Goal: Task Accomplishment & Management: Manage account settings

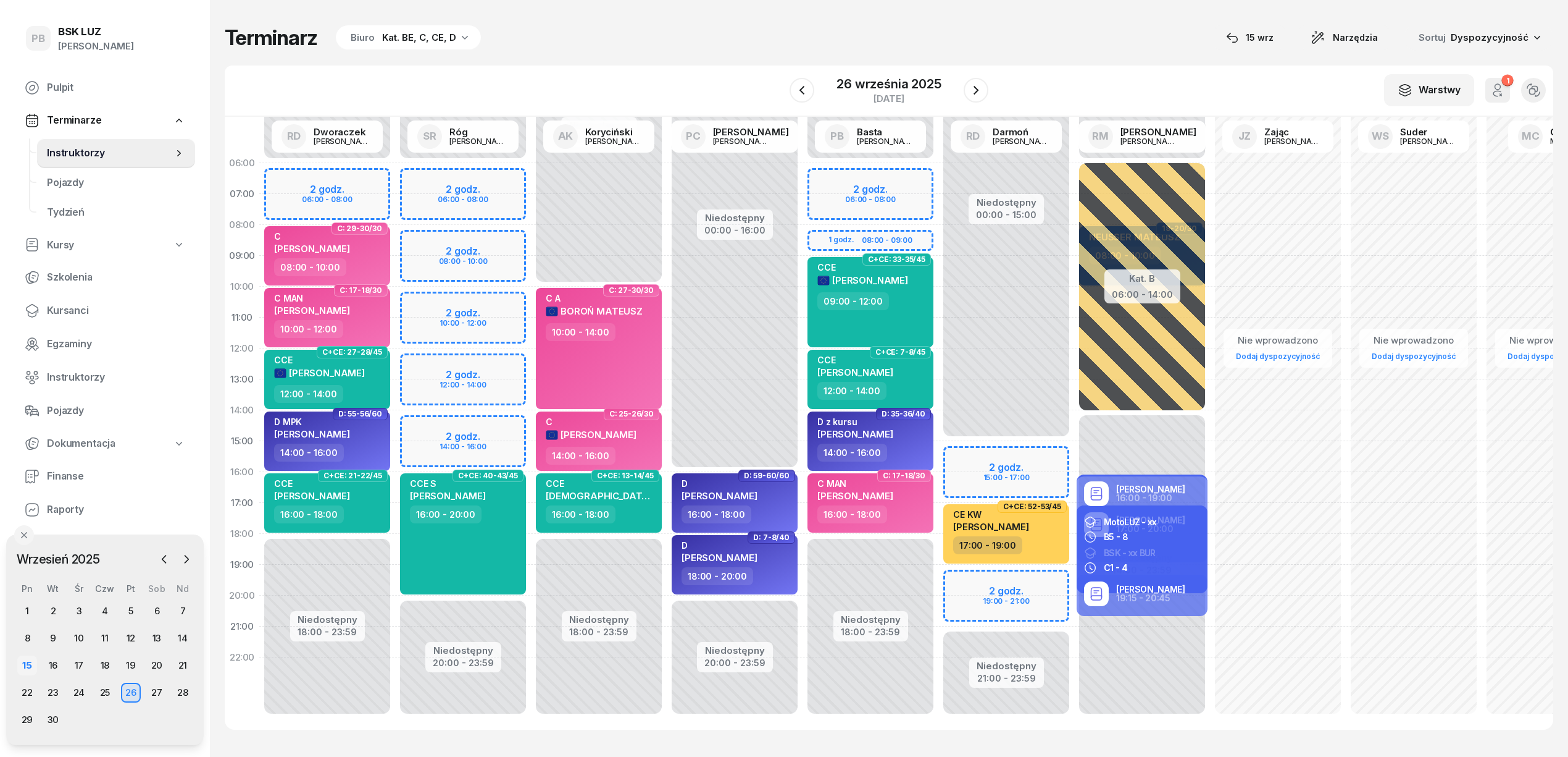
click at [26, 661] on div "15" at bounding box center [27, 665] width 20 height 20
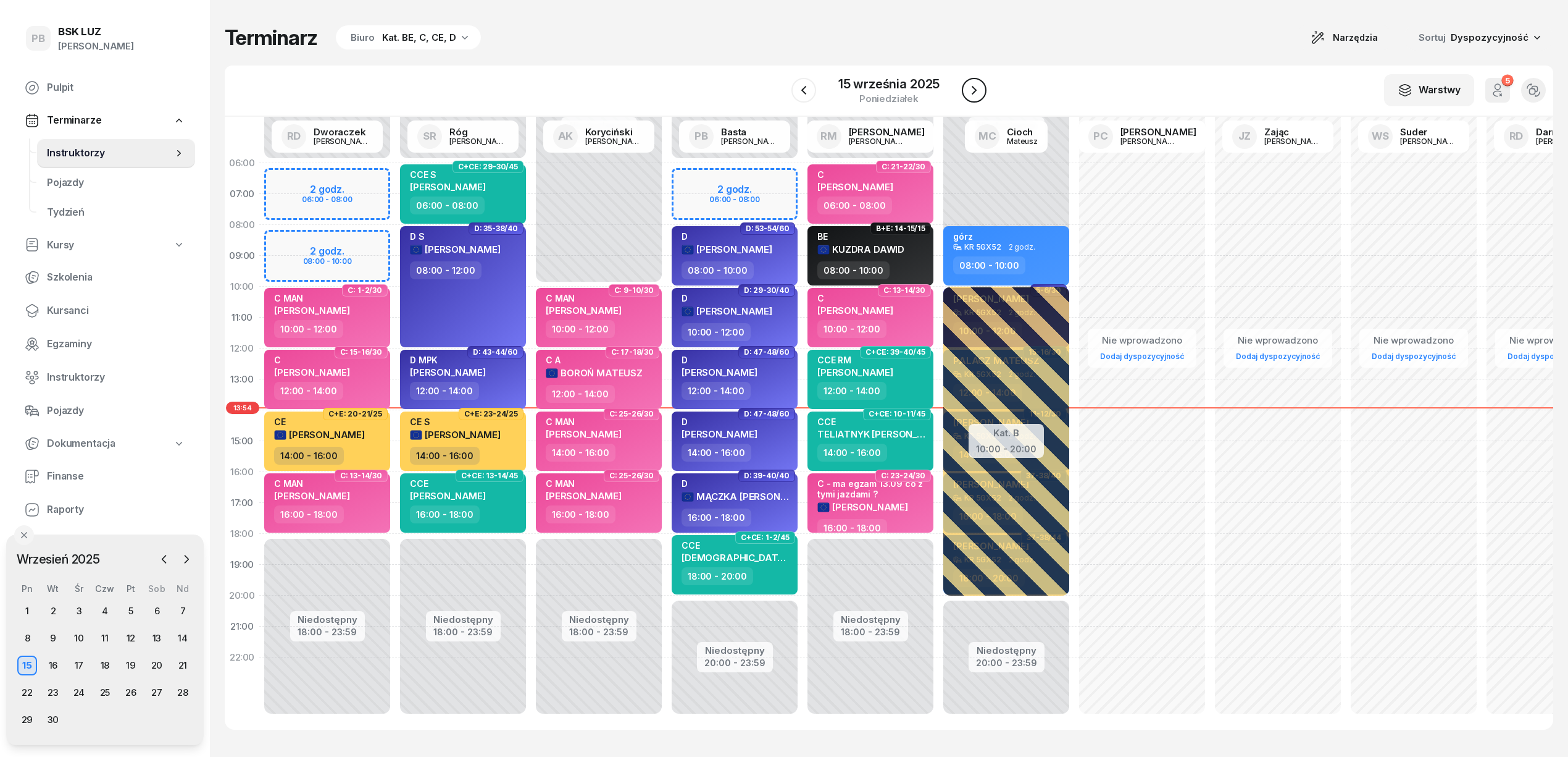
click at [973, 88] on icon "button" at bounding box center [974, 90] width 5 height 9
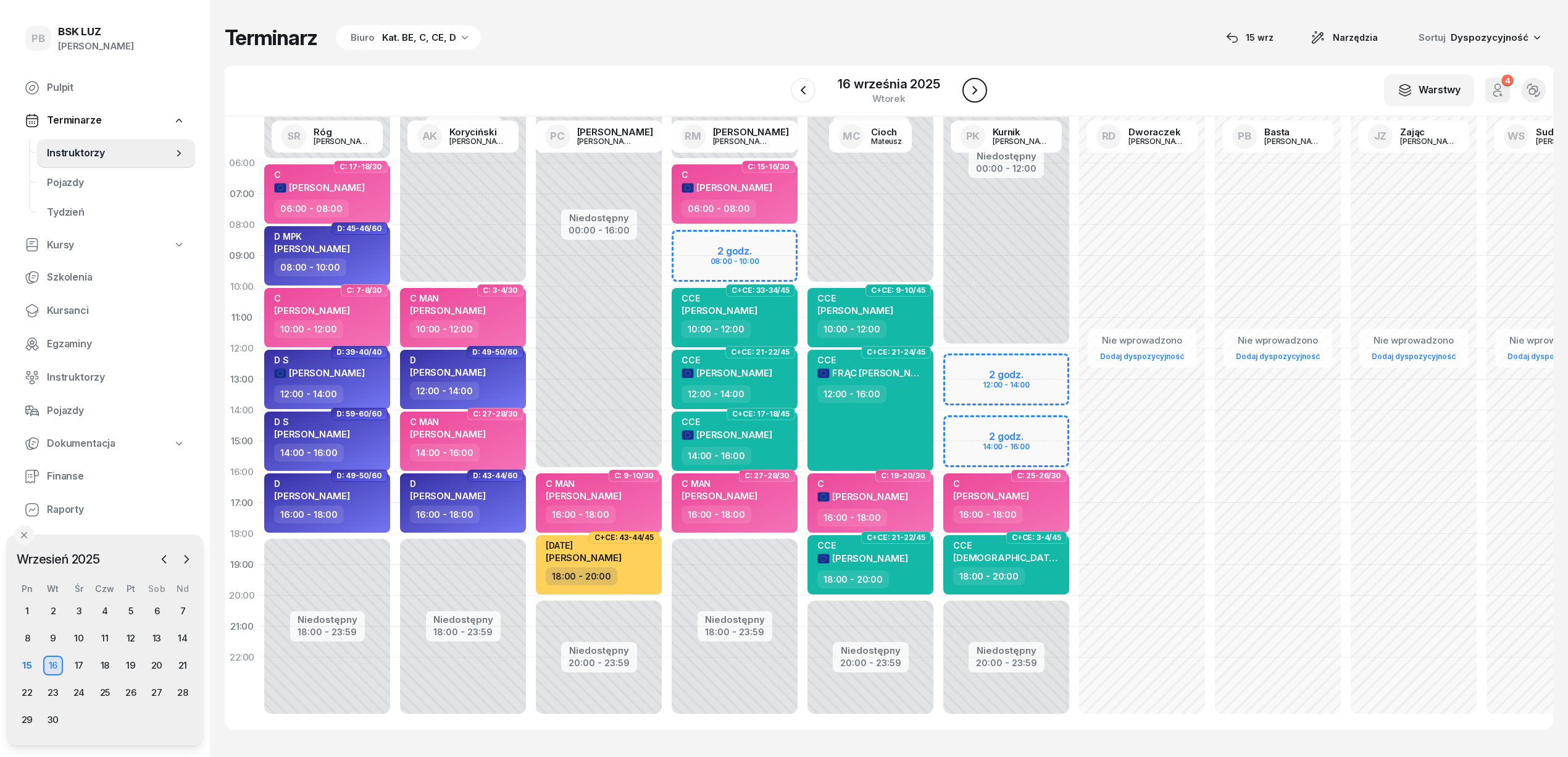
click at [977, 90] on icon "button" at bounding box center [975, 90] width 15 height 15
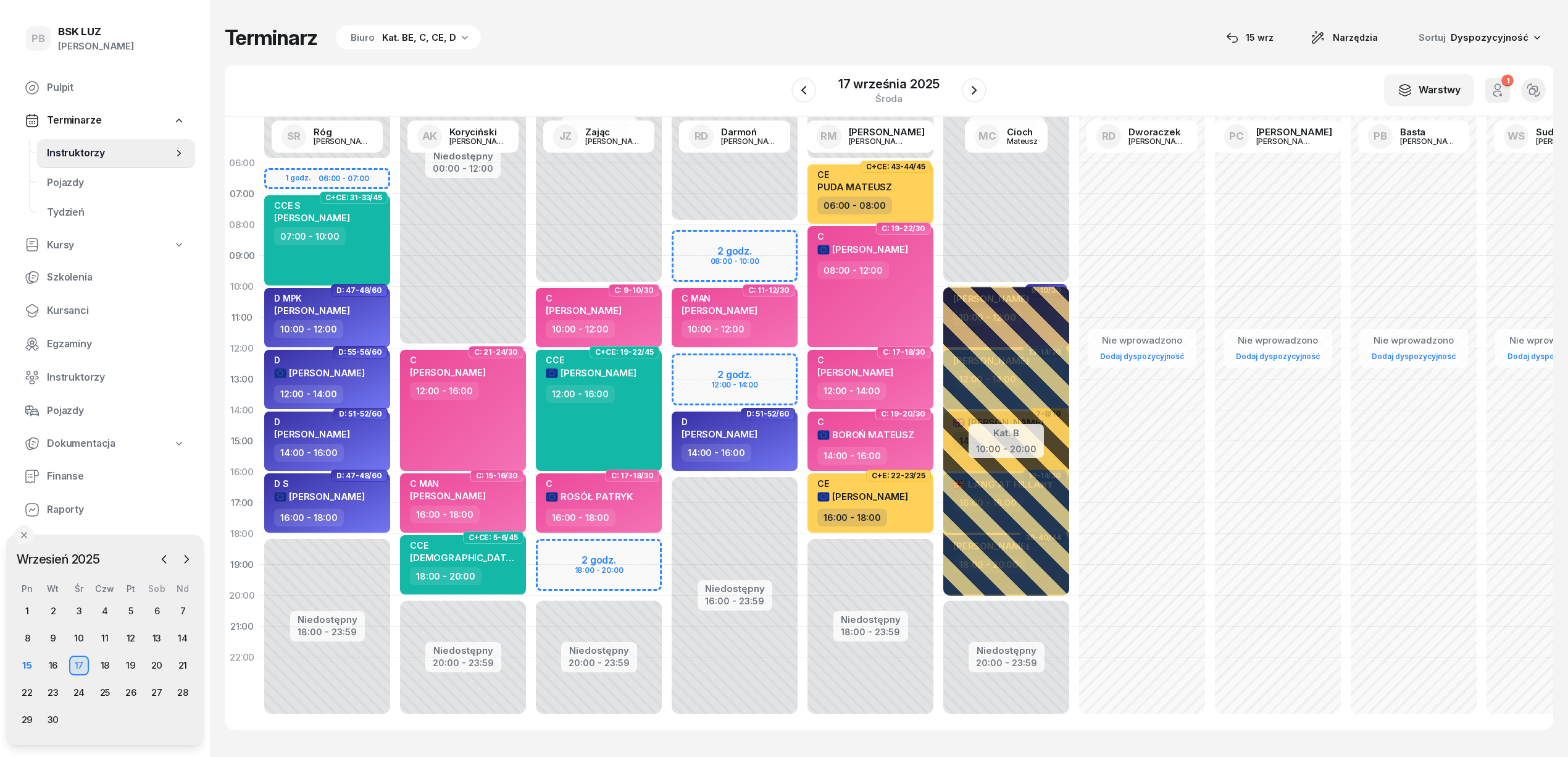
click at [987, 89] on div "W Wybierz AK [PERSON_NAME] BP [PERSON_NAME] DP [PERSON_NAME] GS [PERSON_NAME] I…" at bounding box center [889, 91] width 1329 height 52
click at [804, 86] on icon "button" at bounding box center [804, 90] width 15 height 15
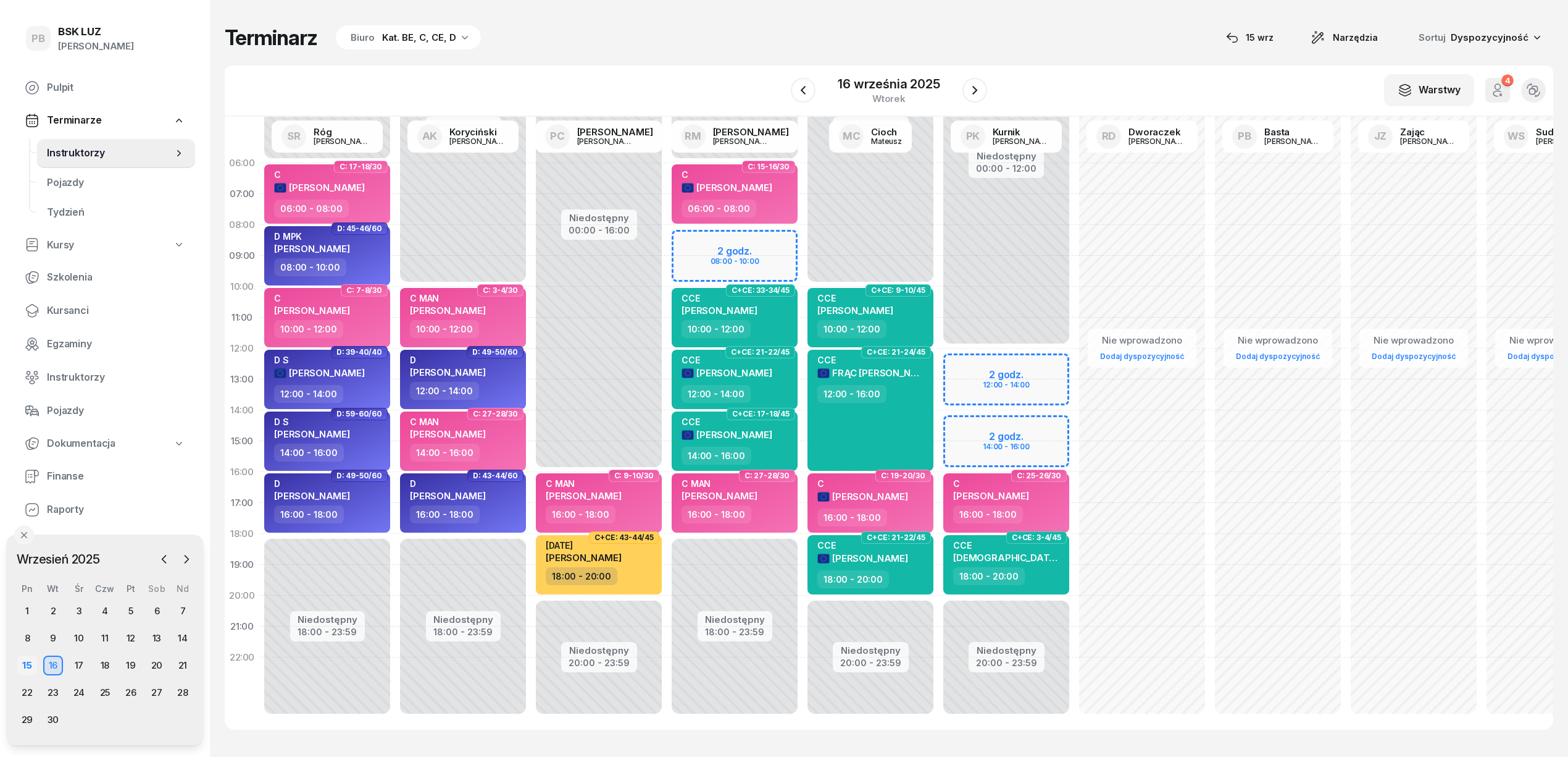
click at [29, 665] on div "15" at bounding box center [27, 665] width 20 height 20
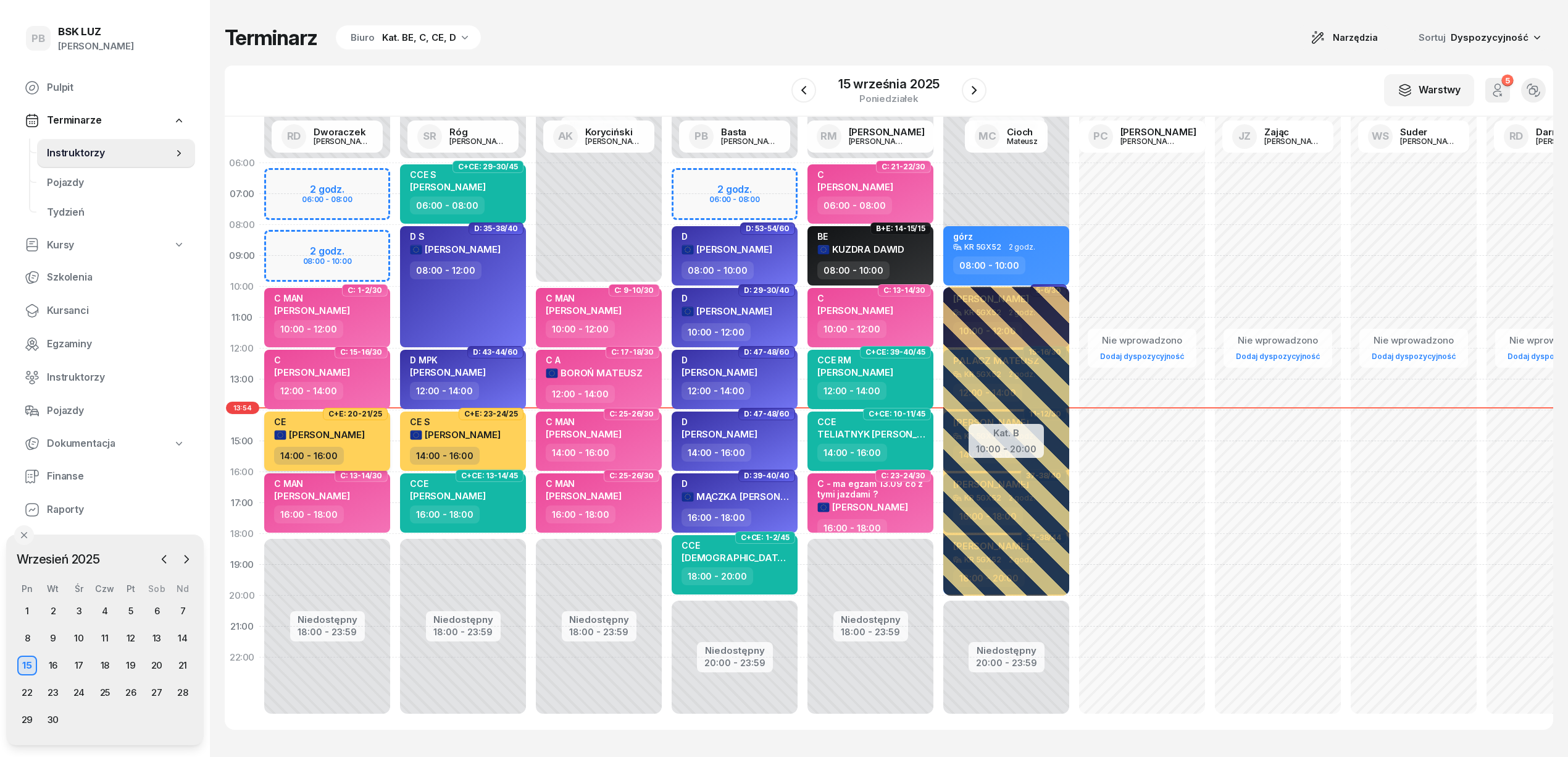
click at [337, 433] on span "[PERSON_NAME]" at bounding box center [326, 435] width 76 height 12
select select "14"
select select "16"
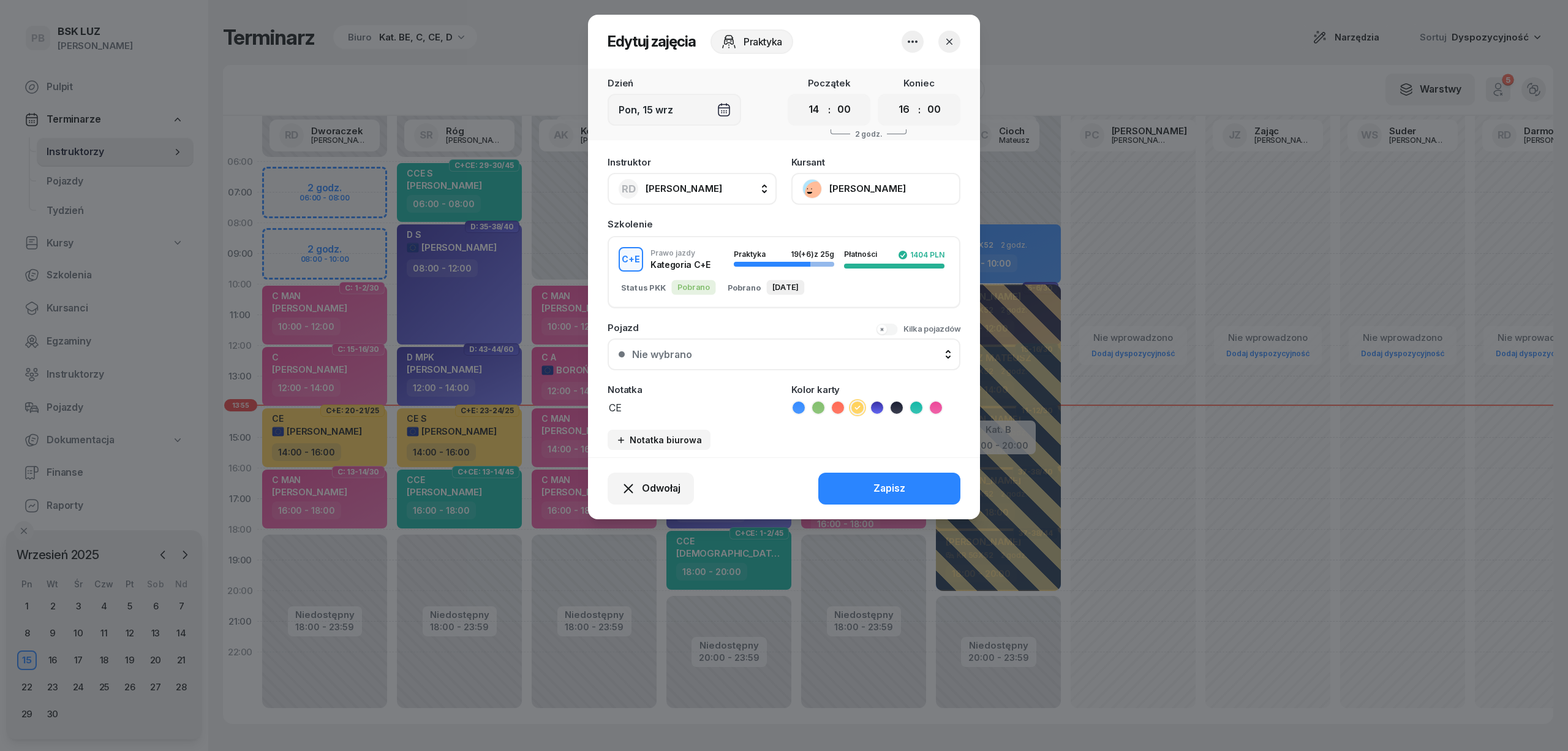
click at [859, 182] on button "[PERSON_NAME]" at bounding box center [876, 189] width 169 height 32
click at [849, 225] on div "Otwórz profil" at bounding box center [830, 230] width 59 height 16
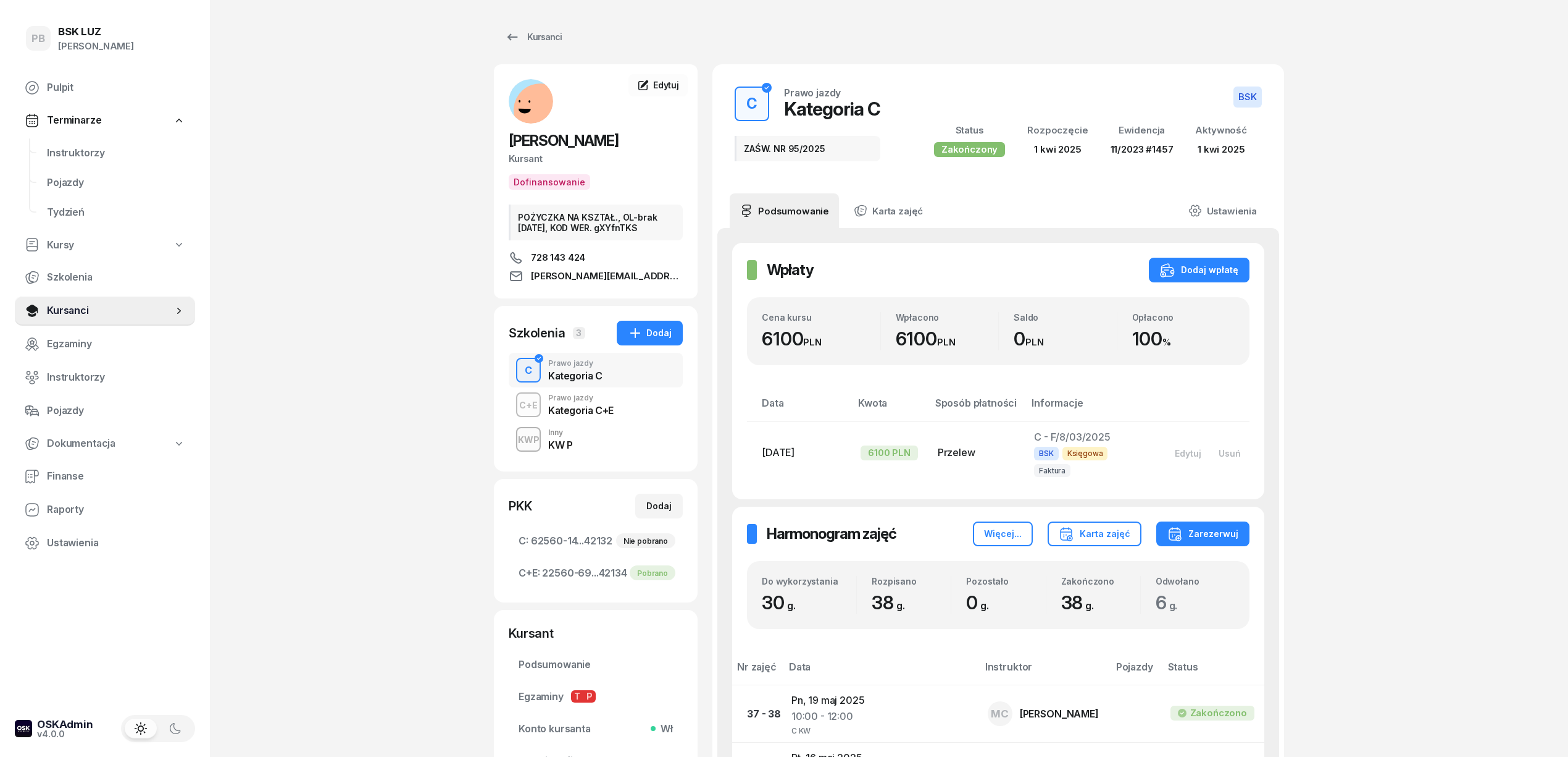
click at [584, 409] on div "Kategoria C+E" at bounding box center [581, 410] width 66 height 10
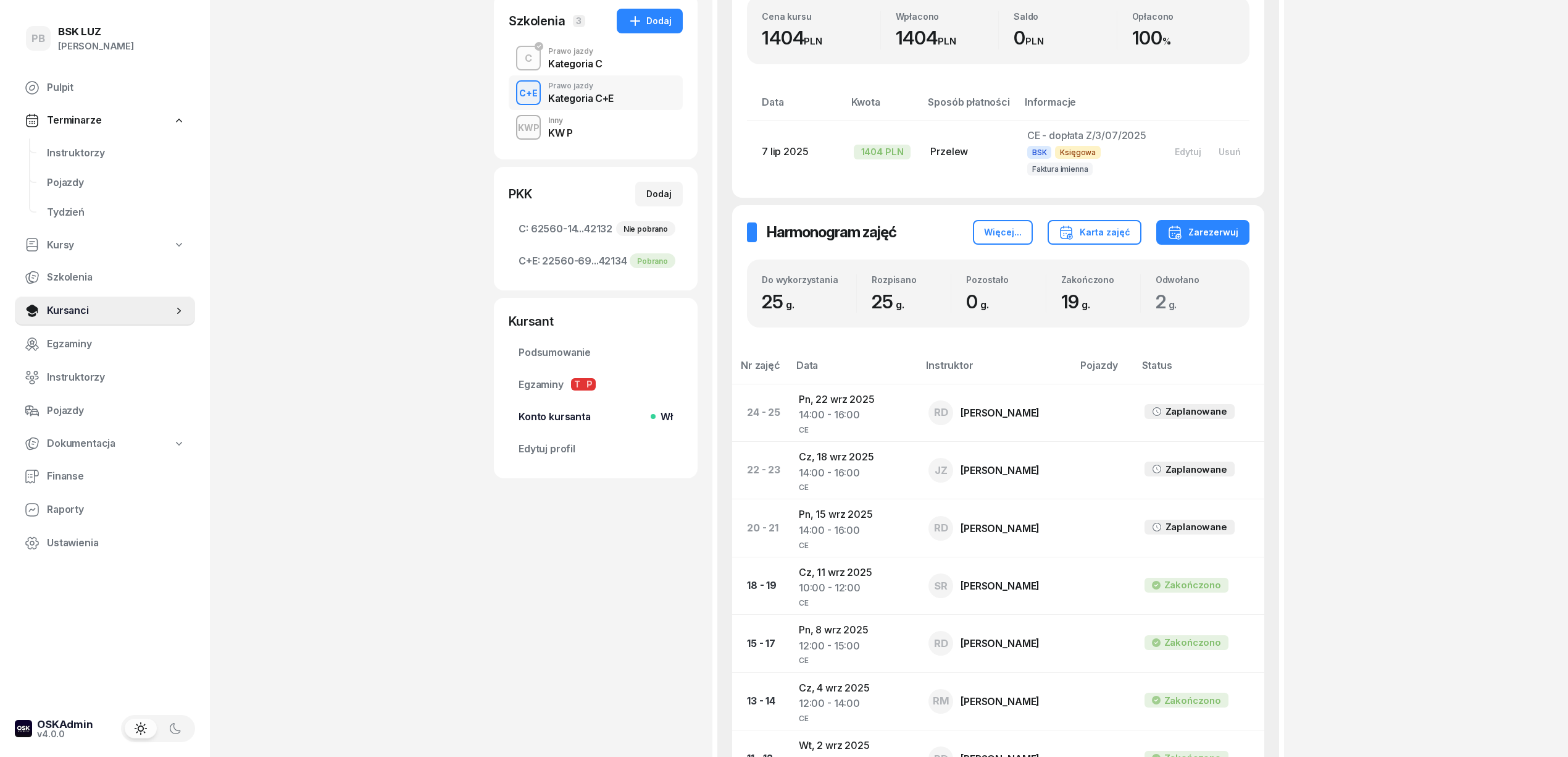
scroll to position [411, 0]
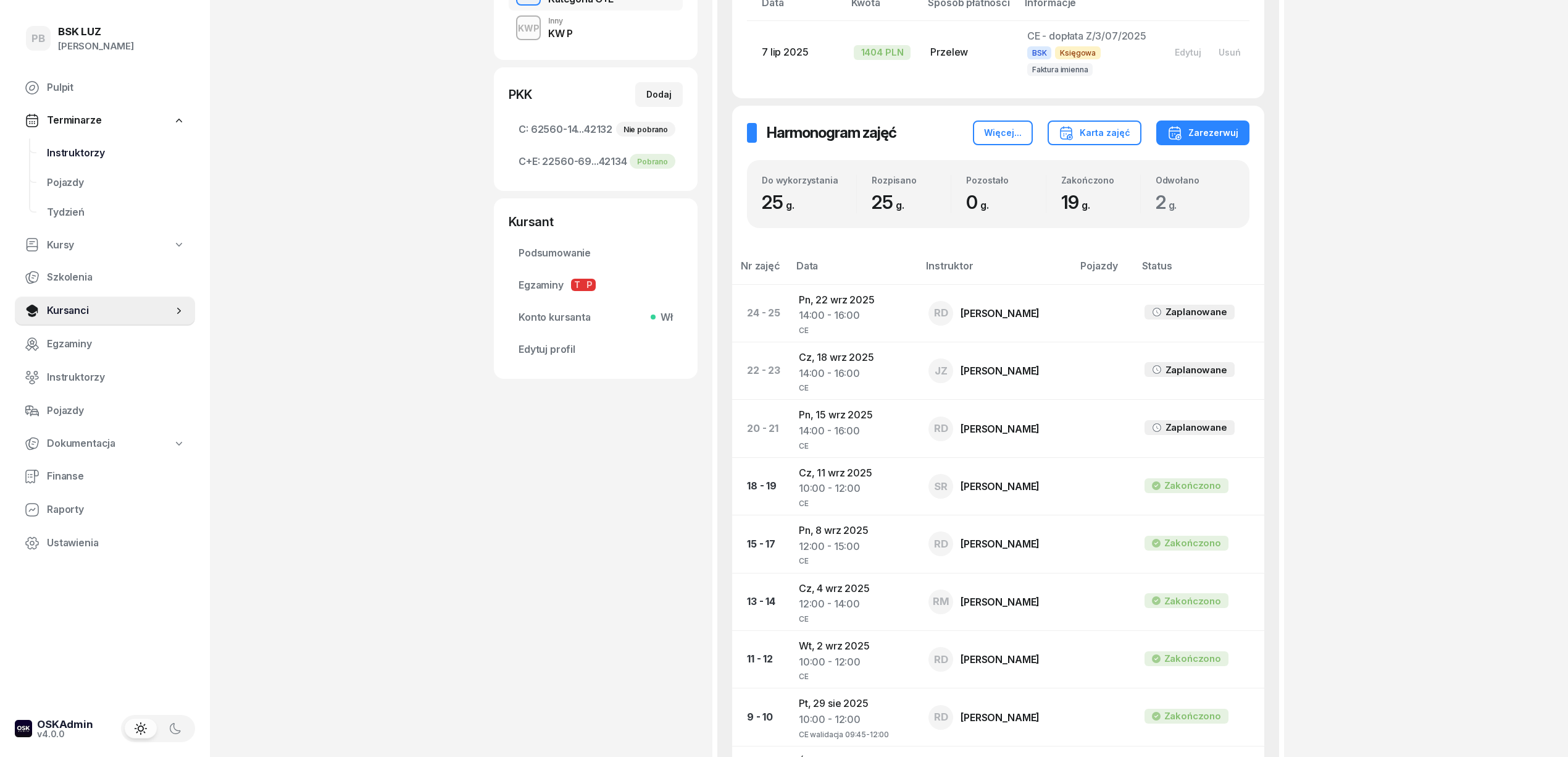
click at [78, 158] on span "Instruktorzy" at bounding box center [116, 153] width 139 height 16
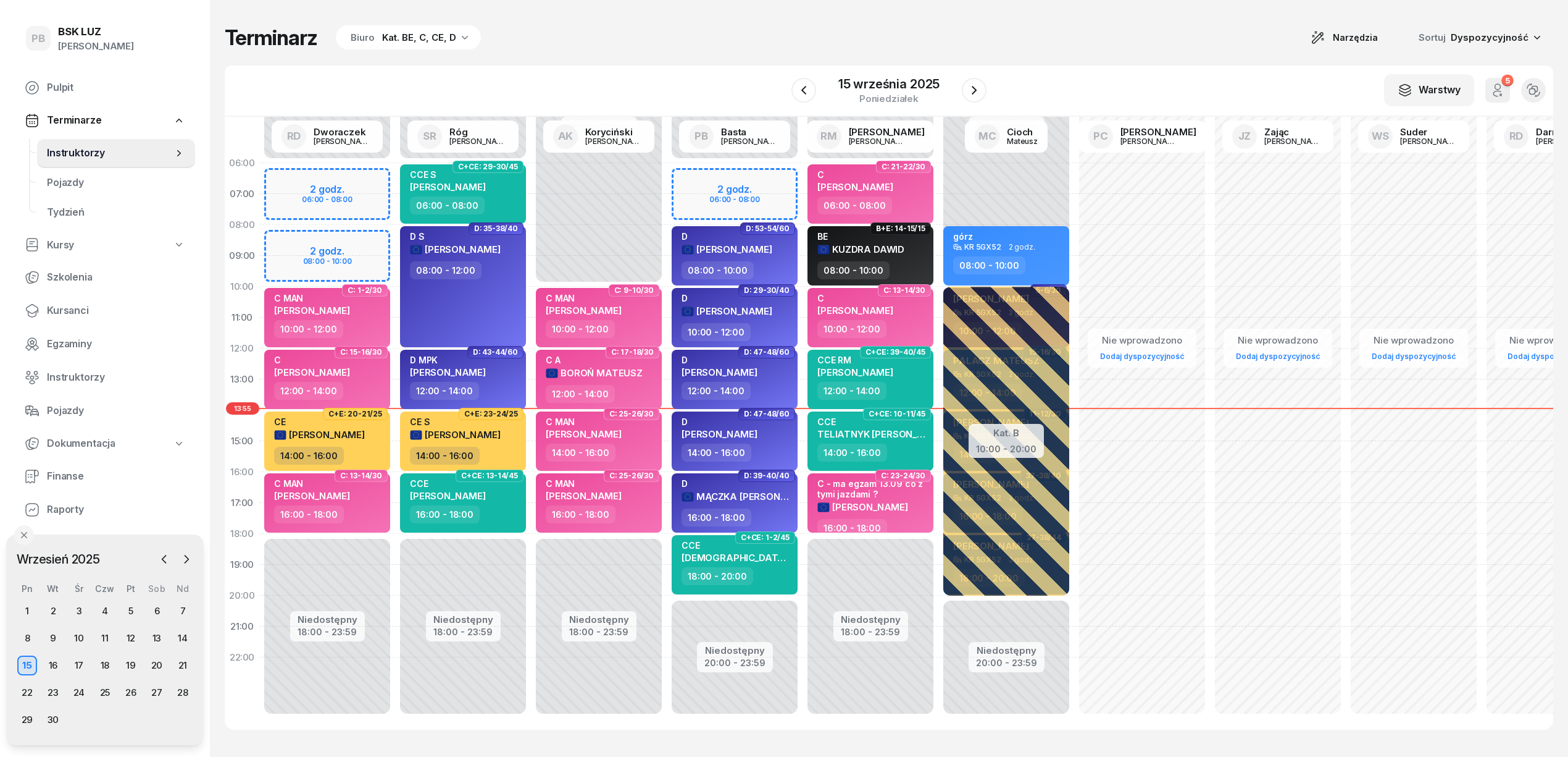
click at [585, 55] on div "Terminarz Biuro Kat. BE, C, CE, D Narzędzia Sortuj Dyspozycyjność W Wybierz AK …" at bounding box center [889, 377] width 1329 height 754
click at [762, 46] on div "Terminarz Biuro Kat. BE, C, CE, D Narzędzia Sortuj Dyspozycyjność" at bounding box center [889, 38] width 1329 height 26
click at [1098, 36] on div "Terminarz Biuro Kat. BE, C, CE, D Narzędzia Sortuj Dyspozycyjność" at bounding box center [889, 38] width 1329 height 26
click at [1125, 90] on div "W Wybierz AK [PERSON_NAME] BP [PERSON_NAME] DP [PERSON_NAME] GS [PERSON_NAME] I…" at bounding box center [889, 91] width 1329 height 52
click at [1153, 72] on div "W Wybierz AK [PERSON_NAME] BP [PERSON_NAME] DP [PERSON_NAME] GS [PERSON_NAME] I…" at bounding box center [889, 91] width 1329 height 52
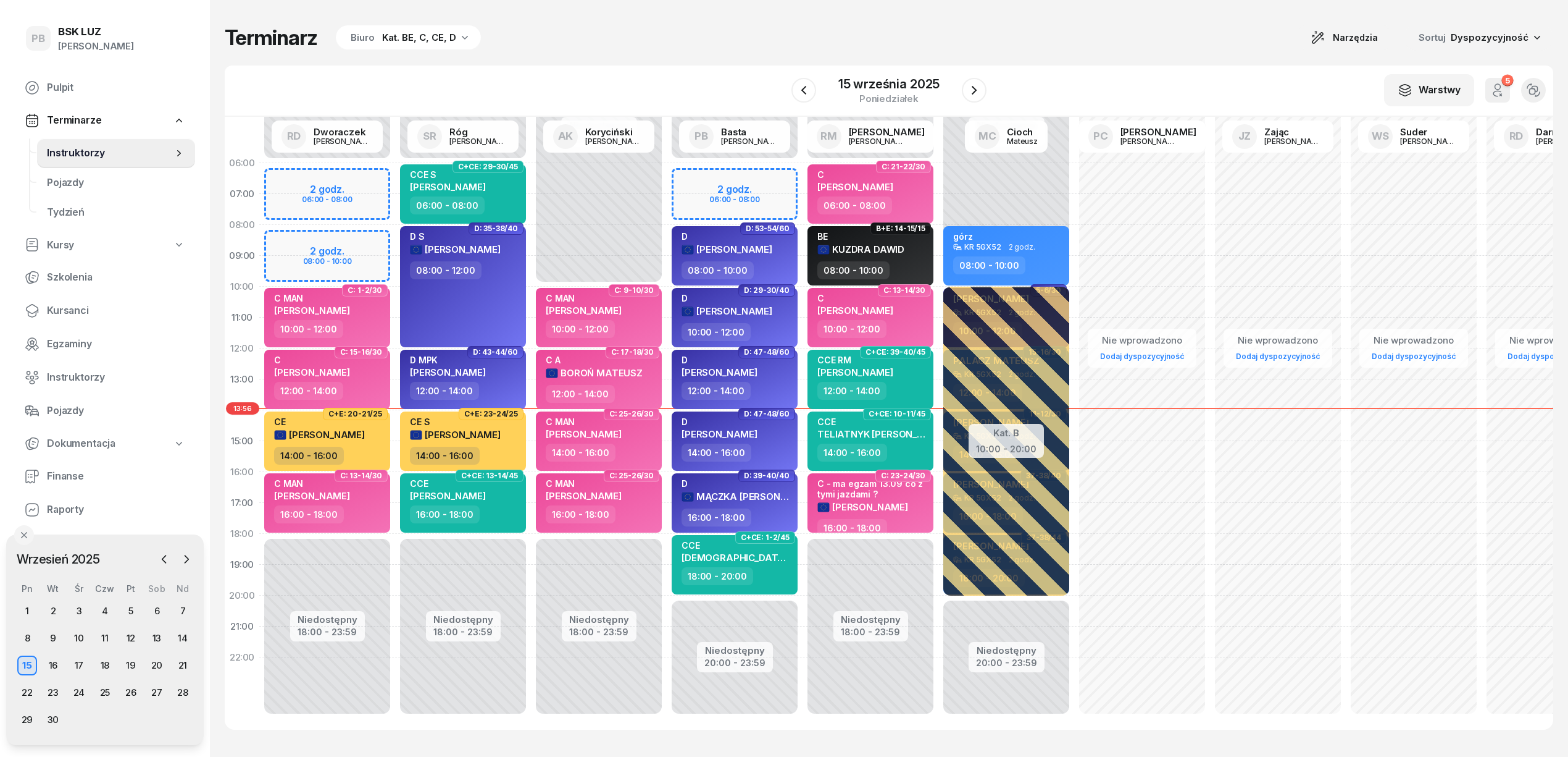
click at [1094, 66] on div "W Wybierz AK [PERSON_NAME] BP [PERSON_NAME] DP [PERSON_NAME] GS [PERSON_NAME] I…" at bounding box center [889, 91] width 1329 height 52
click at [1065, 50] on div "Terminarz Biuro Kat. BE, C, CE, D Narzędzia Sortuj Dyspozycyjność" at bounding box center [889, 38] width 1329 height 26
drag, startPoint x: 645, startPoint y: 77, endPoint x: 763, endPoint y: 74, distance: 118.0
click at [652, 77] on div "W Wybierz AK [PERSON_NAME] BP [PERSON_NAME] DP [PERSON_NAME] GS [PERSON_NAME] I…" at bounding box center [889, 91] width 1329 height 52
drag, startPoint x: 1153, startPoint y: 68, endPoint x: 1161, endPoint y: 68, distance: 8.0
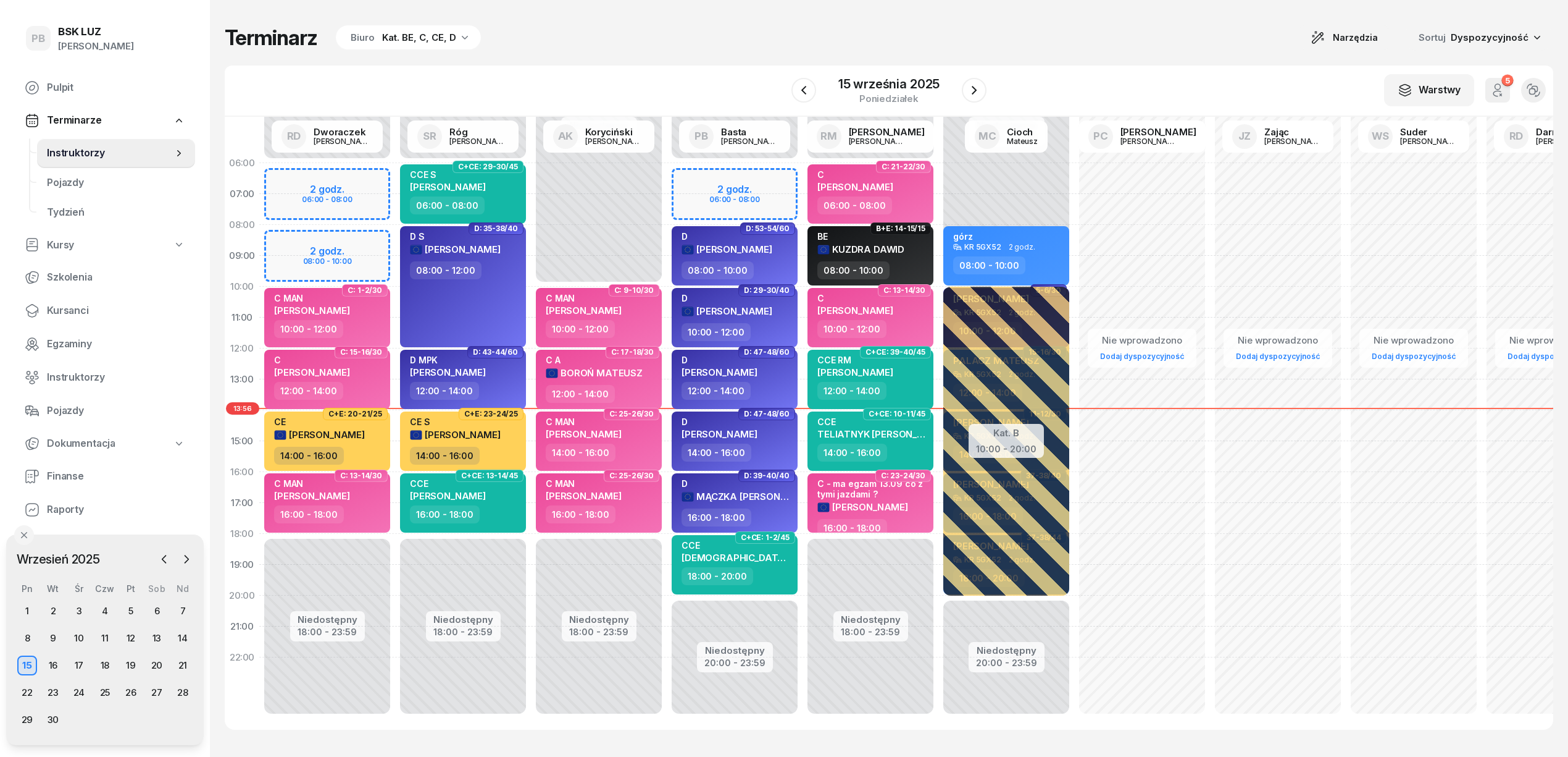
click at [1156, 68] on div "W Wybierz AK [PERSON_NAME] BP [PERSON_NAME] DP [PERSON_NAME] GS [PERSON_NAME] I…" at bounding box center [889, 91] width 1329 height 52
click at [1202, 29] on div "Terminarz Biuro Kat. BE, C, CE, D Narzędzia Sortuj Dyspozycyjność" at bounding box center [889, 38] width 1329 height 26
click at [992, 22] on div "Terminarz Biuro Kat. BE, C, CE, D Narzędzia Sortuj Dyspozycyjność W Wybierz AK …" at bounding box center [889, 377] width 1329 height 754
click at [55, 670] on div "16" at bounding box center [53, 665] width 20 height 20
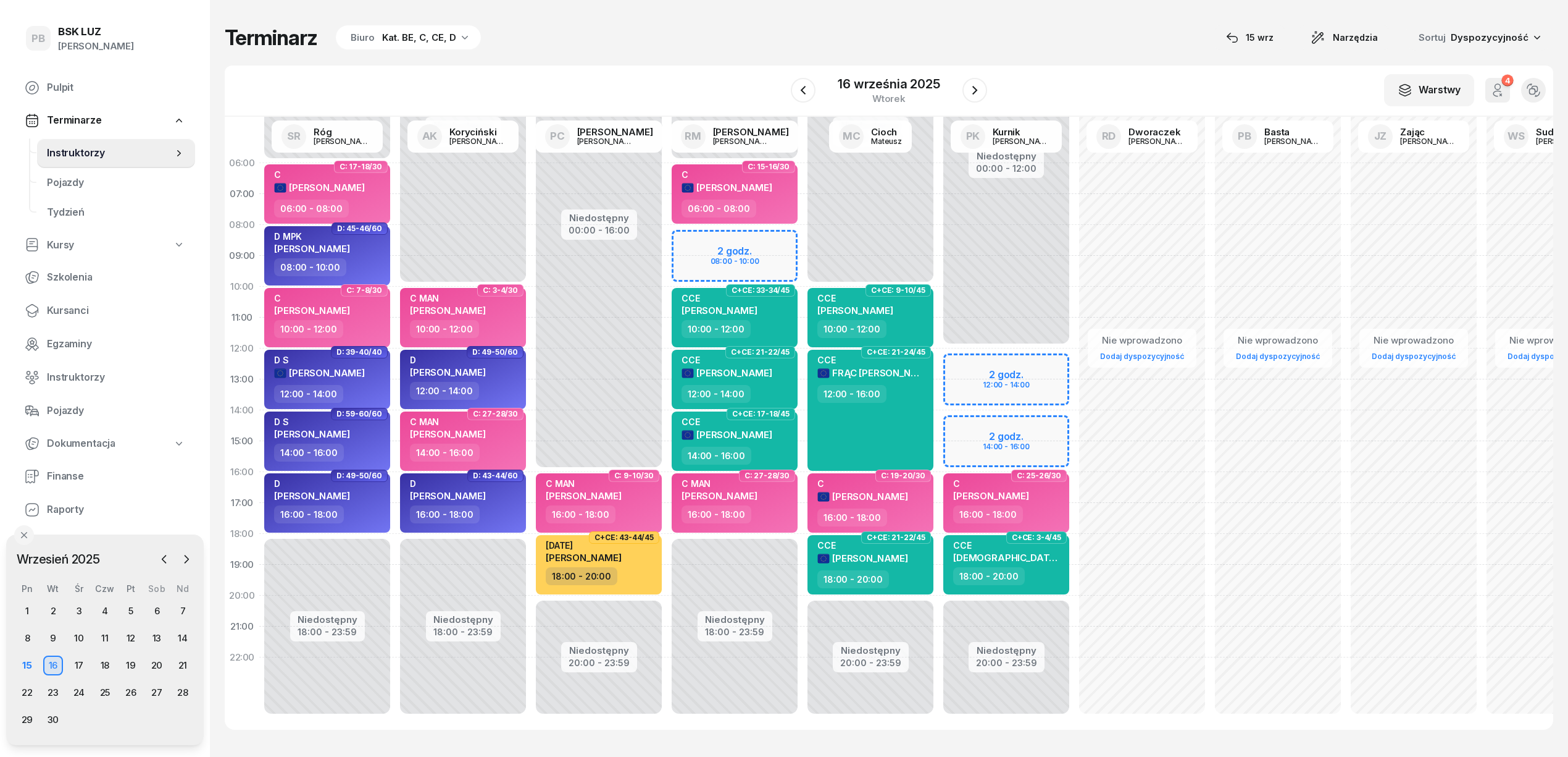
click at [1153, 40] on div "Terminarz Biuro Kat. BE, C, CE, D [DATE] Narzędzia Sortuj Dyspozycyjność" at bounding box center [889, 38] width 1329 height 26
click at [643, 92] on div "W Wybierz AK [PERSON_NAME] BP [PERSON_NAME] DP [PERSON_NAME] GS [PERSON_NAME] I…" at bounding box center [889, 91] width 1329 height 52
click at [27, 667] on div "15" at bounding box center [27, 665] width 20 height 20
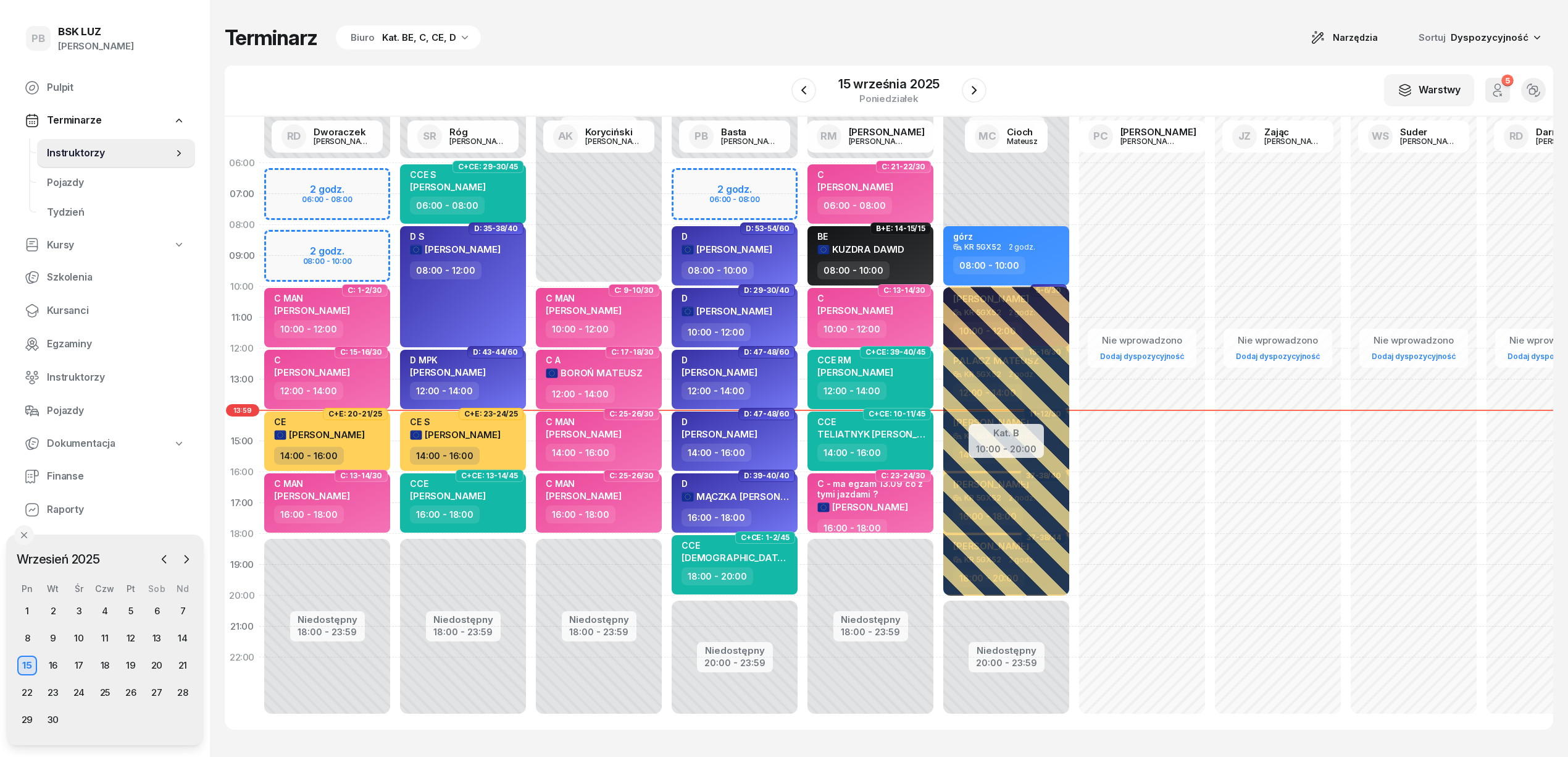
drag, startPoint x: 707, startPoint y: 31, endPoint x: 699, endPoint y: 36, distance: 9.4
click at [700, 35] on div "Terminarz Biuro Kat. BE, C, CE, D Narzędzia Sortuj Dyspozycyjność" at bounding box center [889, 38] width 1329 height 26
click at [791, 32] on div "Terminarz Biuro Kat. BE, C, CE, D Narzędzia Sortuj Dyspozycyjność" at bounding box center [889, 38] width 1329 height 26
drag, startPoint x: 661, startPoint y: 67, endPoint x: 670, endPoint y: 68, distance: 9.1
click at [663, 67] on div "W Wybierz AK [PERSON_NAME] BP [PERSON_NAME] DP [PERSON_NAME] GS [PERSON_NAME] I…" at bounding box center [889, 91] width 1329 height 52
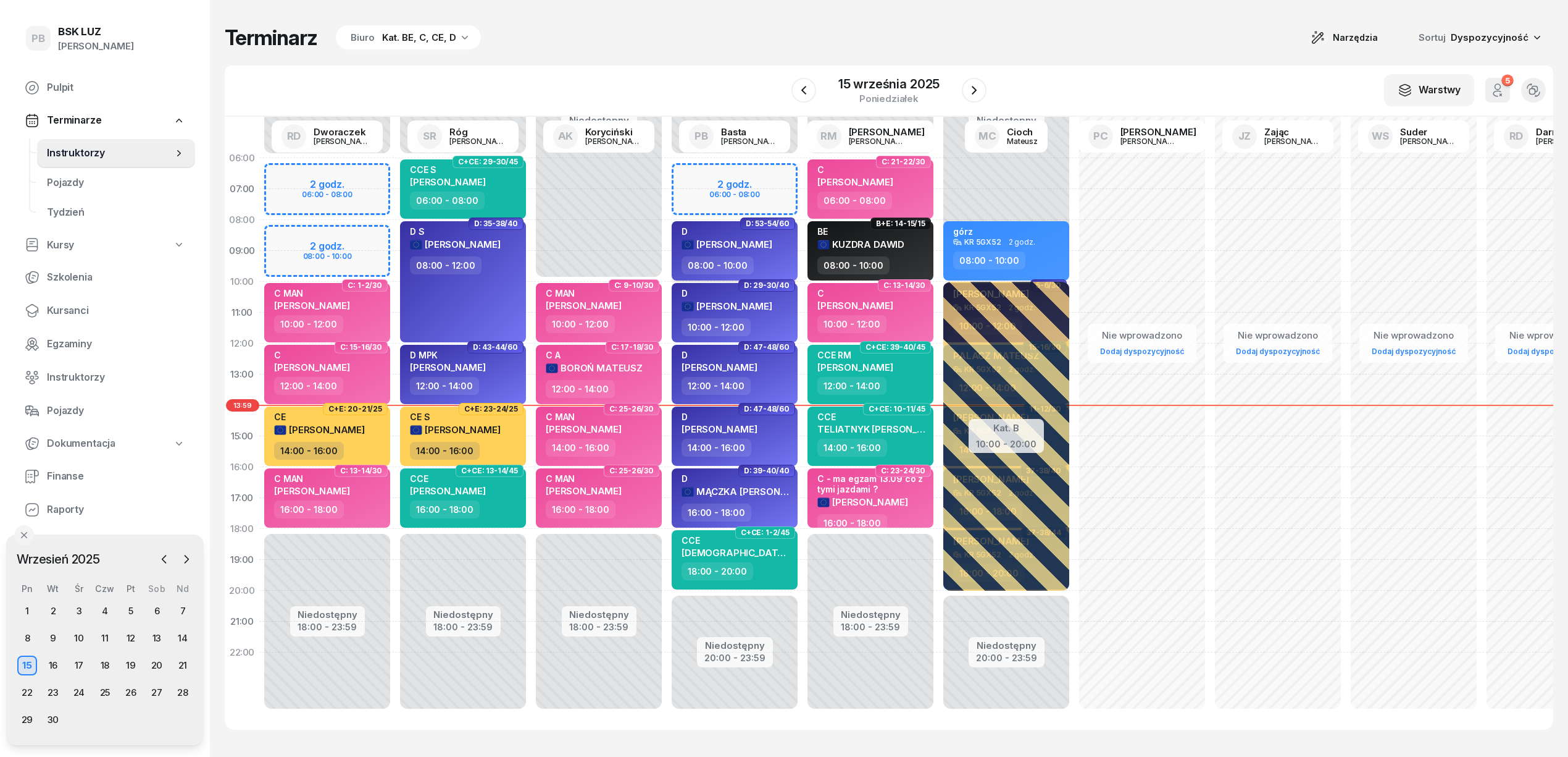
scroll to position [17, 0]
click at [760, 44] on div "Terminarz Biuro Kat. BE, C, CE, D Narzędzia Sortuj Dyspozycyjność" at bounding box center [889, 38] width 1329 height 26
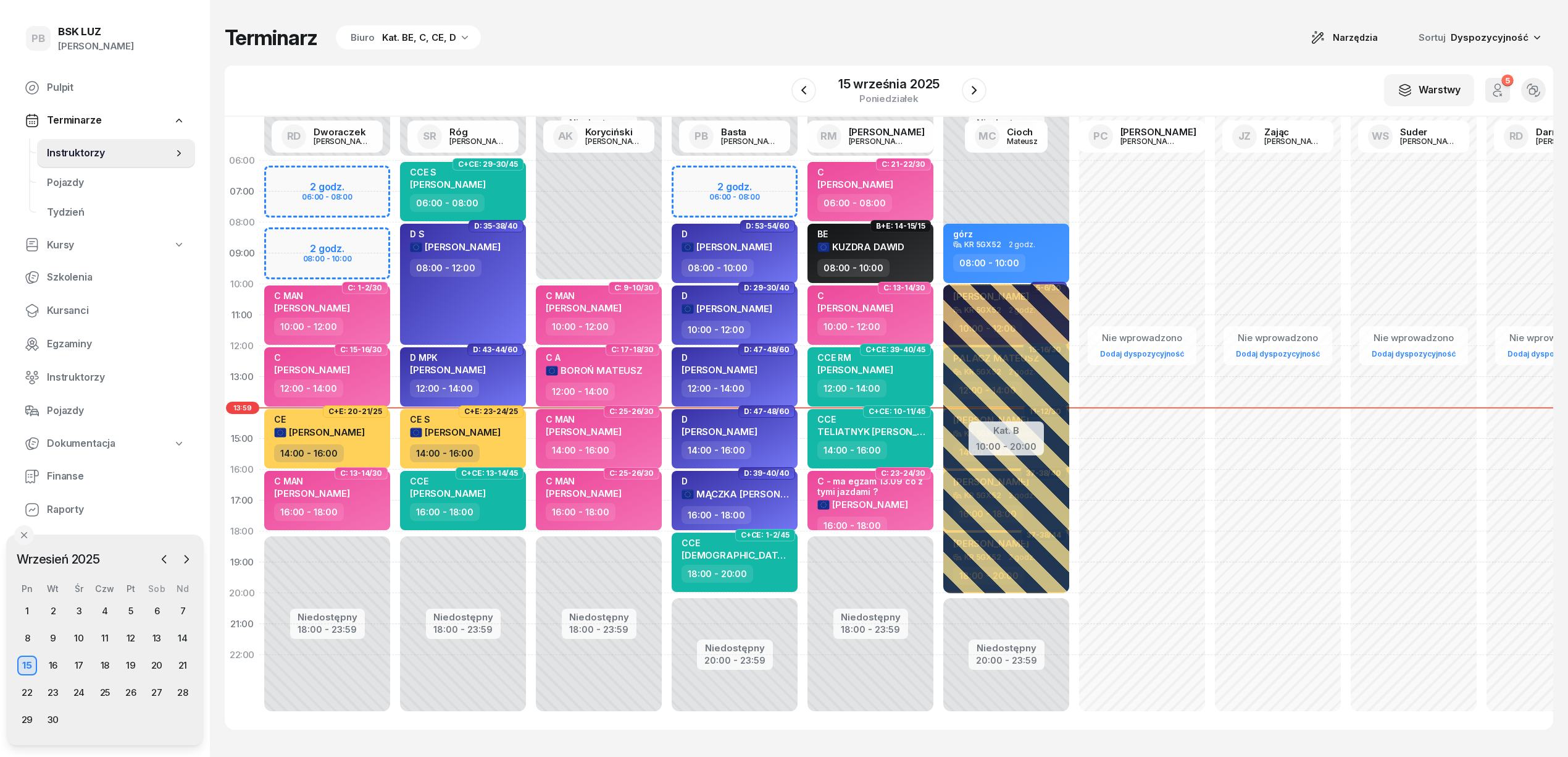
scroll to position [0, 0]
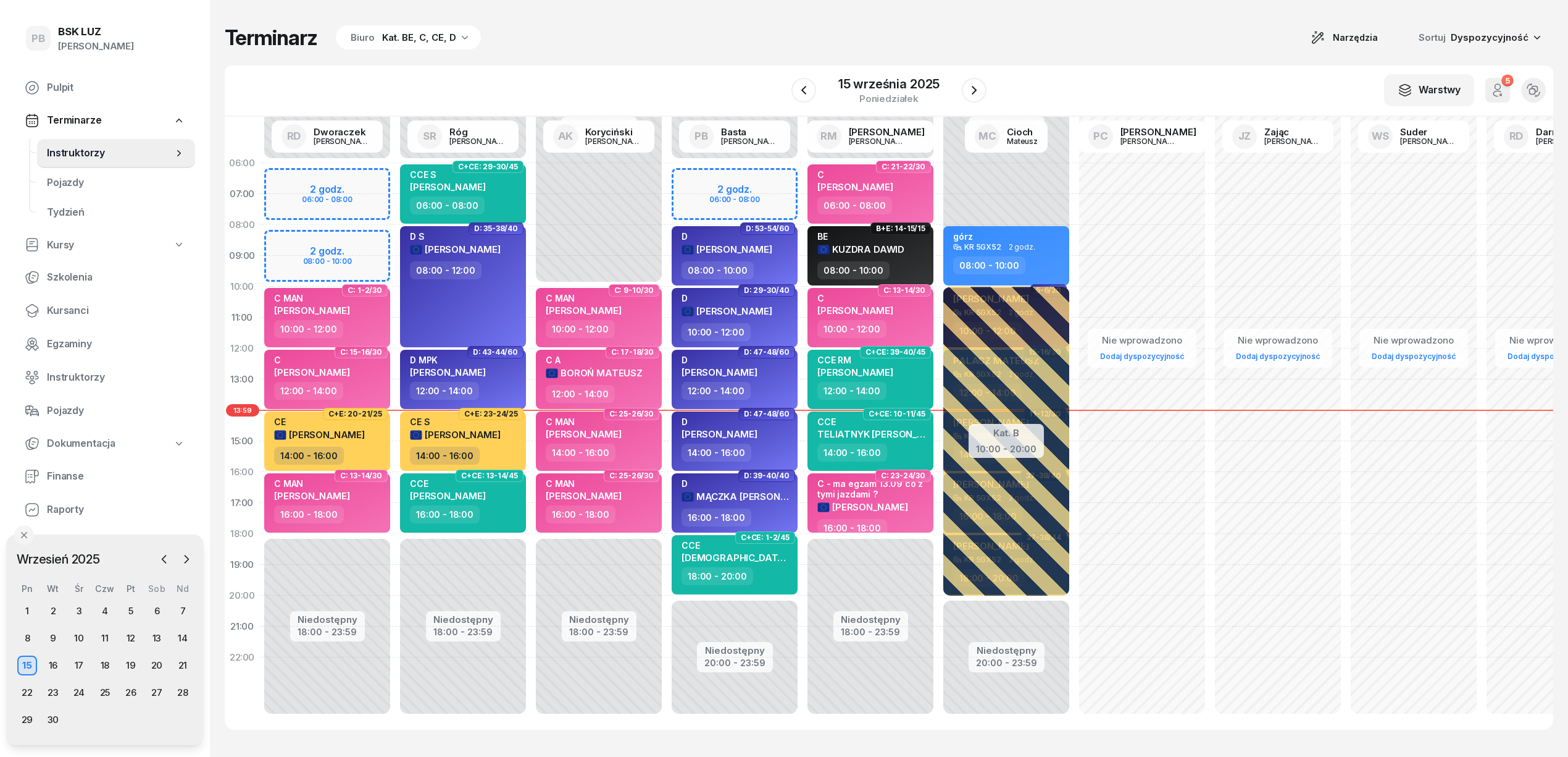
click at [724, 15] on div "Terminarz Biuro Kat. BE, C, CE, D Narzędzia Sortuj Dyspozycyjność W Wybierz AK …" at bounding box center [889, 377] width 1329 height 754
click at [696, 29] on div "Terminarz Biuro Kat. BE, C, CE, D Narzędzia Sortuj Dyspozycyjność" at bounding box center [889, 38] width 1329 height 26
click at [744, 27] on div "Terminarz Biuro Kat. BE, C, CE, D Narzędzia Sortuj Dyspozycyjność" at bounding box center [889, 38] width 1329 height 26
click at [983, 94] on button "button" at bounding box center [975, 91] width 25 height 25
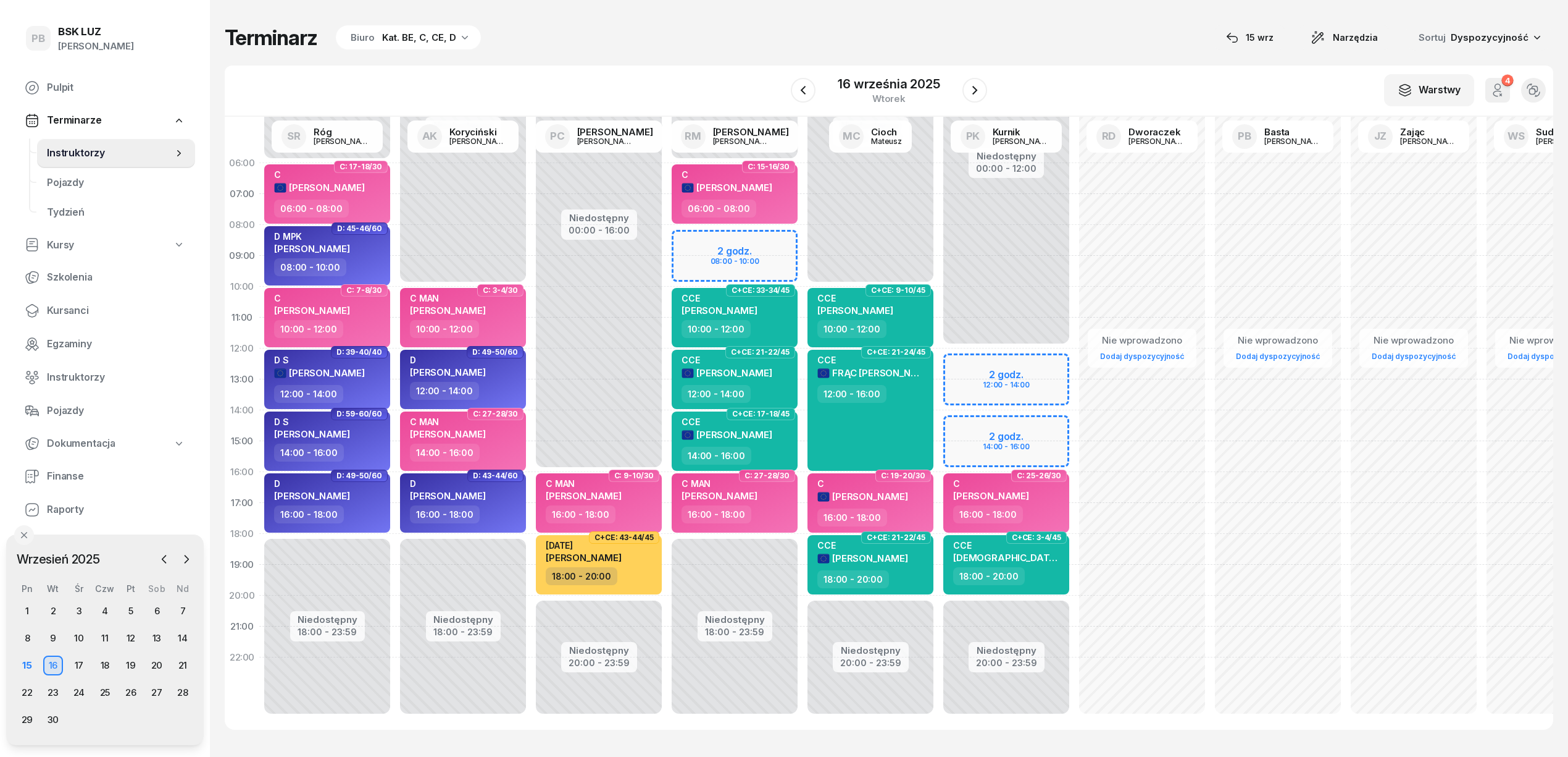
drag, startPoint x: 981, startPoint y: 94, endPoint x: 1055, endPoint y: 43, distance: 89.9
click at [1055, 43] on div "Terminarz Biuro Kat. BE, C, CE, D [DATE] Narzędzia Sortuj Dyspozycyjność" at bounding box center [889, 38] width 1329 height 26
click at [974, 90] on icon "button" at bounding box center [975, 90] width 5 height 9
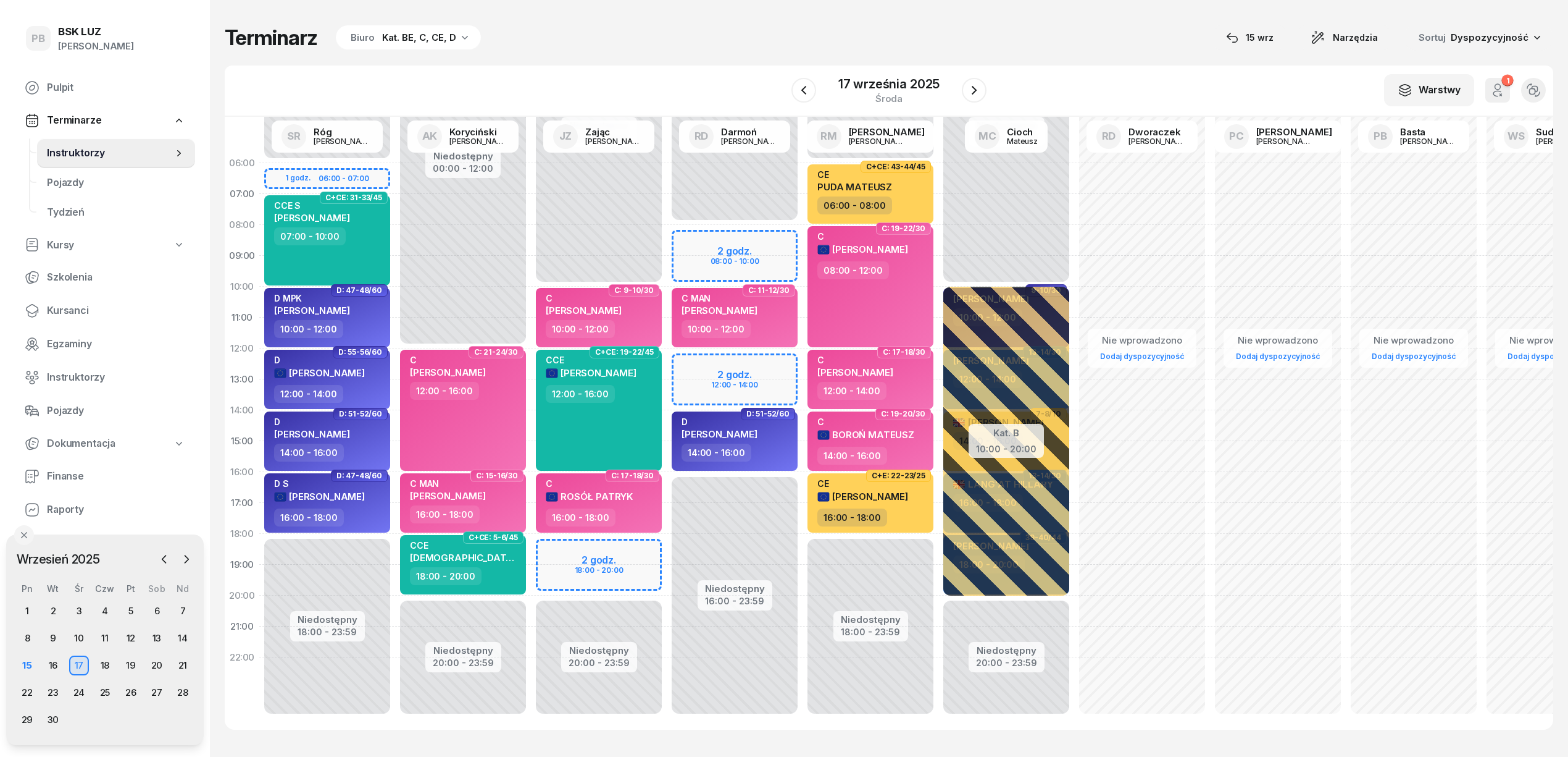
drag, startPoint x: 974, startPoint y: 90, endPoint x: 612, endPoint y: 41, distance: 365.3
click at [612, 41] on div "Terminarz Biuro Kat. BE, C, CE, D [DATE] Narzędzia Sortuj Dyspozycyjność" at bounding box center [889, 38] width 1329 height 26
click at [25, 669] on div "15" at bounding box center [27, 665] width 20 height 20
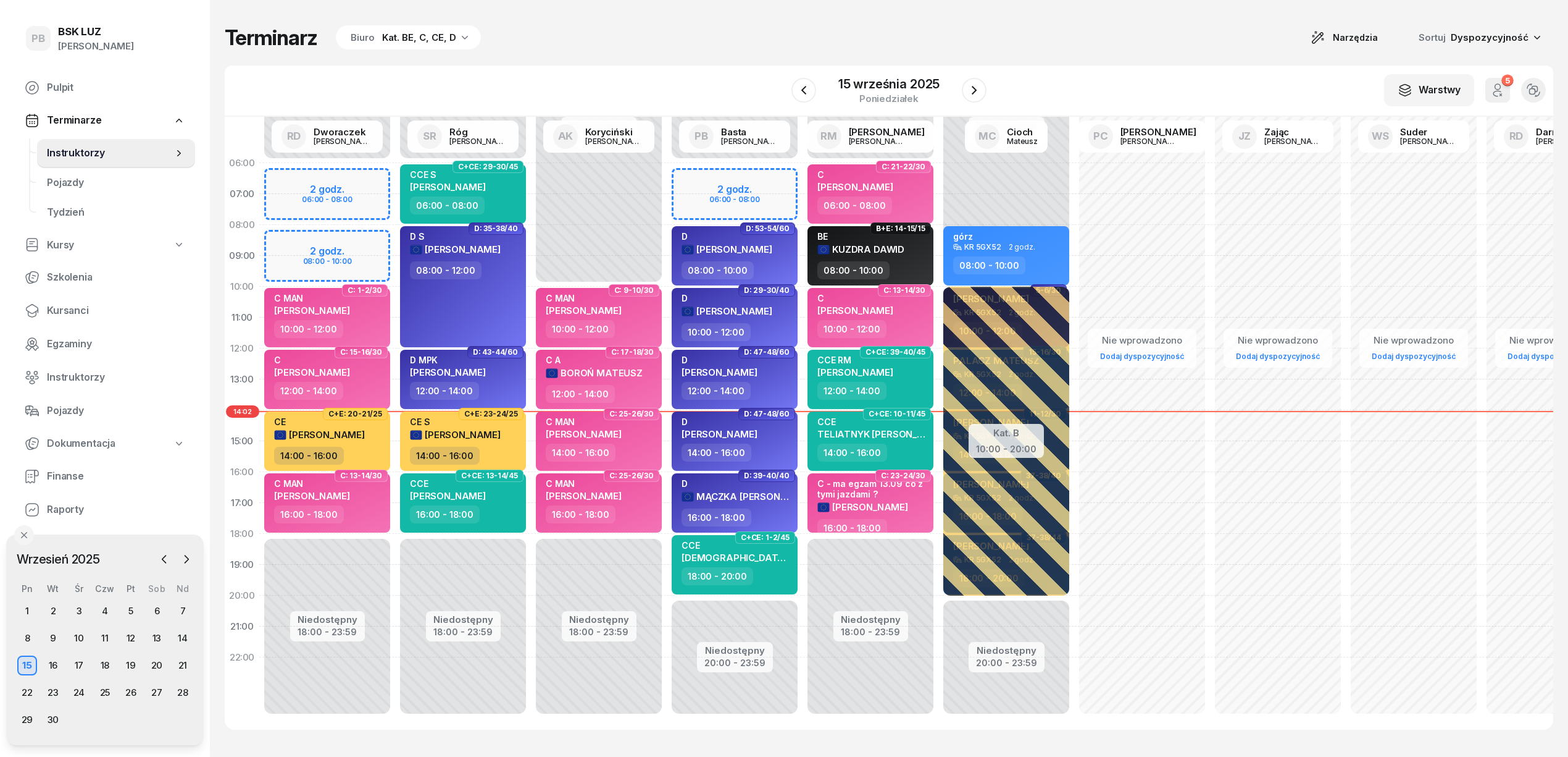
click at [715, 44] on div "Terminarz Biuro Kat. BE, C, CE, D Narzędzia Sortuj Dyspozycyjność" at bounding box center [889, 38] width 1329 height 26
click at [620, 79] on div "W Wybierz AK [PERSON_NAME] BP [PERSON_NAME] DP [PERSON_NAME] GS [PERSON_NAME] I…" at bounding box center [889, 91] width 1329 height 52
click at [977, 93] on icon "button" at bounding box center [974, 90] width 15 height 15
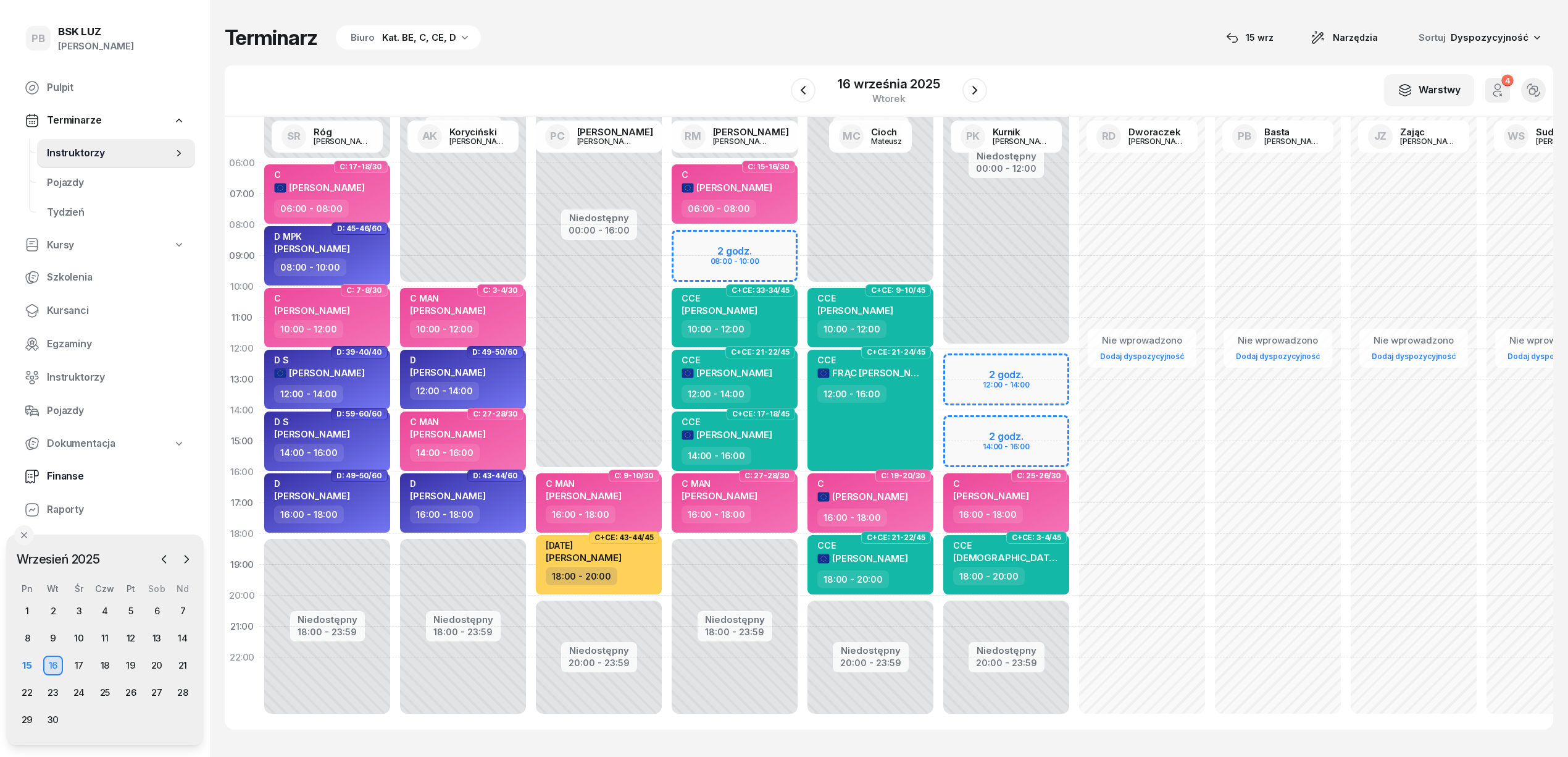
click at [72, 473] on span "Finanse" at bounding box center [116, 476] width 139 height 16
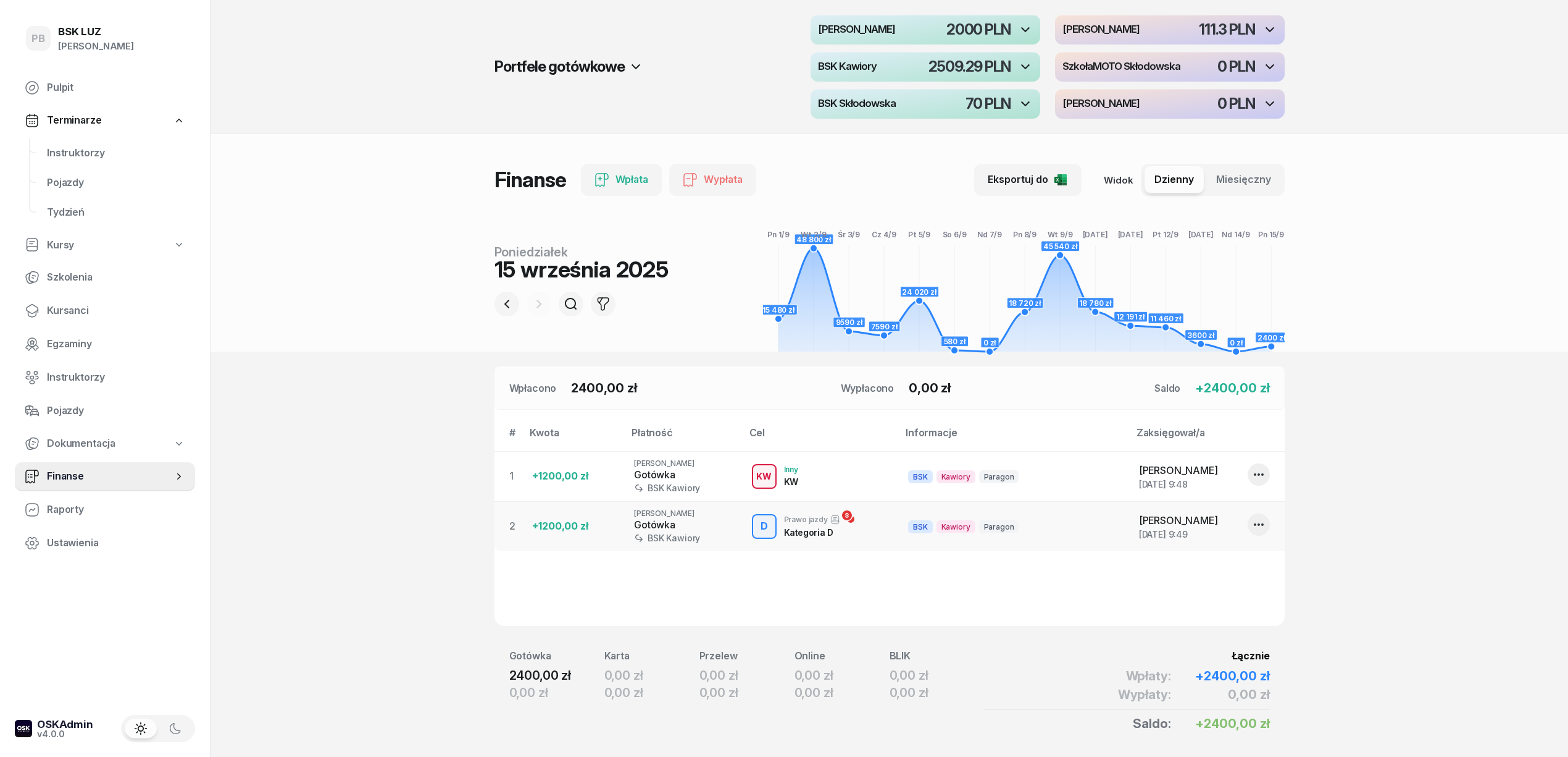
click at [371, 352] on header "Portfele gotówkowe MotoLUZ Skłodowska 2000 PLN MotoLUZ Kawiory 111.3 PLN BSK Ka…" at bounding box center [889, 175] width 1358 height 352
click at [402, 324] on header "Portfele gotówkowe MotoLUZ Skłodowska 2000 PLN MotoLUZ Kawiory 111.3 PLN BSK Ka…" at bounding box center [889, 175] width 1358 height 352
click at [410, 161] on header "Portfele gotówkowe MotoLUZ Skłodowska 2000 PLN MotoLUZ Kawiory 111.3 PLN BSK Ka…" at bounding box center [889, 175] width 1358 height 352
click at [379, 183] on header "Portfele gotówkowe MotoLUZ Skłodowska 2000 PLN MotoLUZ Kawiory 111.3 PLN BSK Ka…" at bounding box center [889, 175] width 1358 height 352
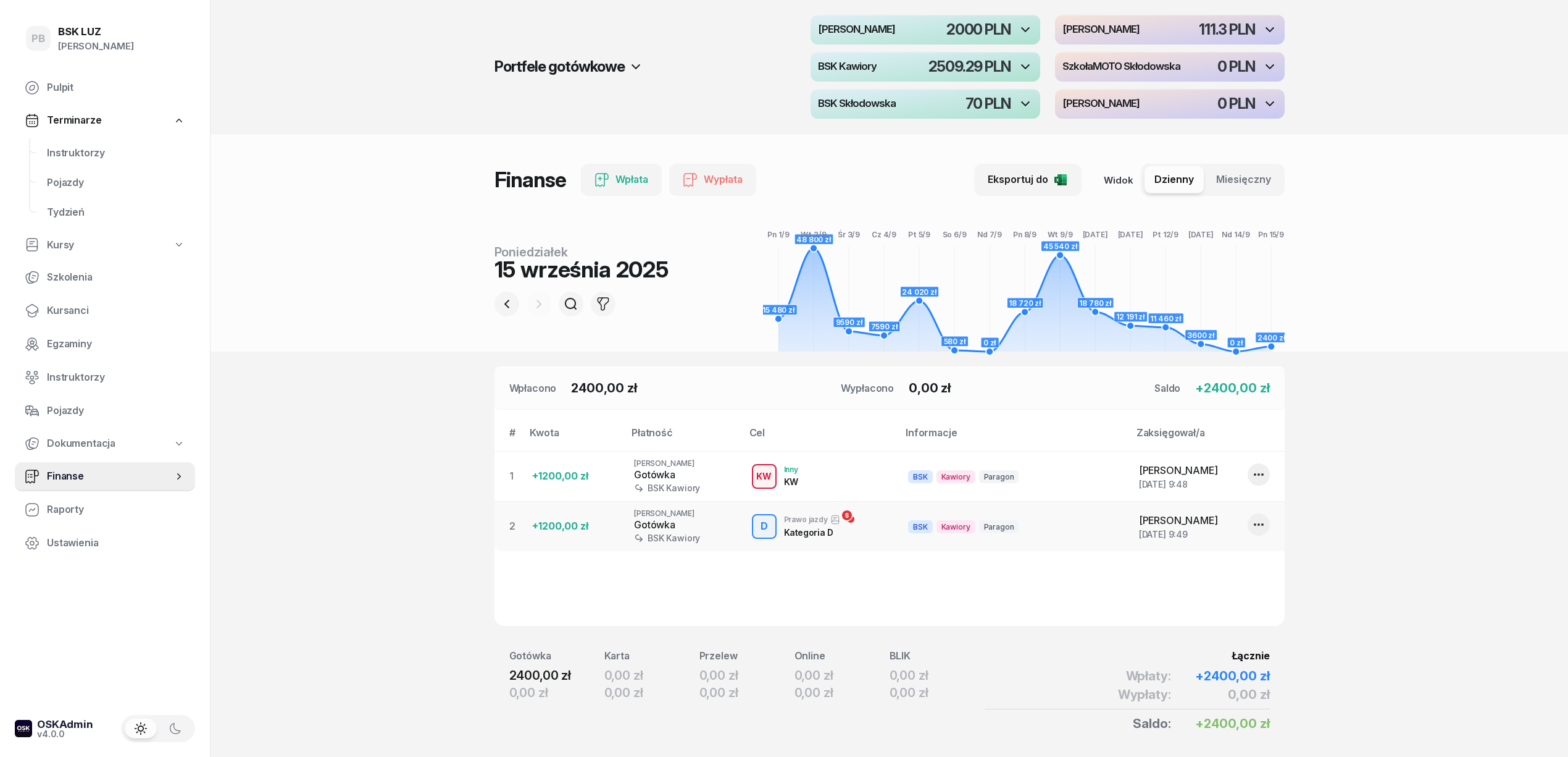
click at [341, 314] on header "Portfele gotówkowe MotoLUZ Skłodowska 2000 PLN MotoLUZ Kawiory 111.3 PLN BSK Ka…" at bounding box center [889, 175] width 1358 height 352
click at [351, 278] on header "Portfele gotówkowe MotoLUZ Skłodowska 2000 PLN MotoLUZ Kawiory 111.3 PLN BSK Ka…" at bounding box center [889, 175] width 1358 height 352
click at [993, 73] on div "2509.29 PLN" at bounding box center [969, 66] width 82 height 15
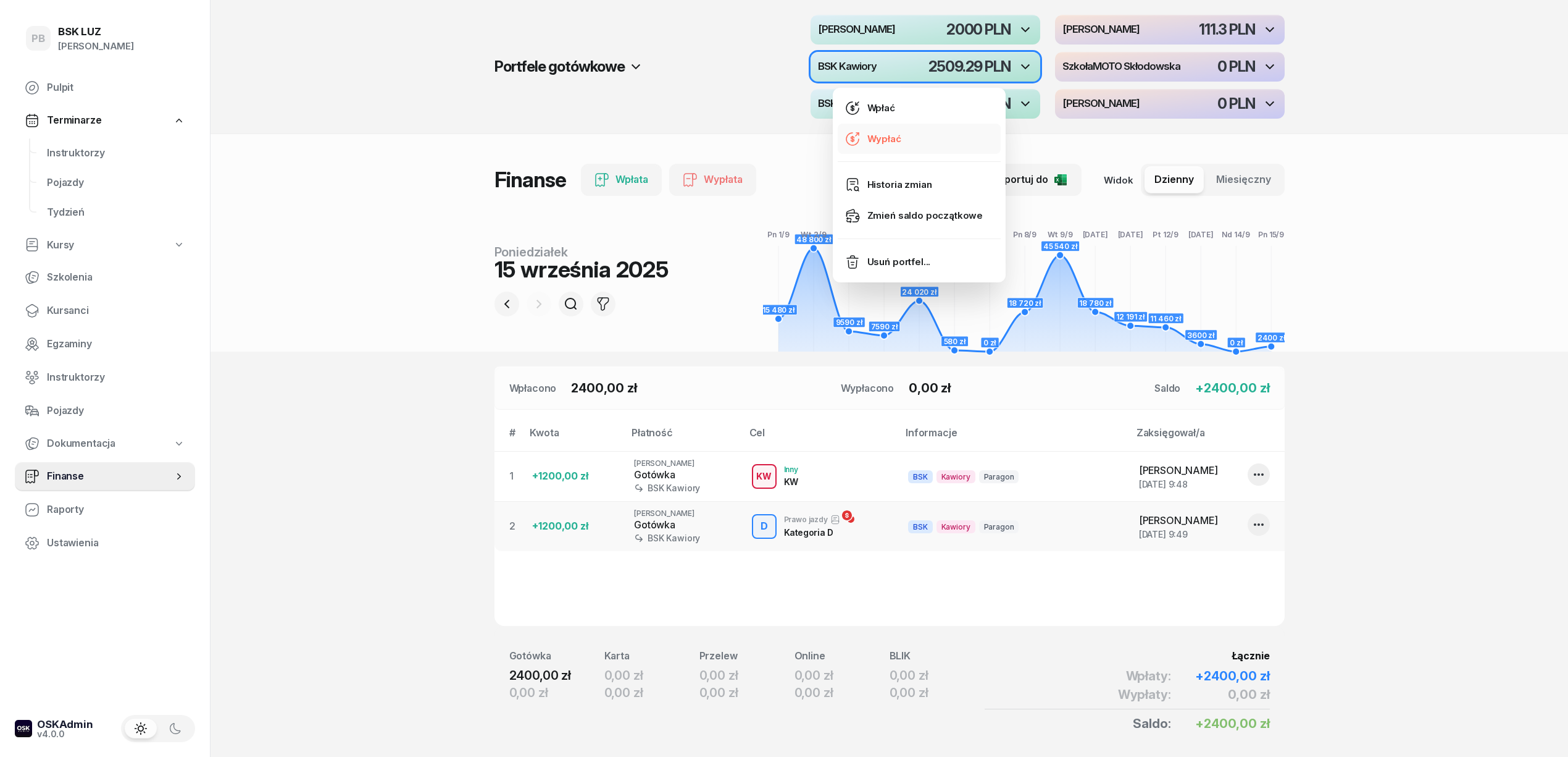
click at [902, 142] on link "Wypłać" at bounding box center [919, 139] width 163 height 31
select select "14"
select select "10"
select select "67eba016d336f44fb15f644d"
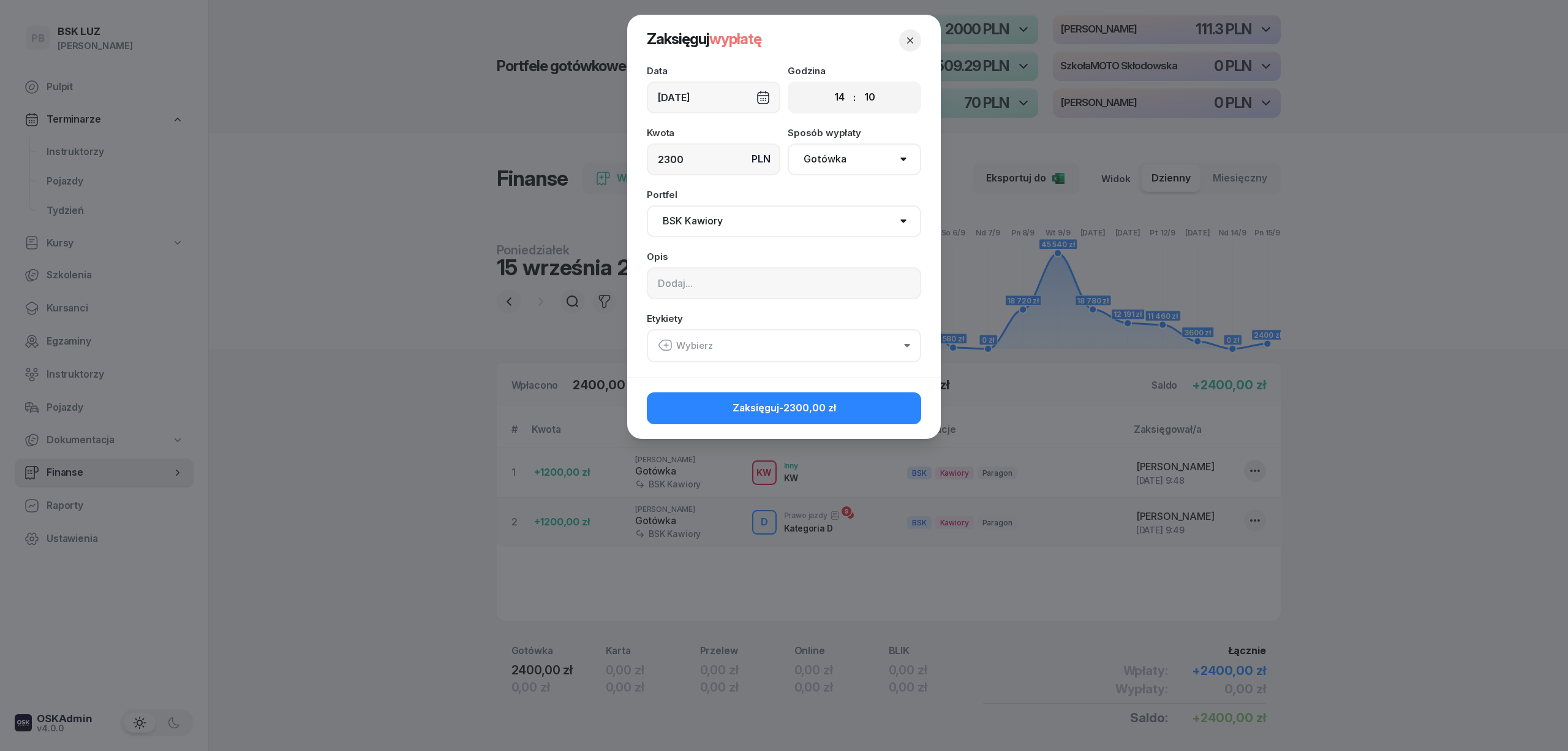
type input "2300"
click at [701, 349] on div "Wybierz" at bounding box center [685, 346] width 55 height 16
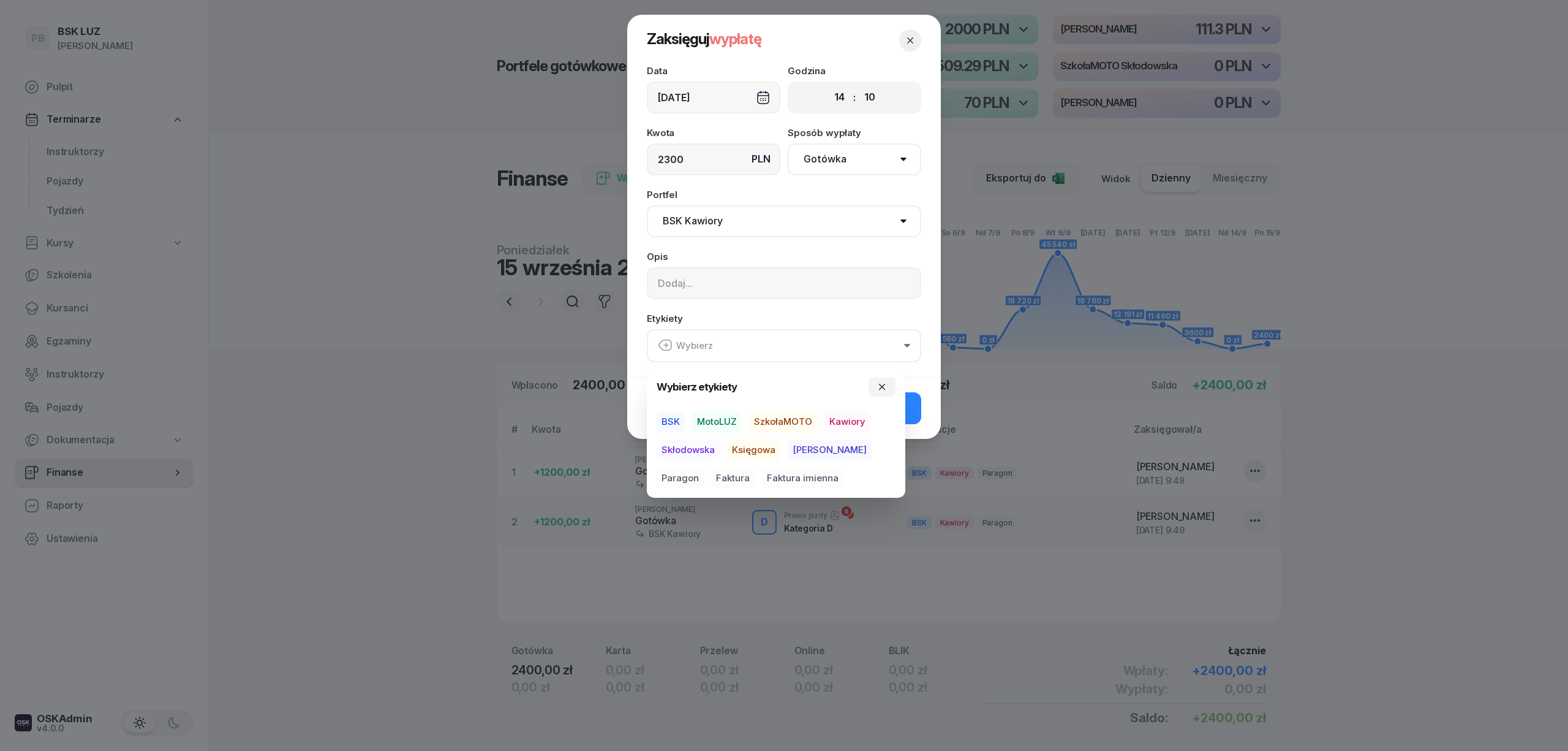
click at [671, 420] on span "BSK" at bounding box center [670, 421] width 29 height 20
click at [853, 422] on span "Kawiory" at bounding box center [847, 421] width 46 height 20
click at [917, 412] on button "Zaksięguj -2300,00 zł" at bounding box center [784, 407] width 274 height 32
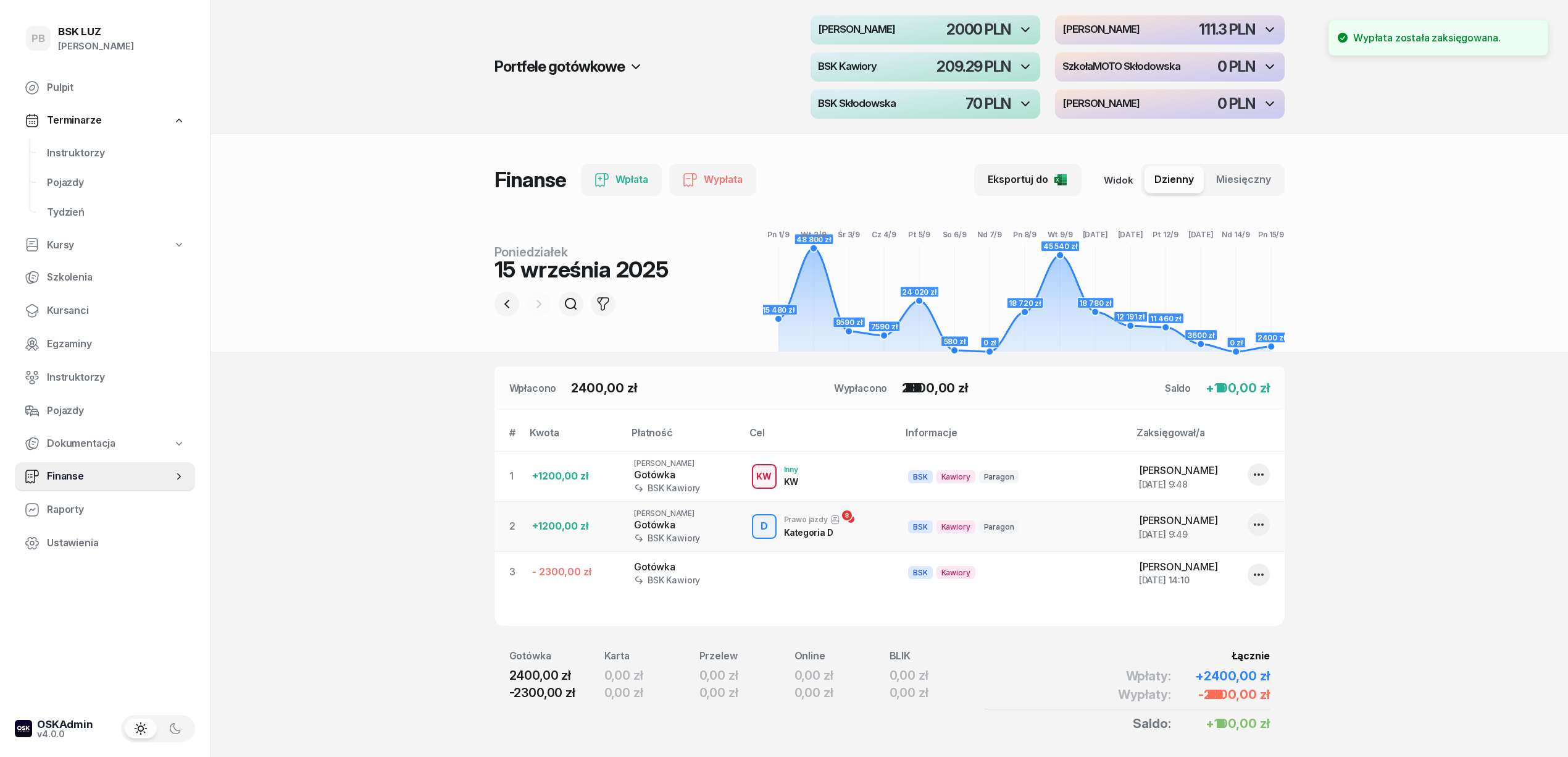
click at [1428, 441] on section "Portfele gotówkowe MotoLUZ Skłodowska 2000 PLN MotoLUZ Kawiory 111.3 PLN BSK Ka…" at bounding box center [889, 400] width 1358 height 799
click at [379, 635] on section "Portfele gotówkowe MotoLUZ Skłodowska 2000 PLN MotoLUZ Kawiory 111.3 PLN BSK Ka…" at bounding box center [889, 400] width 1358 height 799
drag, startPoint x: 353, startPoint y: 428, endPoint x: 376, endPoint y: 430, distance: 23.1
click at [353, 429] on section "Portfele gotówkowe MotoLUZ Skłodowska 2000 PLN MotoLUZ Kawiory 111.3 PLN BSK Ka…" at bounding box center [889, 400] width 1358 height 799
click at [1343, 386] on section "Portfele gotówkowe MotoLUZ Skłodowska 2000 PLN MotoLUZ Kawiory 111.3 PLN BSK Ka…" at bounding box center [889, 400] width 1358 height 799
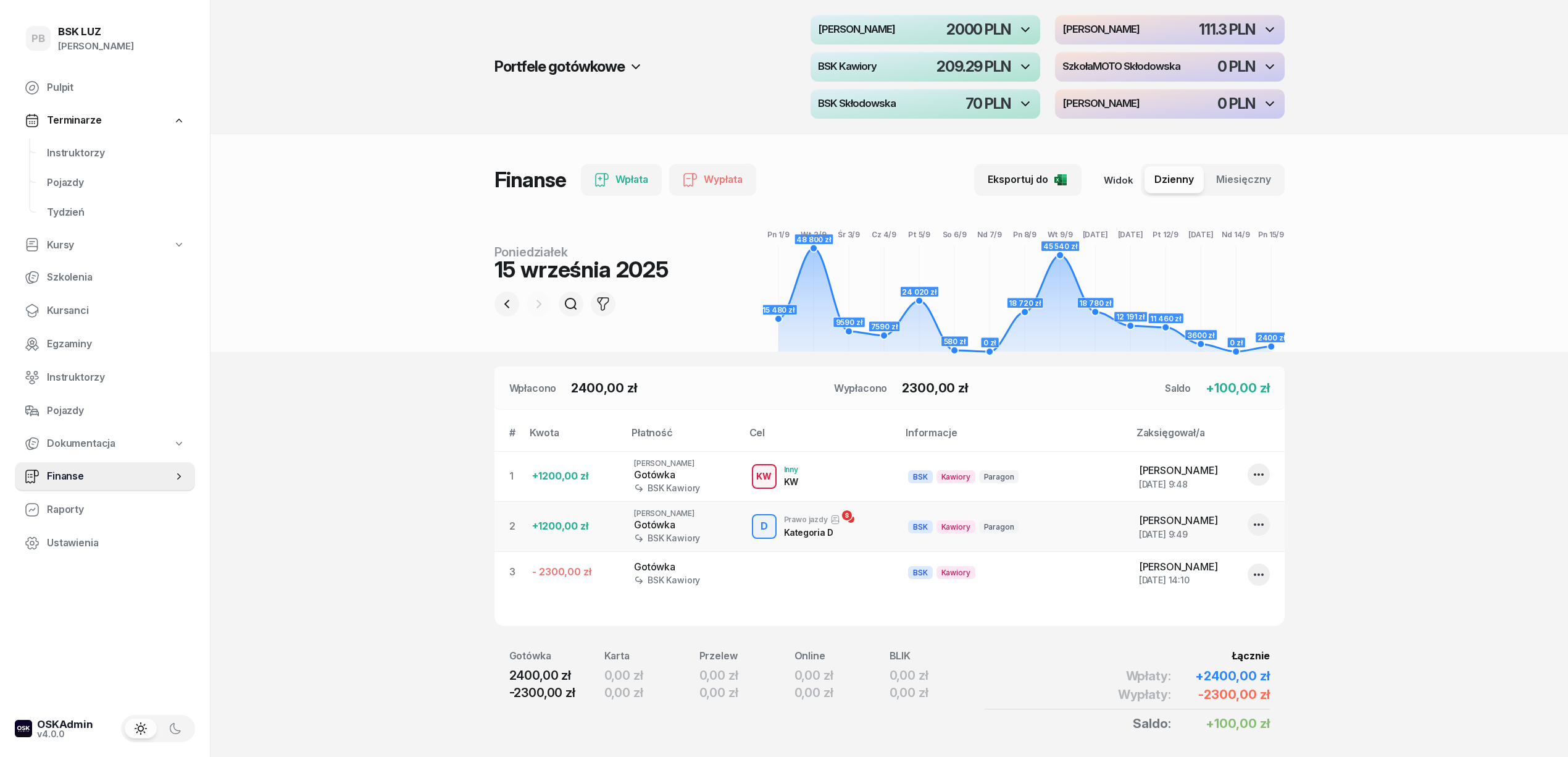
click at [1414, 282] on header "Portfele gotówkowe MotoLUZ Skłodowska 2000 PLN MotoLUZ Kawiory 111.3 PLN BSK Ka…" at bounding box center [889, 175] width 1358 height 352
click at [88, 154] on span "Instruktorzy" at bounding box center [116, 153] width 139 height 16
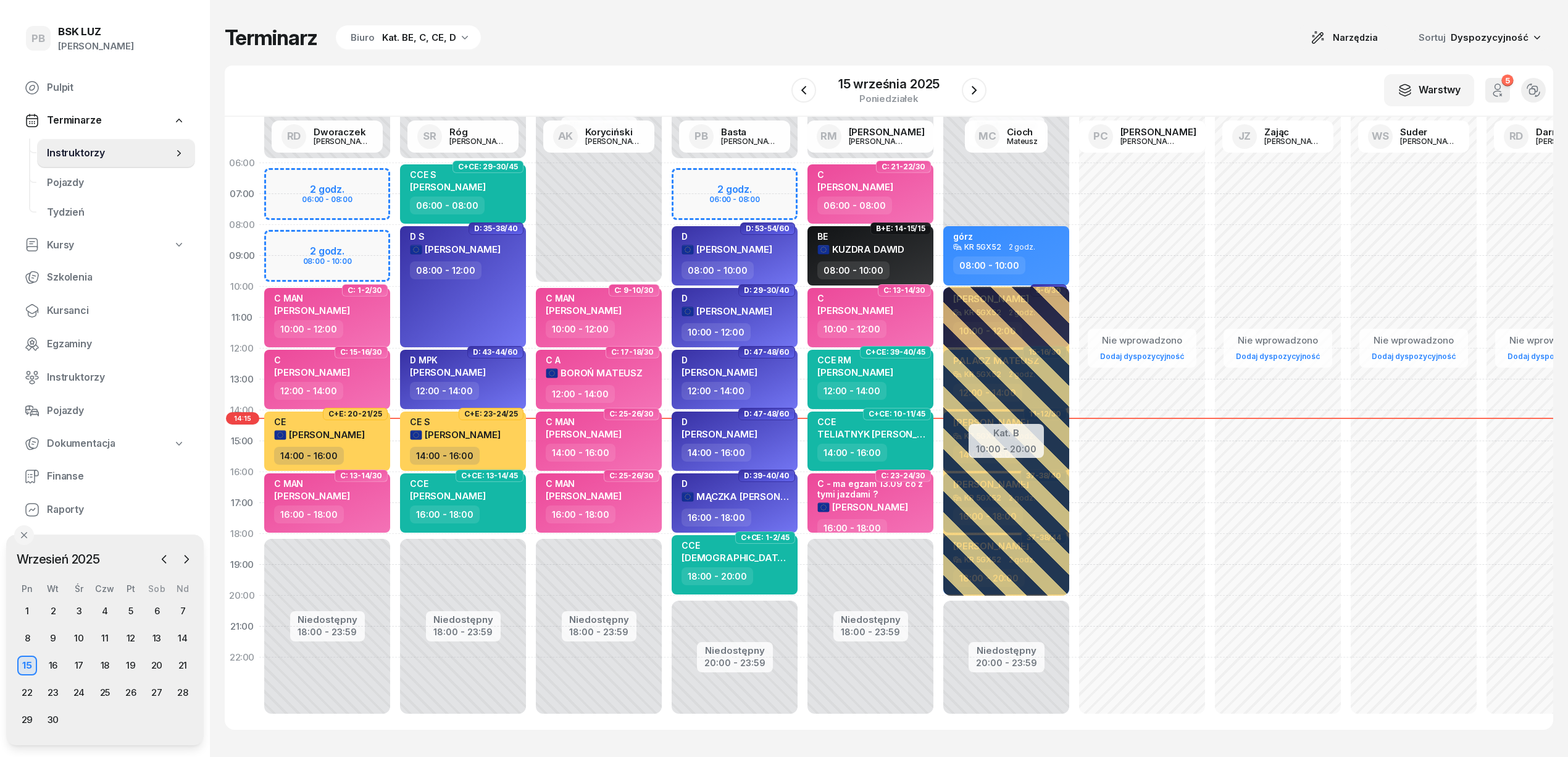
click at [657, 55] on div "Terminarz Biuro Kat. BE, C, CE, D Narzędzia Sortuj Dyspozycyjność W Wybierz AK …" at bounding box center [889, 377] width 1329 height 754
click at [749, 69] on div "W Wybierz AK [PERSON_NAME] BP [PERSON_NAME] DP [PERSON_NAME] GS [PERSON_NAME] I…" at bounding box center [889, 91] width 1329 height 52
click at [767, 84] on div "W Wybierz AK [PERSON_NAME] BP [PERSON_NAME] DP [PERSON_NAME] GS [PERSON_NAME] I…" at bounding box center [889, 91] width 1329 height 52
click at [563, 36] on div "Terminarz Biuro Kat. BE, C, CE, D Narzędzia Sortuj Dyspozycyjność" at bounding box center [889, 38] width 1329 height 26
drag, startPoint x: 159, startPoint y: 599, endPoint x: 142, endPoint y: 540, distance: 61.4
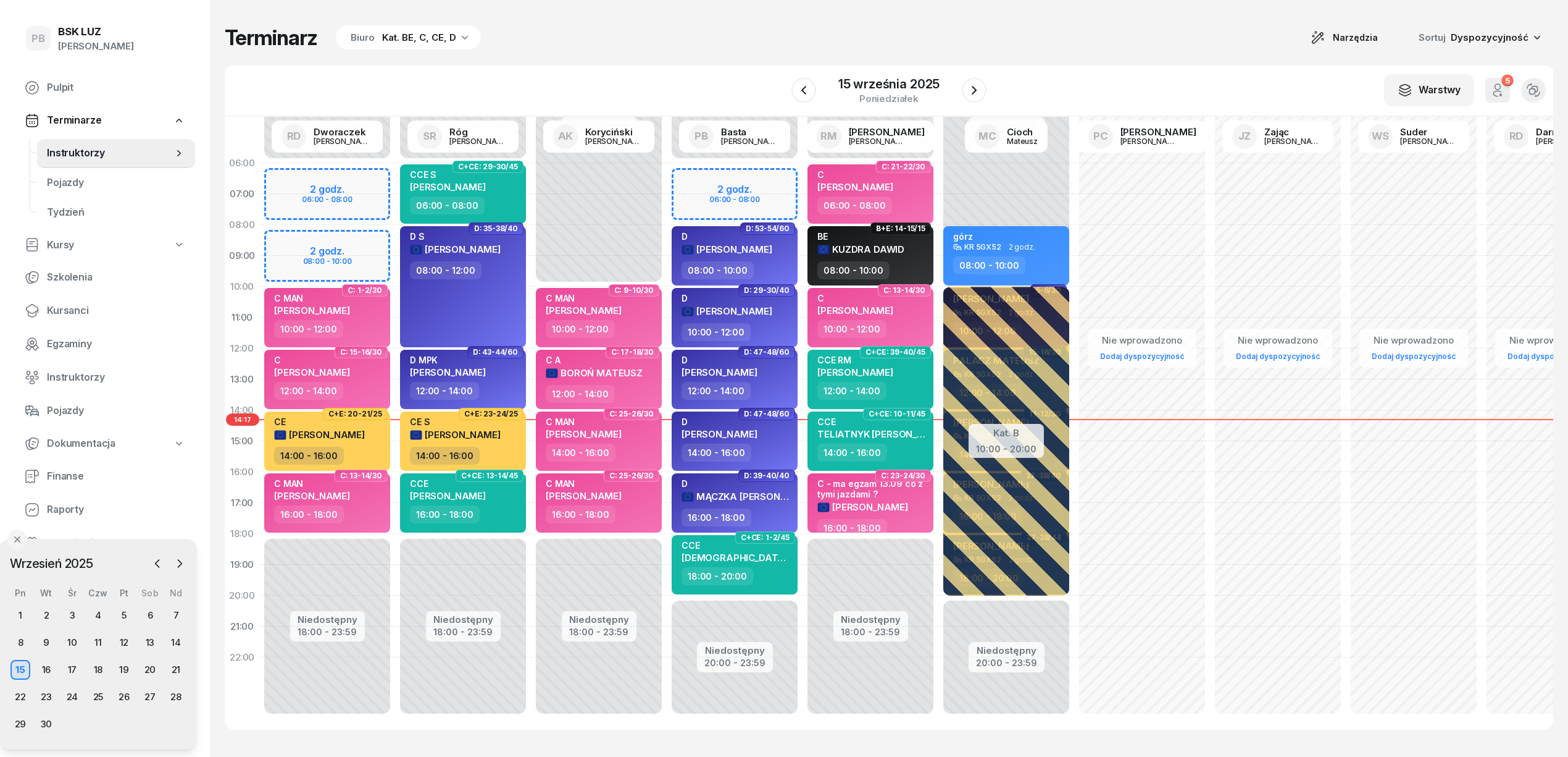
click at [154, 598] on div "Pn Wt Śr Czw Pt Sob Nd 1 2 3 4 5 6 7 8 9 10 11 12 13 14 15 16 17 18 19 20 21 22…" at bounding box center [98, 660] width 181 height 147
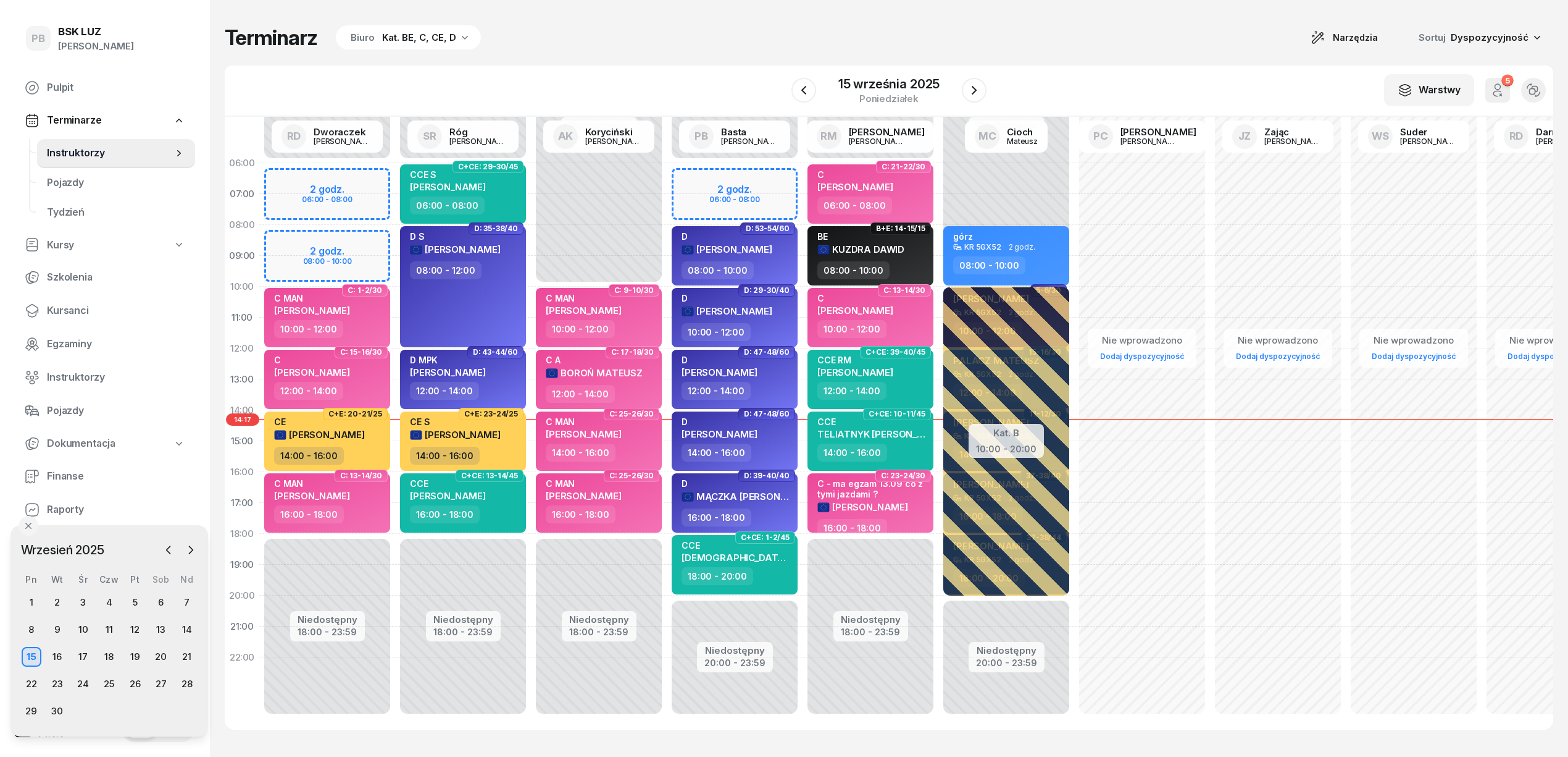
drag, startPoint x: 117, startPoint y: 542, endPoint x: 132, endPoint y: 528, distance: 20.5
click at [132, 528] on div "Wrzesień 2025 2025 sty lut mar kwi maj cze lip sie wrz paź lis gru Pn Wt Śr Czw…" at bounding box center [109, 630] width 197 height 211
click at [536, 60] on div "Terminarz Biuro Kat. BE, C, CE, D Narzędzia Sortuj Dyspozycyjność W Wybierz AK …" at bounding box center [889, 377] width 1329 height 754
click at [537, 60] on div "Terminarz Biuro Kat. BE, C, CE, D Narzędzia Sortuj Dyspozycyjność W Wybierz AK …" at bounding box center [889, 377] width 1329 height 754
click at [711, 46] on div "Terminarz Biuro Kat. BE, C, CE, D Narzędzia Sortuj Dyspozycyjność" at bounding box center [889, 38] width 1329 height 26
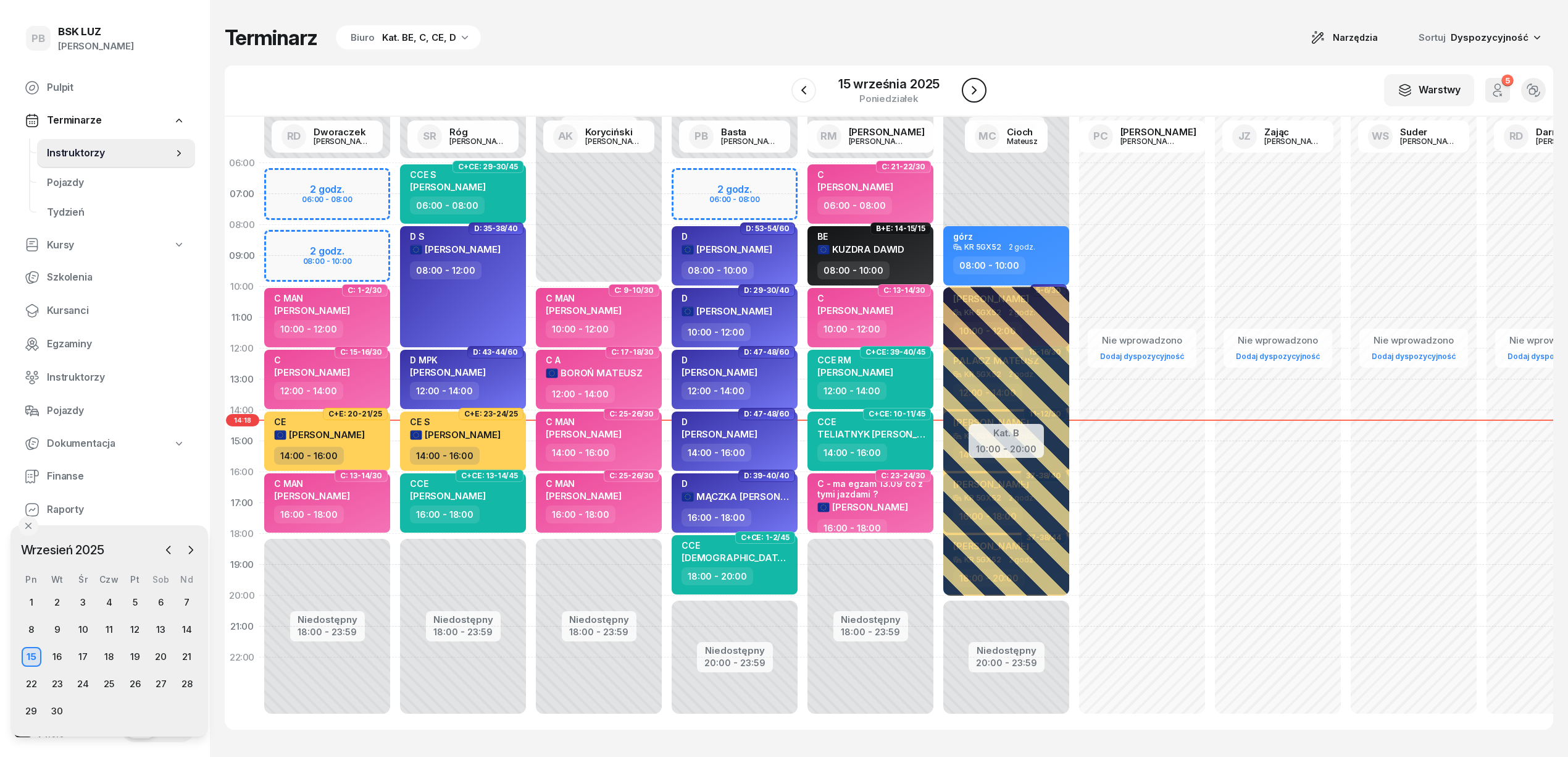
click at [978, 94] on icon "button" at bounding box center [974, 90] width 15 height 15
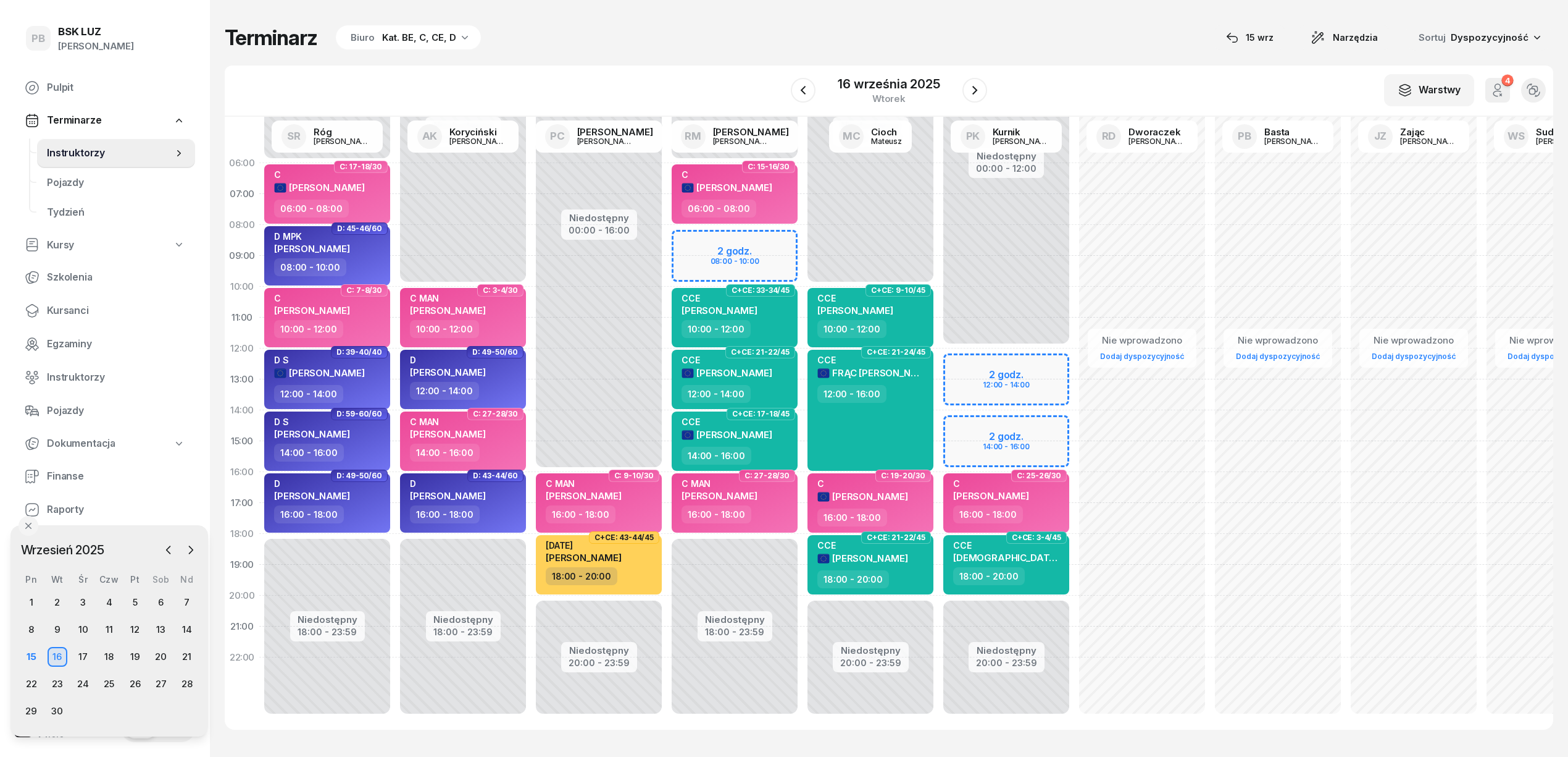
click at [736, 243] on div "Niedostępny 00:00 - 06:00 Niedostępny 18:00 - 23:59 2 godz. 08:00 - 10:00 C: 15…" at bounding box center [735, 441] width 136 height 587
select select "08"
select select "10"
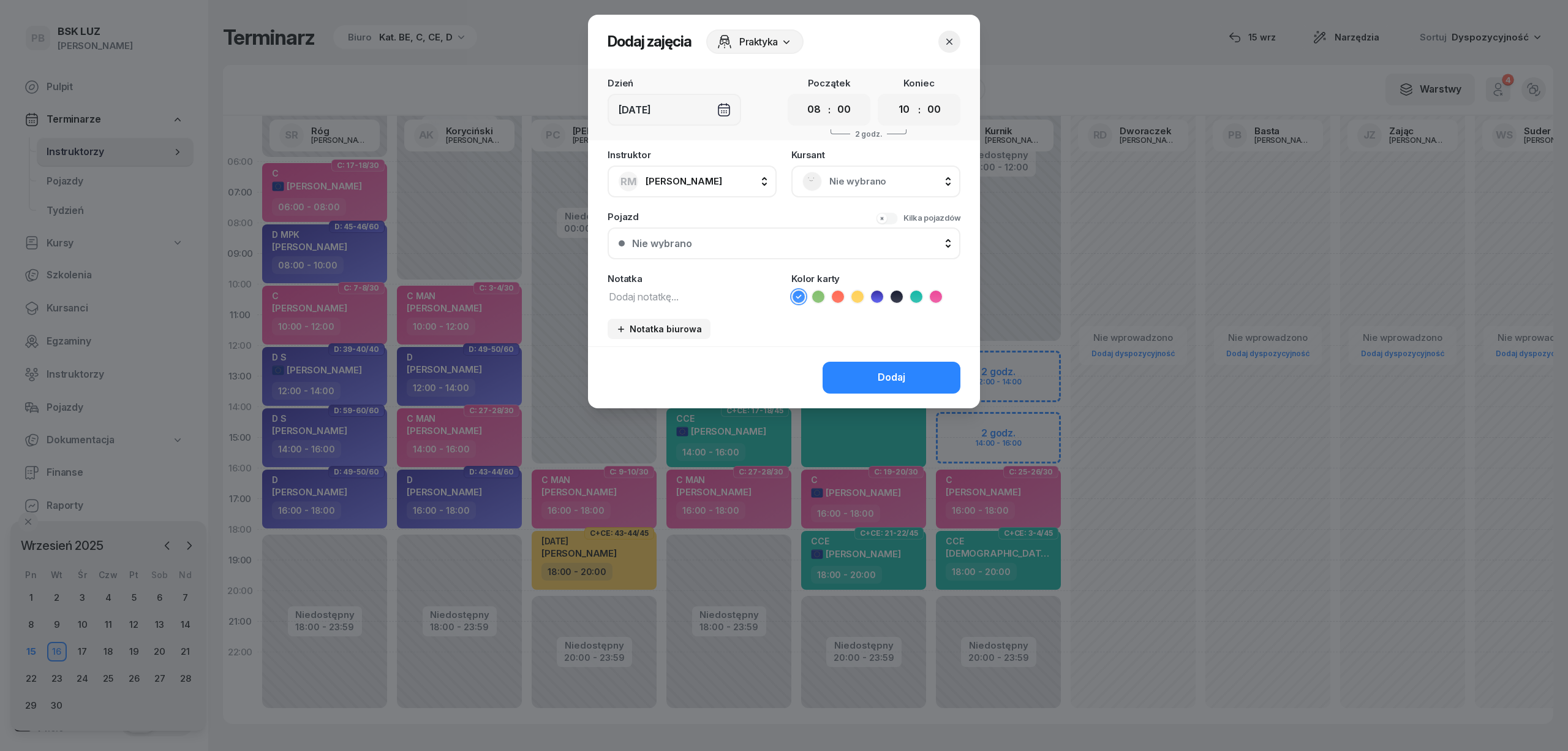
click at [872, 183] on span "Nie wybrano" at bounding box center [890, 181] width 120 height 16
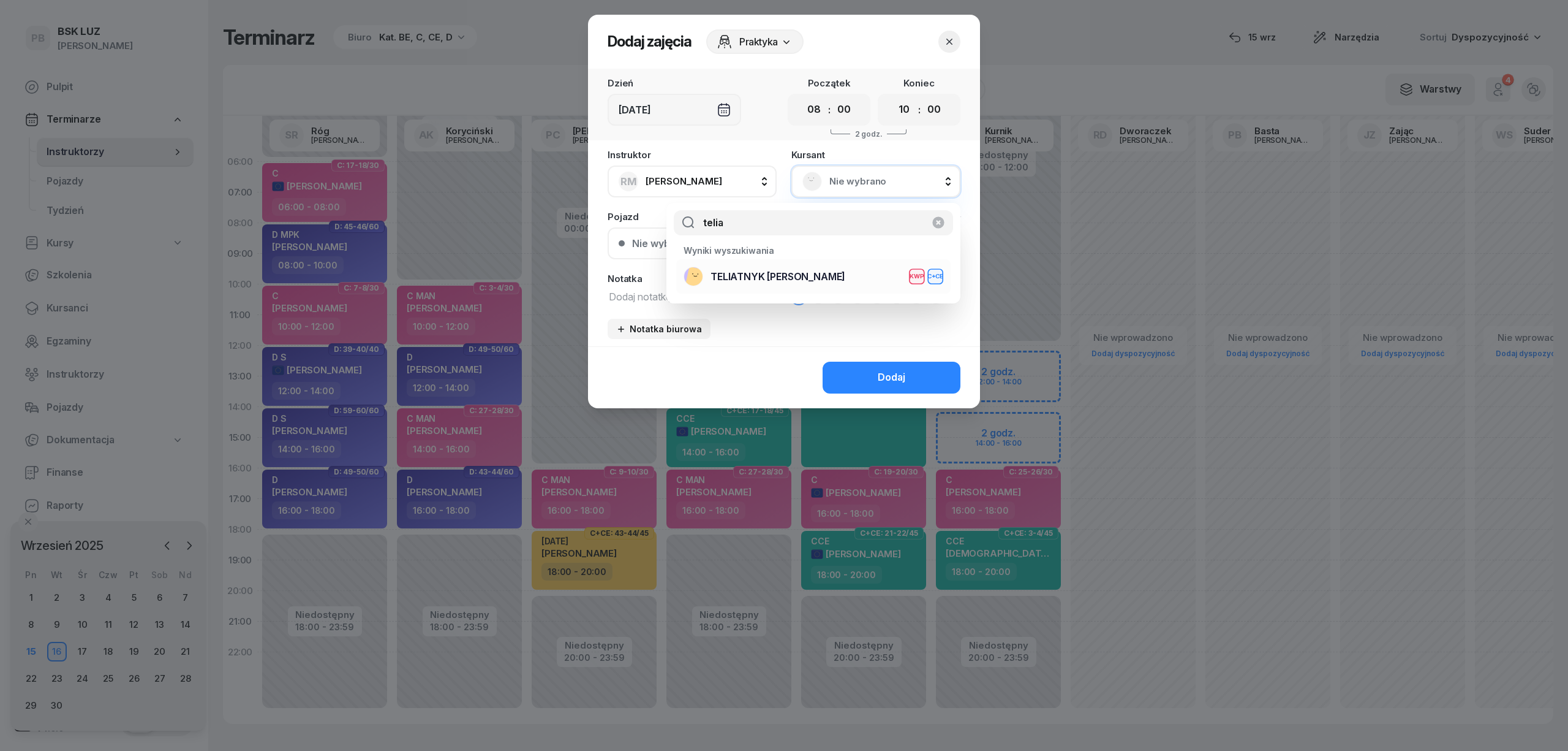
type input "telia"
click at [833, 282] on div "TELIATNYK VOLODYMYR KWP C+CE" at bounding box center [813, 276] width 260 height 20
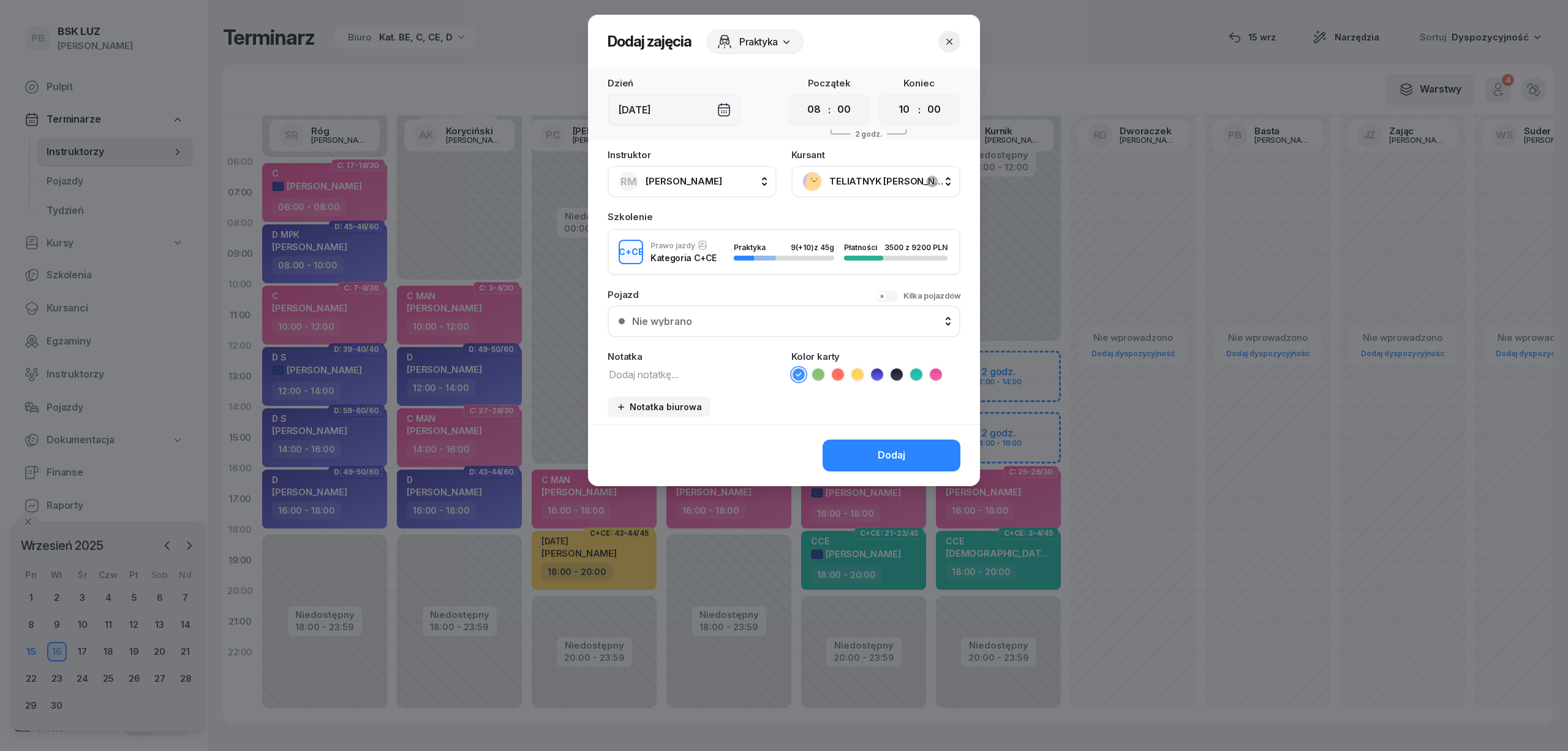
click at [645, 371] on textarea at bounding box center [692, 374] width 169 height 16
type textarea "CCE"
click at [917, 371] on icon at bounding box center [916, 374] width 12 height 12
click at [882, 458] on div "Dodaj" at bounding box center [892, 456] width 28 height 16
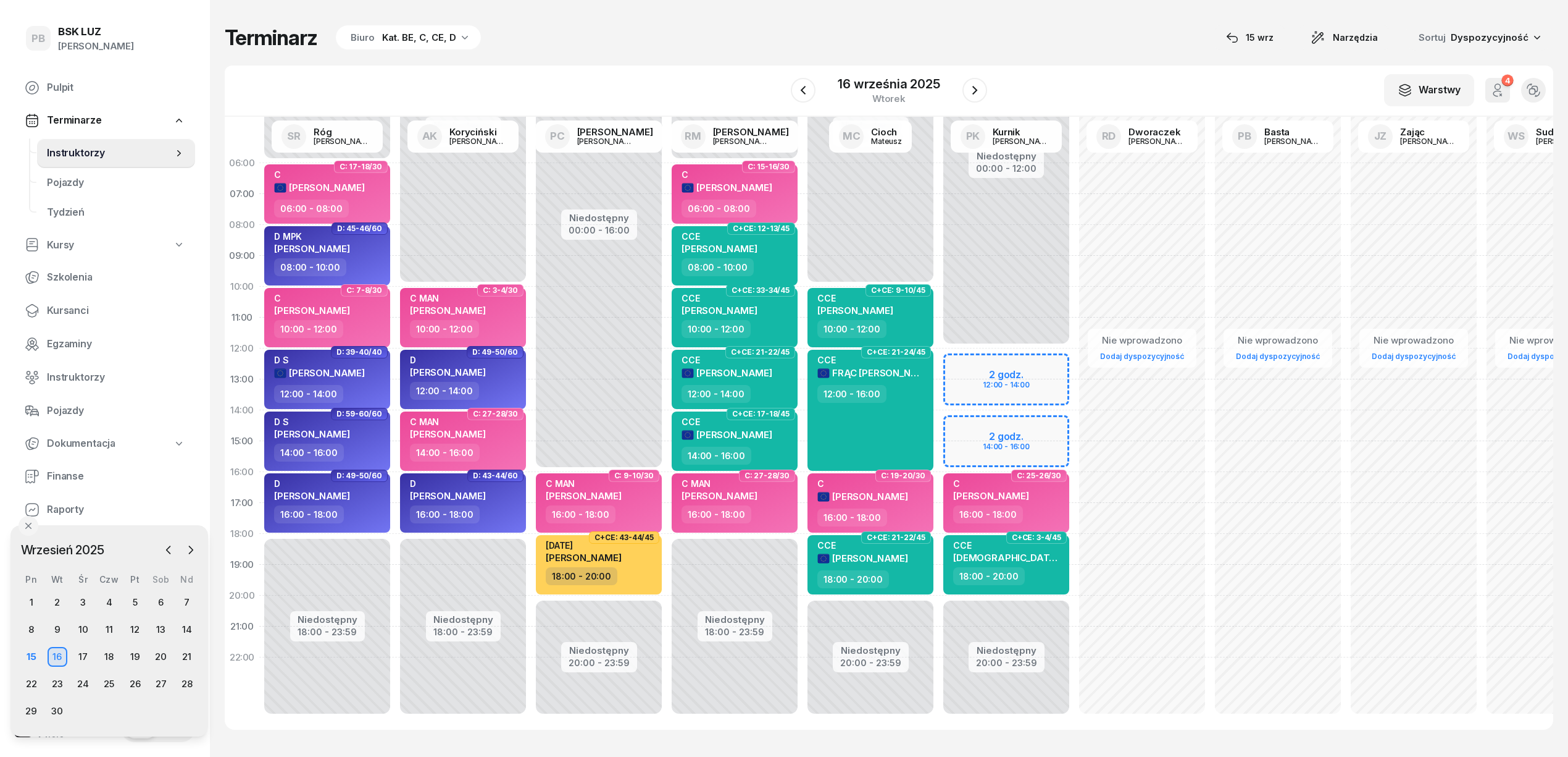
click at [699, 45] on div "Terminarz Biuro Kat. BE, C, CE, D [DATE] Narzędzia Sortuj Dyspozycyjność" at bounding box center [889, 38] width 1329 height 26
click at [863, 37] on div "Terminarz Biuro Kat. BE, C, CE, D [DATE] Narzędzia Sortuj Dyspozycyjność" at bounding box center [889, 38] width 1329 height 26
click at [482, 359] on div "D" at bounding box center [447, 360] width 76 height 10
select select "12"
select select "14"
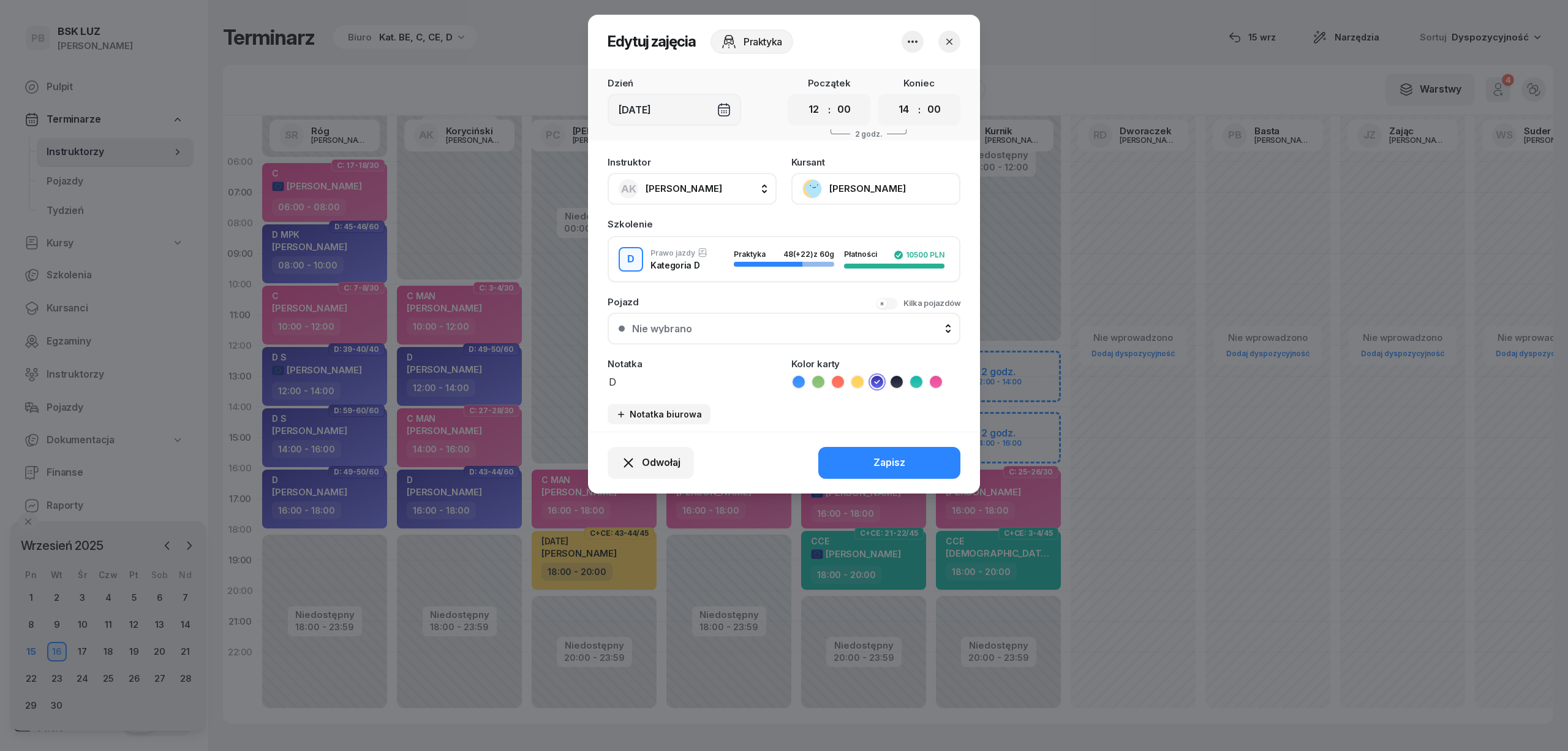
click at [660, 390] on div "Instruktor AK Koryciński Artur AK Koryciński Artur BP Pająk Bogusław DA Arendar…" at bounding box center [784, 290] width 392 height 282
click at [657, 384] on textarea "D" at bounding box center [692, 381] width 169 height 16
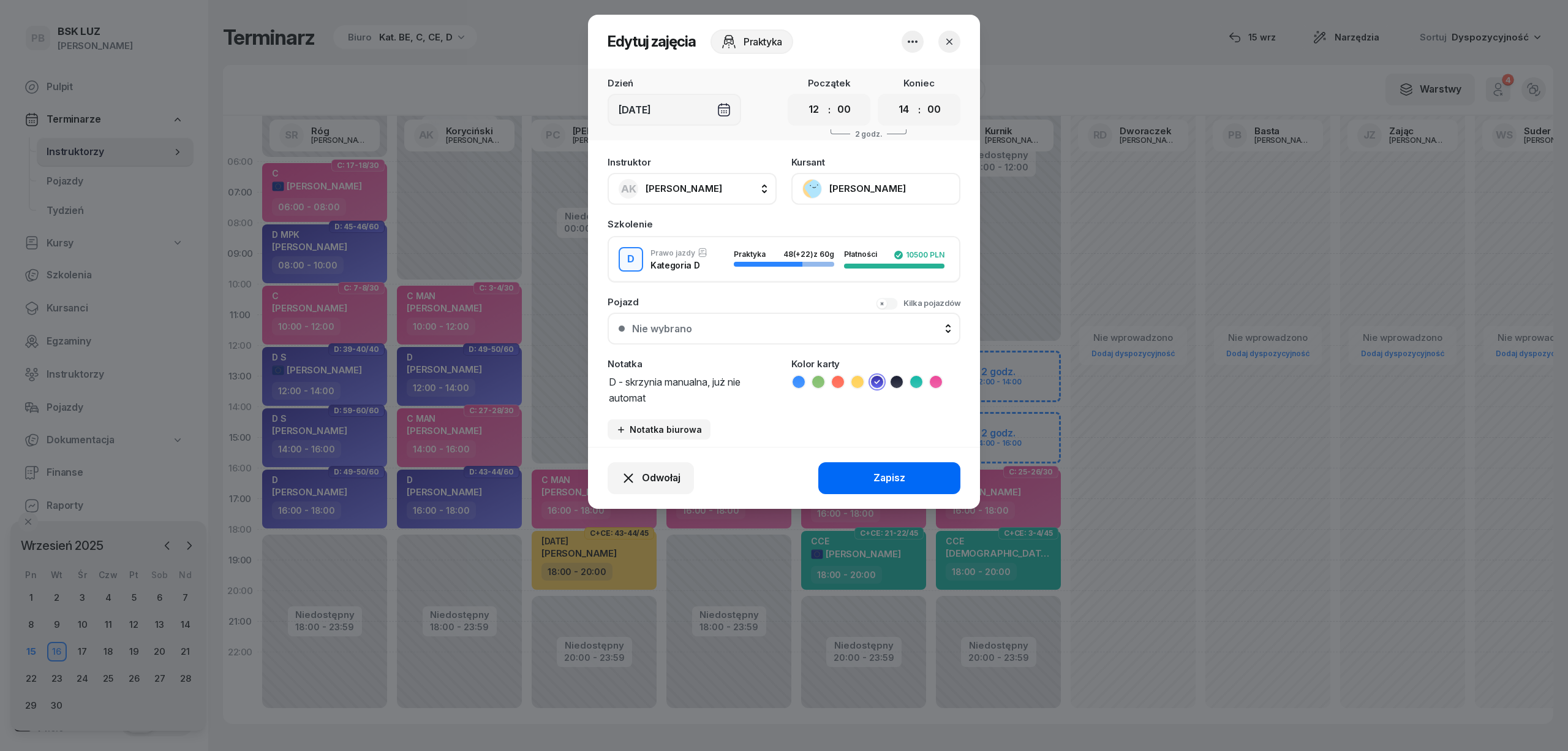
type textarea "D - skrzynia manualna, już nie automat"
click at [866, 469] on button "Zapisz" at bounding box center [890, 478] width 142 height 32
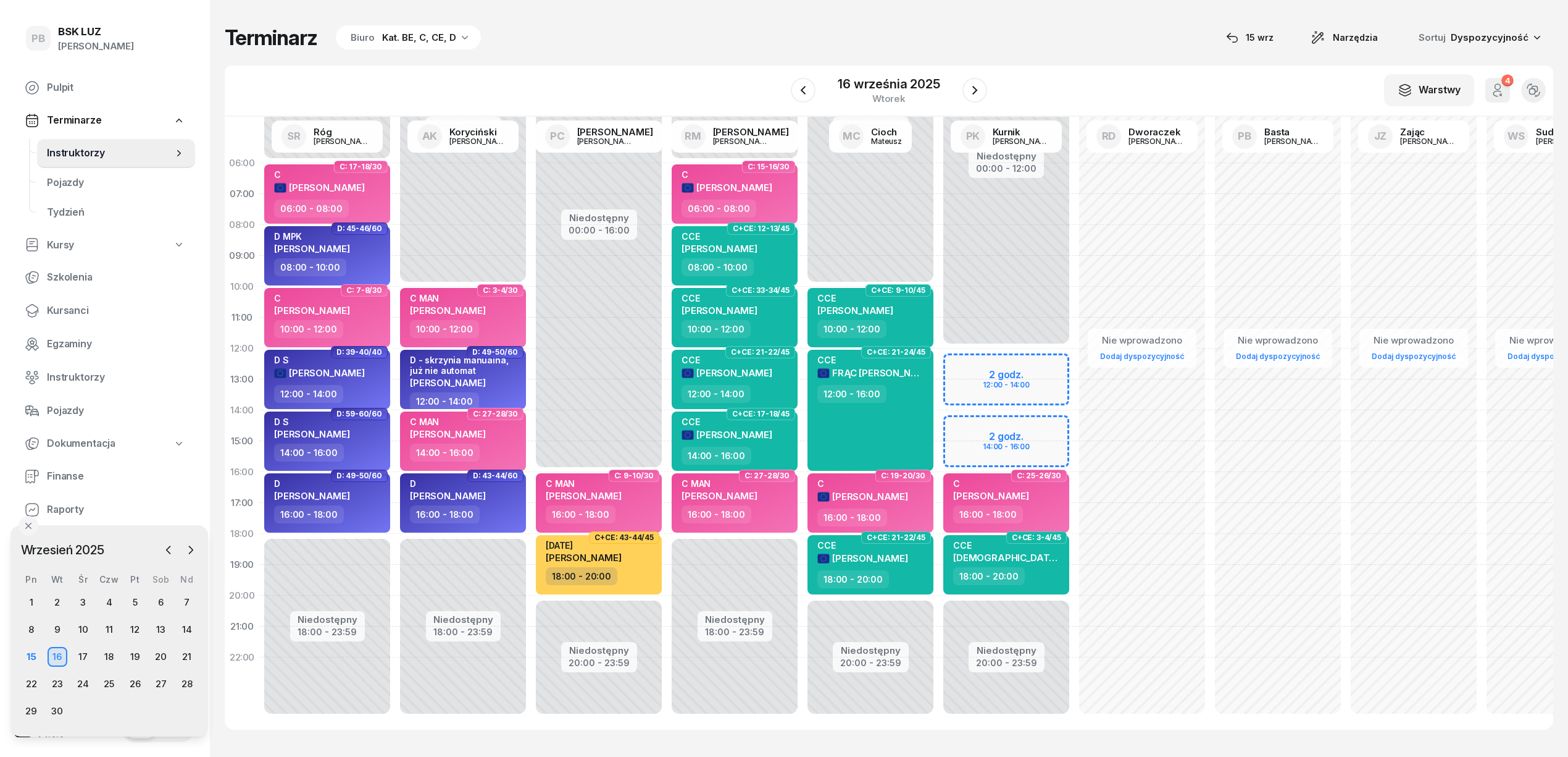
click at [517, 48] on div "Terminarz Biuro Kat. BE, C, CE, D [DATE] Narzędzia Sortuj Dyspozycyjność" at bounding box center [889, 38] width 1329 height 26
click at [30, 657] on div "15" at bounding box center [31, 656] width 20 height 20
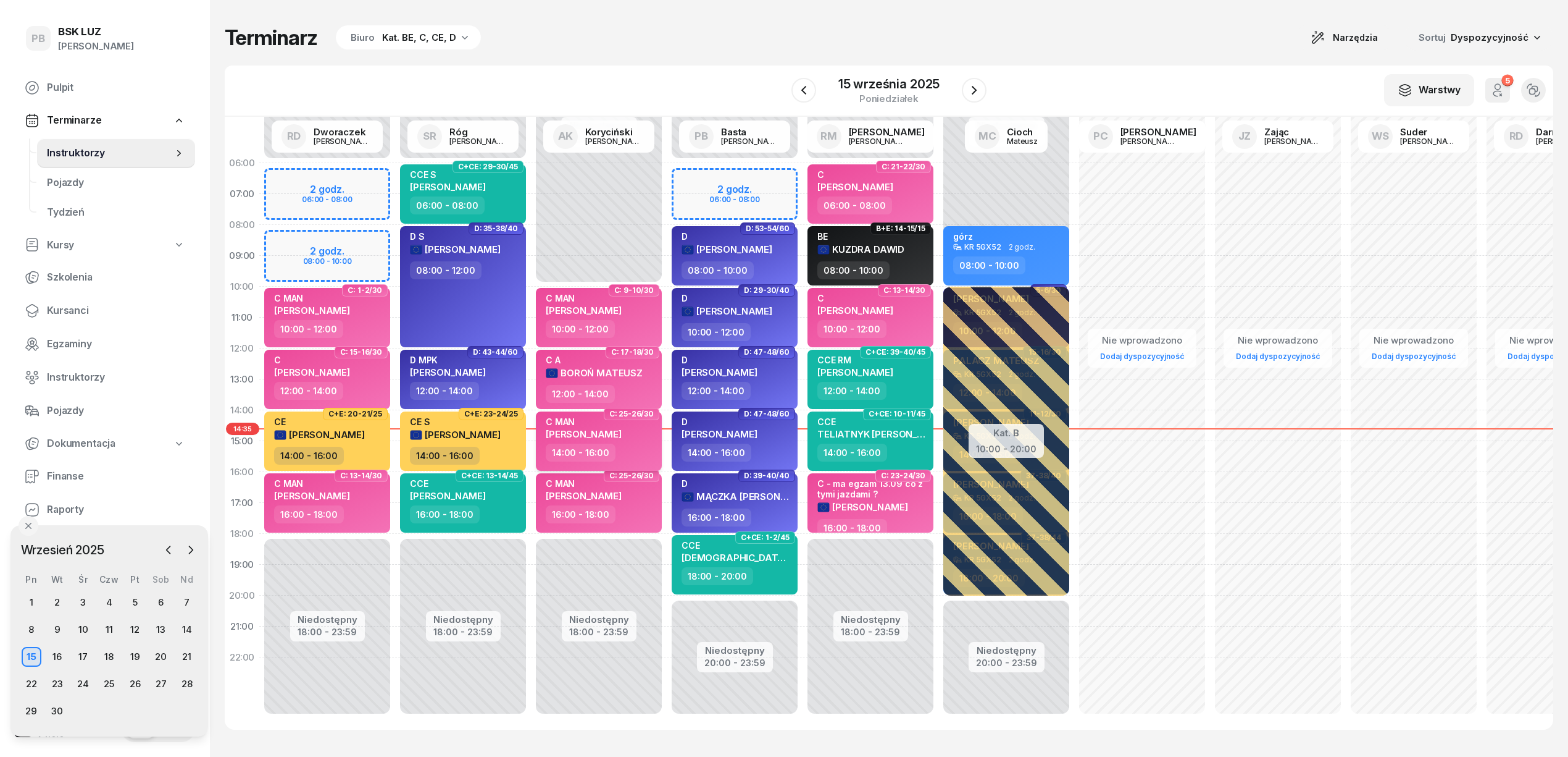
click at [622, 436] on span "[PERSON_NAME]" at bounding box center [584, 434] width 76 height 12
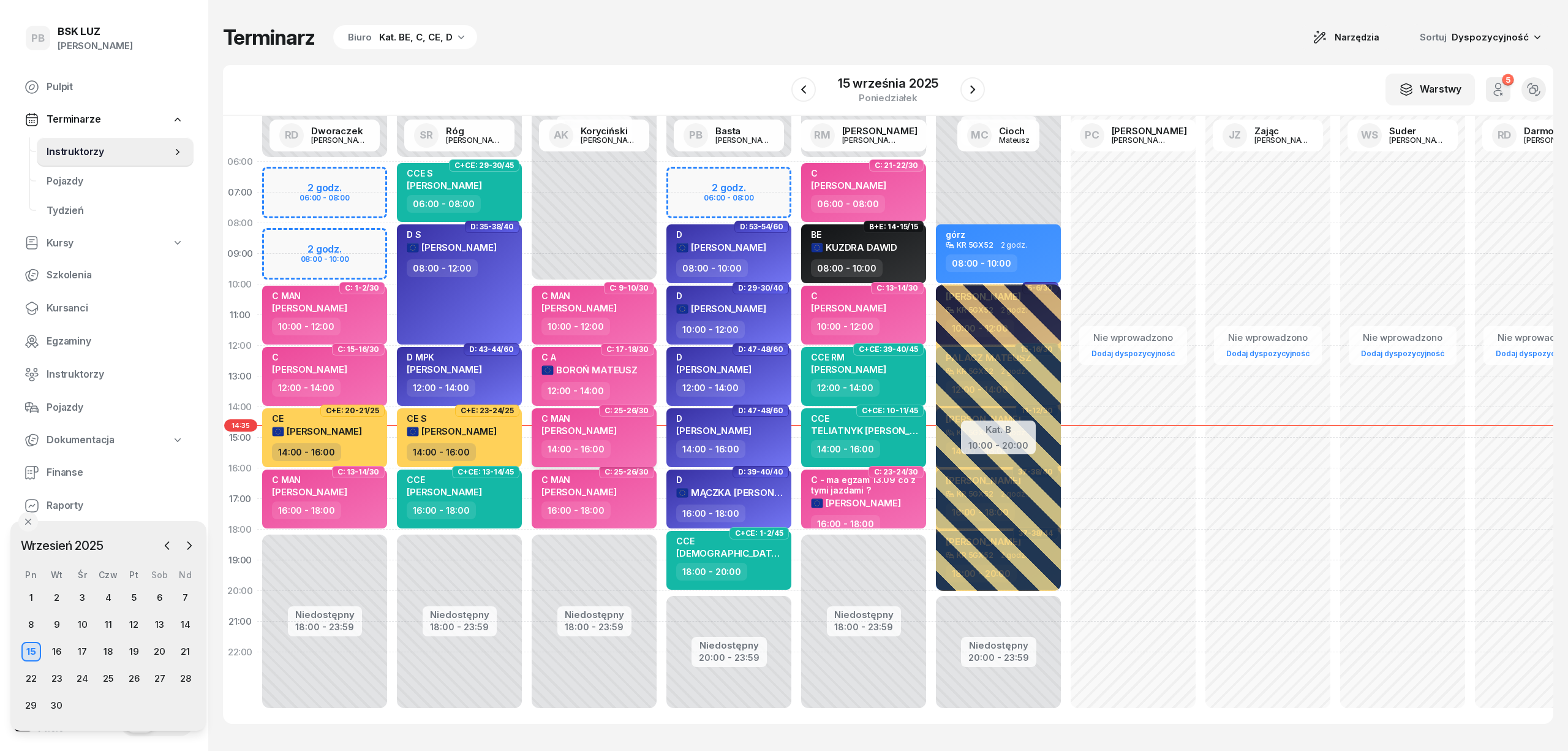
select select "14"
select select "16"
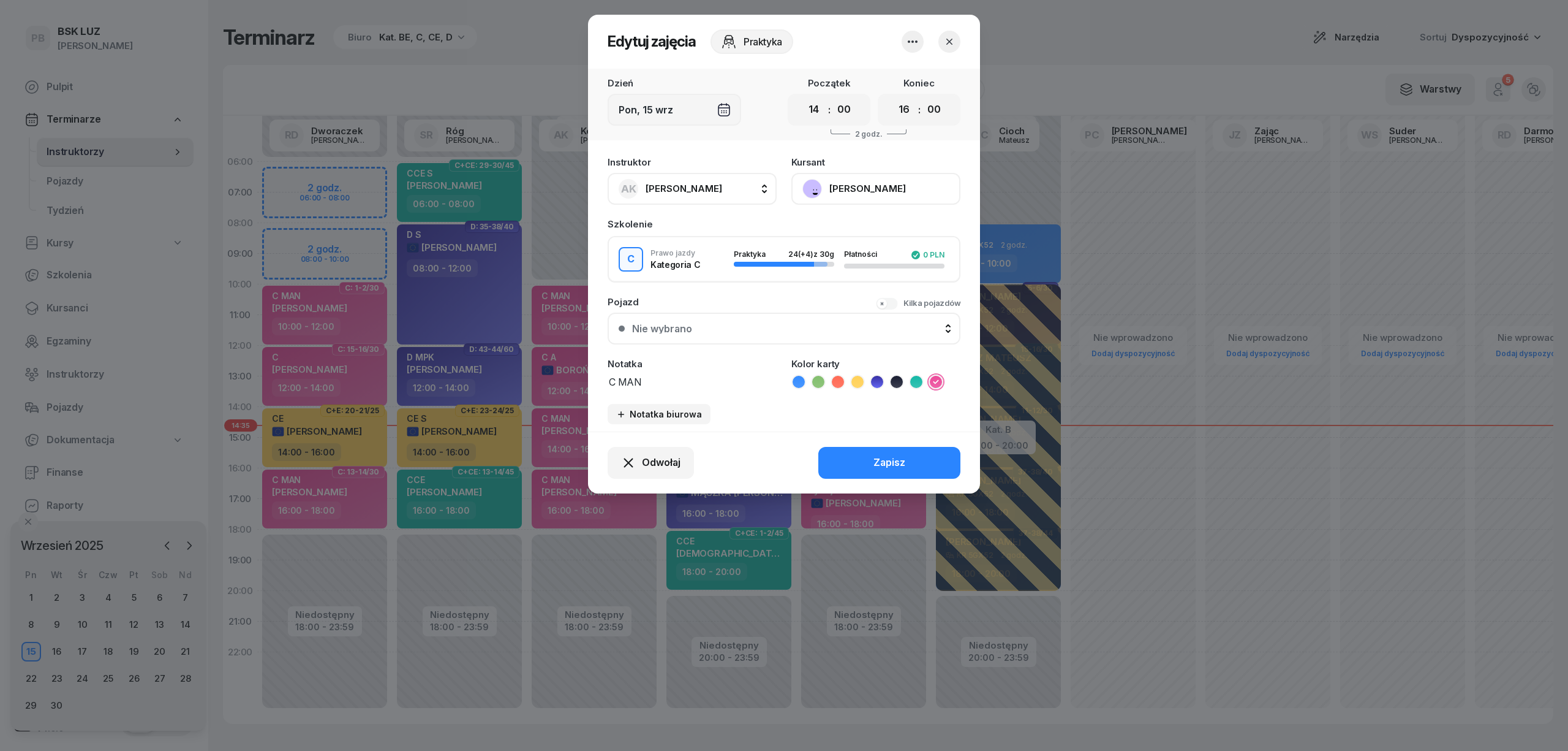
click at [887, 184] on button "[PERSON_NAME]" at bounding box center [876, 189] width 169 height 32
click at [861, 231] on link "Otwórz profil" at bounding box center [874, 230] width 162 height 31
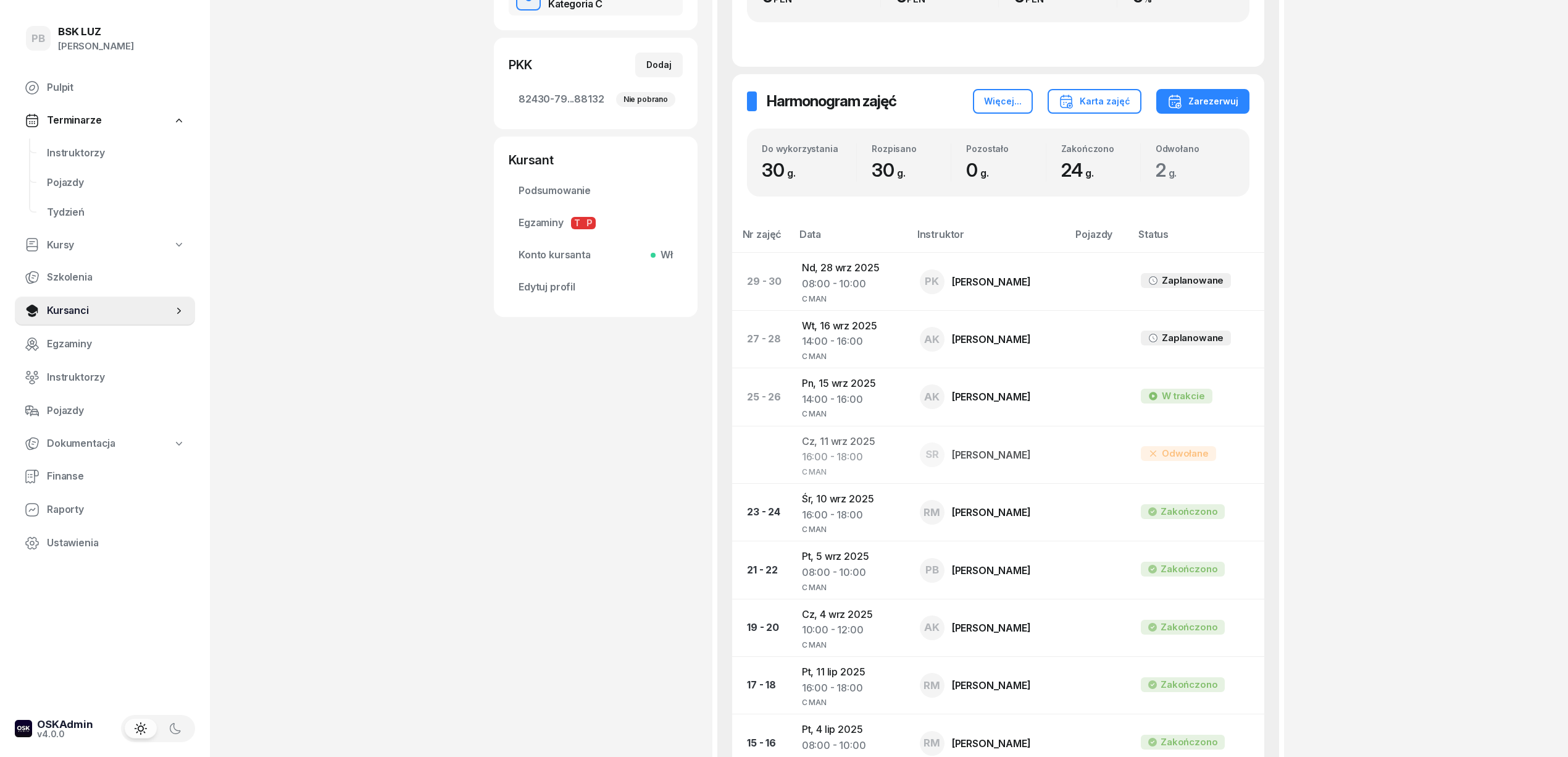
scroll to position [247, 0]
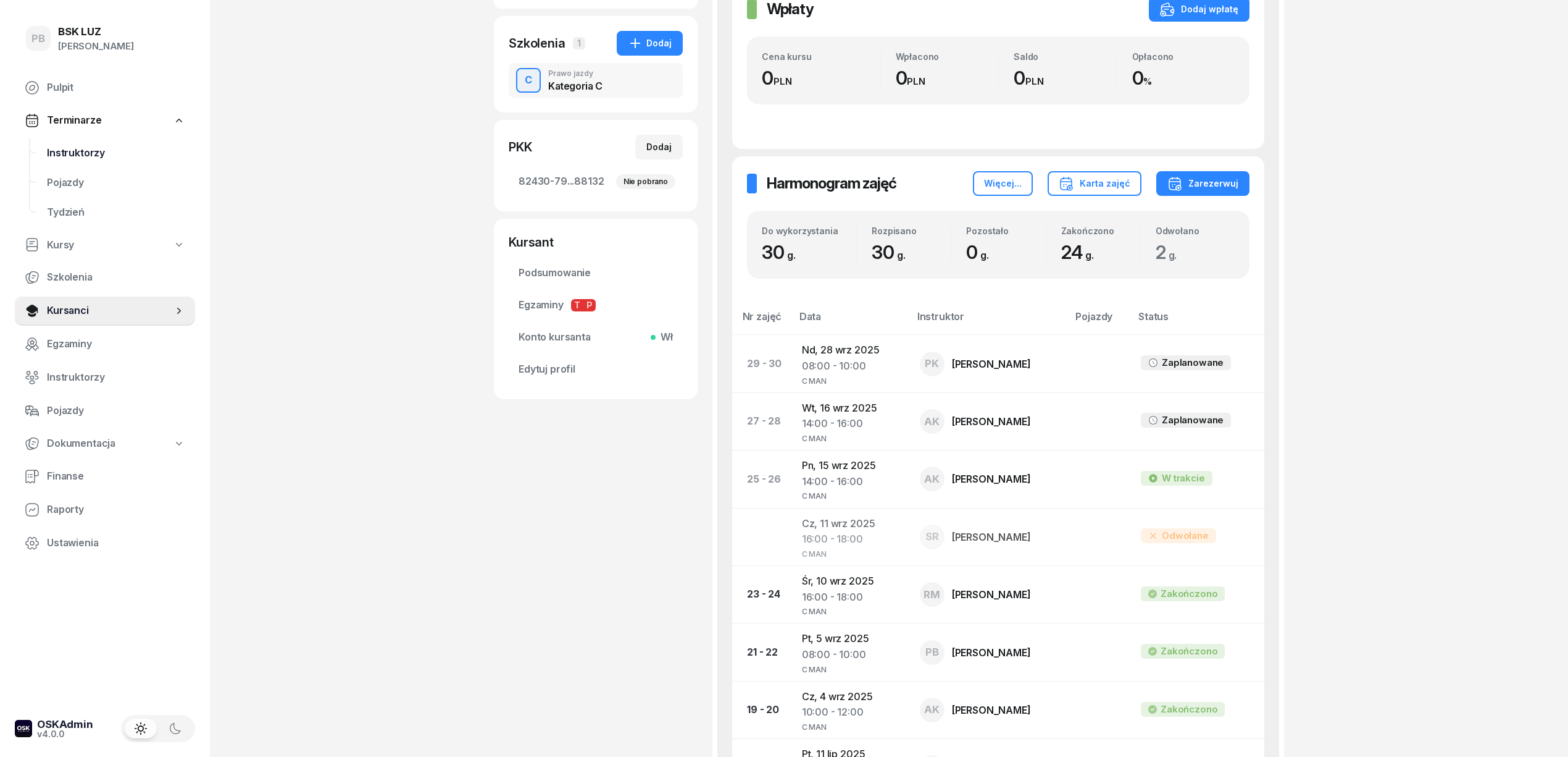
click at [71, 147] on span "Instruktorzy" at bounding box center [116, 153] width 139 height 16
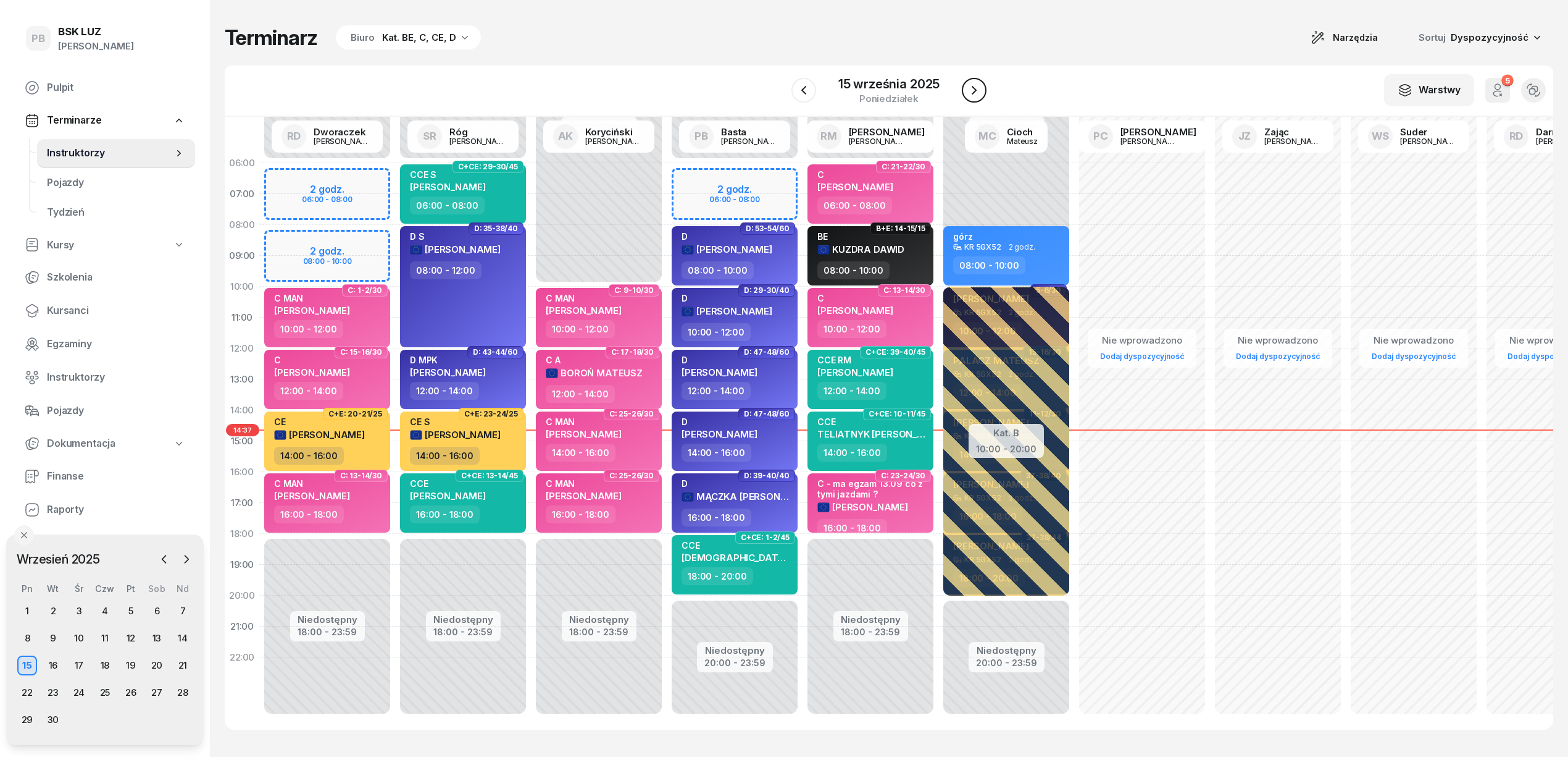
click at [983, 89] on button "button" at bounding box center [975, 91] width 25 height 25
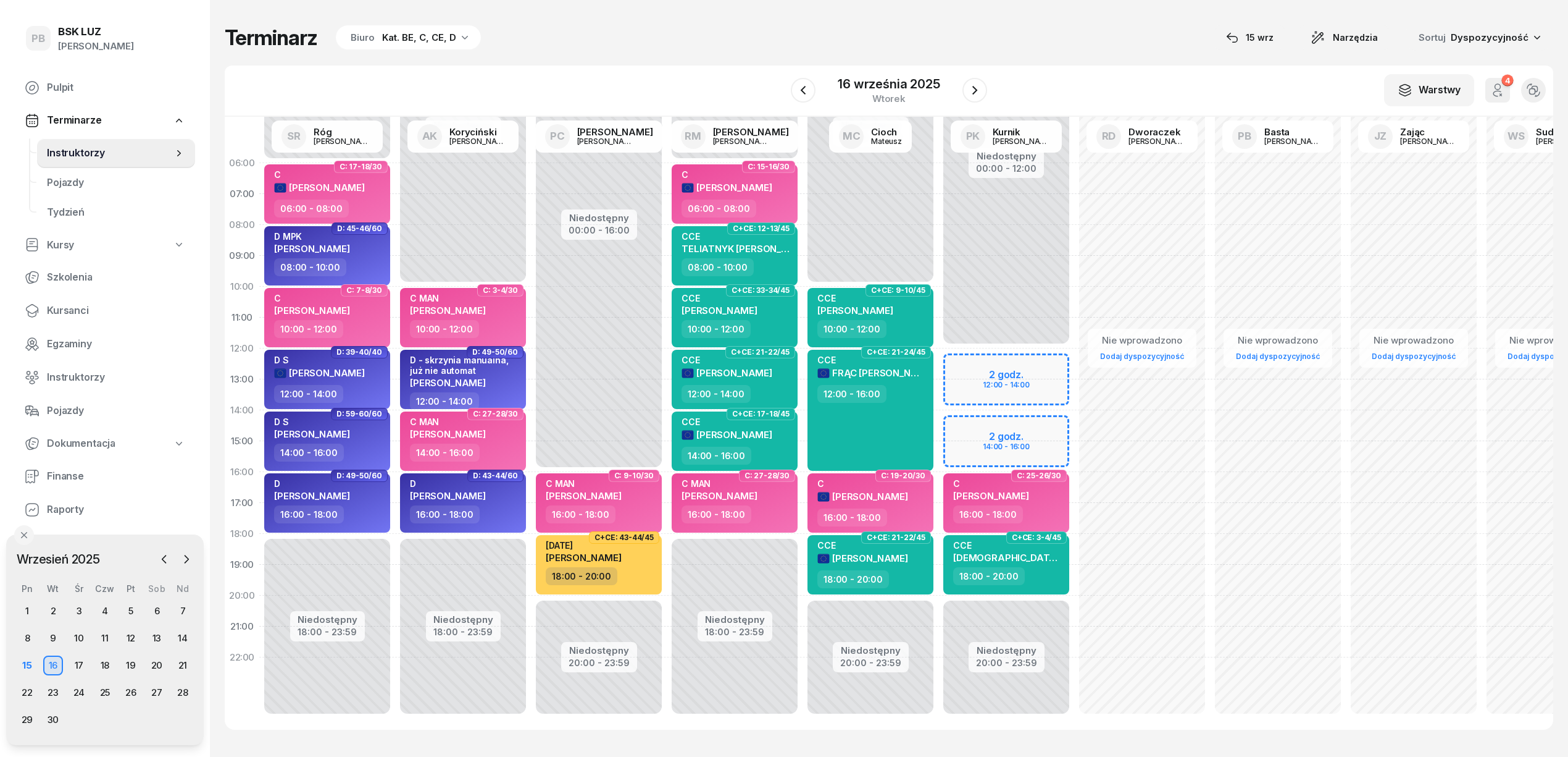
click at [1070, 60] on div "Terminarz Biuro Kat. BE, C, CE, D [DATE] Narzędzia Sortuj Dyspozycyjność W Wybi…" at bounding box center [889, 377] width 1329 height 754
click at [1104, 6] on div "Terminarz Biuro Kat. BE, C, CE, D [DATE] Narzędzia Sortuj Dyspozycyjność W Wybi…" at bounding box center [889, 377] width 1329 height 754
click at [21, 663] on div "15" at bounding box center [27, 665] width 20 height 20
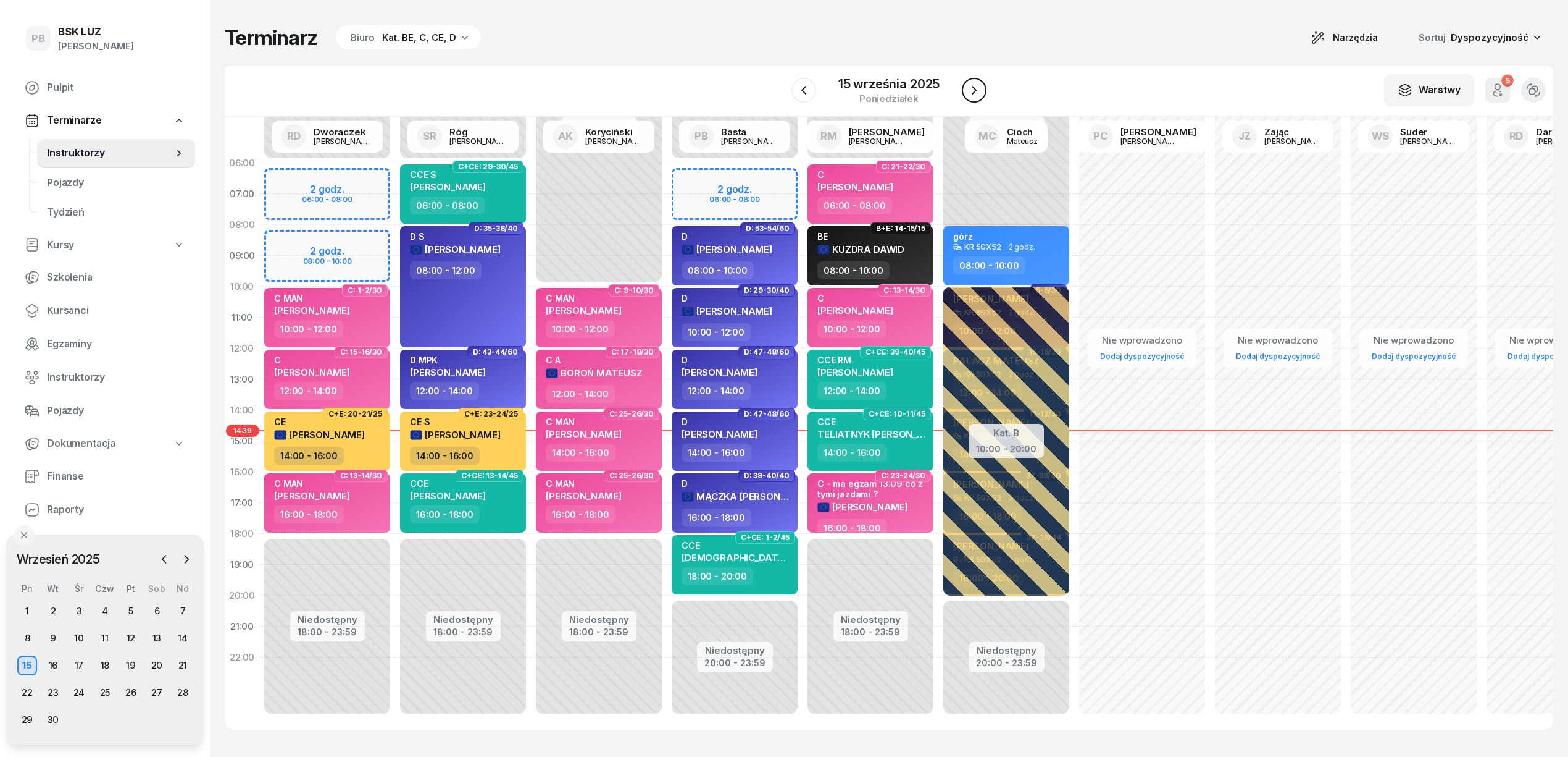
click at [976, 85] on icon "button" at bounding box center [974, 90] width 15 height 15
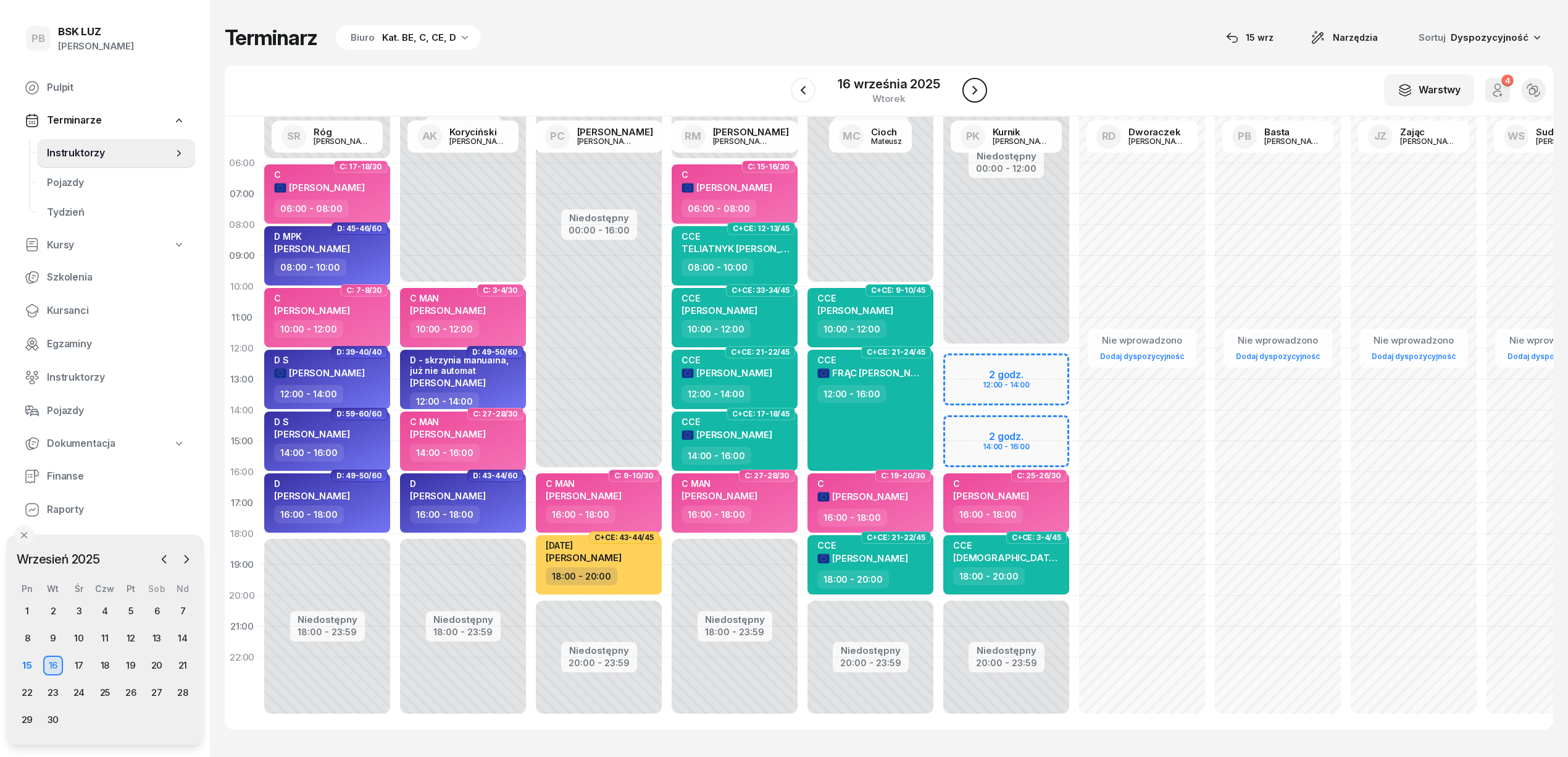
click at [976, 85] on icon "button" at bounding box center [975, 90] width 15 height 15
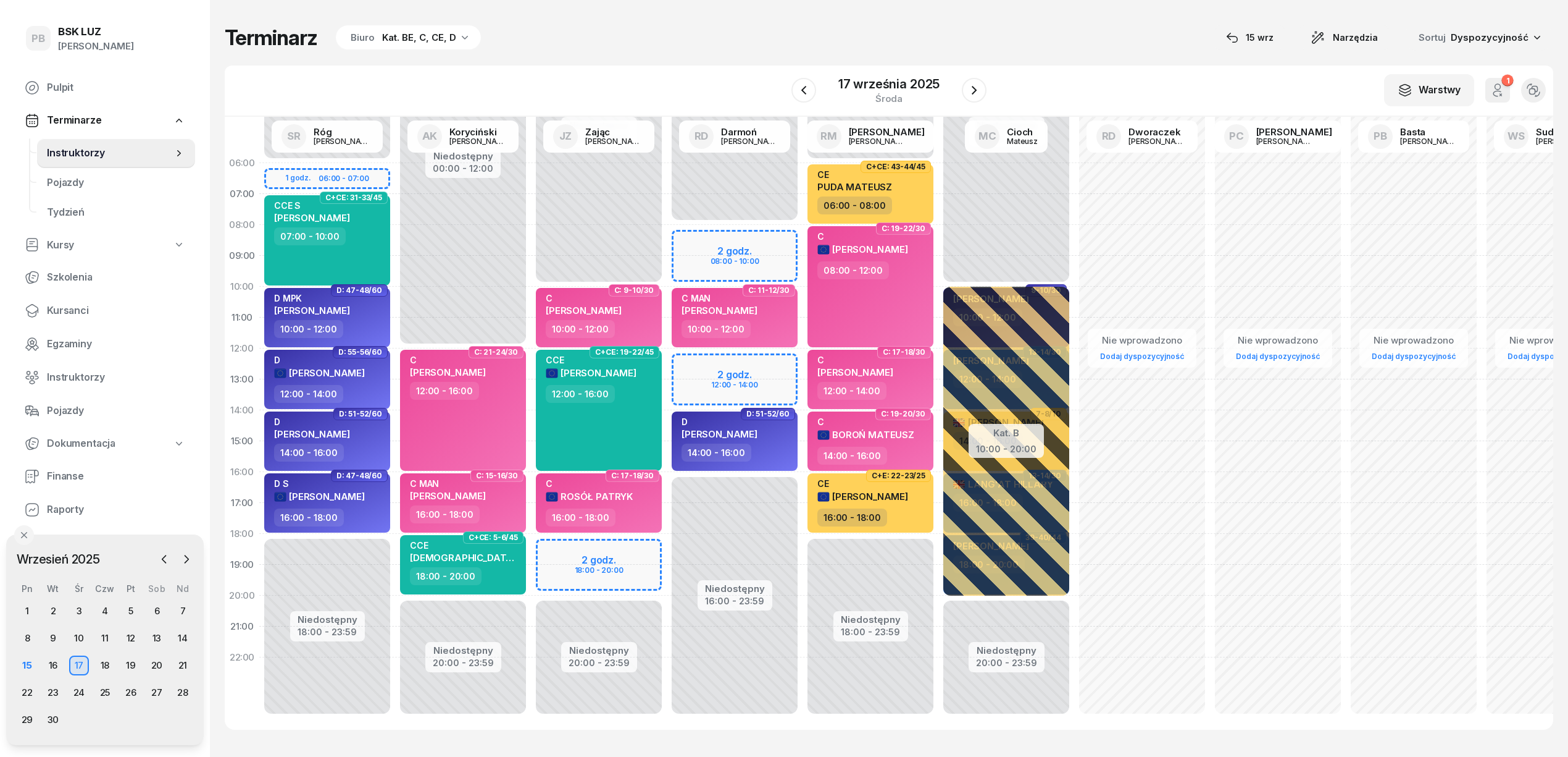
click at [1105, 35] on div "Terminarz Biuro Kat. BE, C, CE, D [DATE] Narzędzia Sortuj Dyspozycyjność" at bounding box center [889, 38] width 1329 height 26
click at [566, 49] on div "Terminarz Biuro Kat. BE, C, CE, D [DATE] Narzędzia Sortuj Dyspozycyjność" at bounding box center [889, 38] width 1329 height 26
click at [25, 665] on div "15" at bounding box center [27, 665] width 20 height 20
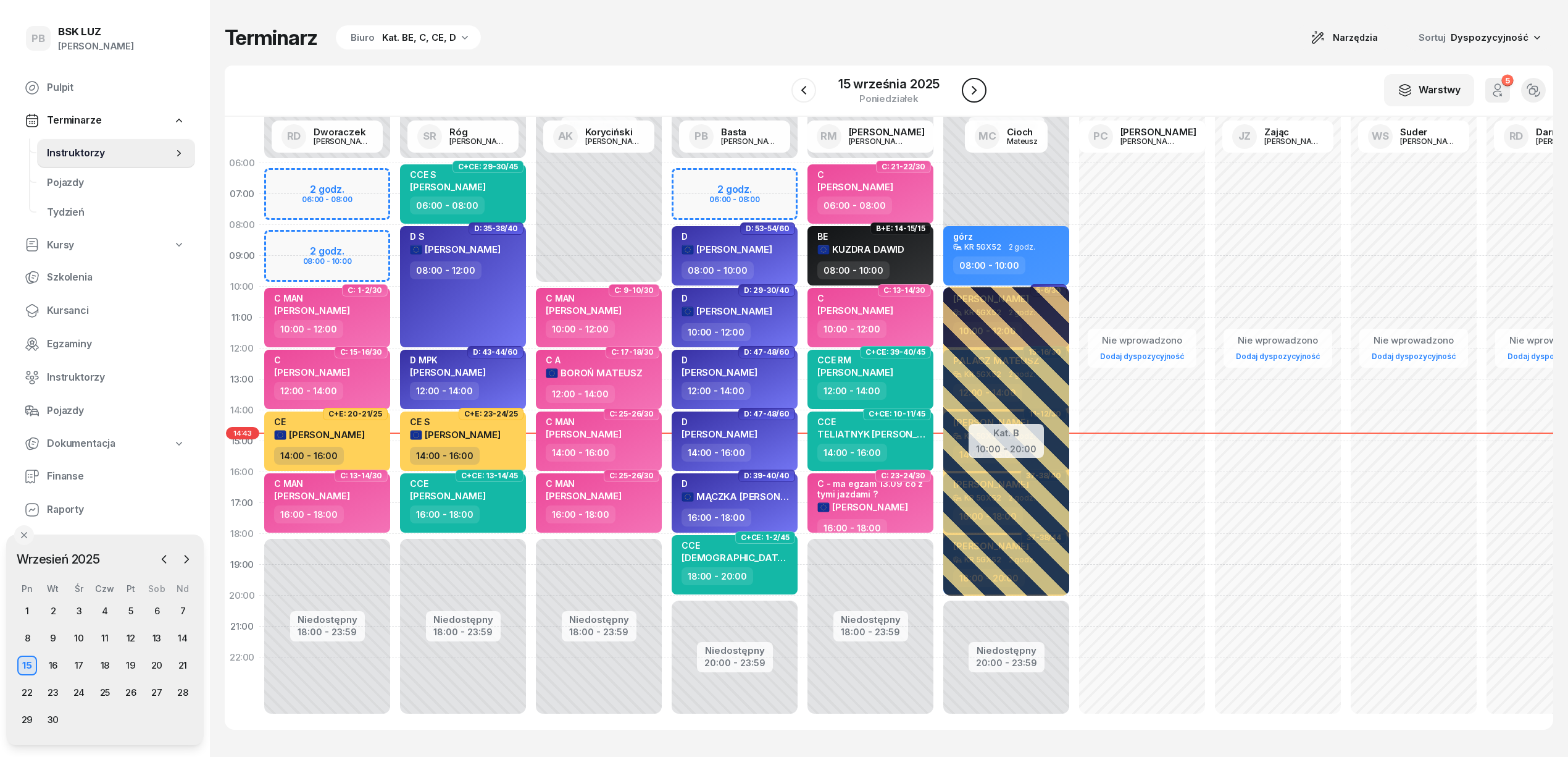
click at [981, 91] on button "button" at bounding box center [975, 91] width 25 height 25
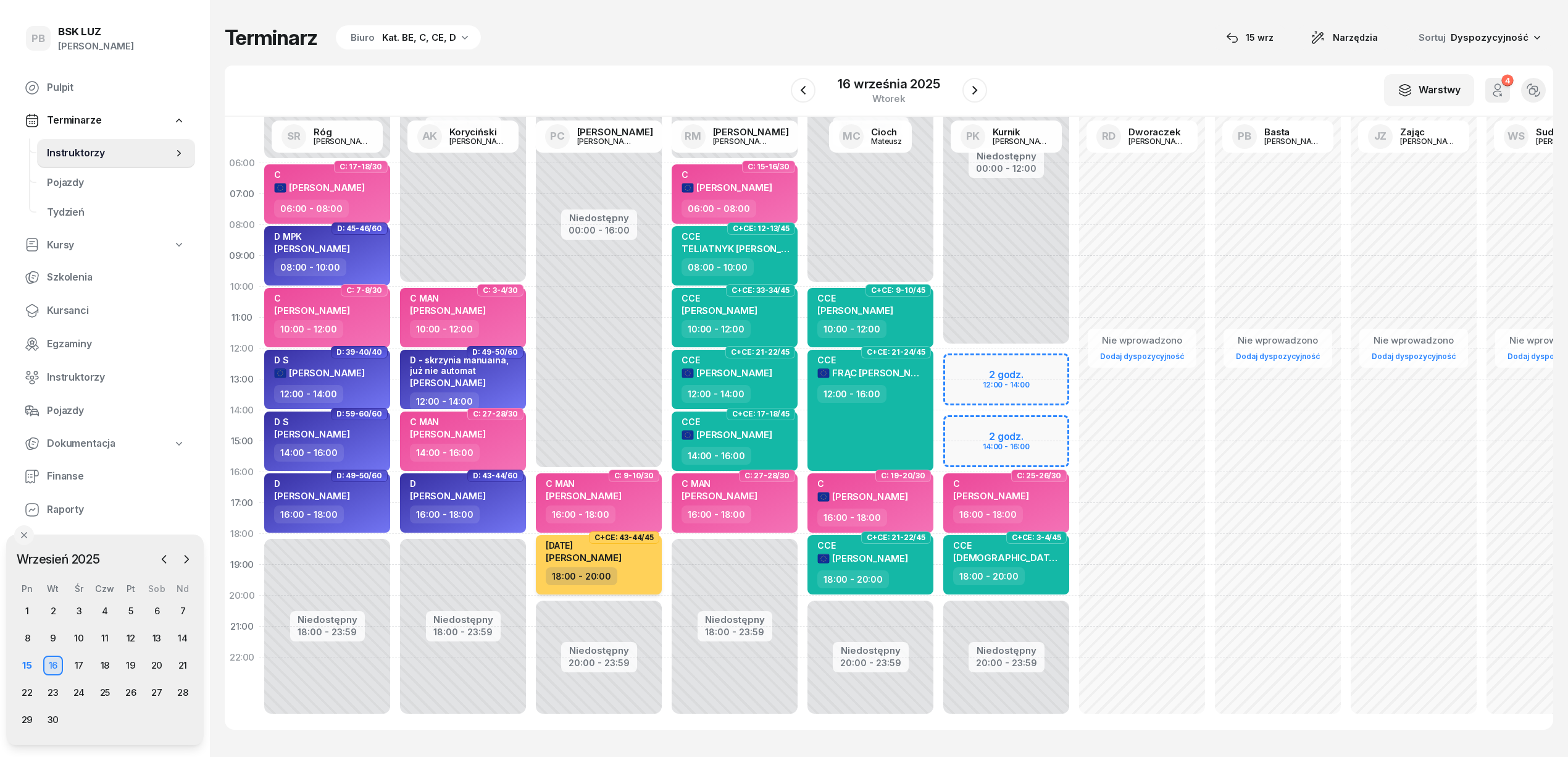
click at [547, 547] on div "CE3" at bounding box center [584, 545] width 76 height 10
select select "18"
select select "20"
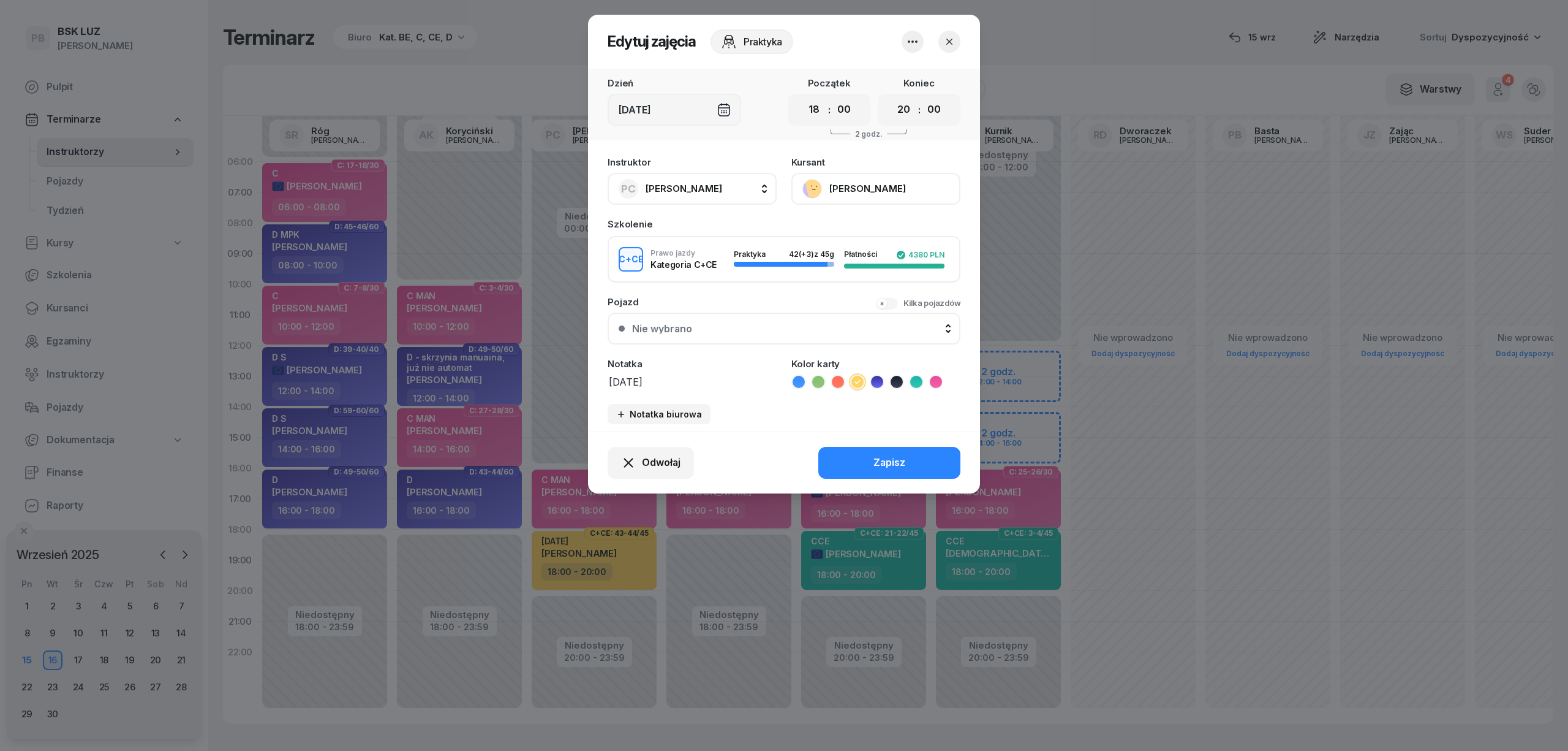
drag, startPoint x: 663, startPoint y: 371, endPoint x: 662, endPoint y: 385, distance: 14.0
click at [663, 373] on textarea "CE3" at bounding box center [692, 381] width 169 height 16
type textarea "CE"
click at [844, 462] on button "Zapisz" at bounding box center [890, 463] width 142 height 32
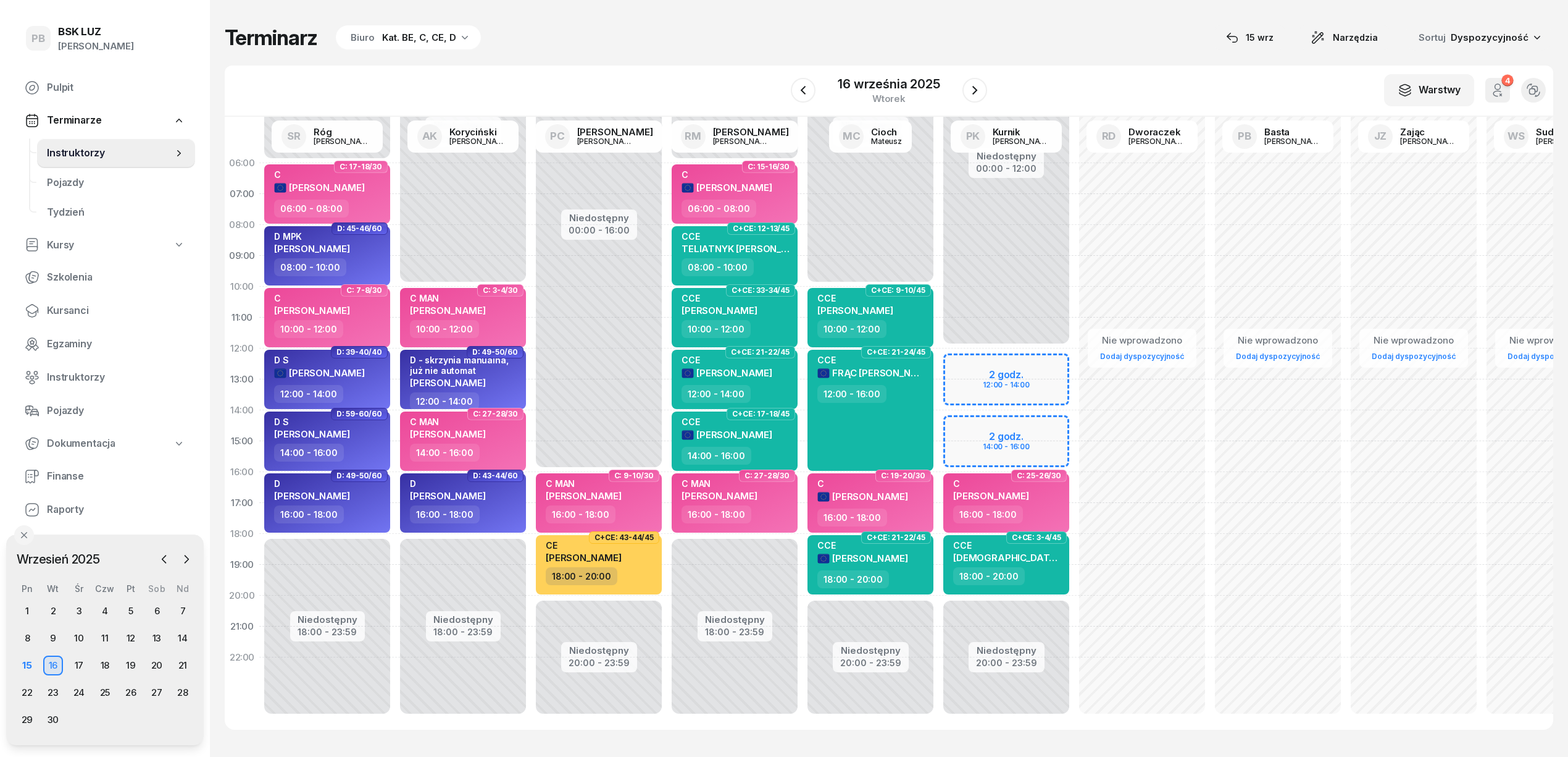
click at [809, 55] on div "Terminarz Biuro Kat. BE, C, CE, D [DATE] Narzędzia Sortuj Dyspozycyjność W Wybi…" at bounding box center [889, 377] width 1329 height 754
click at [589, 59] on div "Terminarz Biuro Kat. BE, C, CE, D [DATE] Narzędzia Sortuj Dyspozycyjność W Wybi…" at bounding box center [889, 377] width 1329 height 754
click at [1208, 2] on div "Terminarz Biuro Kat. BE, C, CE, D [DATE] Narzędzia Sortuj Dyspozycyjność W Wybi…" at bounding box center [889, 377] width 1329 height 754
click at [24, 668] on div "15" at bounding box center [27, 665] width 20 height 20
click at [55, 669] on div "16" at bounding box center [53, 665] width 20 height 20
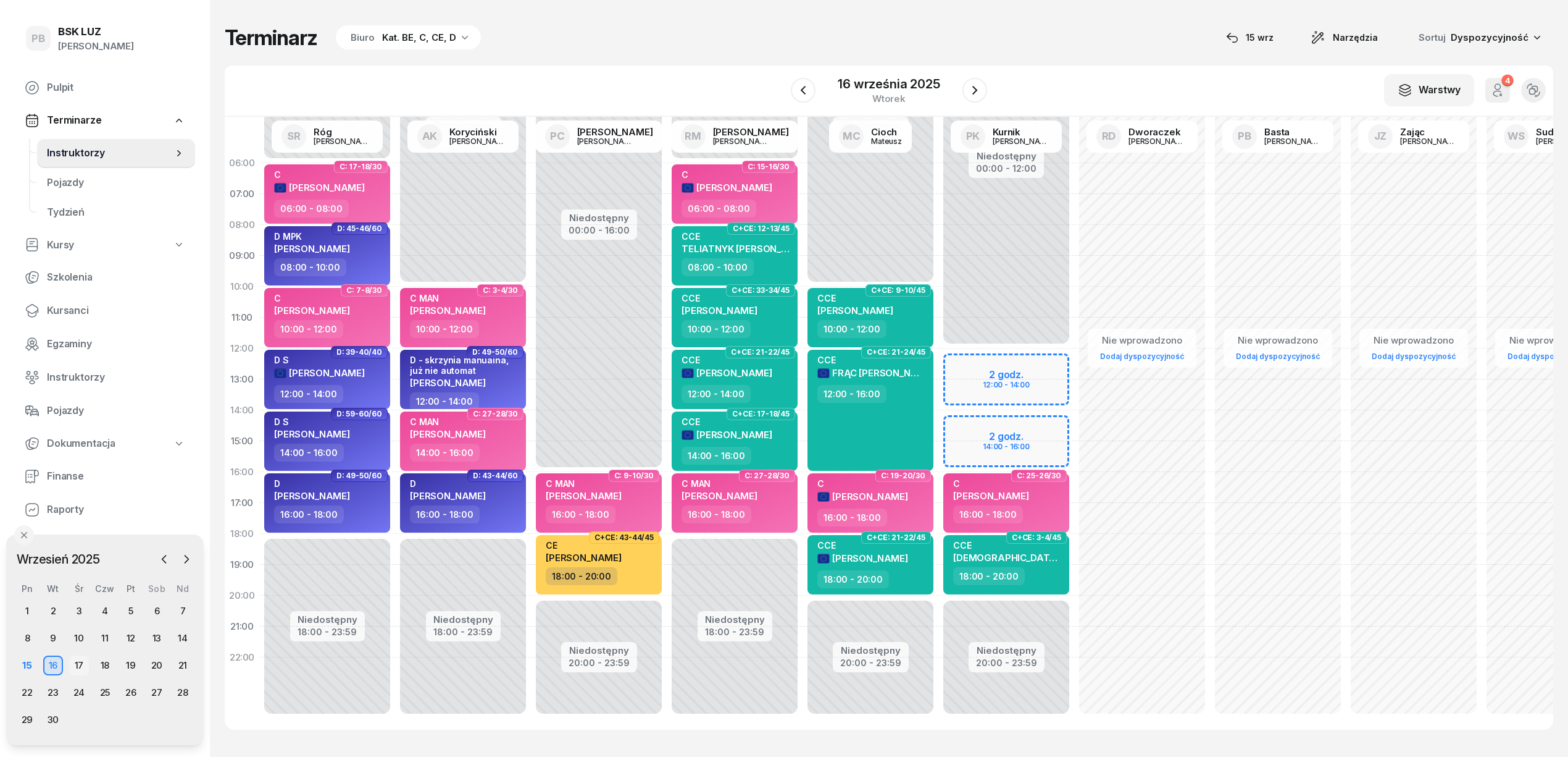
click at [80, 665] on div "17" at bounding box center [79, 665] width 20 height 20
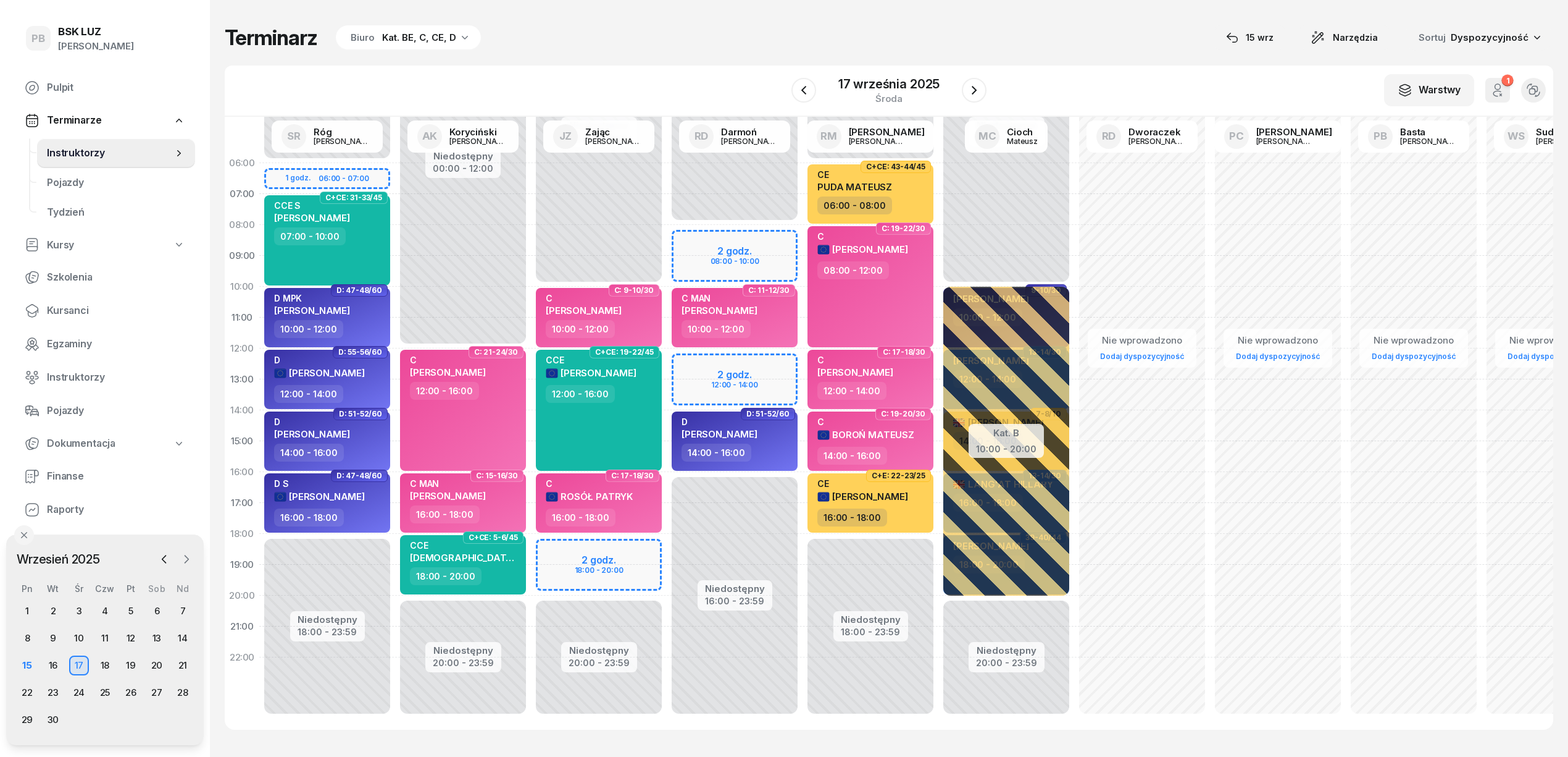
click at [186, 562] on icon "button" at bounding box center [186, 559] width 4 height 7
click at [294, 742] on div "Terminarz Biuro Kat. BE, C, CE, D [DATE] Narzędzia Sortuj Dyspozycyjność W Wybi…" at bounding box center [889, 377] width 1329 height 754
click at [65, 307] on span "Kursanci" at bounding box center [116, 311] width 139 height 16
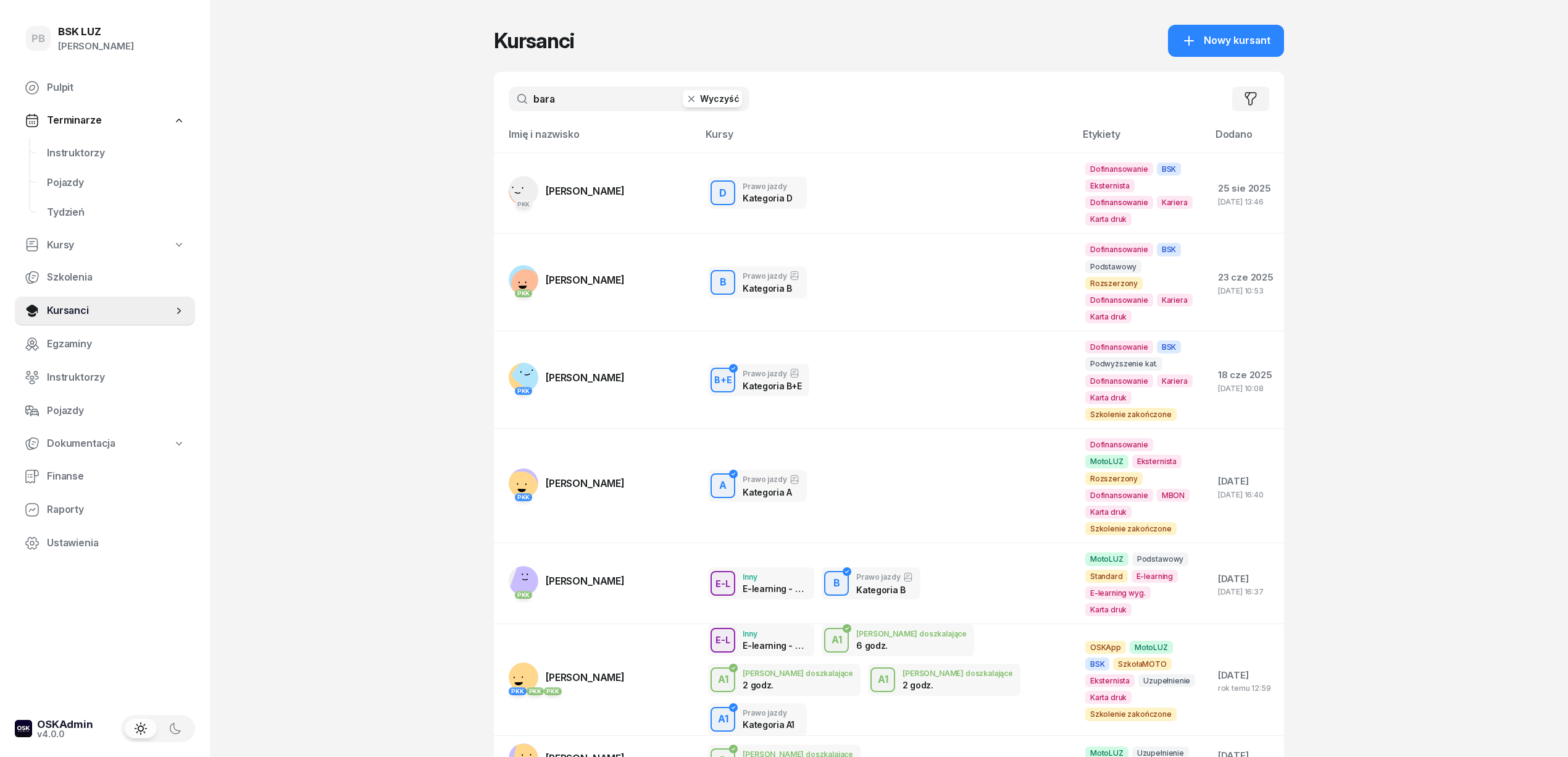
click at [570, 88] on input "bara" at bounding box center [629, 99] width 241 height 25
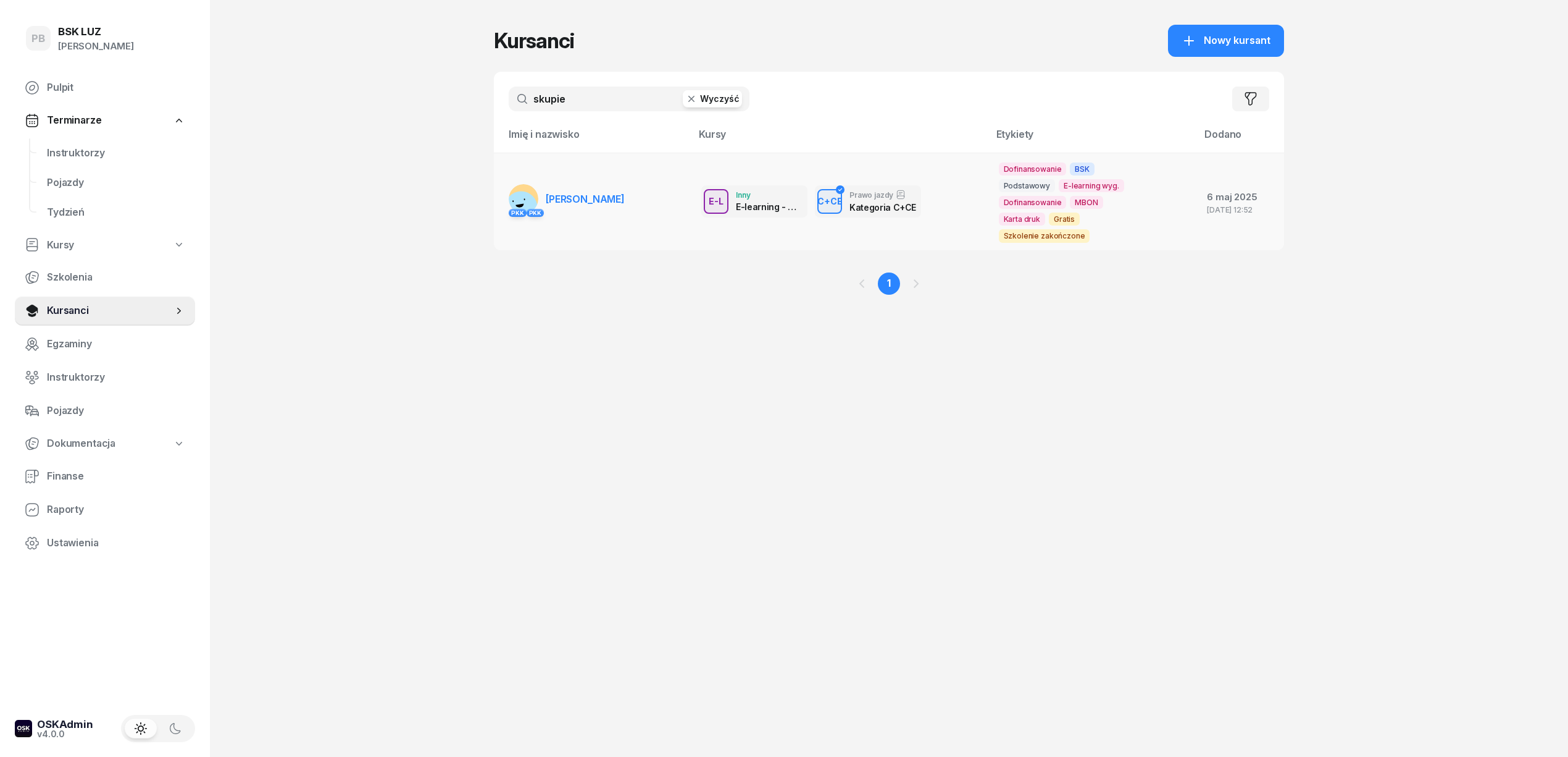
type input "skupie"
click at [593, 181] on td "PKK PKK SKUPIEŃ MICHAŁ" at bounding box center [592, 201] width 197 height 97
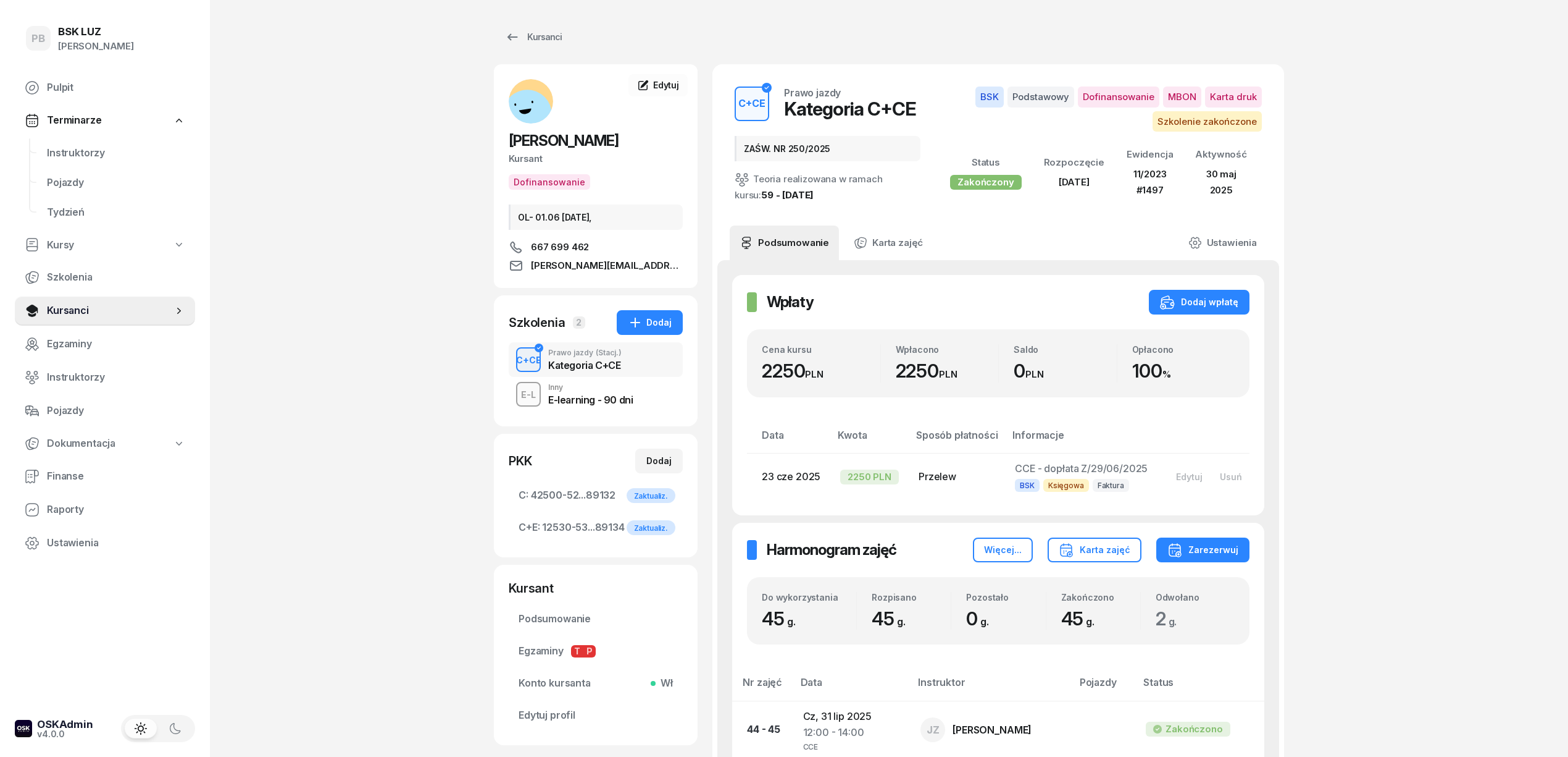
click at [92, 147] on span "Instruktorzy" at bounding box center [116, 153] width 139 height 16
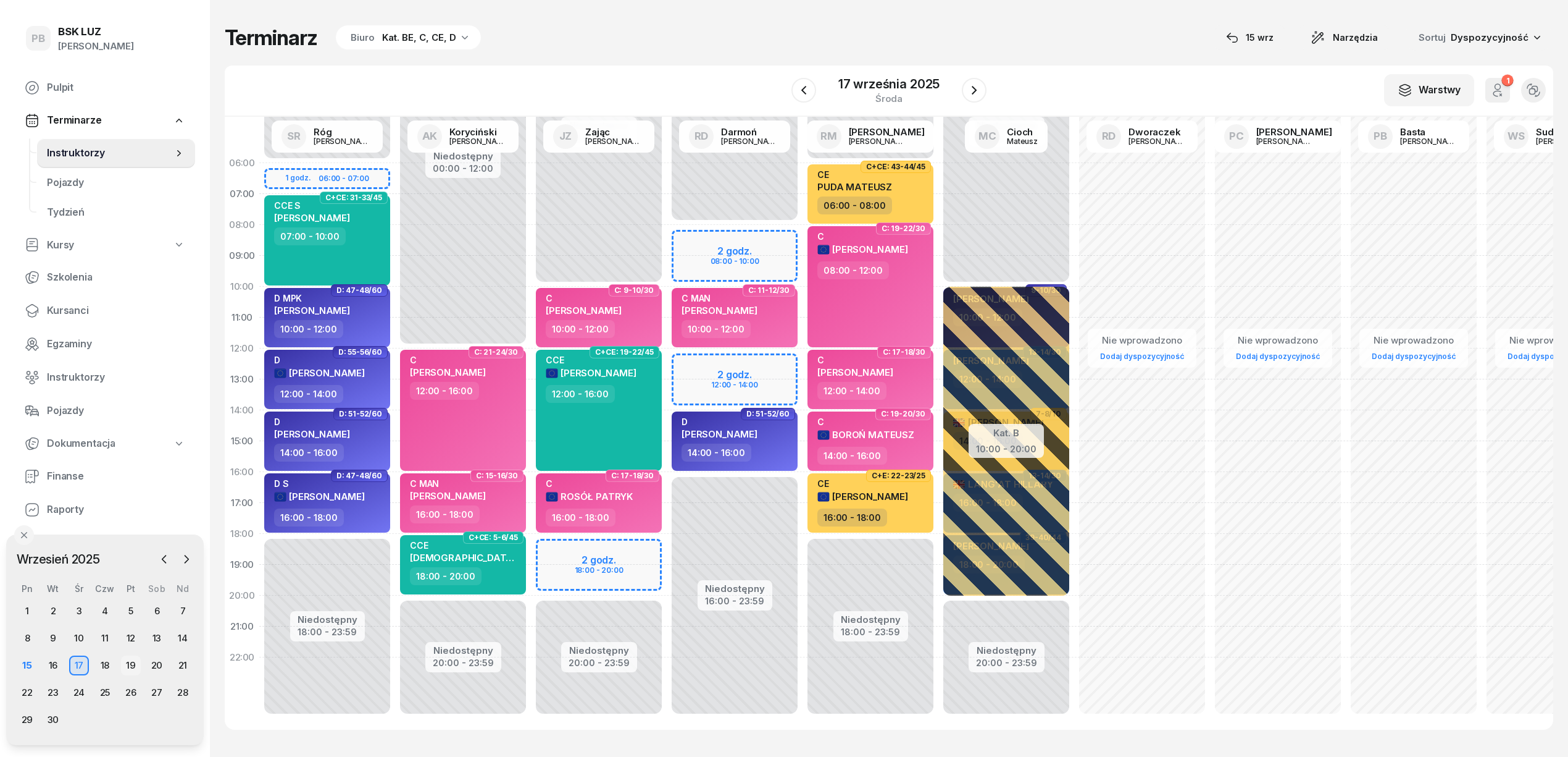
click at [131, 663] on div "19" at bounding box center [130, 665] width 20 height 20
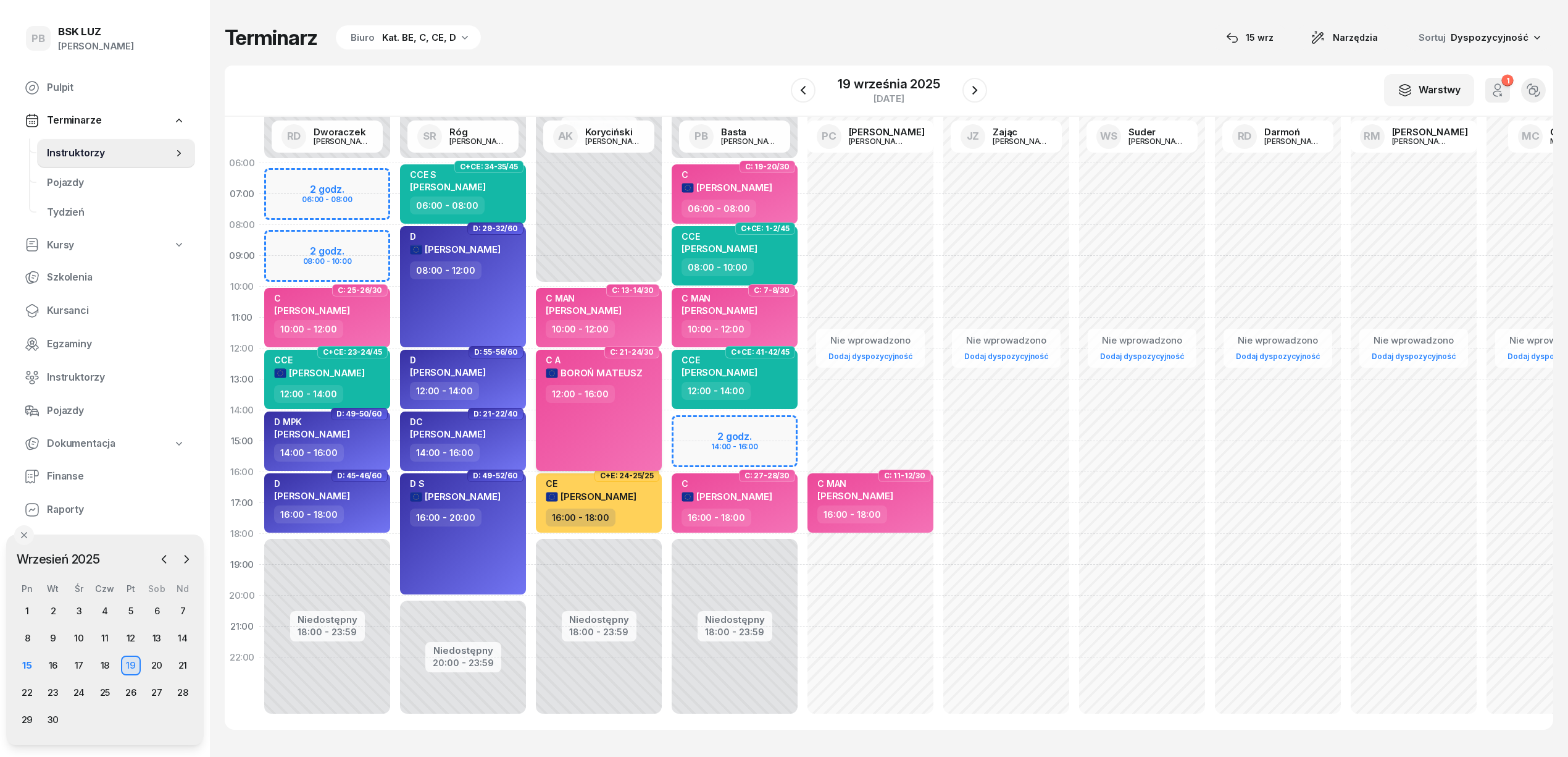
click at [623, 425] on div "C A BOROŃ MATEUSZ 12:00 - 16:00" at bounding box center [598, 410] width 126 height 121
select select "12"
select select "16"
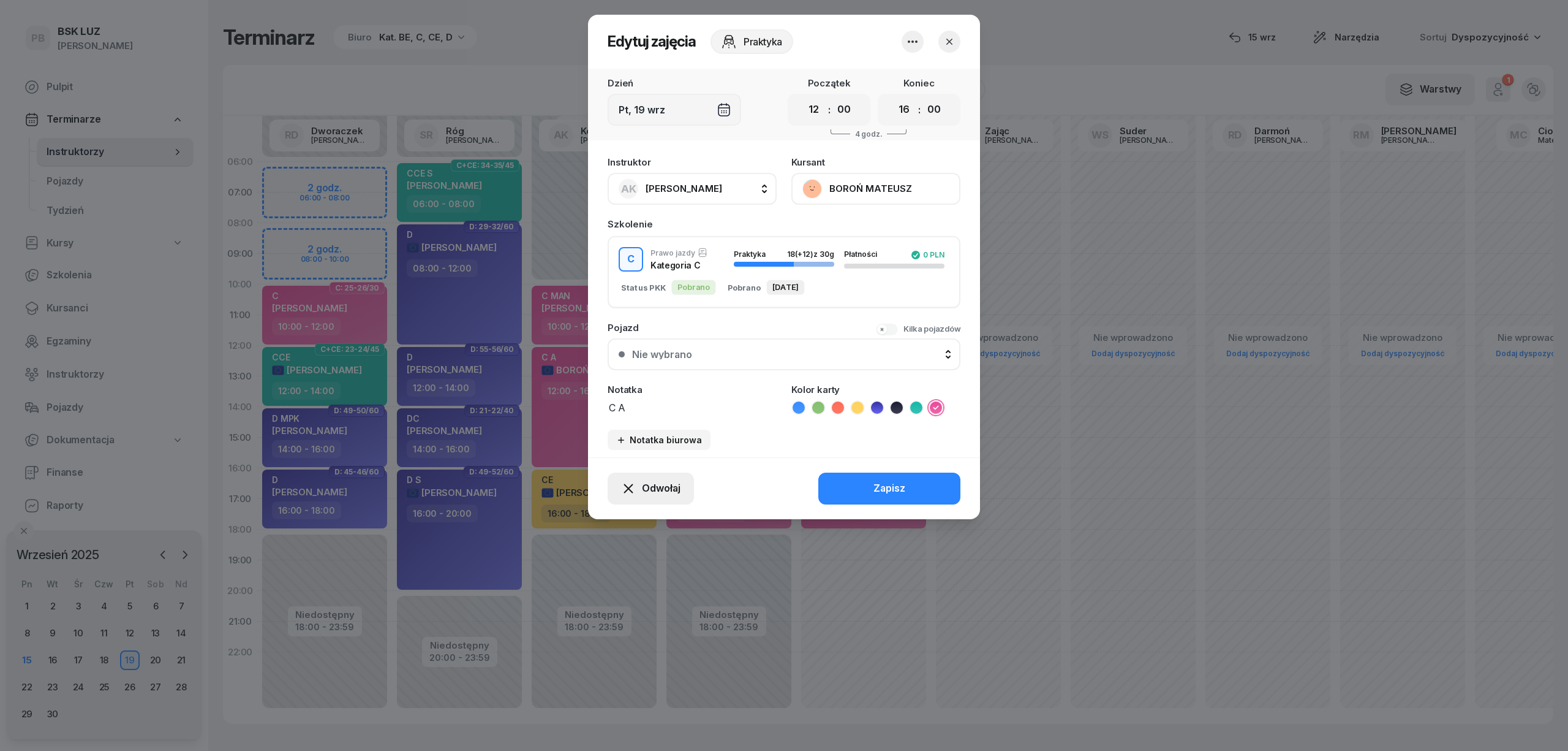
click at [640, 481] on div "Odwołaj" at bounding box center [651, 488] width 59 height 16
click at [616, 415] on div "Kursant odwołał" at bounding box center [629, 414] width 72 height 16
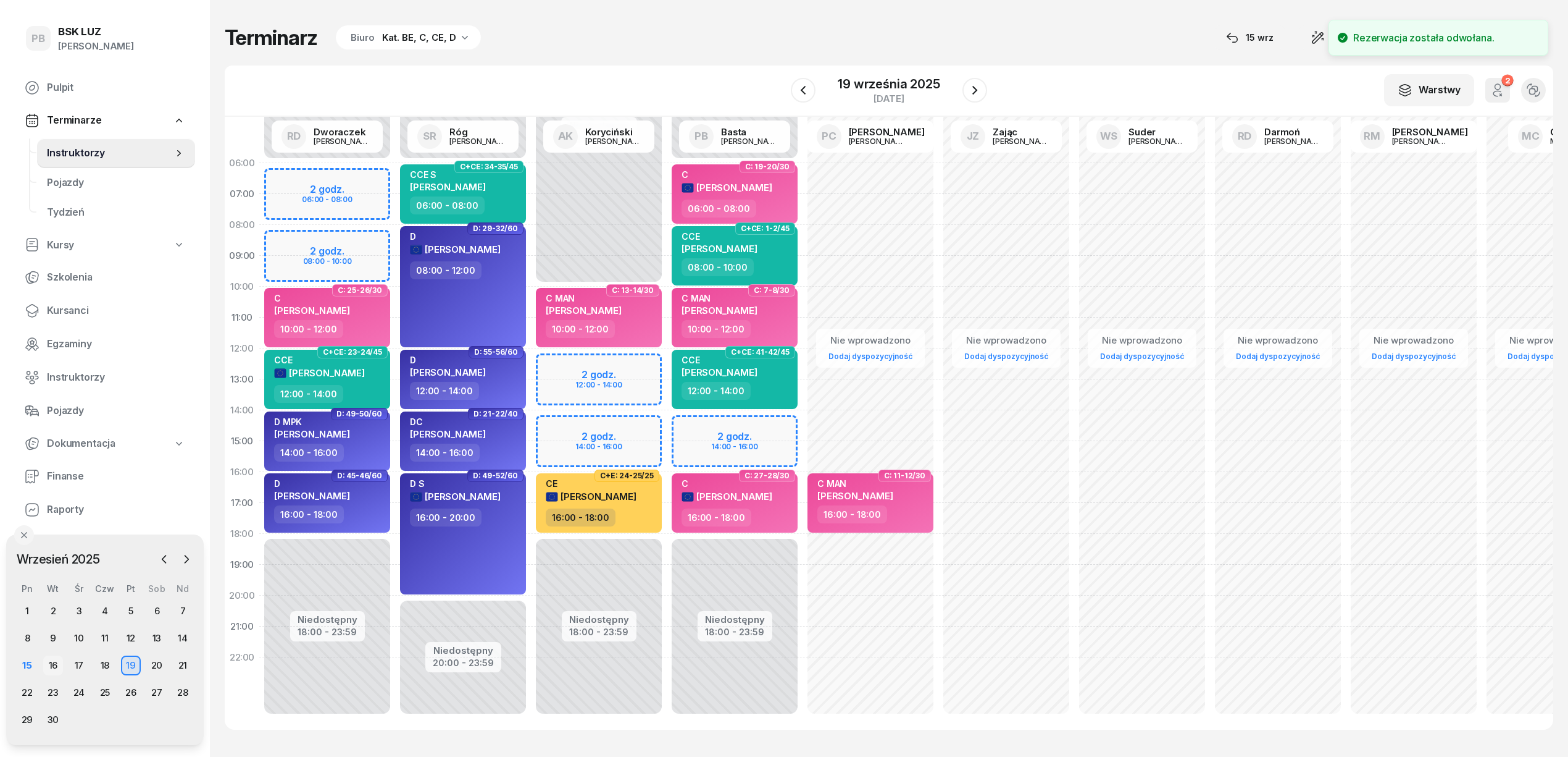
click at [49, 667] on div "16" at bounding box center [53, 665] width 20 height 20
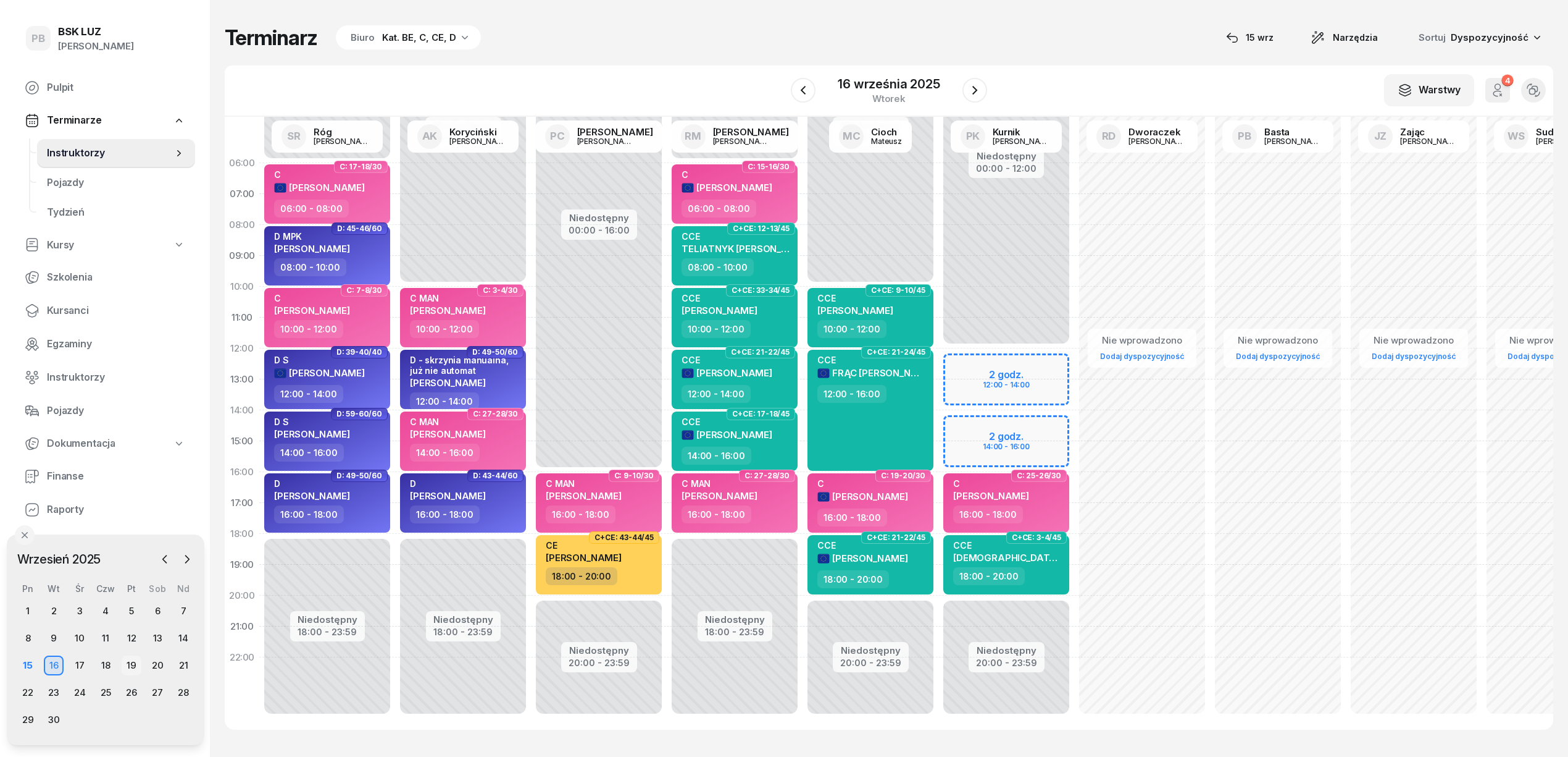
click at [127, 663] on div "19" at bounding box center [131, 665] width 20 height 20
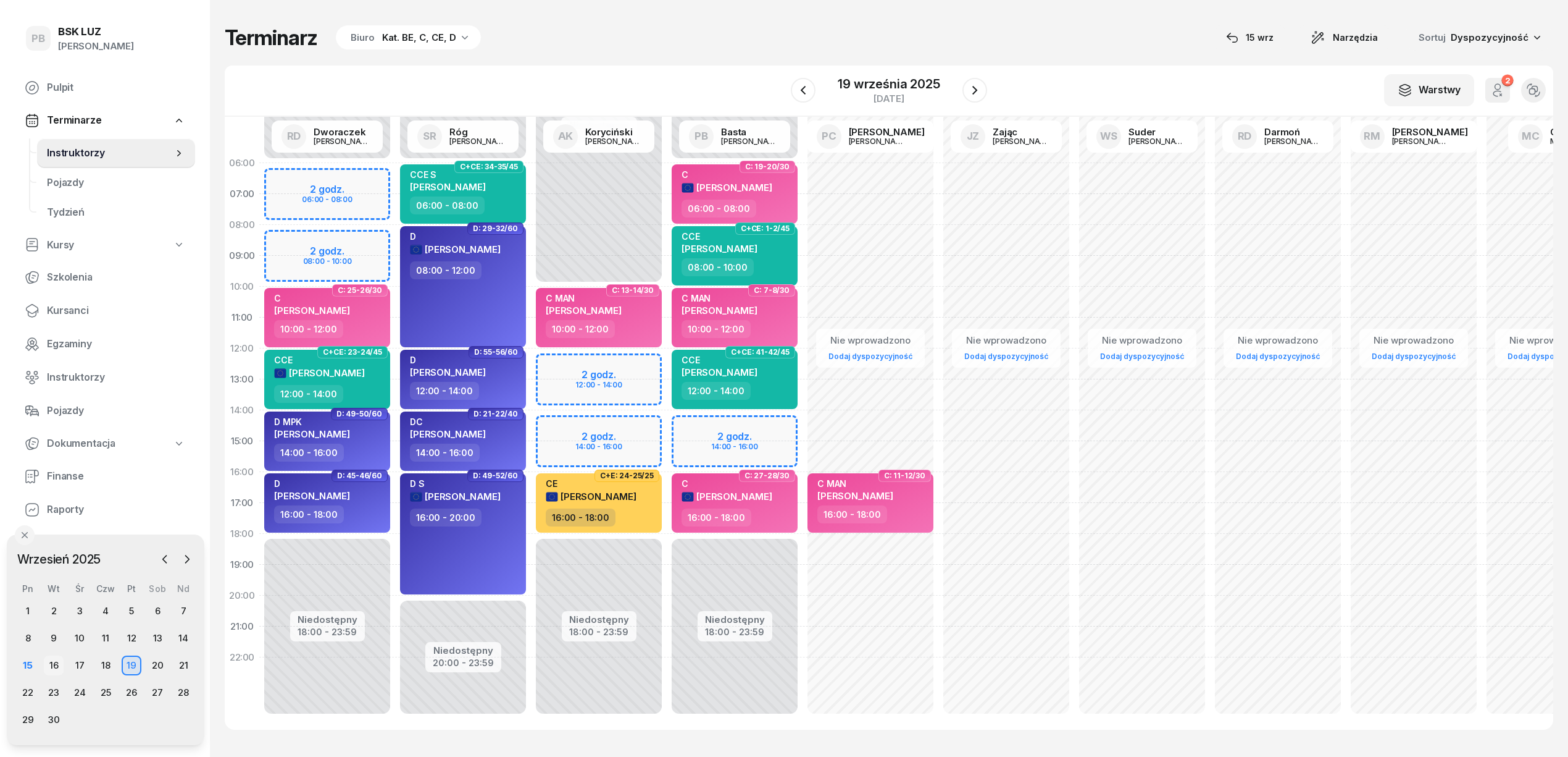
click at [63, 666] on div "16" at bounding box center [53, 665] width 20 height 20
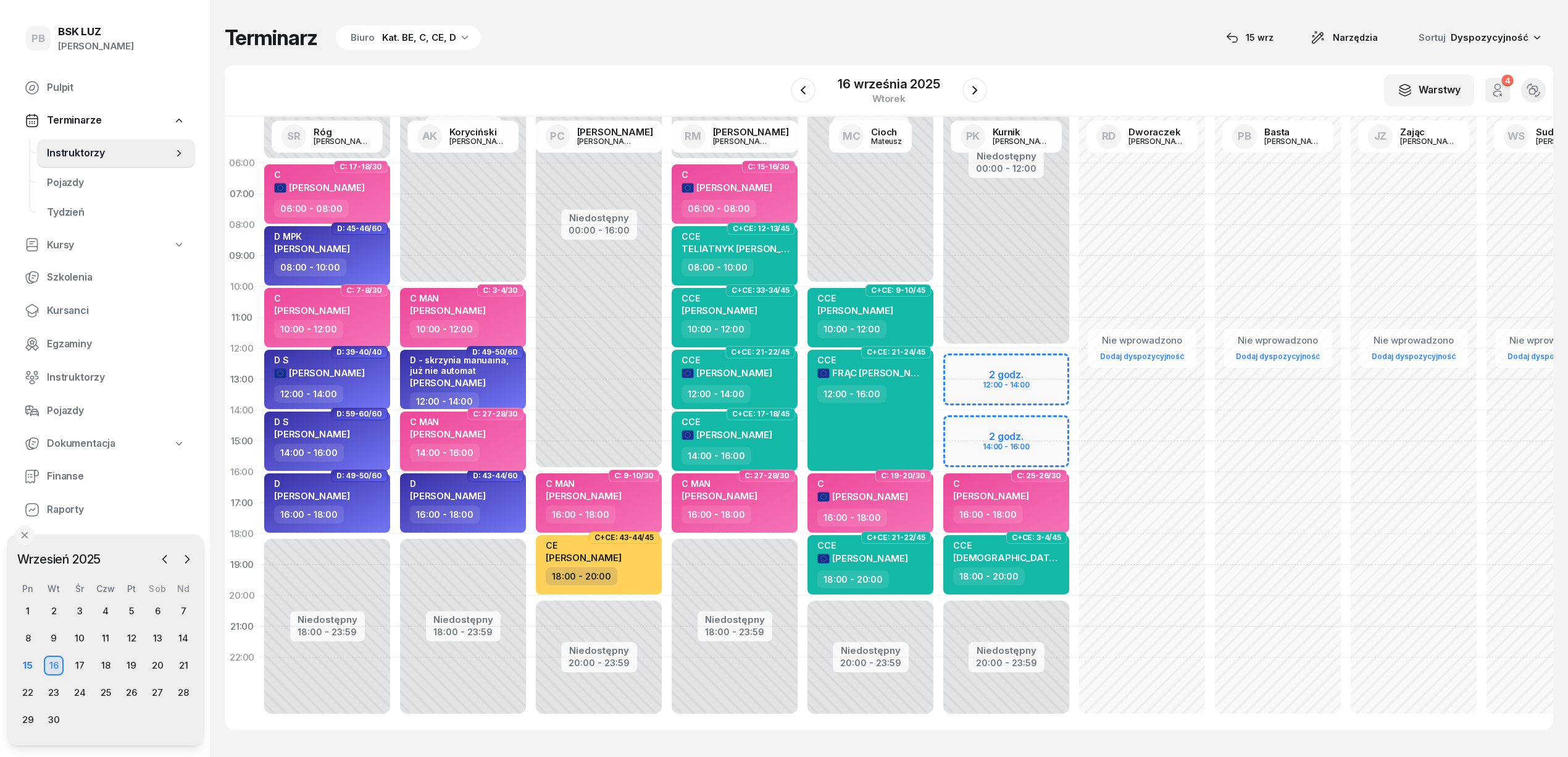
click at [508, 451] on div "14:00 - 16:00" at bounding box center [463, 453] width 108 height 18
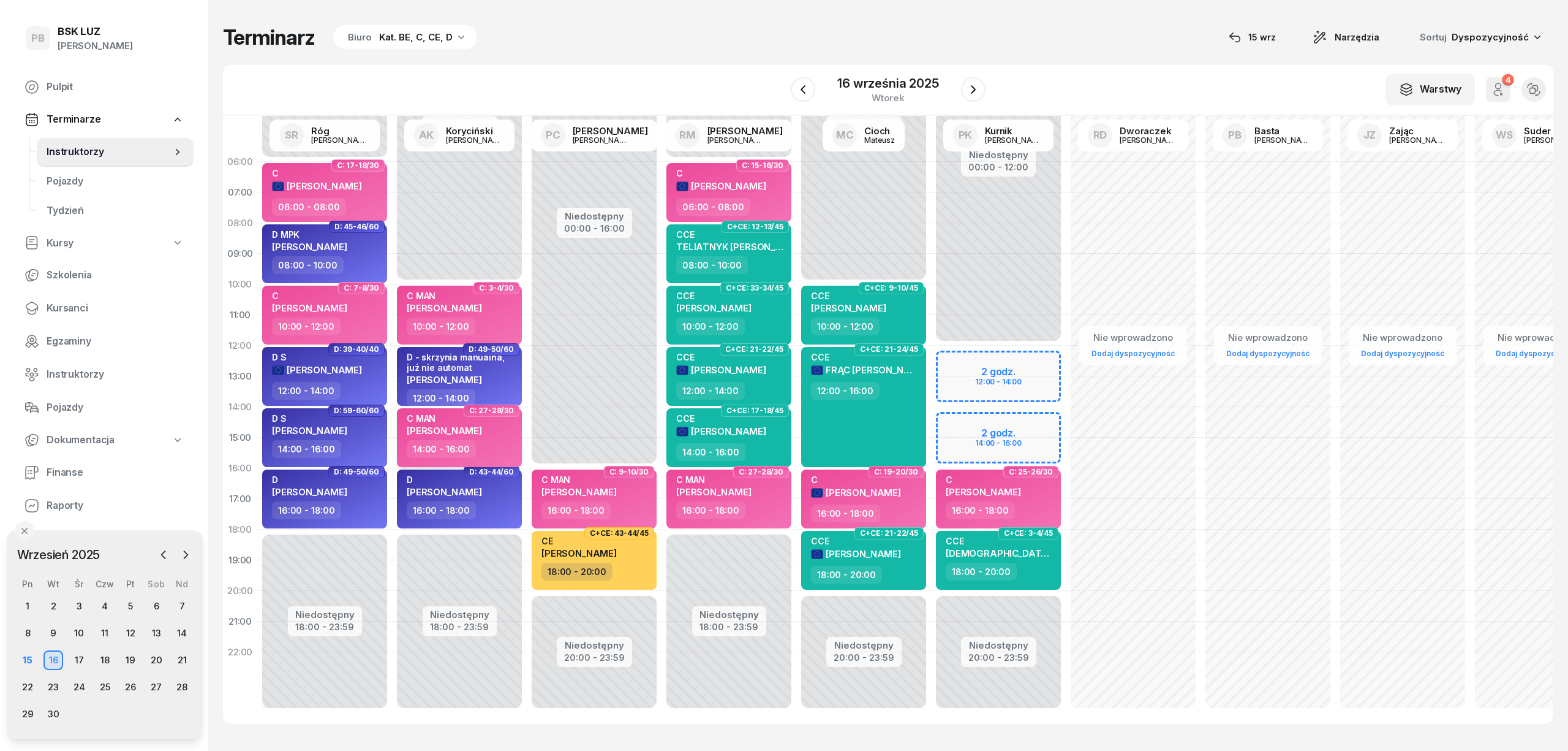
select select "14"
select select "16"
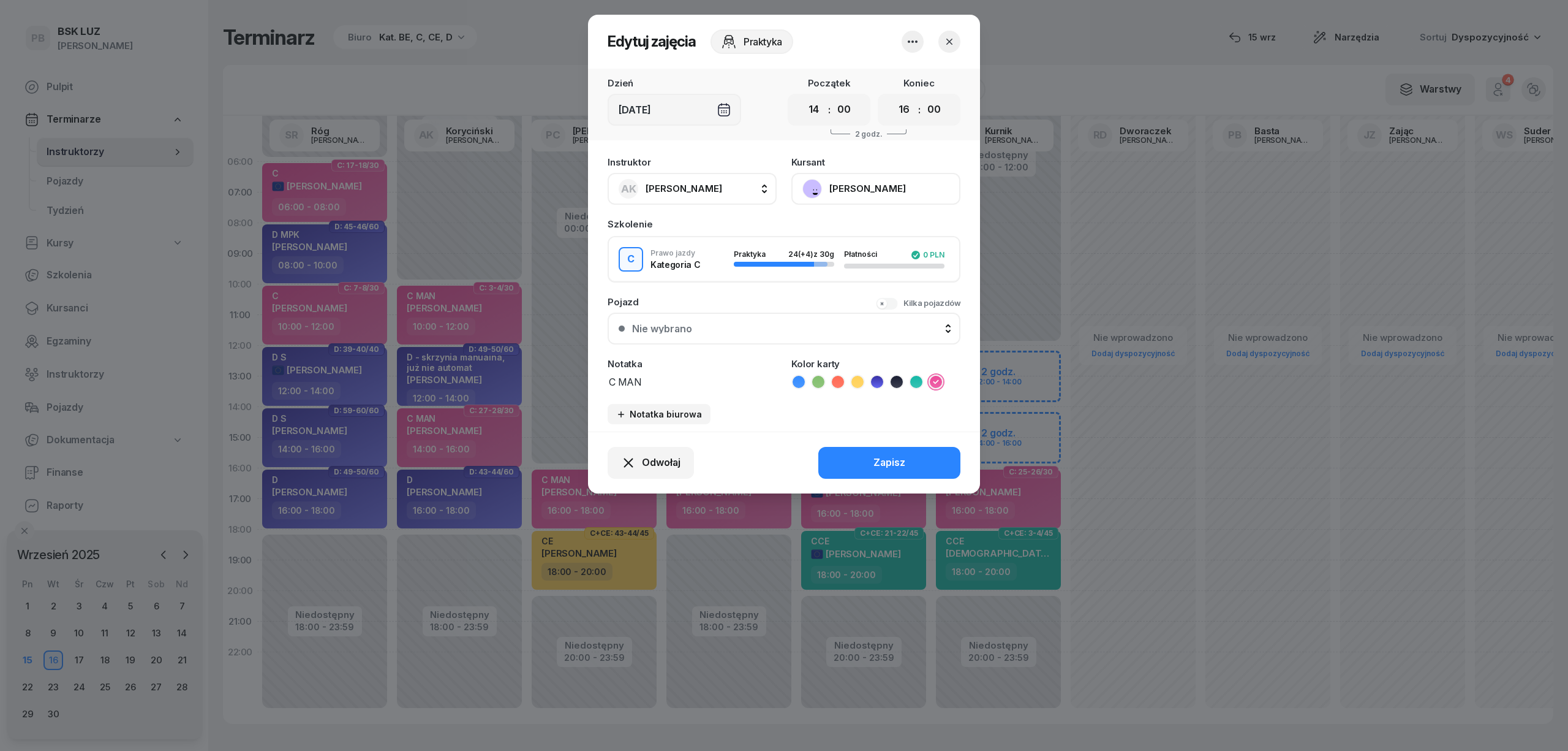
click at [718, 192] on button "AK Koryciński Artur" at bounding box center [692, 189] width 169 height 32
type input "kur"
click at [729, 274] on div "PK Kurnik Piotr" at bounding box center [698, 270] width 145 height 20
click at [866, 461] on button "Zapisz" at bounding box center [890, 463] width 142 height 32
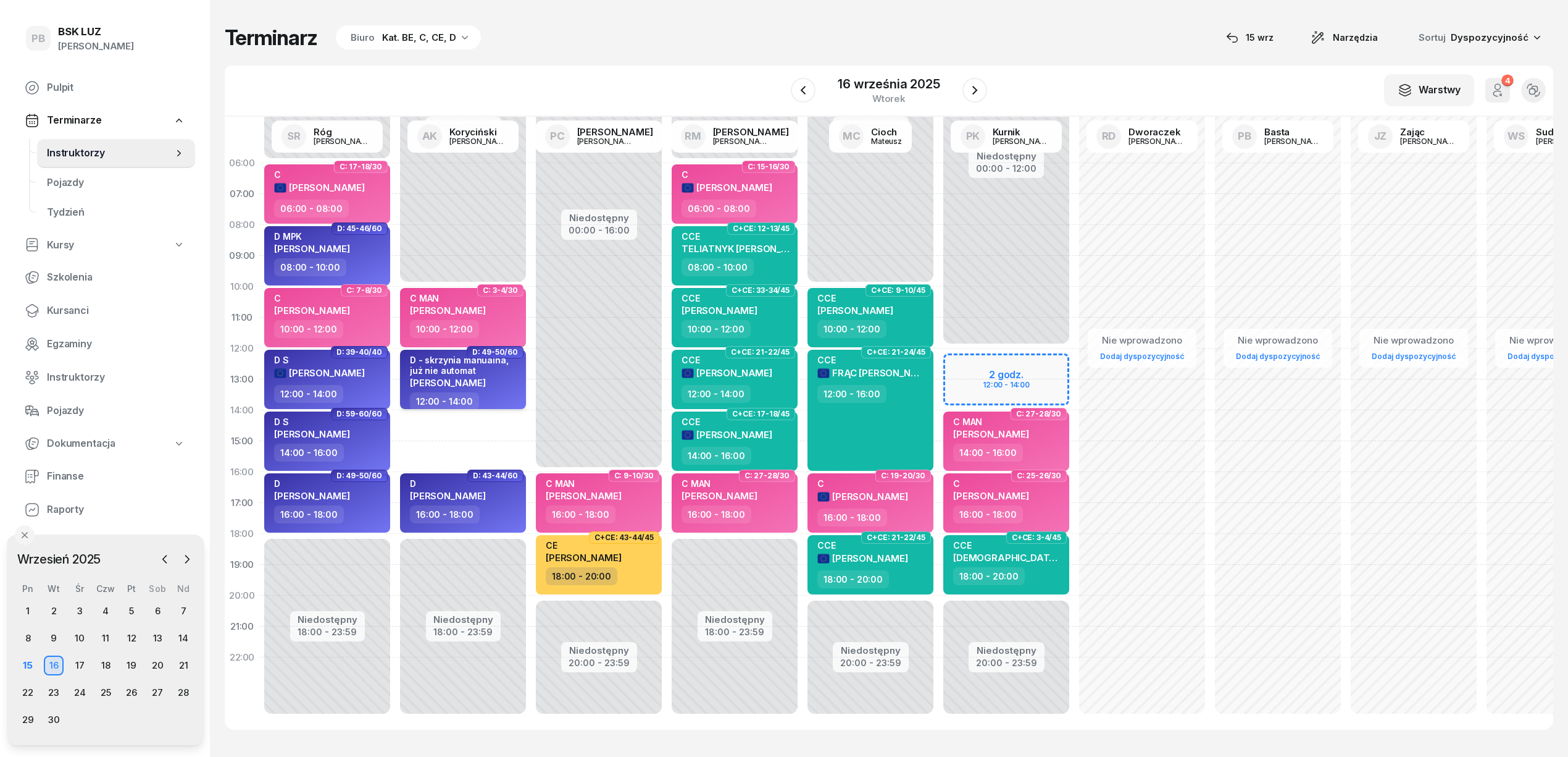
click at [514, 394] on div "12:00 - 14:00" at bounding box center [463, 401] width 108 height 18
select select "12"
select select "14"
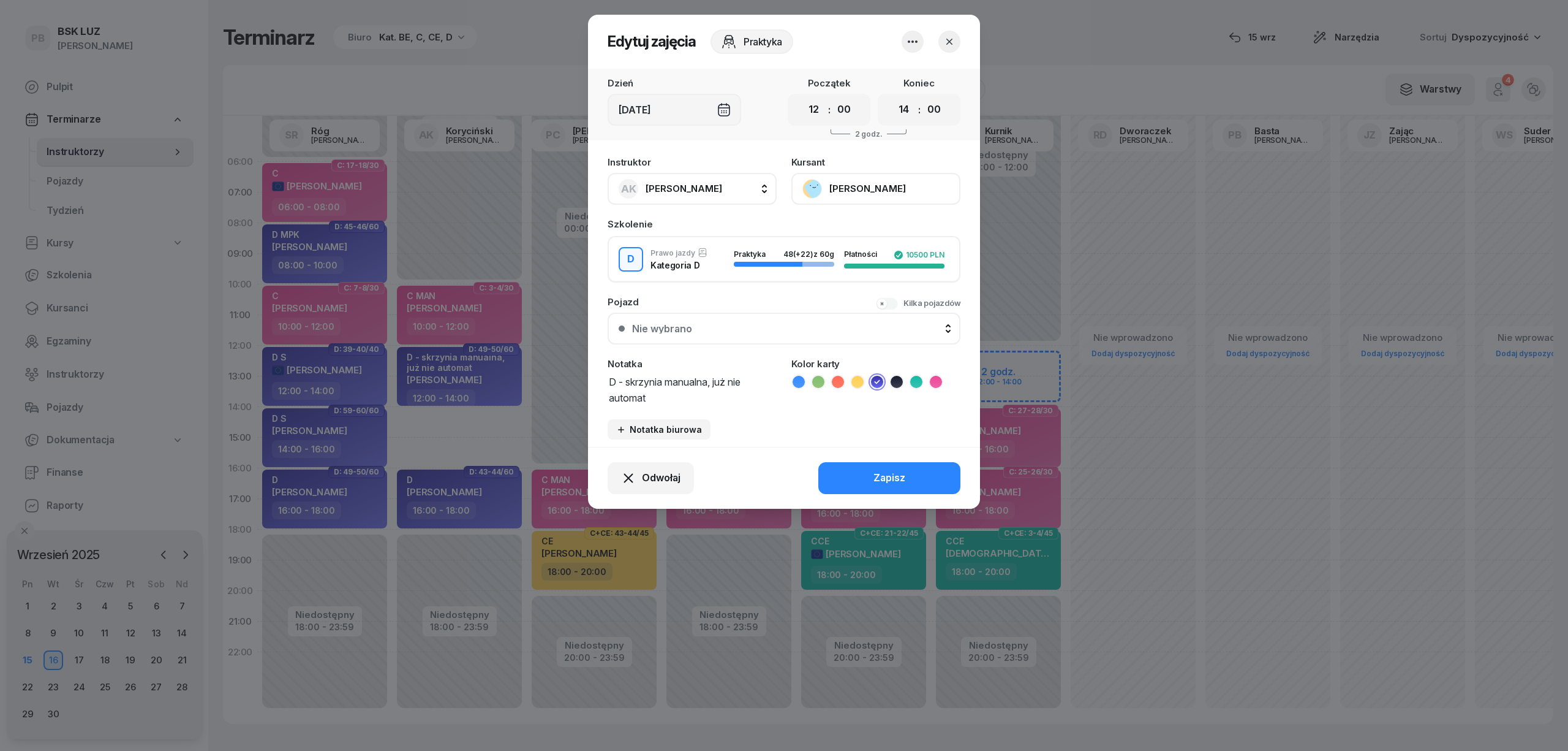
click at [682, 189] on span "[PERSON_NAME]" at bounding box center [683, 189] width 77 height 12
type input "kur"
click at [694, 268] on span "[PERSON_NAME]" at bounding box center [689, 271] width 75 height 16
click at [890, 471] on div "Zapisz" at bounding box center [890, 478] width 32 height 16
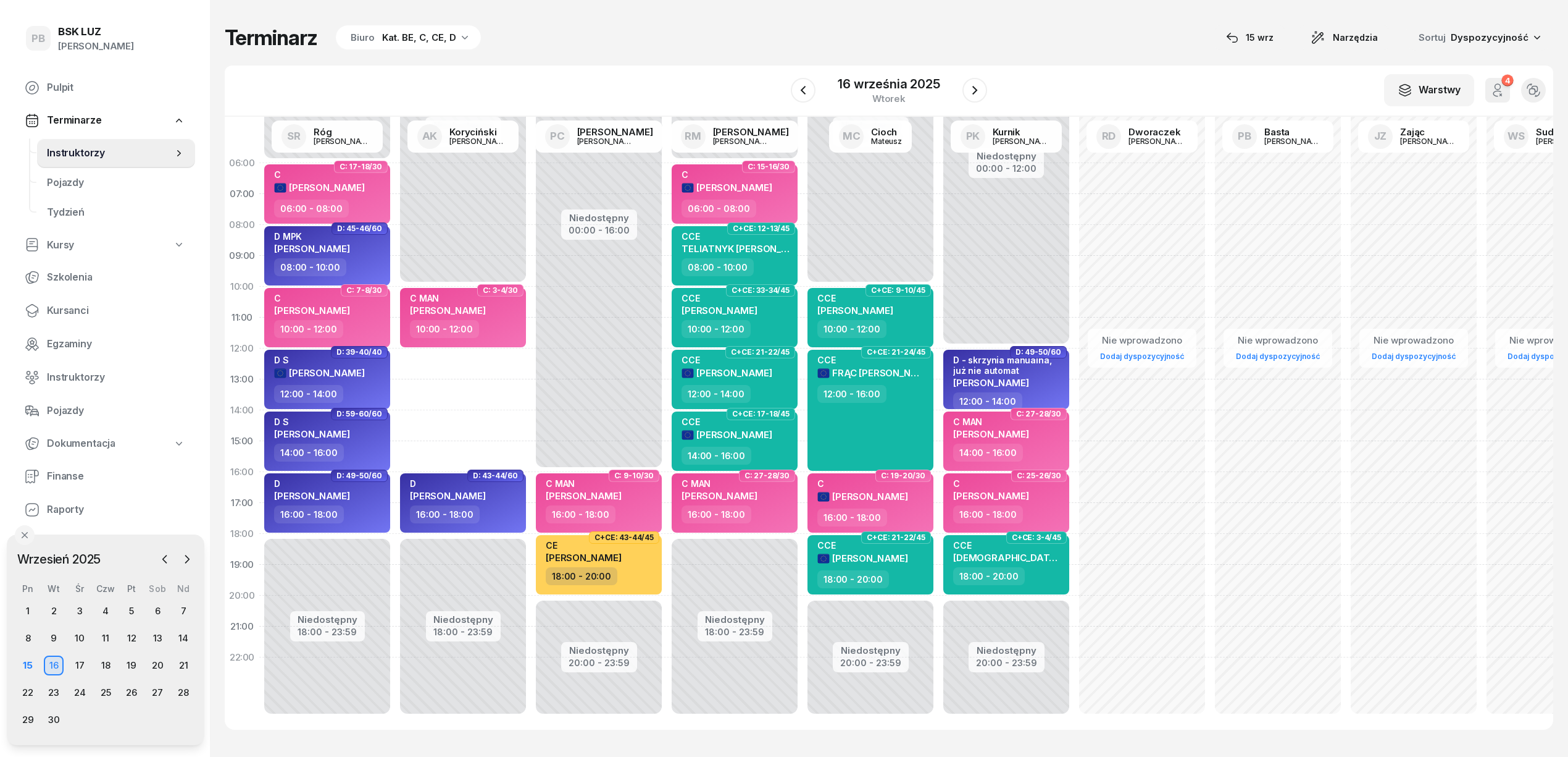
click at [408, 358] on div "Niedostępny 00:00 - 10:00 Niedostępny 18:00 - 23:59 C: 3-4/30 C MAN FORTUNA DAW…" at bounding box center [463, 441] width 136 height 587
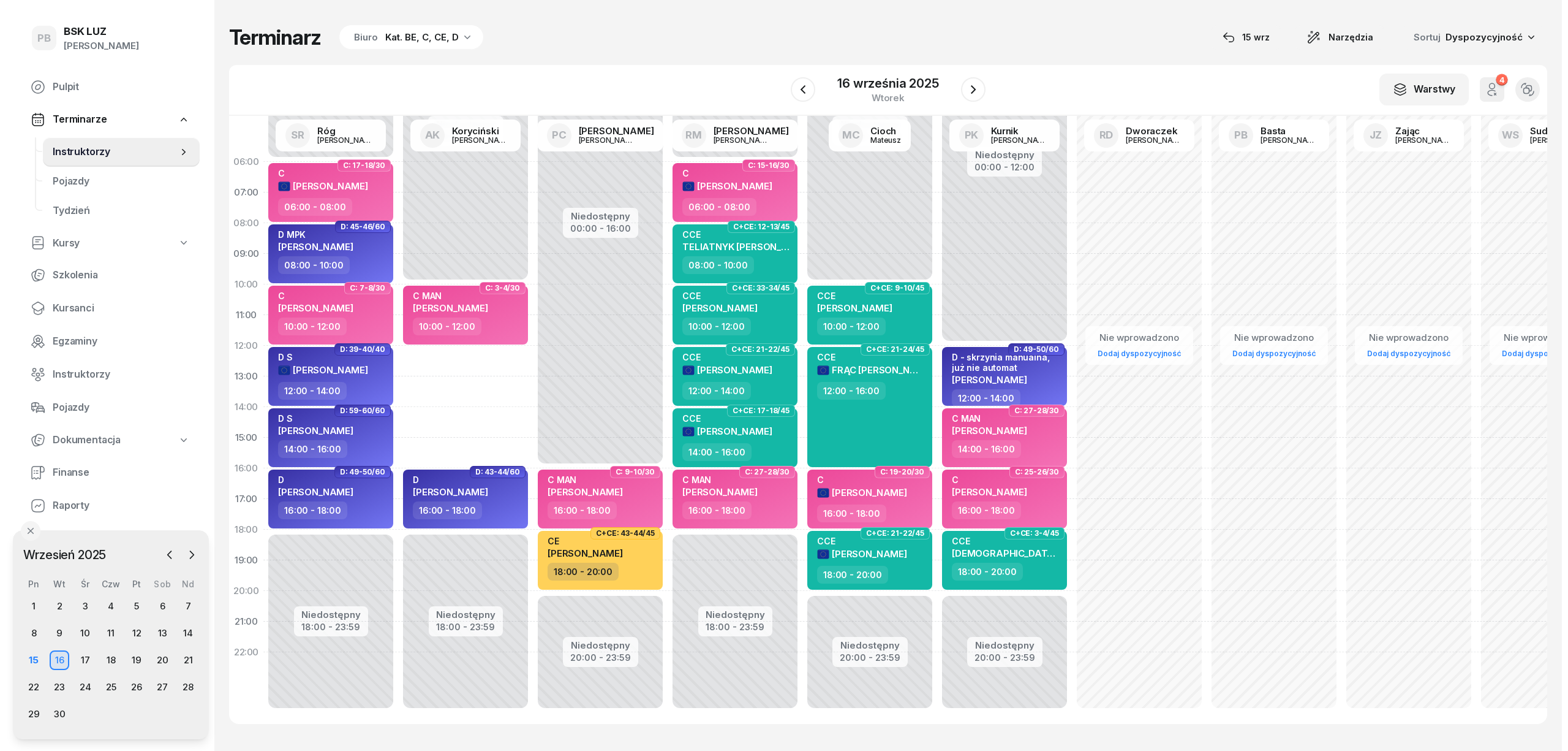
select select "12"
select select "14"
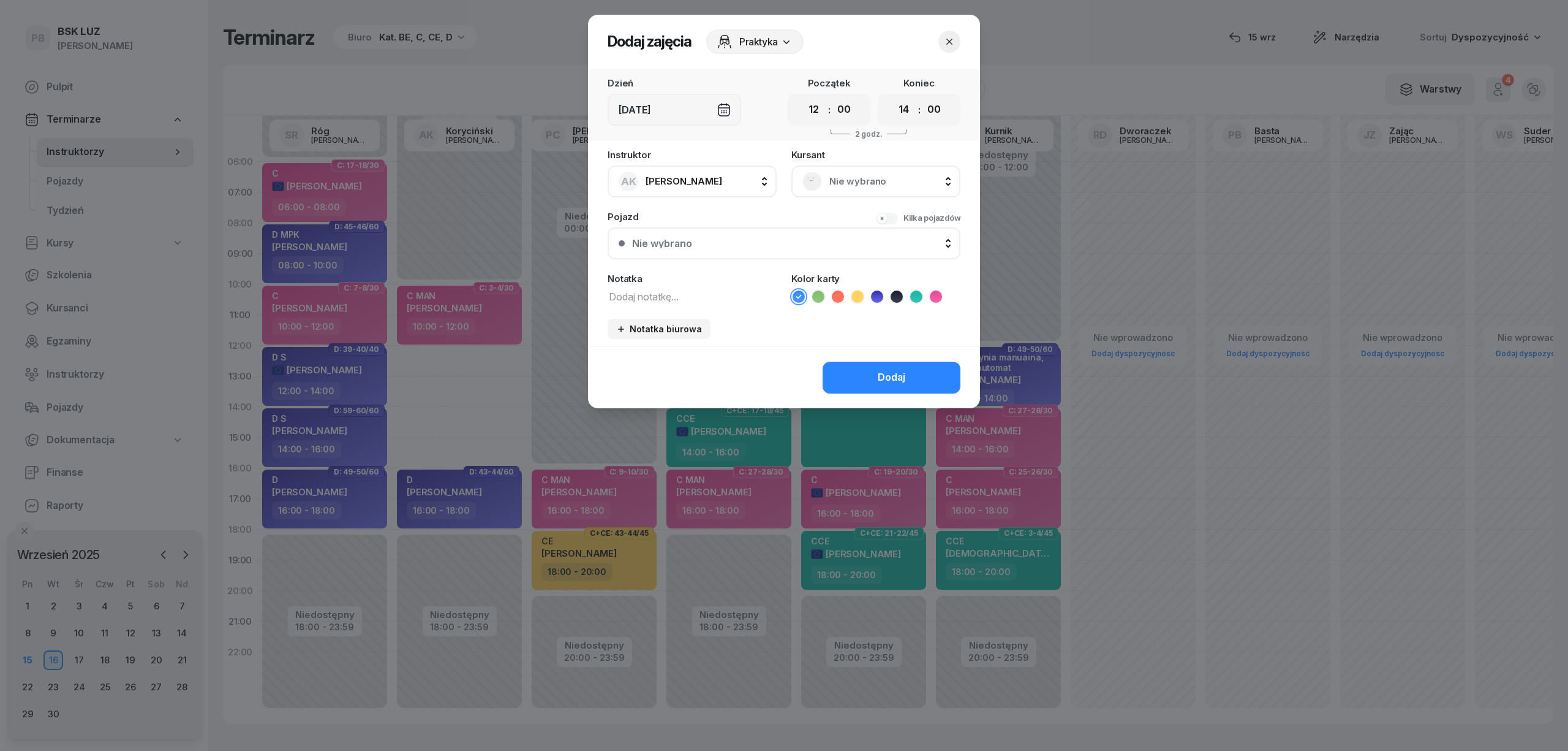
click at [852, 173] on span "Nie wybrano" at bounding box center [890, 181] width 120 height 16
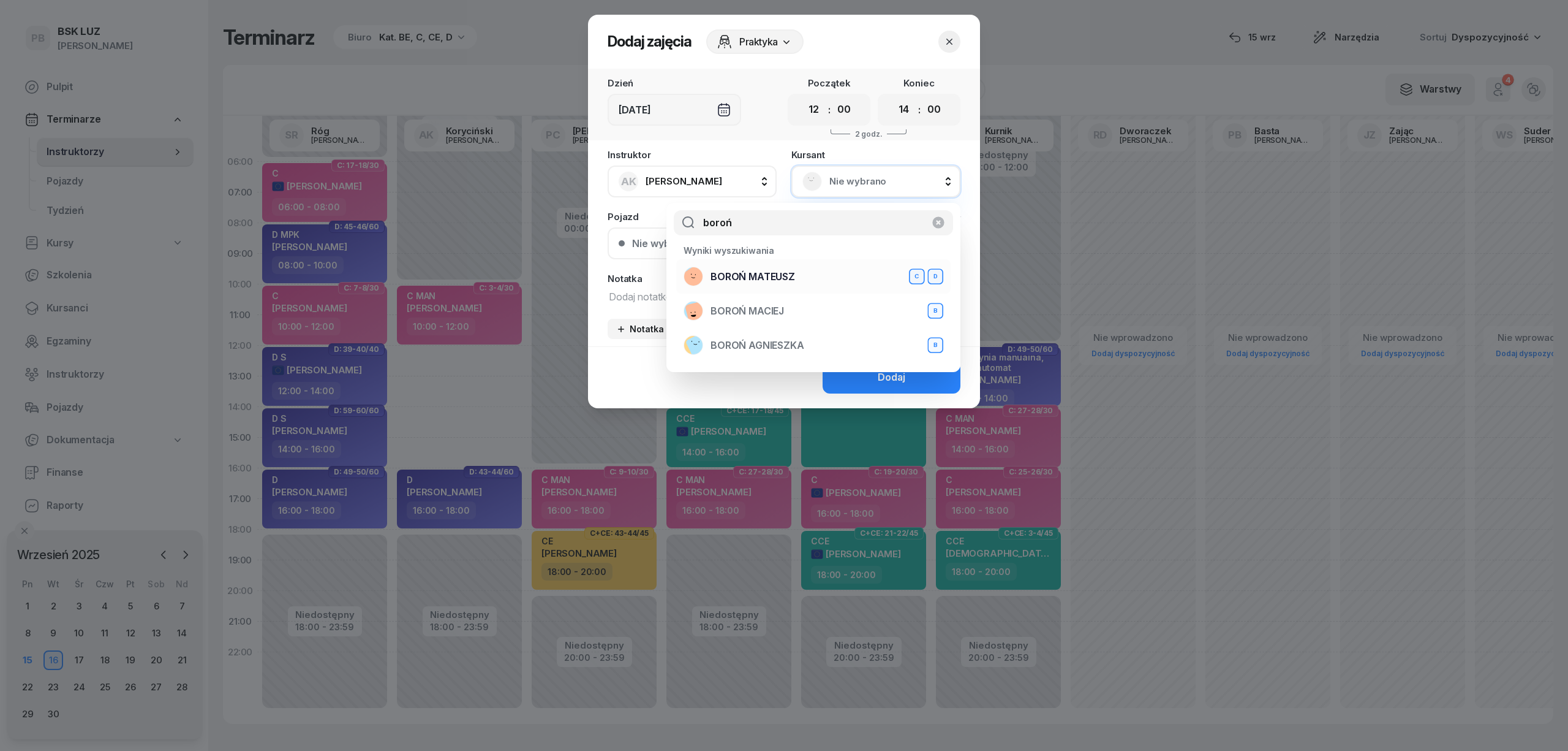
type input "boroń"
click at [804, 278] on div "BOROŃ MATEUSZ C D" at bounding box center [813, 276] width 260 height 20
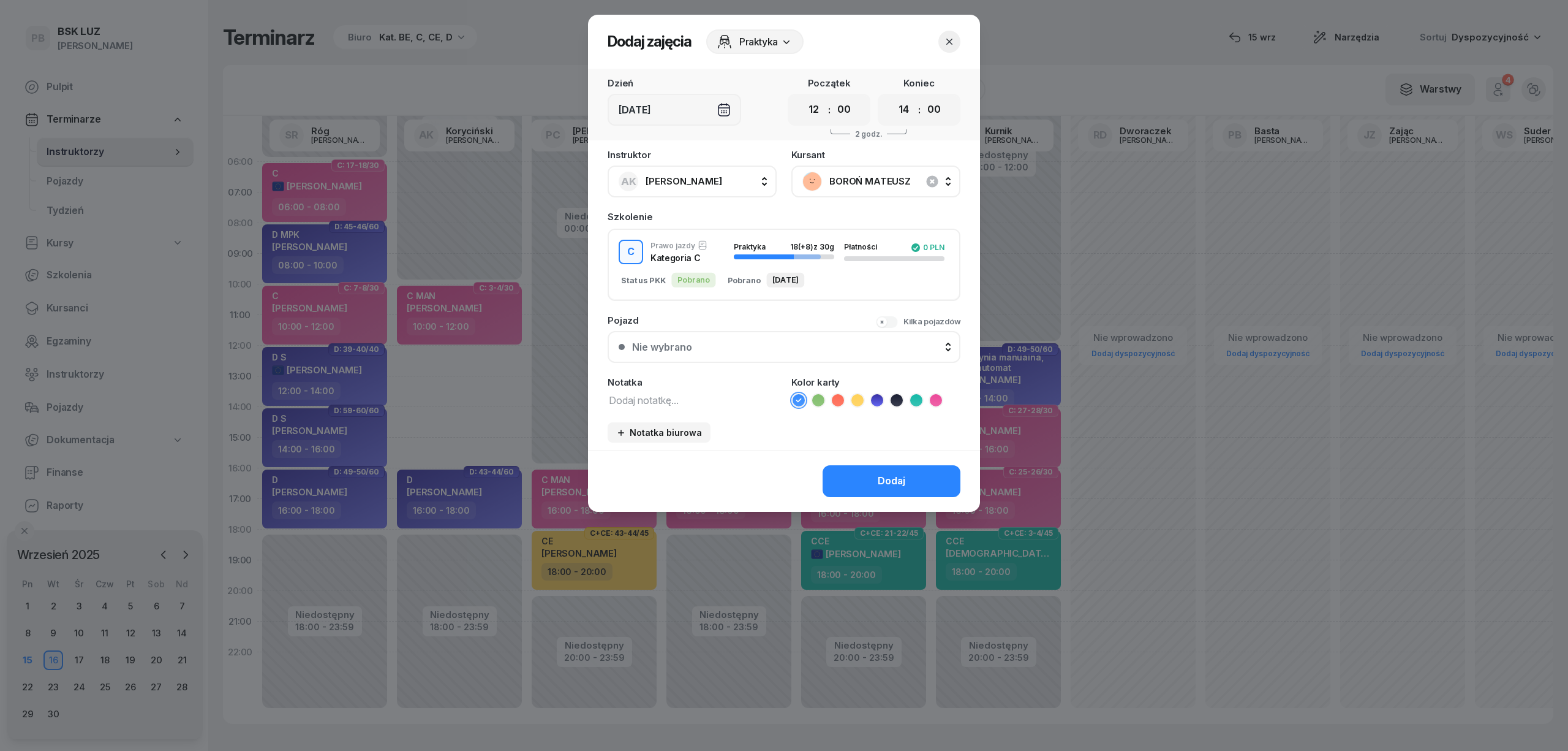
click at [948, 48] on button "button" at bounding box center [950, 42] width 22 height 22
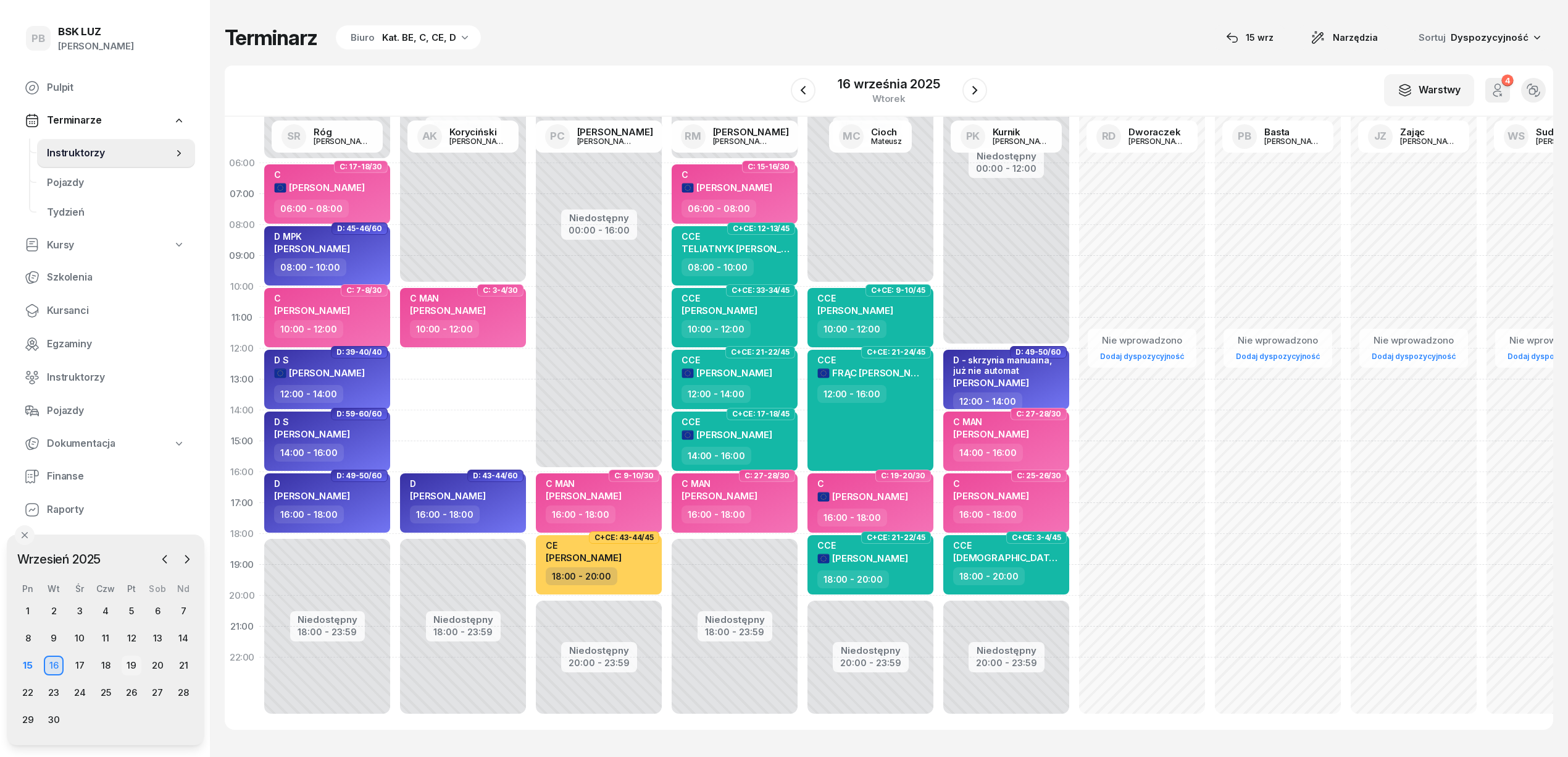
click at [125, 662] on div "19" at bounding box center [131, 665] width 20 height 20
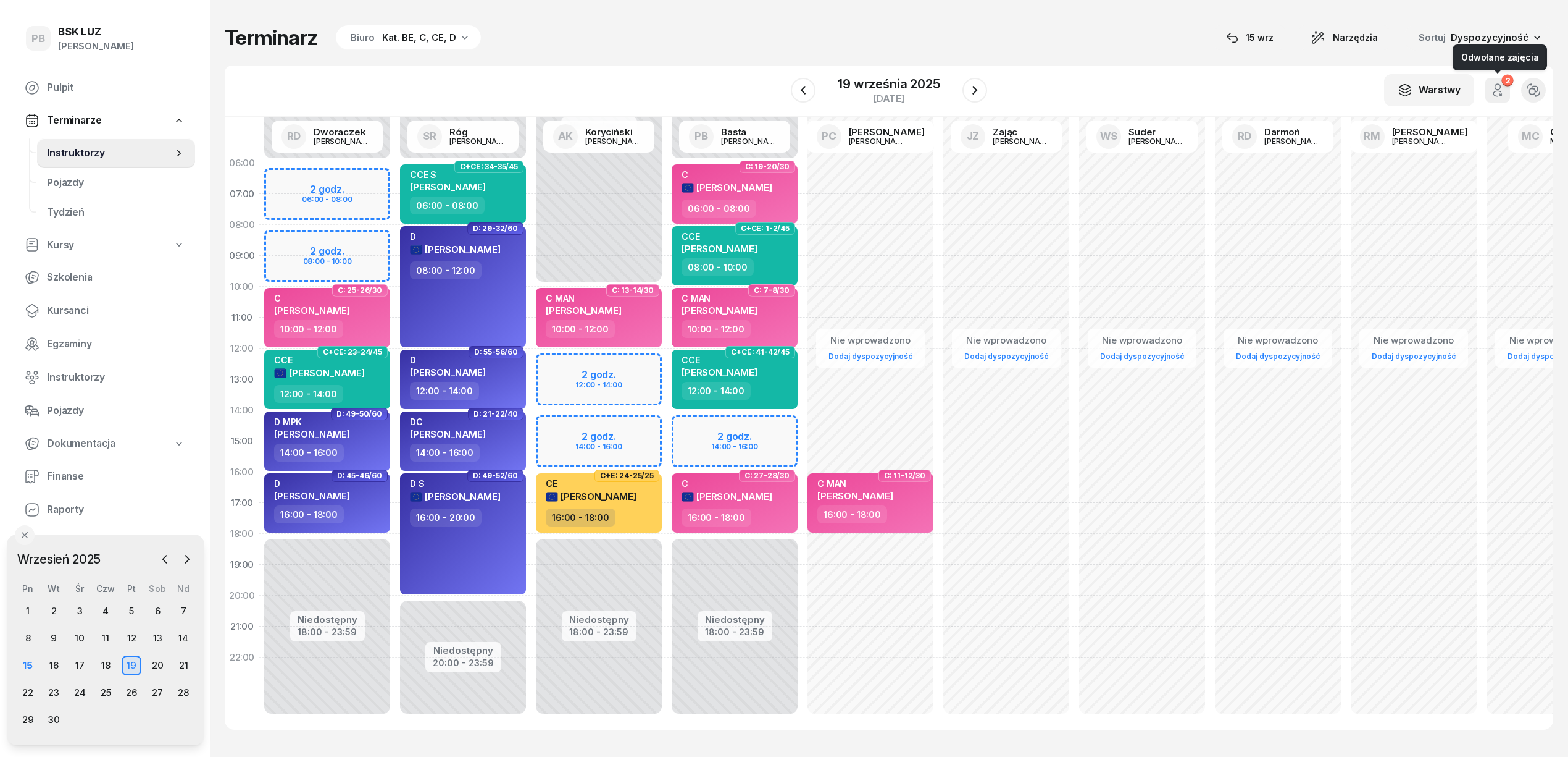
click at [1494, 86] on icon "button" at bounding box center [1498, 90] width 15 height 15
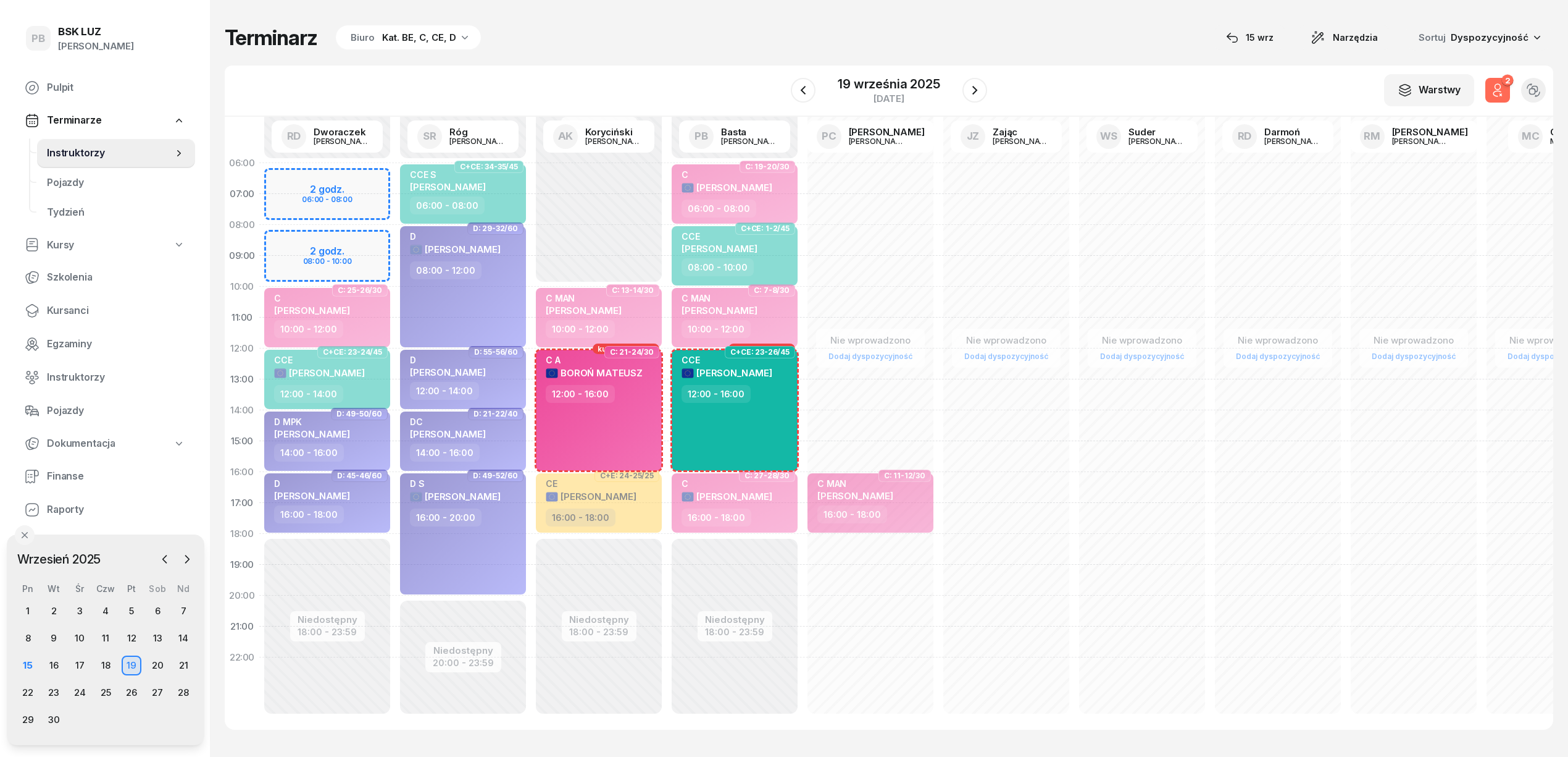
click at [1494, 86] on icon "button" at bounding box center [1498, 90] width 15 height 15
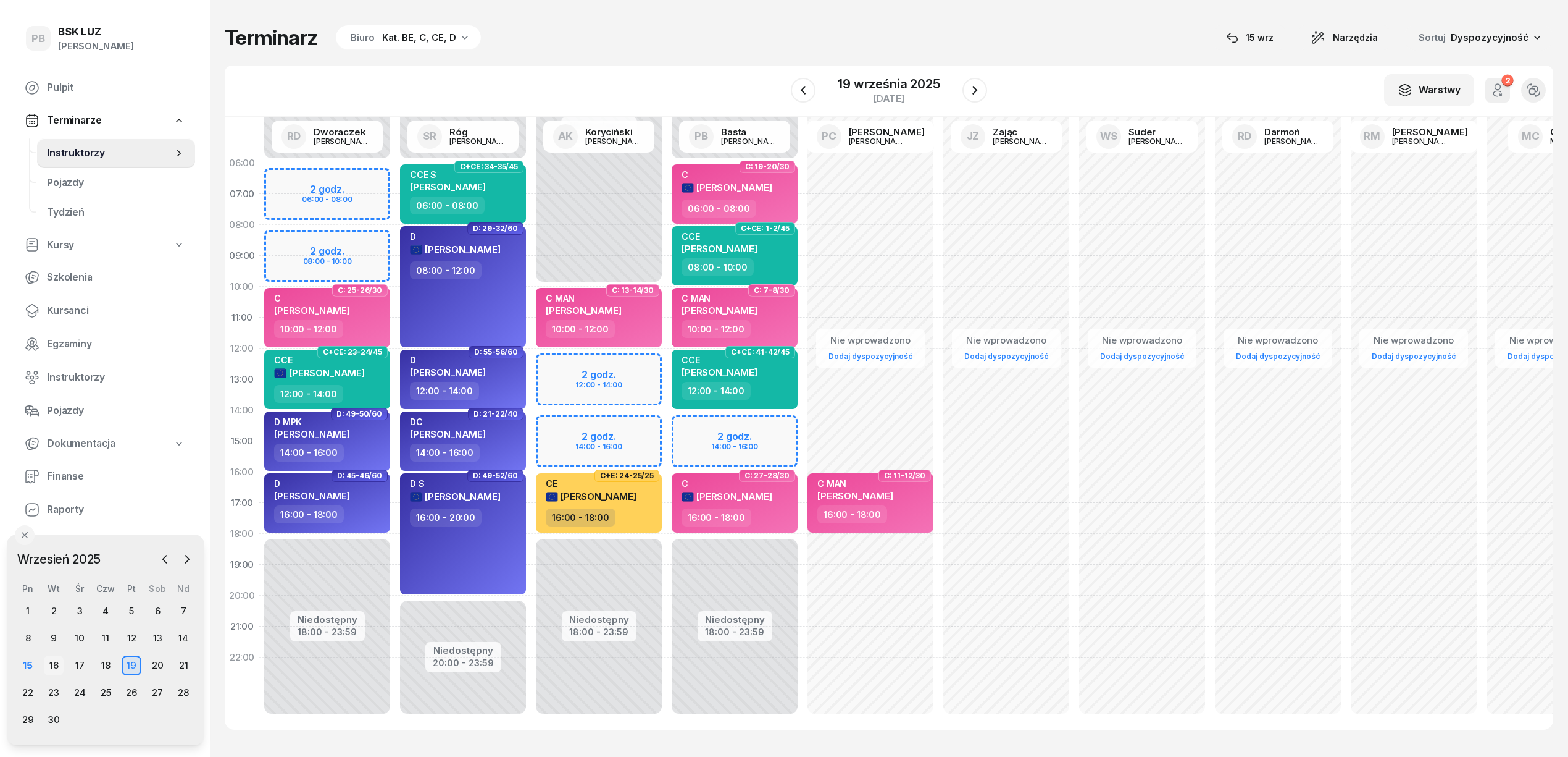
click at [48, 662] on div "16" at bounding box center [53, 665] width 20 height 20
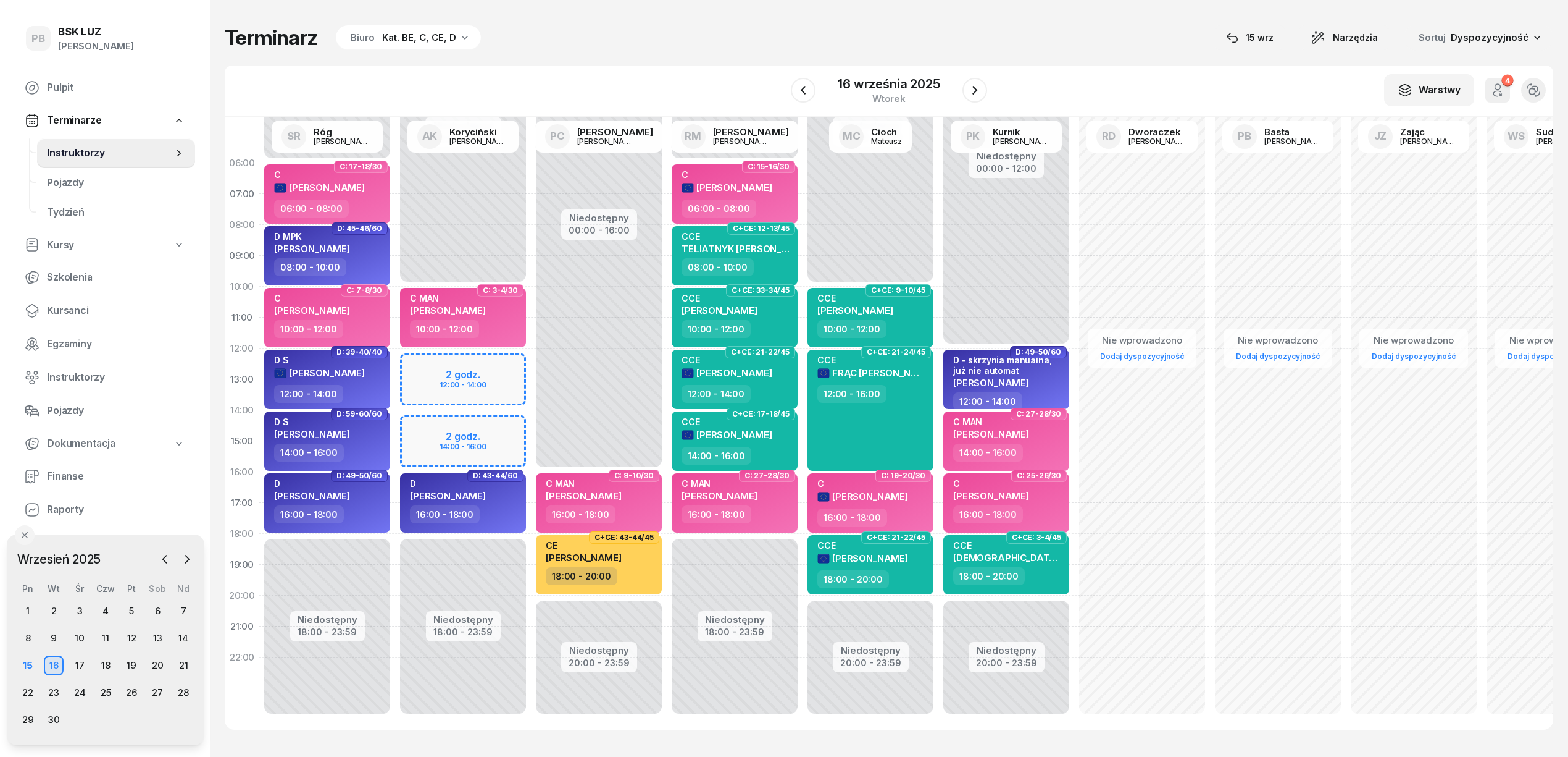
click at [492, 369] on div "Niedostępny 00:00 - 10:00 Niedostępny 18:00 - 23:59 2 godz. 12:00 - 14:00 2 god…" at bounding box center [463, 441] width 136 height 587
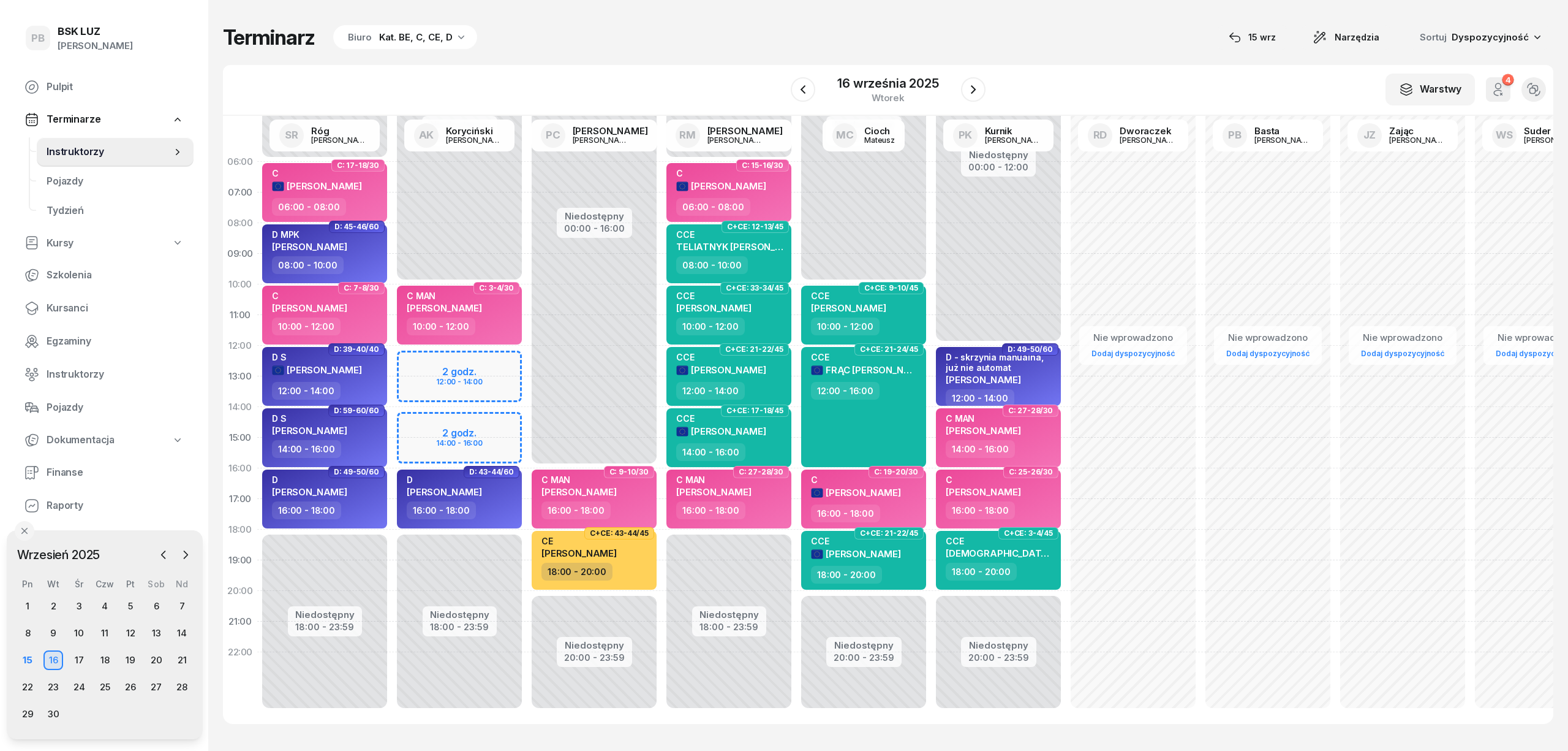
select select "12"
select select "14"
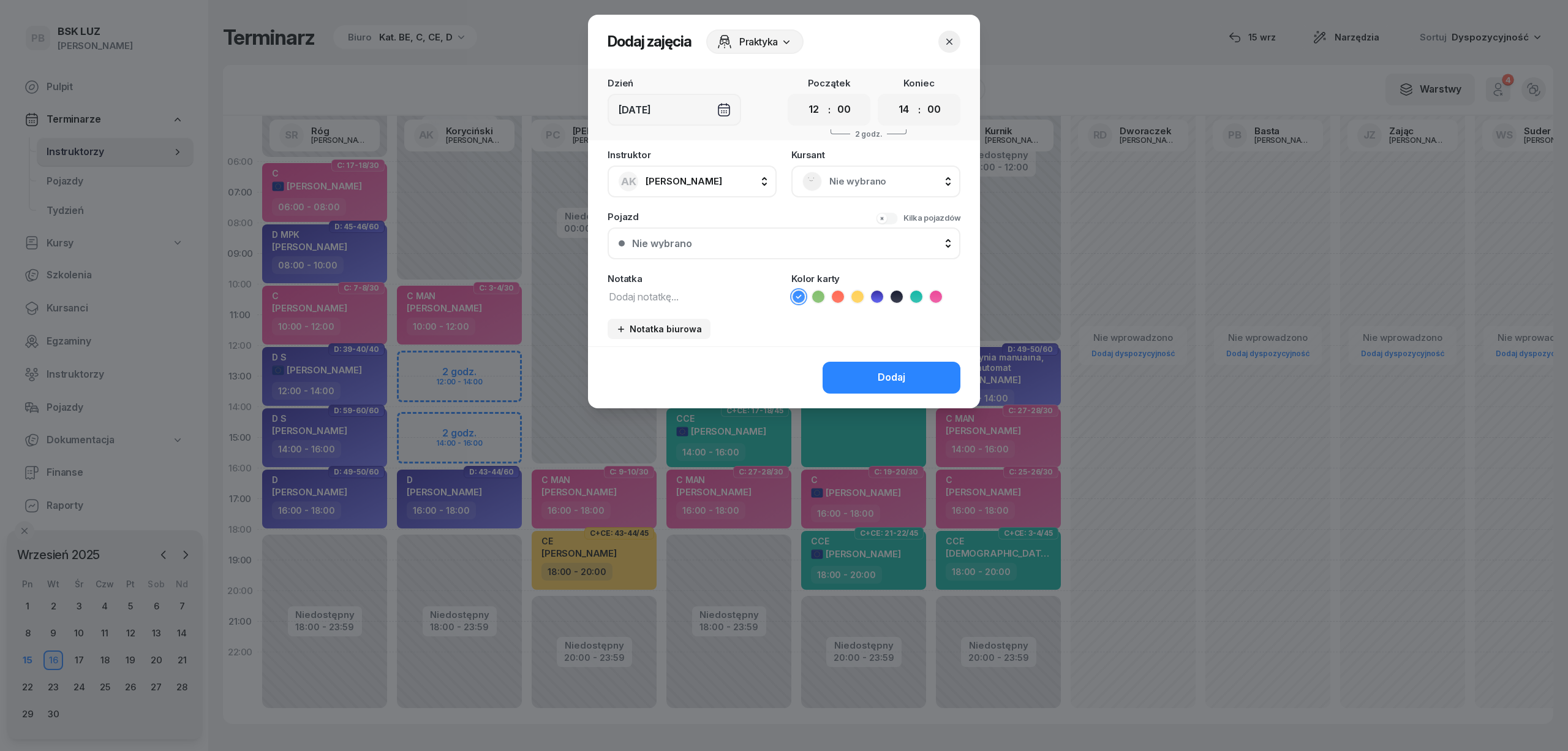
click at [844, 181] on span "Nie wybrano" at bounding box center [890, 181] width 120 height 16
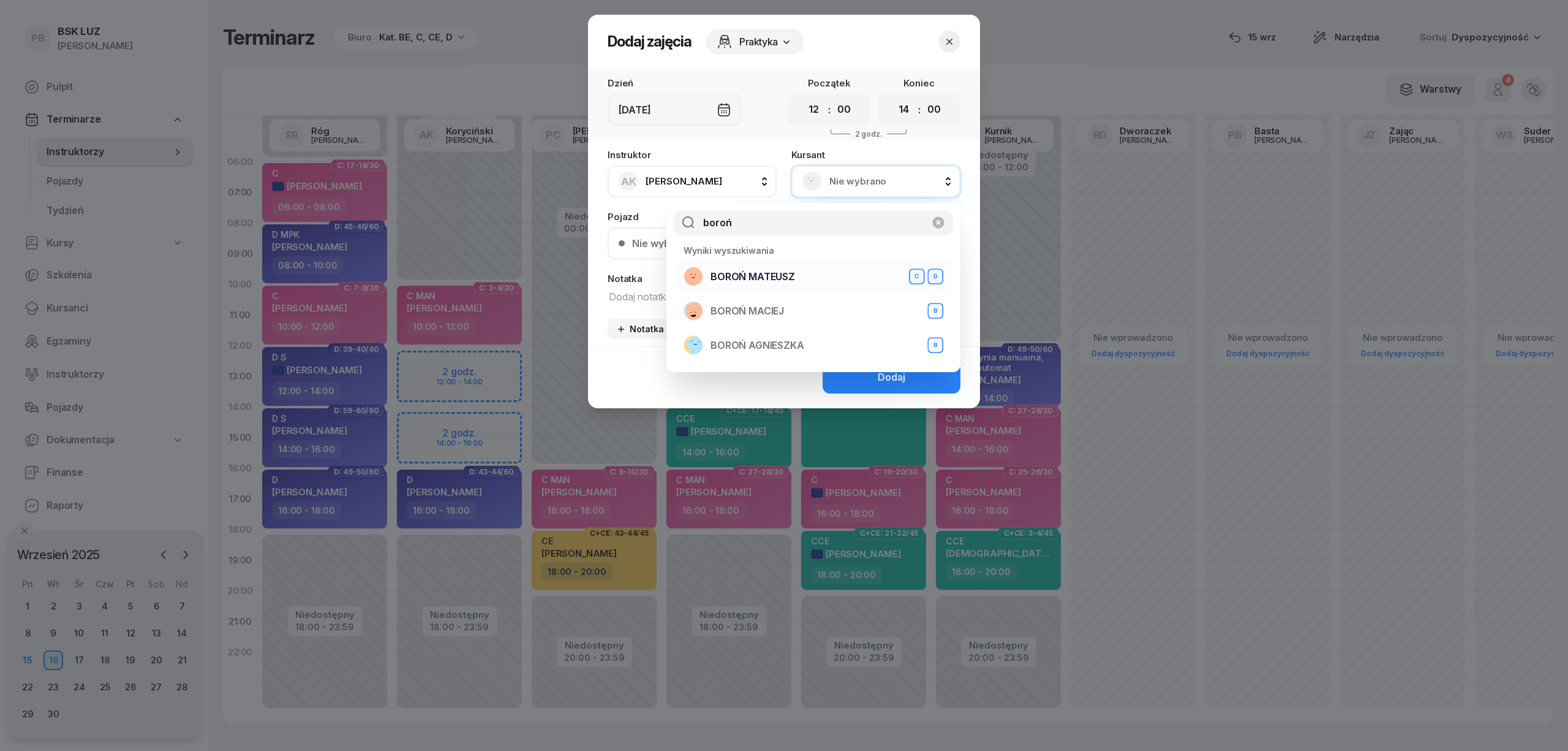
type input "boroń"
click at [800, 268] on div "BOROŃ MATEUSZ C D" at bounding box center [813, 276] width 260 height 20
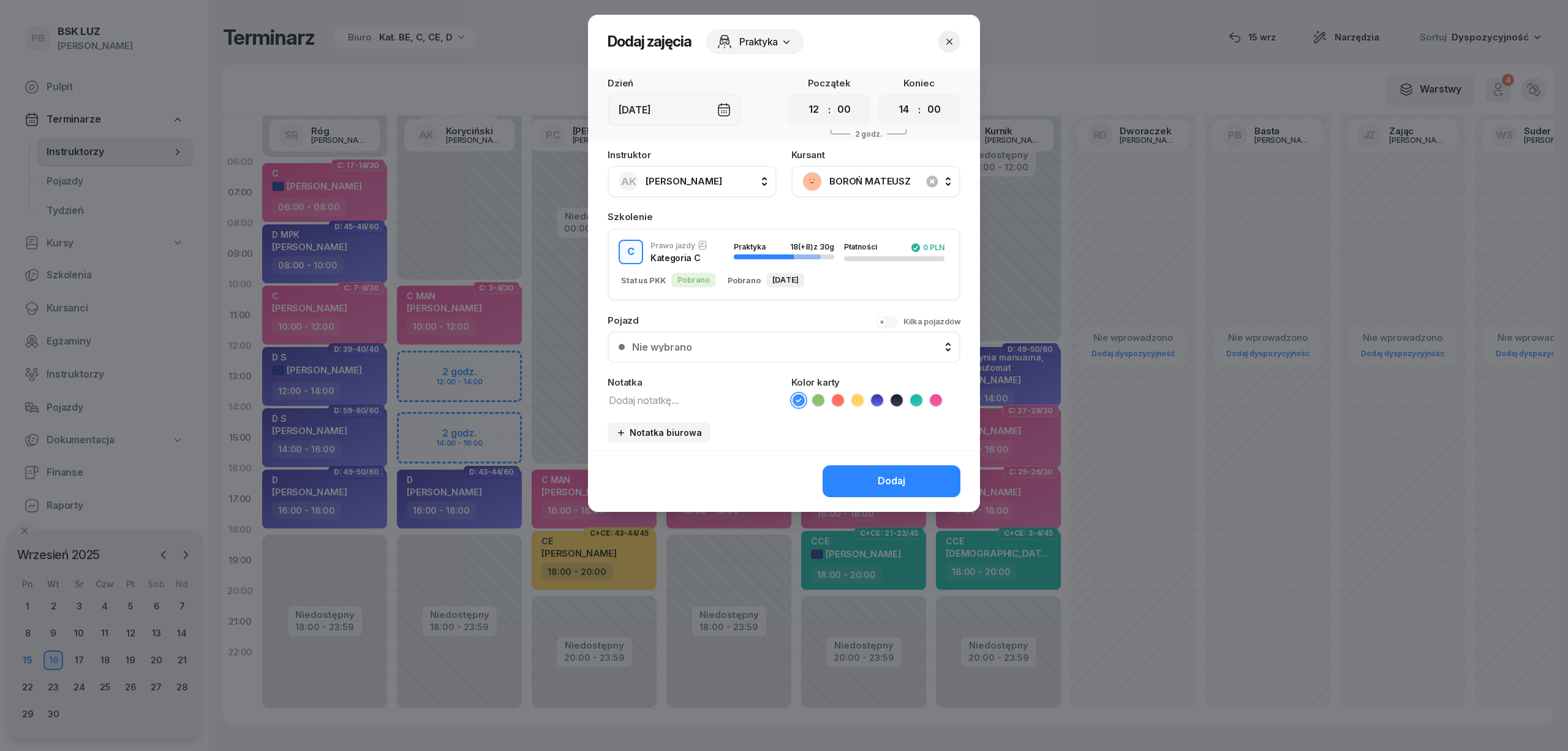
click at [672, 391] on textarea at bounding box center [692, 399] width 169 height 16
type textarea "C A"
click at [931, 397] on icon at bounding box center [936, 400] width 12 height 12
click at [890, 481] on div "Dodaj" at bounding box center [892, 481] width 28 height 16
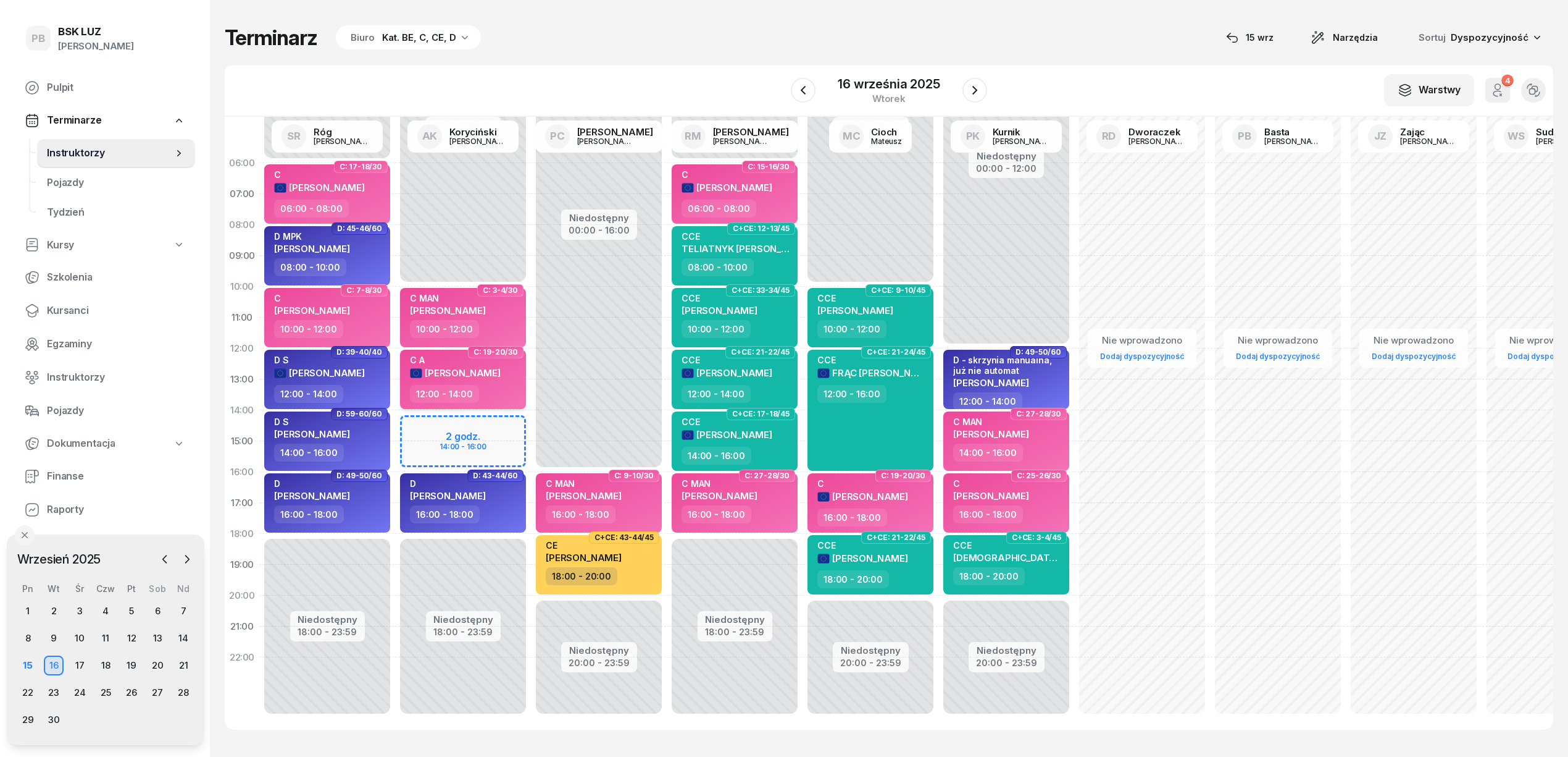
click at [493, 388] on div "12:00 - 14:00" at bounding box center [463, 394] width 108 height 18
select select "12"
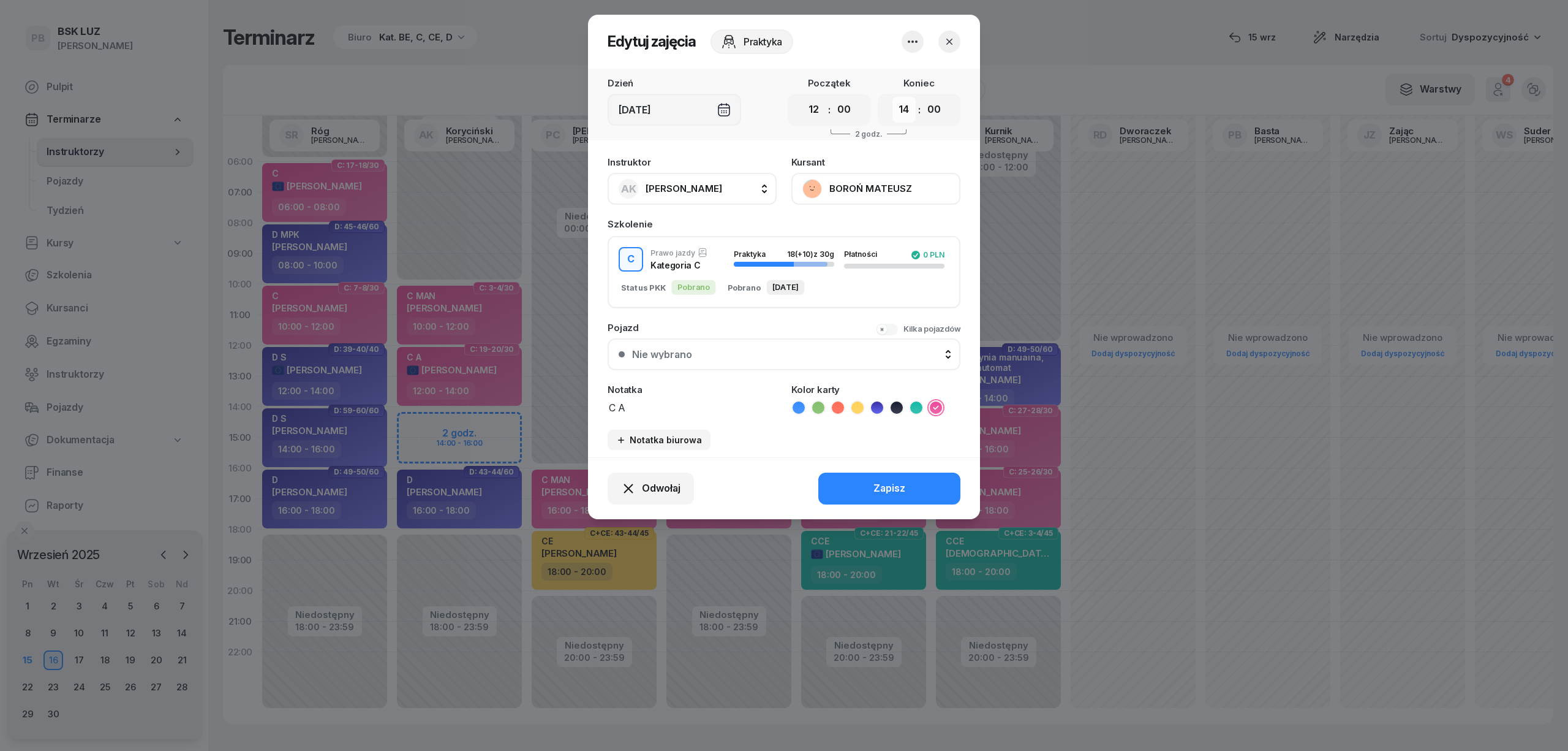
click at [898, 108] on select "00 01 02 03 04 05 06 07 08 09 10 11 12 13 14 15 16 17 18 19 20 21 22 23" at bounding box center [904, 109] width 23 height 26
select select "16"
click at [893, 97] on select "00 01 02 03 04 05 06 07 08 09 10 11 12 13 14 15 16 17 18 19 20 21 22 23" at bounding box center [904, 109] width 23 height 26
click at [904, 489] on div "Zapisz" at bounding box center [890, 488] width 32 height 16
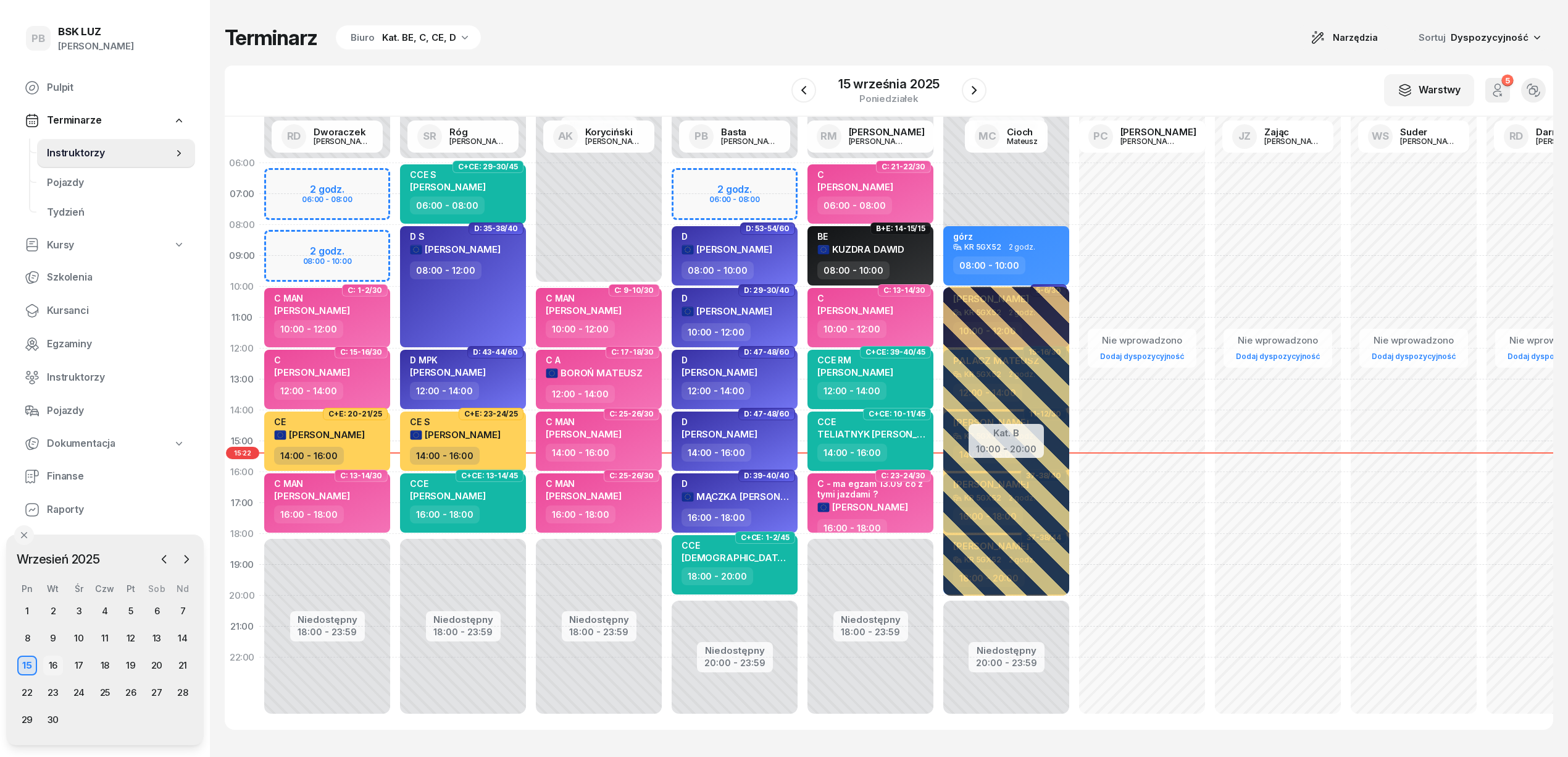
click at [48, 667] on div "16" at bounding box center [53, 665] width 20 height 20
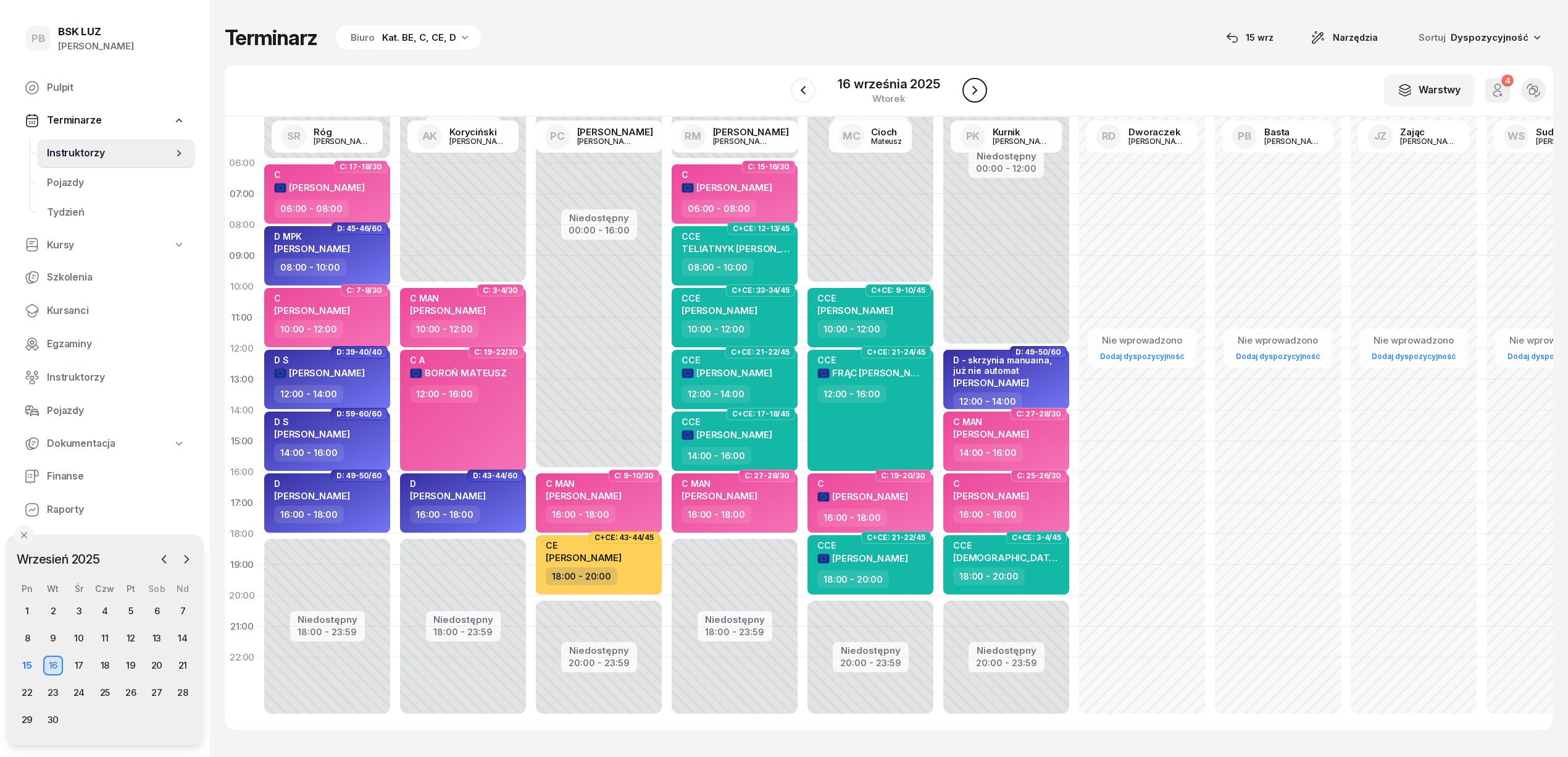
click at [976, 90] on icon "button" at bounding box center [975, 90] width 5 height 9
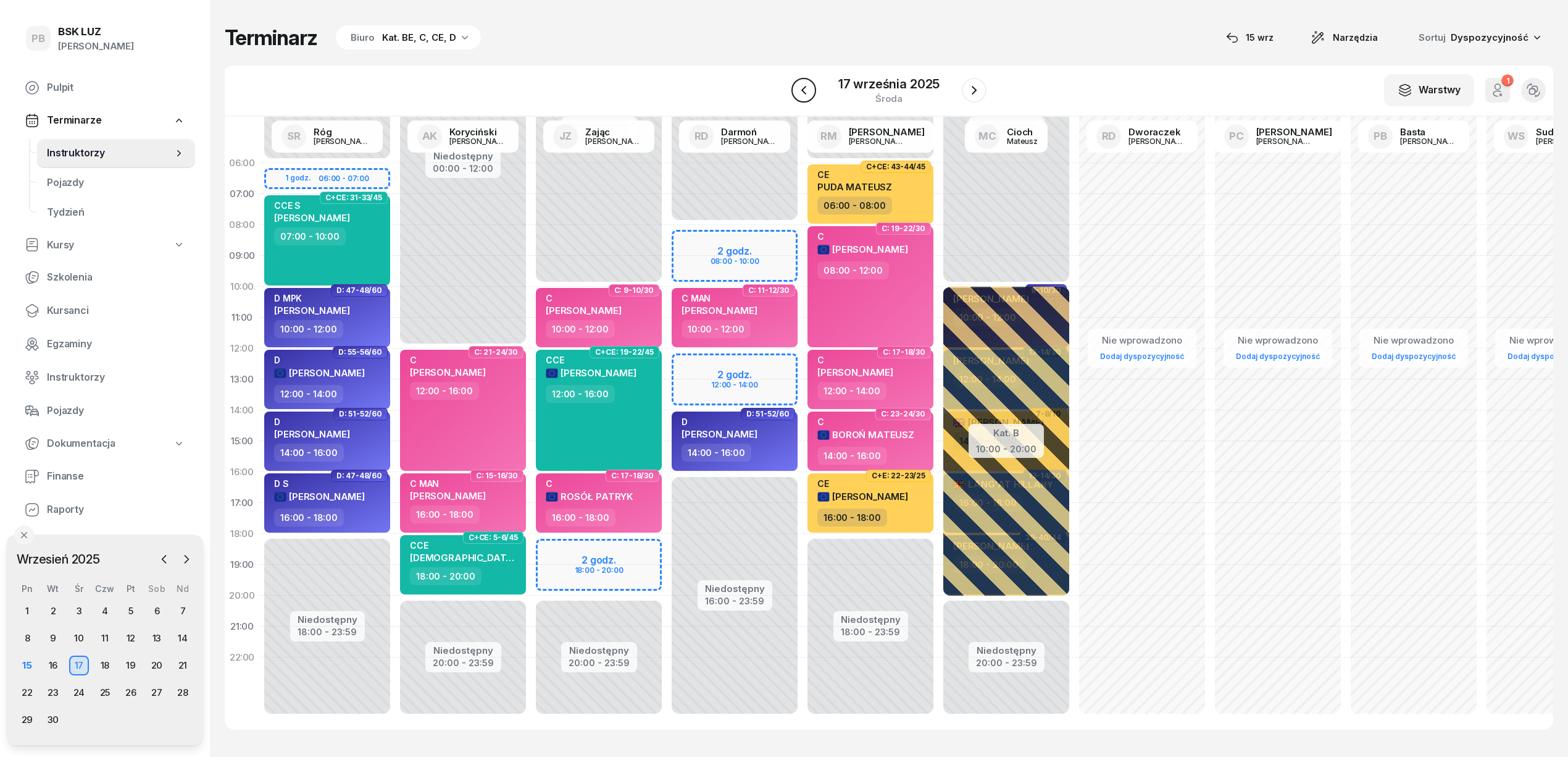
click at [811, 86] on icon "button" at bounding box center [804, 90] width 15 height 15
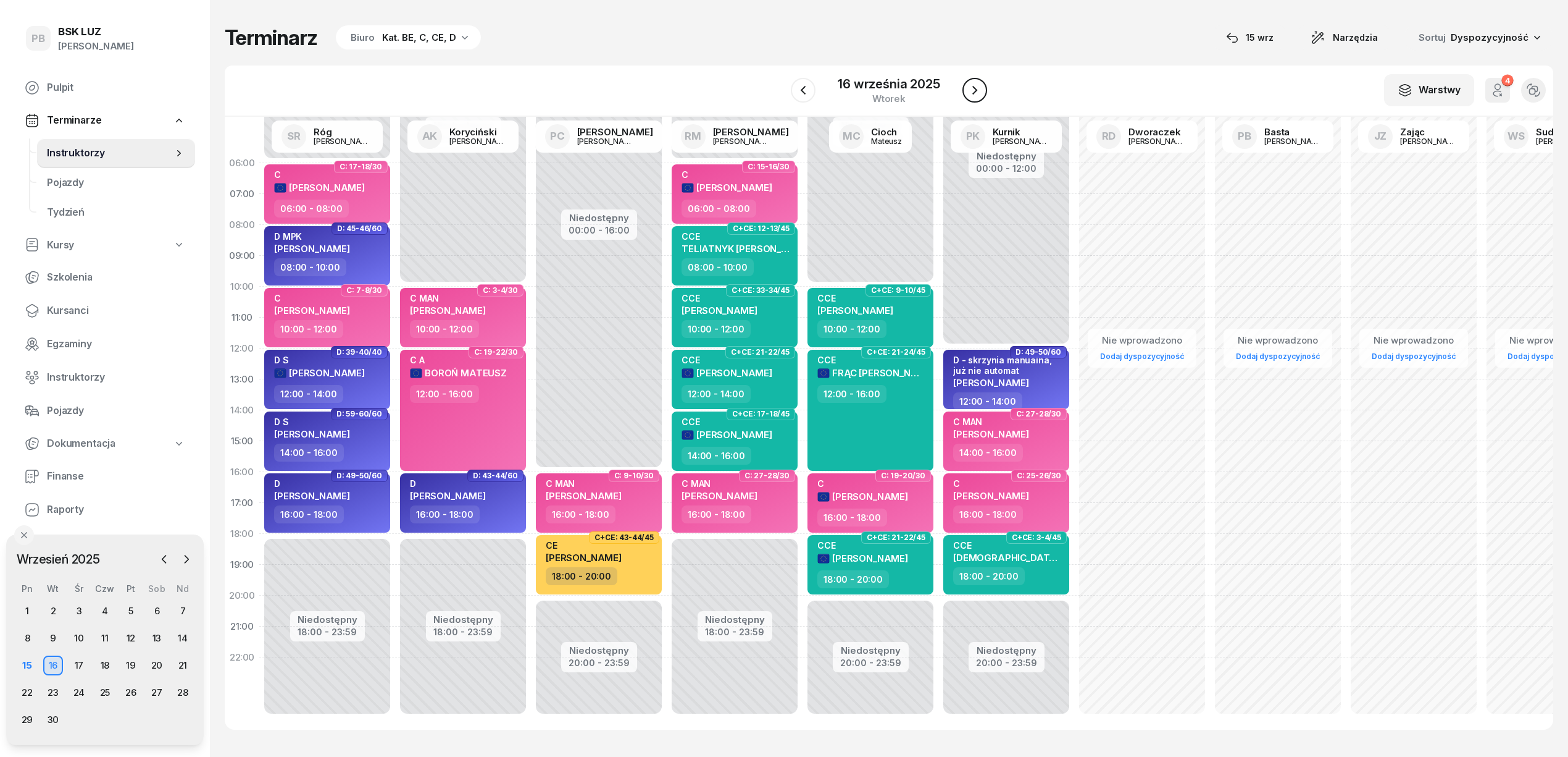
click at [976, 93] on icon "button" at bounding box center [975, 90] width 15 height 15
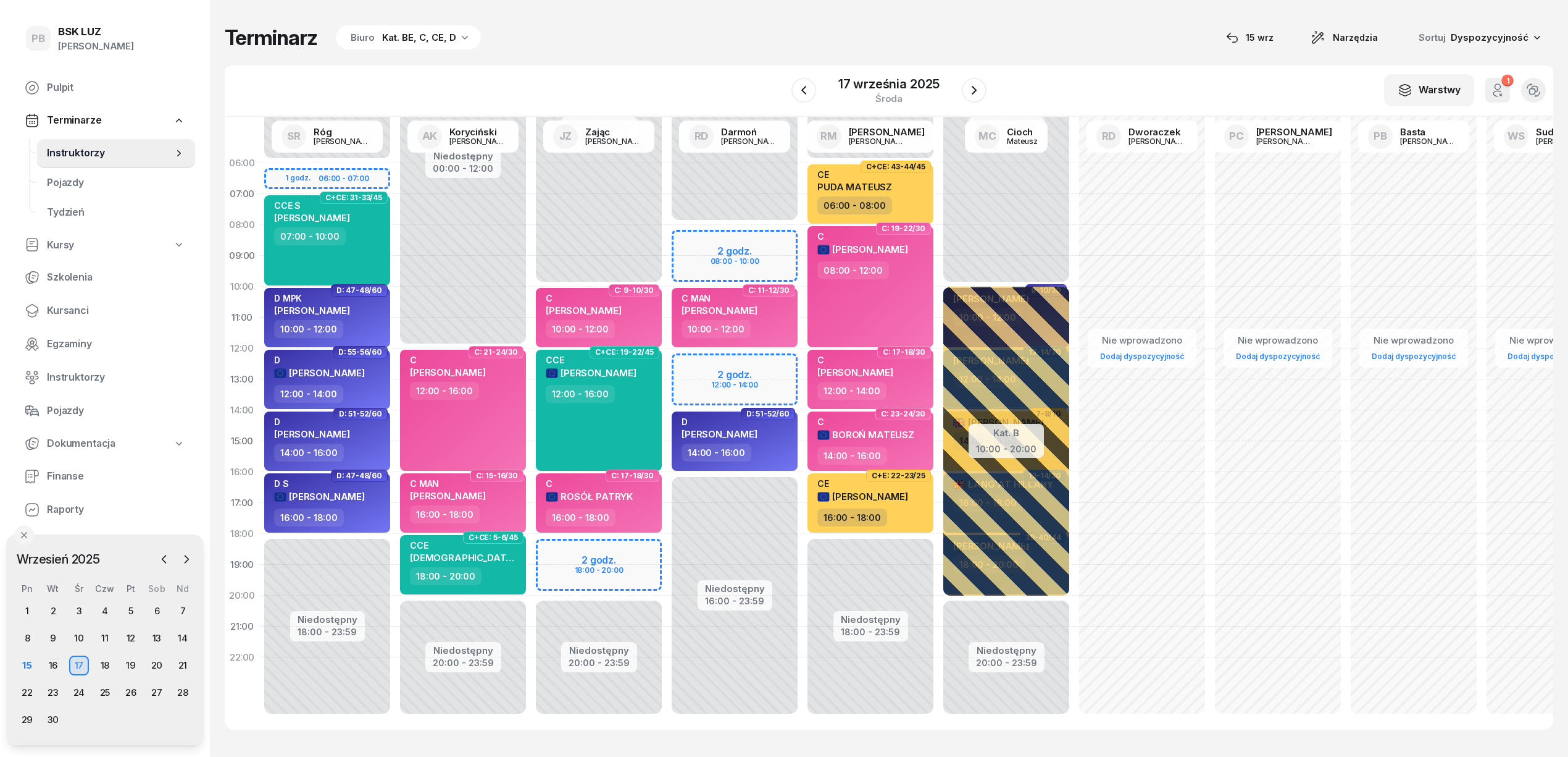
click at [689, 63] on div "Terminarz Biuro Kat. BE, C, CE, D [DATE] Narzędzia Sortuj Dyspozycyjność W Wybi…" at bounding box center [889, 377] width 1329 height 754
click at [758, 58] on div "Terminarz Biuro Kat. BE, C, CE, D [DATE] Narzędzia Sortuj Dyspozycyjność W Wybi…" at bounding box center [889, 377] width 1329 height 754
click at [720, 49] on div "Terminarz Biuro Kat. BE, C, CE, D [DATE] Narzędzia Sortuj Dyspozycyjność" at bounding box center [889, 38] width 1329 height 26
click at [658, 28] on div "Terminarz Biuro Kat. BE, C, CE, D [DATE] Narzędzia Sortuj Dyspozycyjność" at bounding box center [889, 38] width 1329 height 26
click at [714, 55] on div "Terminarz Biuro Kat. BE, C, CE, D [DATE] Narzędzia Sortuj Dyspozycyjność W Wybi…" at bounding box center [889, 377] width 1329 height 754
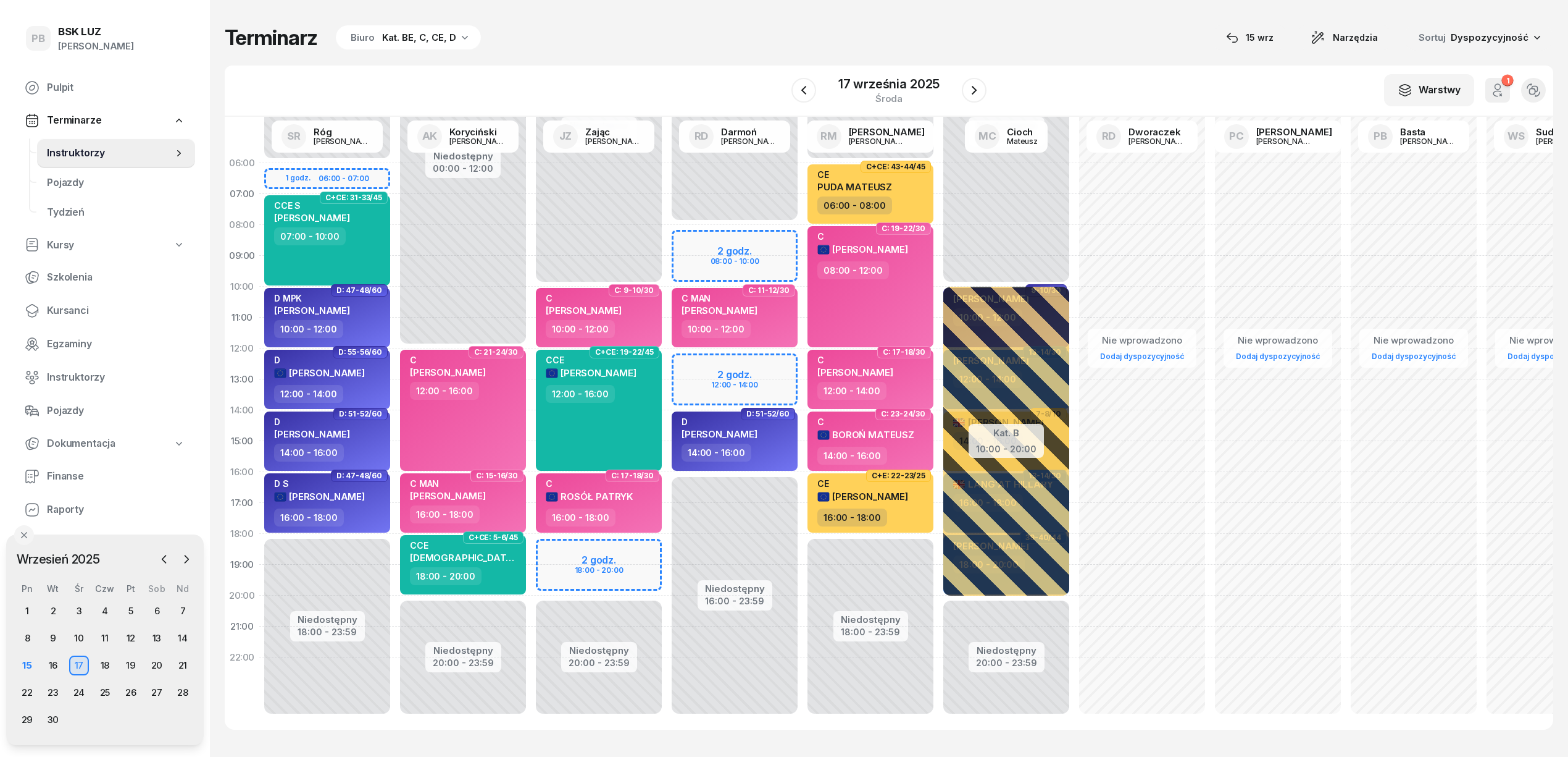
click at [672, 80] on div "W Wybierz AK [PERSON_NAME] BP [PERSON_NAME] DP [PERSON_NAME] GS [PERSON_NAME] I…" at bounding box center [889, 91] width 1329 height 52
click at [718, 64] on div "Terminarz Biuro Kat. BE, C, CE, D [DATE] Narzędzia Sortuj Dyspozycyjność W Wybi…" at bounding box center [889, 377] width 1329 height 754
click at [985, 85] on div at bounding box center [975, 91] width 25 height 25
click at [976, 88] on icon "button" at bounding box center [974, 90] width 15 height 15
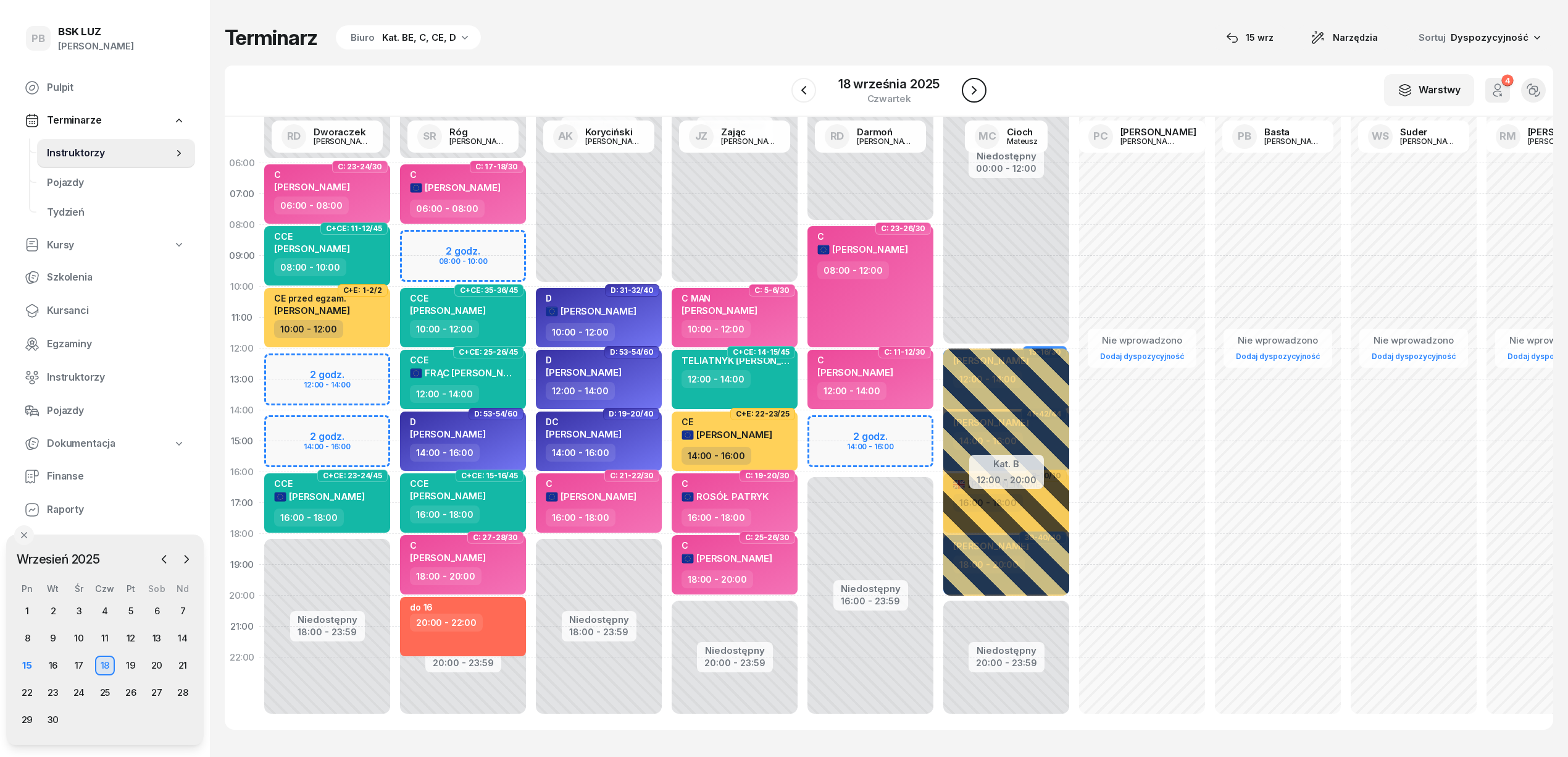
click at [976, 88] on icon "button" at bounding box center [974, 90] width 15 height 15
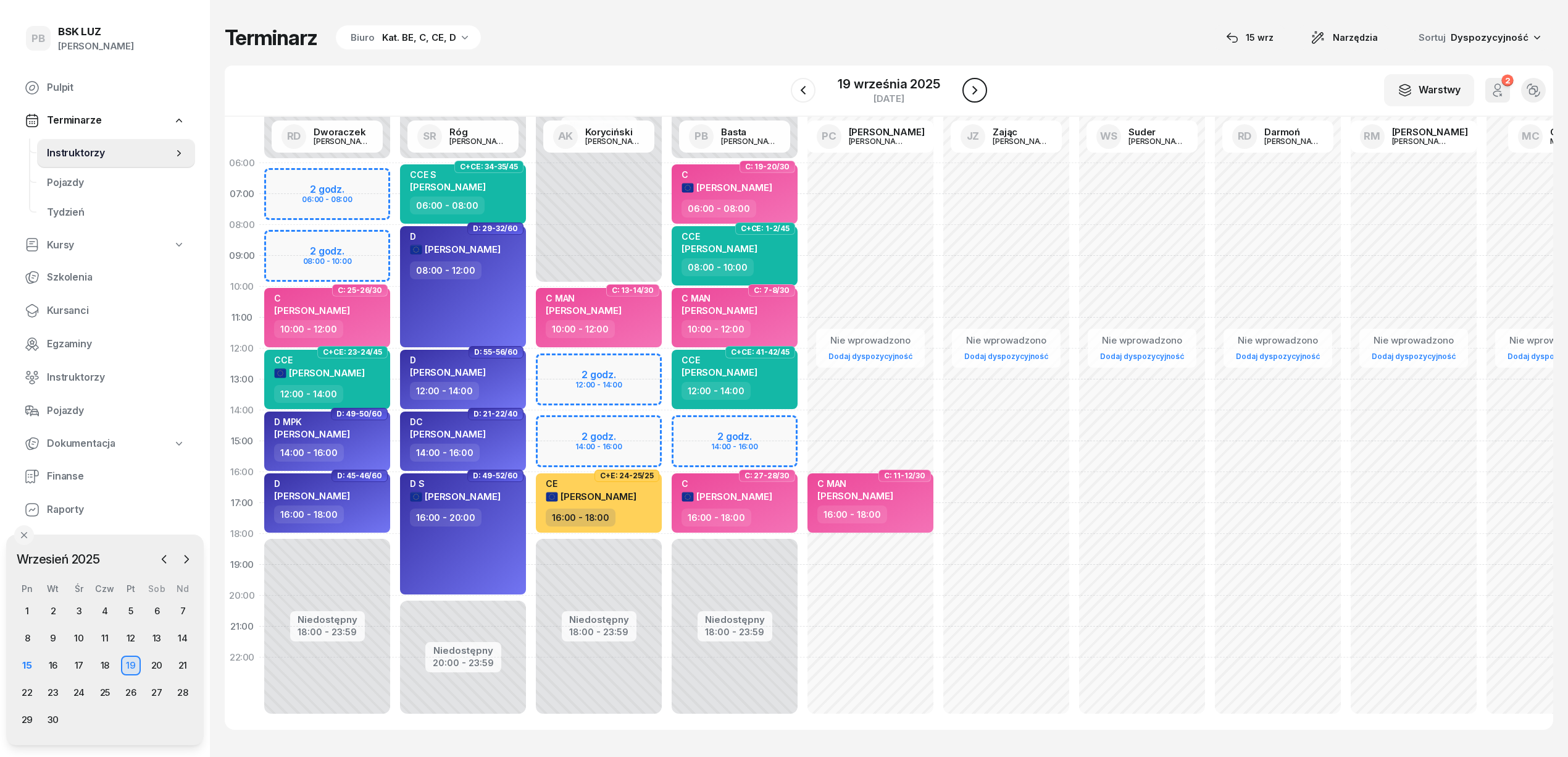
click at [976, 88] on icon "button" at bounding box center [975, 90] width 15 height 15
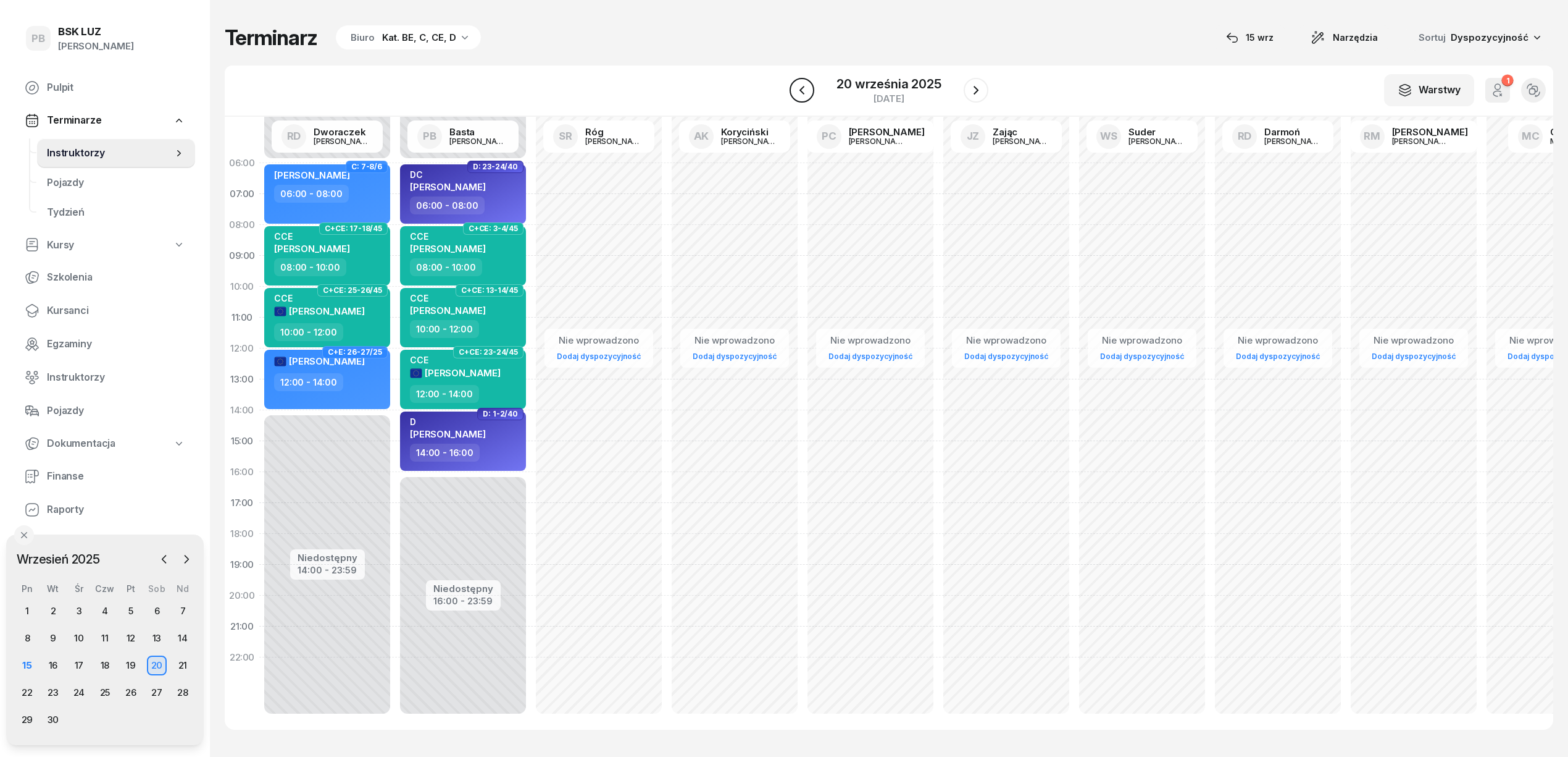
click at [802, 80] on button "button" at bounding box center [802, 91] width 25 height 25
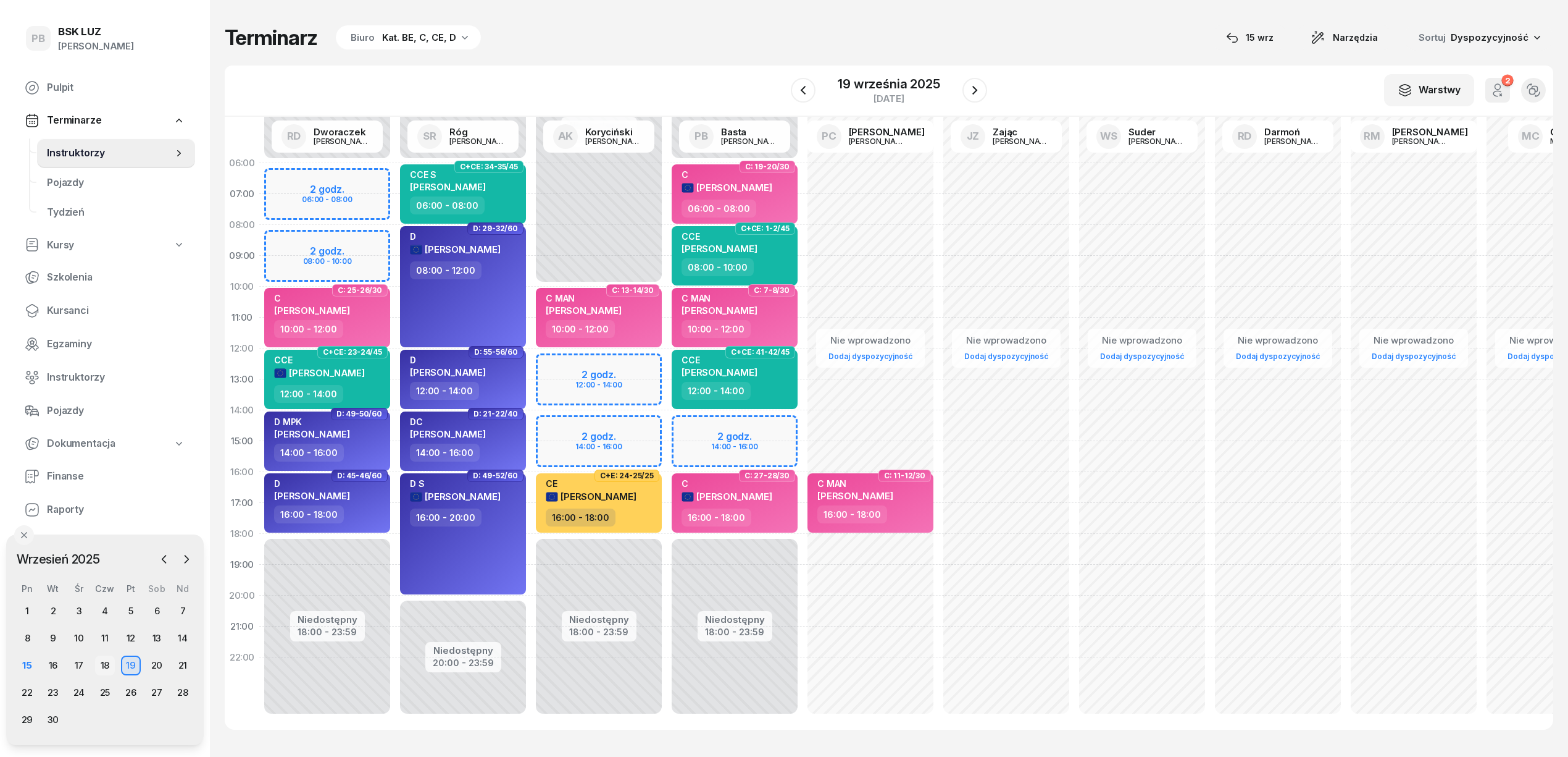
click at [104, 657] on div "18" at bounding box center [105, 665] width 20 height 20
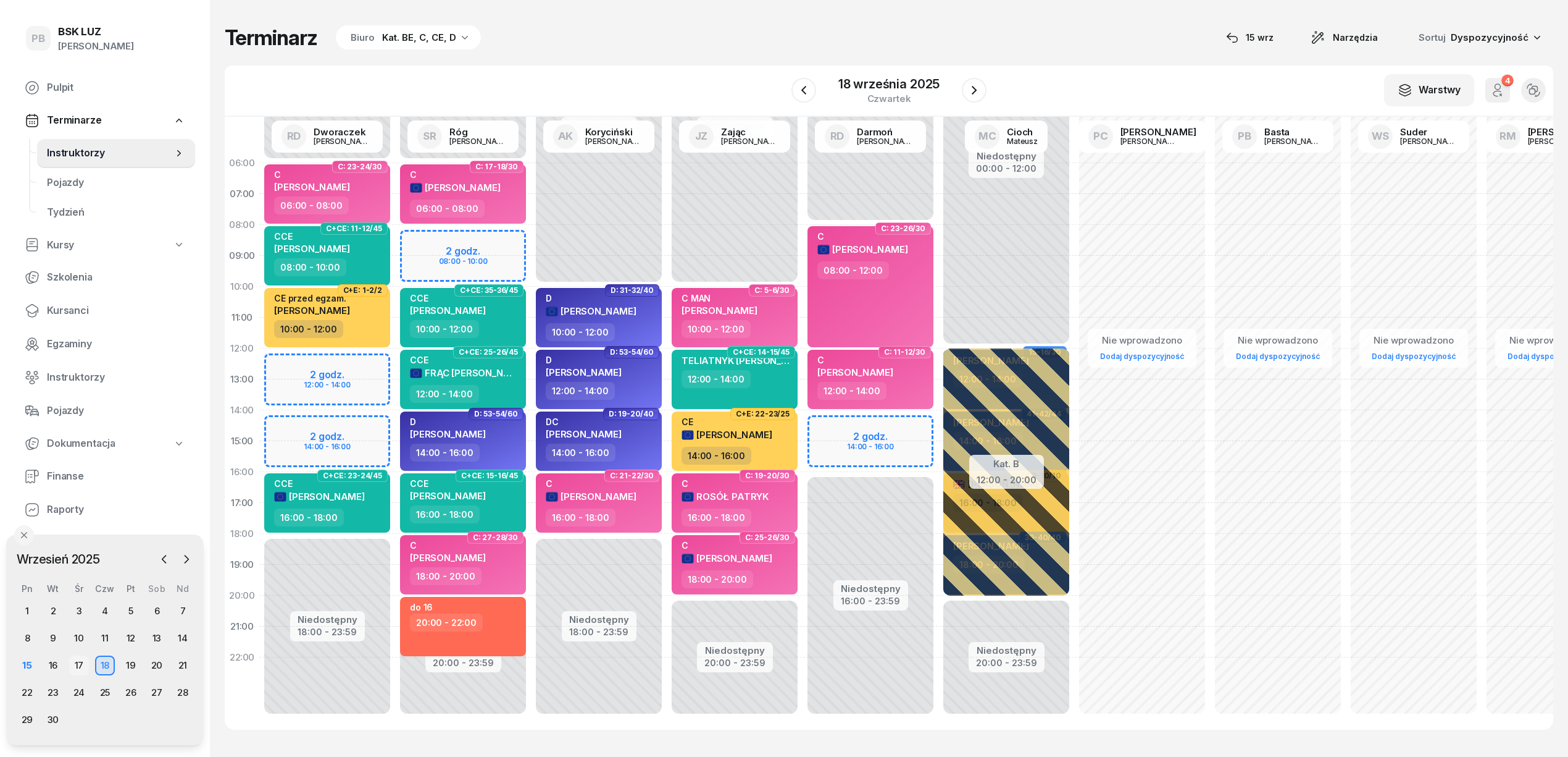
click at [83, 665] on div "17" at bounding box center [79, 665] width 20 height 20
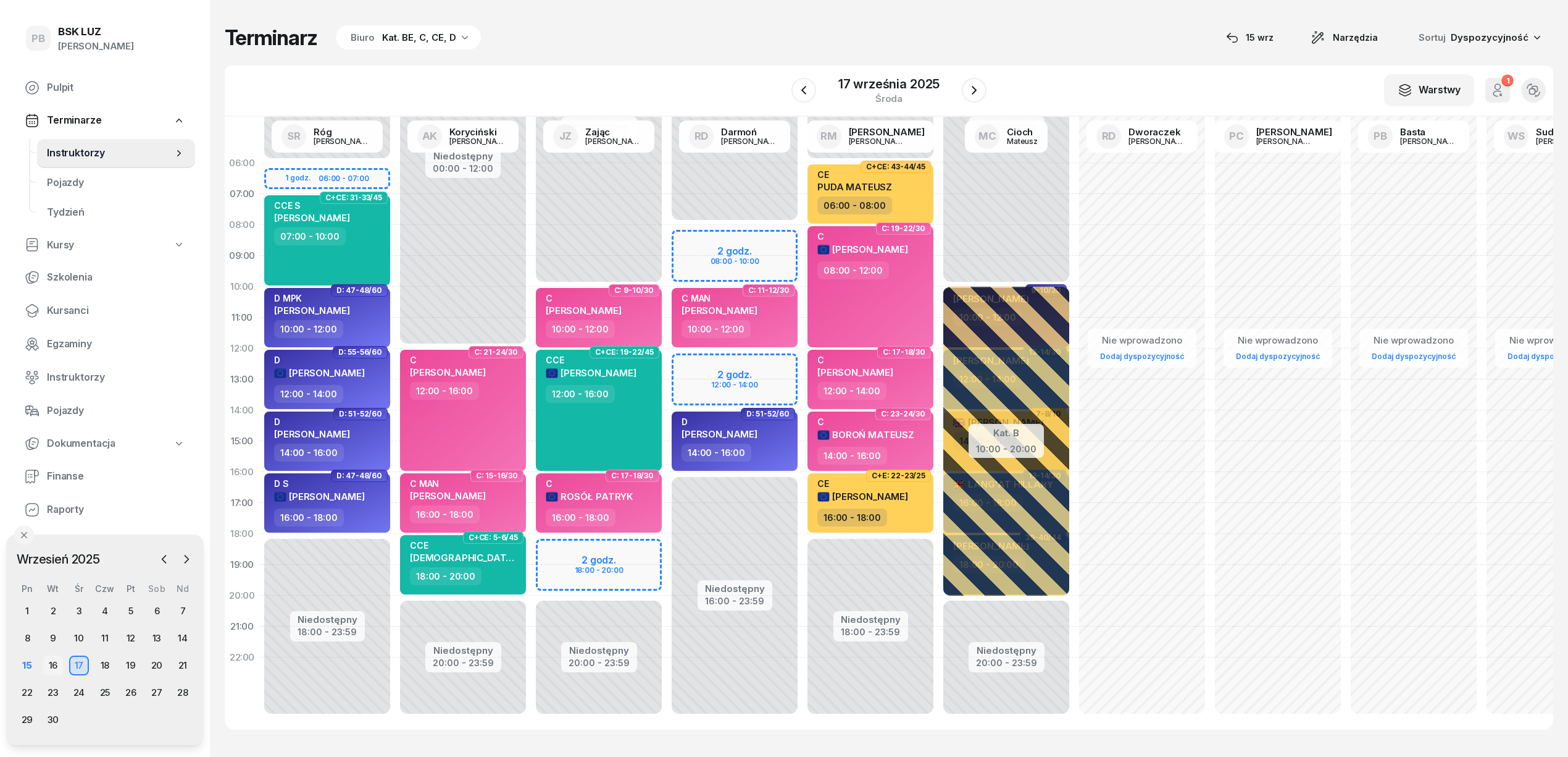
click at [58, 665] on div "16" at bounding box center [53, 665] width 20 height 20
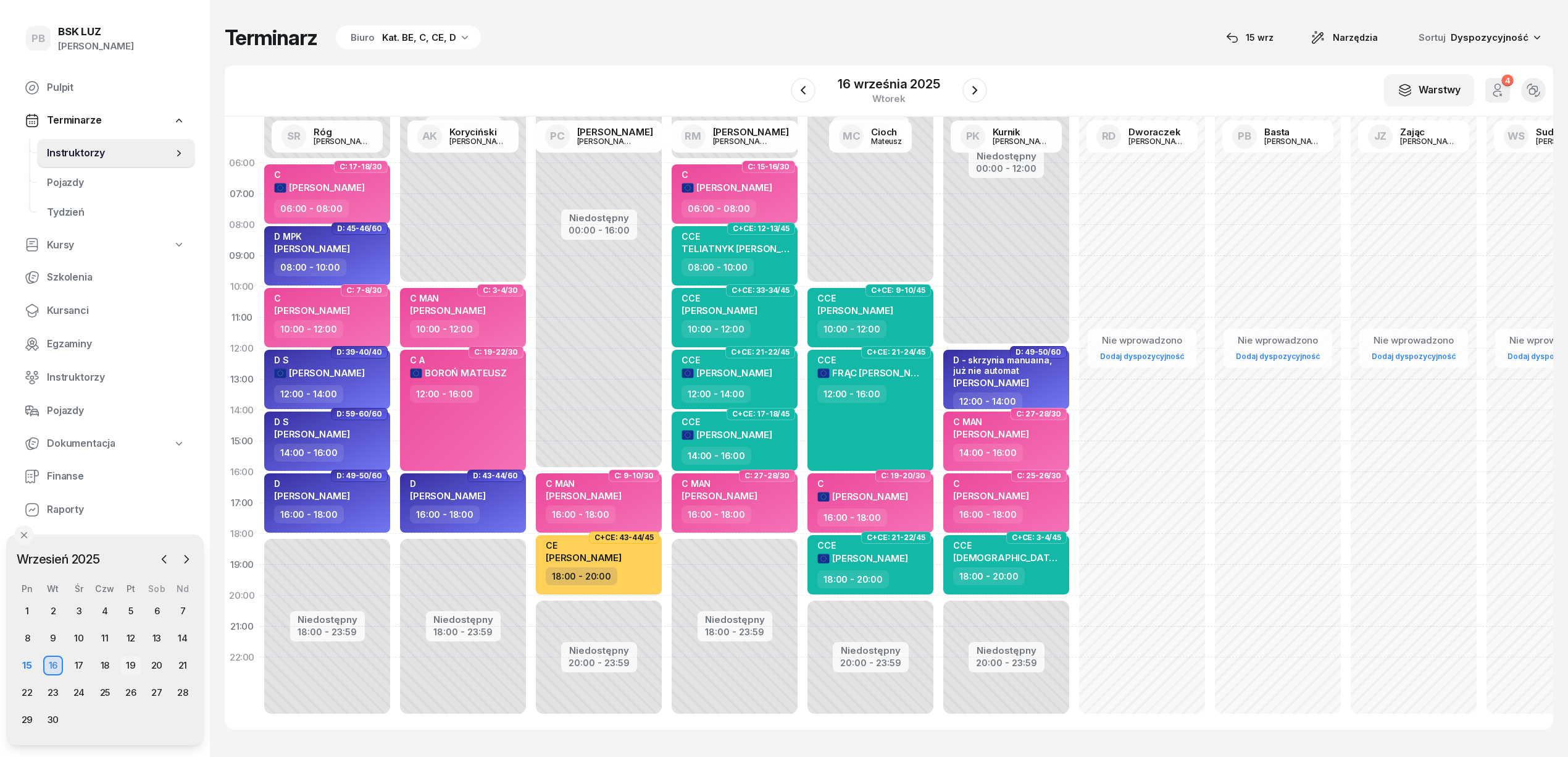
click at [139, 662] on div "19" at bounding box center [130, 665] width 20 height 20
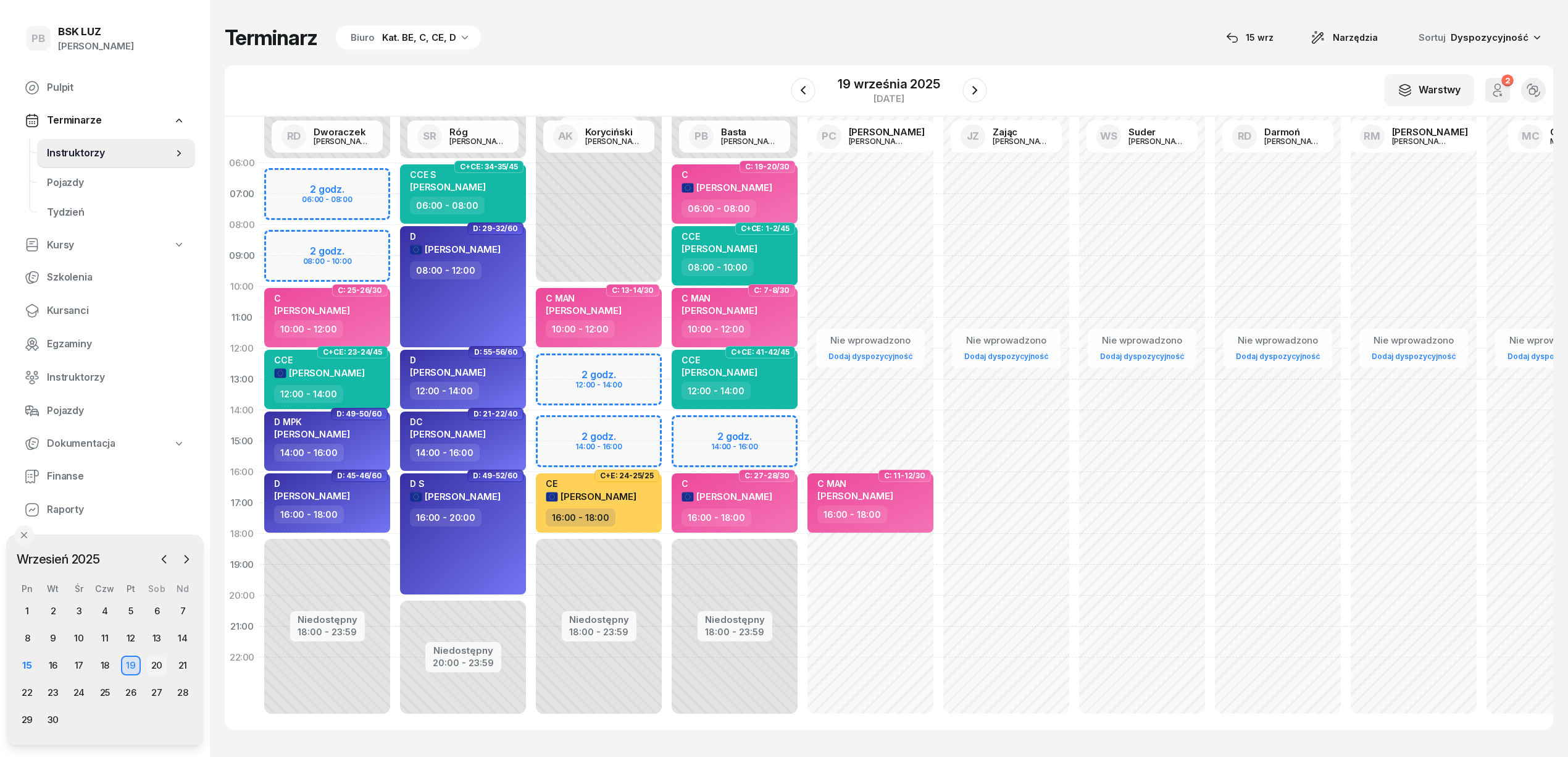
click at [161, 661] on div "20" at bounding box center [156, 665] width 20 height 20
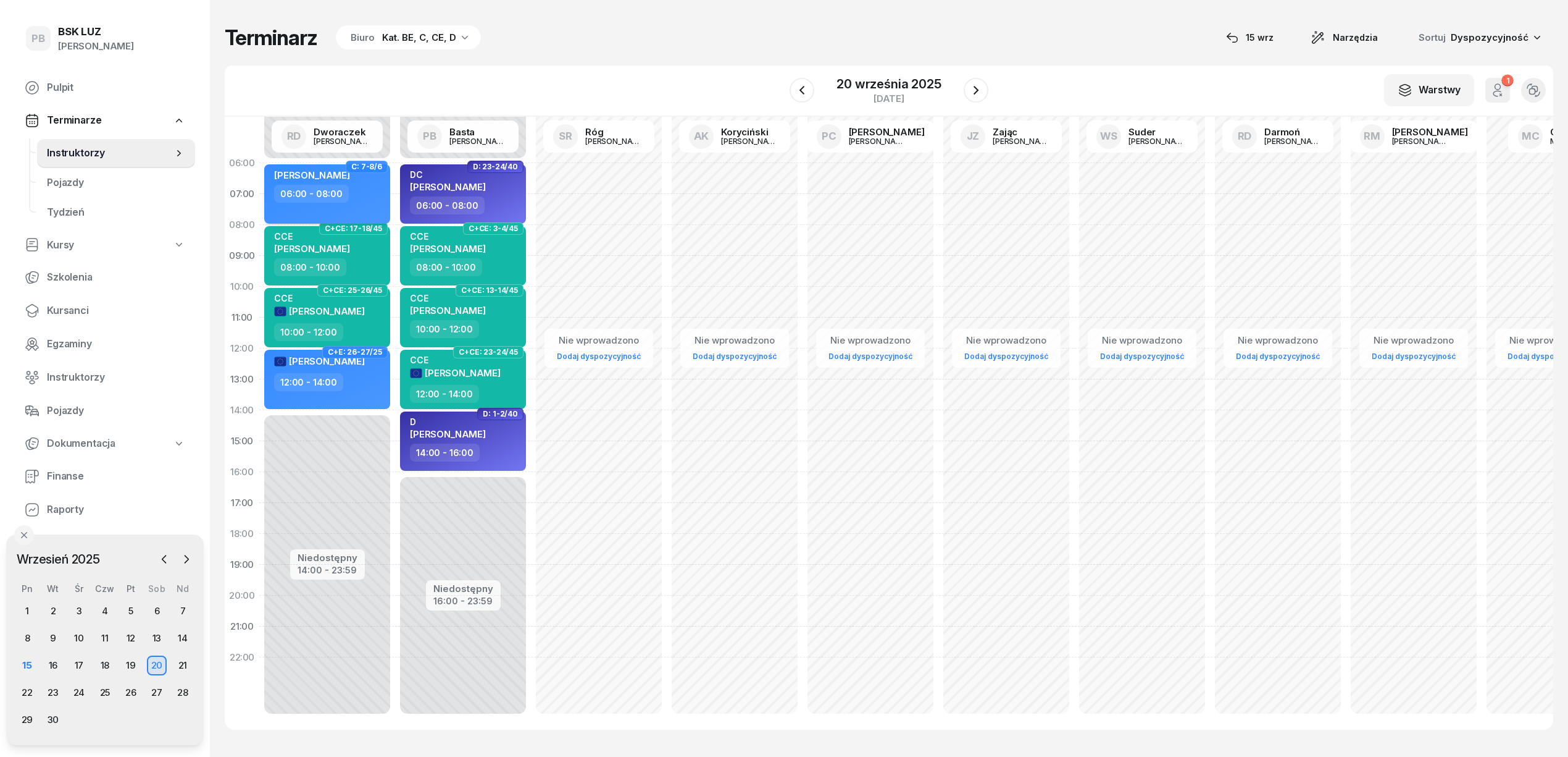
click at [366, 185] on div "06:00 - 08:00" at bounding box center [328, 194] width 108 height 18
select select "06"
select select "08"
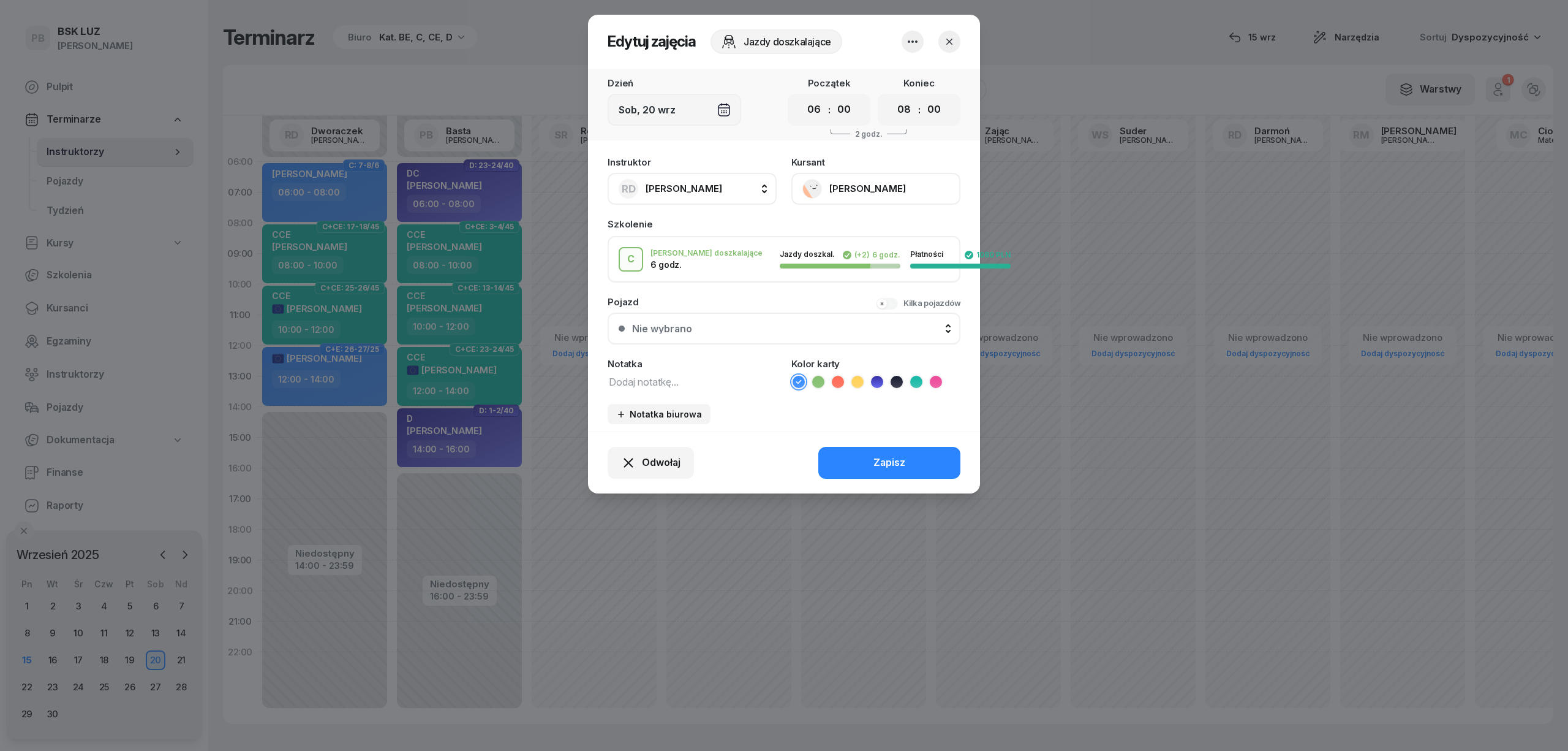
click at [665, 380] on textarea at bounding box center [692, 381] width 169 height 16
drag, startPoint x: 588, startPoint y: 379, endPoint x: 496, endPoint y: 371, distance: 92.3
click at [496, 371] on div "Edytuj zajęcia Jazdy doszkalające Dzień [DATE] Początek 00 01 02 03 04 05 06 07…" at bounding box center [784, 375] width 1568 height 751
type textarea "C"
click at [936, 381] on icon at bounding box center [936, 382] width 12 height 12
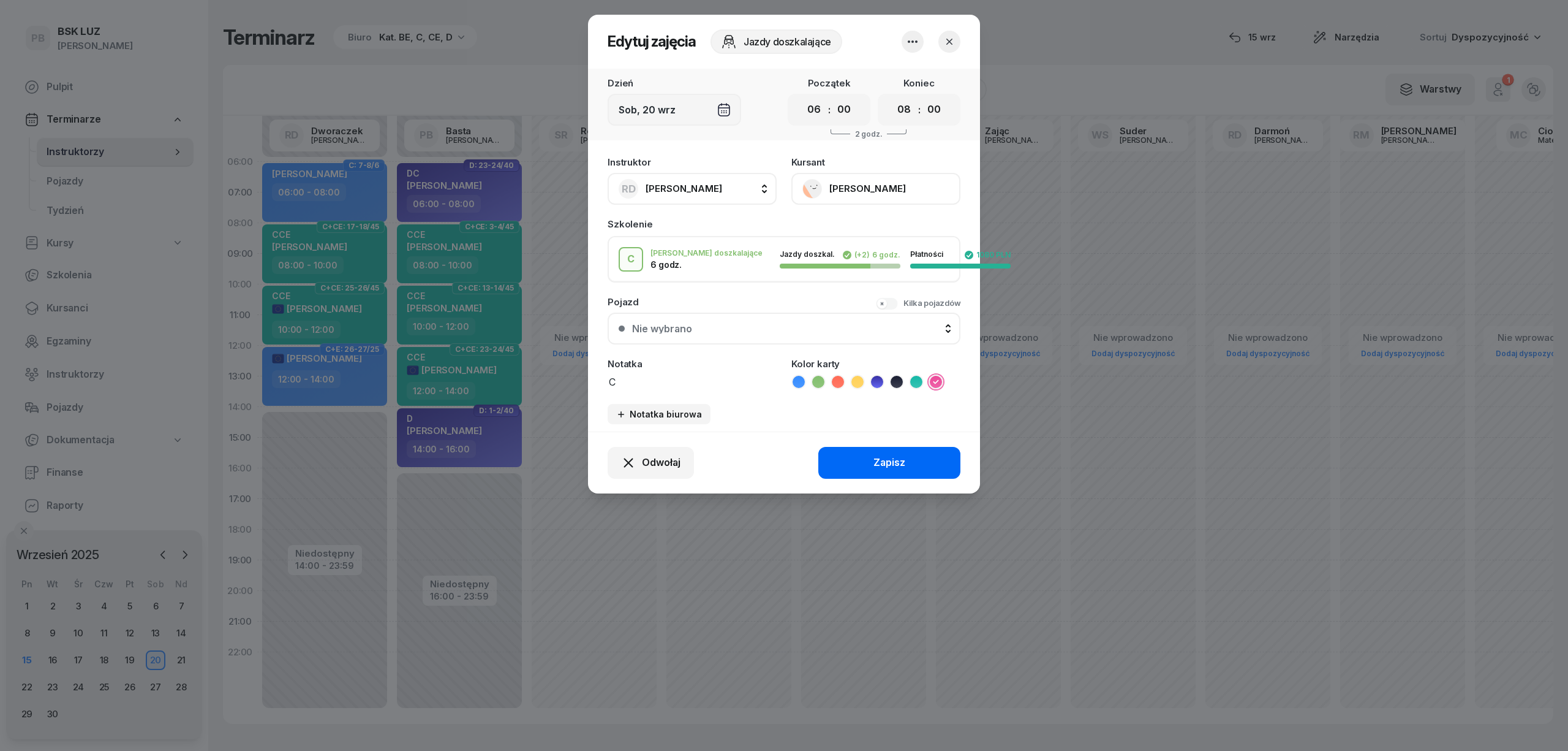
click at [902, 456] on div "Zapisz" at bounding box center [890, 463] width 32 height 16
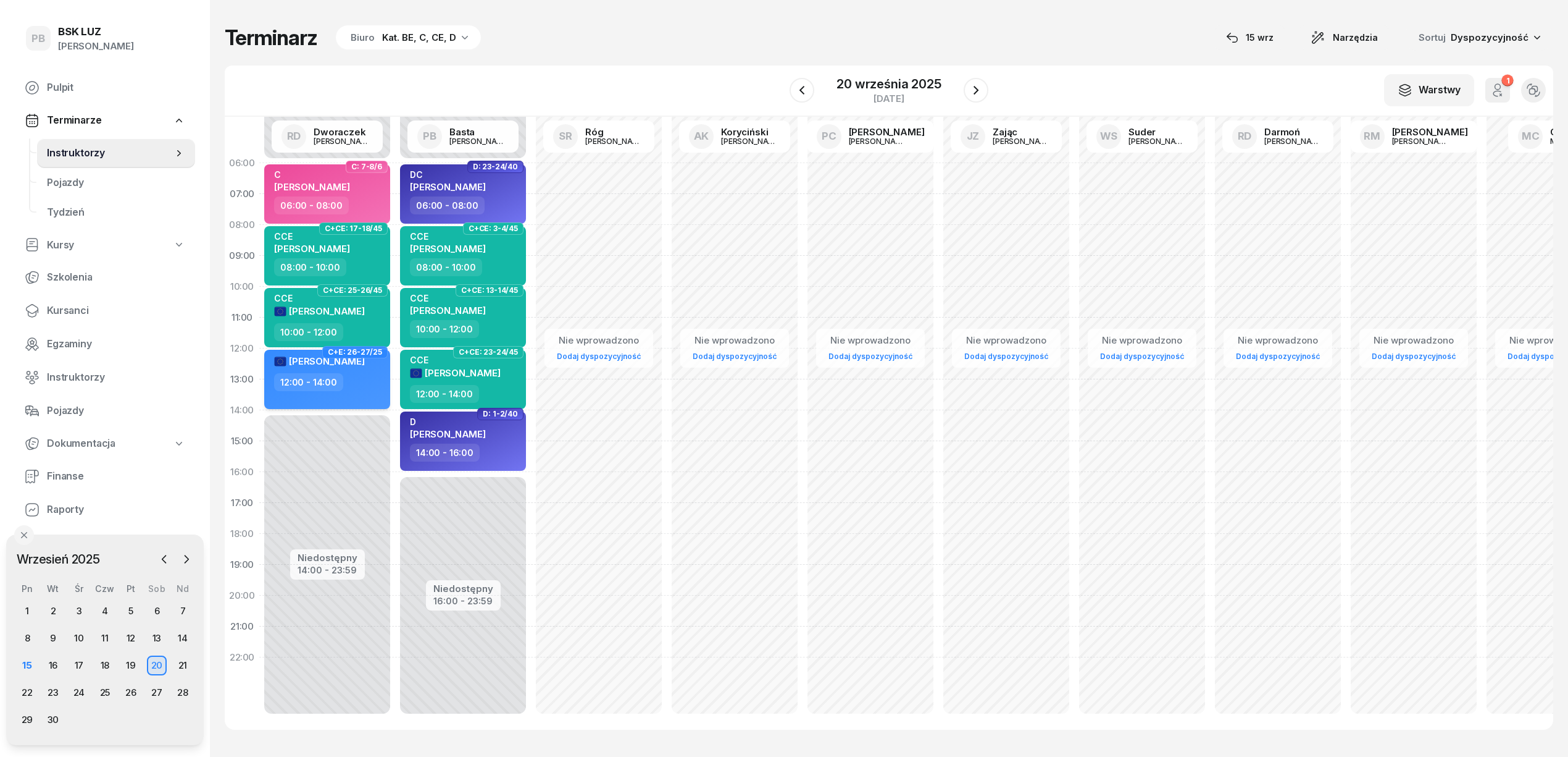
click at [366, 383] on div "12:00 - 14:00" at bounding box center [328, 382] width 108 height 18
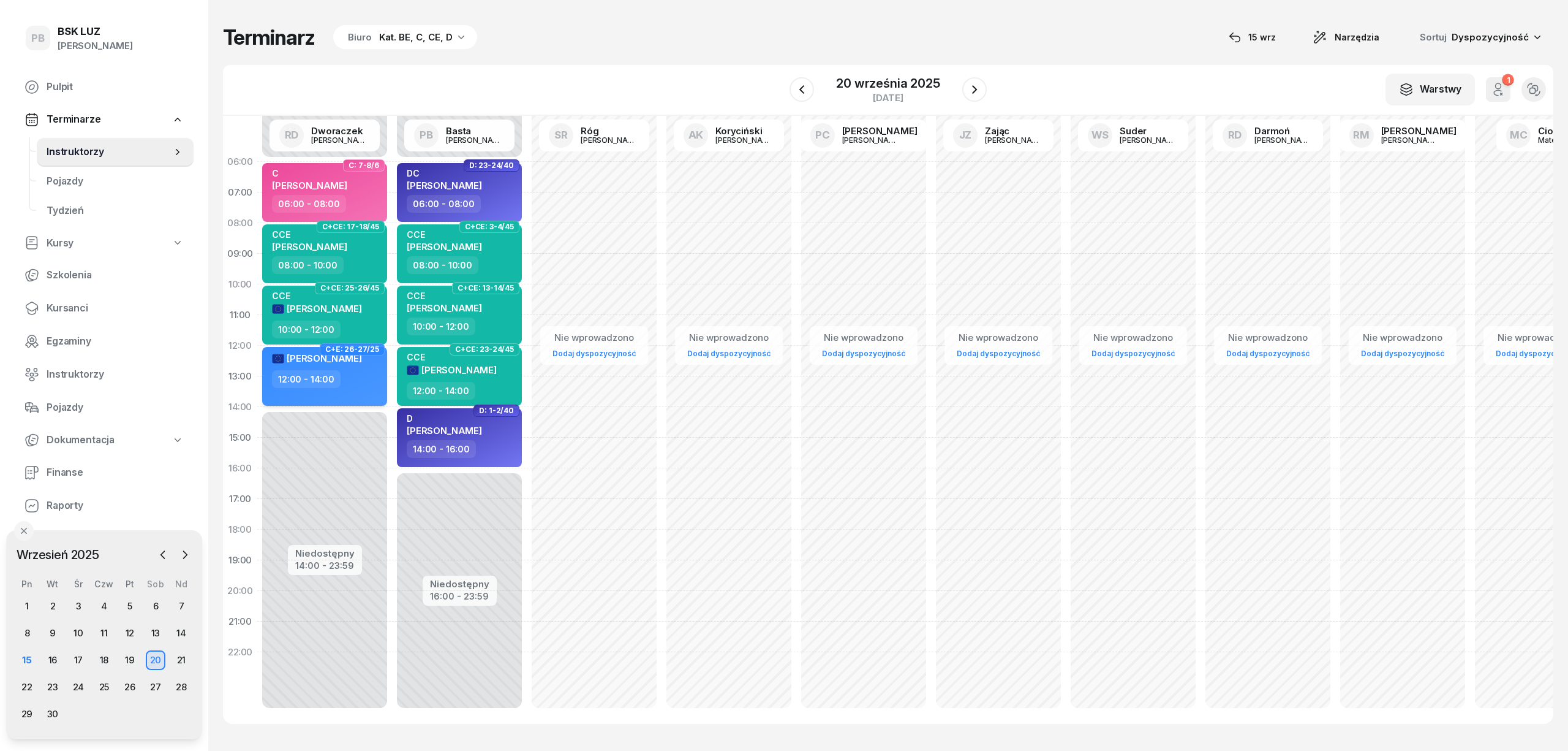
select select "12"
select select "14"
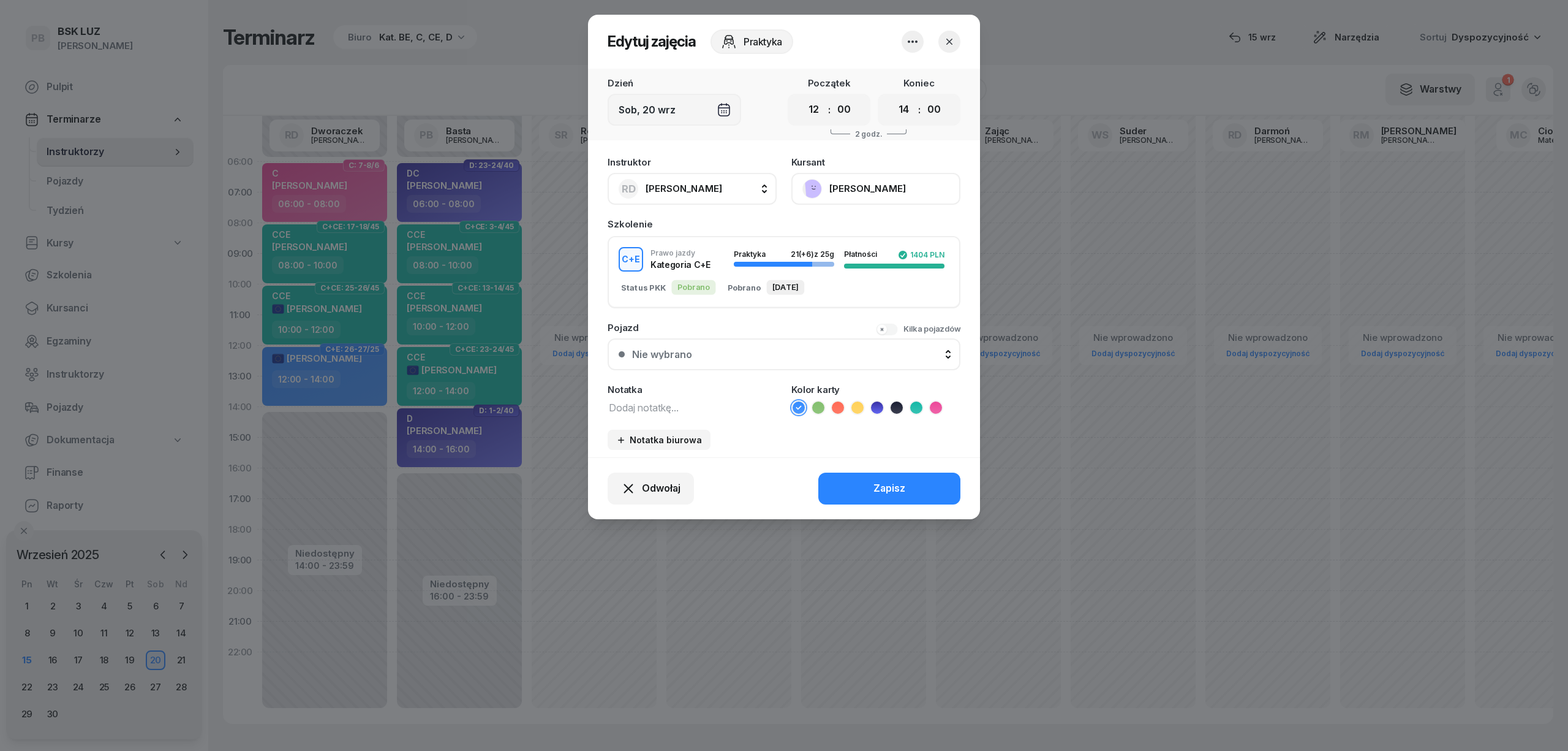
click at [641, 410] on textarea at bounding box center [692, 407] width 169 height 16
type textarea "CE"
click at [860, 407] on icon at bounding box center [857, 407] width 12 height 12
click at [850, 477] on button "Zapisz" at bounding box center [890, 488] width 142 height 32
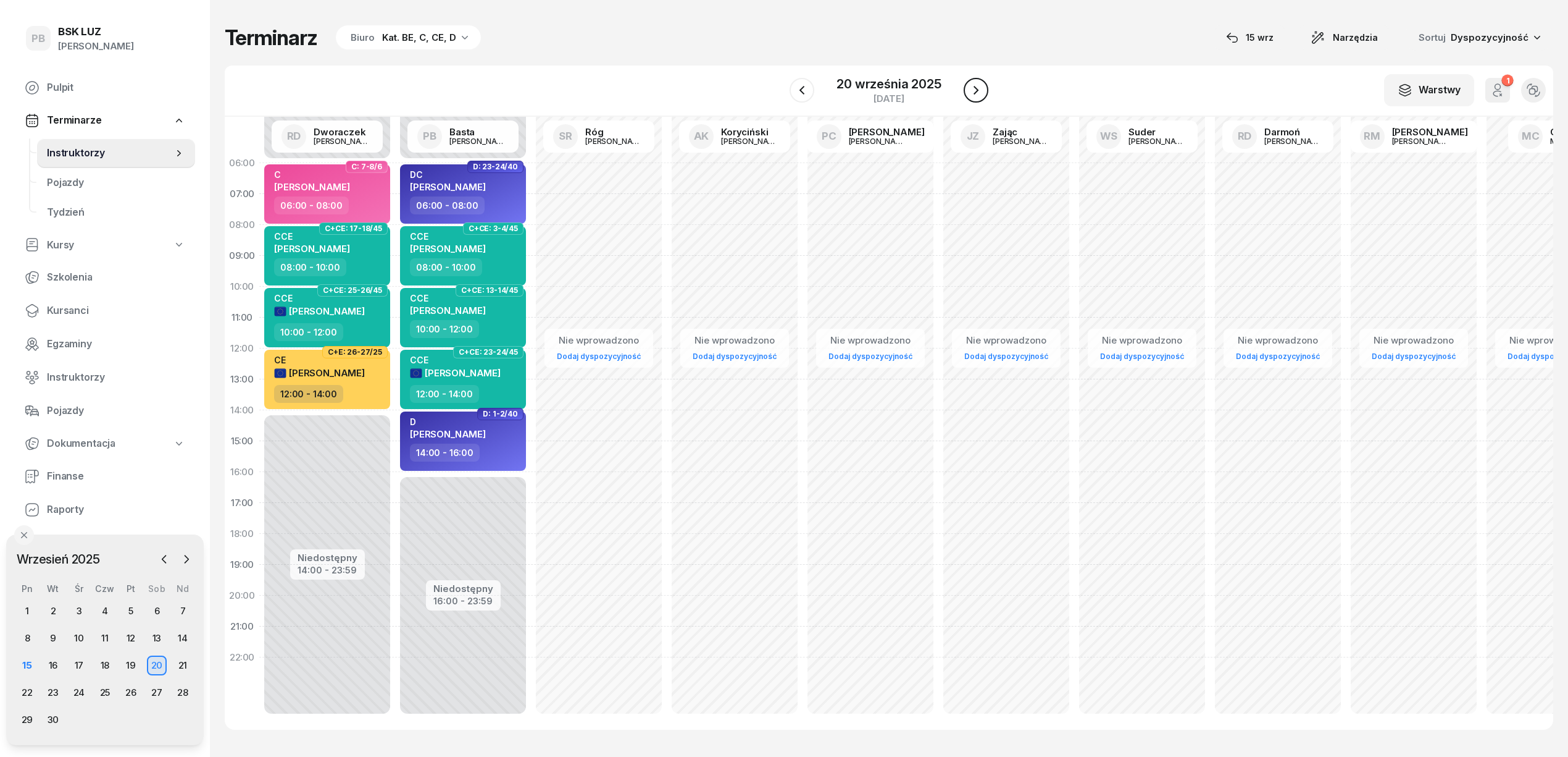
click at [973, 90] on icon "button" at bounding box center [976, 90] width 15 height 15
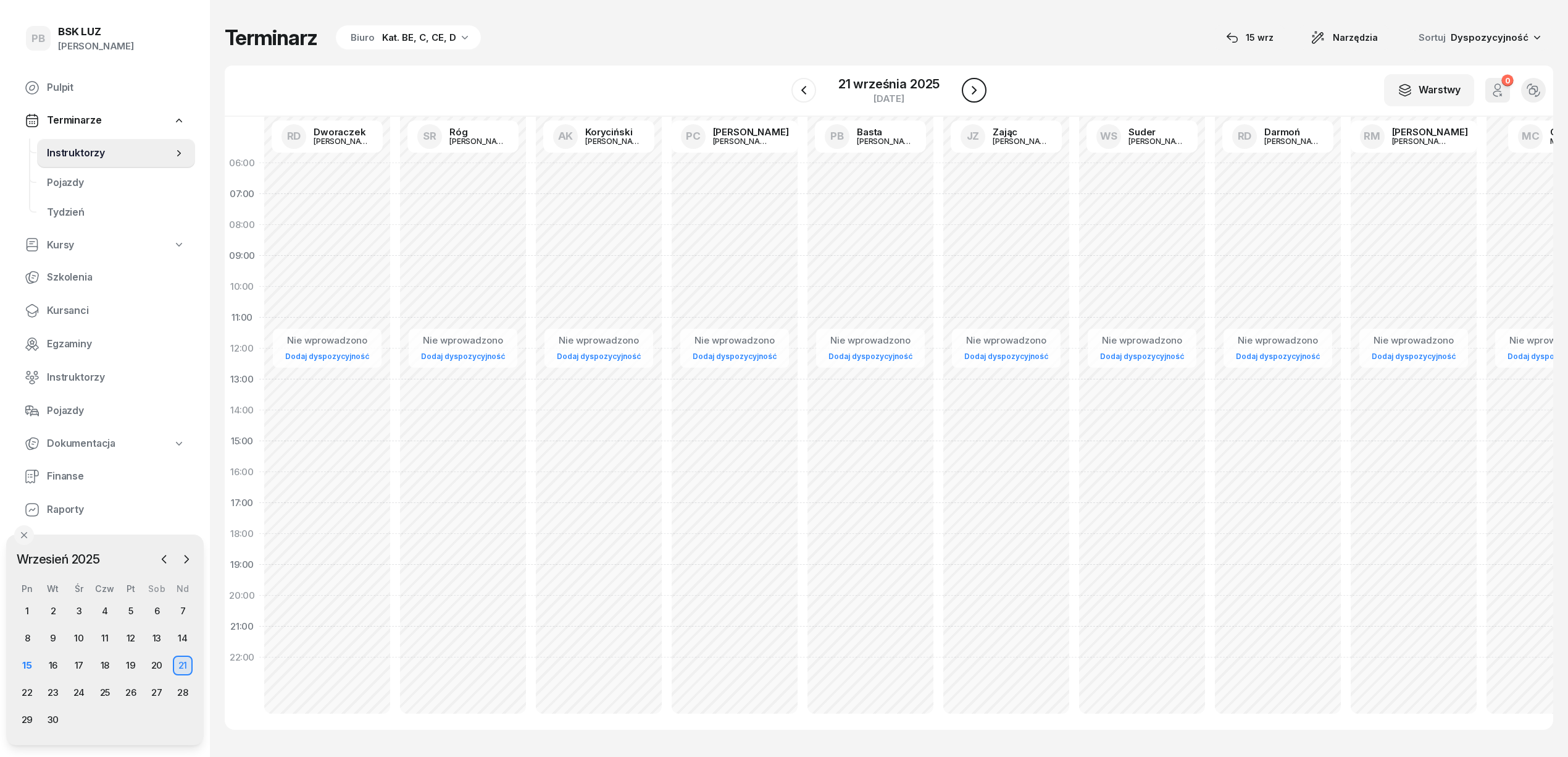
click at [973, 90] on icon "button" at bounding box center [974, 90] width 15 height 15
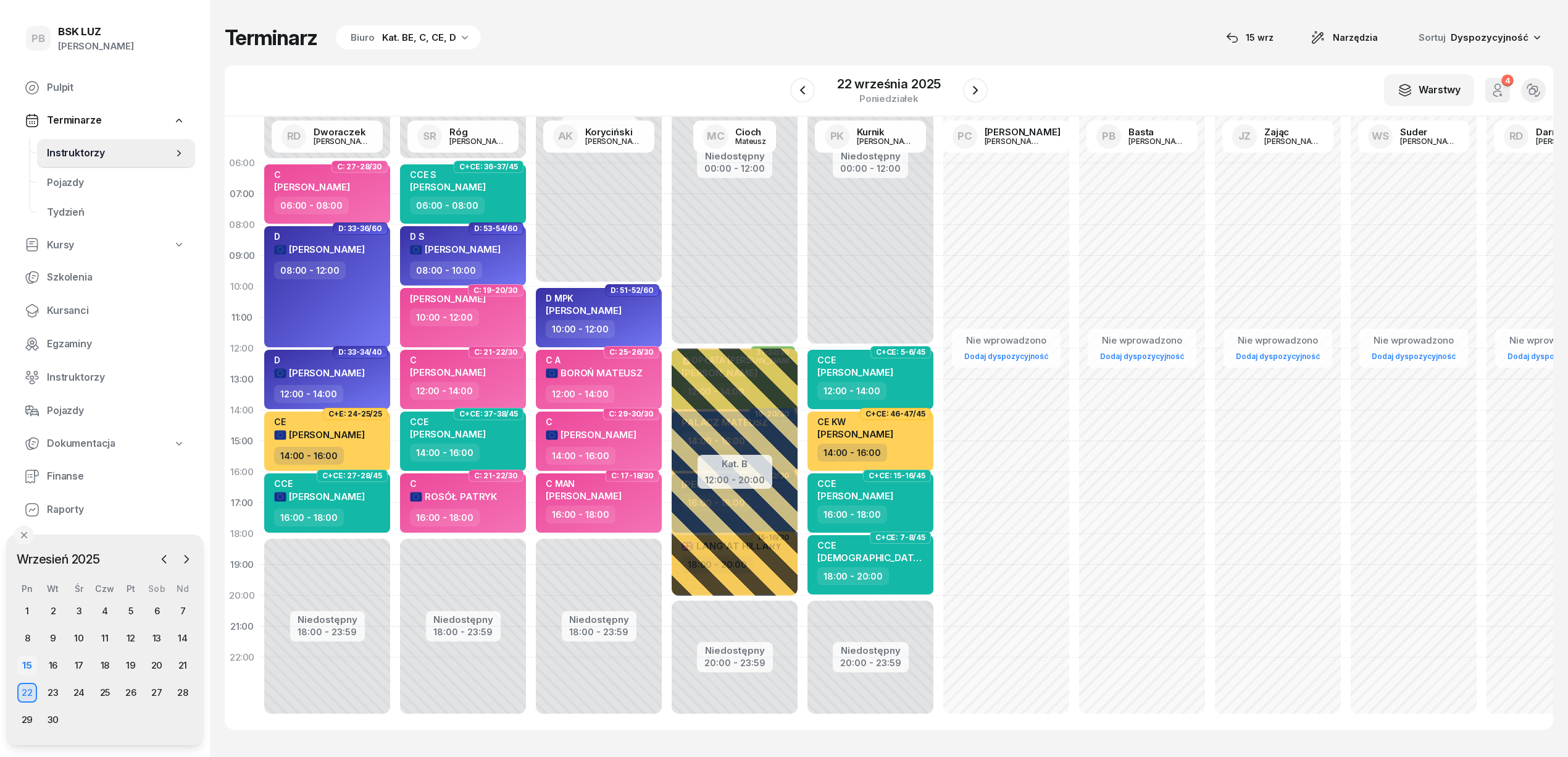
click at [29, 670] on div "15" at bounding box center [27, 665] width 20 height 20
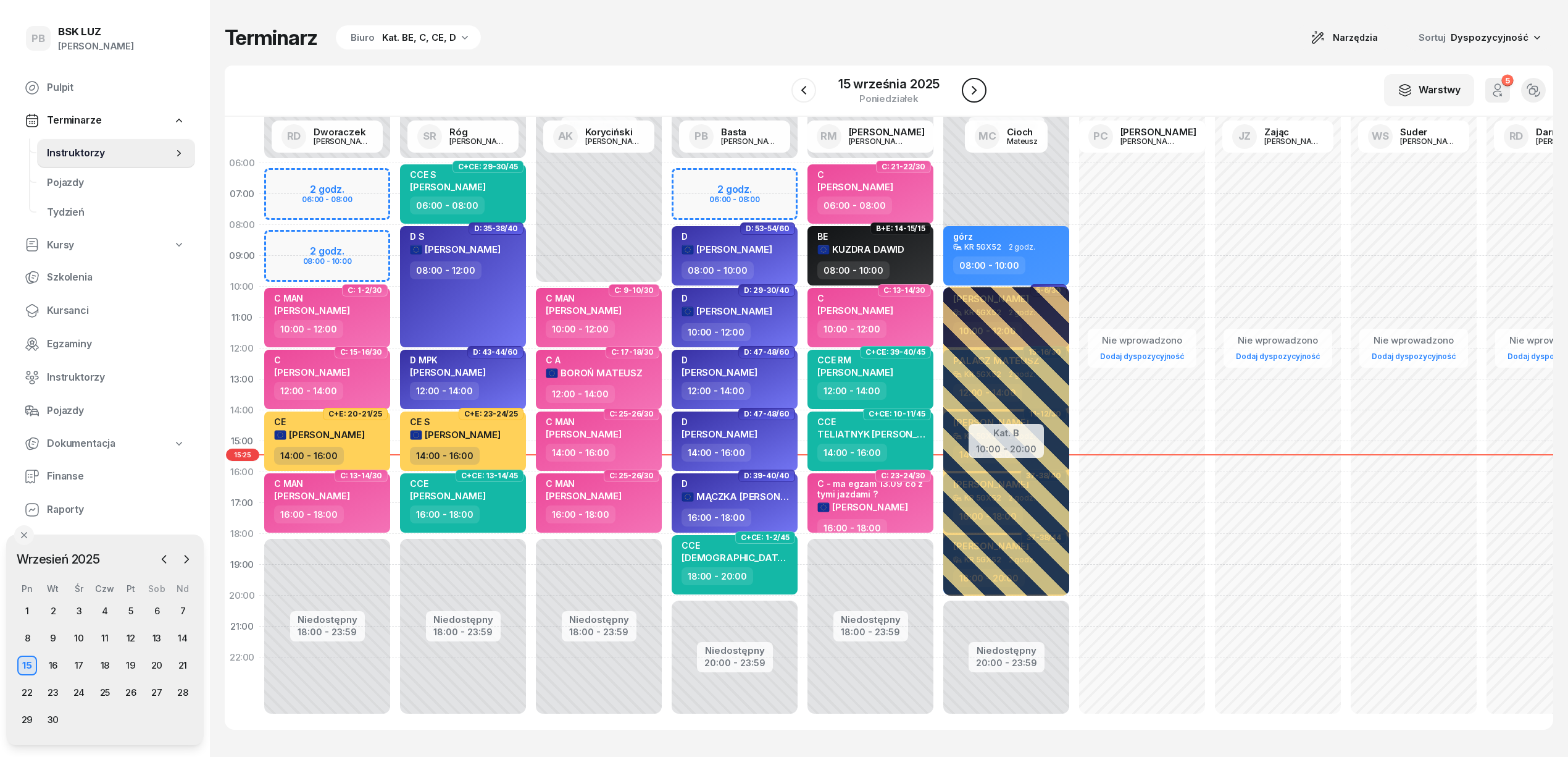
click at [972, 89] on icon "button" at bounding box center [974, 90] width 15 height 15
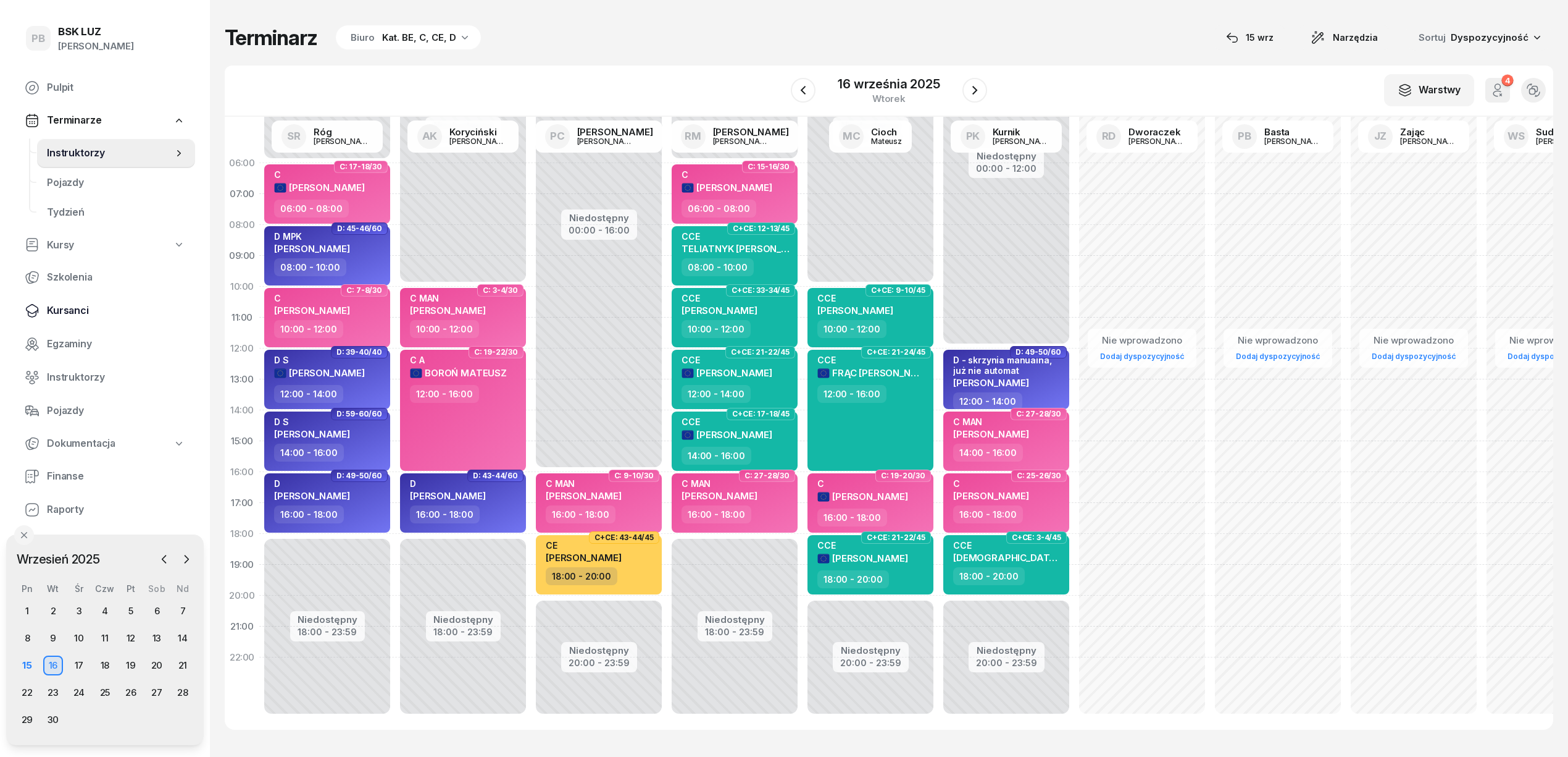
click at [59, 307] on span "Kursanci" at bounding box center [116, 311] width 139 height 16
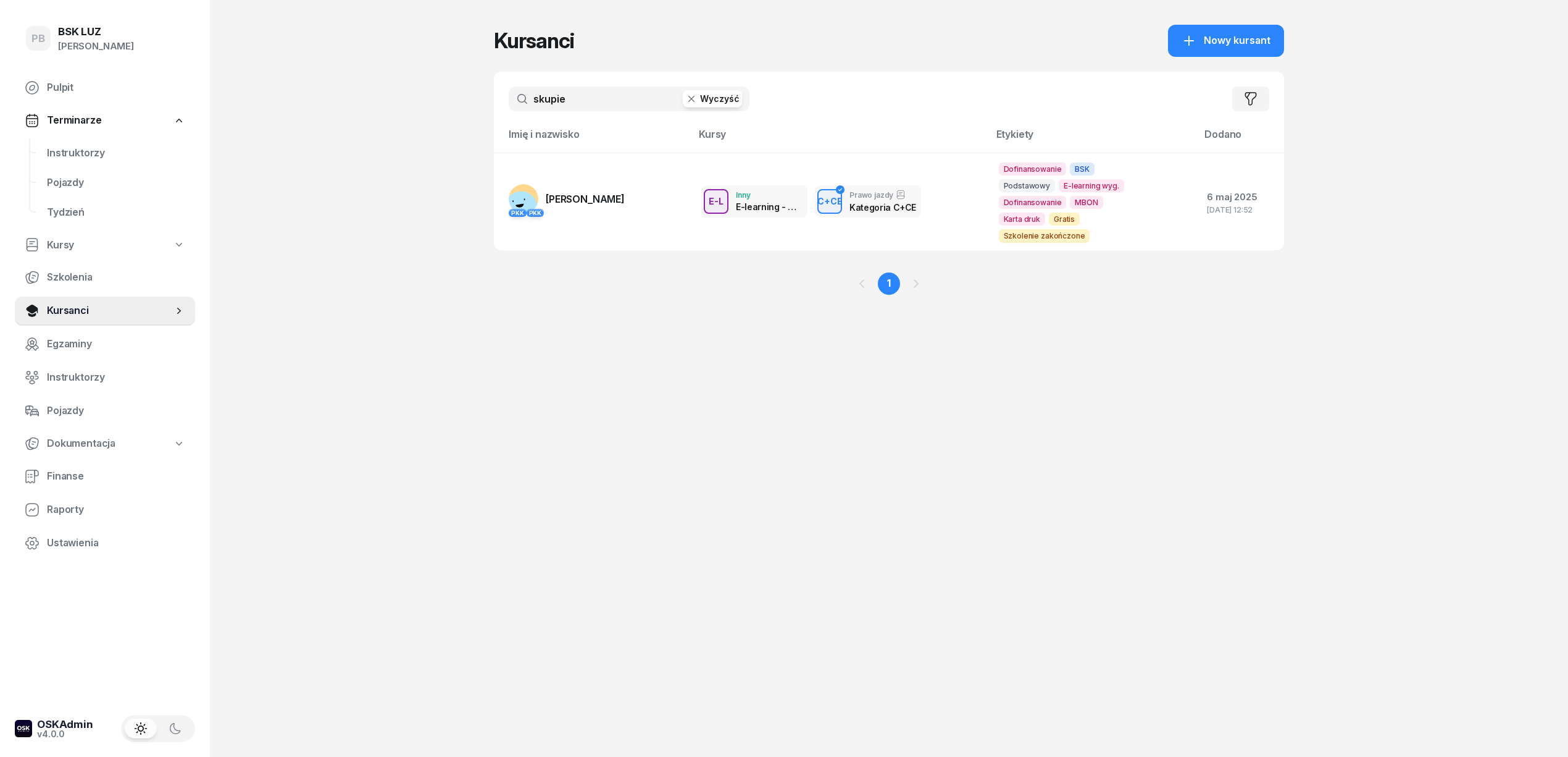
click at [543, 93] on input "skupie" at bounding box center [629, 99] width 241 height 25
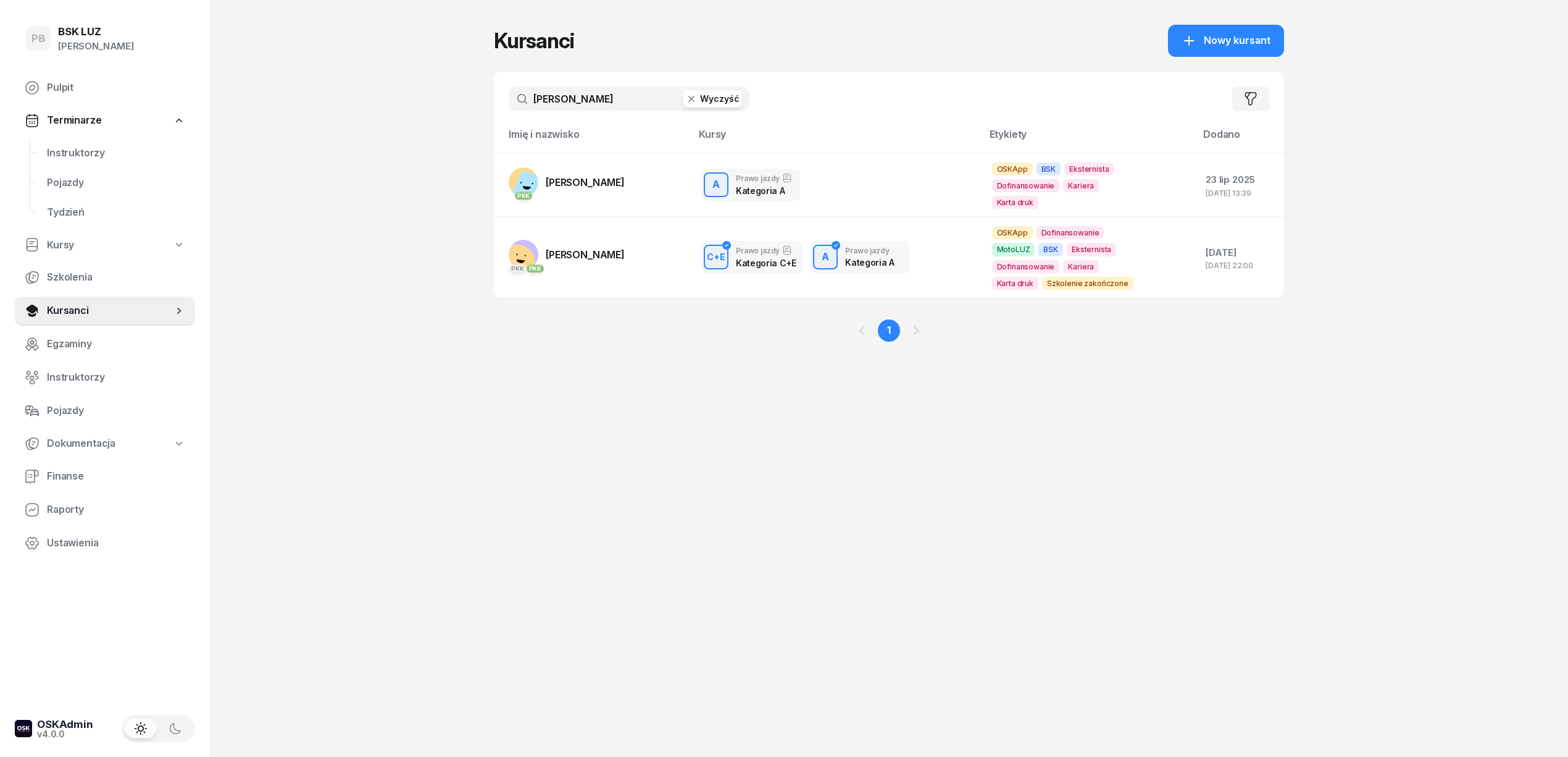
click at [410, 231] on div "PB BSK [PERSON_NAME] Terminarze Instruktorzy Pojazdy Tydzień Kursy Szkolenia Ku…" at bounding box center [784, 378] width 1568 height 757
click at [562, 95] on input "[PERSON_NAME]" at bounding box center [629, 99] width 241 height 25
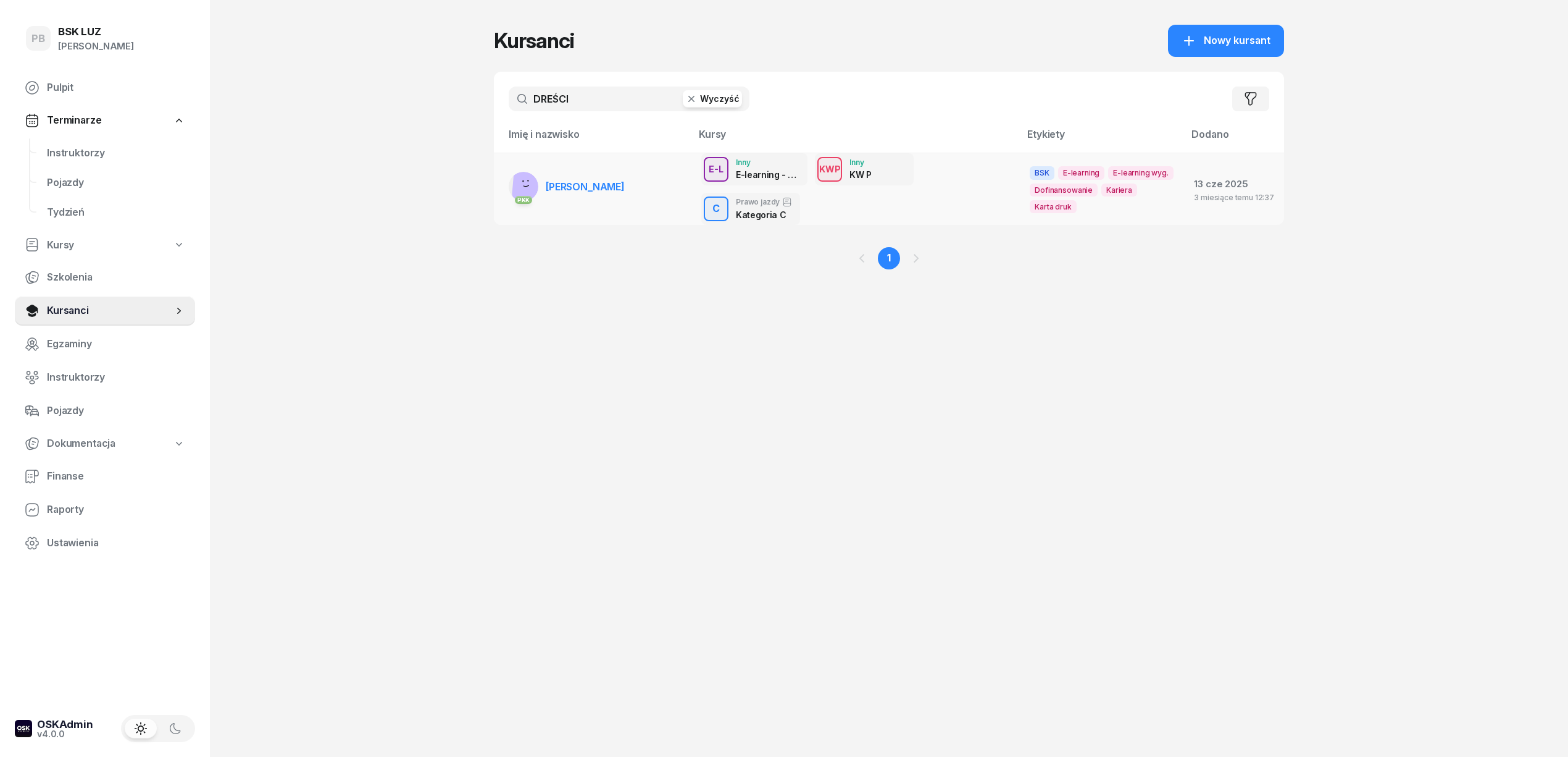
type input "DREŚCI"
click at [577, 188] on span "[PERSON_NAME]" at bounding box center [585, 186] width 79 height 13
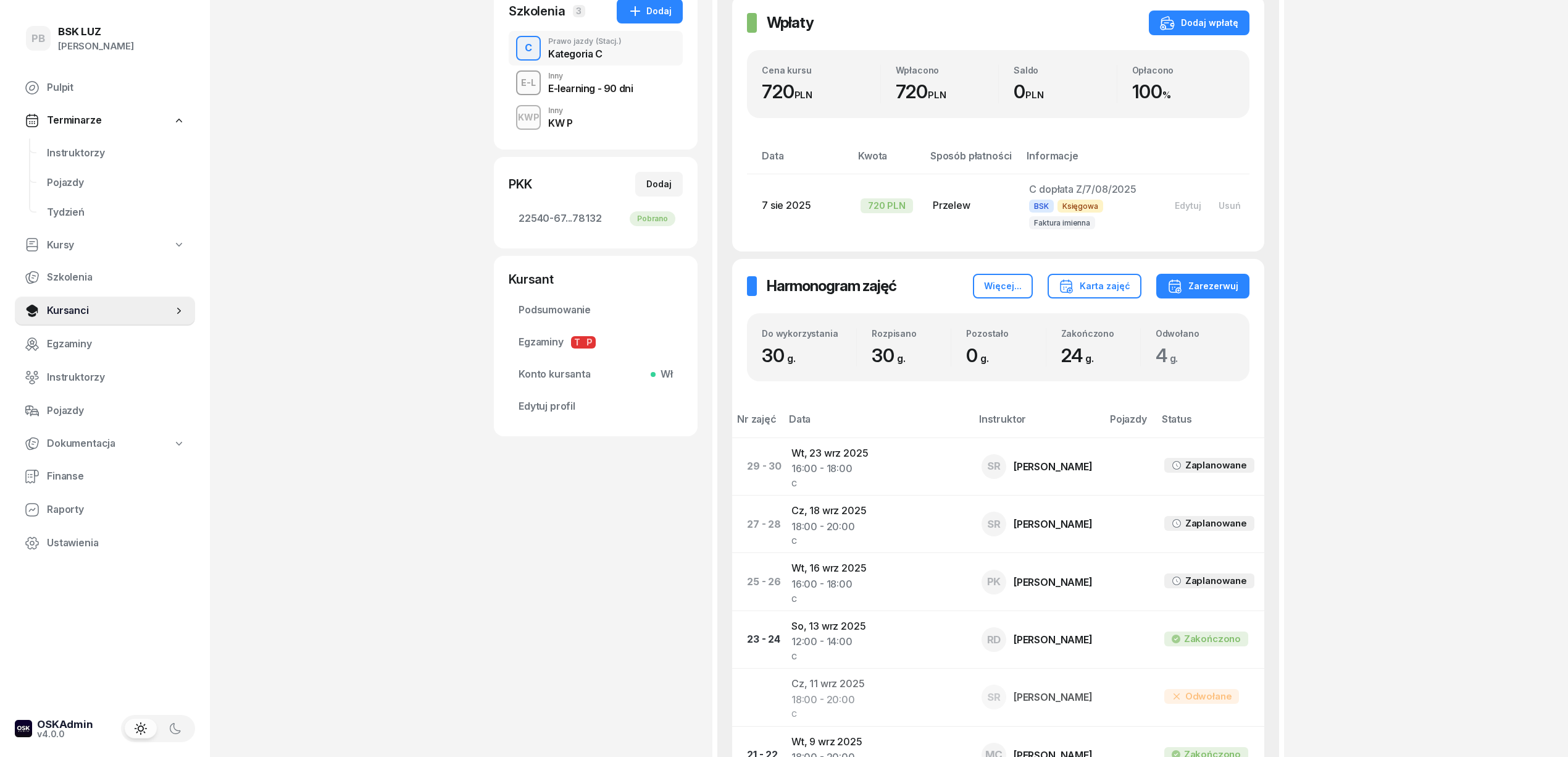
scroll to position [247, 0]
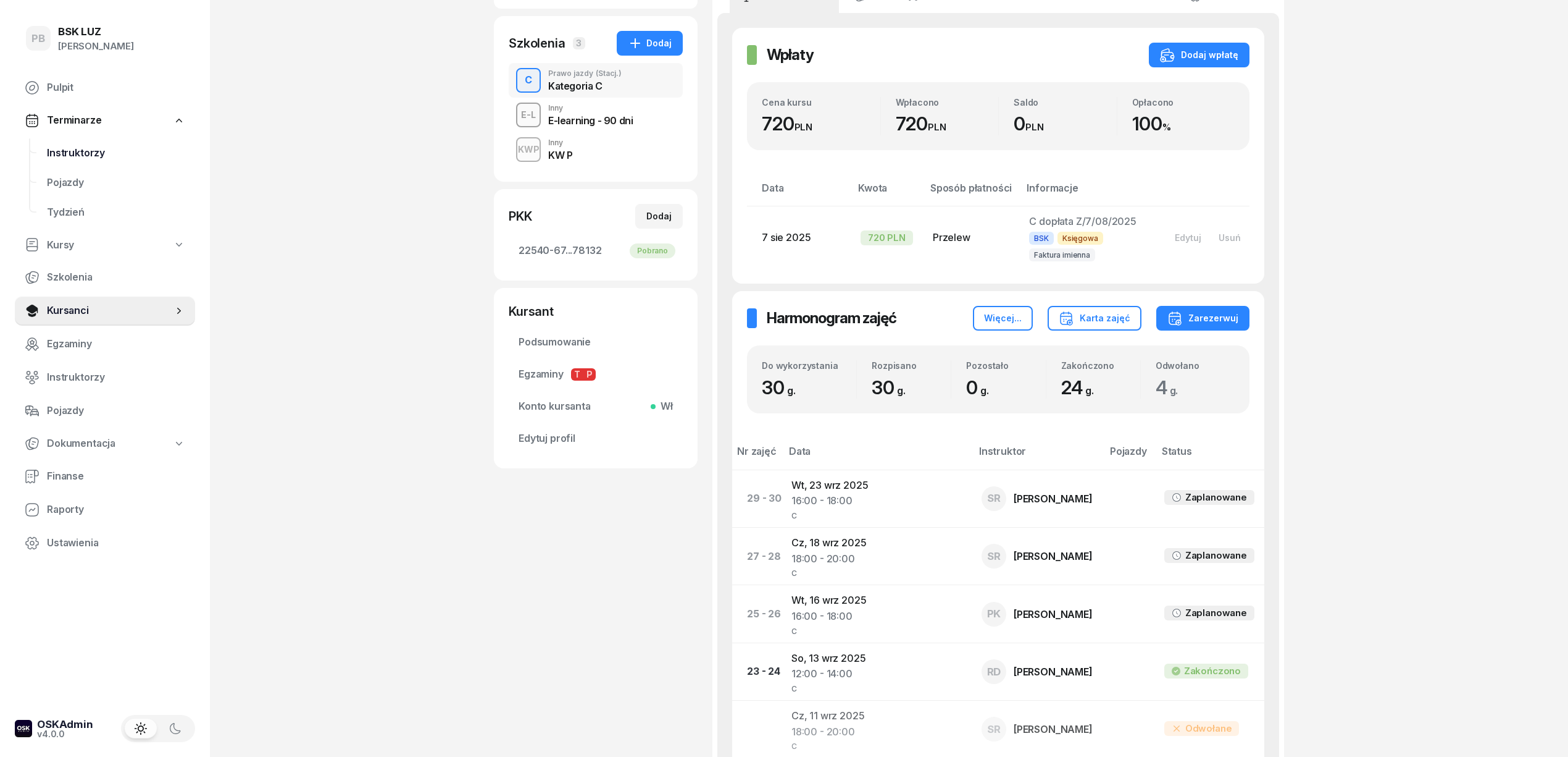
click at [92, 152] on span "Instruktorzy" at bounding box center [116, 153] width 139 height 16
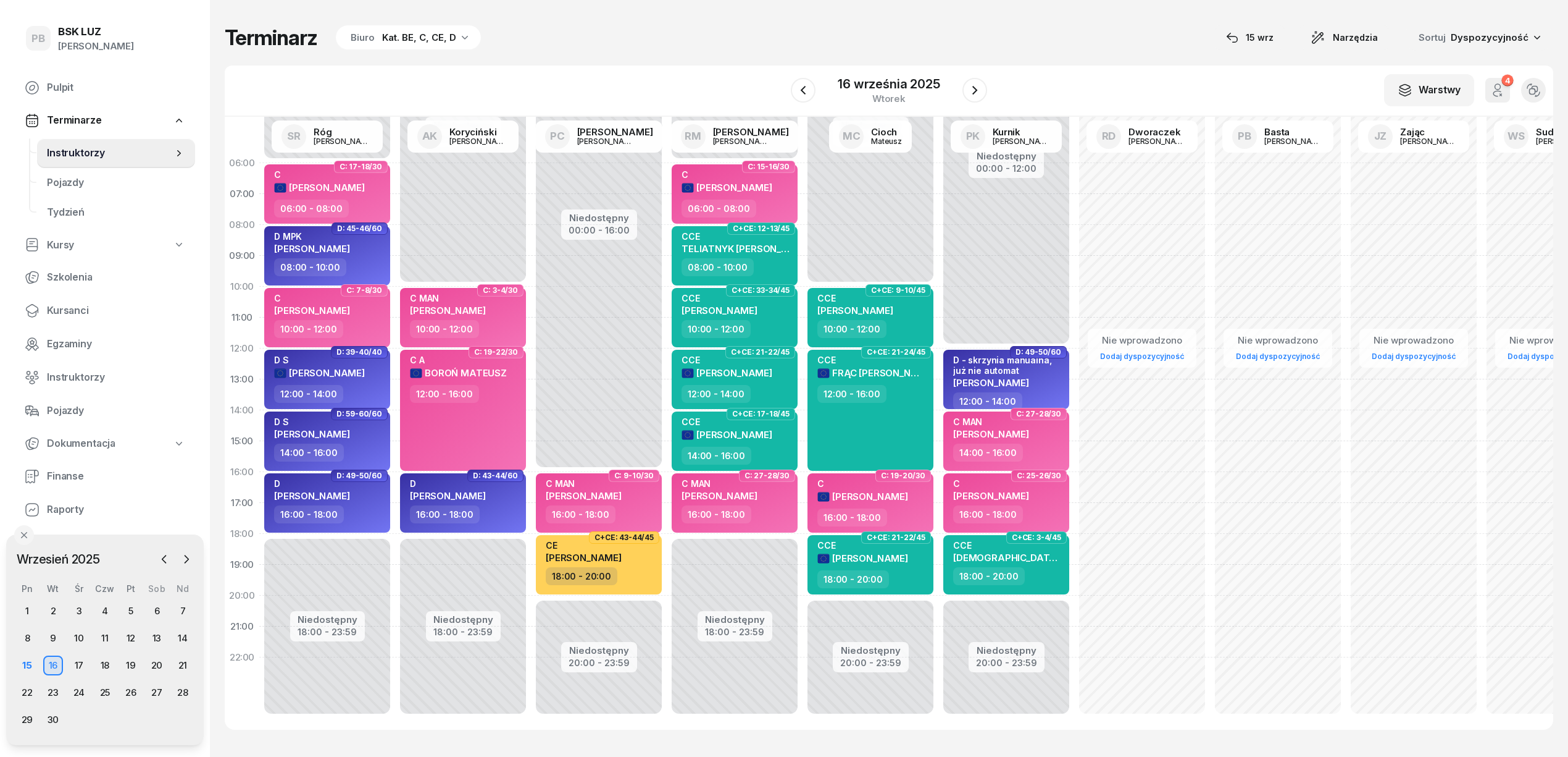
click at [709, 67] on div "W Wybierz AK [PERSON_NAME] BP [PERSON_NAME] DP [PERSON_NAME] GS [PERSON_NAME] I…" at bounding box center [889, 91] width 1329 height 52
click at [1107, 63] on div "Terminarz Biuro Kat. BE, C, CE, D [DATE] Narzędzia Sortuj Dyspozycyjność W Wybi…" at bounding box center [889, 377] width 1329 height 754
click at [970, 85] on icon "button" at bounding box center [975, 90] width 15 height 15
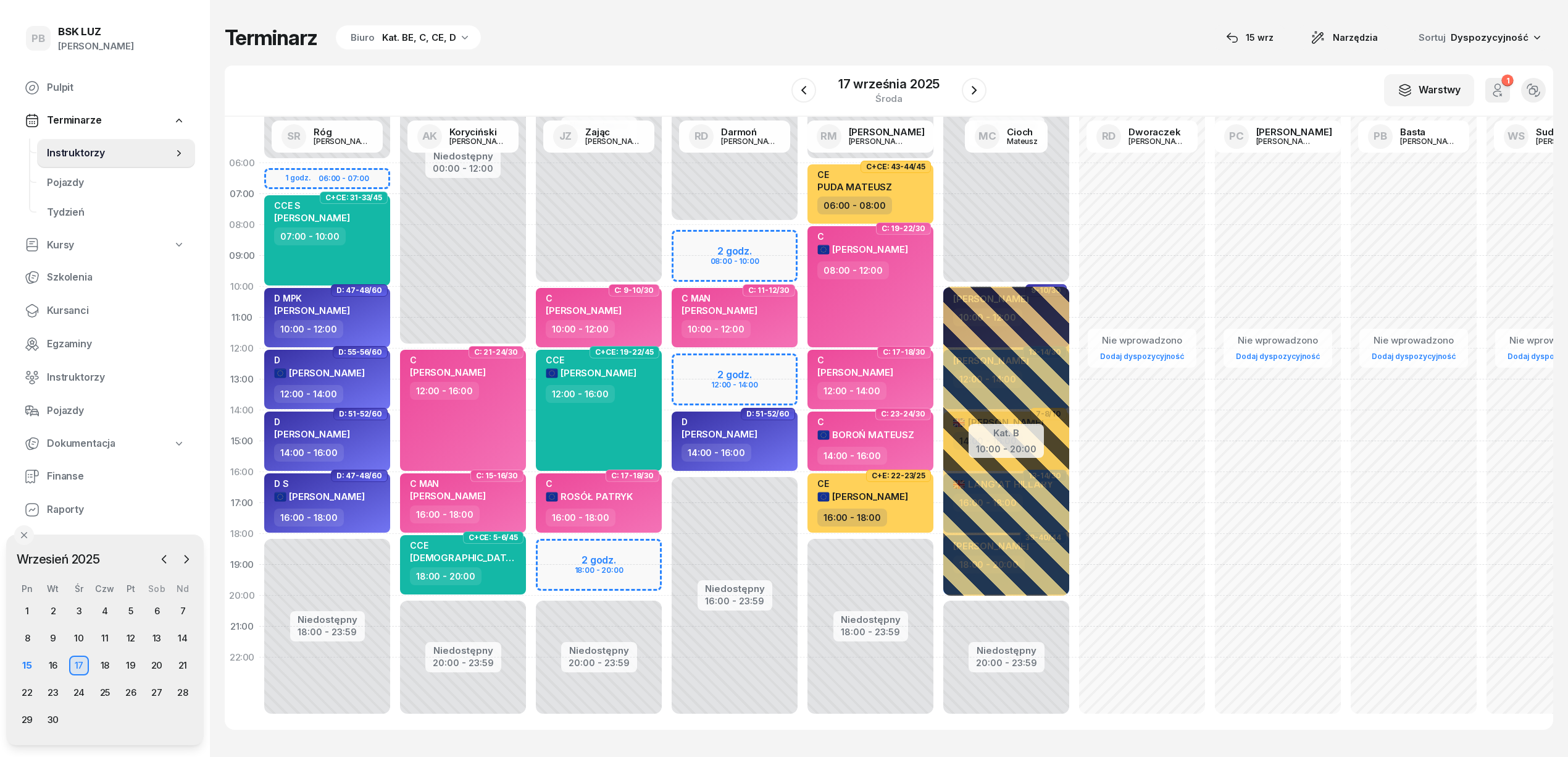
click at [1085, 63] on div "Terminarz Biuro Kat. BE, C, CE, D [DATE] Narzędzia Sortuj Dyspozycyjność W Wybi…" at bounding box center [889, 377] width 1329 height 754
click at [48, 673] on div "16" at bounding box center [53, 665] width 20 height 20
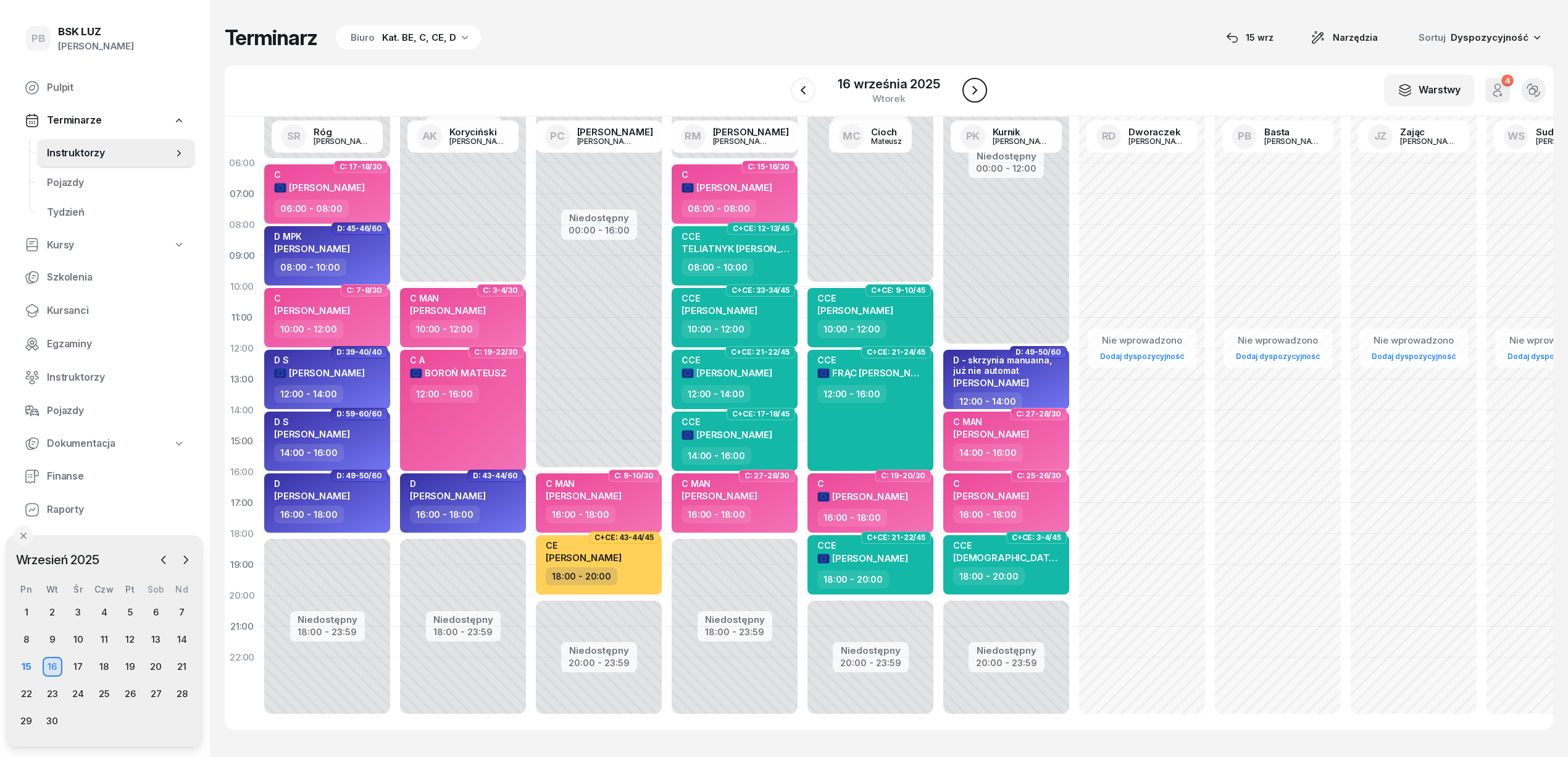
click at [976, 92] on icon "button" at bounding box center [975, 90] width 15 height 15
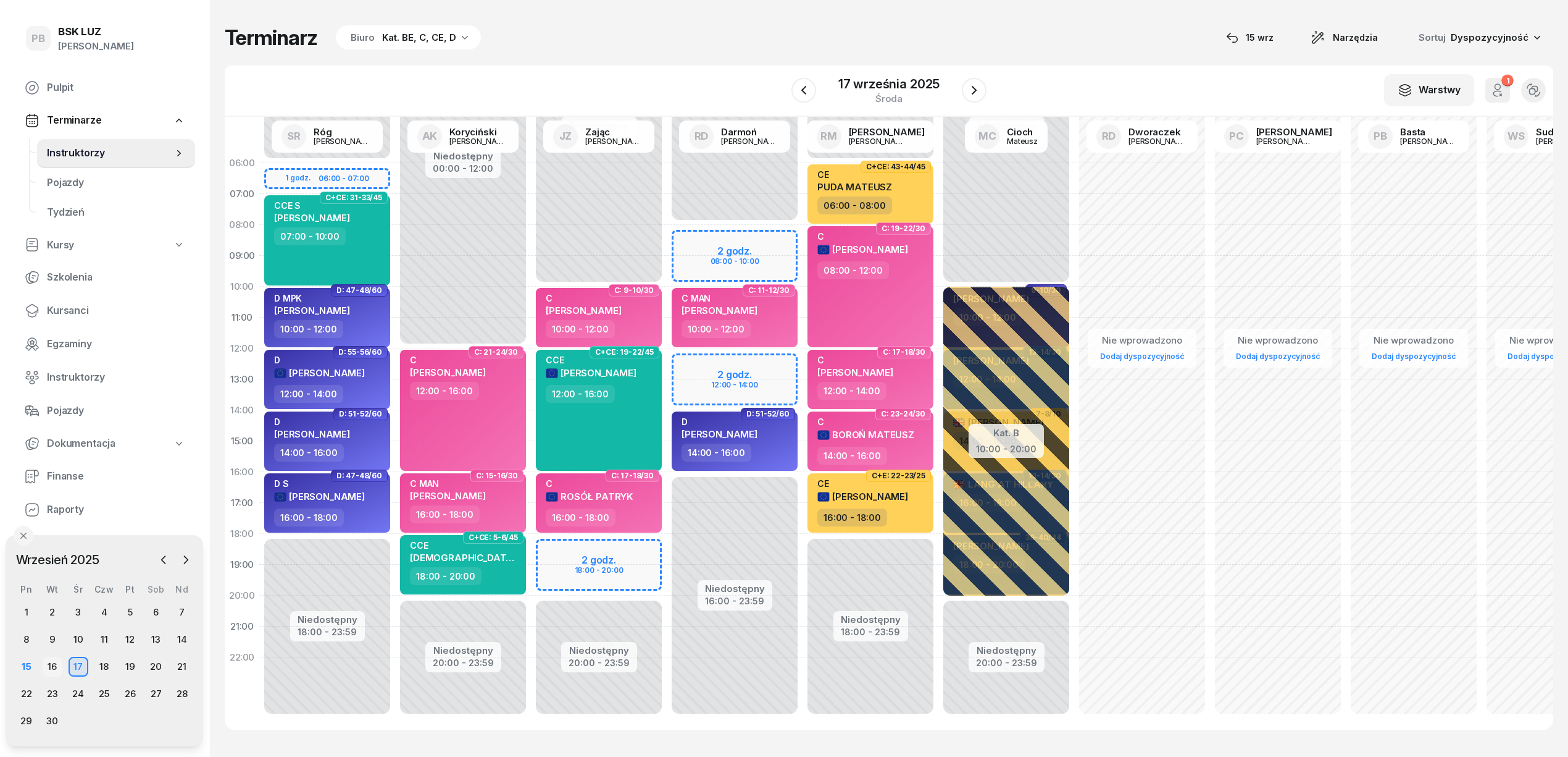
click at [59, 670] on div "16" at bounding box center [52, 666] width 20 height 20
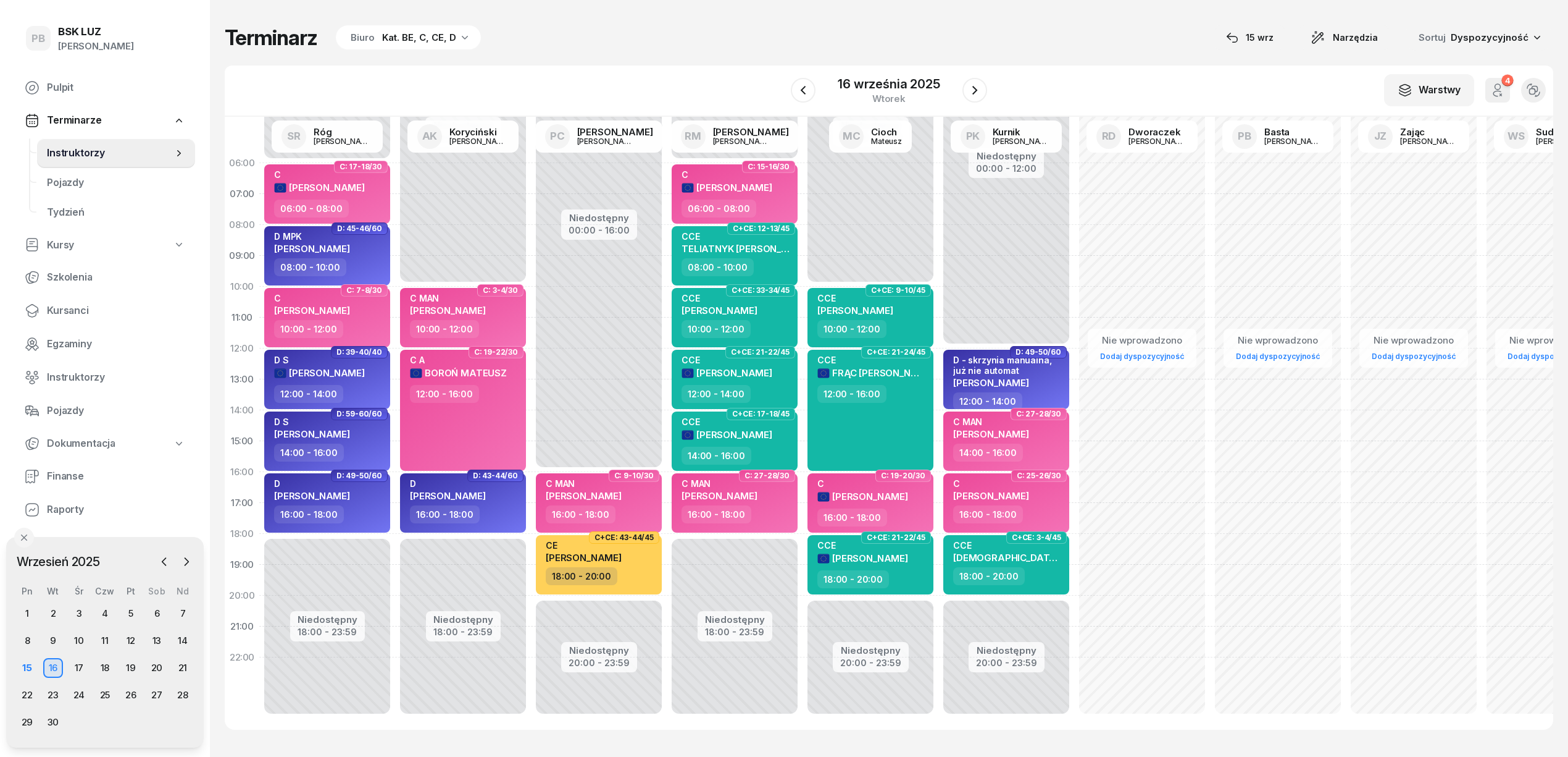
click at [713, 29] on div "Terminarz Biuro Kat. BE, C, CE, D [DATE] Narzędzia Sortuj Dyspozycyjność" at bounding box center [889, 38] width 1329 height 26
click at [1023, 79] on div "W Wybierz AK [PERSON_NAME] BP [PERSON_NAME] DP [PERSON_NAME] GS [PERSON_NAME] I…" at bounding box center [889, 91] width 1329 height 52
click at [83, 663] on div "17" at bounding box center [79, 667] width 20 height 20
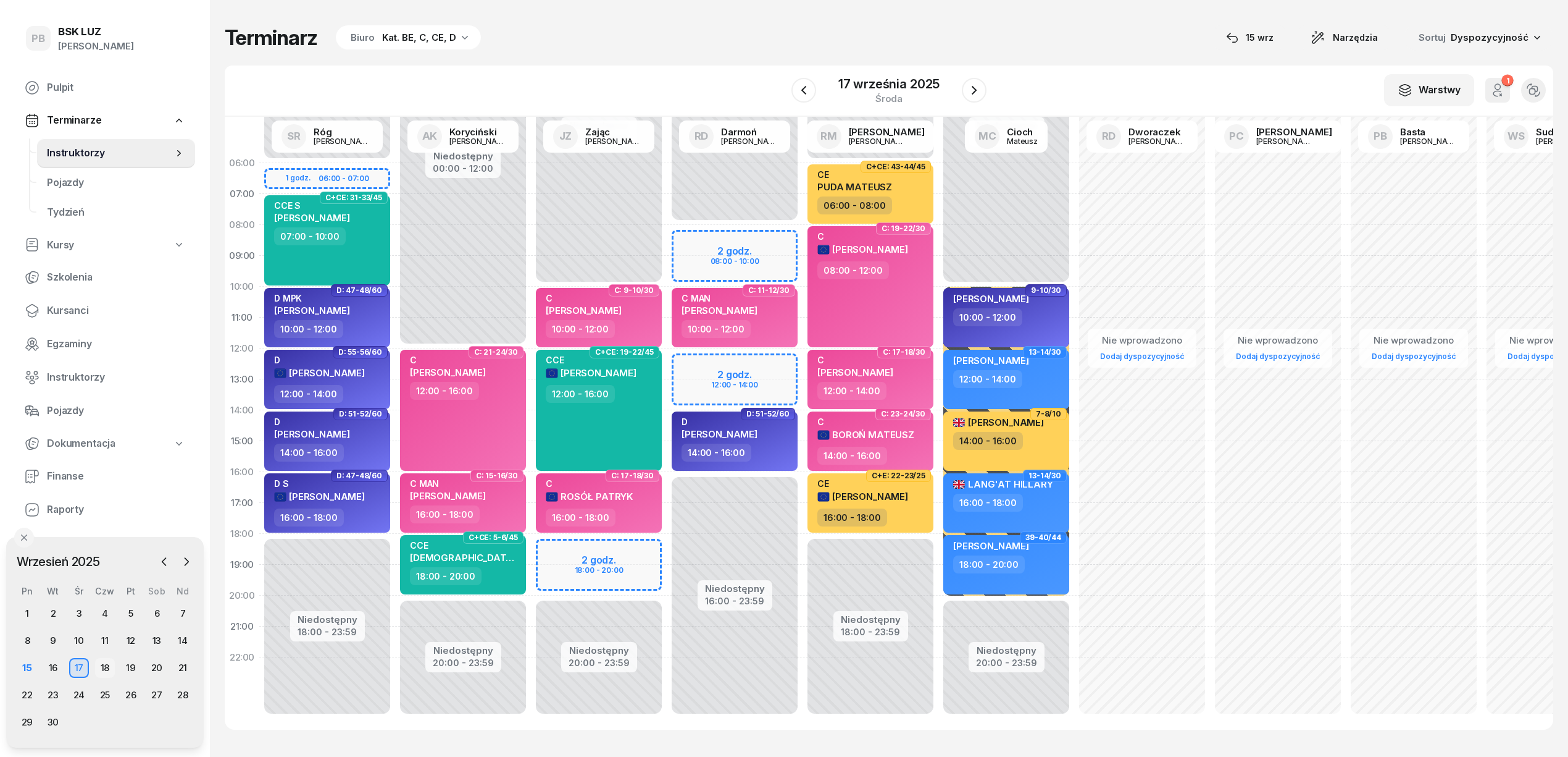
click at [99, 663] on div "18" at bounding box center [105, 667] width 20 height 20
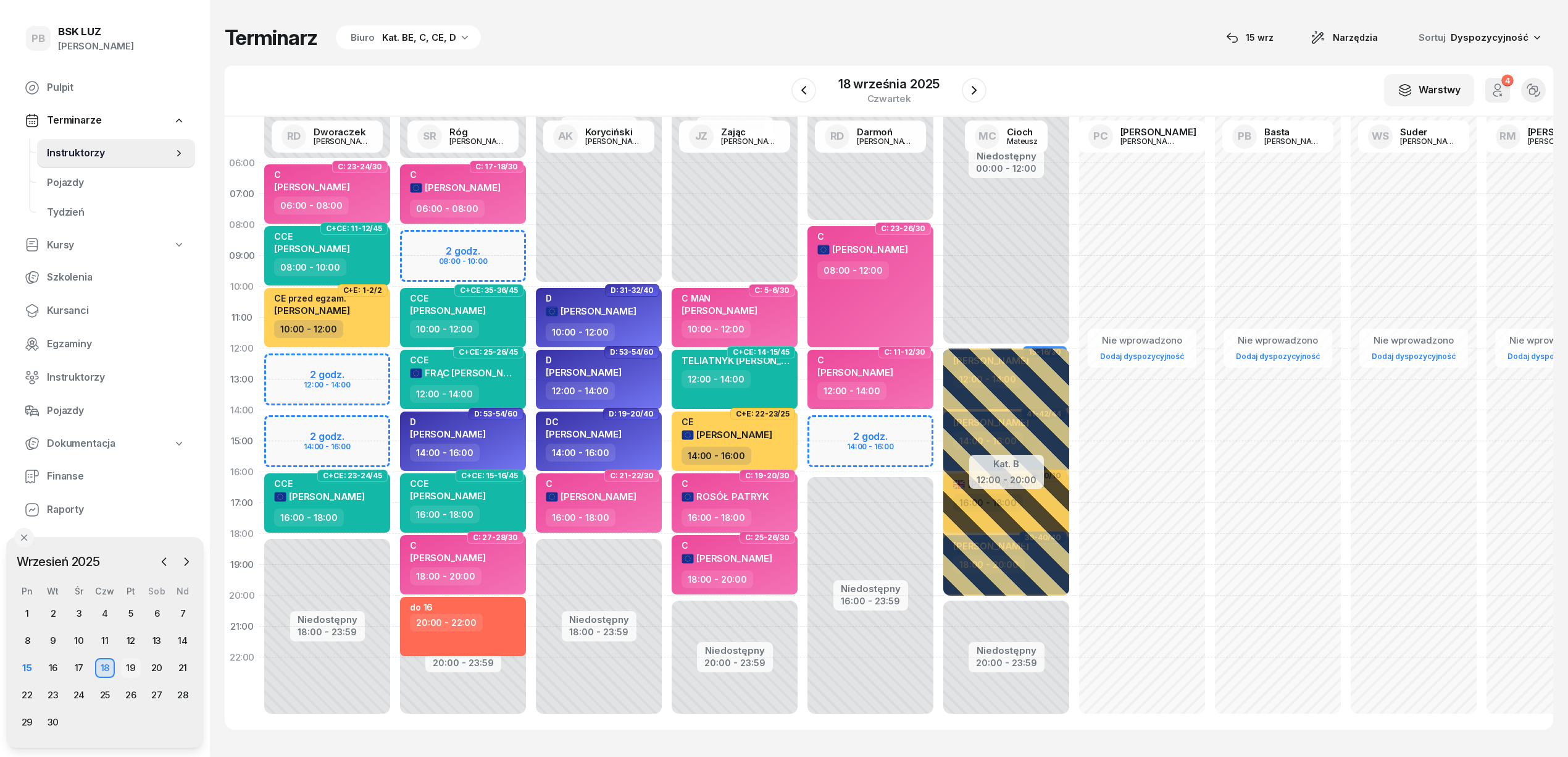
click at [127, 661] on div "19" at bounding box center [130, 667] width 20 height 20
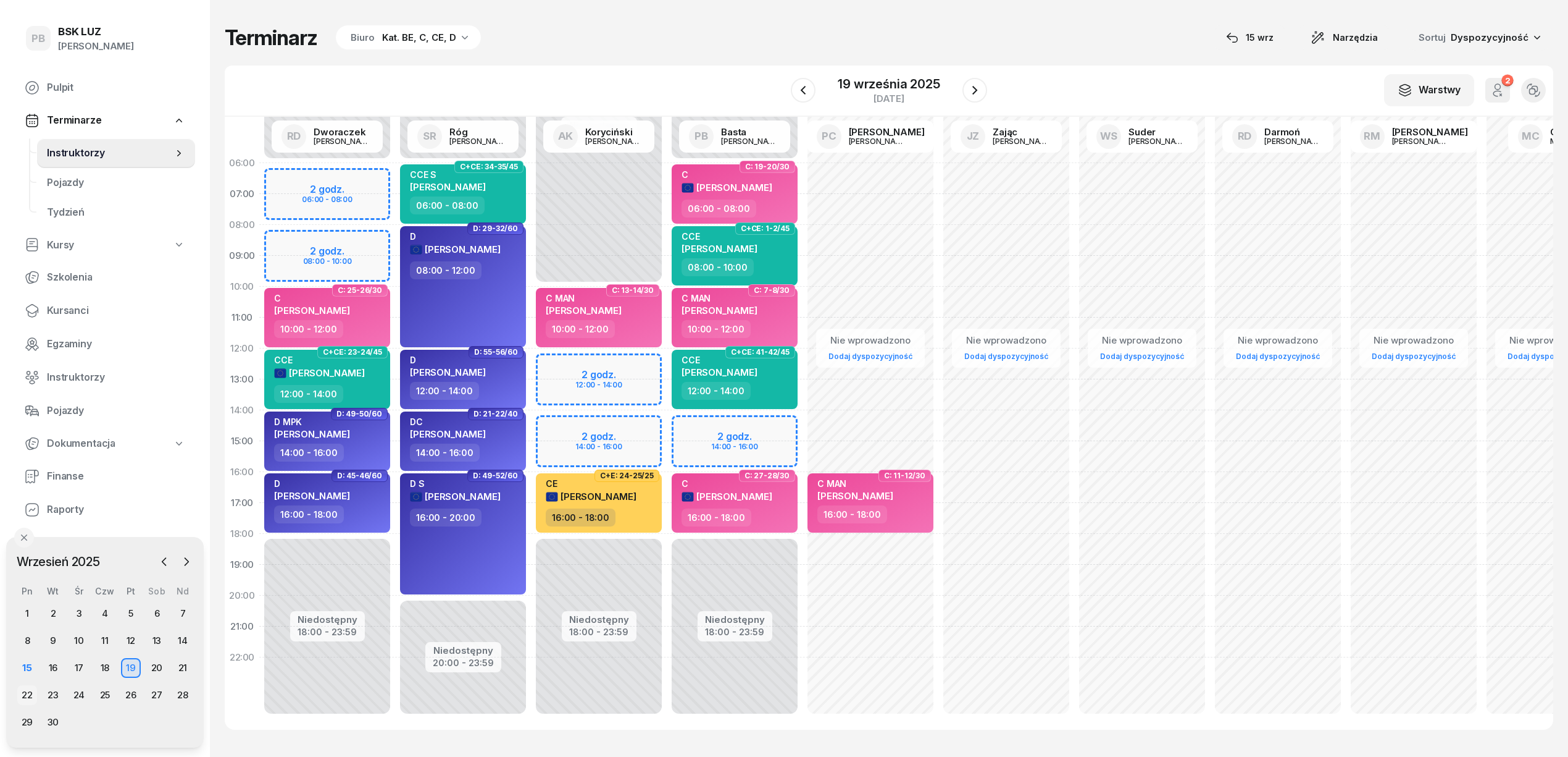
click at [22, 692] on div "22" at bounding box center [27, 694] width 20 height 20
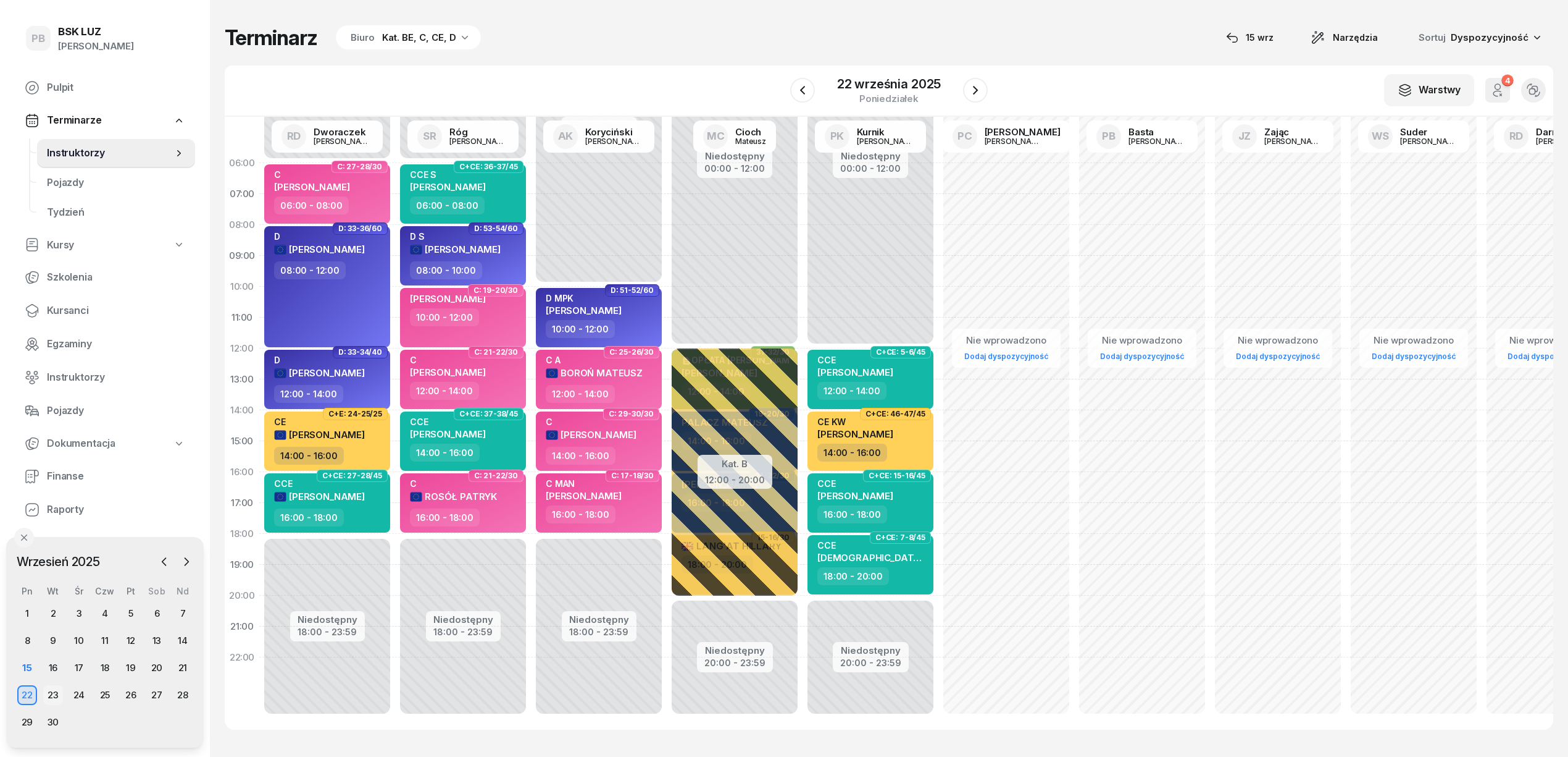
click at [52, 692] on div "23" at bounding box center [53, 694] width 20 height 20
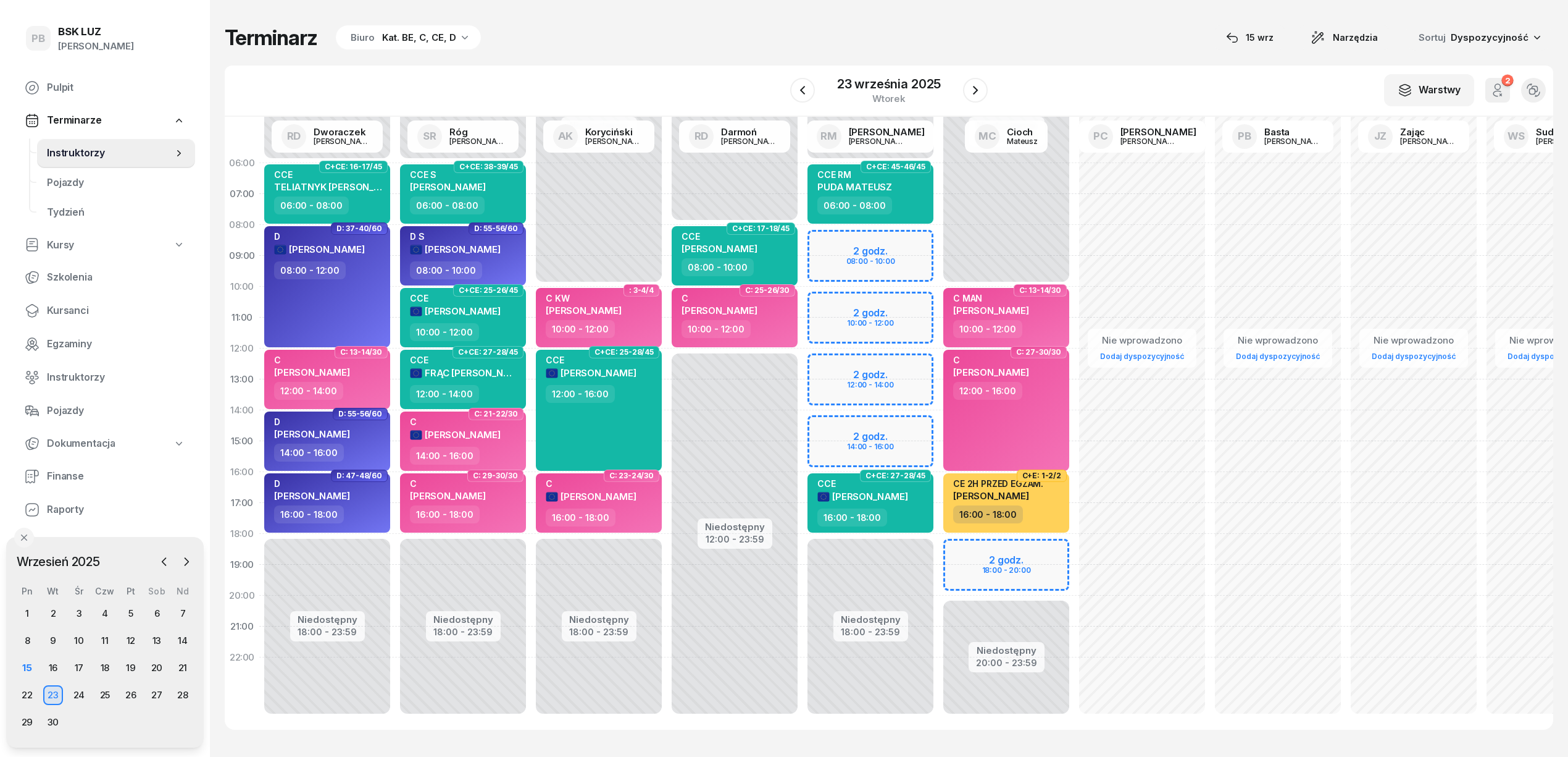
click at [694, 71] on div "W Wybierz AK [PERSON_NAME] BP [PERSON_NAME] DP [PERSON_NAME] GS [PERSON_NAME] I…" at bounding box center [889, 91] width 1329 height 52
click at [52, 669] on div "16" at bounding box center [53, 667] width 20 height 20
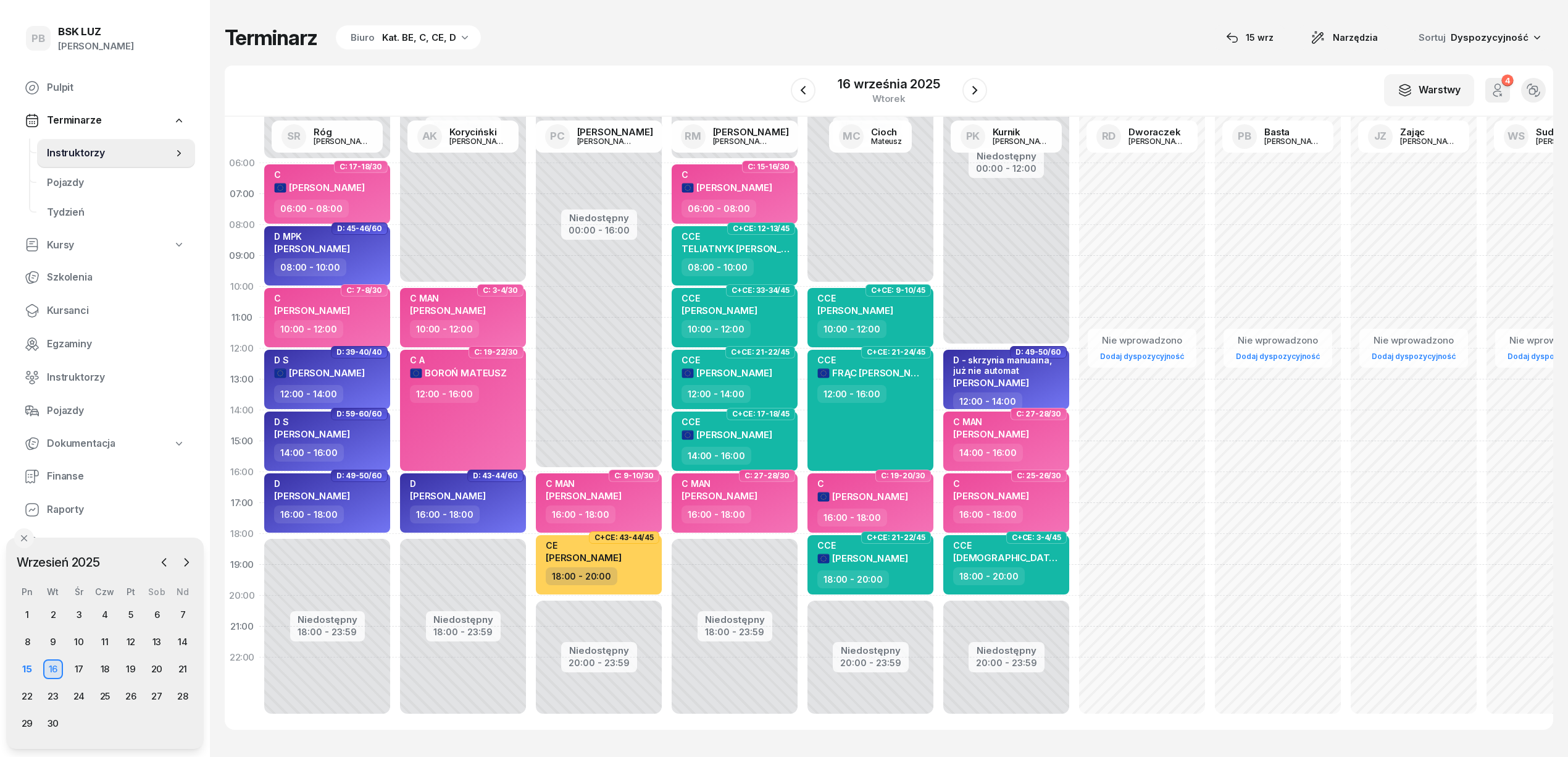
drag, startPoint x: 704, startPoint y: 64, endPoint x: 794, endPoint y: 57, distance: 90.3
click at [705, 64] on div "Terminarz Biuro Kat. BE, C, CE, D [DATE] Narzędzia Sortuj Dyspozycyjność W Wybi…" at bounding box center [889, 377] width 1329 height 754
click at [969, 95] on icon "button" at bounding box center [975, 90] width 15 height 15
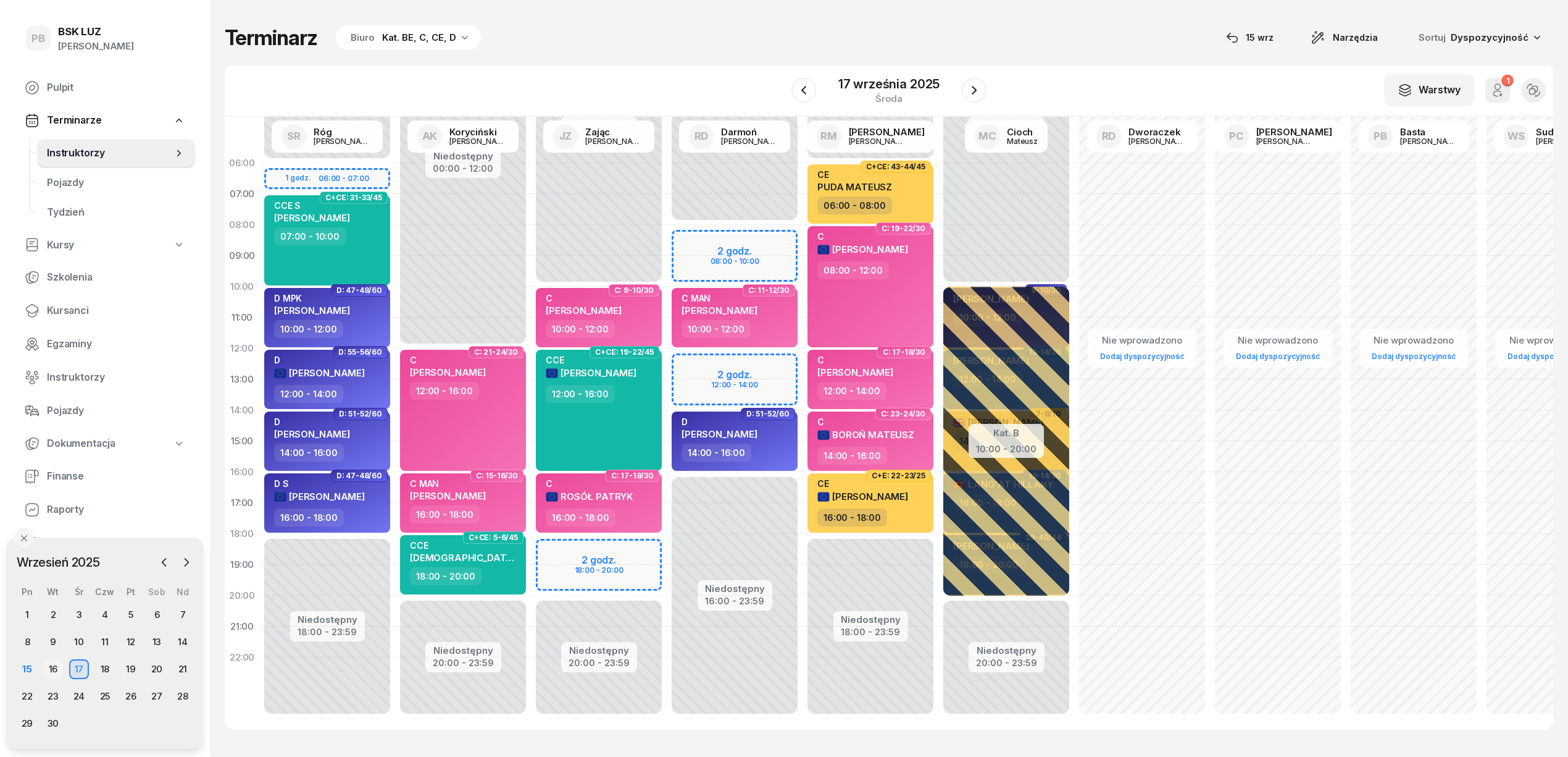
click at [57, 666] on div "16" at bounding box center [53, 669] width 20 height 20
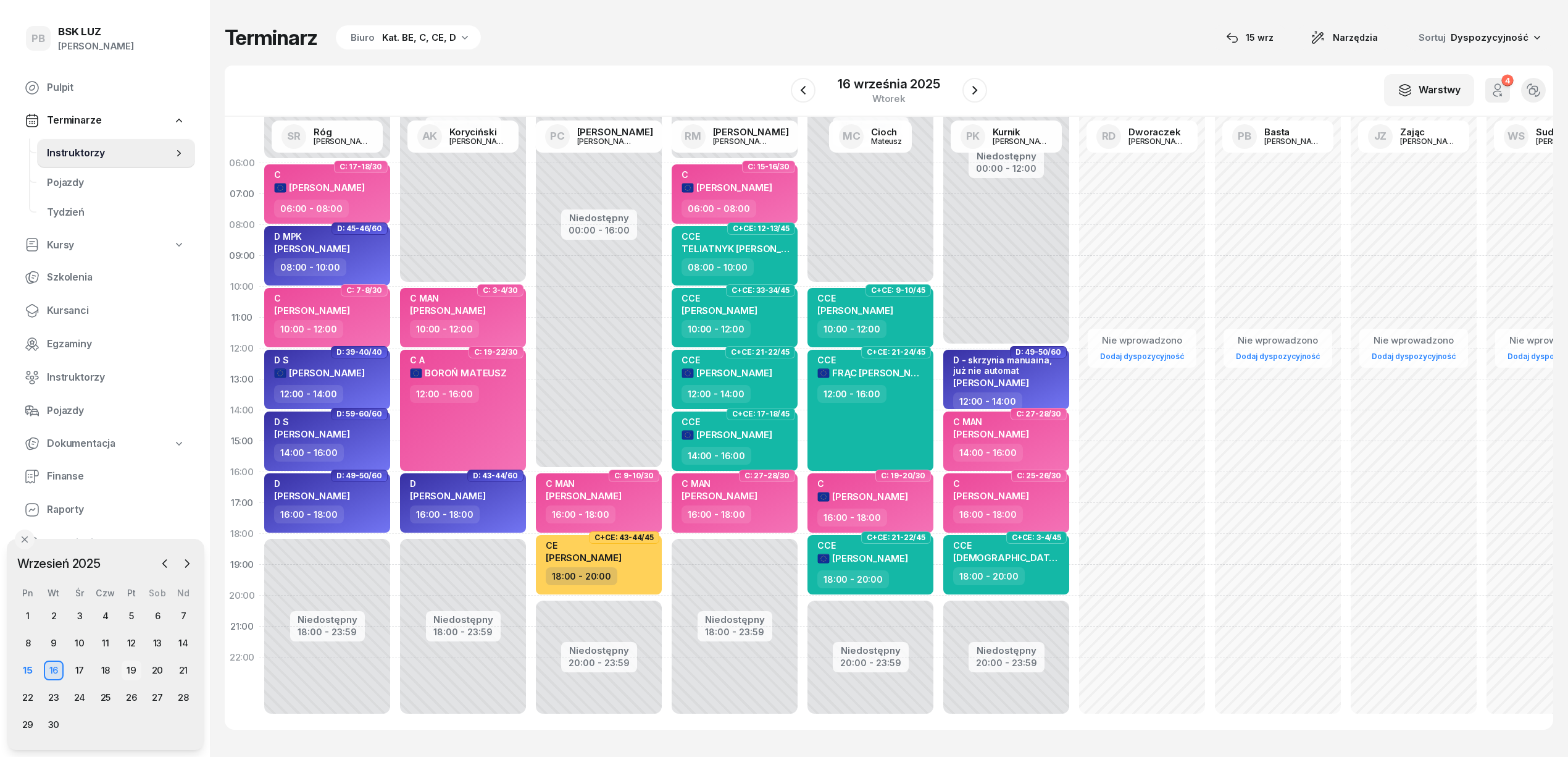
click at [128, 665] on div "19" at bounding box center [131, 669] width 20 height 20
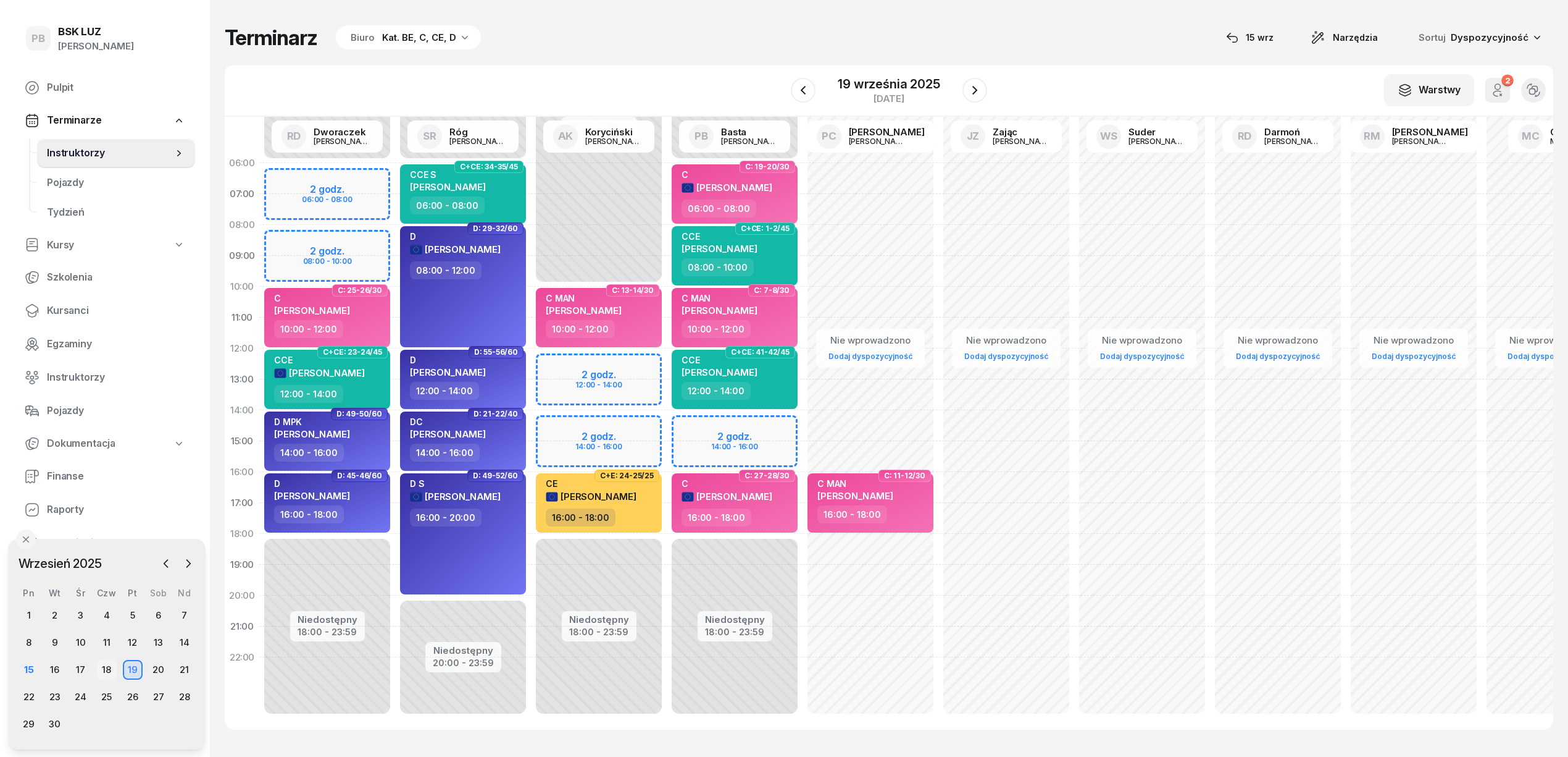
click at [101, 665] on div "18" at bounding box center [107, 669] width 20 height 20
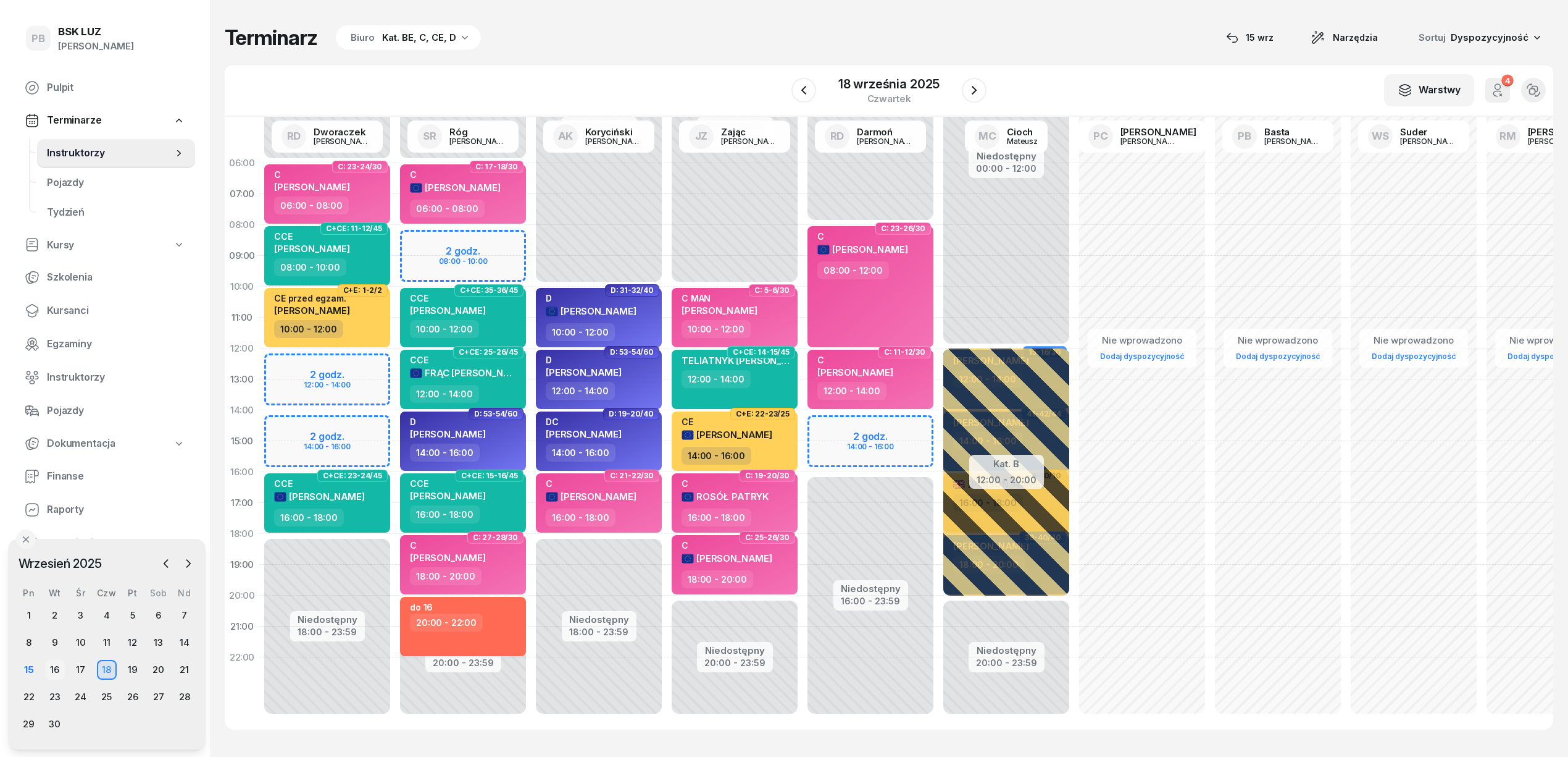
click at [55, 666] on div "16" at bounding box center [55, 669] width 20 height 20
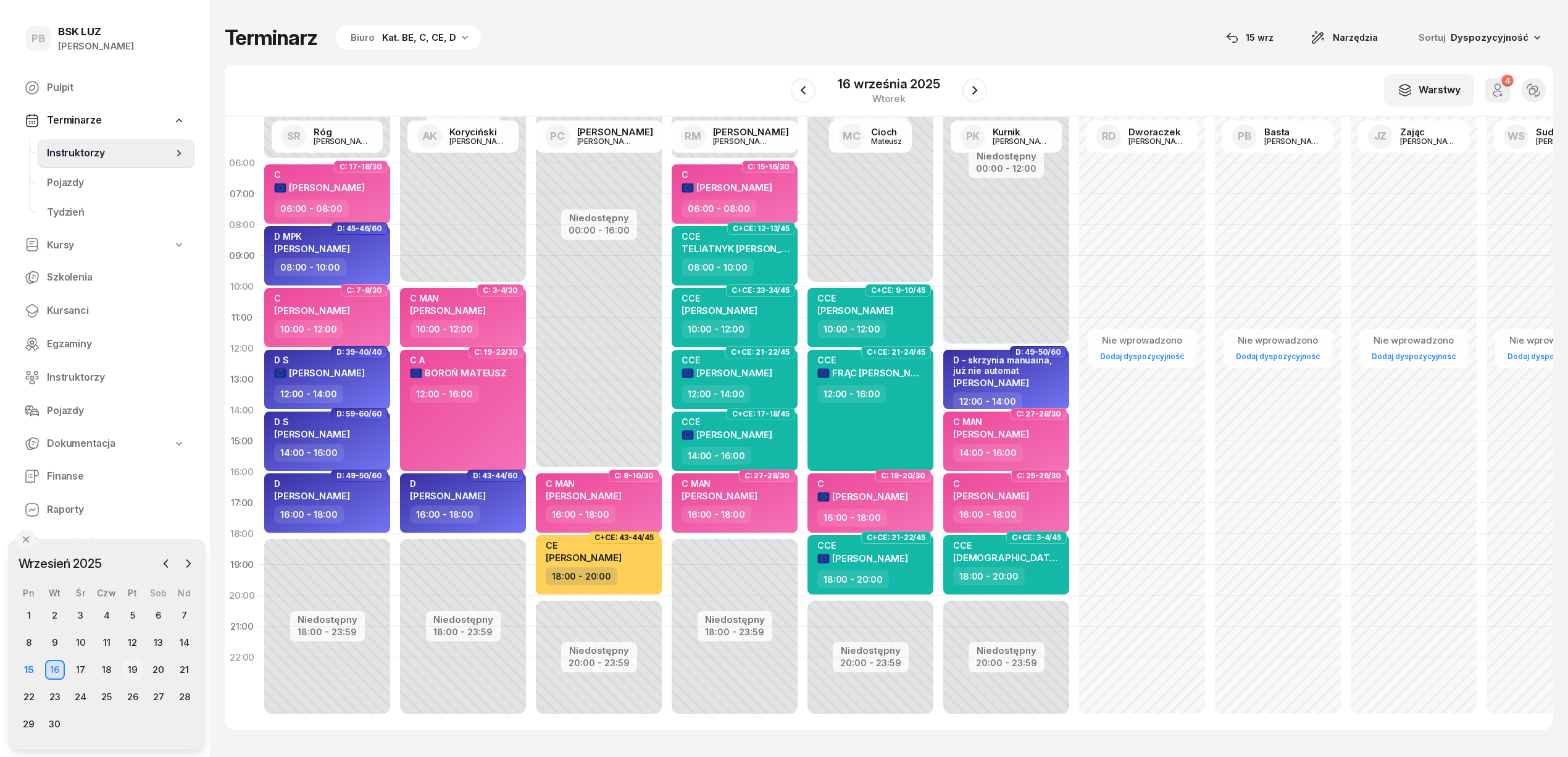
click at [133, 665] on div "19" at bounding box center [133, 669] width 20 height 20
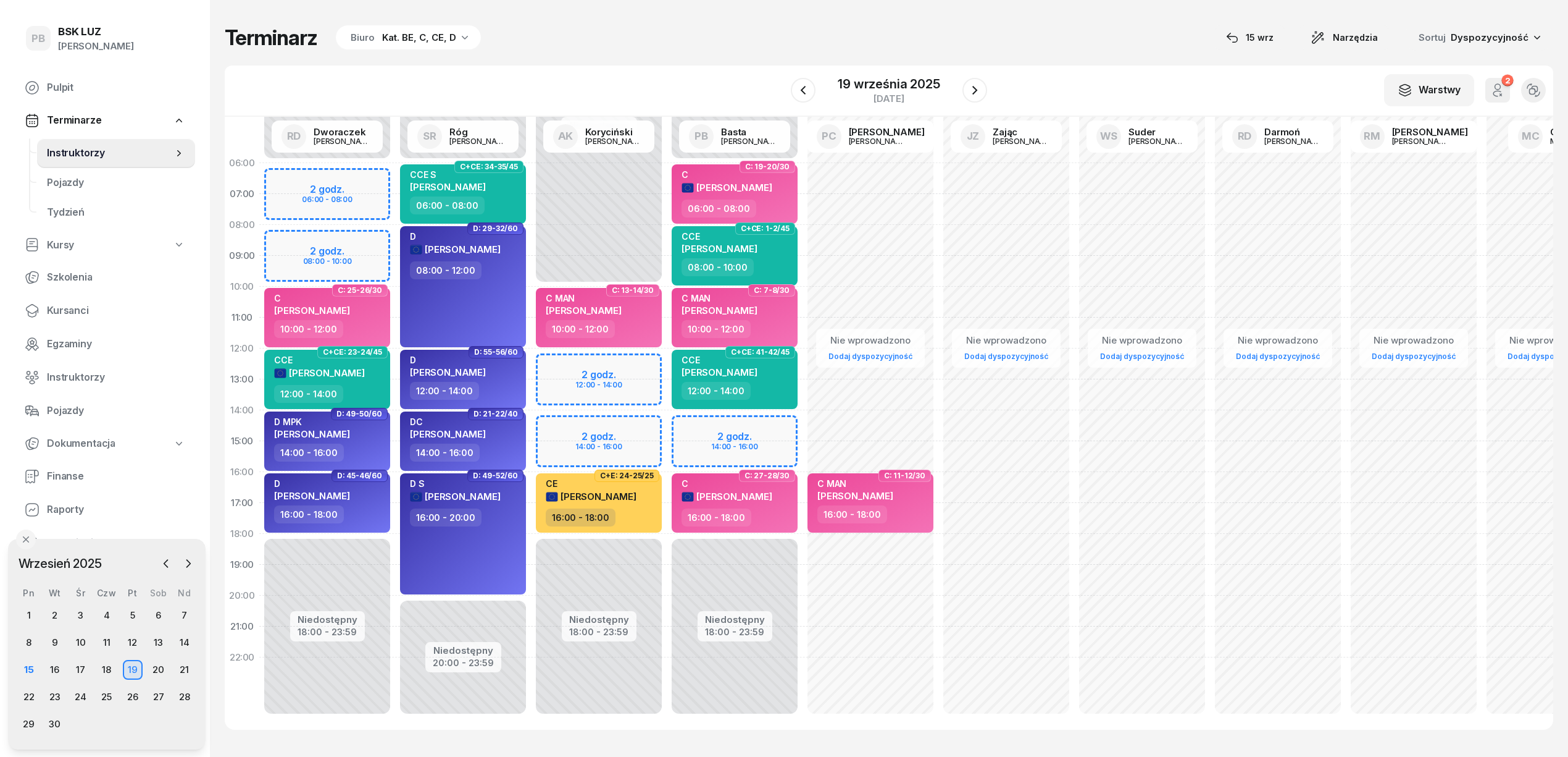
click at [678, 44] on div "Terminarz Biuro Kat. BE, C, CE, D [DATE] Narzędzia Sortuj Dyspozycyjność" at bounding box center [889, 38] width 1329 height 26
click at [724, 67] on div "W Wybierz AK [PERSON_NAME] BP [PERSON_NAME] DP [PERSON_NAME] GS [PERSON_NAME] I…" at bounding box center [889, 91] width 1329 height 52
click at [153, 665] on div "20" at bounding box center [158, 669] width 20 height 20
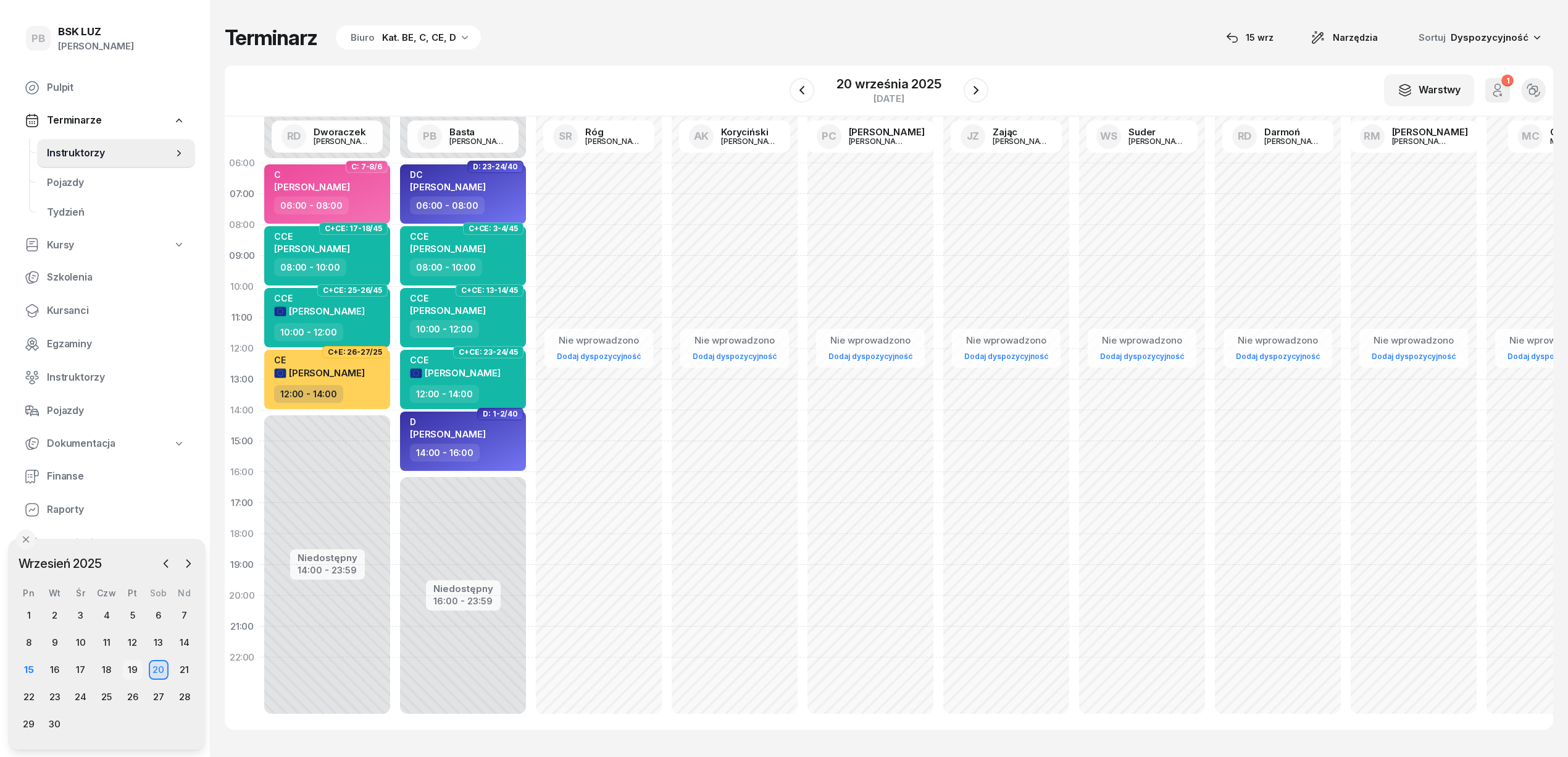
click at [136, 671] on div "19" at bounding box center [133, 669] width 20 height 20
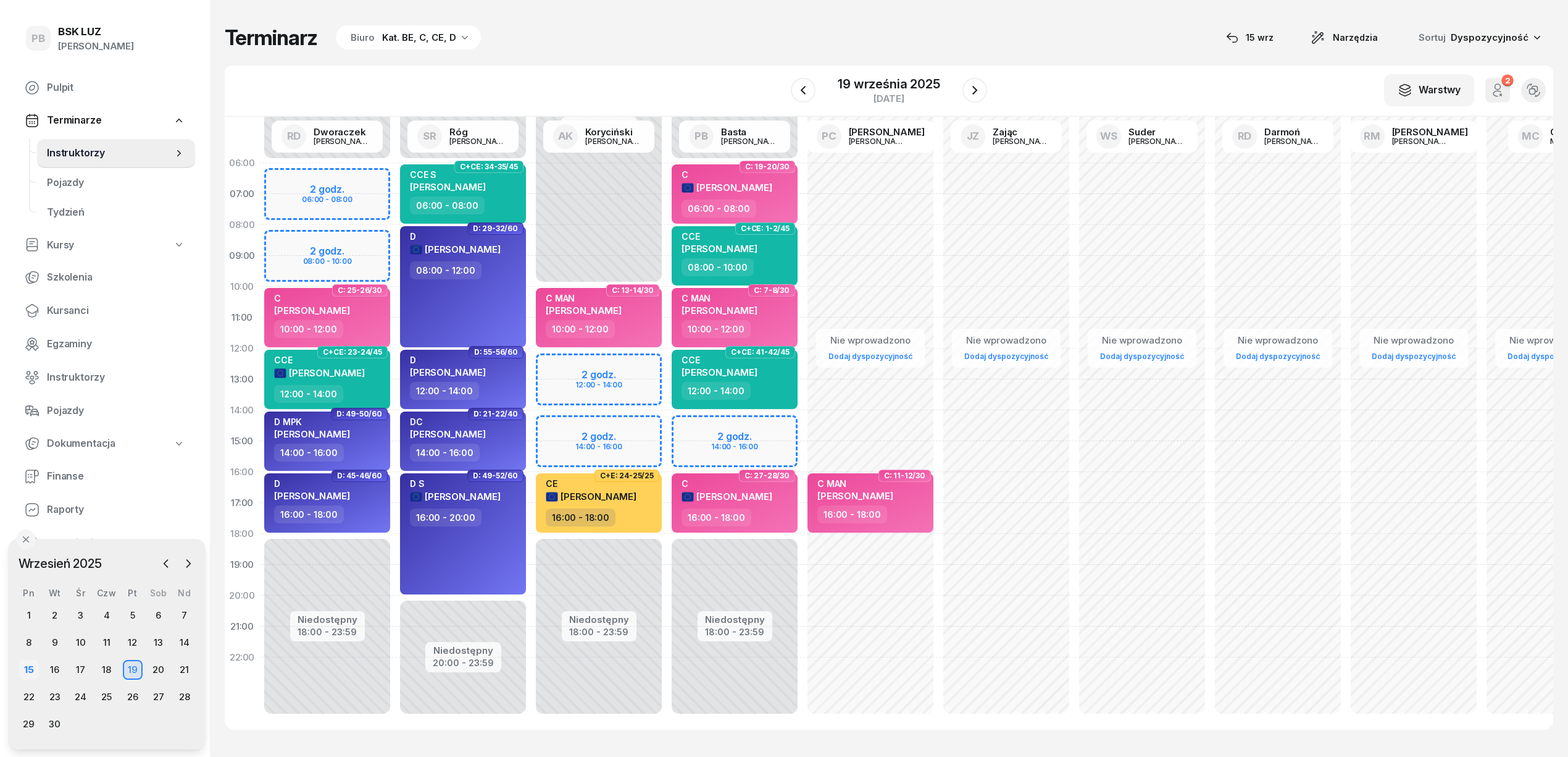
click at [28, 662] on div "15" at bounding box center [29, 669] width 20 height 20
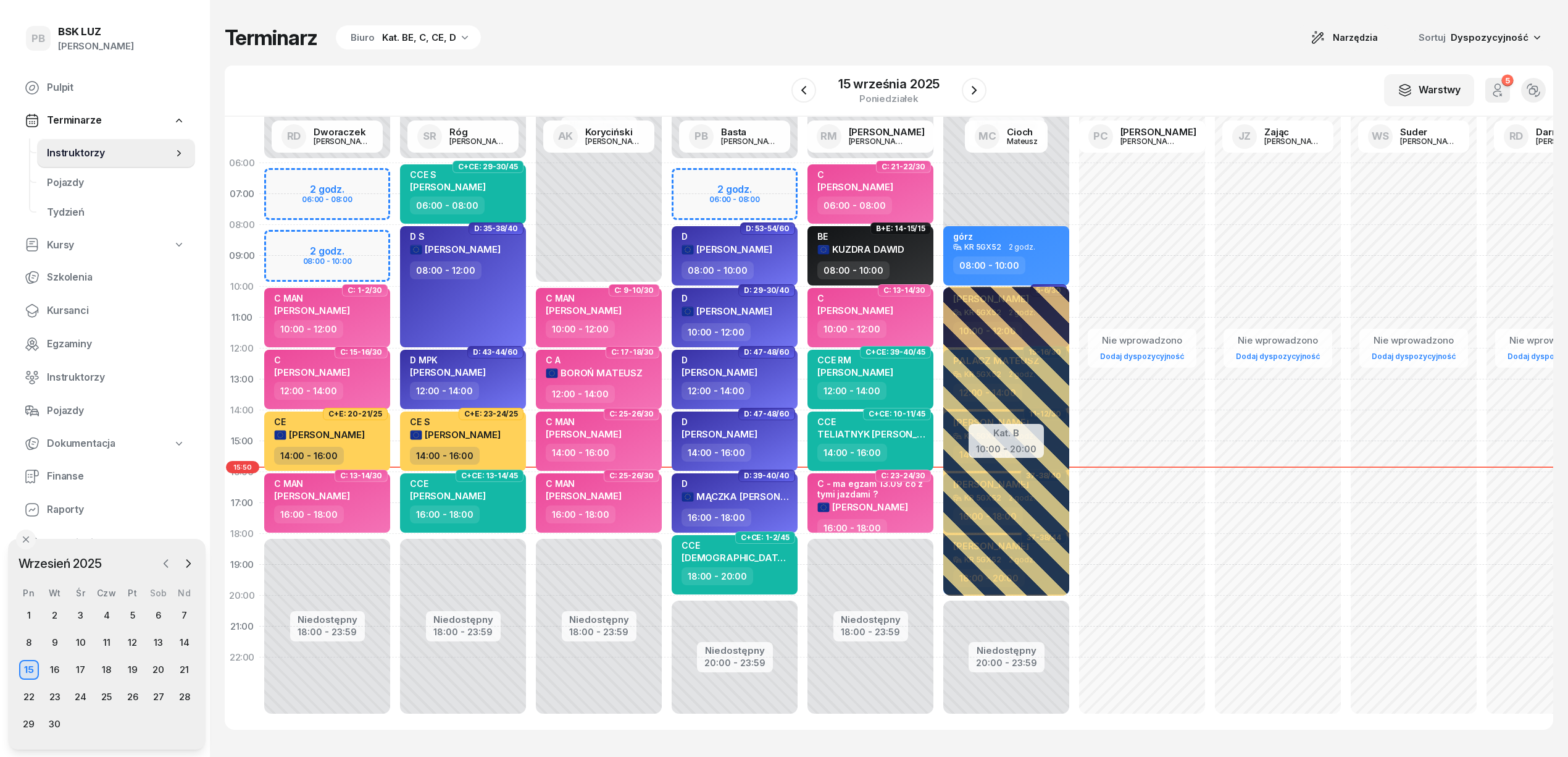
drag, startPoint x: 166, startPoint y: 562, endPoint x: 161, endPoint y: 570, distance: 9.4
click at [166, 563] on icon "button" at bounding box center [166, 563] width 13 height 13
click at [185, 568] on icon "button" at bounding box center [188, 564] width 13 height 13
click at [52, 668] on div "16" at bounding box center [55, 670] width 20 height 20
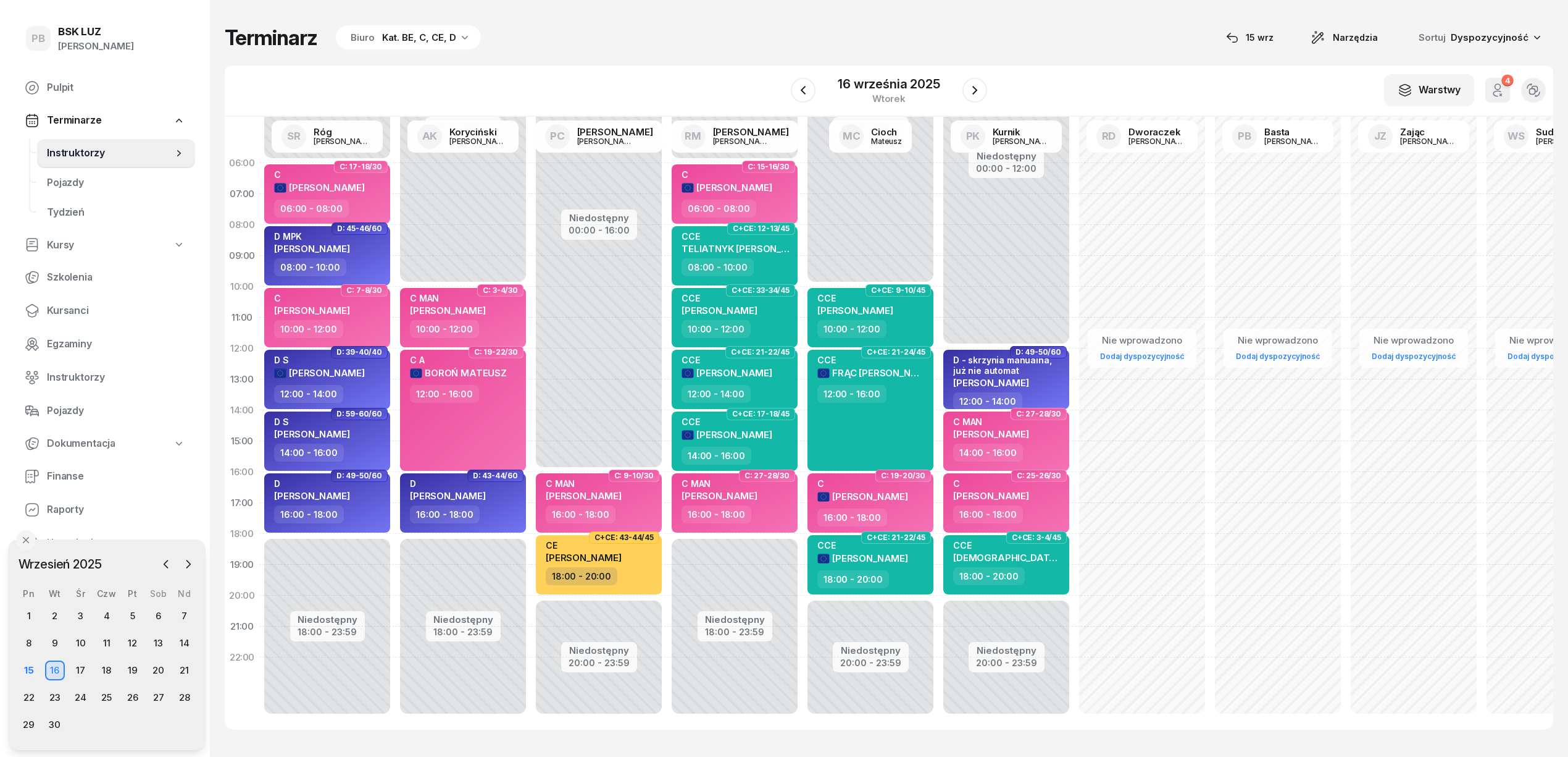
click at [732, 46] on div "Terminarz Biuro Kat. BE, C, CE, D [DATE] Narzędzia Sortuj Dyspozycyjność" at bounding box center [889, 38] width 1329 height 26
click at [181, 557] on div at bounding box center [177, 564] width 41 height 18
click at [662, 58] on div "Terminarz Biuro Kat. BE, C, CE, D [DATE] Narzędzia Sortuj Dyspozycyjność W Wybi…" at bounding box center [889, 377] width 1329 height 754
click at [134, 671] on div "19" at bounding box center [133, 670] width 20 height 20
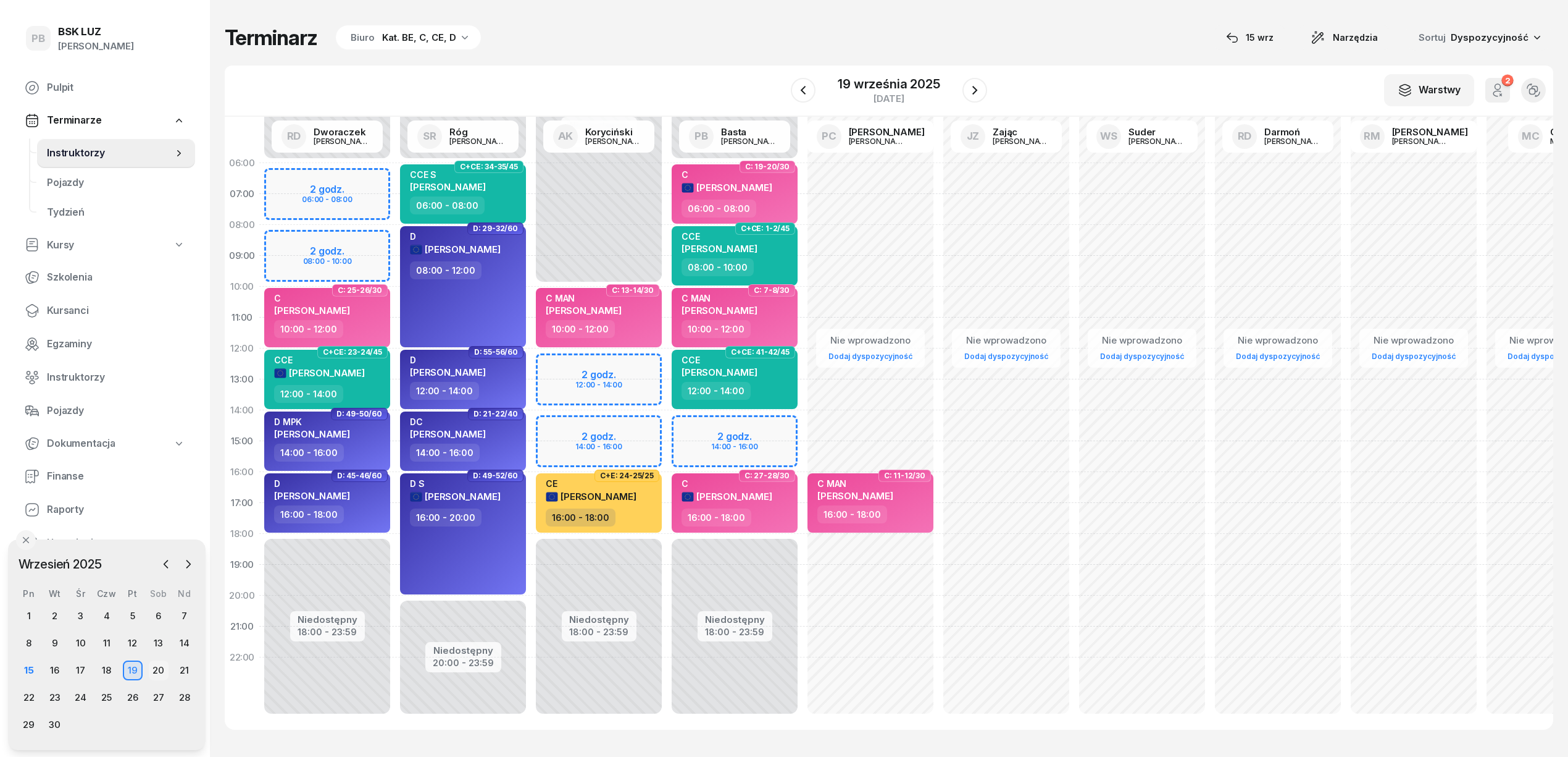
click at [164, 669] on div "20" at bounding box center [158, 670] width 20 height 20
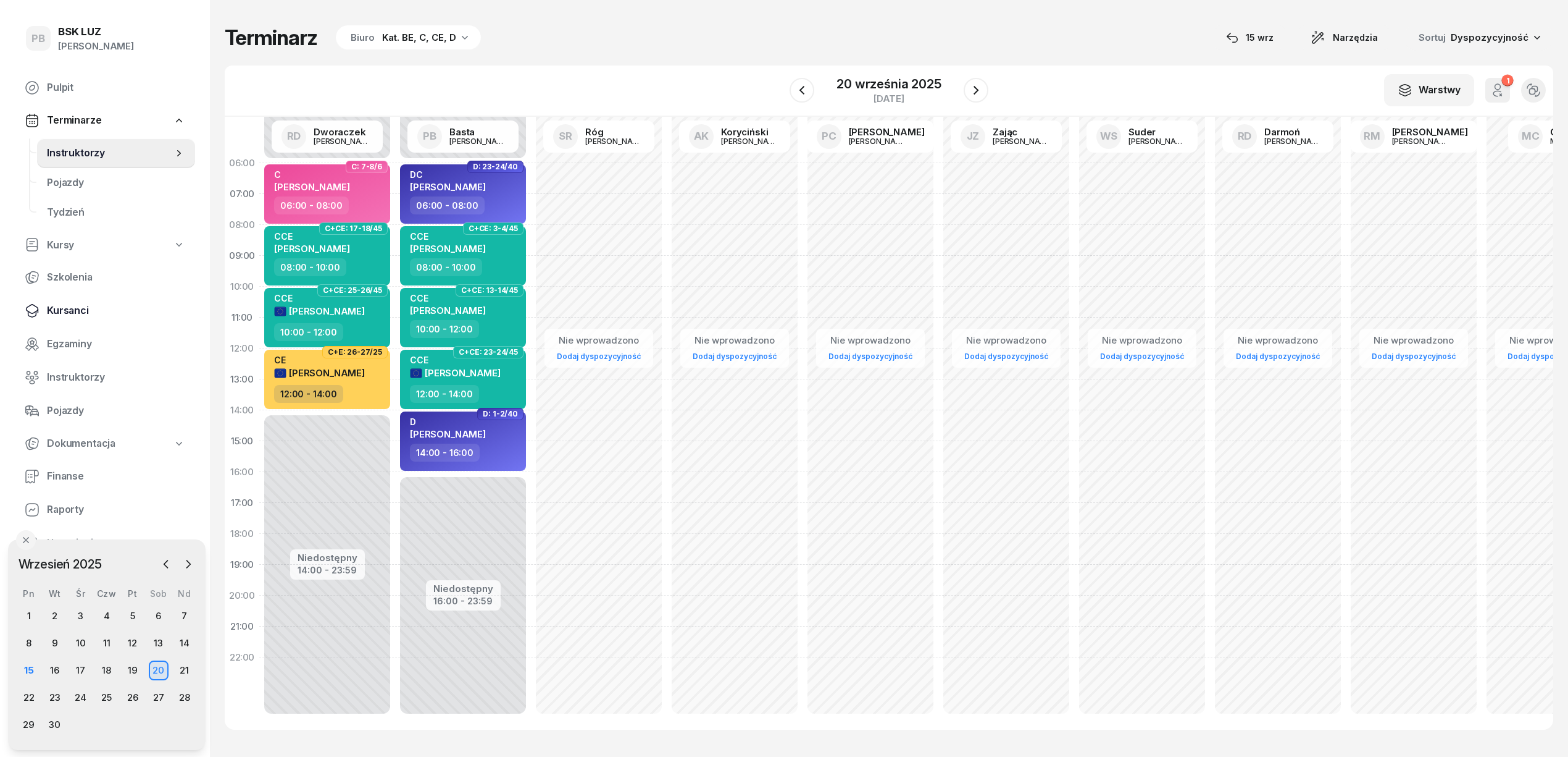
click at [63, 305] on span "Kursanci" at bounding box center [116, 311] width 139 height 16
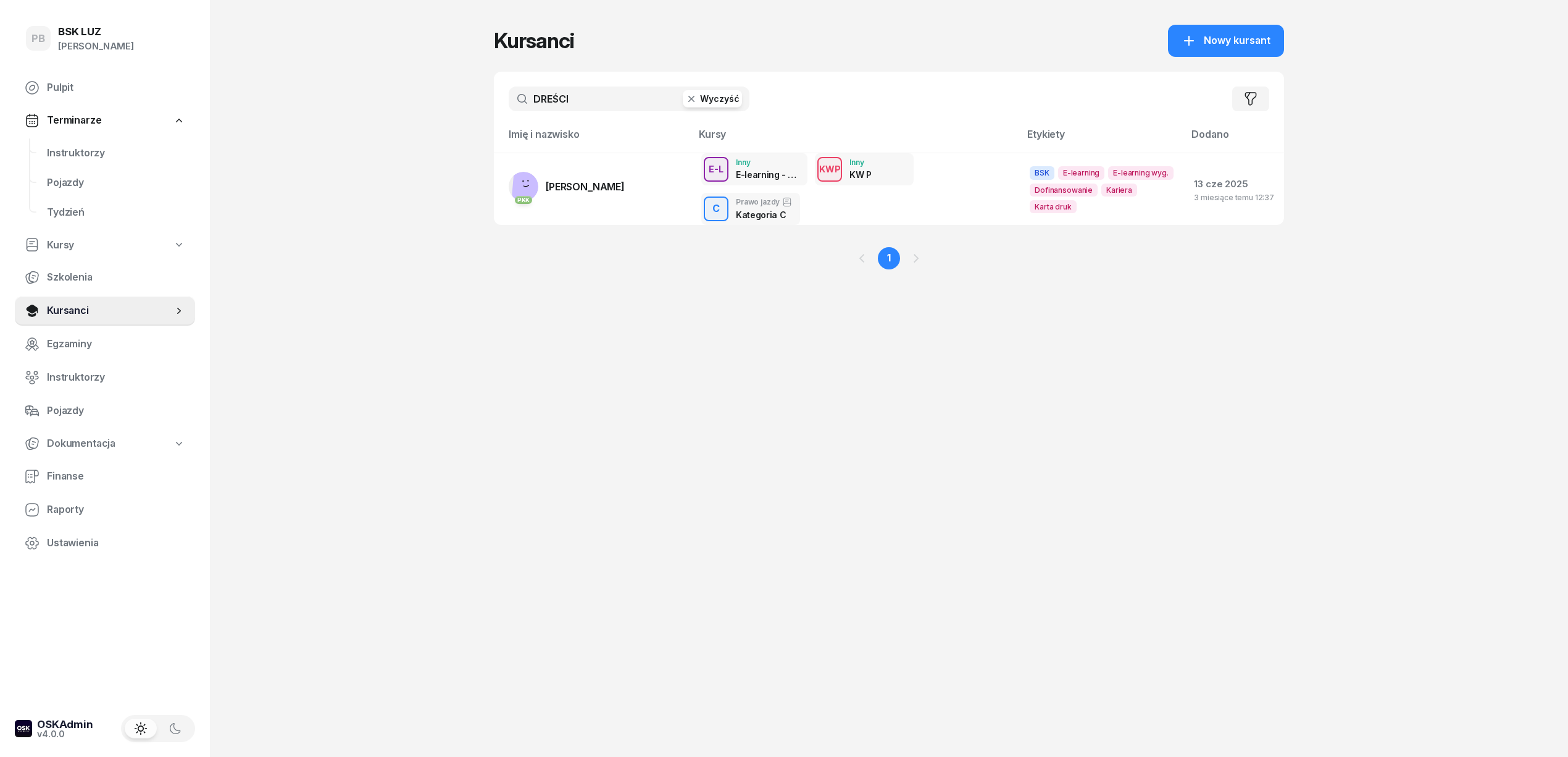
click at [569, 108] on input "DREŚCI" at bounding box center [629, 99] width 241 height 25
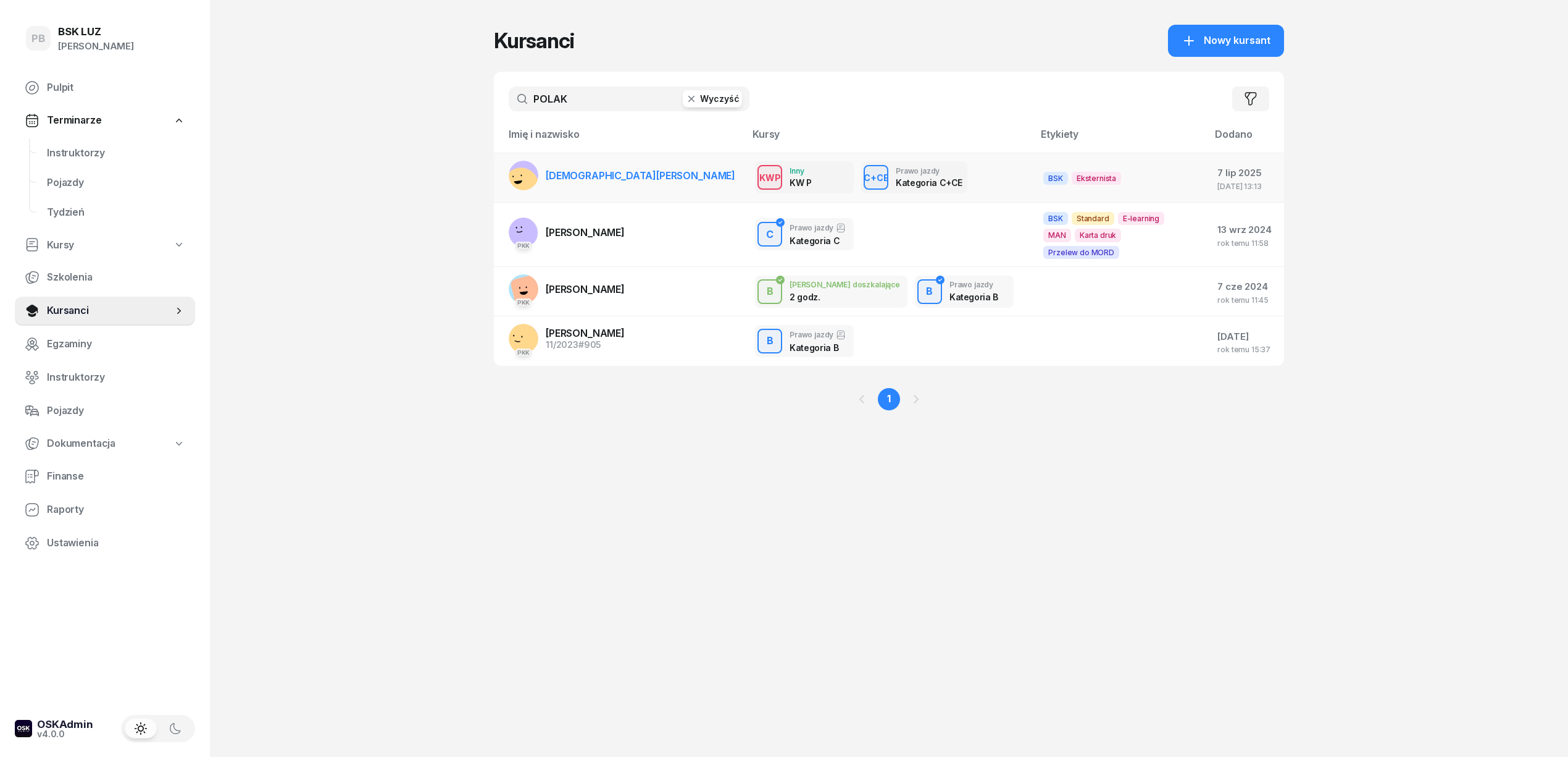
type input "POLAK"
click at [591, 181] on link "[DEMOGRAPHIC_DATA][PERSON_NAME]" at bounding box center [622, 175] width 227 height 29
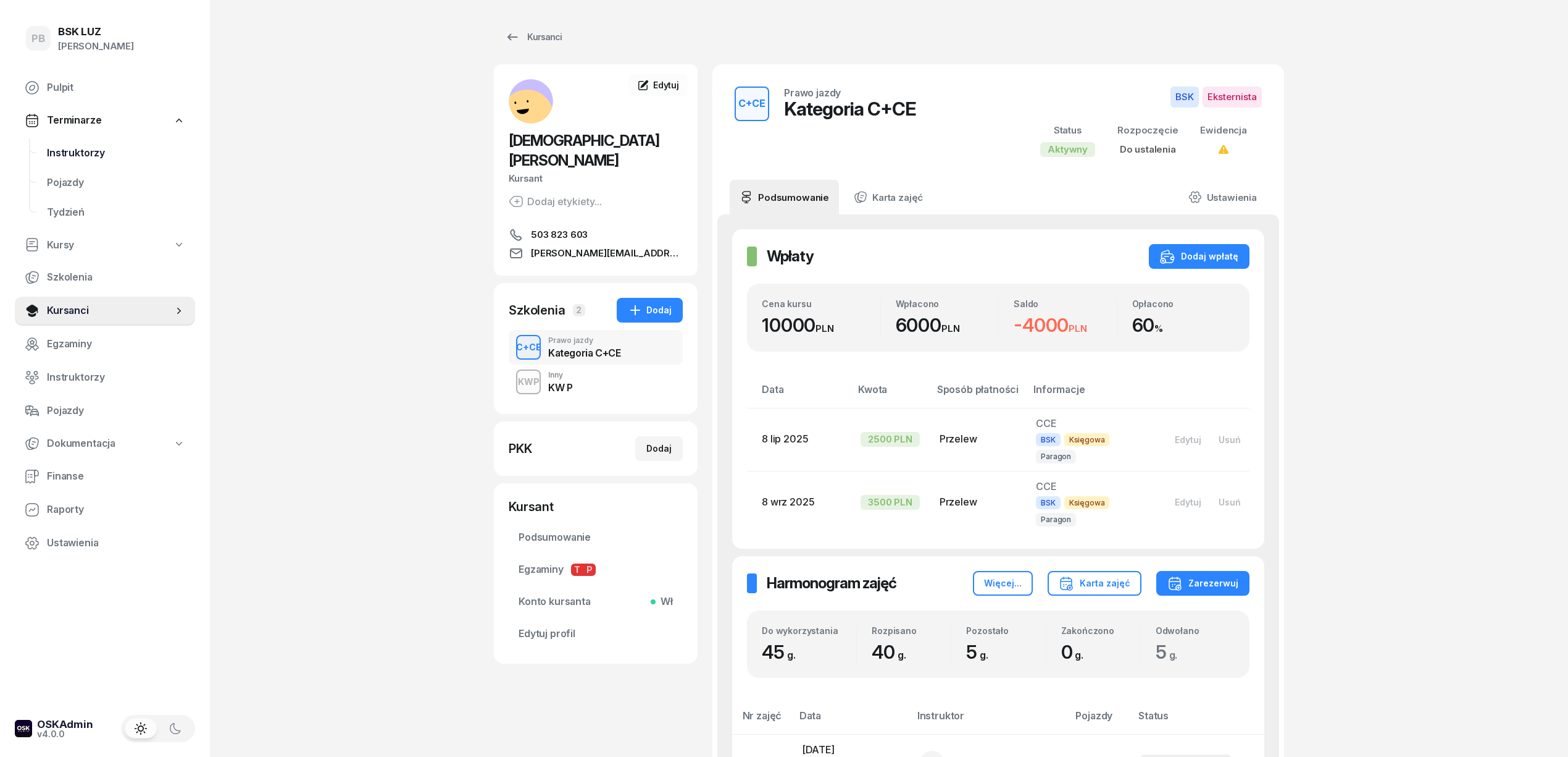
click at [93, 153] on span "Instruktorzy" at bounding box center [116, 153] width 139 height 16
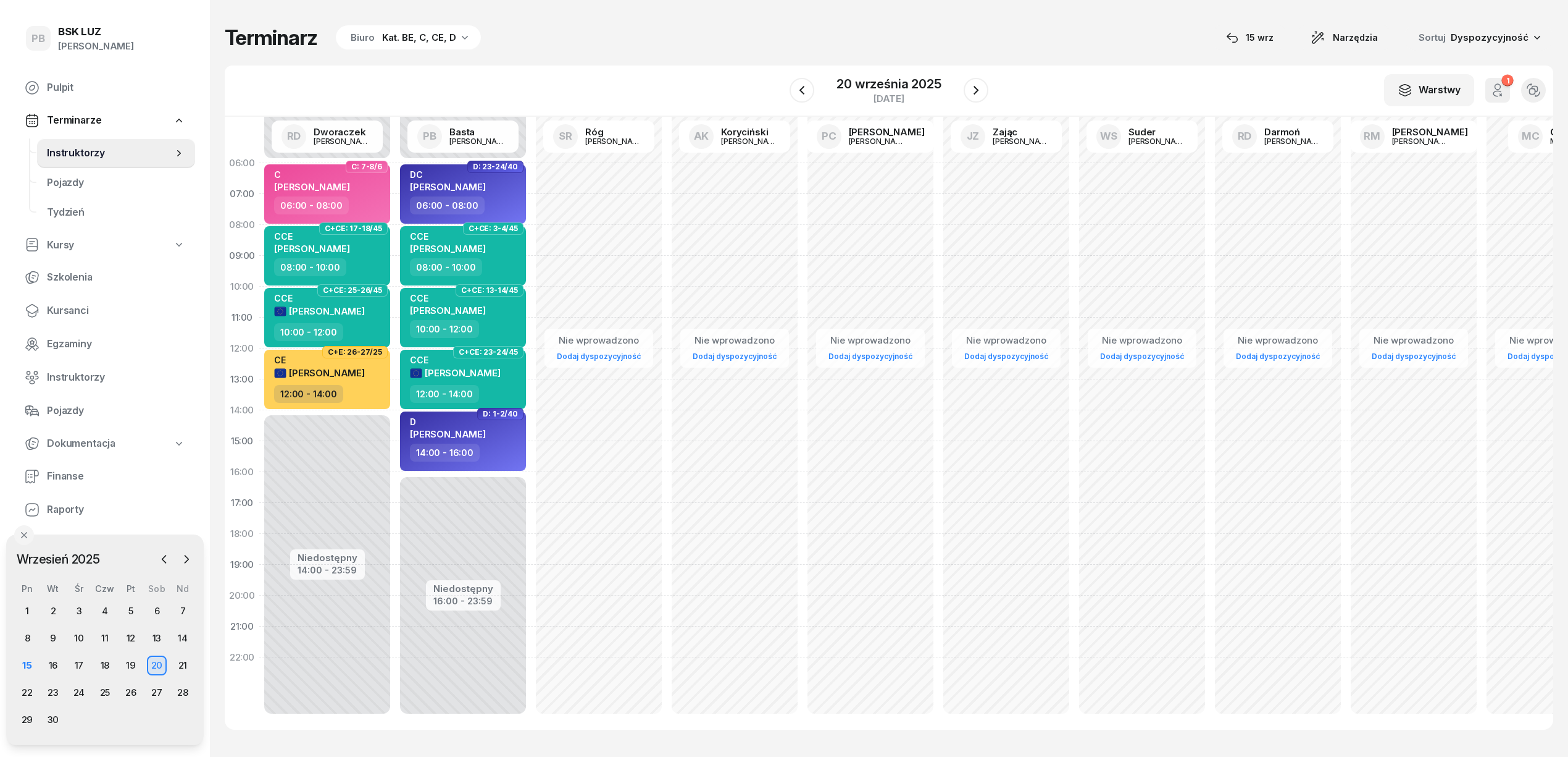
click at [584, 58] on div "Terminarz Biuro Kat. BE, C, CE, D [DATE] Narzędzia Sortuj Dyspozycyjność W Wybi…" at bounding box center [889, 377] width 1329 height 754
click at [35, 668] on div "15" at bounding box center [27, 665] width 20 height 20
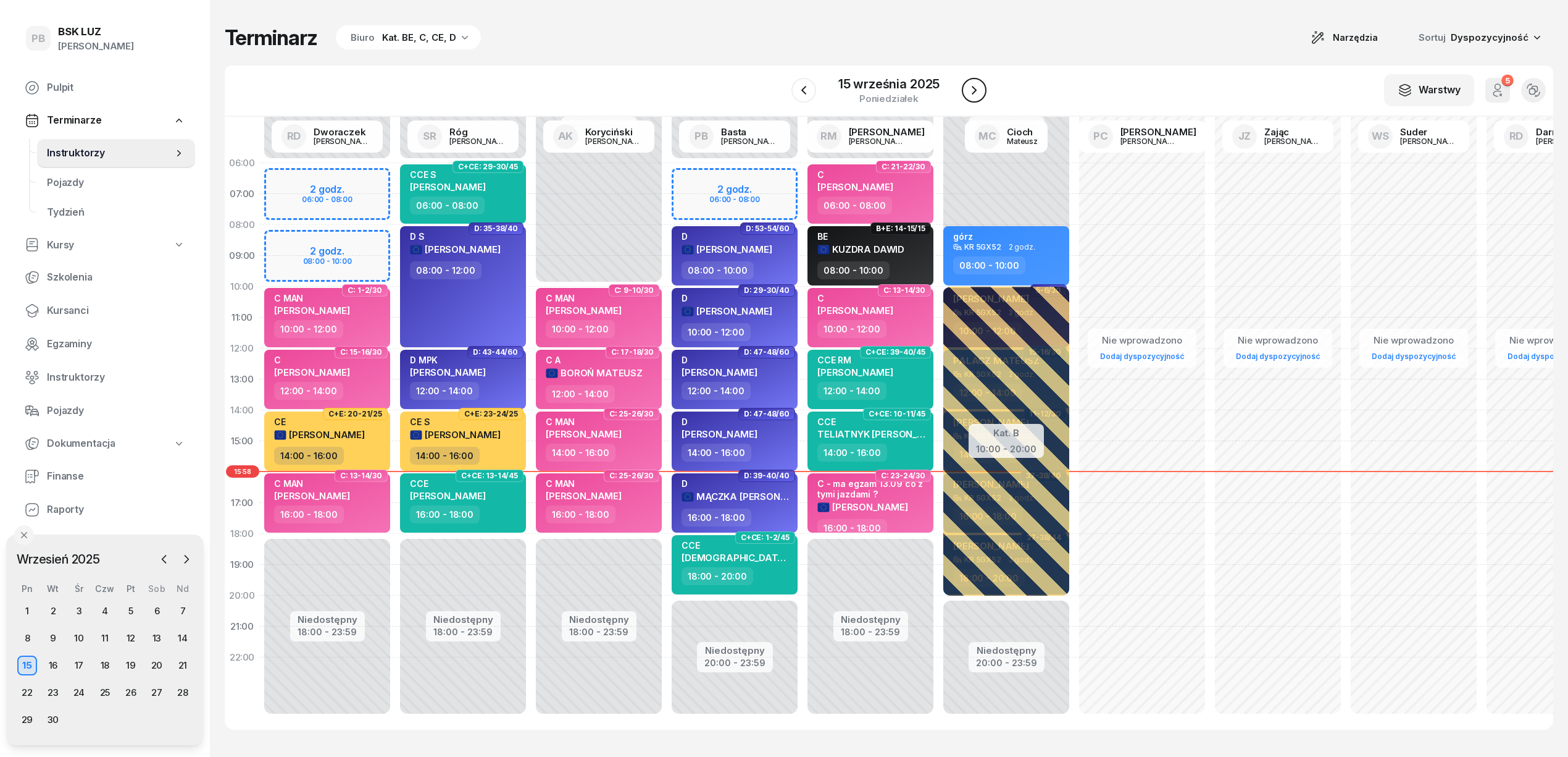
click at [973, 97] on icon "button" at bounding box center [974, 90] width 15 height 15
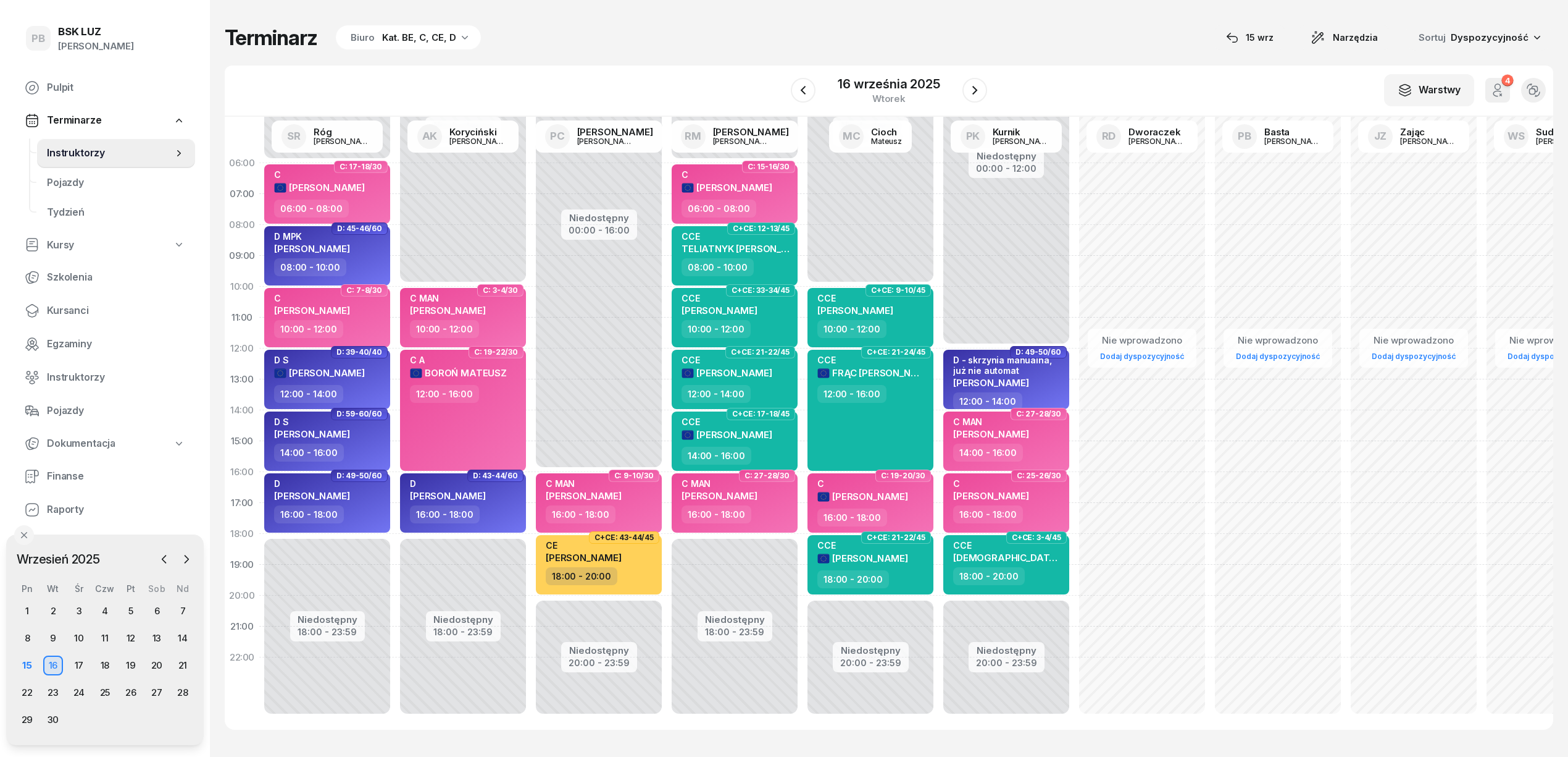
click at [410, 31] on div "Kat. BE, C, CE, D" at bounding box center [419, 38] width 74 height 15
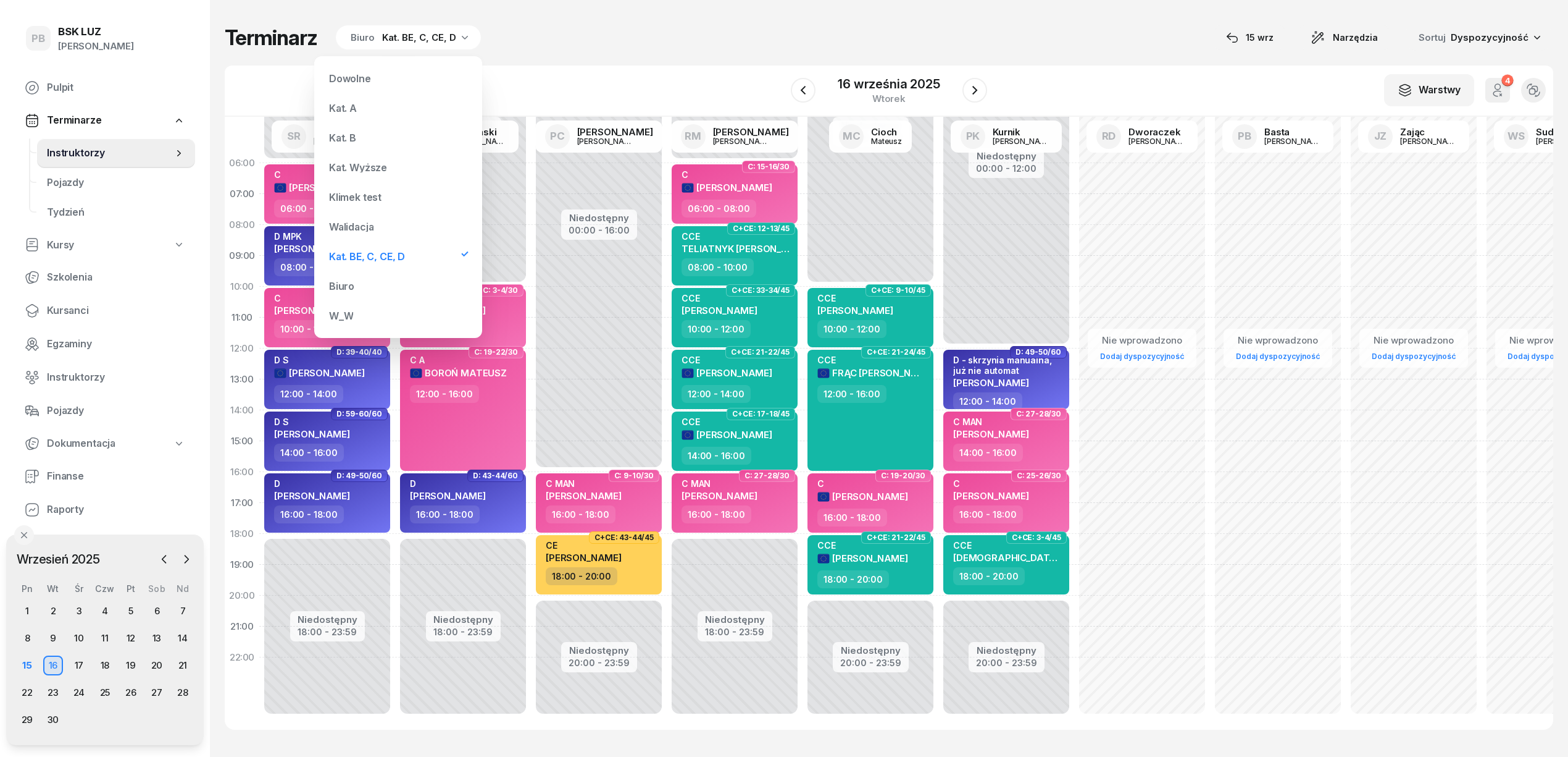
click at [362, 139] on div "Kat. B" at bounding box center [398, 138] width 148 height 25
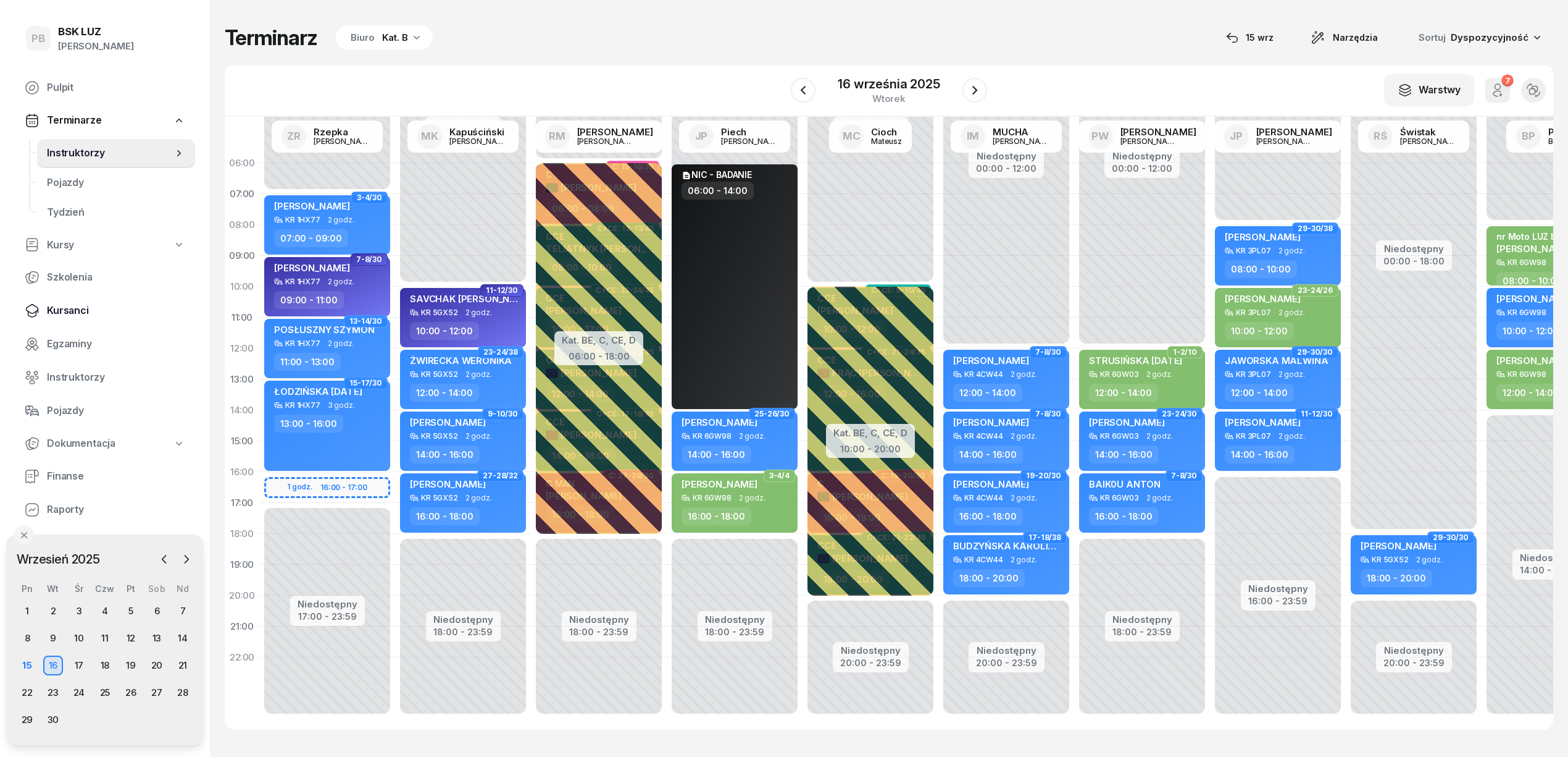
click at [71, 307] on span "Kursanci" at bounding box center [116, 311] width 139 height 16
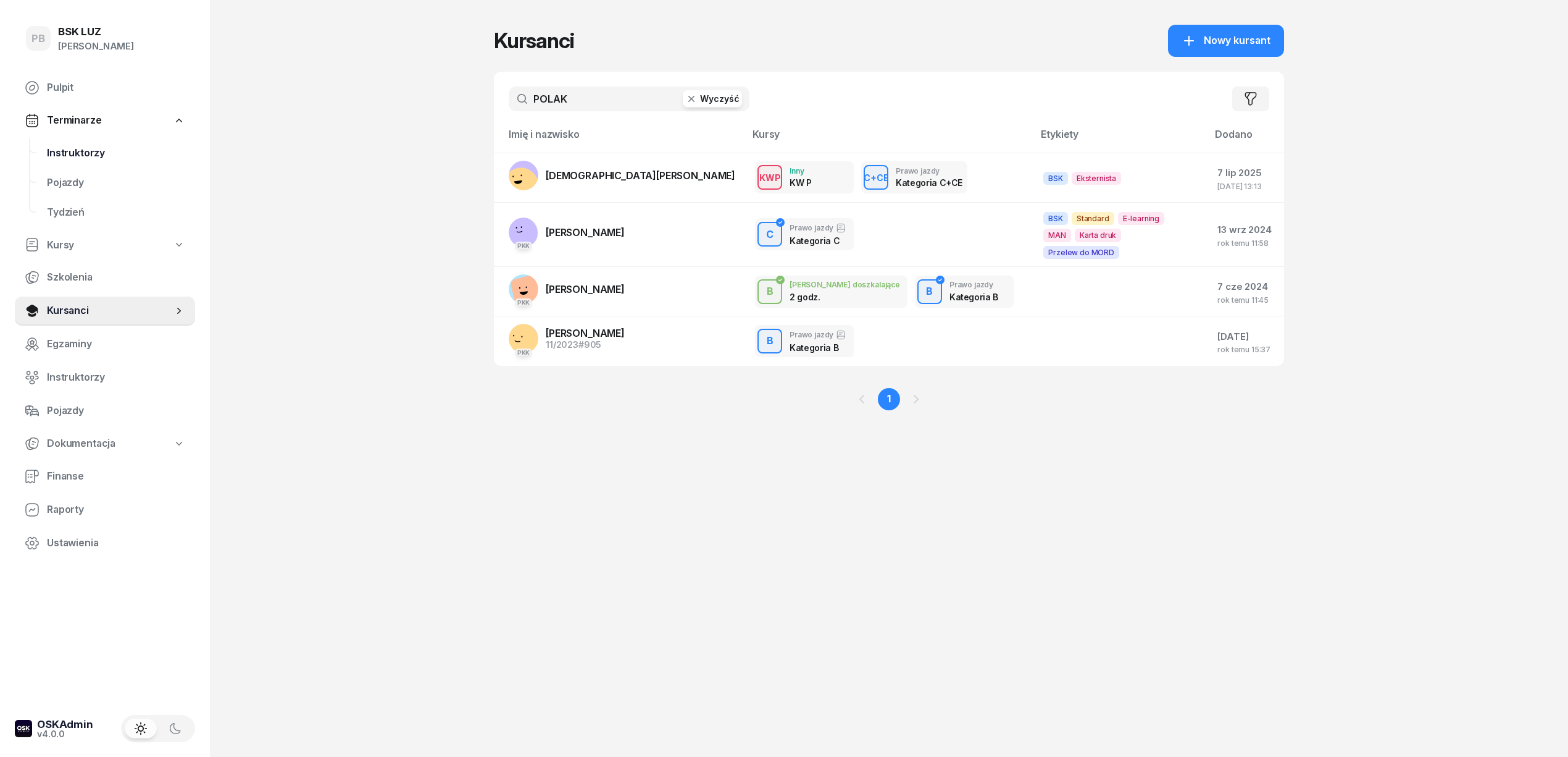
click at [89, 150] on span "Instruktorzy" at bounding box center [116, 153] width 139 height 16
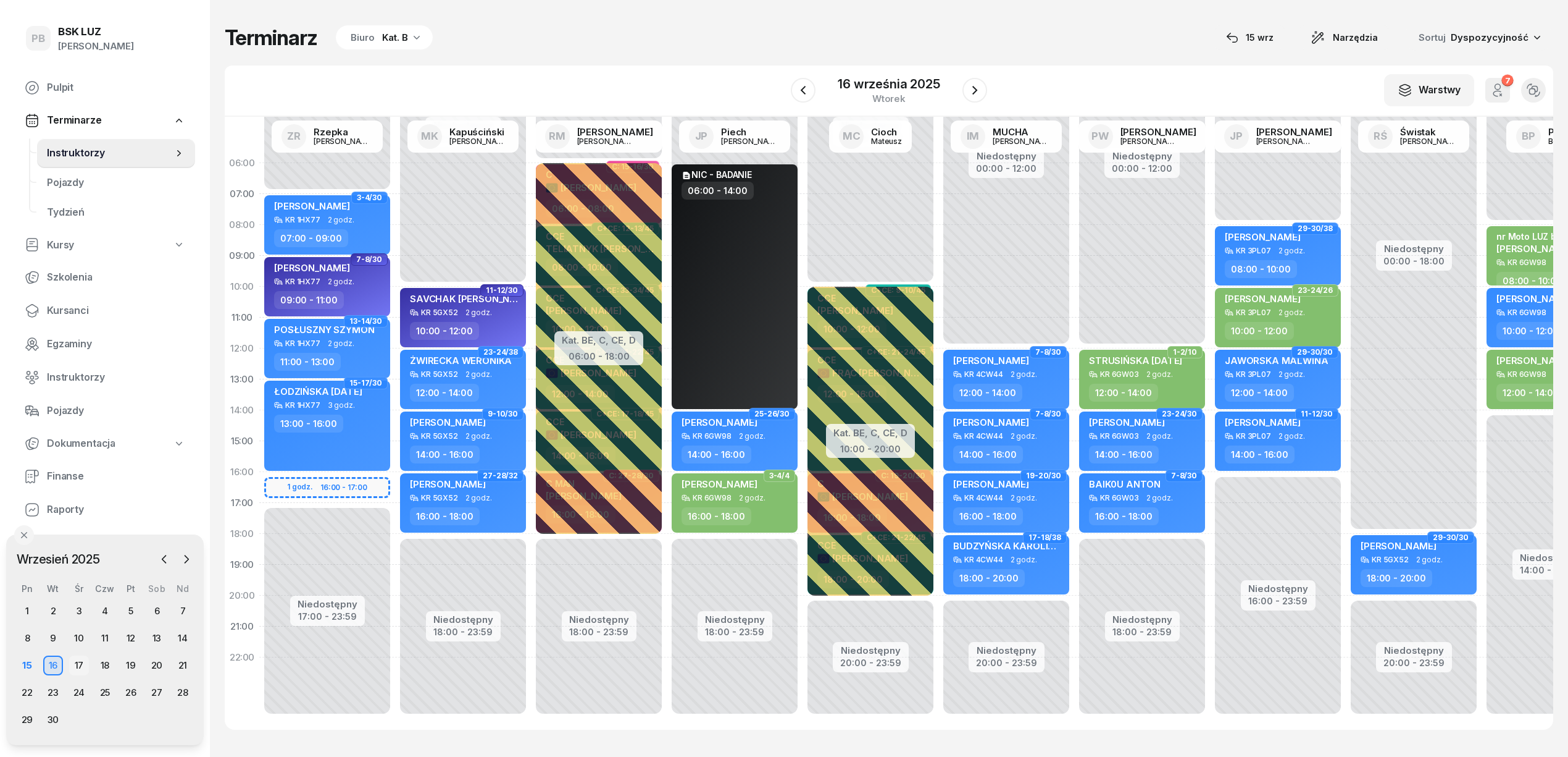
click at [77, 661] on div "17" at bounding box center [79, 665] width 20 height 20
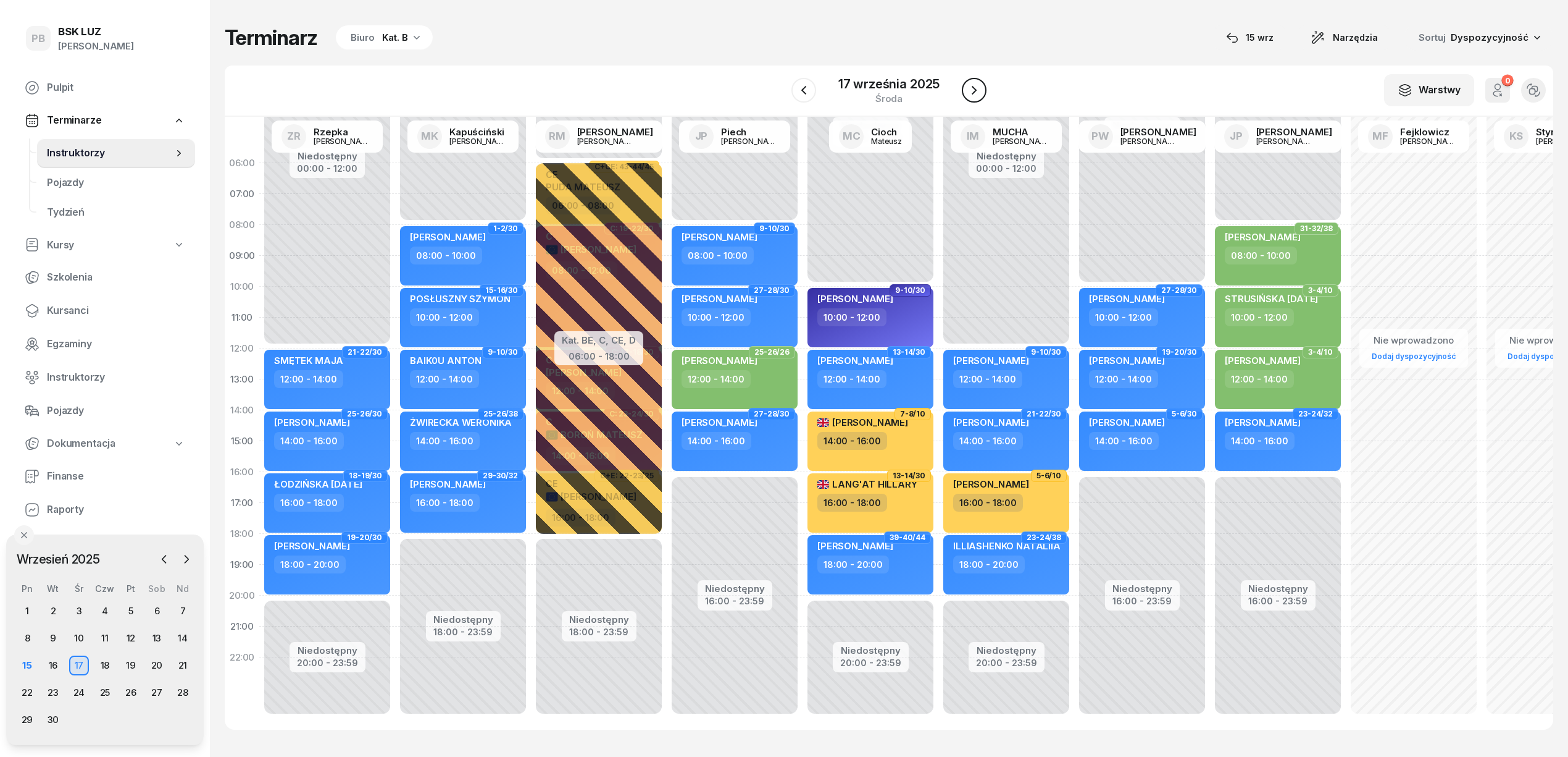
click at [981, 94] on icon "button" at bounding box center [974, 90] width 15 height 15
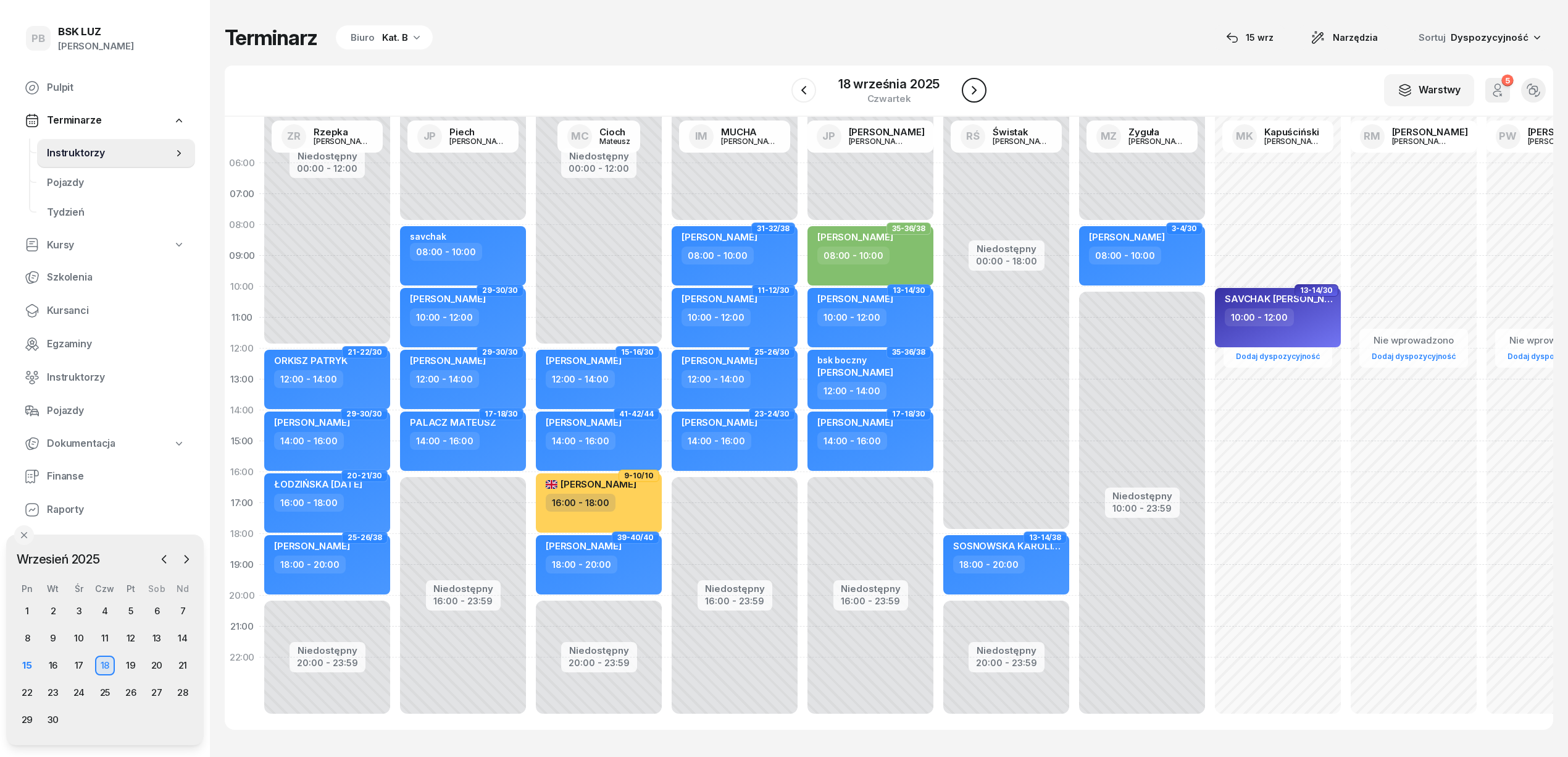
click at [981, 94] on icon "button" at bounding box center [974, 90] width 15 height 15
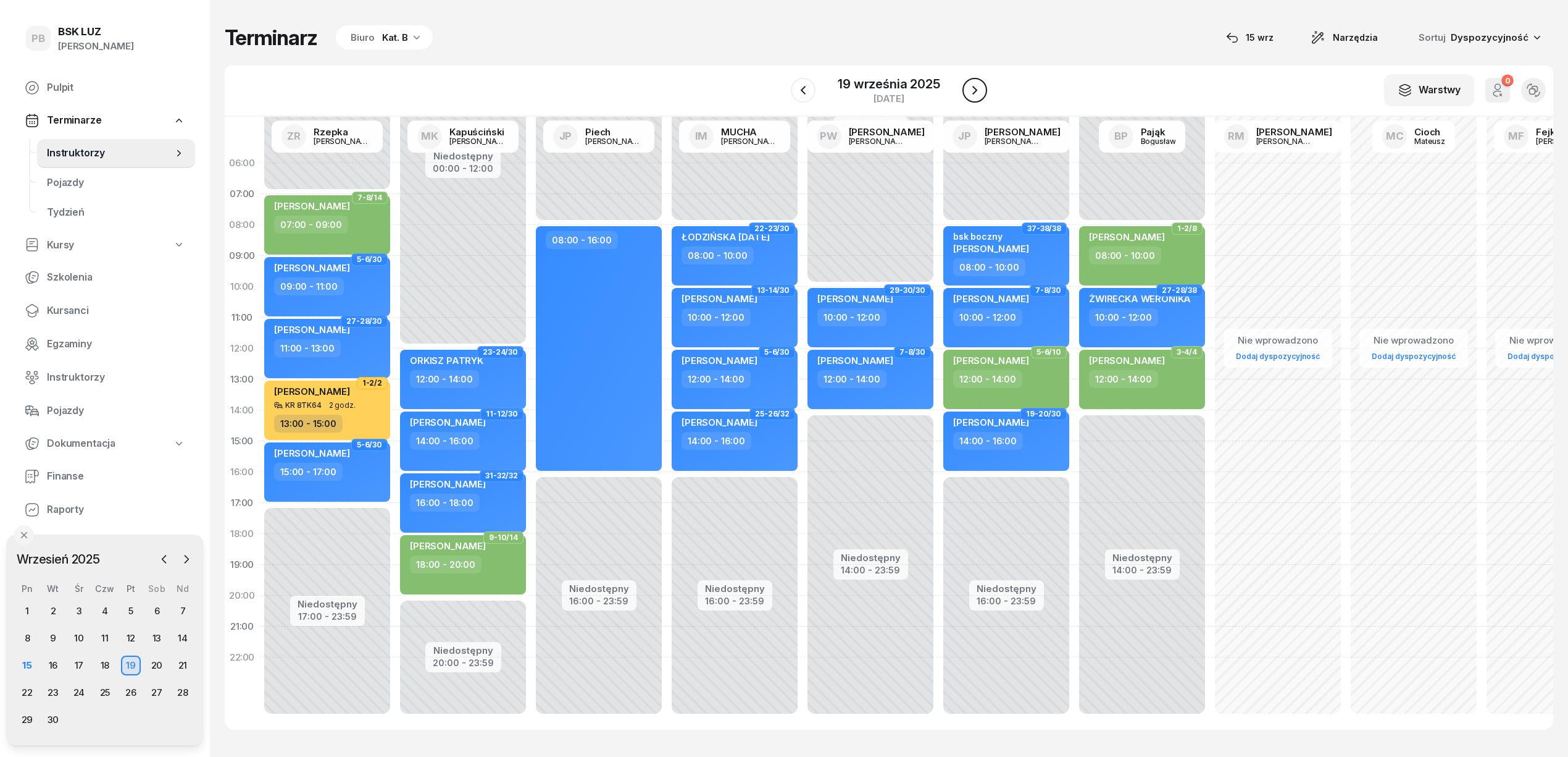
click at [981, 94] on icon "button" at bounding box center [975, 90] width 15 height 15
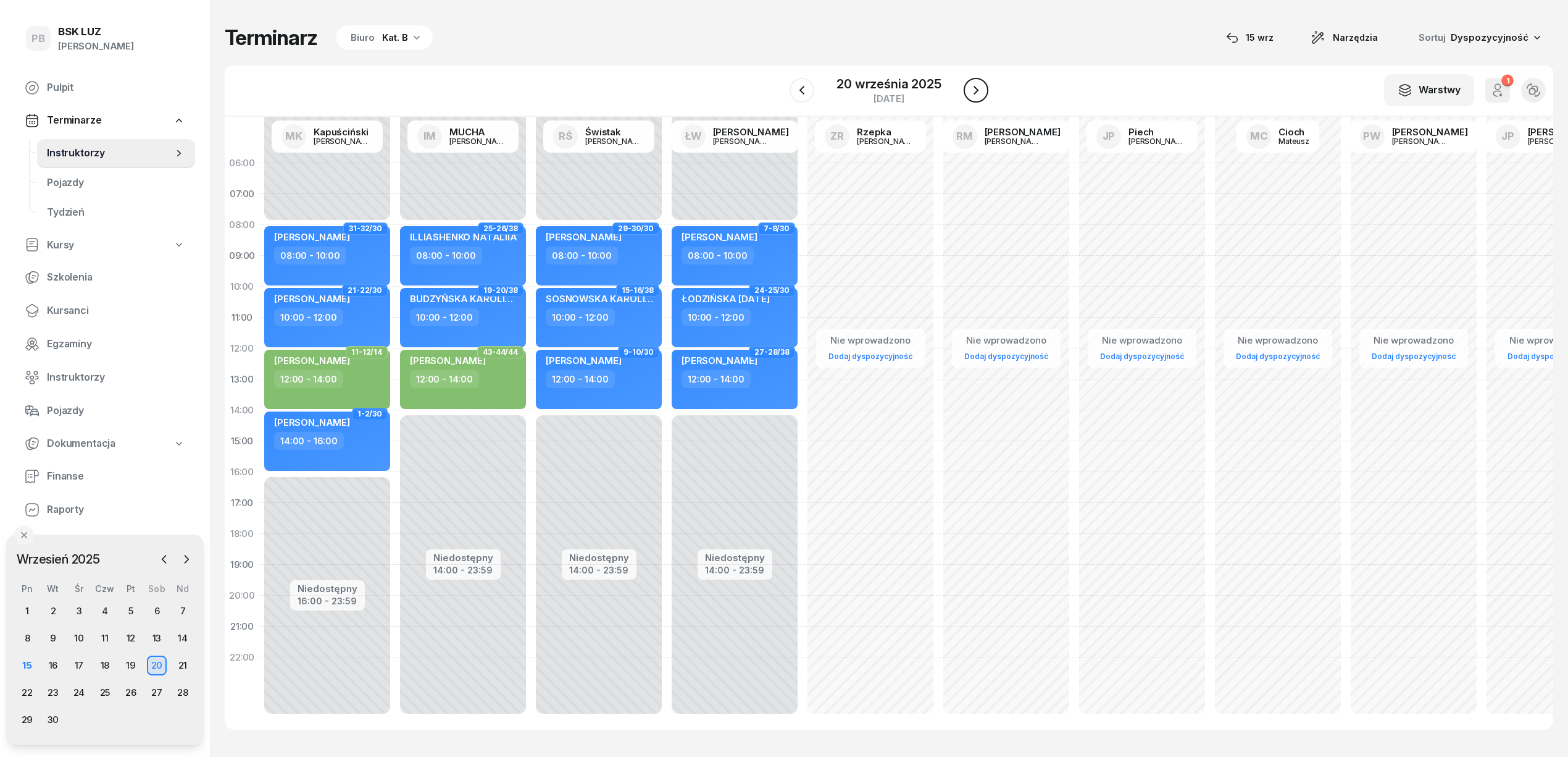
click at [981, 94] on icon "button" at bounding box center [976, 90] width 15 height 15
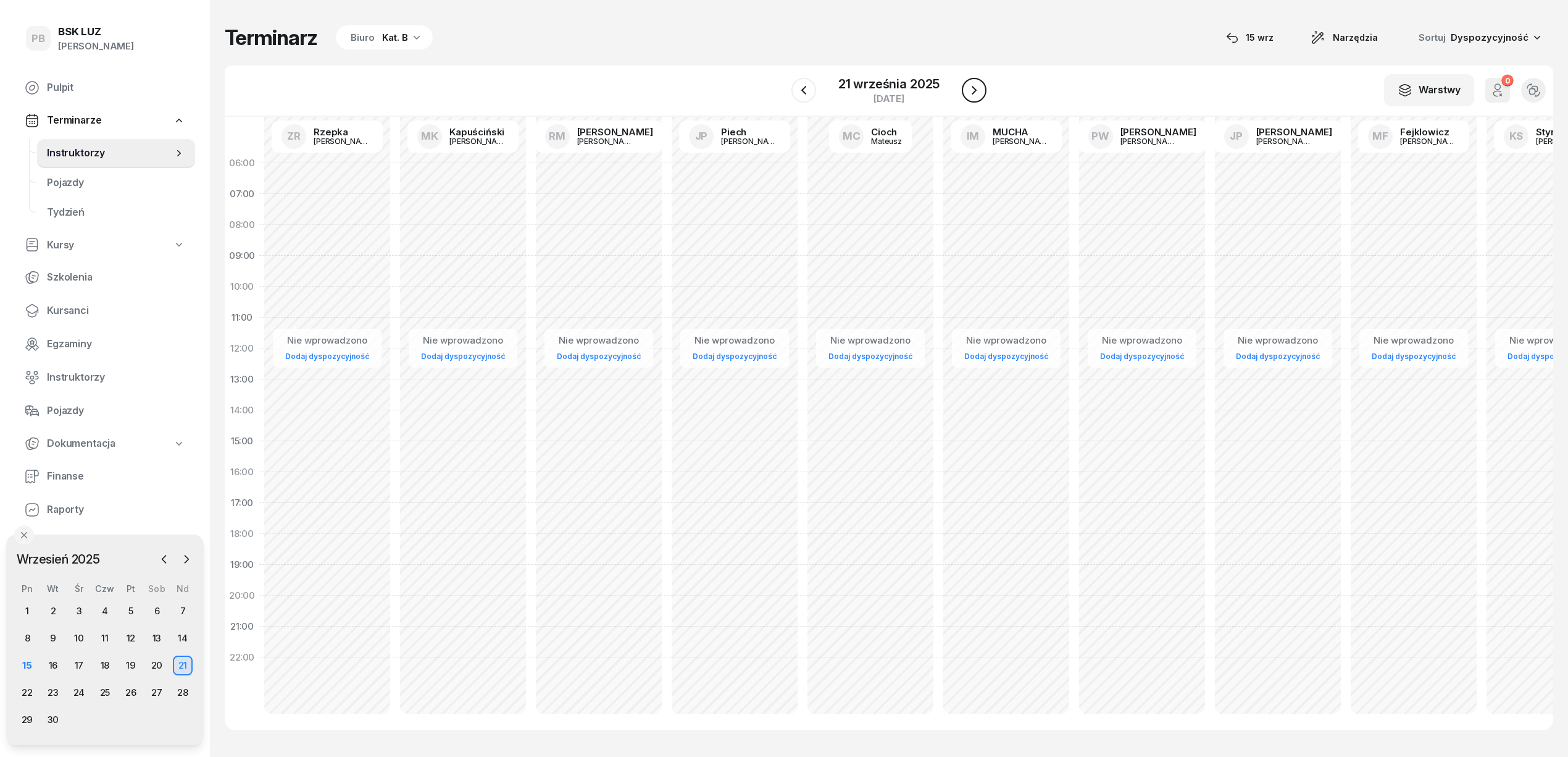
click at [981, 94] on icon "button" at bounding box center [974, 90] width 15 height 15
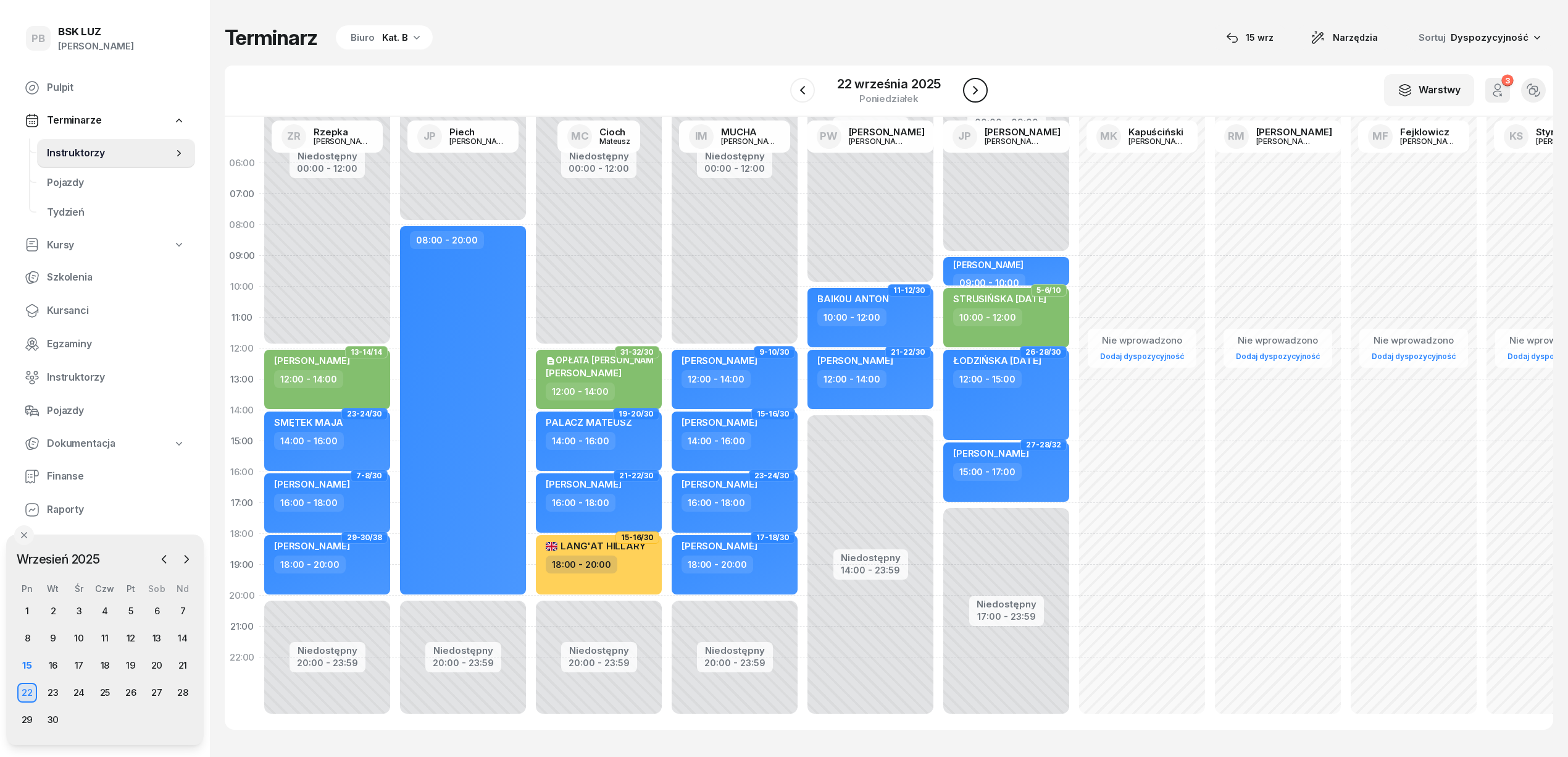
click at [981, 94] on icon "button" at bounding box center [976, 90] width 15 height 15
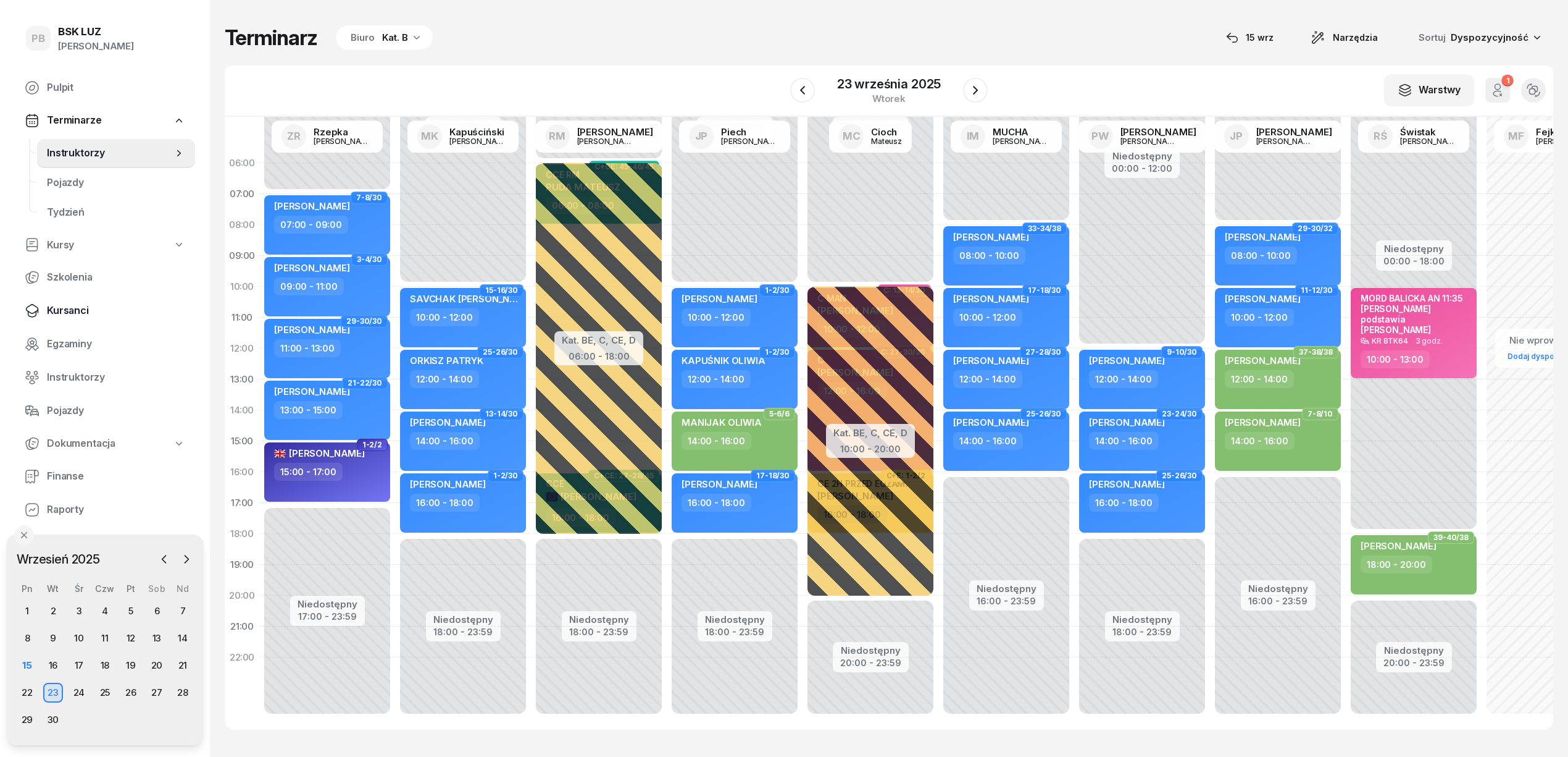
click at [78, 310] on span "Kursanci" at bounding box center [116, 311] width 139 height 16
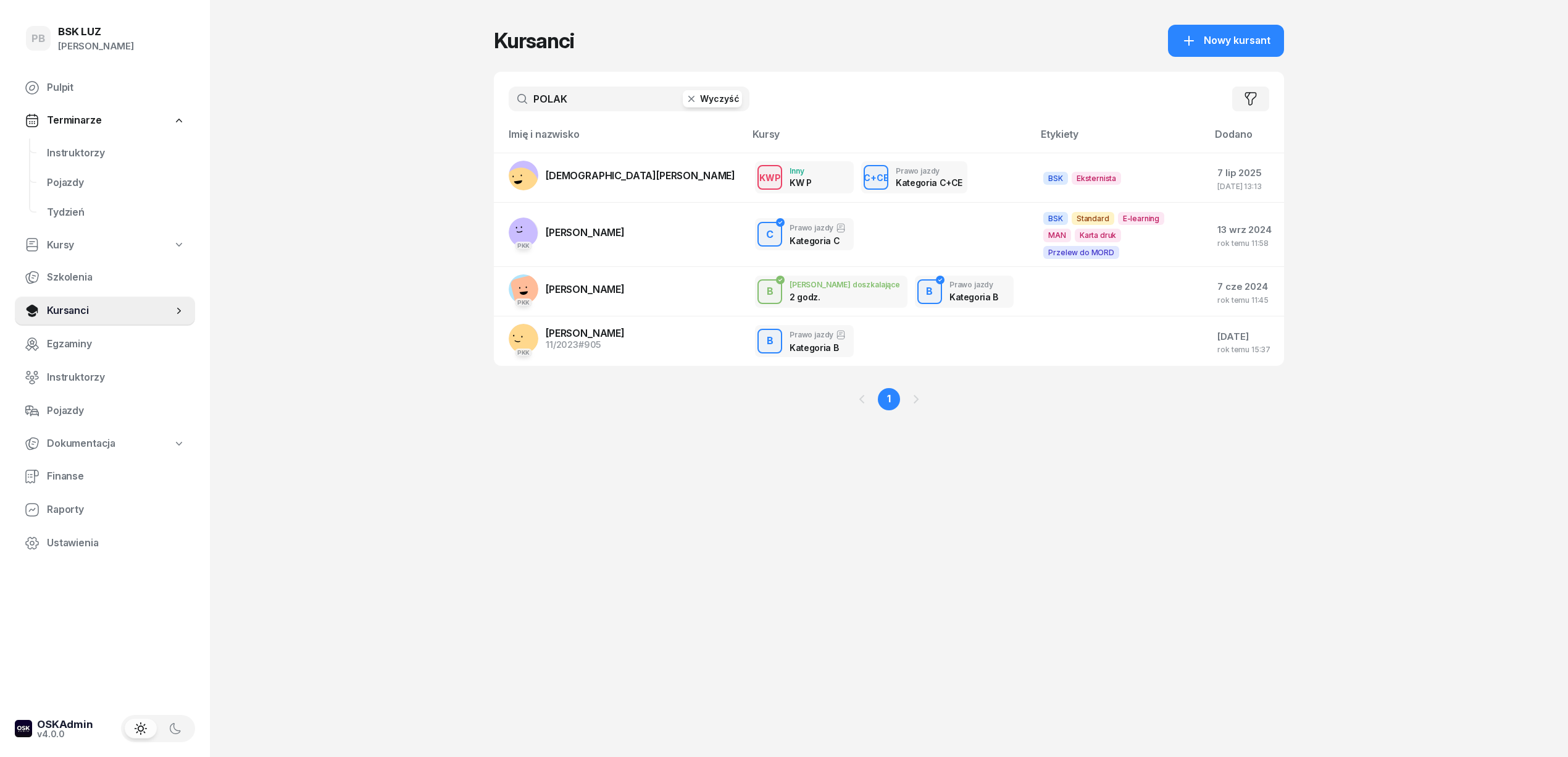
click at [570, 95] on input "POLAK" at bounding box center [629, 99] width 241 height 25
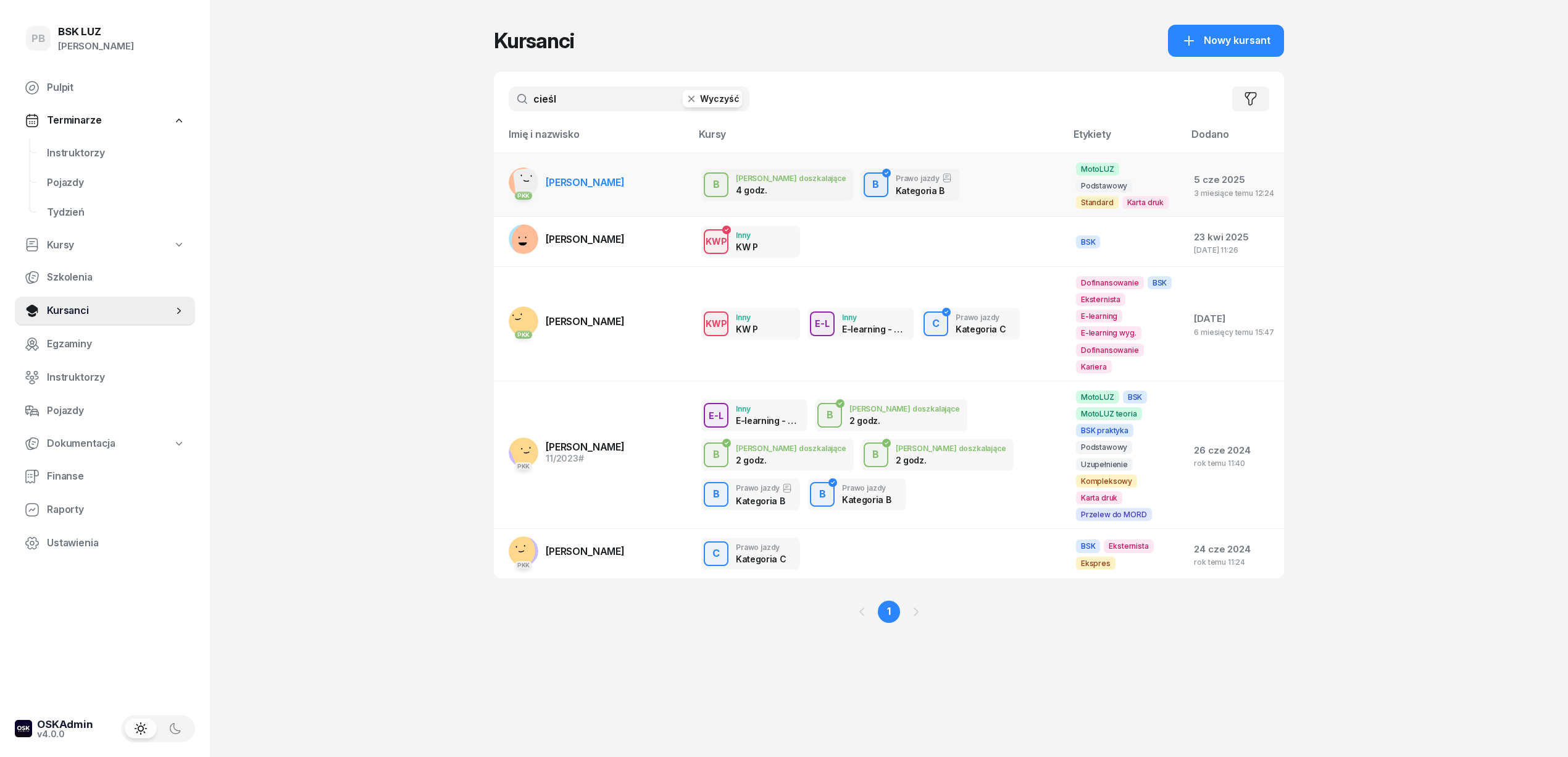
type input "cieśl"
click at [579, 176] on span "[PERSON_NAME]" at bounding box center [585, 182] width 79 height 13
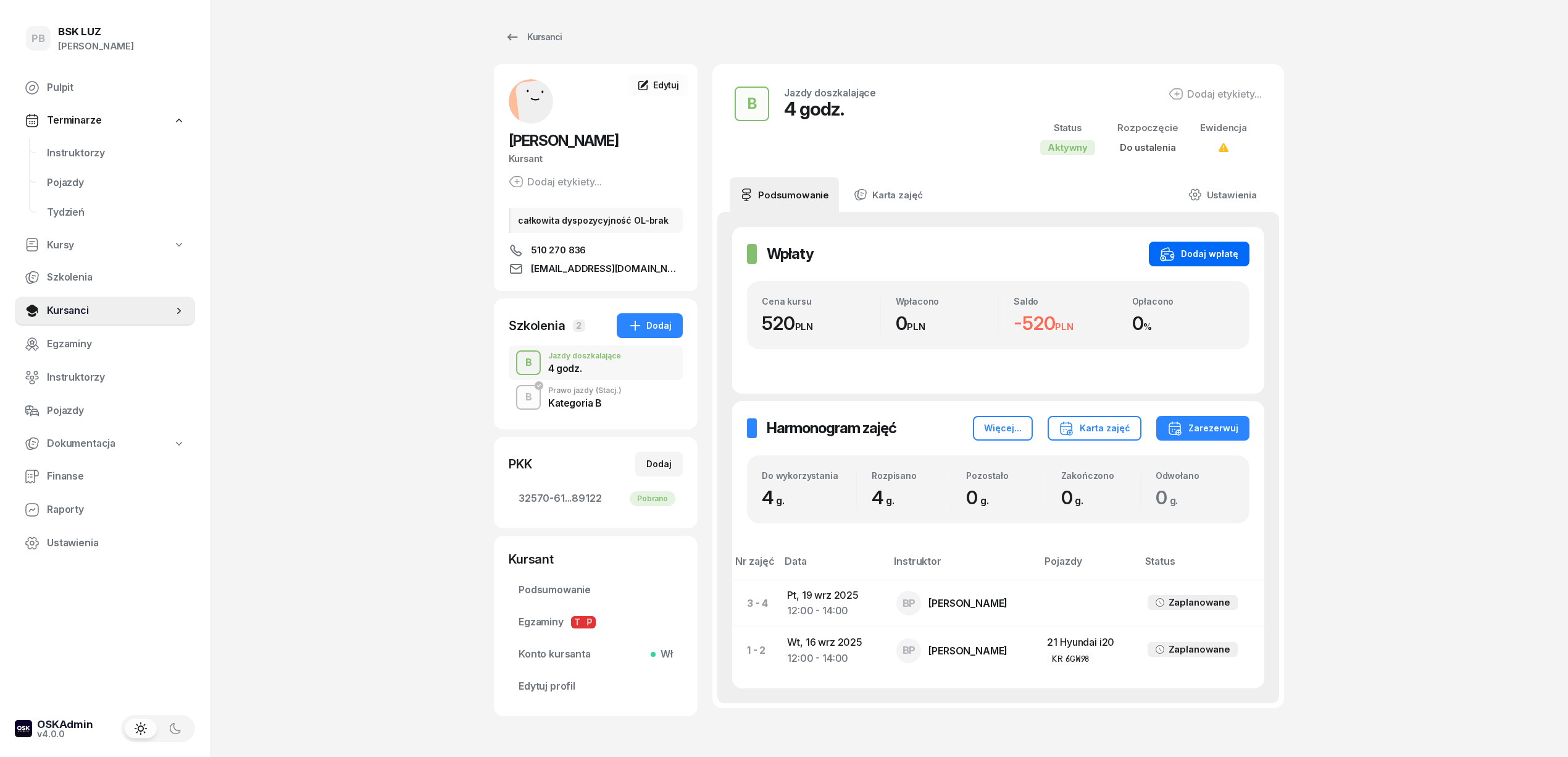
click at [1229, 262] on button "Dodaj wpłatę" at bounding box center [1199, 254] width 101 height 25
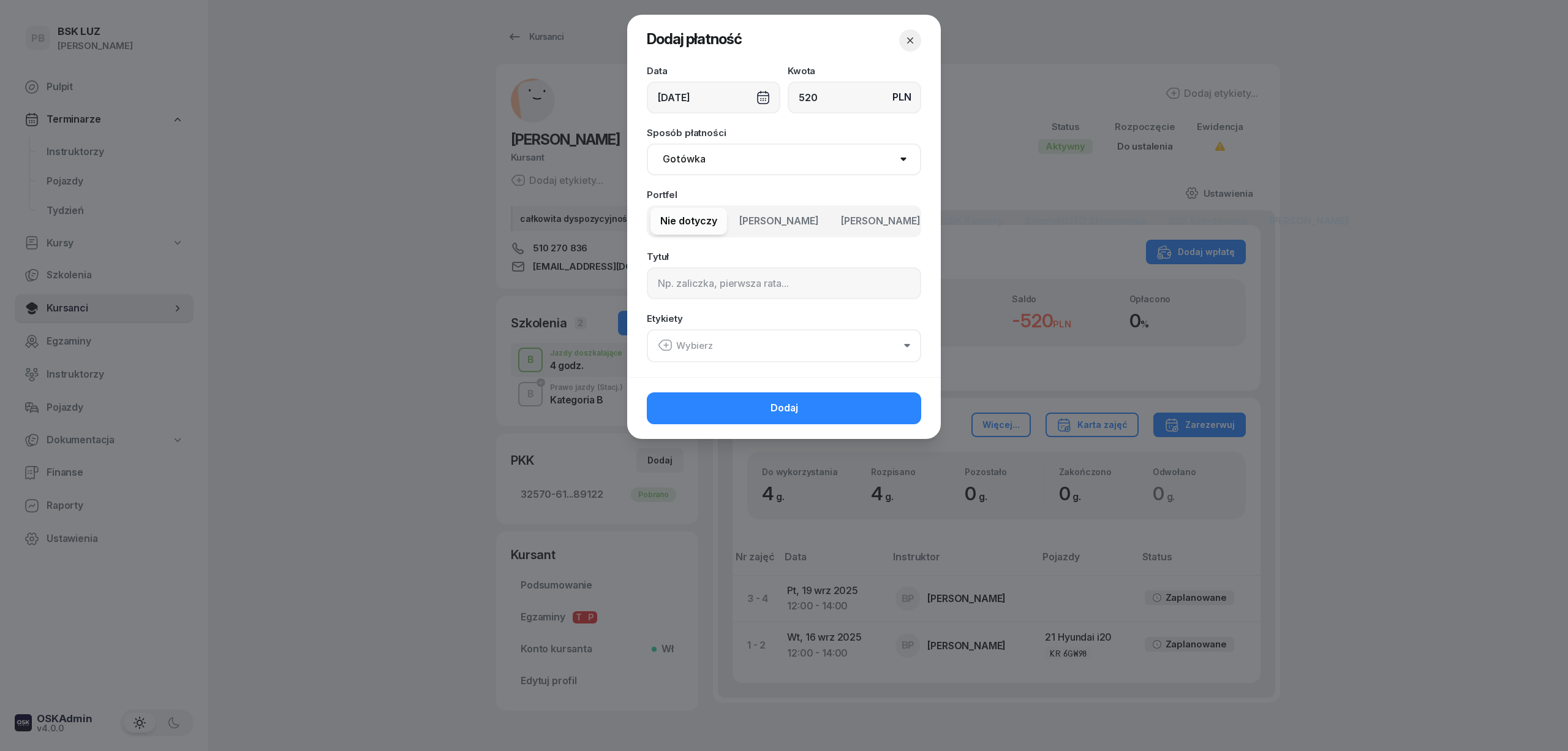
type input "520"
click at [696, 165] on select "Gotówka Karta Przelew Płatności online BLIK" at bounding box center [784, 159] width 274 height 32
select select "card"
click at [647, 143] on select "Gotówka Karta Przelew Płatności online BLIK" at bounding box center [784, 159] width 274 height 32
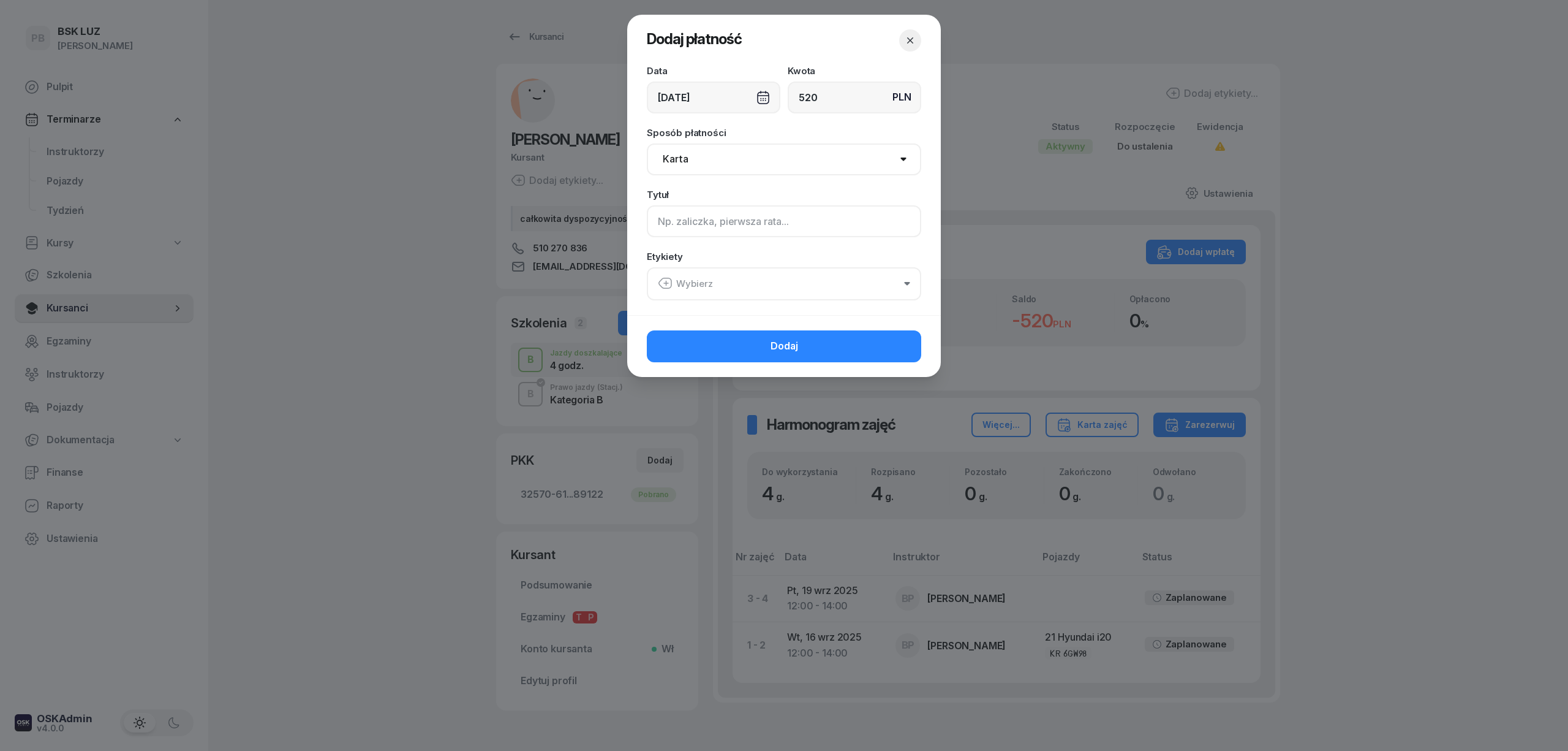
click at [675, 218] on input at bounding box center [784, 222] width 274 height 32
type input "4h B"
click at [838, 279] on button "Wybierz" at bounding box center [784, 283] width 274 height 33
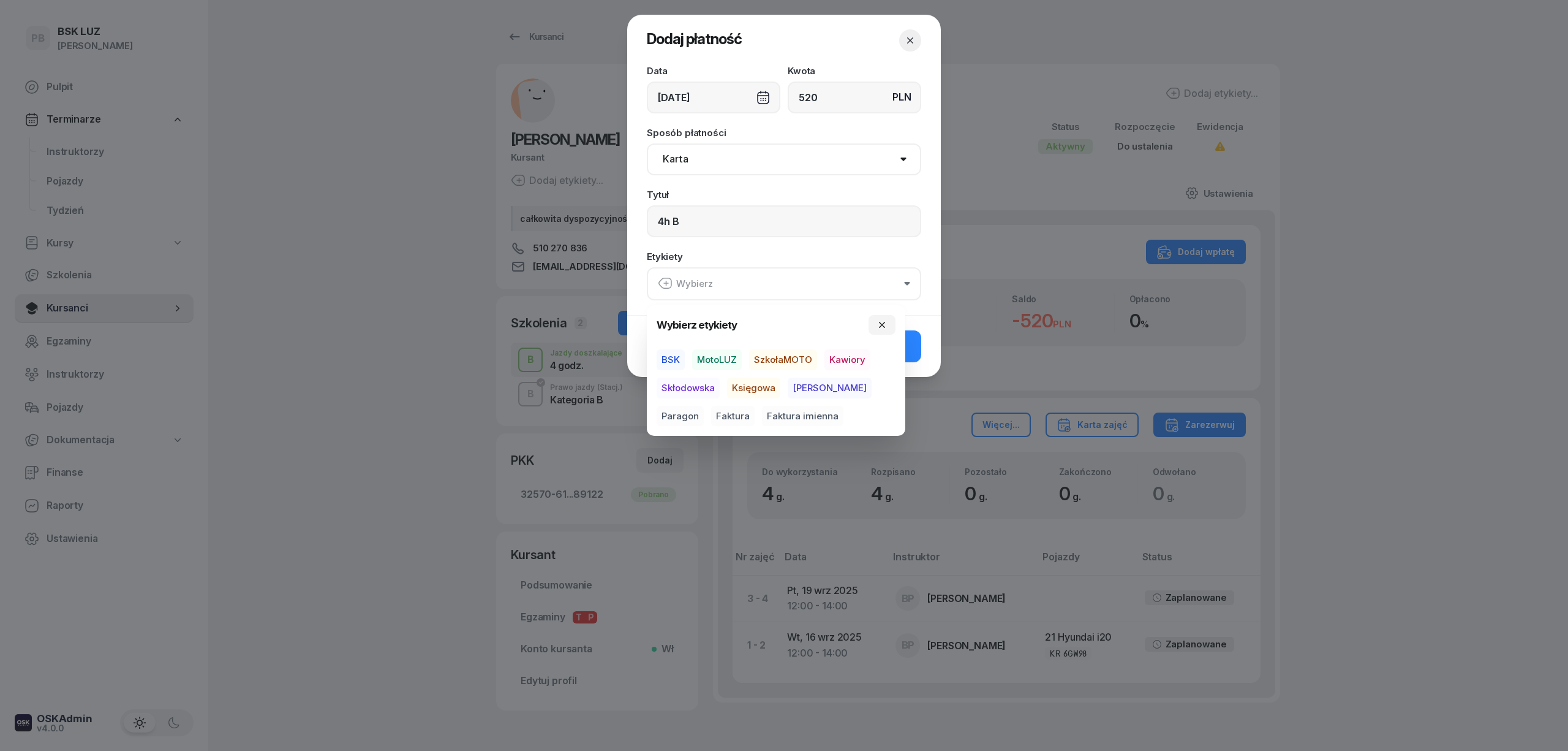
click at [716, 361] on span "MotoLUZ" at bounding box center [717, 360] width 50 height 20
click at [837, 361] on span "Kawiory" at bounding box center [847, 360] width 46 height 20
click at [704, 405] on span "Paragon" at bounding box center [680, 415] width 48 height 20
click at [915, 357] on button "Dodaj" at bounding box center [784, 346] width 274 height 32
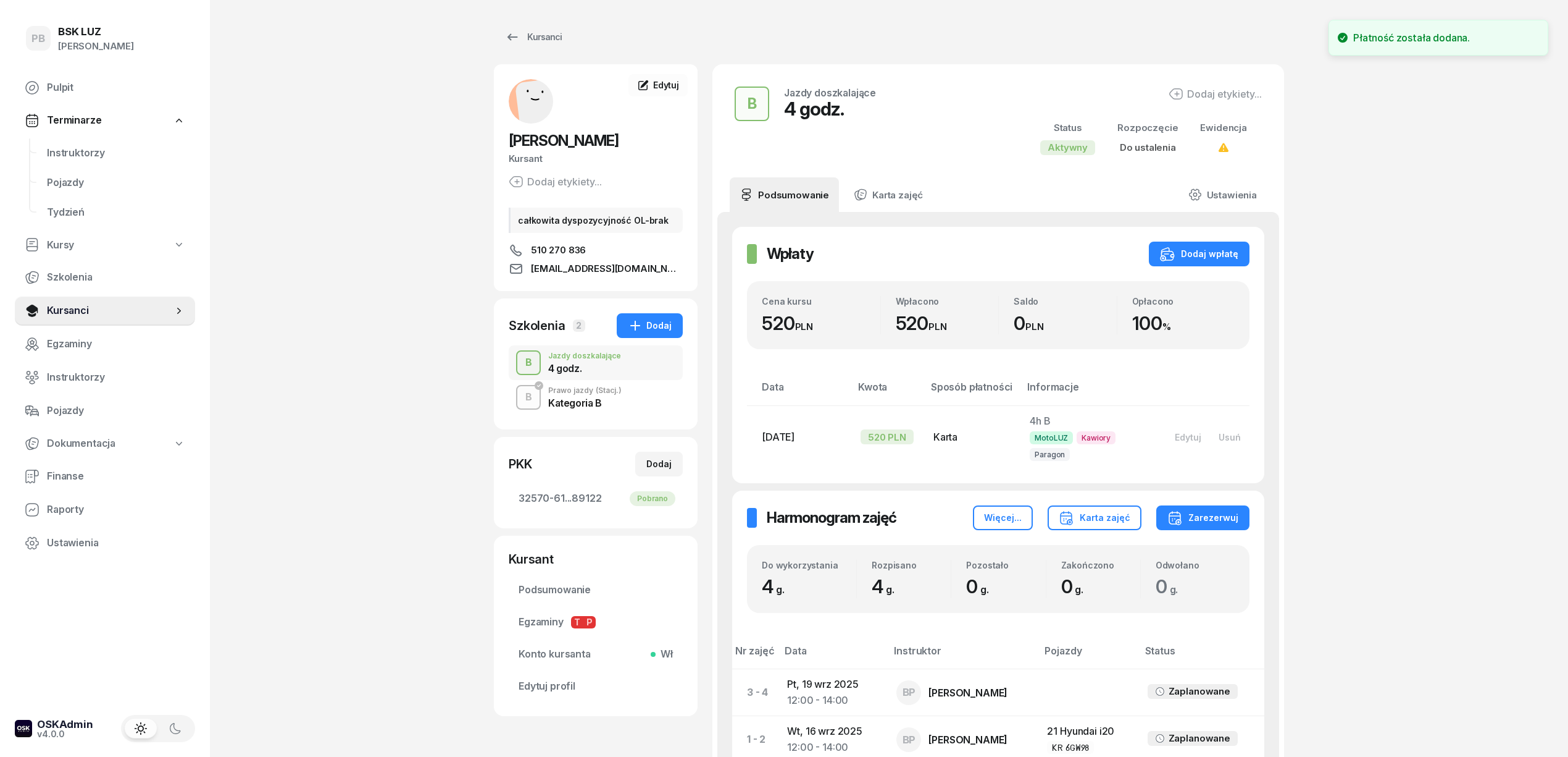
click at [1346, 404] on div "PB BSK [PERSON_NAME] Terminarze Instruktorzy Pojazdy Tydzień Kursy Szkolenia Ku…" at bounding box center [784, 459] width 1568 height 918
click at [284, 157] on div "PB BSK [PERSON_NAME] Terminarze Instruktorzy Pojazdy Tydzień Kursy Szkolenia Ku…" at bounding box center [784, 459] width 1568 height 918
click at [532, 30] on div "Kursanci" at bounding box center [533, 37] width 57 height 15
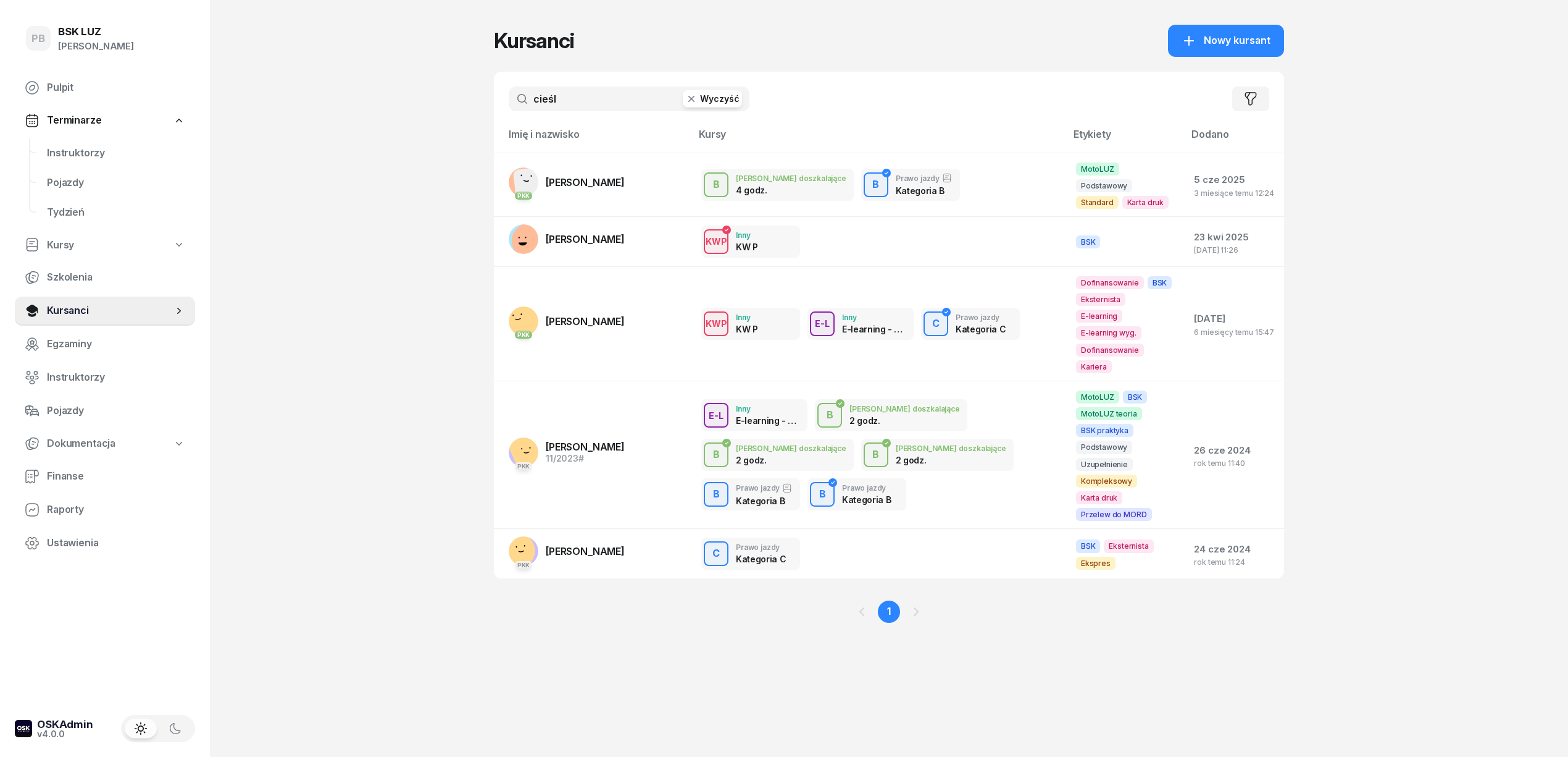
click at [360, 111] on div "PB BSK [PERSON_NAME] Terminarze Instruktorzy Pojazdy Tydzień Kursy Szkolenia Ku…" at bounding box center [784, 378] width 1568 height 757
click at [99, 152] on span "Instruktorzy" at bounding box center [116, 153] width 139 height 16
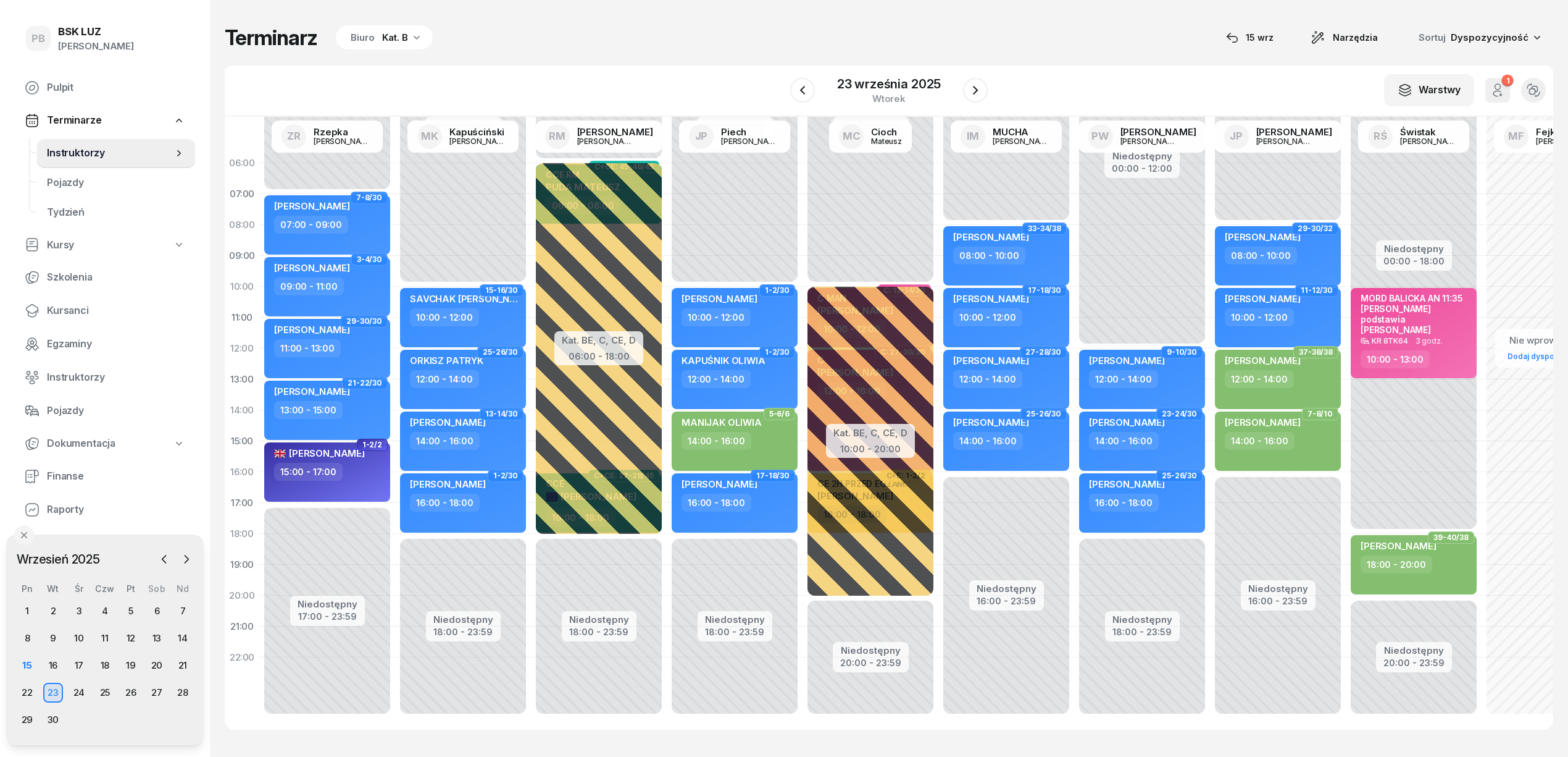
click at [522, 53] on div "Terminarz Biuro Kat. B [DATE] Narzędzia Sortuj Dyspozycyjność W Wybierz AK [PER…" at bounding box center [889, 377] width 1329 height 754
click at [66, 315] on span "Kursanci" at bounding box center [116, 311] width 139 height 16
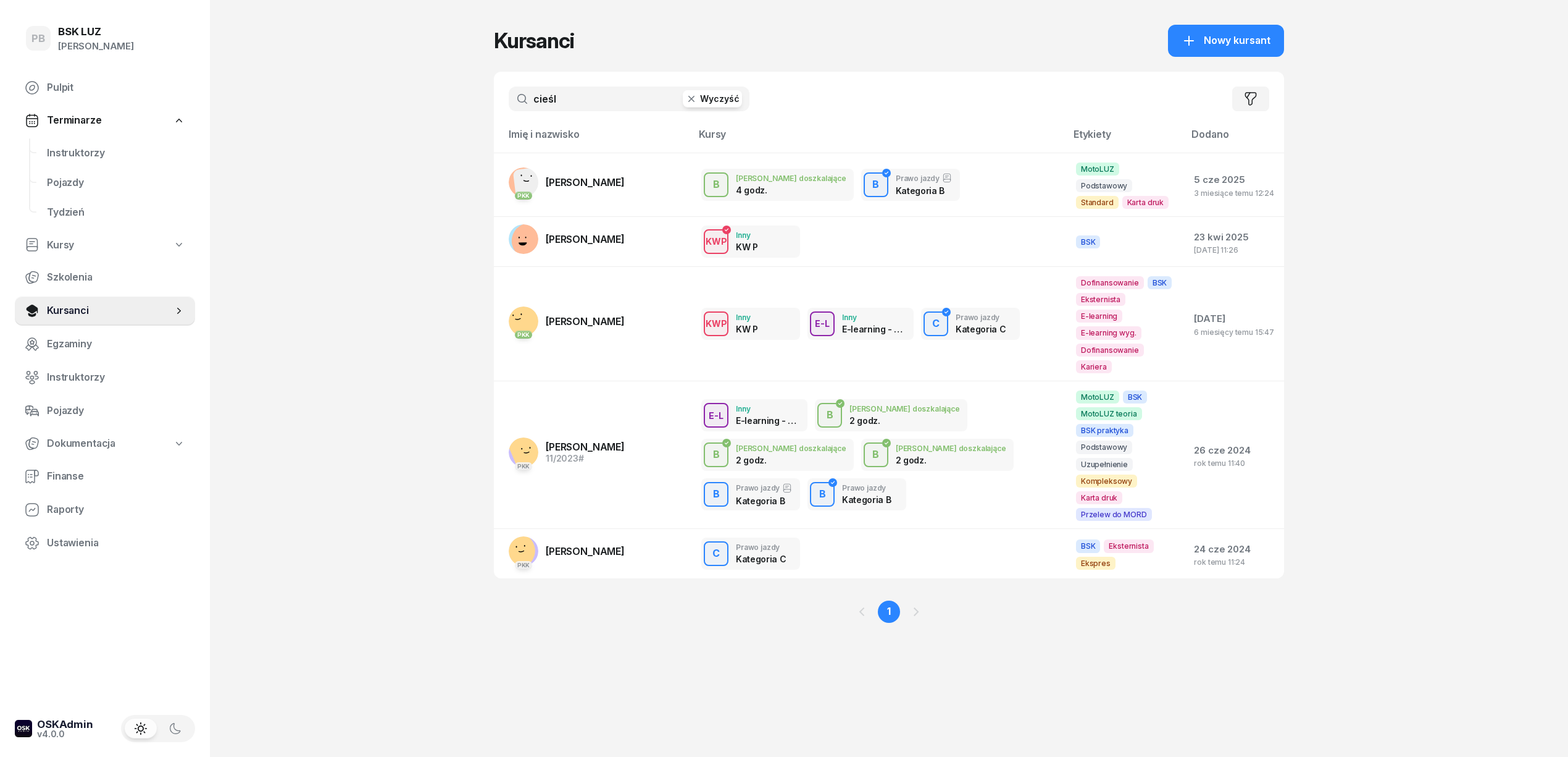
click at [581, 94] on input "cieśl" at bounding box center [629, 99] width 241 height 25
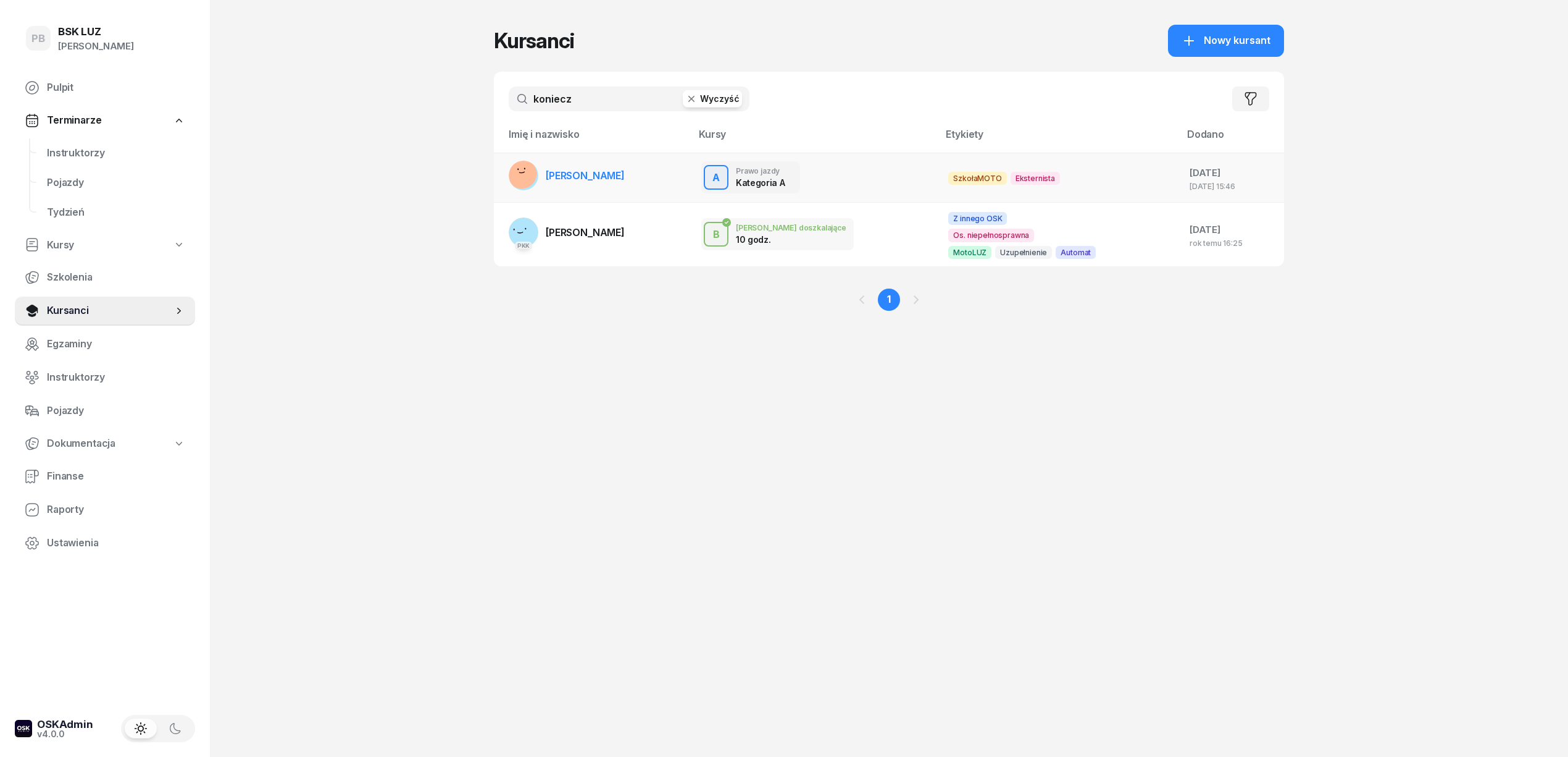
type input "koniecz"
click at [617, 179] on span "[PERSON_NAME]" at bounding box center [585, 175] width 79 height 13
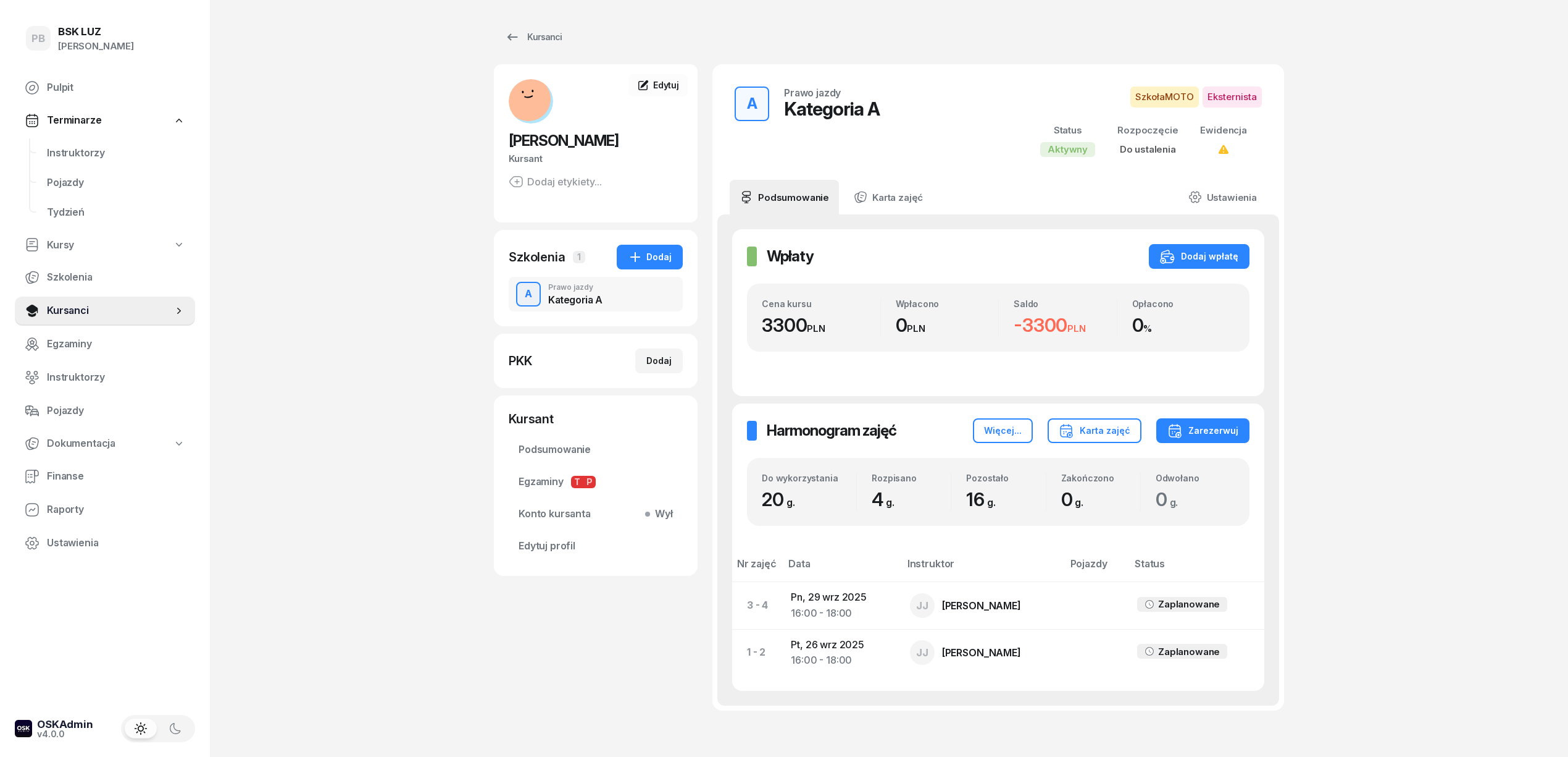
click at [1440, 471] on div "PB BSK [PERSON_NAME] Terminarze Instruktorzy Pojazdy Tydzień Kursy Szkolenia Ku…" at bounding box center [784, 416] width 1568 height 831
click at [277, 189] on div "PB BSK [PERSON_NAME] Terminarze Instruktorzy Pojazdy Tydzień Kursy Szkolenia Ku…" at bounding box center [784, 416] width 1568 height 831
click at [85, 157] on span "Instruktorzy" at bounding box center [116, 153] width 139 height 16
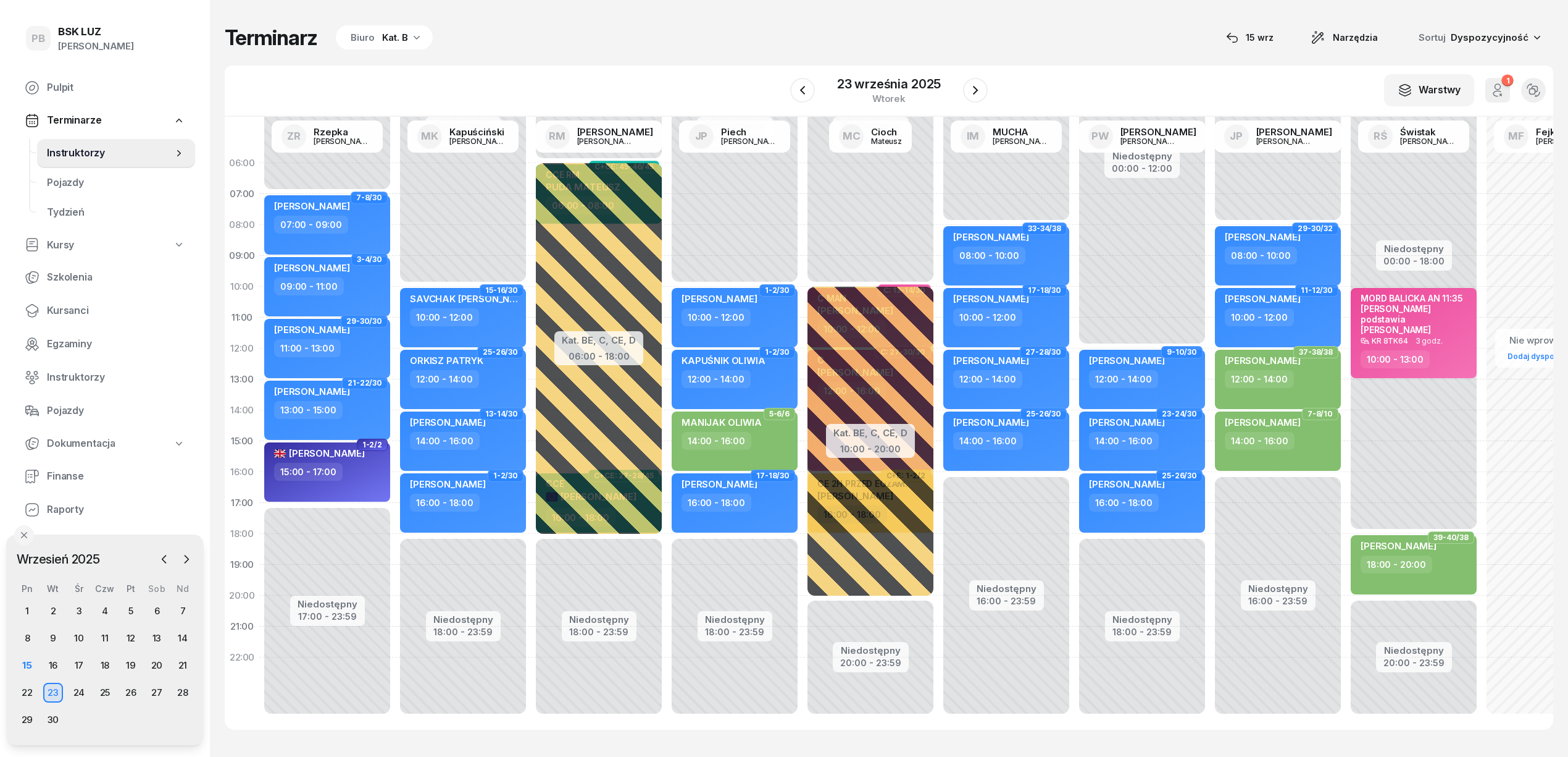
click at [574, 62] on div "Terminarz Biuro Kat. B [DATE] Narzędzia Sortuj Dyspozycyjność W Wybierz AK [PER…" at bounding box center [889, 377] width 1329 height 754
click at [25, 662] on div "15" at bounding box center [27, 665] width 20 height 20
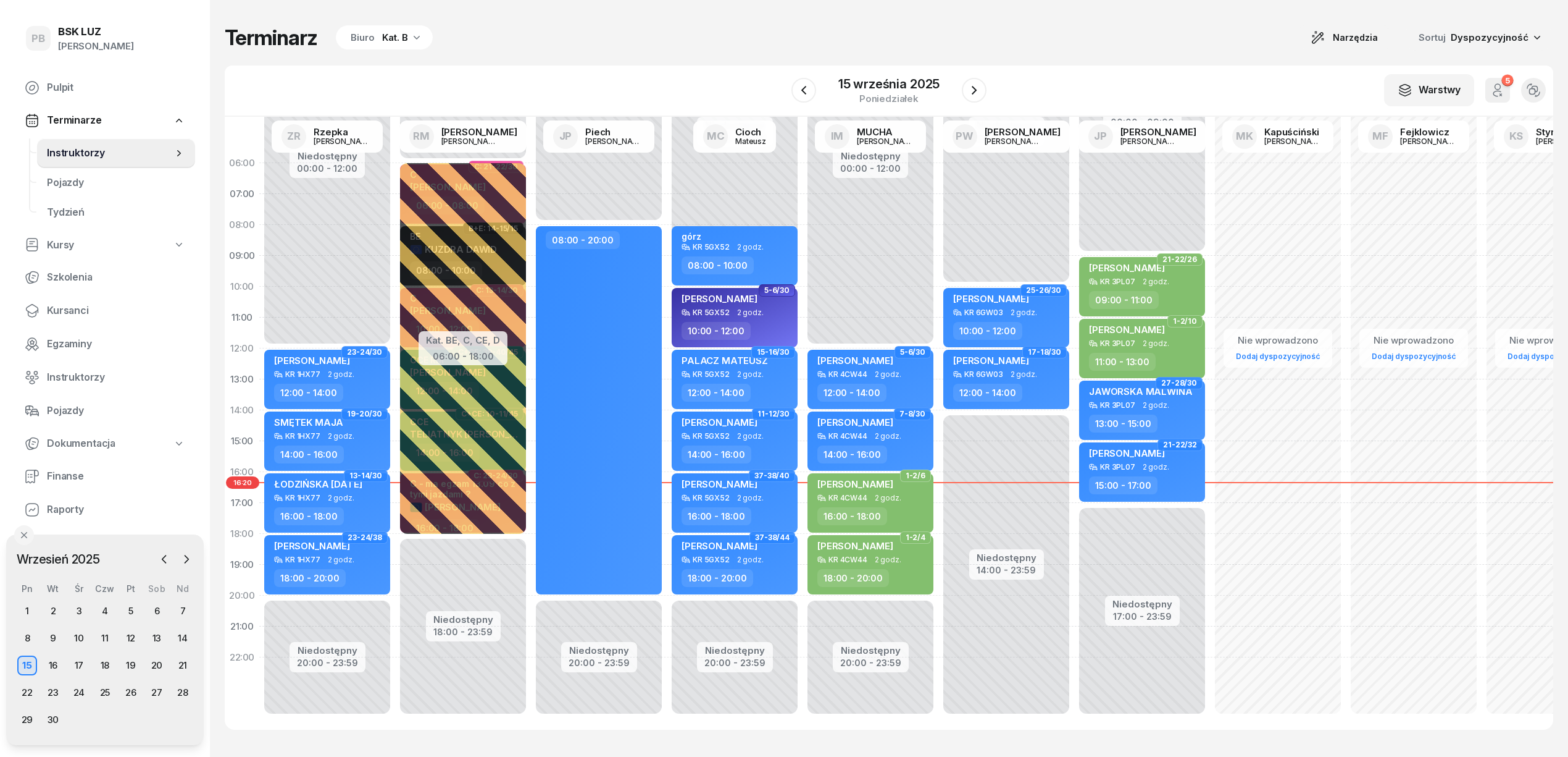
click at [391, 38] on div "Kat. B" at bounding box center [395, 38] width 26 height 15
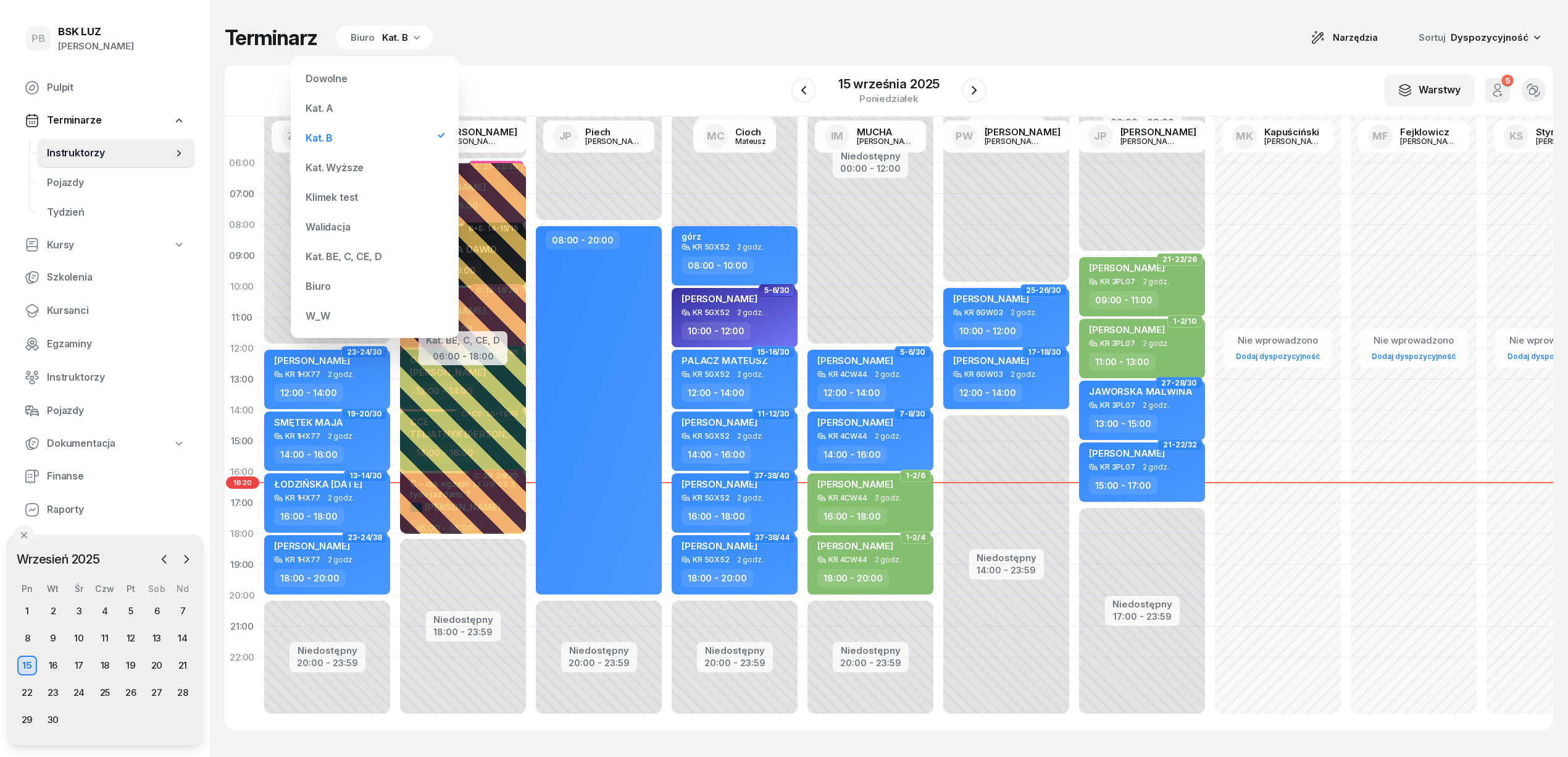
click at [320, 257] on div "Kat. BE, C, CE, D" at bounding box center [343, 256] width 76 height 10
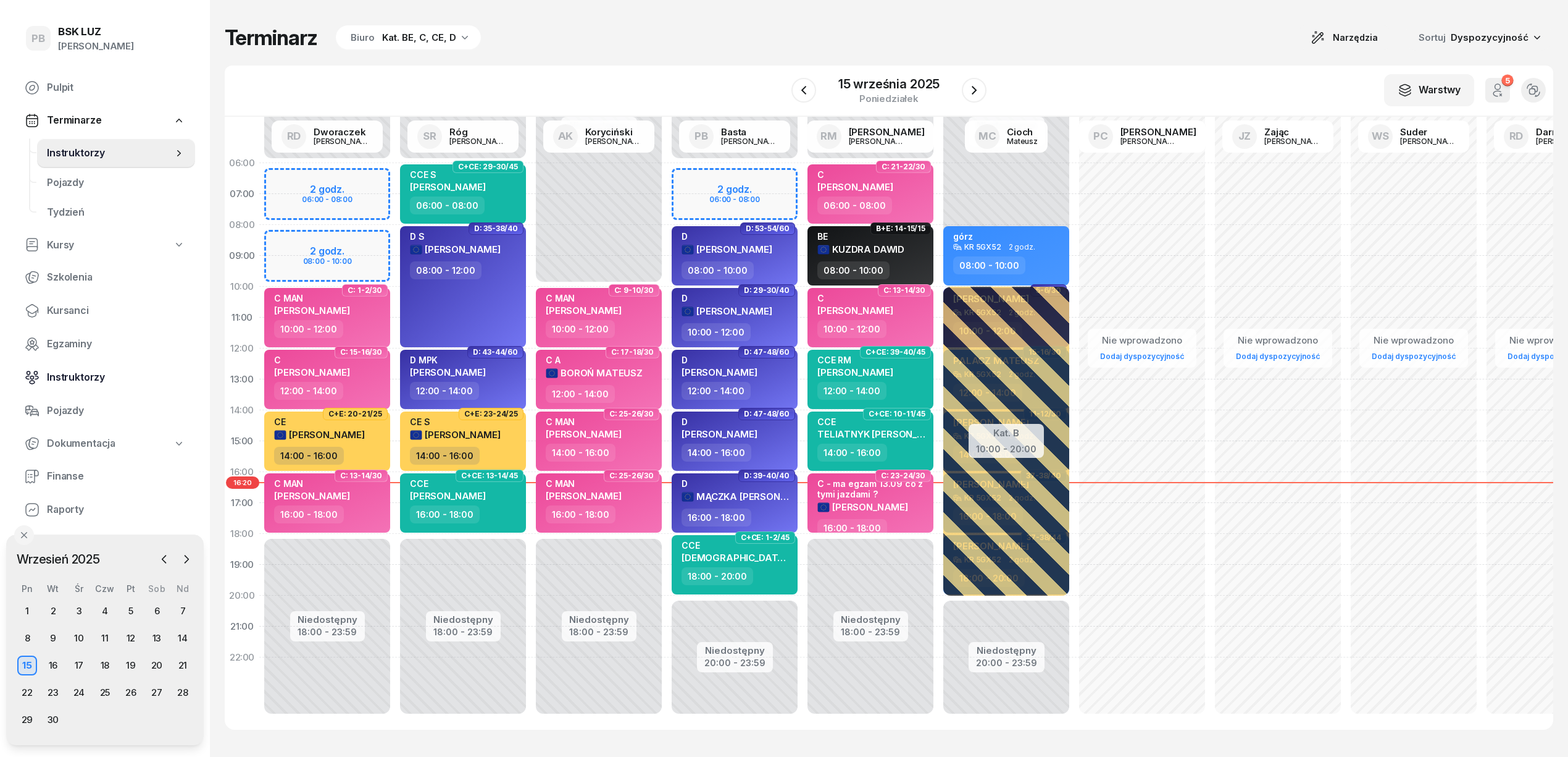
click at [69, 380] on span "Instruktorzy" at bounding box center [116, 377] width 139 height 16
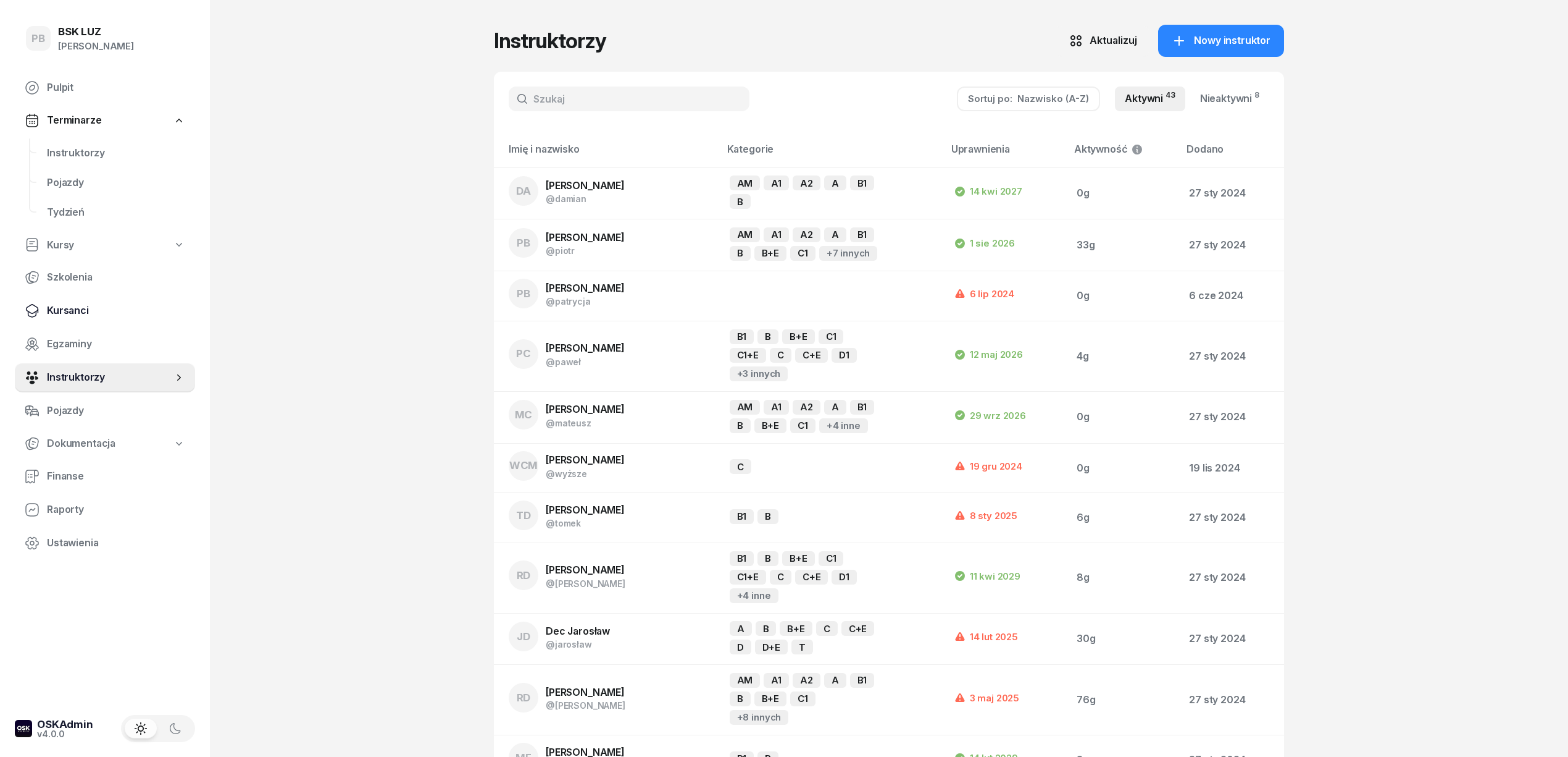
click at [75, 303] on span "Kursanci" at bounding box center [116, 311] width 139 height 16
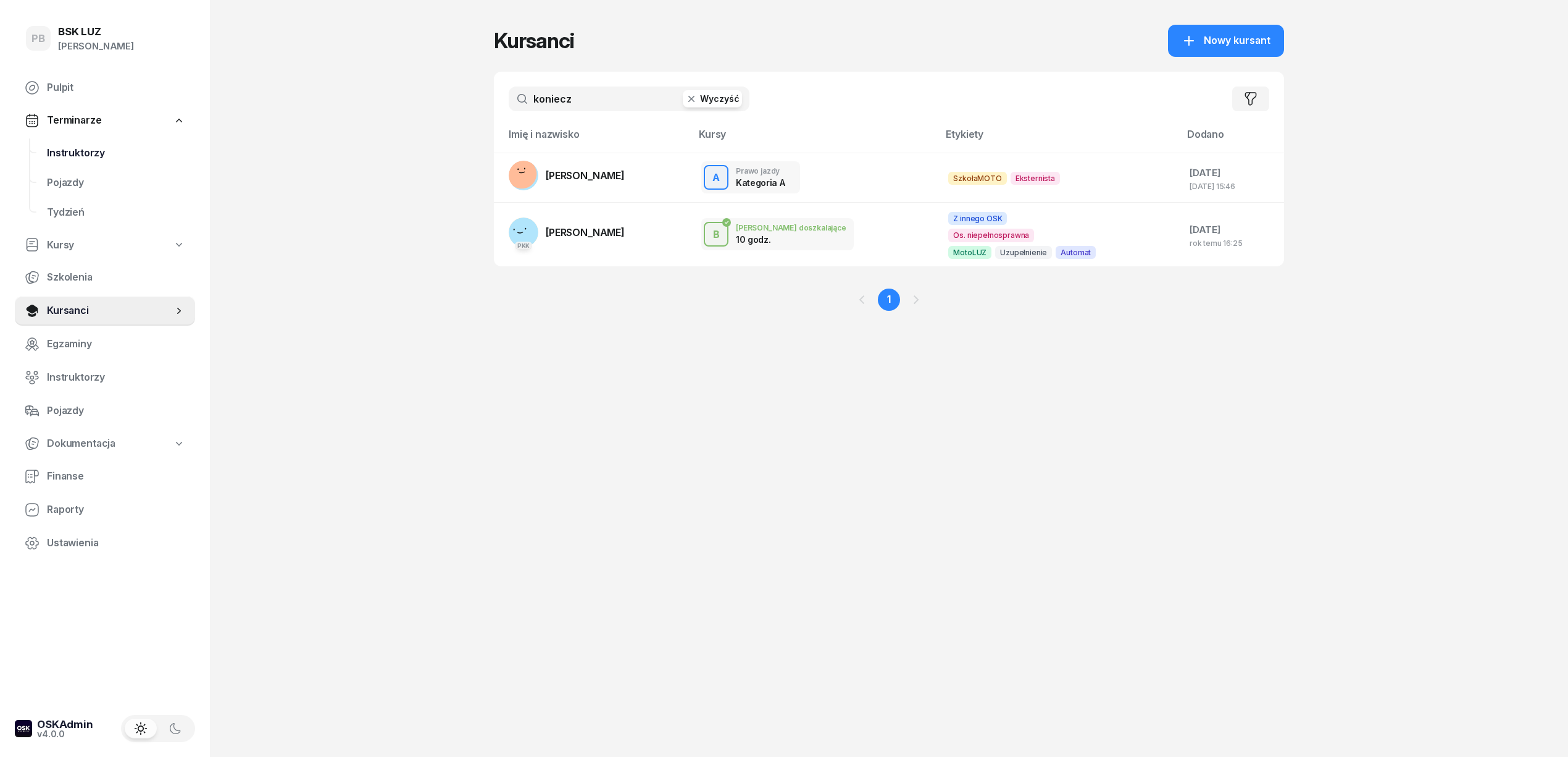
click at [63, 154] on span "Instruktorzy" at bounding box center [116, 153] width 139 height 16
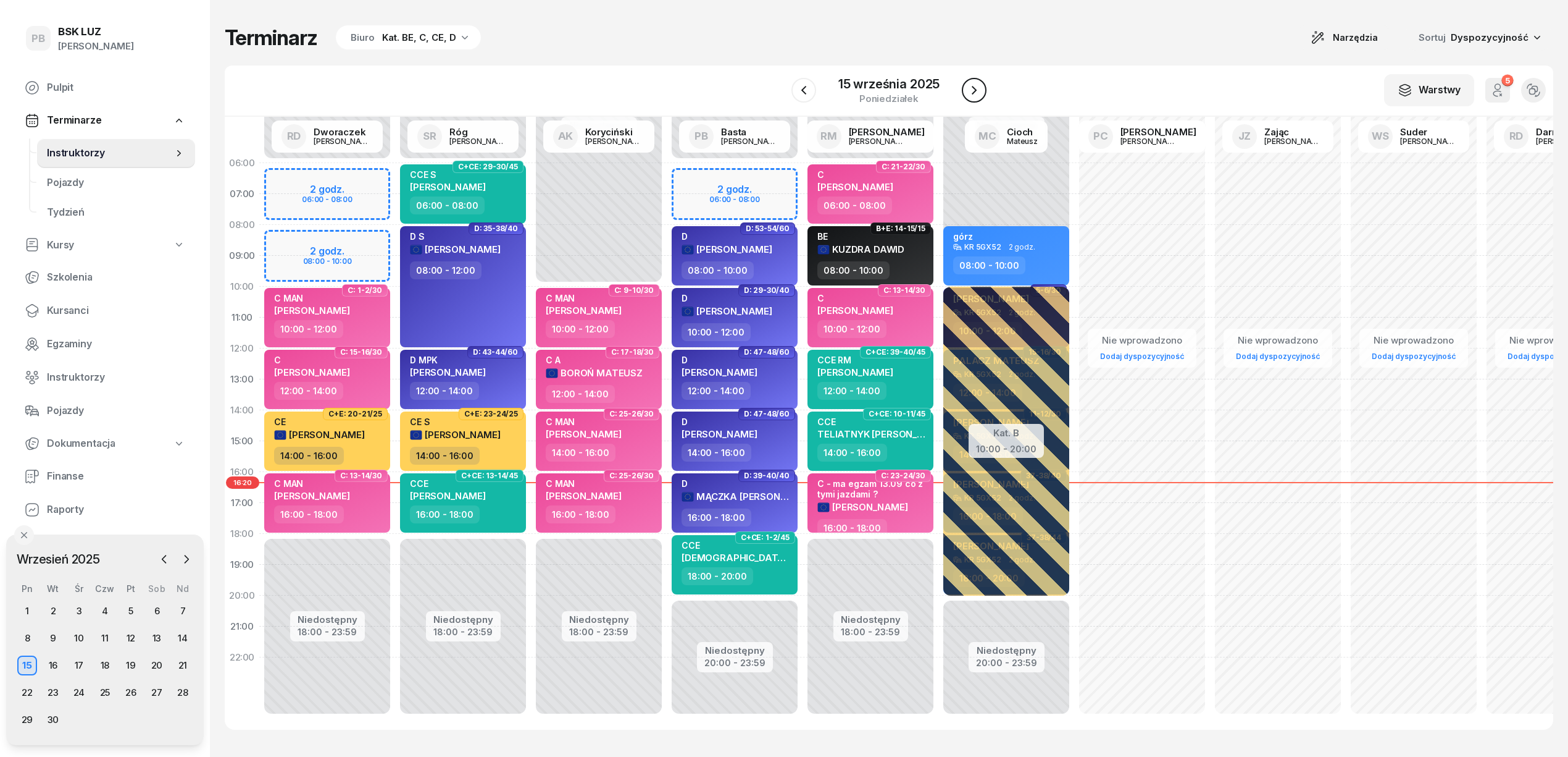
click at [974, 87] on icon "button" at bounding box center [974, 90] width 15 height 15
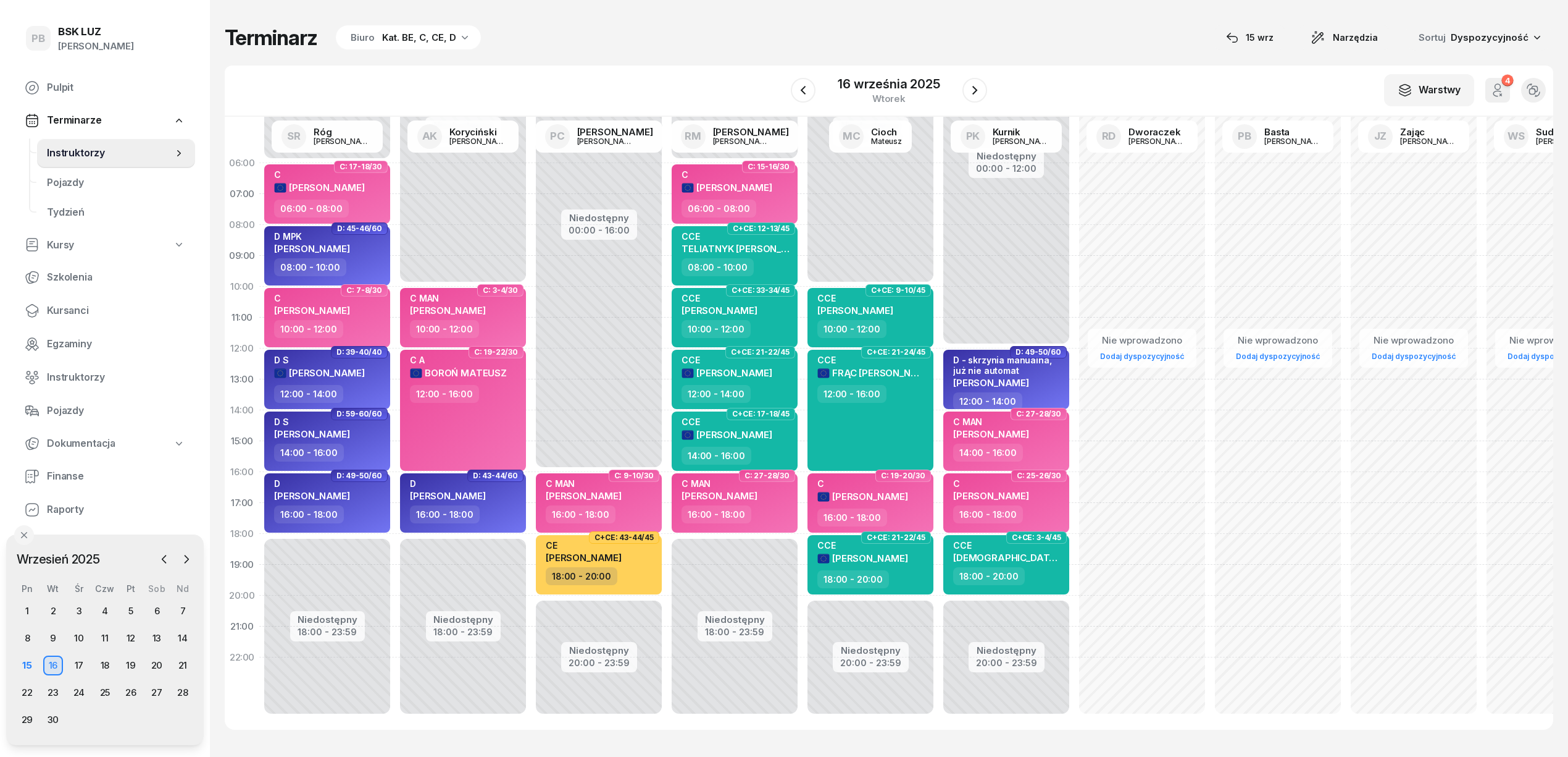
drag, startPoint x: 808, startPoint y: 82, endPoint x: 591, endPoint y: 153, distance: 228.3
click at [806, 82] on button "button" at bounding box center [803, 91] width 25 height 25
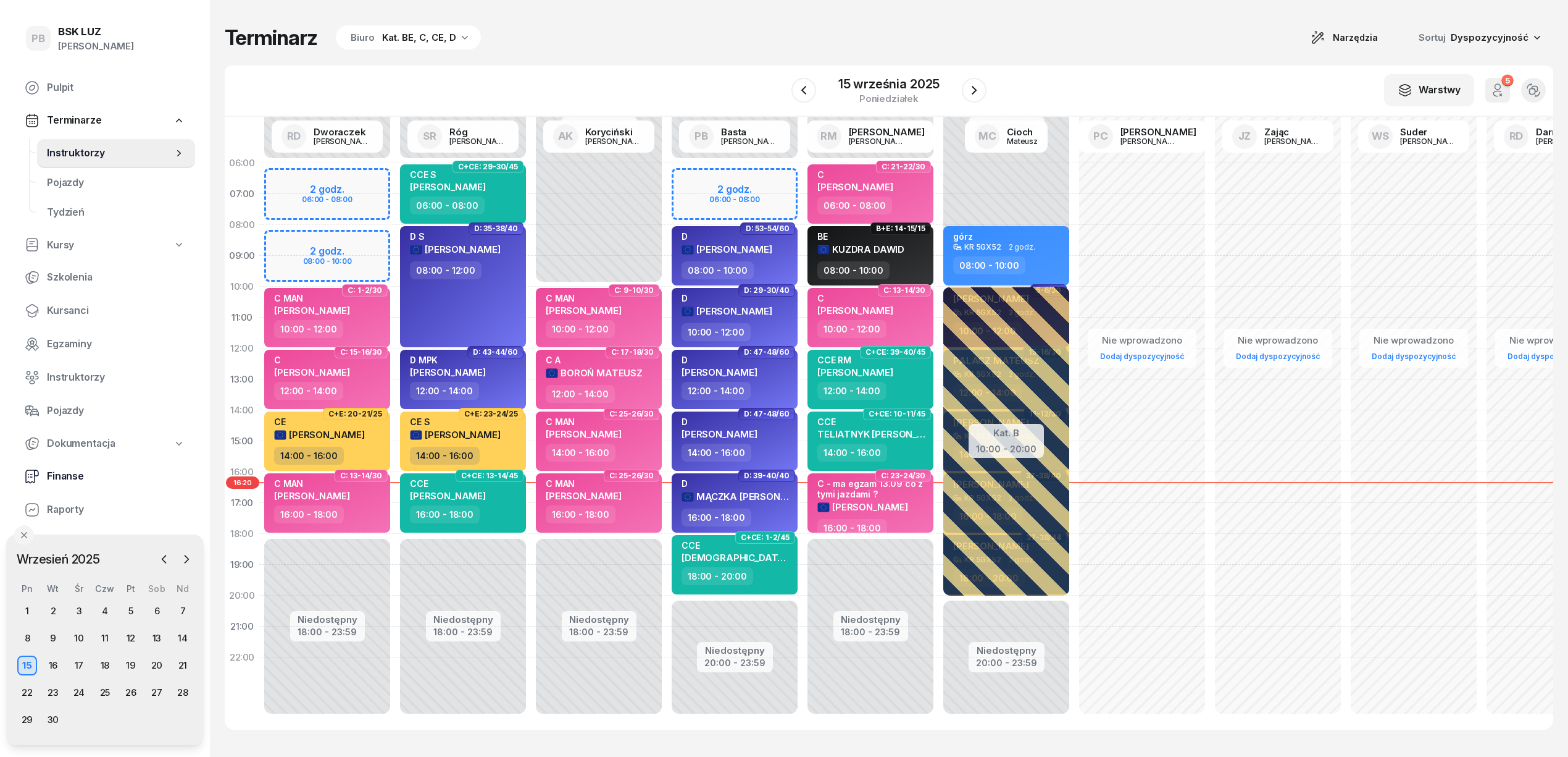
click at [60, 472] on span "Finanse" at bounding box center [116, 476] width 139 height 16
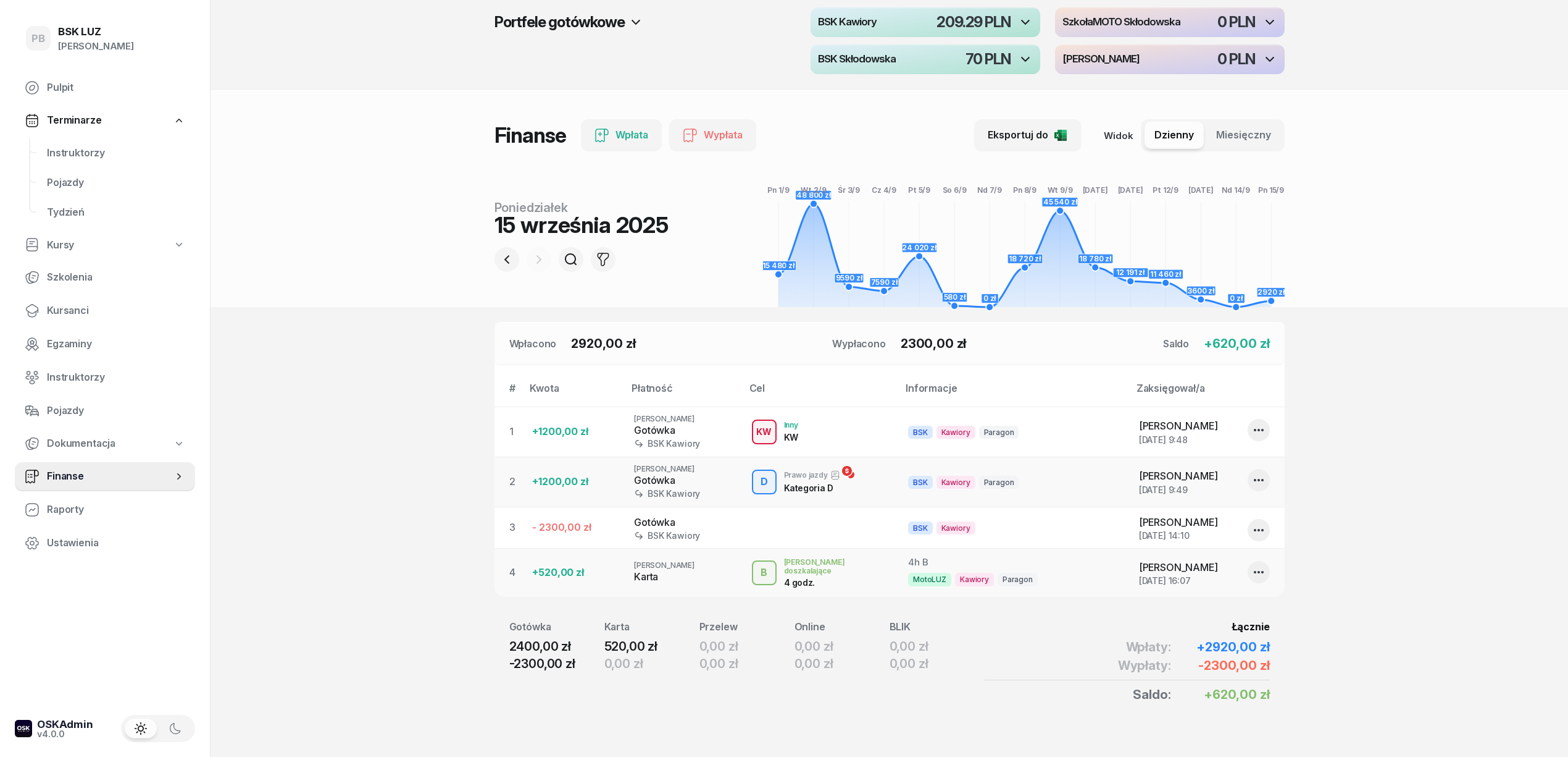
scroll to position [60, 0]
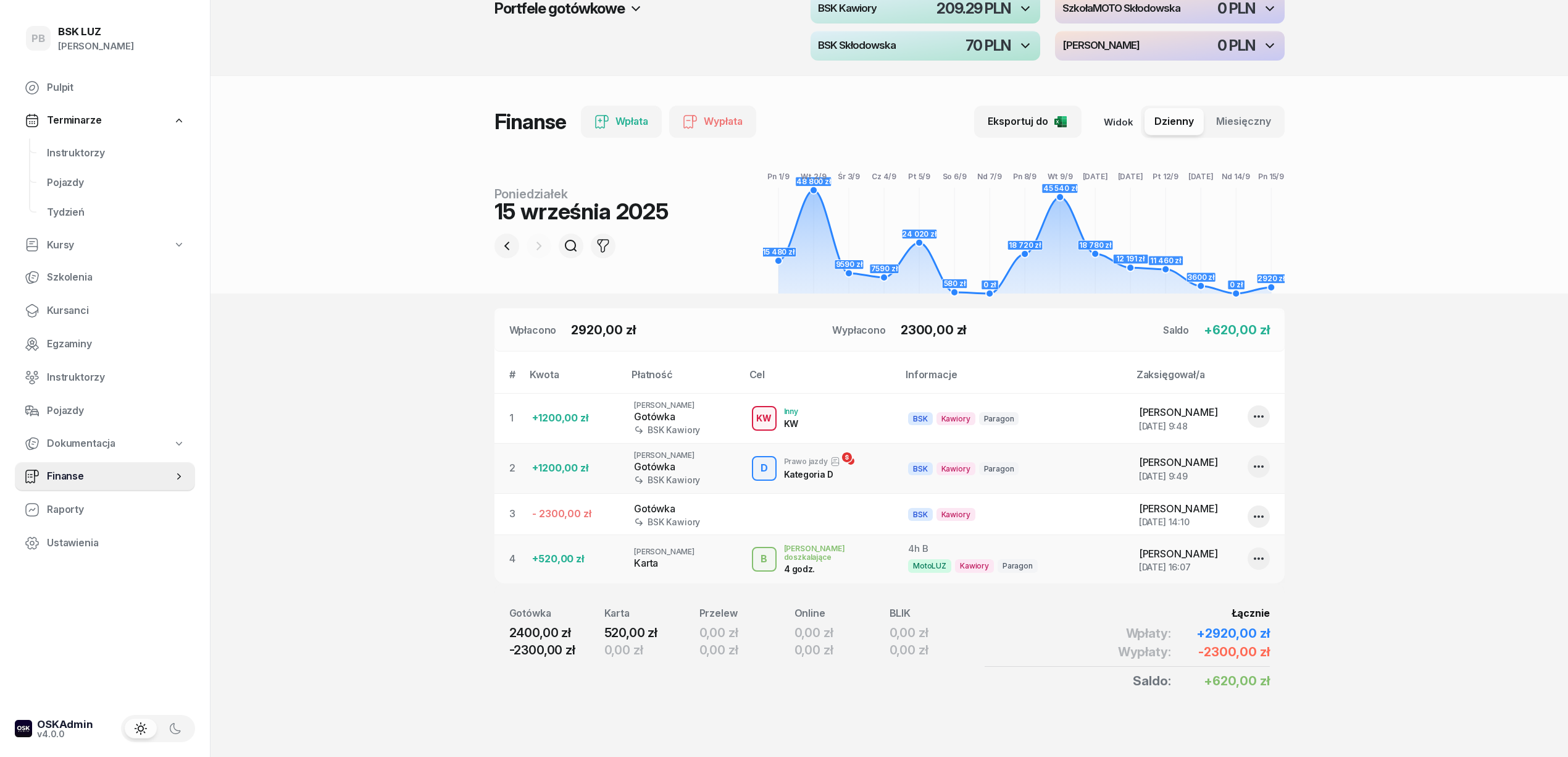
drag, startPoint x: 1119, startPoint y: 559, endPoint x: 1221, endPoint y: 543, distance: 103.2
click at [1163, 557] on tr "4 +520,00 zł [PERSON_NAME] B B J. doszkalające 4 godz. 4h B MotoLUZ Kawiory [PE…" at bounding box center [889, 559] width 791 height 48
click at [1253, 514] on icon "button" at bounding box center [1259, 516] width 15 height 15
click at [1208, 557] on link "Edytuj" at bounding box center [1253, 555] width 163 height 31
select select "14"
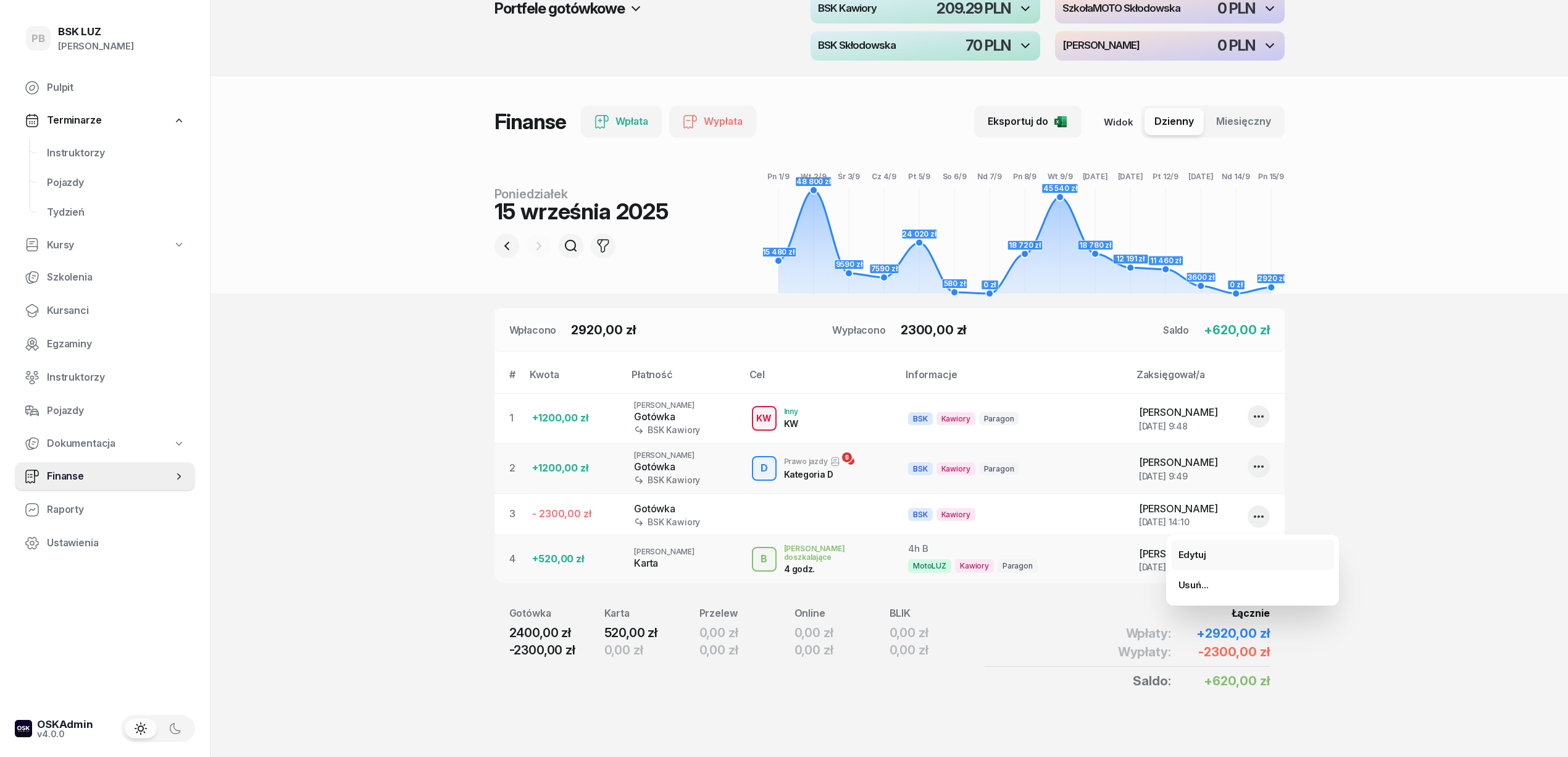
select select "10"
select select "67eba016d336f44fb15f644d"
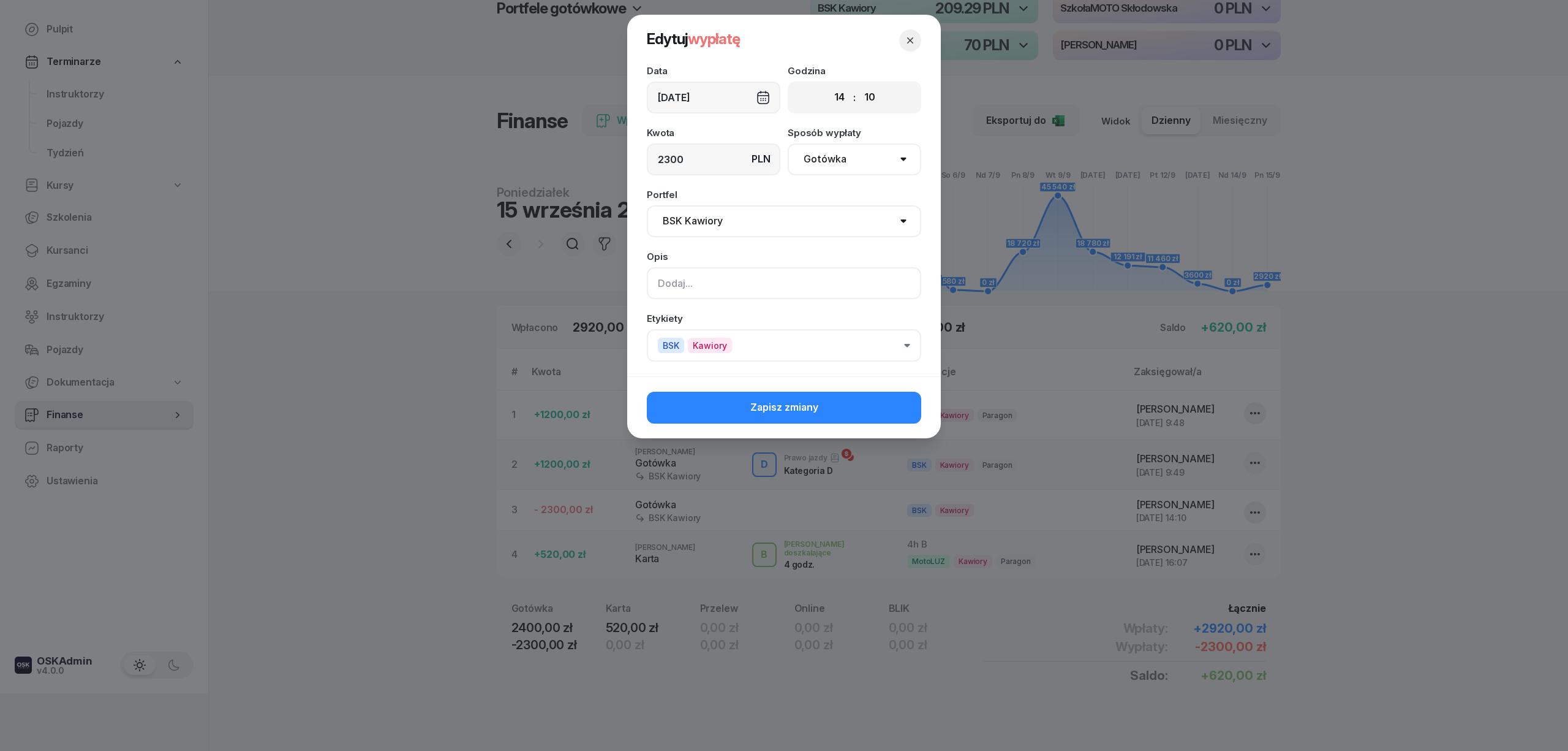
click at [785, 292] on input at bounding box center [784, 283] width 274 height 32
type input "zabrał Pan [PERSON_NAME]"
click at [749, 403] on button "Zapisz zmiany" at bounding box center [784, 407] width 274 height 32
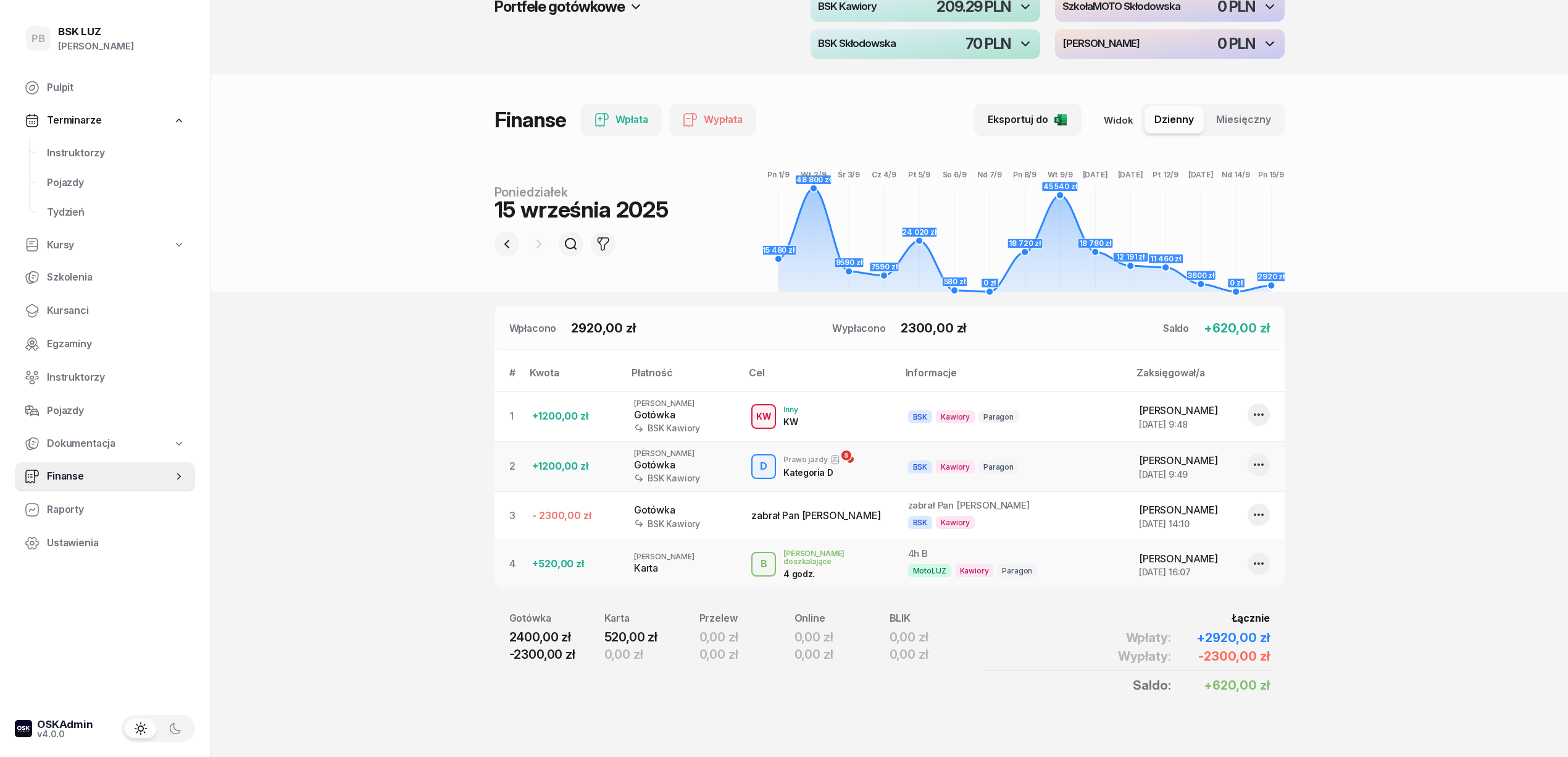
click at [1546, 460] on section "Portfele gotówkowe MotoLUZ Skłodowska 2000 PLN MotoLUZ Kawiory 111.3 PLN BSK Ka…" at bounding box center [889, 351] width 1358 height 821
click at [361, 441] on section "Portfele gotówkowe MotoLUZ Skłodowska 2000 PLN MotoLUZ Kawiory 111.3 PLN BSK Ka…" at bounding box center [889, 351] width 1358 height 821
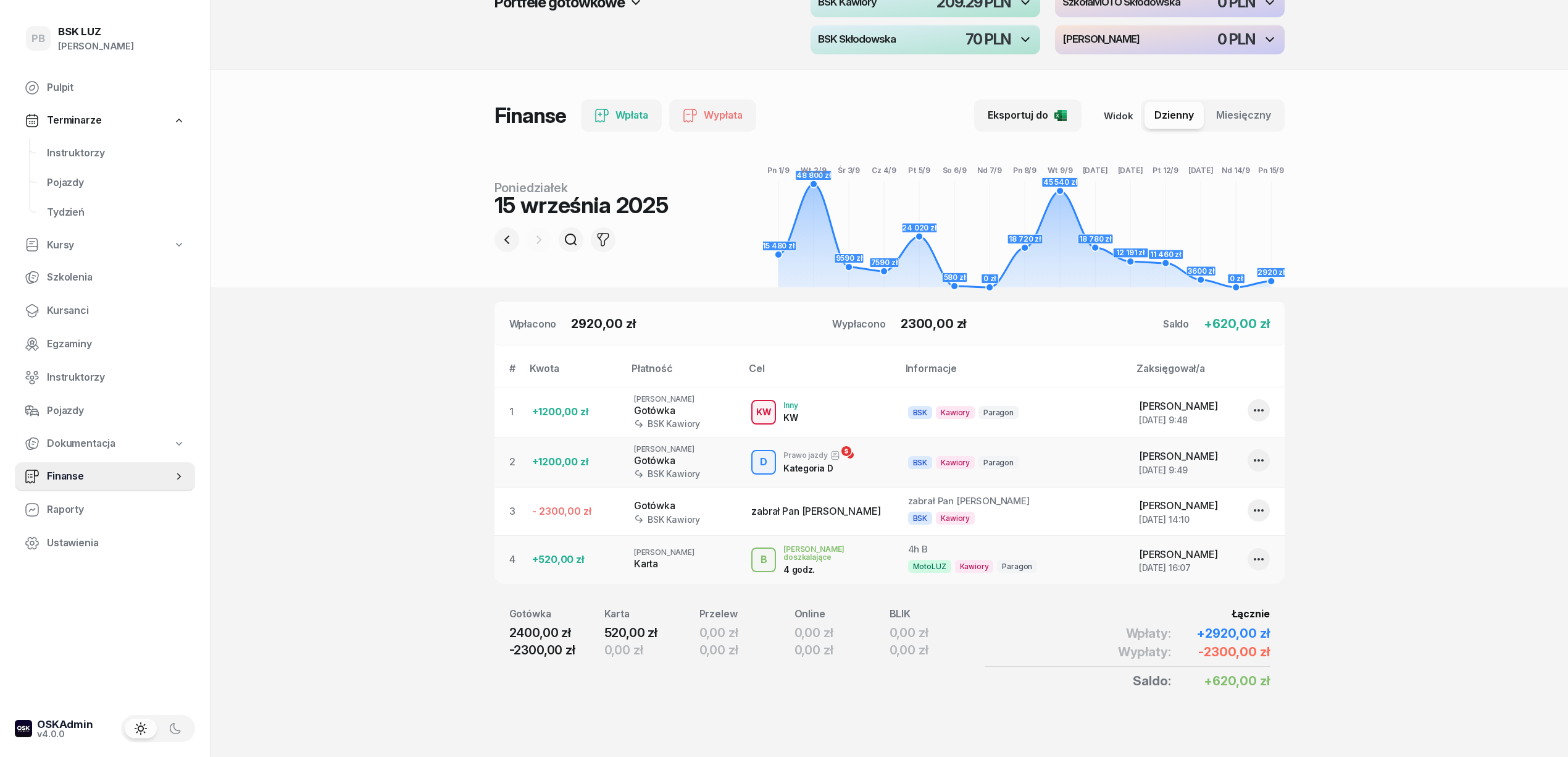
scroll to position [67, 0]
click at [354, 436] on section "Portfele gotówkowe MotoLUZ Skłodowska 2000 PLN MotoLUZ Kawiory 111.3 PLN BSK Ka…" at bounding box center [889, 346] width 1358 height 821
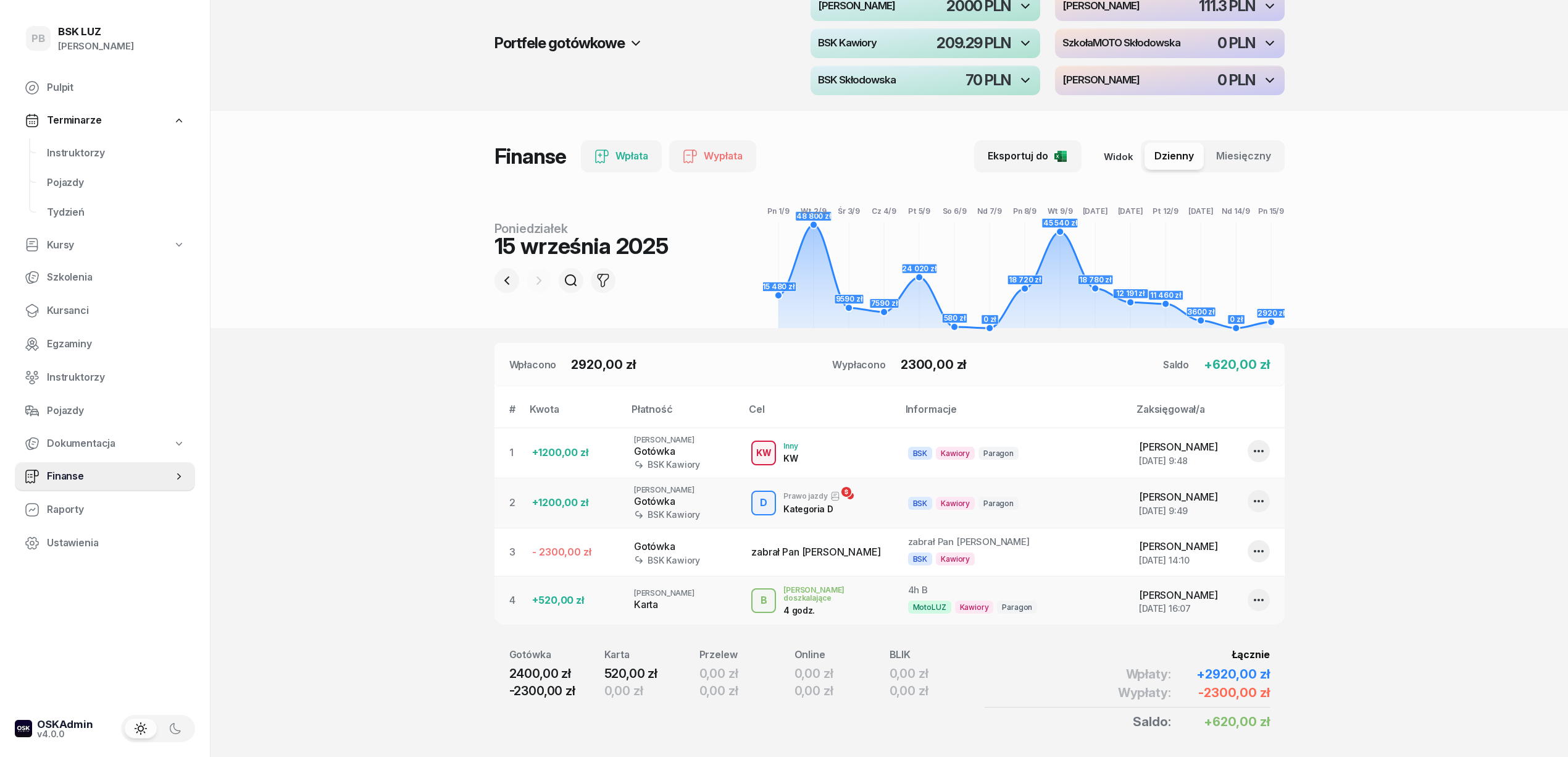
scroll to position [0, 0]
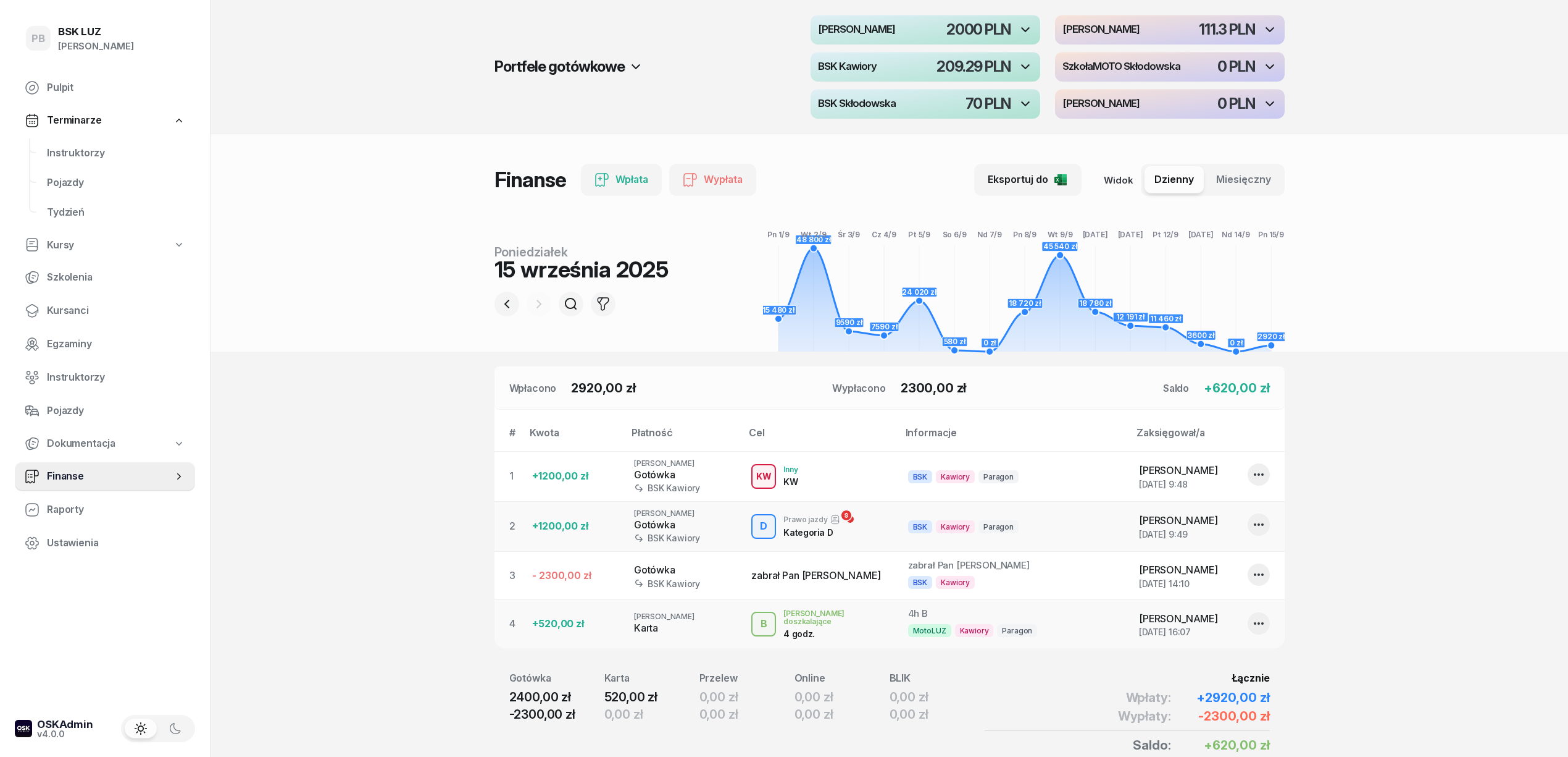
click at [354, 436] on section "Portfele gotówkowe MotoLUZ Skłodowska 2000 PLN MotoLUZ Kawiory 111.3 PLN BSK Ka…" at bounding box center [889, 411] width 1358 height 821
click at [977, 27] on div "2000 PLN" at bounding box center [979, 29] width 63 height 15
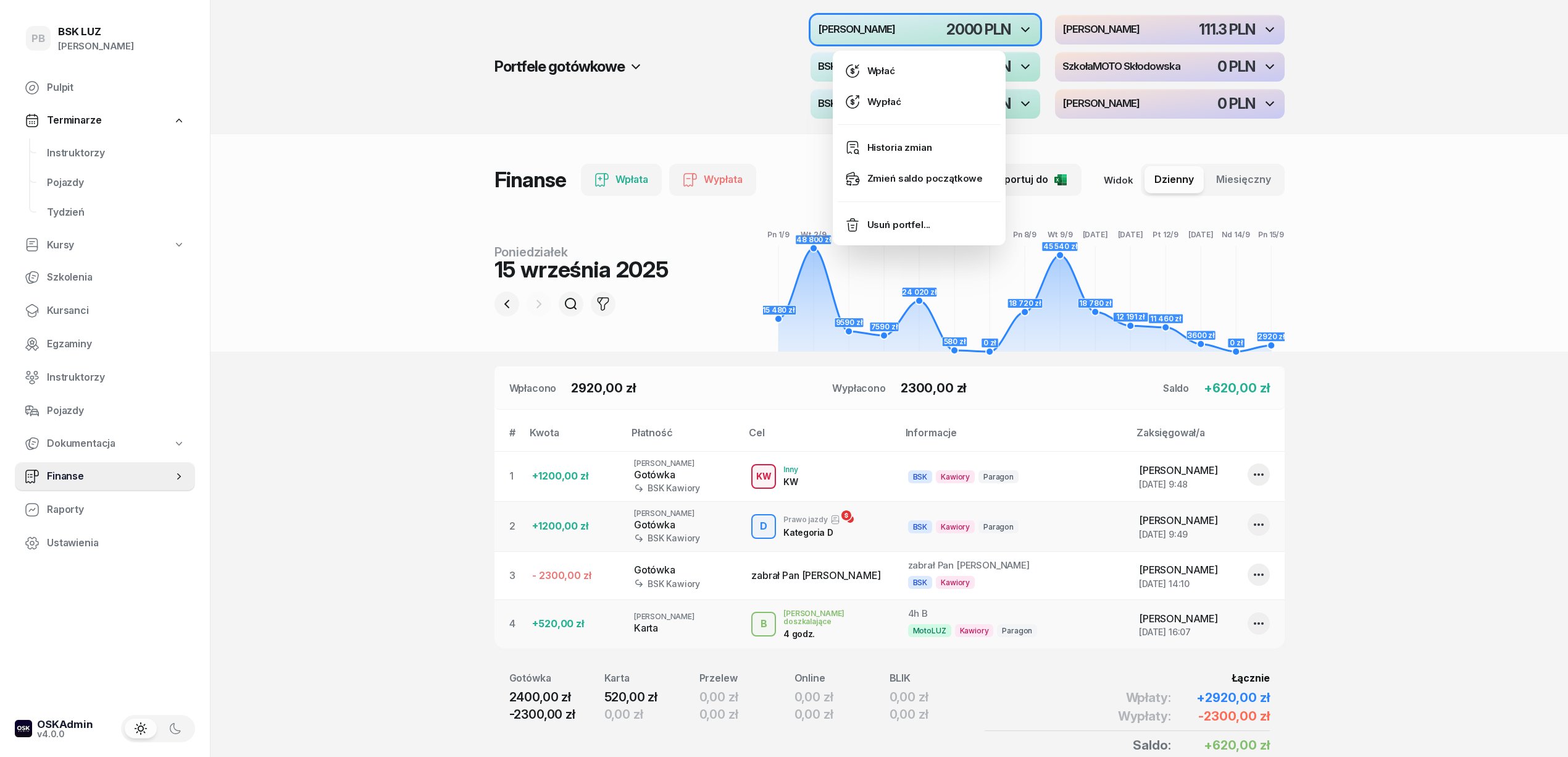
click at [433, 189] on header "Portfele gotówkowe MotoLUZ Skłodowska 2000 PLN MotoLUZ Kawiory 111.3 PLN BSK Ka…" at bounding box center [889, 175] width 1358 height 352
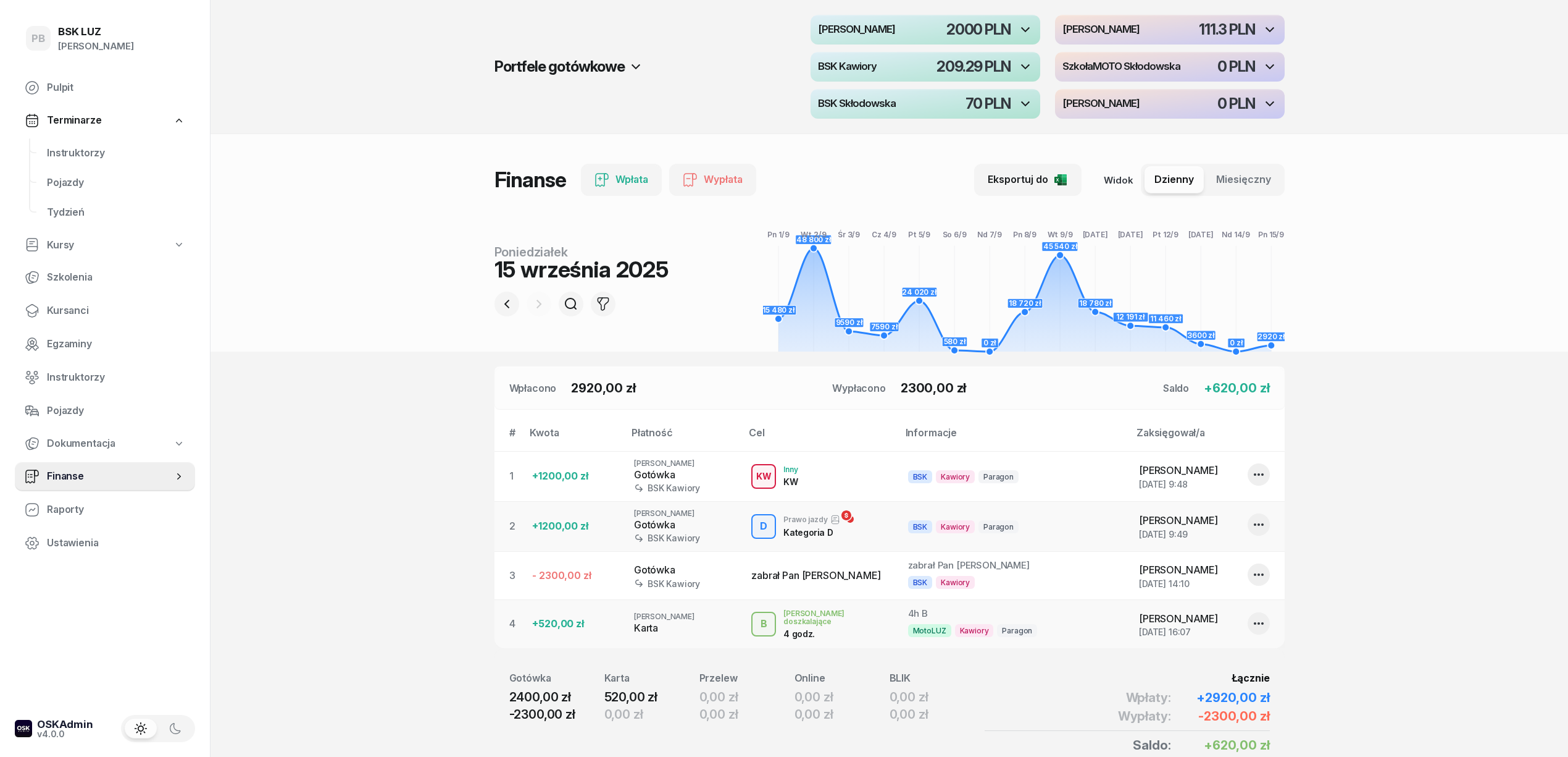
click at [282, 130] on div "Portfele gotówkowe MotoLUZ Skłodowska 2000 PLN MotoLUZ Kawiory 111.3 PLN BSK Ka…" at bounding box center [889, 67] width 1358 height 134
click at [71, 148] on span "Instruktorzy" at bounding box center [116, 153] width 139 height 16
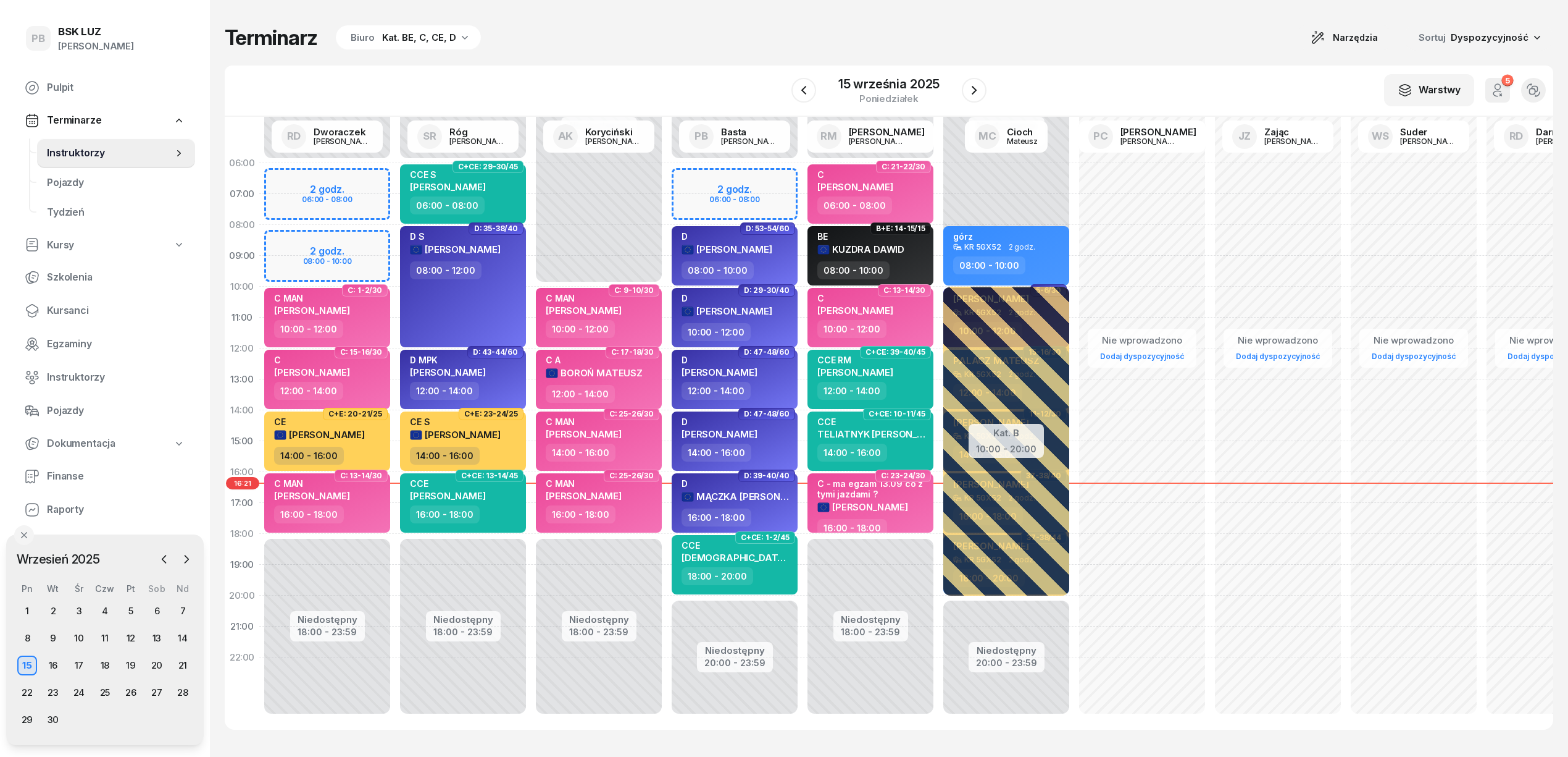
click at [658, 47] on div "Terminarz Biuro Kat. BE, C, CE, D Narzędzia Sortuj Dyspozycyjność" at bounding box center [889, 38] width 1329 height 26
click at [969, 94] on icon "button" at bounding box center [974, 90] width 15 height 15
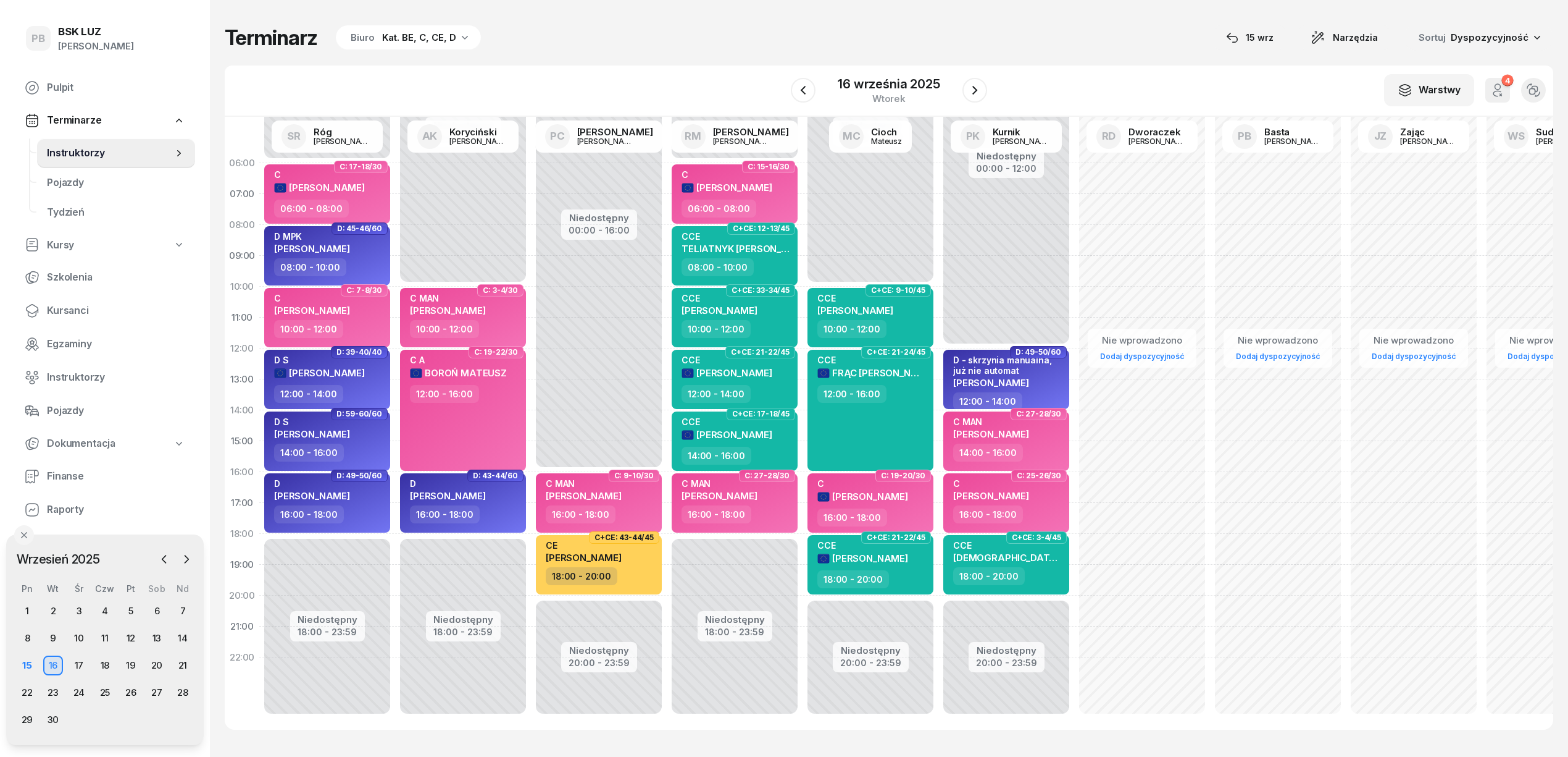
click at [1023, 37] on div "Terminarz Biuro Kat. BE, C, CE, D [DATE] Narzędzia Sortuj Dyspozycyjność" at bounding box center [889, 38] width 1329 height 26
click at [668, 62] on div "Terminarz Biuro Kat. BE, C, CE, D [DATE] Narzędzia Sortuj Dyspozycyjność W Wybi…" at bounding box center [889, 377] width 1329 height 754
click at [1023, 3] on div "Terminarz Biuro Kat. BE, C, CE, D [DATE] Narzędzia Sortuj Dyspozycyjność W Wybi…" at bounding box center [889, 377] width 1329 height 754
click at [1063, 58] on div "Terminarz Biuro Kat. BE, C, CE, D [DATE] Narzędzia Sortuj Dyspozycyjność W Wybi…" at bounding box center [889, 377] width 1329 height 754
click at [25, 663] on div "15" at bounding box center [27, 665] width 20 height 20
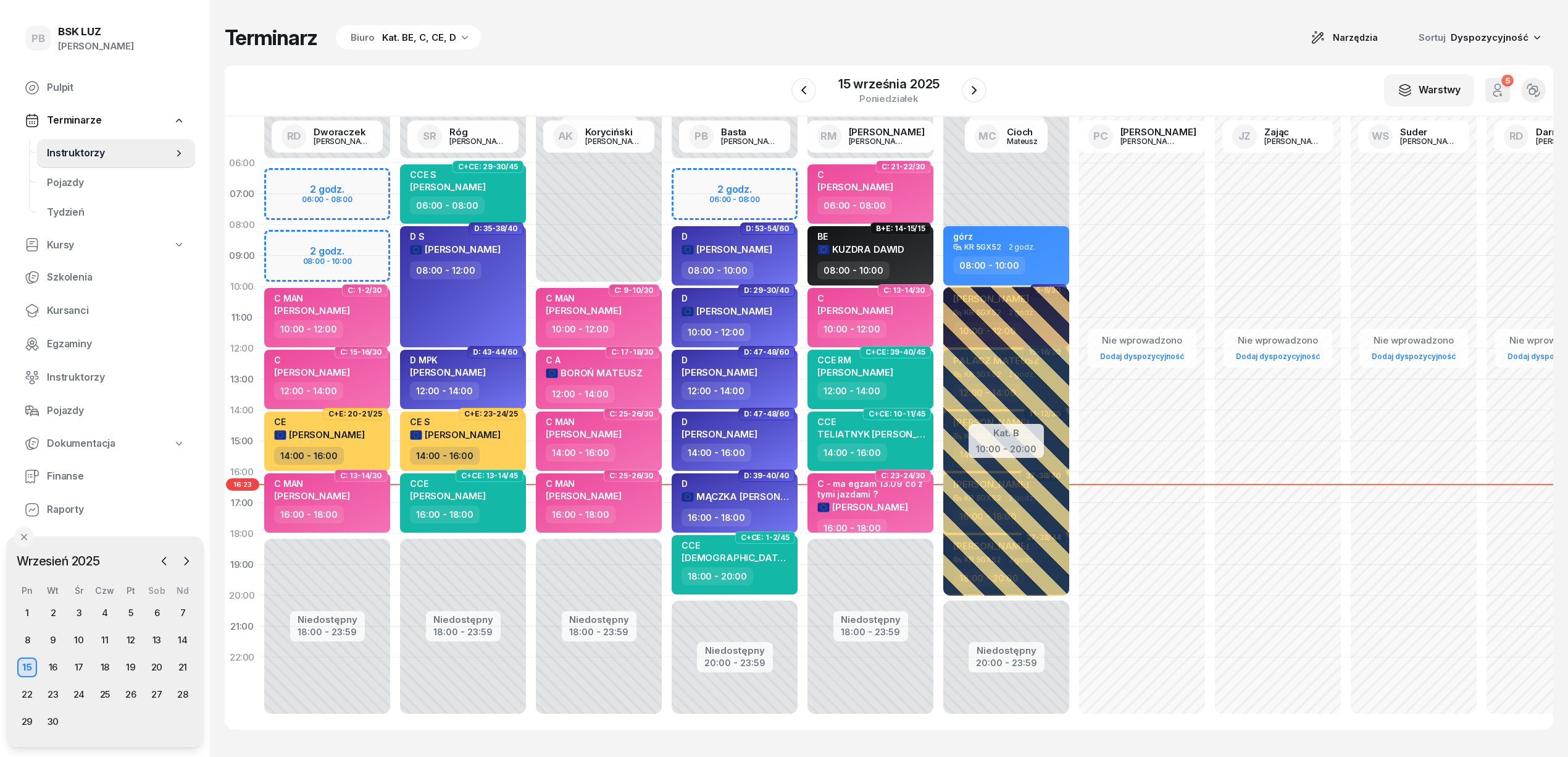
click at [734, 32] on div "Terminarz Biuro Kat. BE, C, CE, D Narzędzia Sortuj Dyspozycyjność" at bounding box center [889, 38] width 1329 height 26
click at [661, 41] on div "Terminarz Biuro Kat. BE, C, CE, D Narzędzia Sortuj Dyspozycyjność" at bounding box center [889, 38] width 1329 height 26
click at [634, 29] on div "Terminarz Biuro Kat. BE, C, CE, D Narzędzia Sortuj Dyspozycyjność" at bounding box center [889, 38] width 1329 height 26
click at [1069, 72] on div "W Wybierz AK [PERSON_NAME] BP [PERSON_NAME] DP [PERSON_NAME] GS [PERSON_NAME] I…" at bounding box center [889, 91] width 1329 height 52
click at [1076, 66] on div "W Wybierz AK [PERSON_NAME] BP [PERSON_NAME] DP [PERSON_NAME] GS [PERSON_NAME] I…" at bounding box center [889, 91] width 1329 height 52
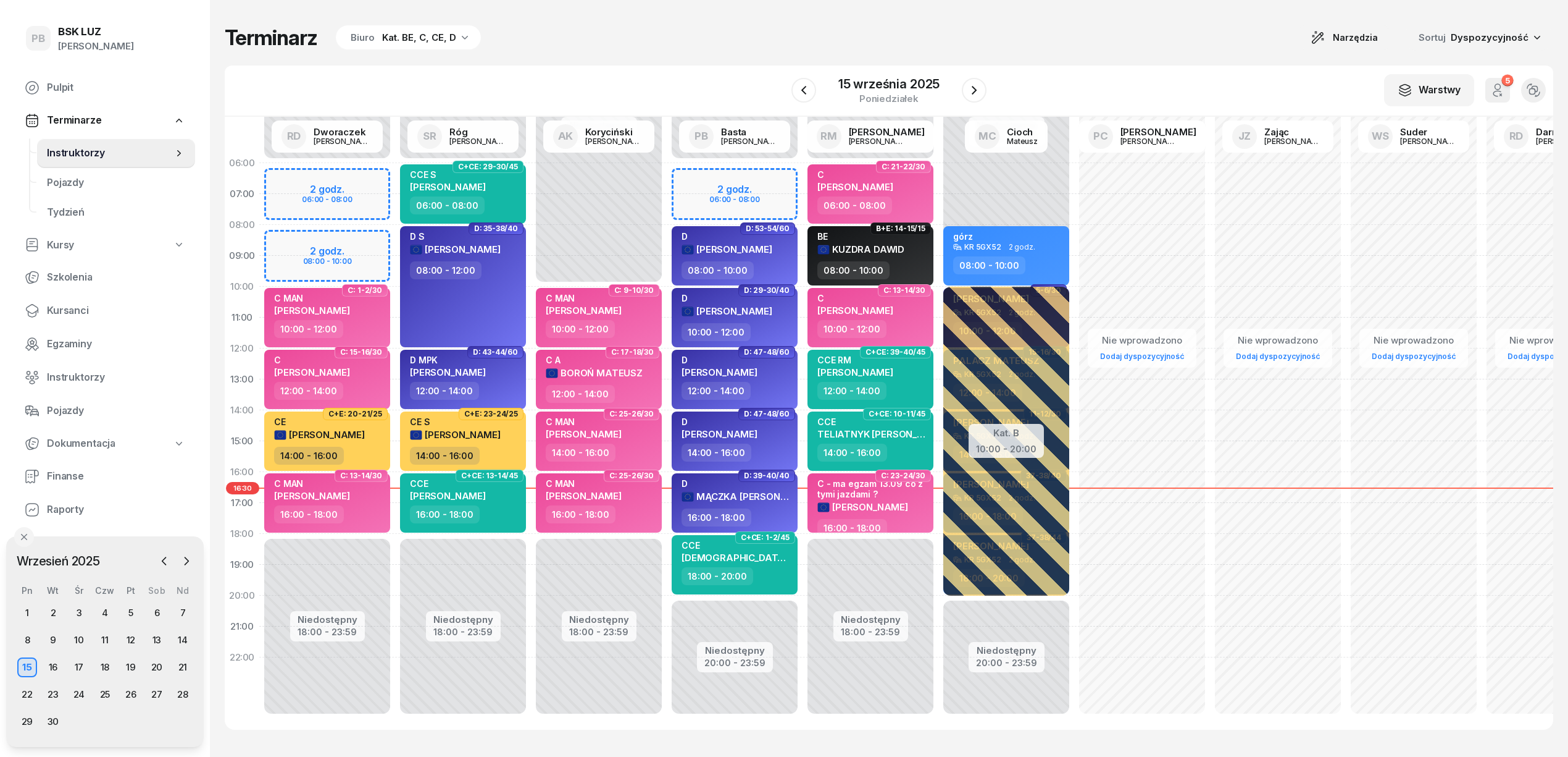
click at [1021, 40] on div "Terminarz Biuro Kat. BE, C, CE, D Narzędzia Sortuj Dyspozycyjność" at bounding box center [889, 38] width 1329 height 26
click at [608, 51] on div "Terminarz Biuro Kat. BE, C, CE, D Narzędzia Sortuj Dyspozycyjność W Wybierz AK …" at bounding box center [889, 377] width 1329 height 754
click at [27, 667] on div "15" at bounding box center [27, 667] width 20 height 20
click at [667, 43] on div "Terminarz Biuro Kat. BE, C, CE, D Narzędzia Sortuj Dyspozycyjność" at bounding box center [889, 38] width 1329 height 26
click at [55, 671] on div "16" at bounding box center [53, 667] width 20 height 20
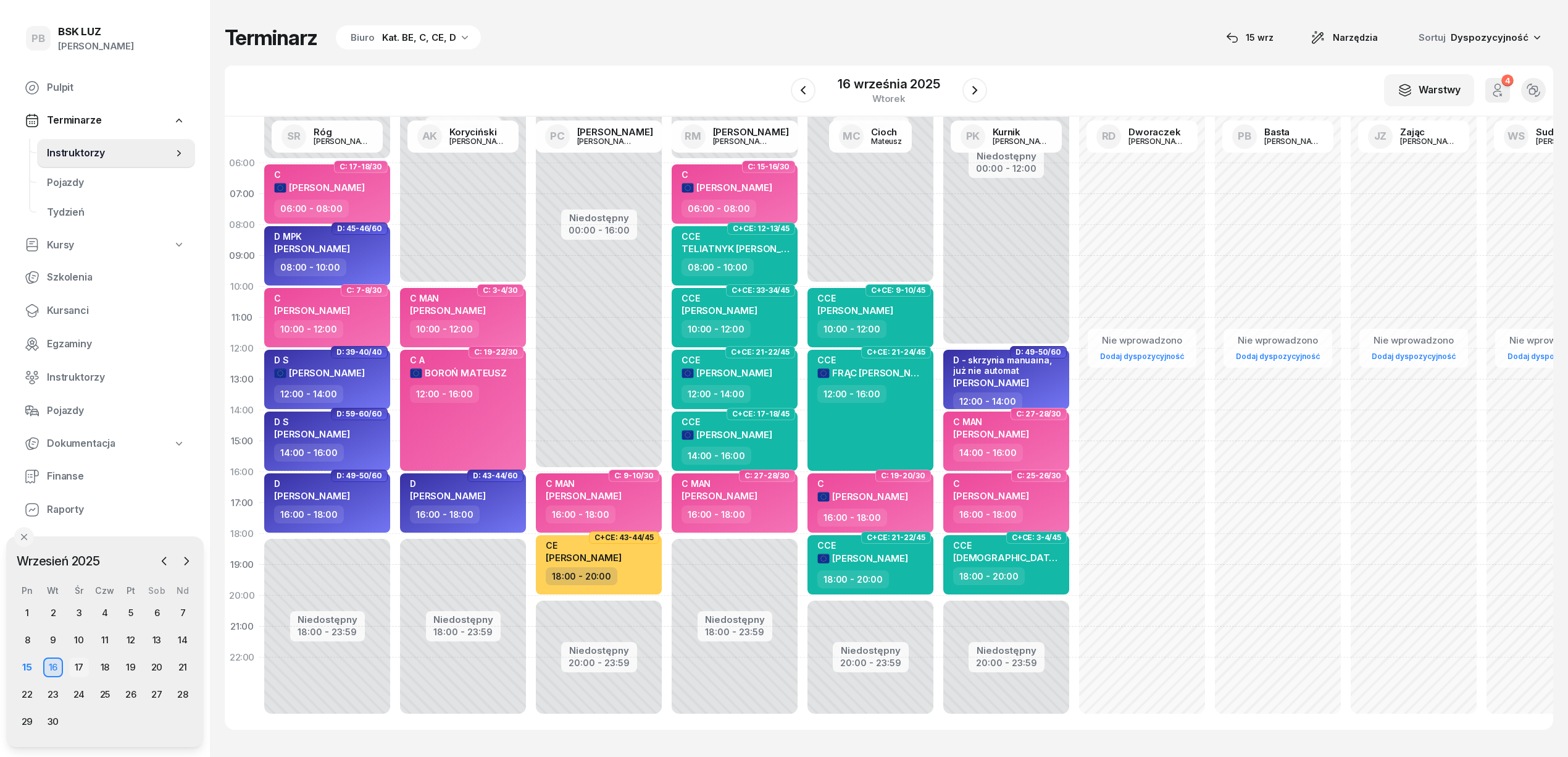
click at [82, 669] on div "17" at bounding box center [79, 667] width 20 height 20
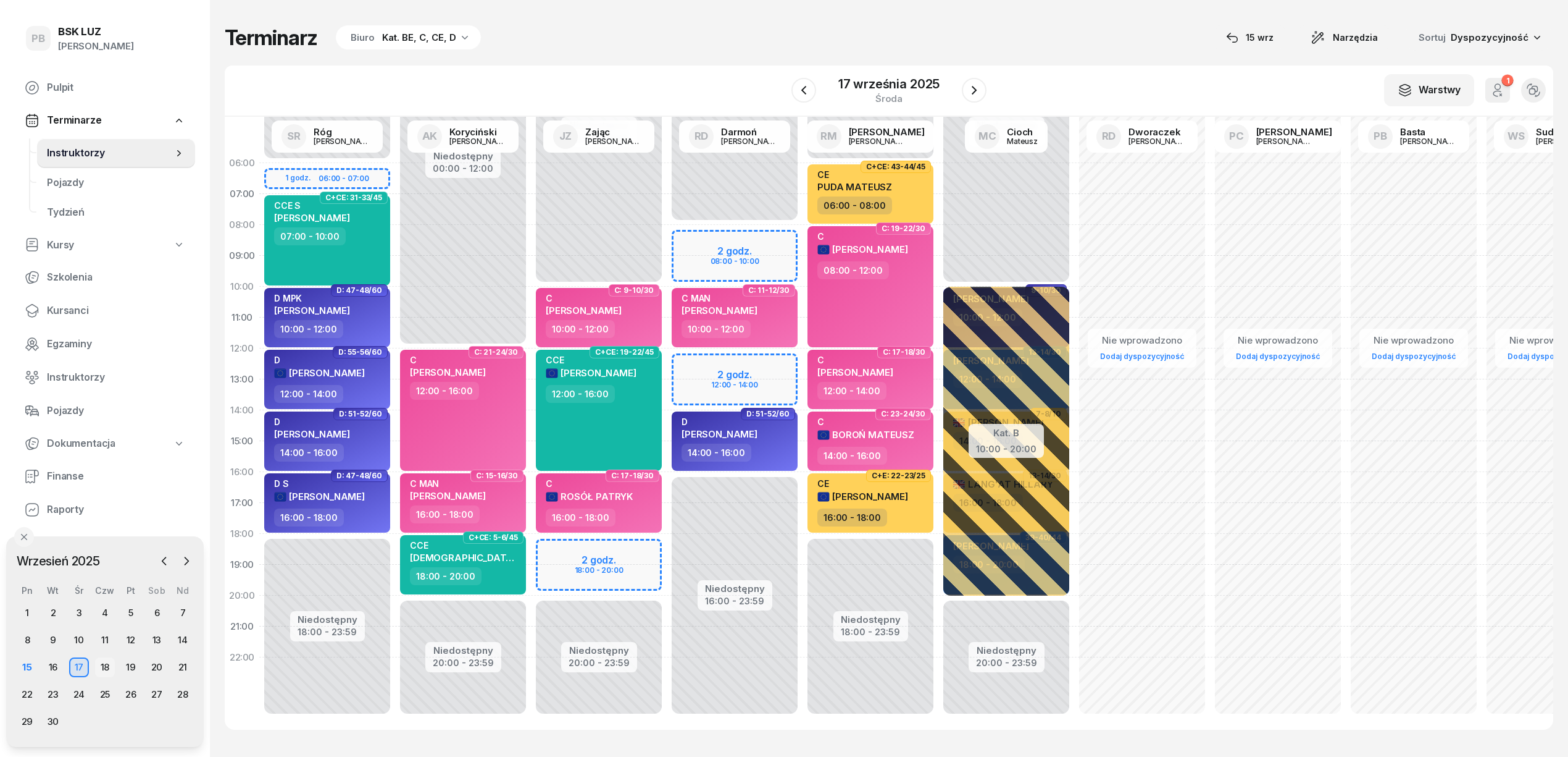
click at [97, 667] on div "18" at bounding box center [105, 667] width 20 height 20
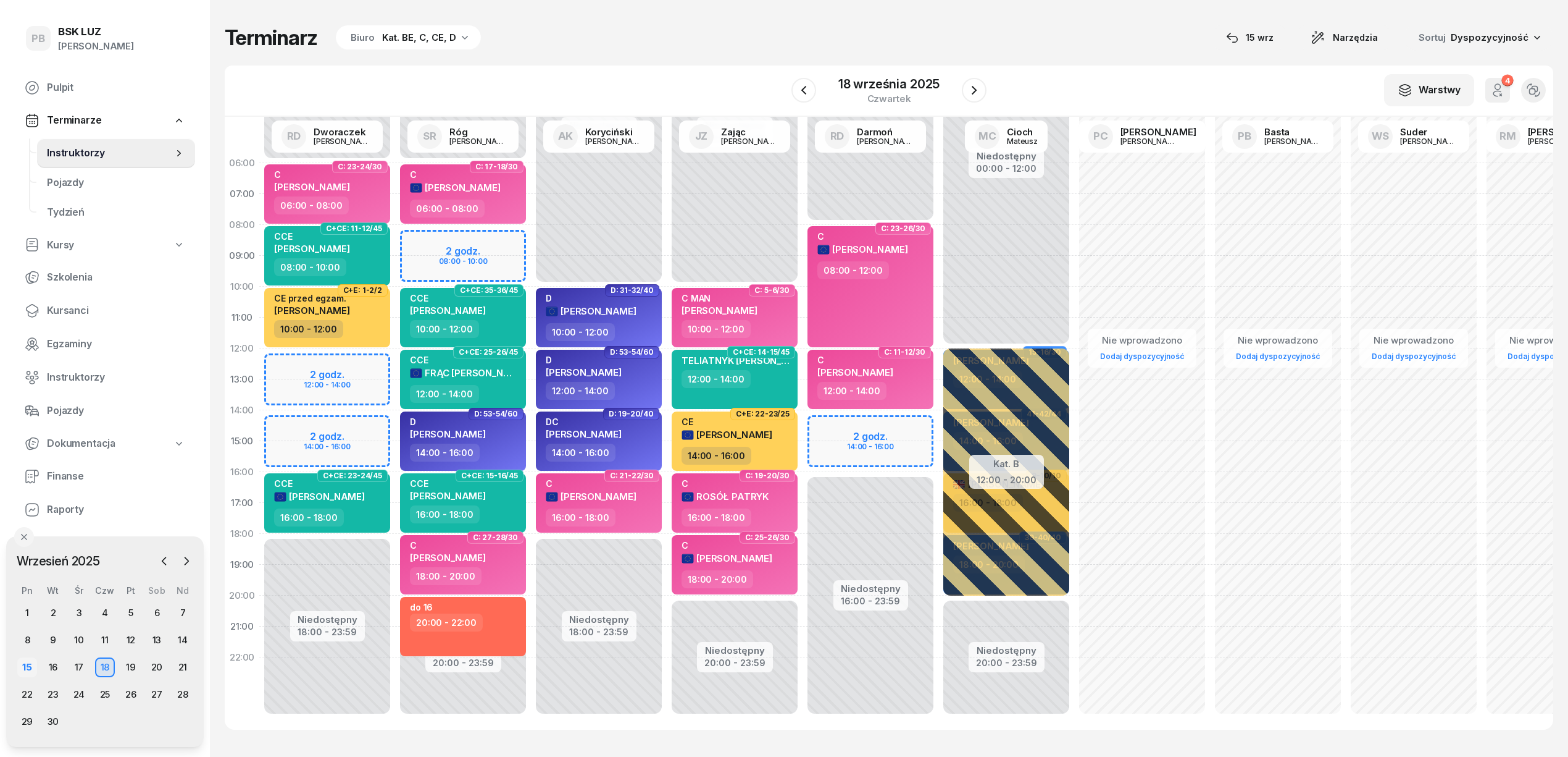
click at [33, 669] on div "15" at bounding box center [27, 667] width 20 height 20
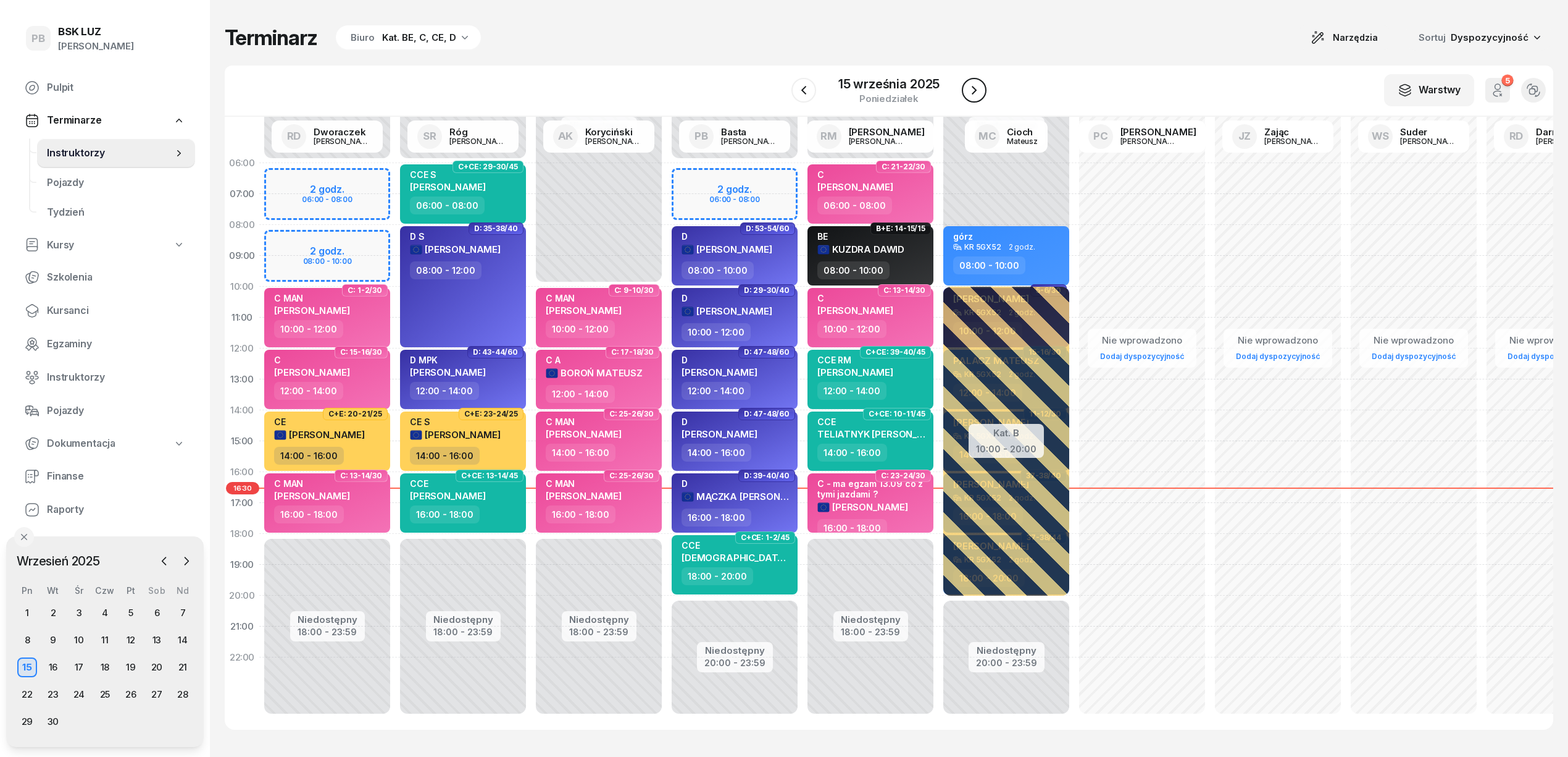
click at [966, 82] on button "button" at bounding box center [975, 91] width 25 height 25
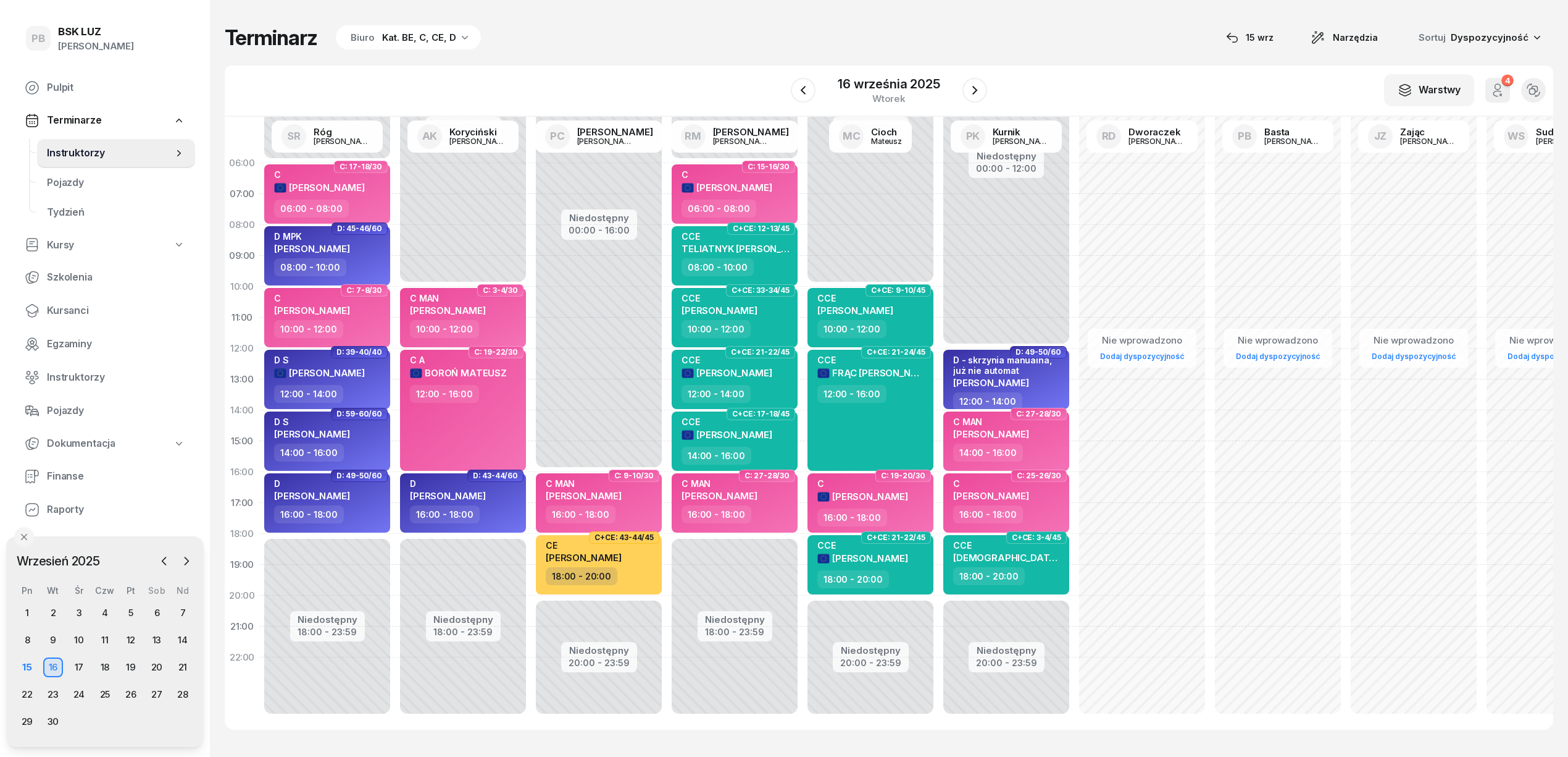
click at [650, 66] on div "W Wybierz AK [PERSON_NAME] BP [PERSON_NAME] DP [PERSON_NAME] GS [PERSON_NAME] I…" at bounding box center [889, 91] width 1329 height 52
click at [976, 85] on icon "button" at bounding box center [975, 90] width 15 height 15
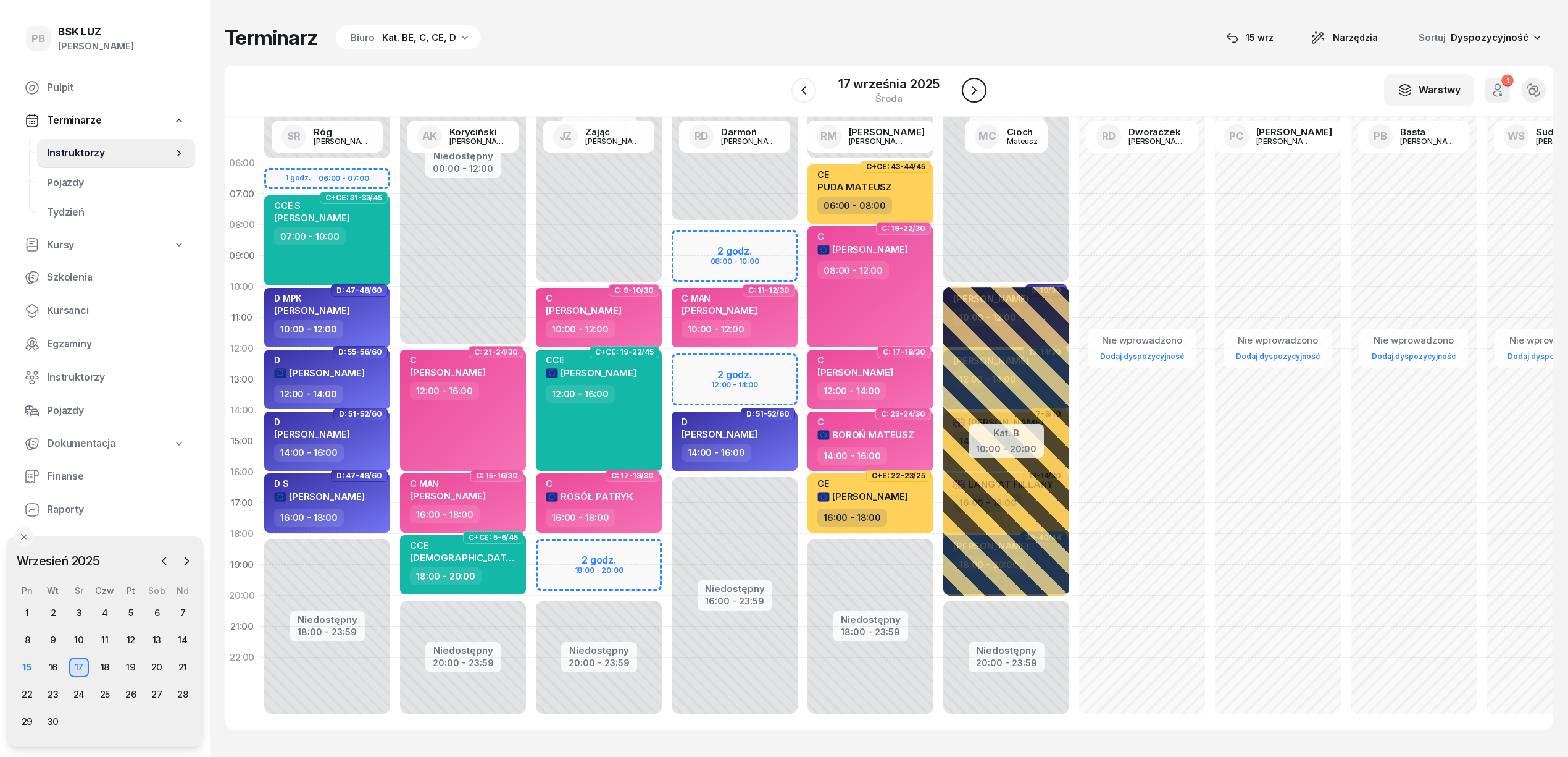
click at [979, 85] on icon "button" at bounding box center [974, 90] width 15 height 15
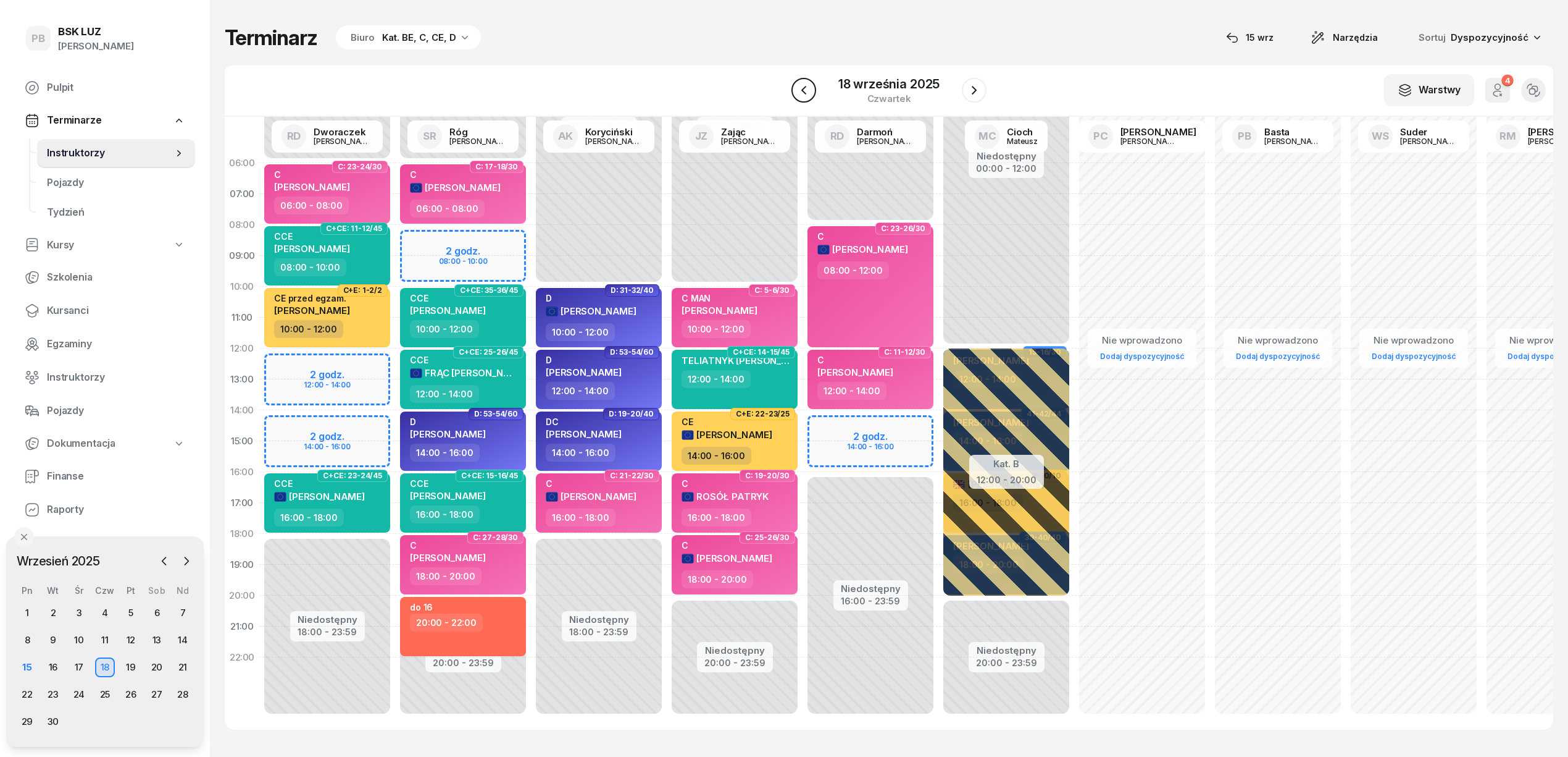
click at [806, 87] on icon "button" at bounding box center [804, 90] width 5 height 9
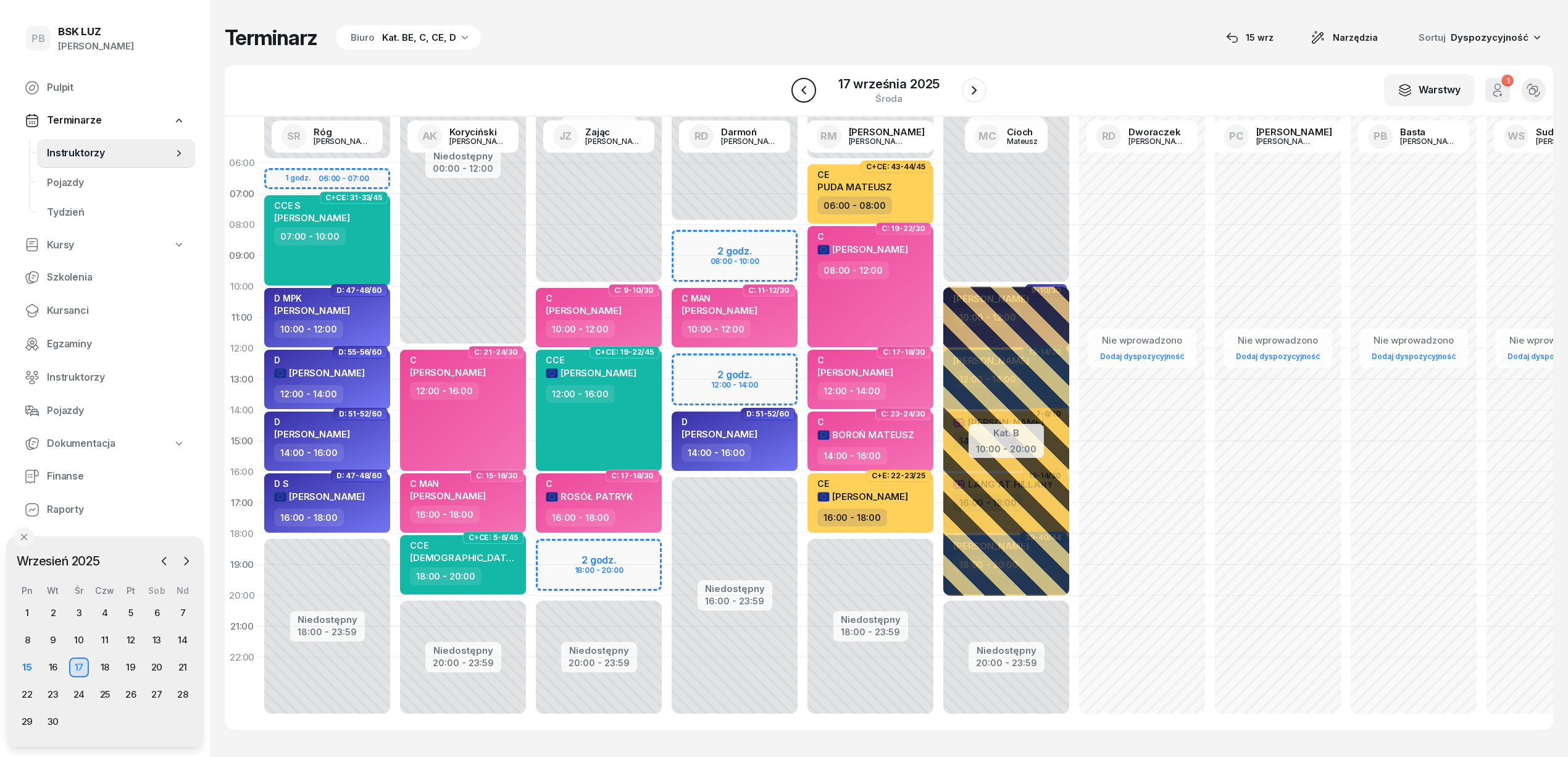
click at [806, 87] on icon "button" at bounding box center [804, 90] width 5 height 9
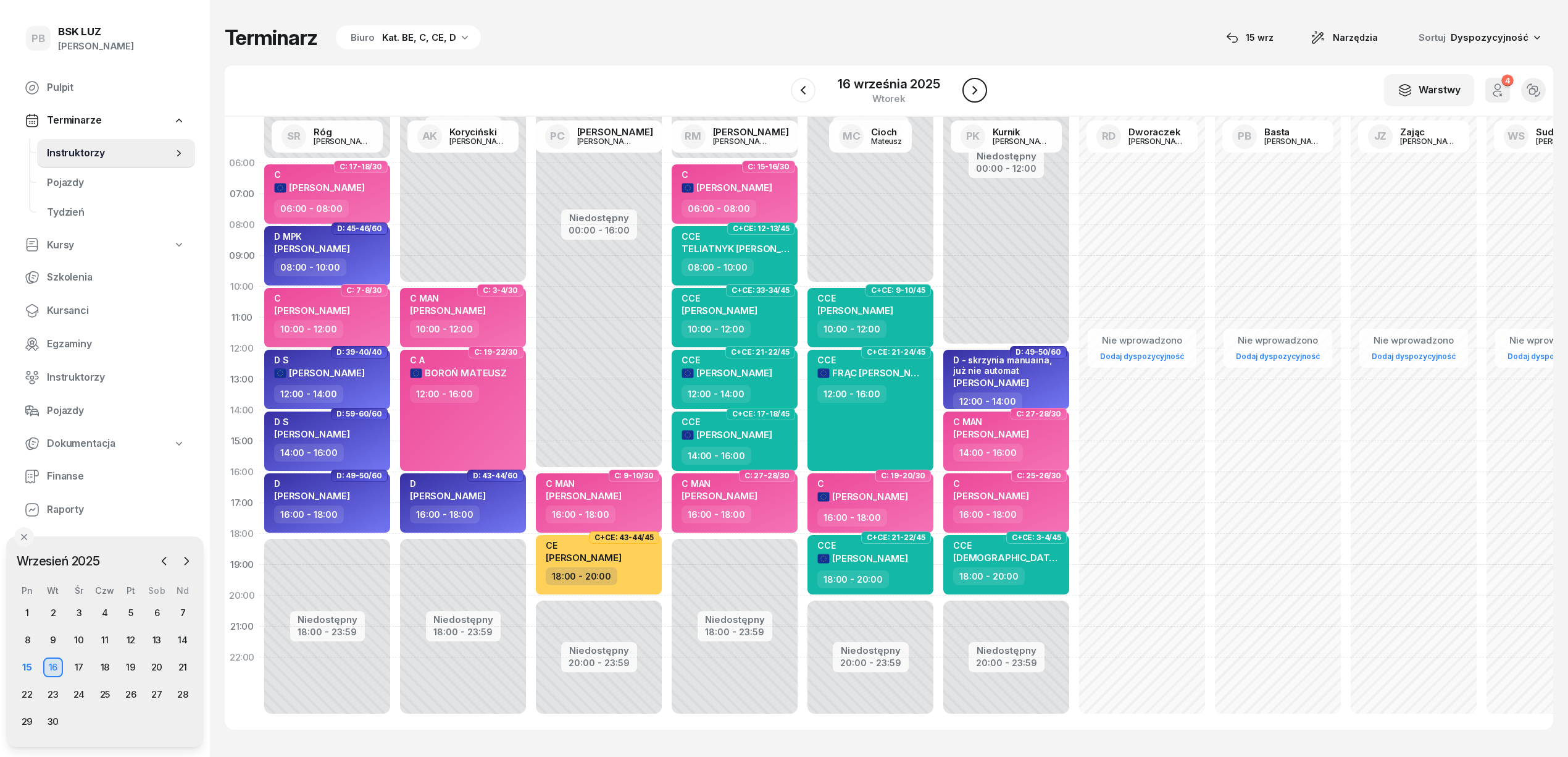
click at [973, 86] on icon "button" at bounding box center [975, 90] width 15 height 15
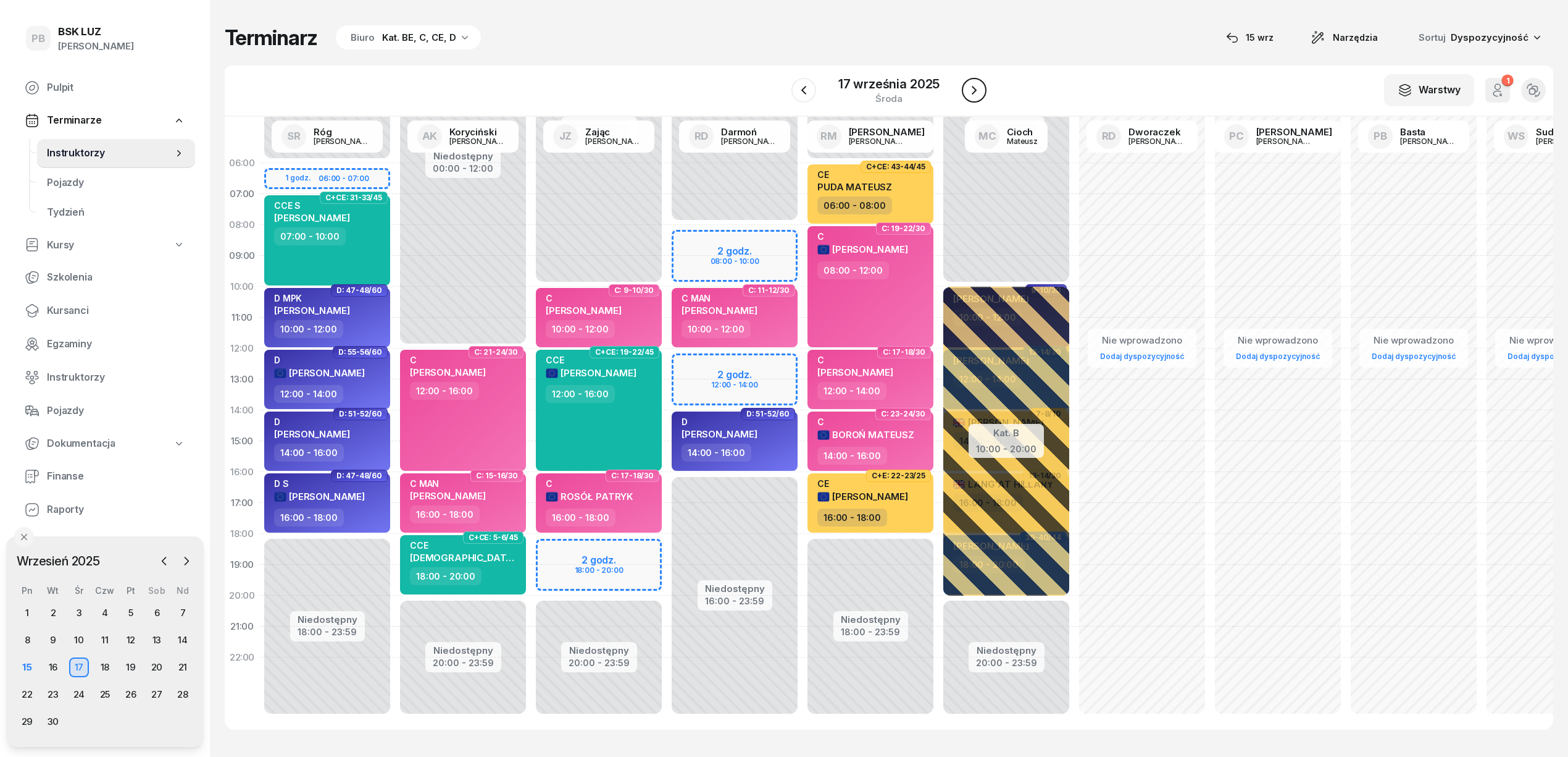
click at [973, 86] on icon "button" at bounding box center [974, 90] width 15 height 15
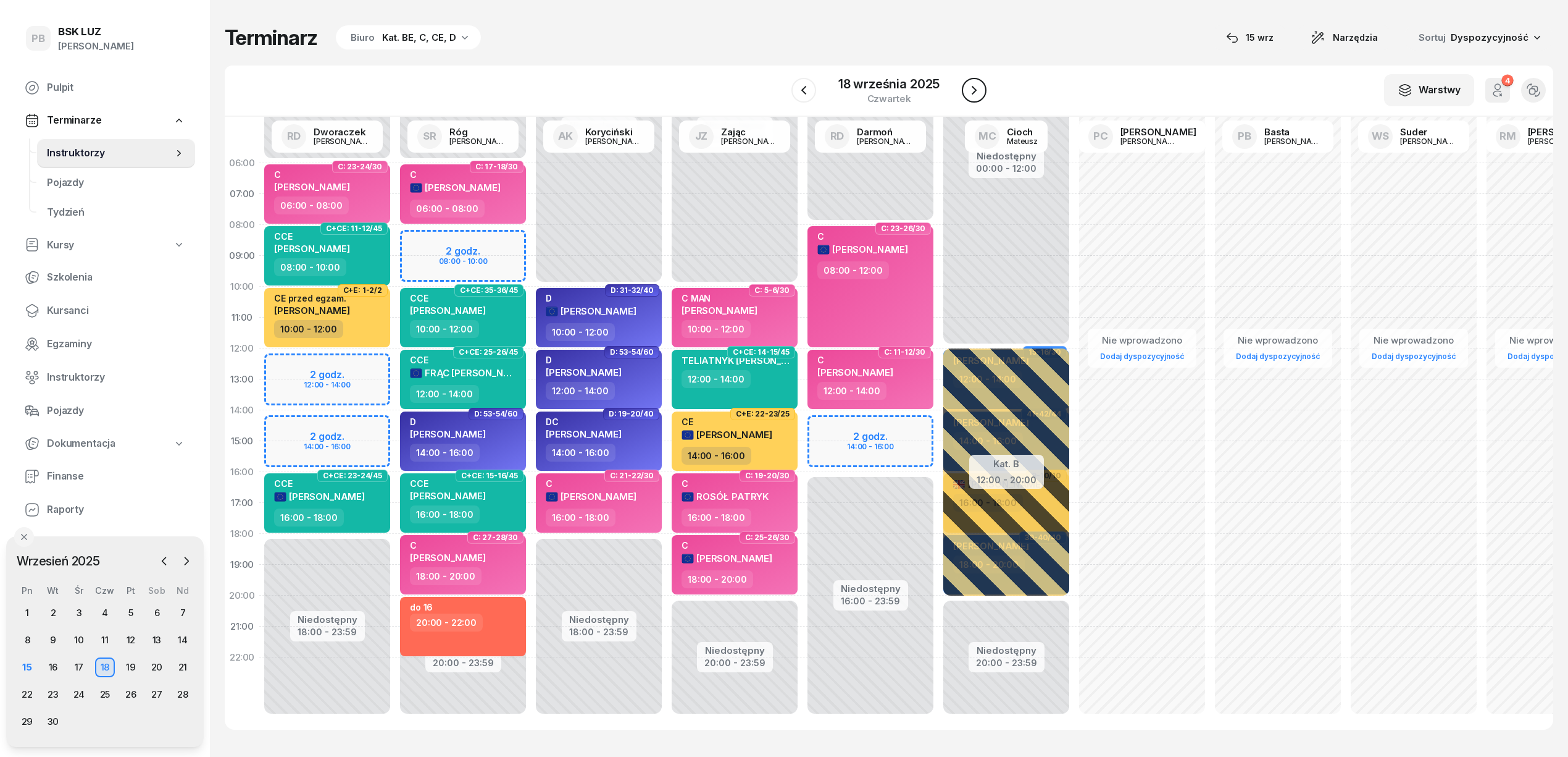
click at [973, 86] on icon "button" at bounding box center [974, 90] width 15 height 15
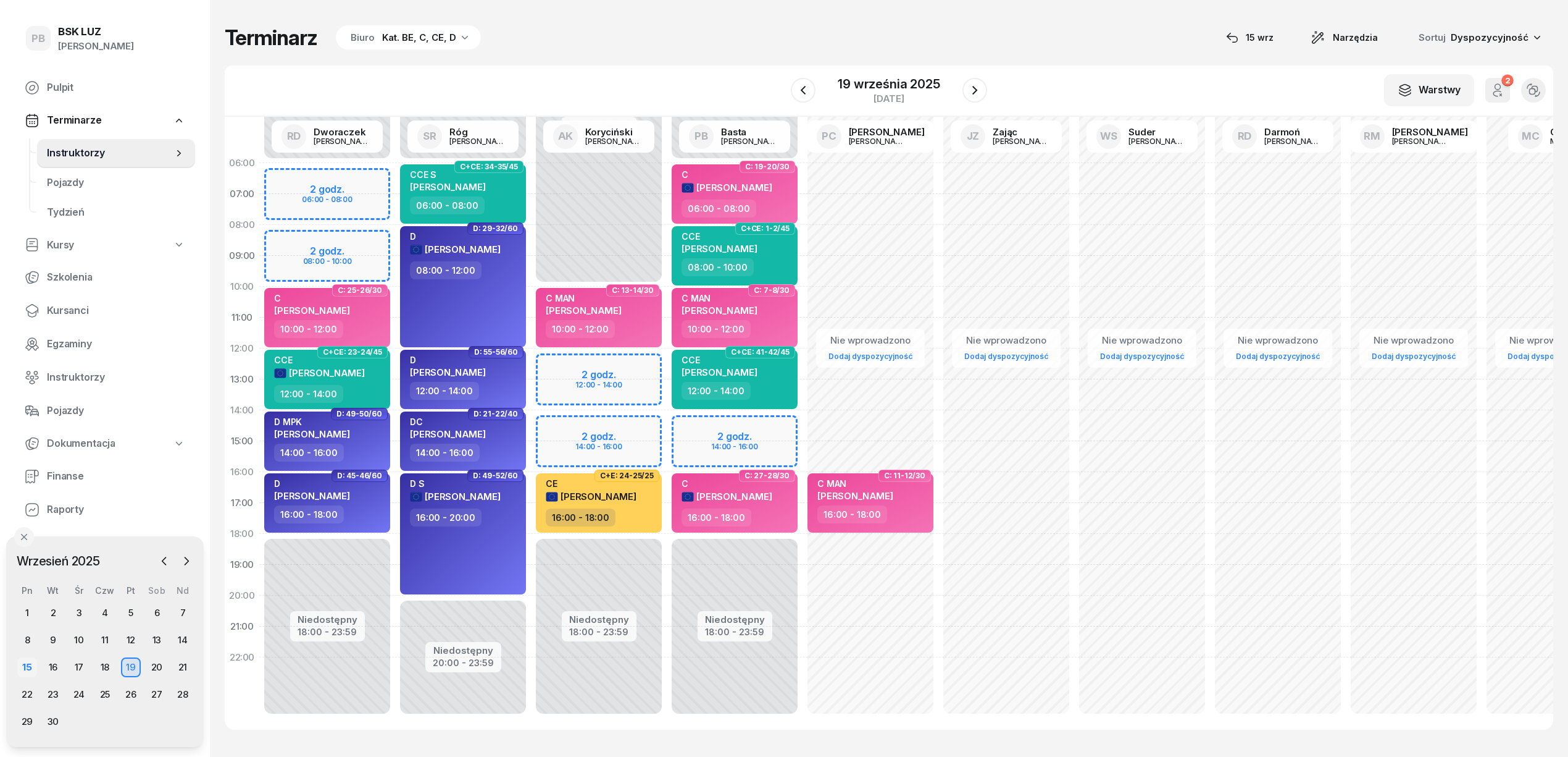
click at [29, 665] on div "15" at bounding box center [27, 667] width 20 height 20
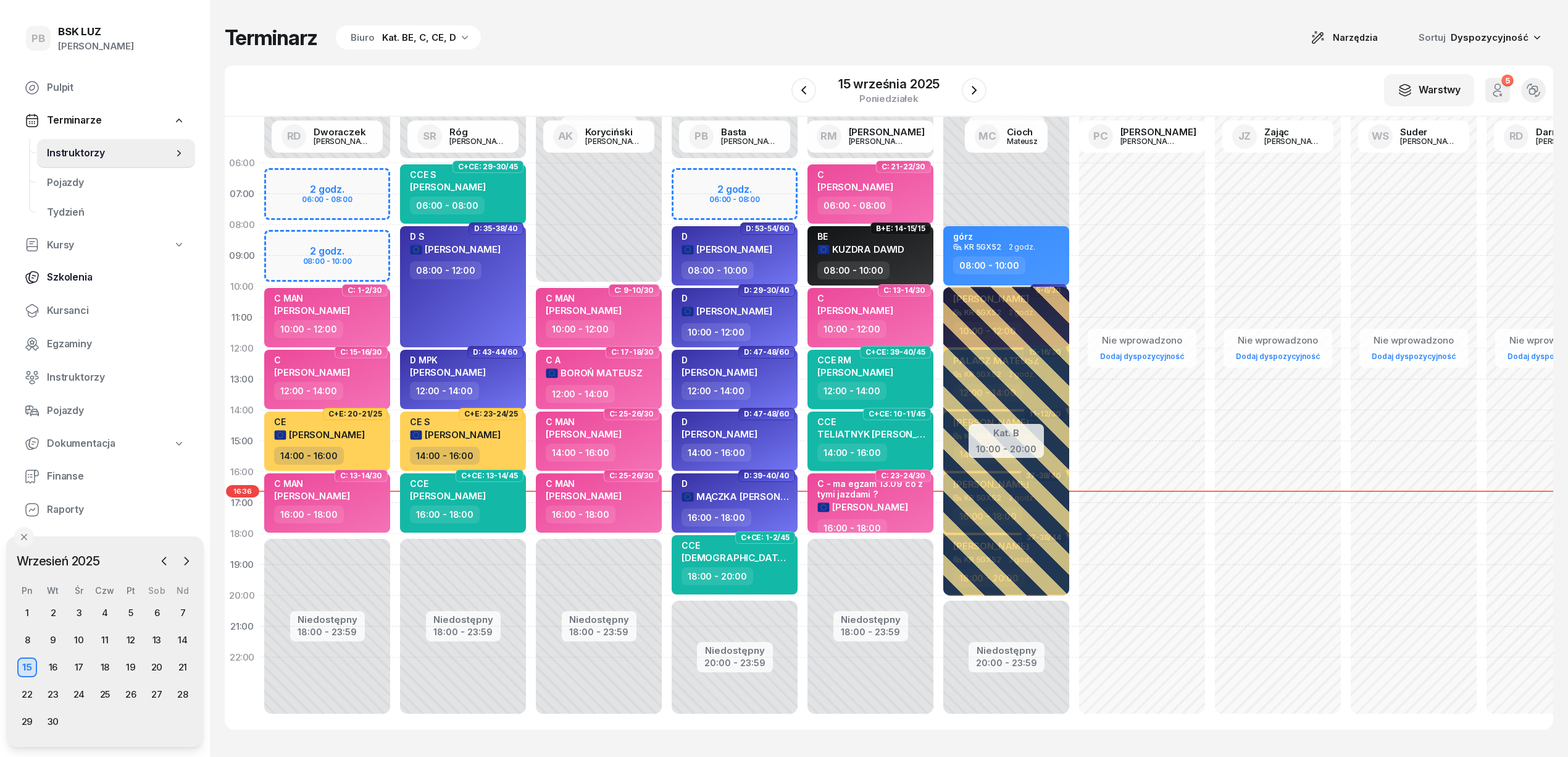
click at [75, 304] on span "Kursanci" at bounding box center [116, 311] width 139 height 16
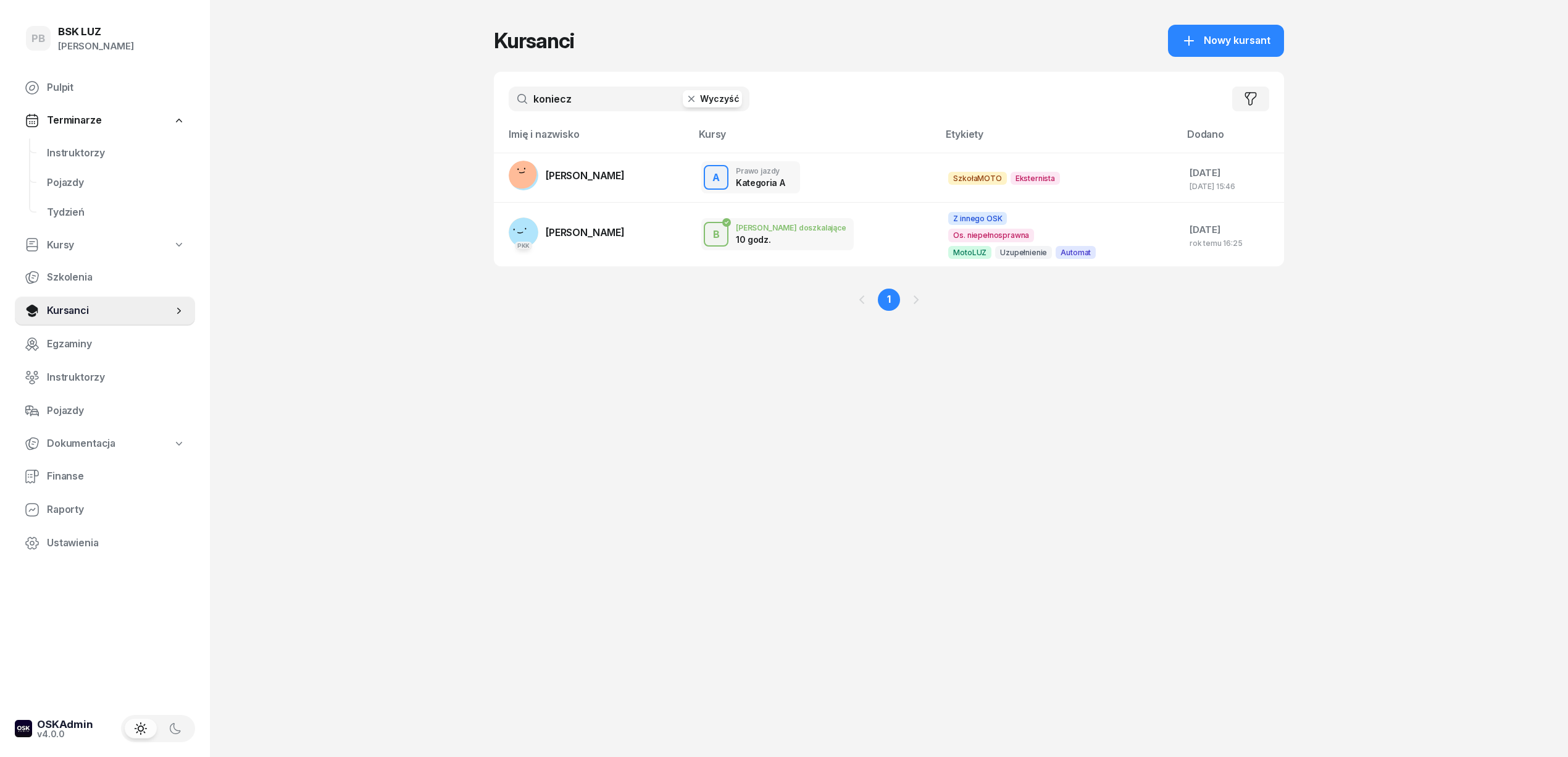
click at [561, 92] on input "koniecz" at bounding box center [629, 99] width 241 height 25
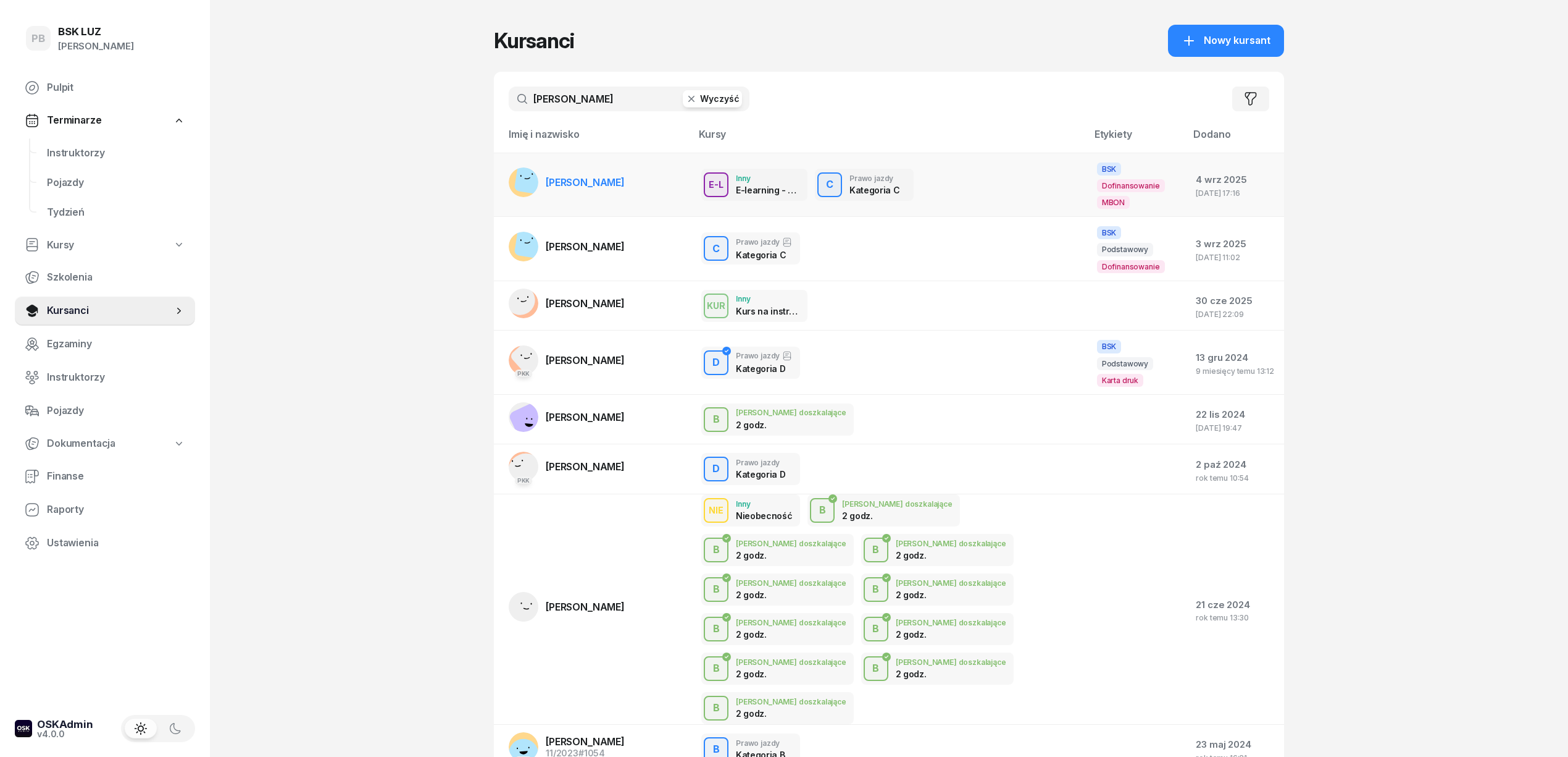
type input "[PERSON_NAME]"
click at [608, 184] on span "[PERSON_NAME]" at bounding box center [585, 182] width 79 height 13
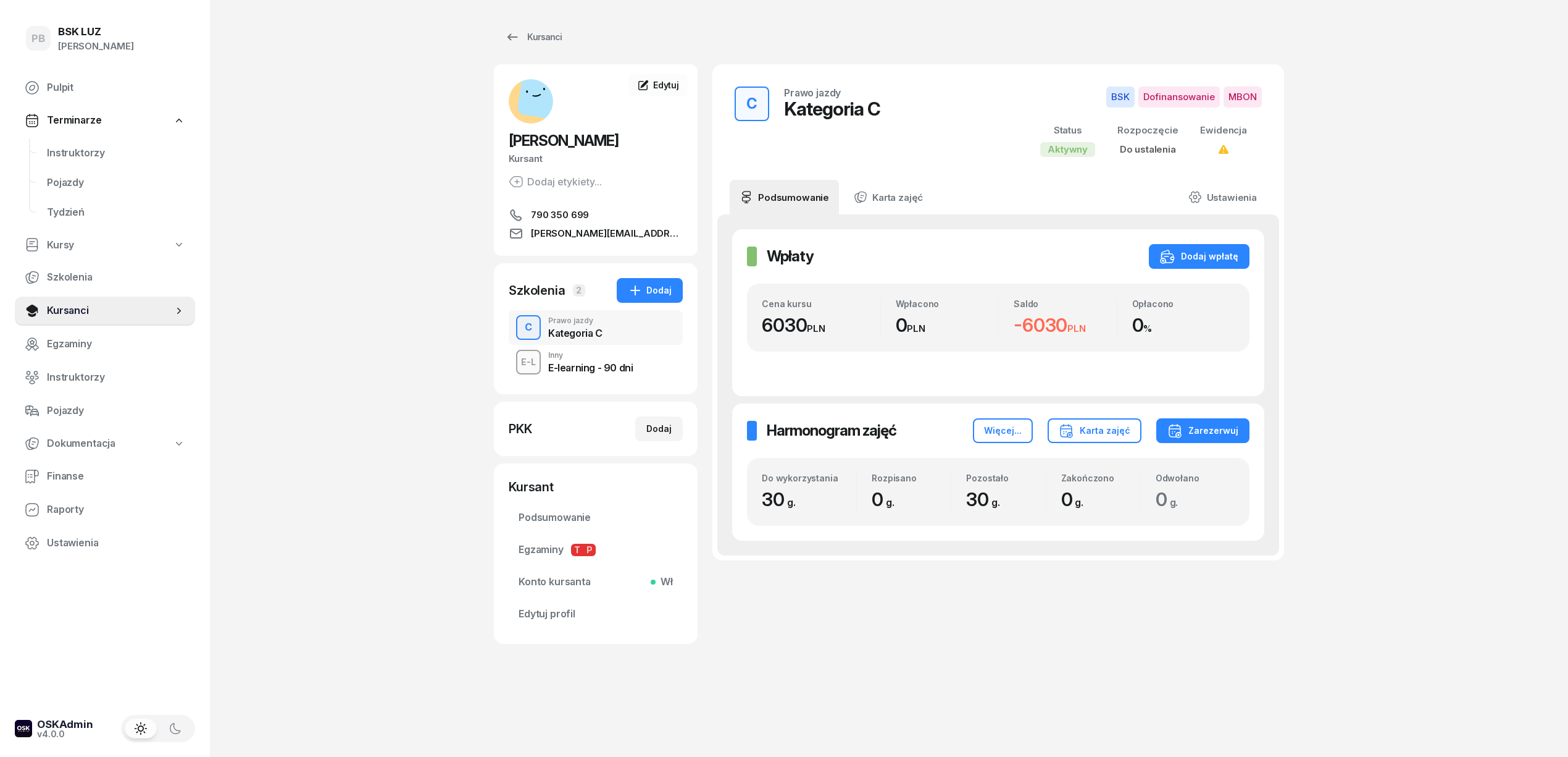
click at [575, 328] on div "Kategoria C" at bounding box center [575, 332] width 55 height 10
click at [609, 338] on div "C Prawo jazdy Kategoria C" at bounding box center [595, 327] width 174 height 35
click at [334, 444] on div "PB BSK [PERSON_NAME] Terminarze Instruktorzy Pojazdy Tydzień Kursy Szkolenia Ku…" at bounding box center [784, 378] width 1568 height 757
drag, startPoint x: 808, startPoint y: 322, endPoint x: 758, endPoint y: 318, distance: 50.2
click at [758, 318] on div "Cena kursu 6030 PLN Wpłacono 0 PLN Saldo -6030 PLN Opłacono 0 %" at bounding box center [998, 318] width 503 height 68
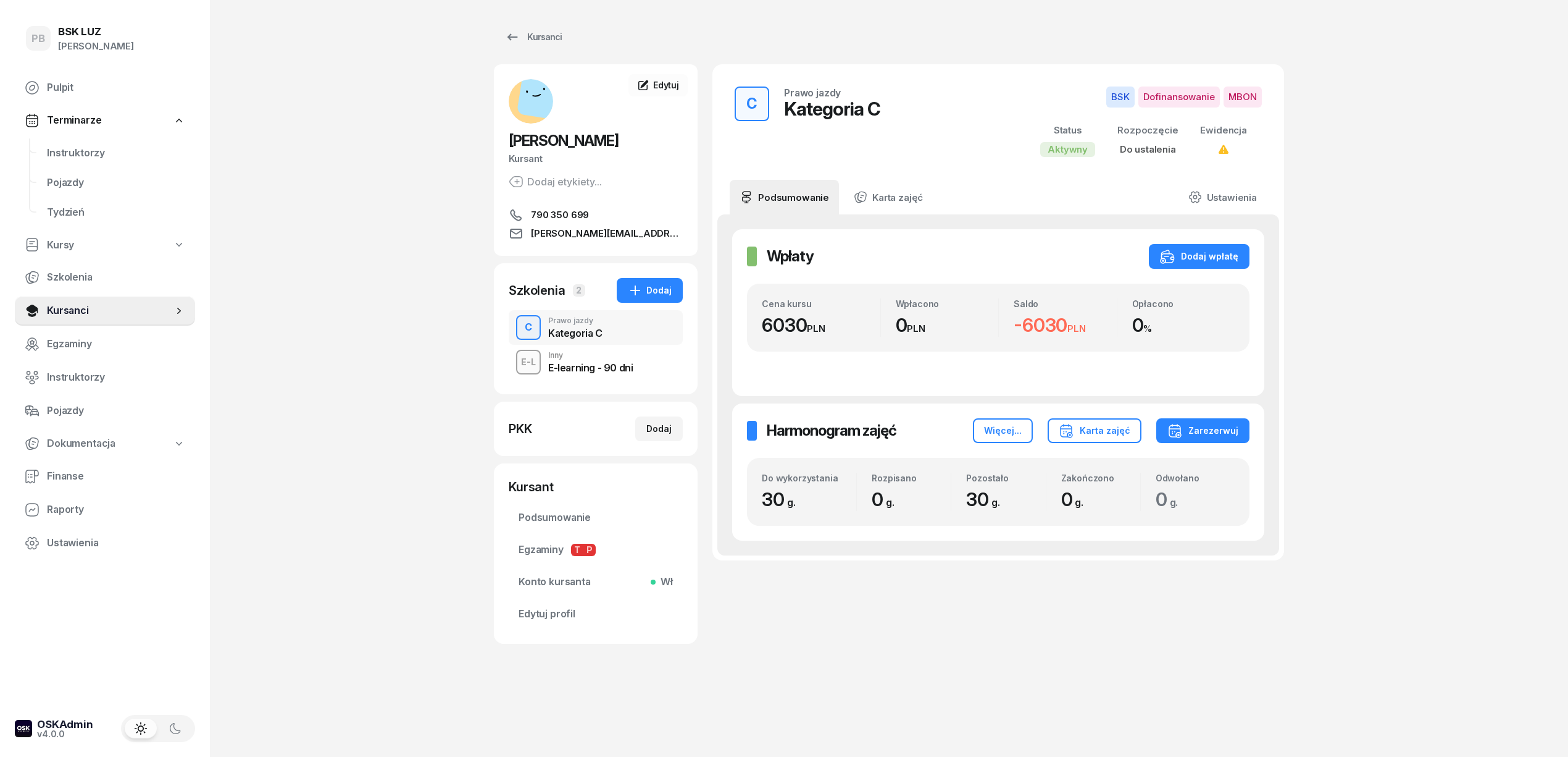
click at [778, 349] on div "Cena kursu 6030 PLN Wpłacono 0 PLN Saldo -6030 PLN Opłacono 0 %" at bounding box center [998, 318] width 503 height 68
drag, startPoint x: 808, startPoint y: 327, endPoint x: 762, endPoint y: 321, distance: 46.4
click at [762, 321] on div "6030 PLN" at bounding box center [821, 325] width 119 height 23
copy div "6030"
click at [1329, 149] on div "PB BSK [PERSON_NAME] Terminarze Instruktorzy Pojazdy Tydzień Kursy Szkolenia Ku…" at bounding box center [784, 378] width 1568 height 757
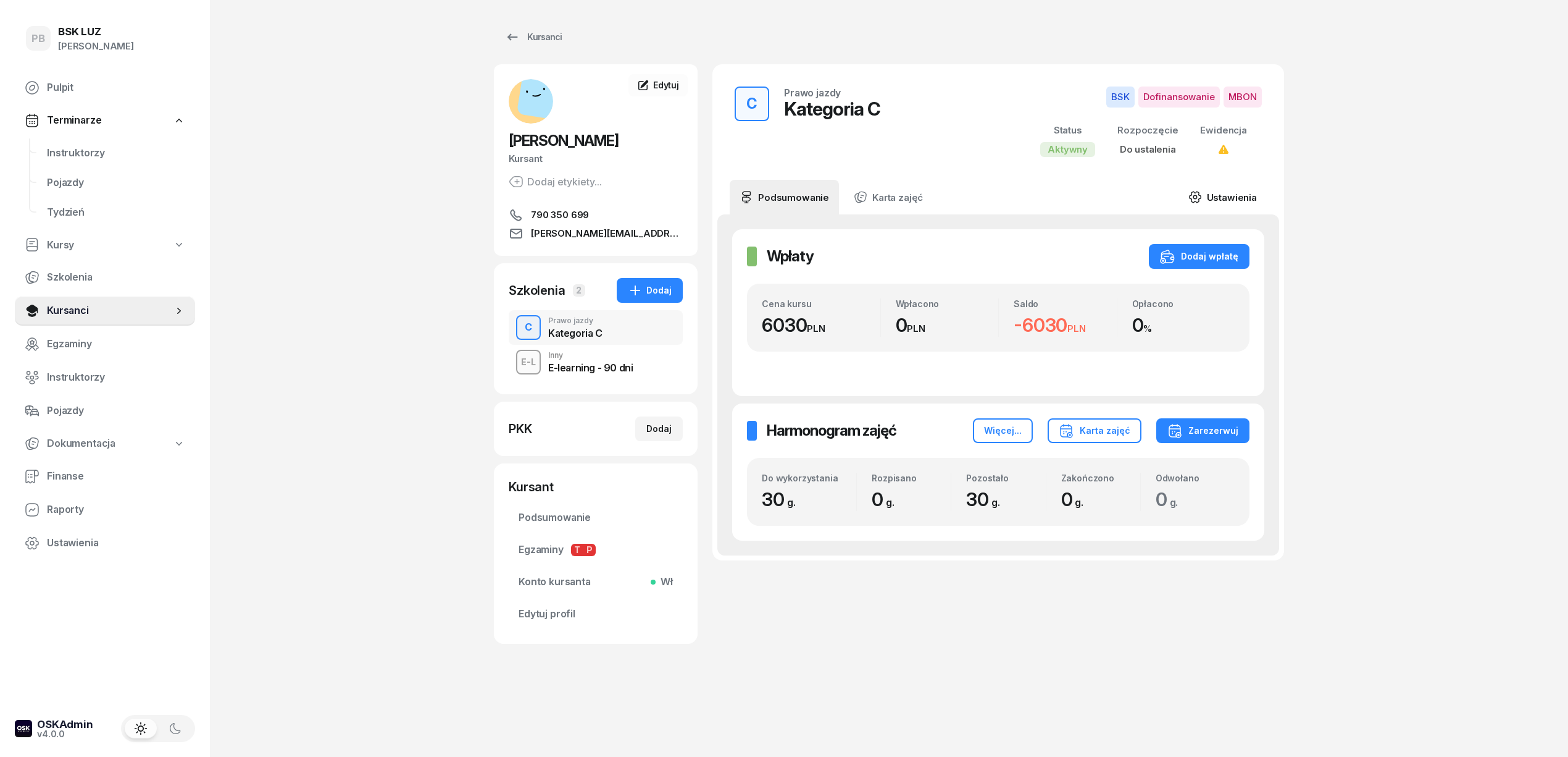
click at [1240, 192] on link "Ustawienia" at bounding box center [1223, 197] width 88 height 35
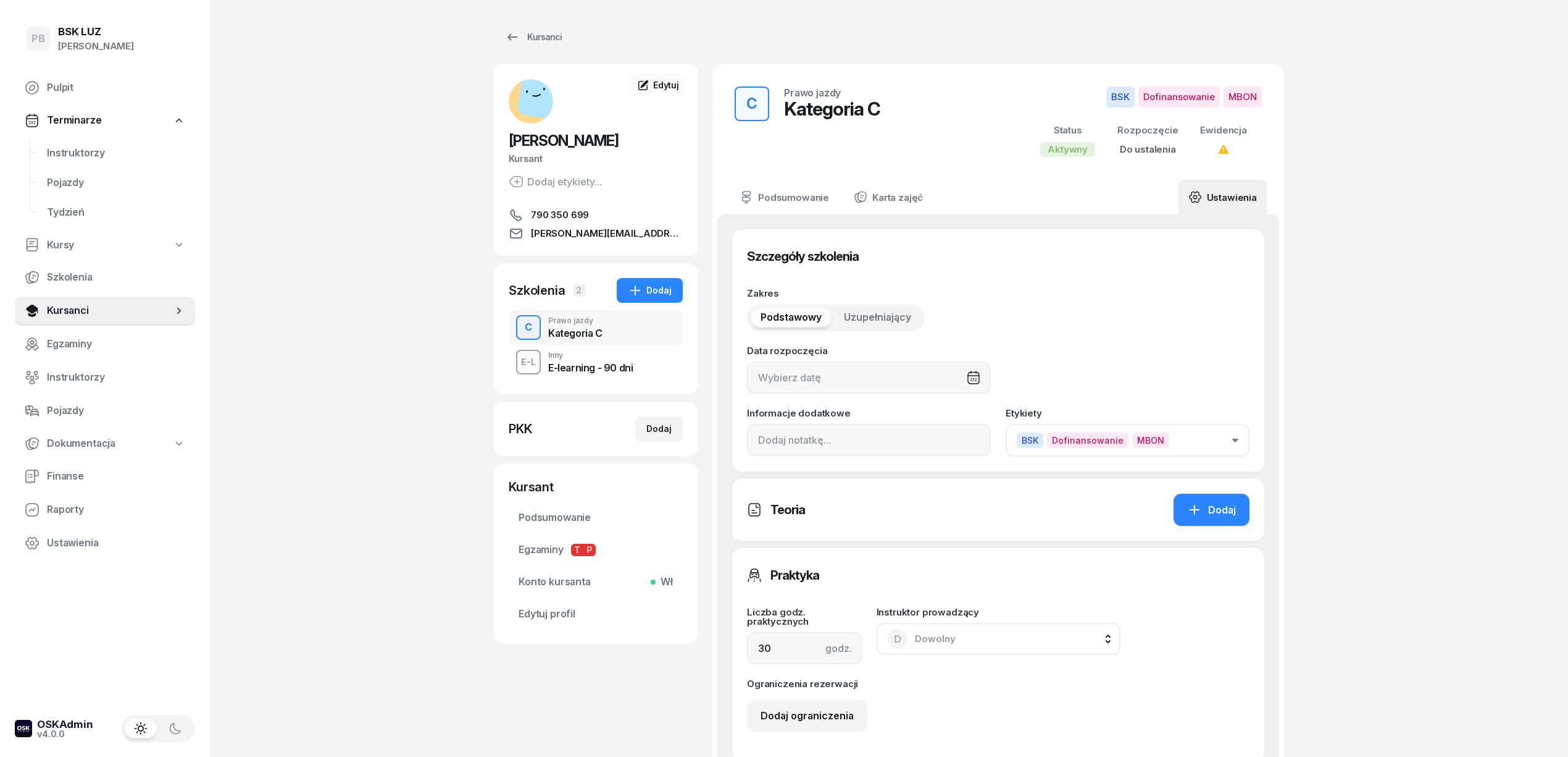
click at [1334, 463] on div "PB BSK [PERSON_NAME] Terminarze Instruktorzy Pojazdy Tydzień Kursy Szkolenia Ku…" at bounding box center [784, 670] width 1568 height 1341
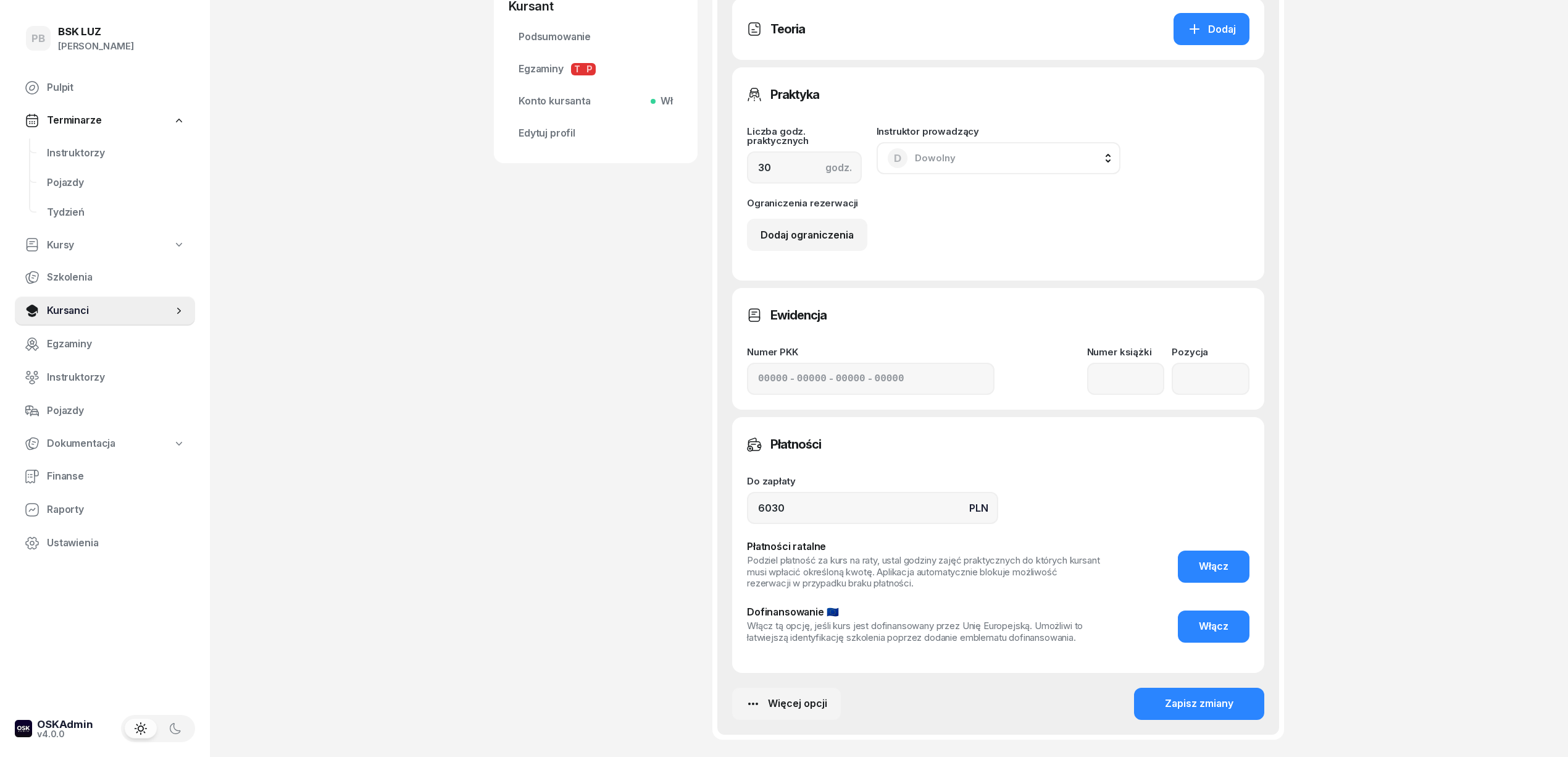
scroll to position [584, 0]
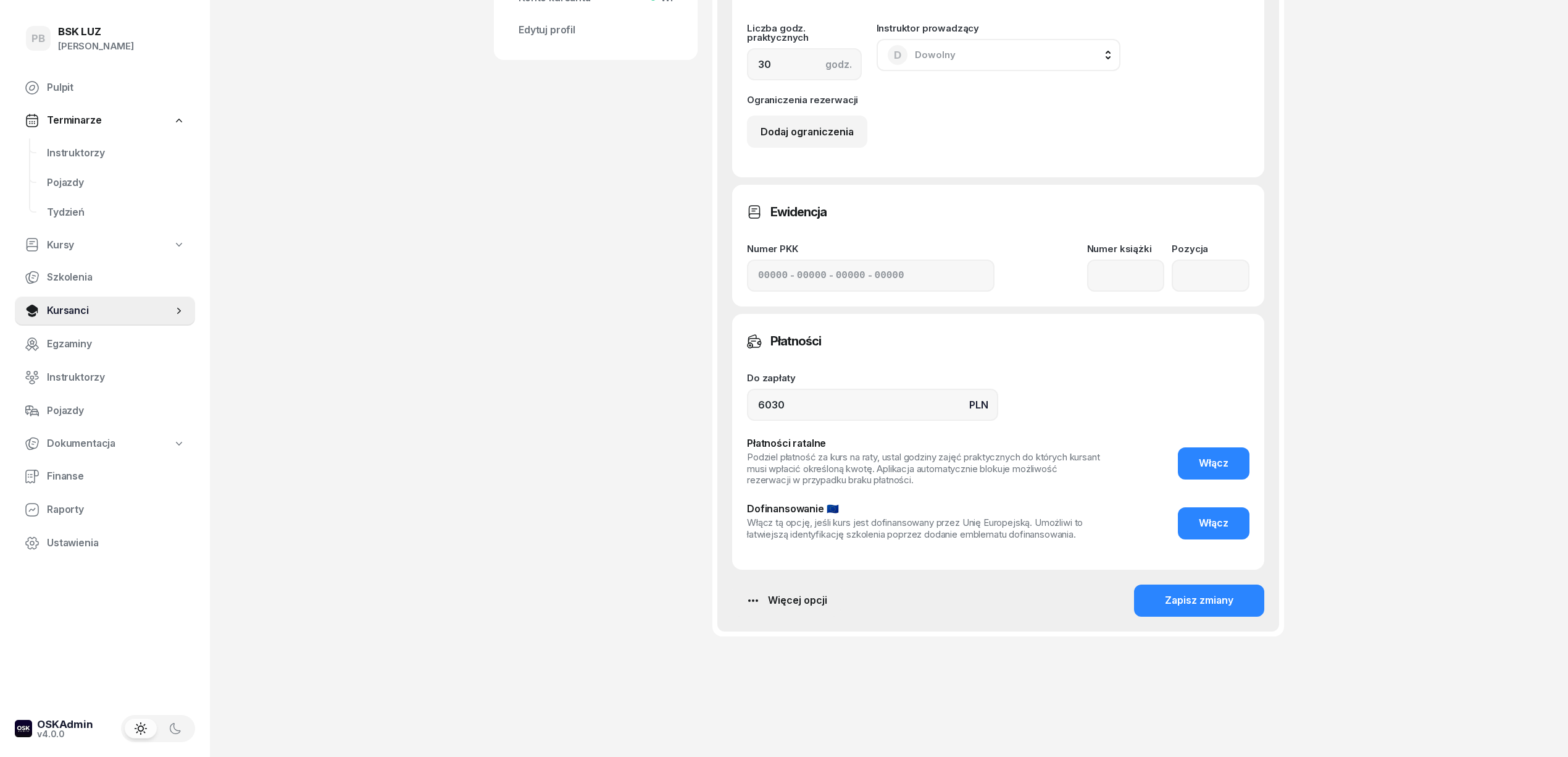
click at [811, 601] on div "Więcej opcji" at bounding box center [786, 601] width 82 height 16
click at [735, 719] on div "Usuń szkolenie" at bounding box center [729, 719] width 71 height 16
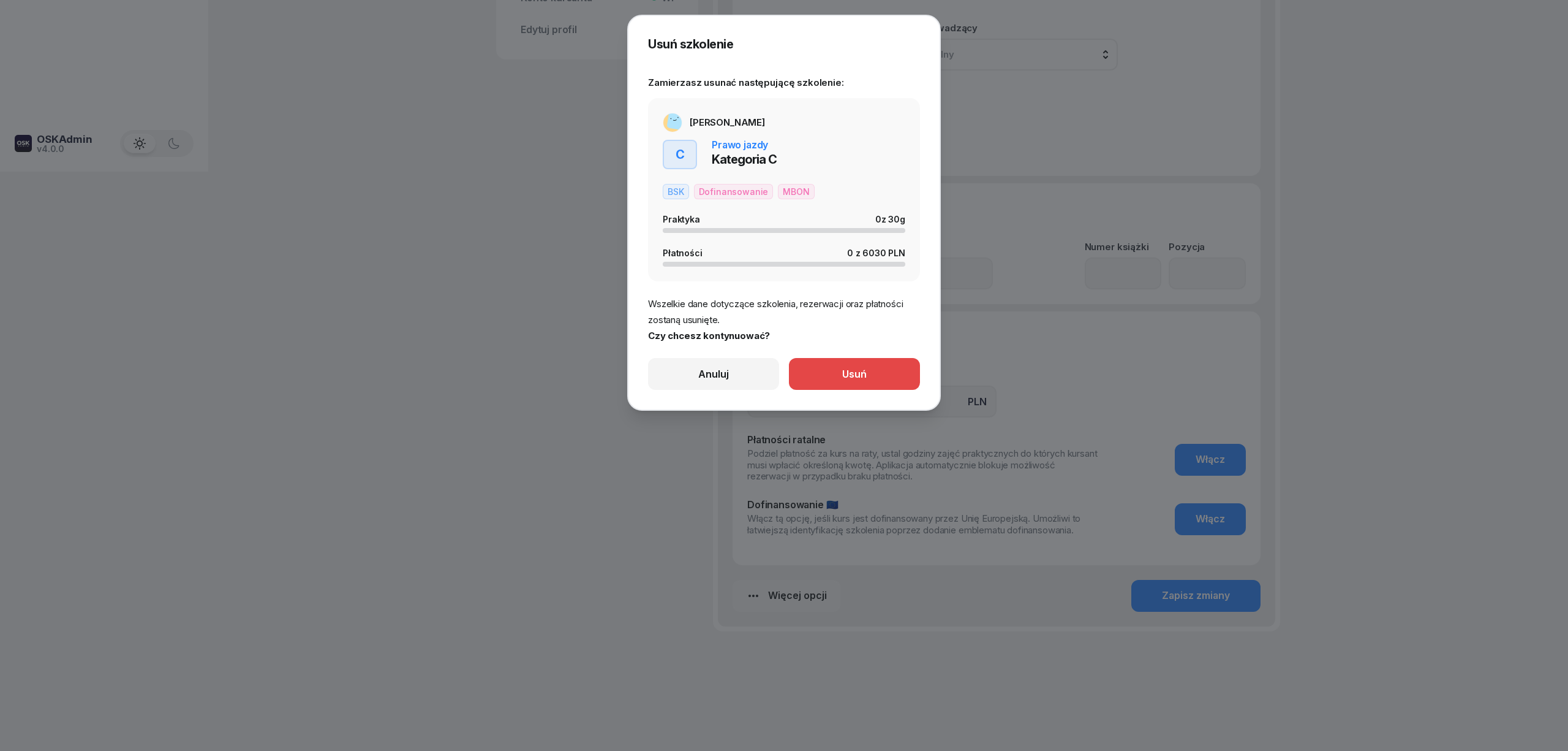
click at [843, 383] on button "Usuń" at bounding box center [854, 374] width 131 height 32
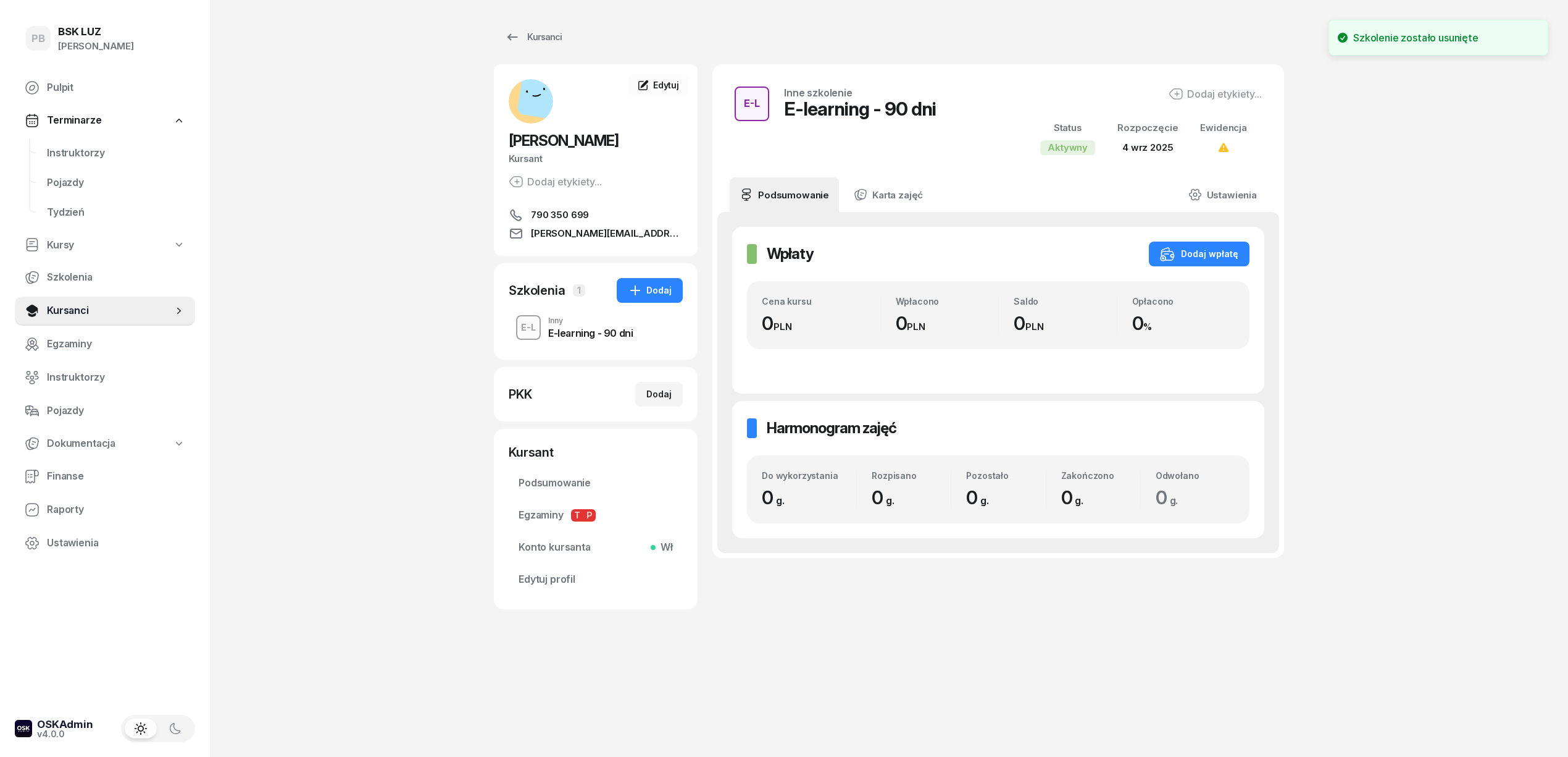
scroll to position [0, 0]
click at [657, 287] on div "Dodaj" at bounding box center [649, 290] width 43 height 15
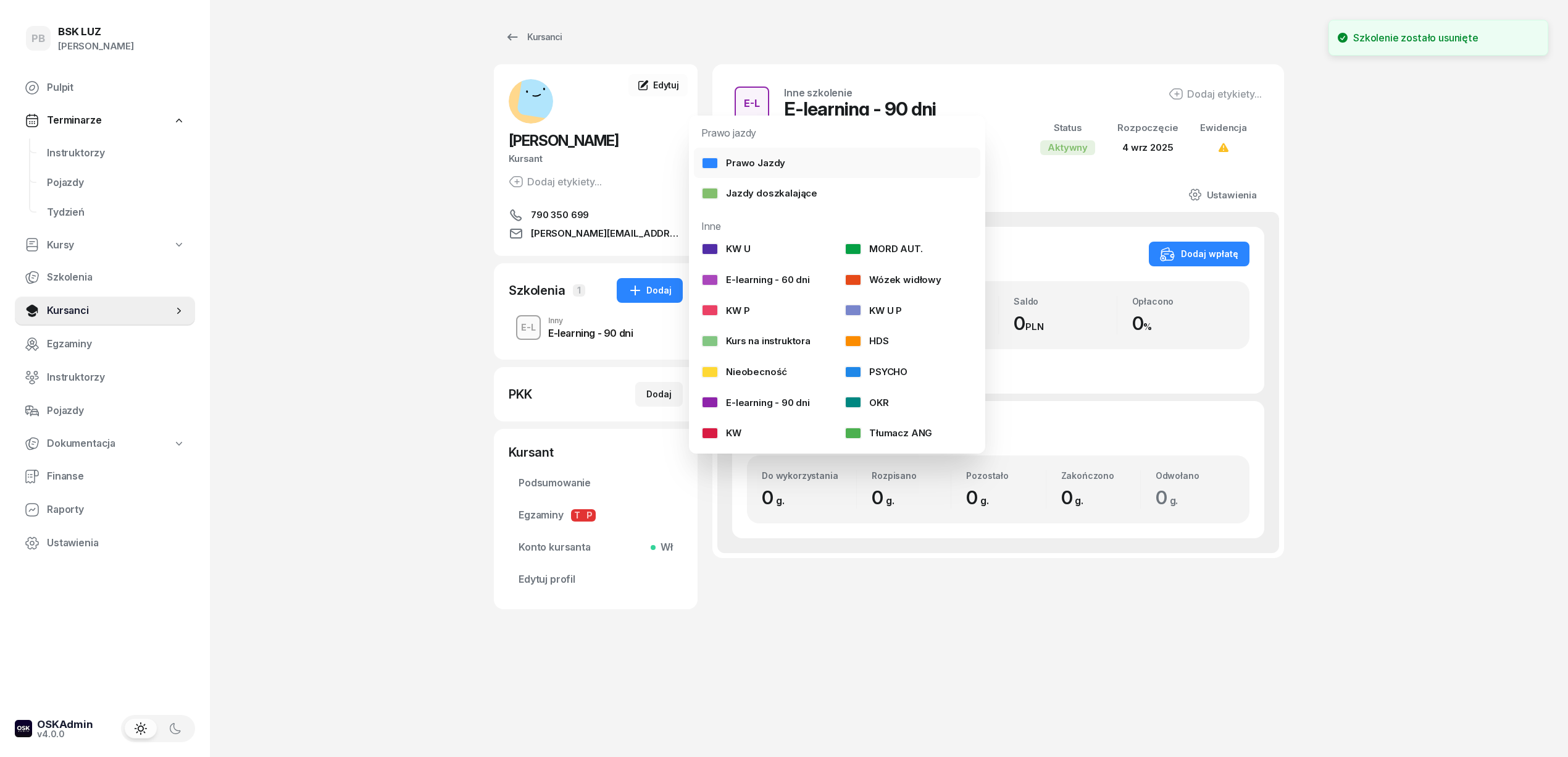
click at [769, 162] on div "Prawo Jazdy" at bounding box center [743, 163] width 84 height 16
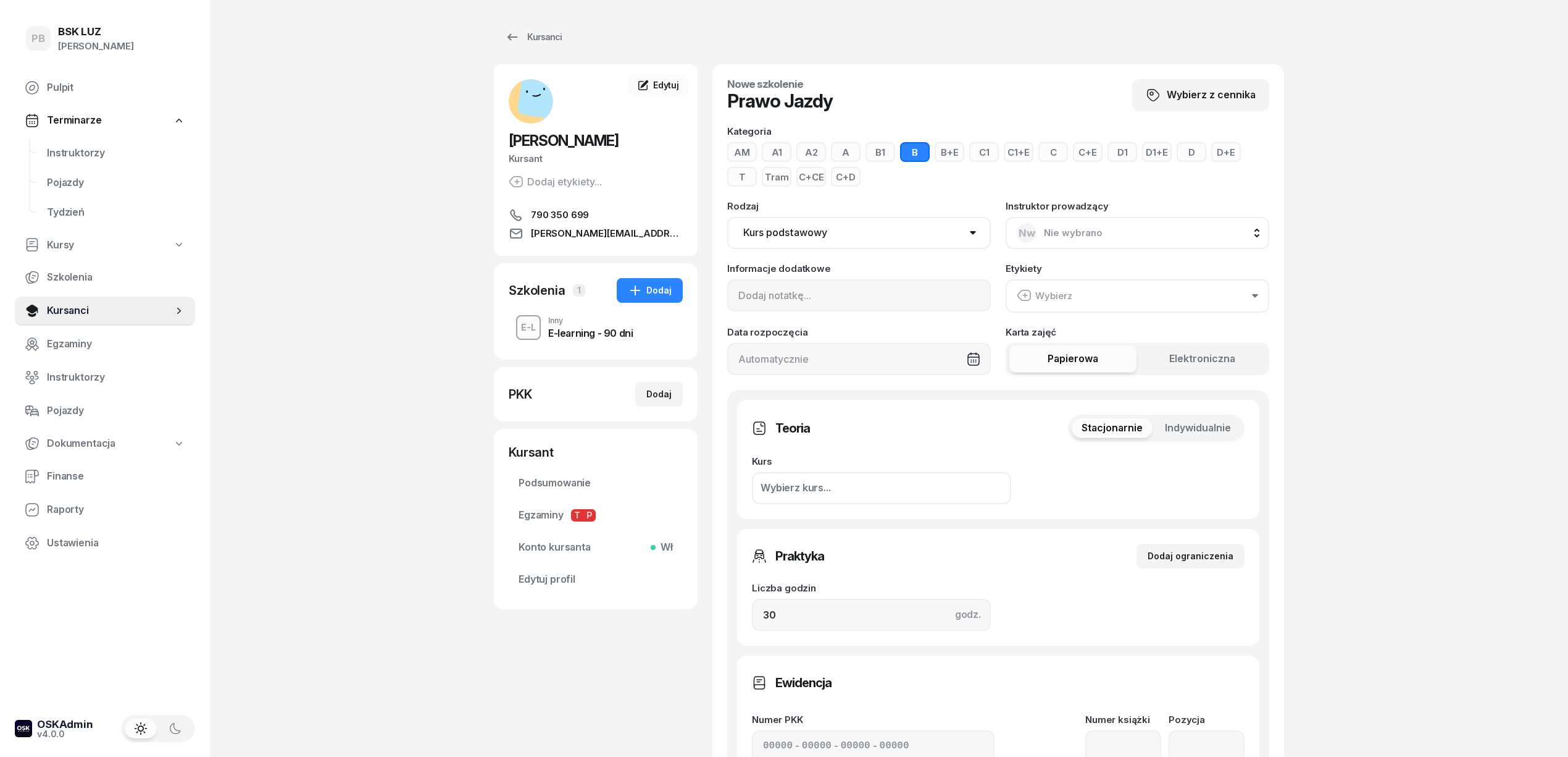
click at [822, 178] on button "C+CE" at bounding box center [811, 176] width 29 height 20
click at [1430, 324] on div "PB BSK [PERSON_NAME] Terminarze Instruktorzy Pojazdy Tydzień Kursy Szkolenia Ku…" at bounding box center [784, 614] width 1568 height 1228
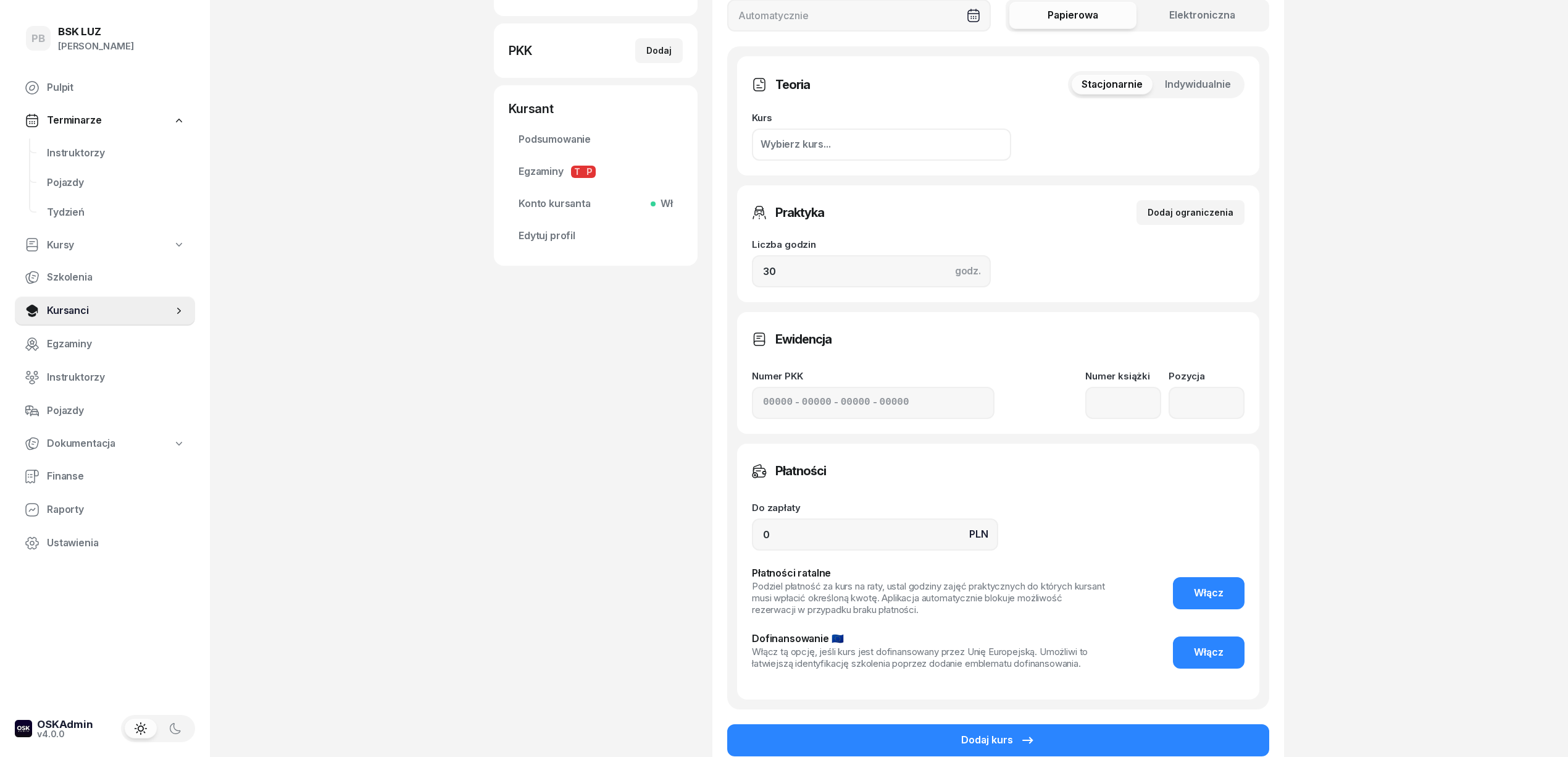
scroll to position [411, 0]
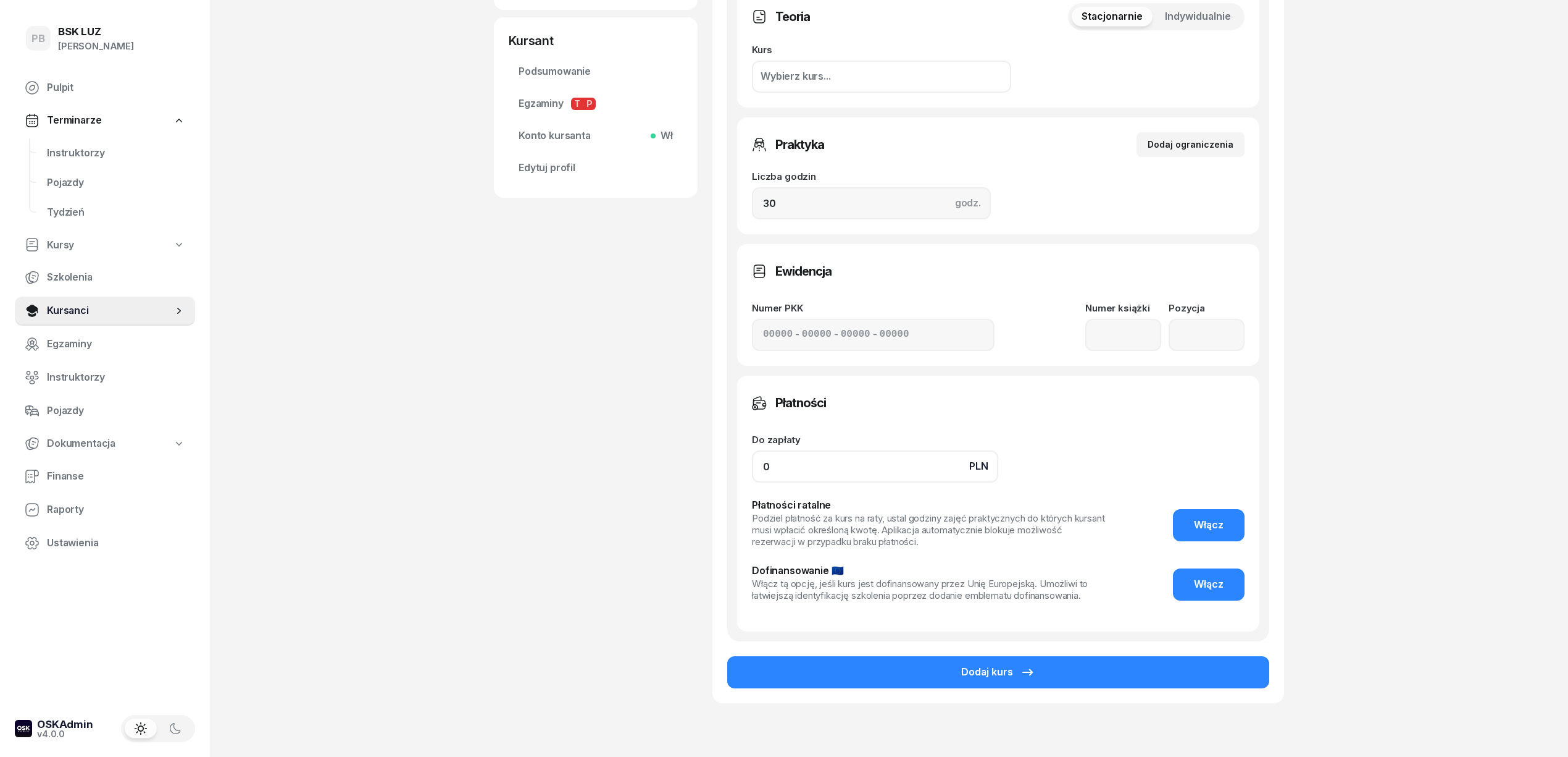
click at [776, 467] on input "0" at bounding box center [875, 467] width 246 height 32
type input "6030"
click at [1184, 576] on button "Włącz" at bounding box center [1208, 585] width 71 height 32
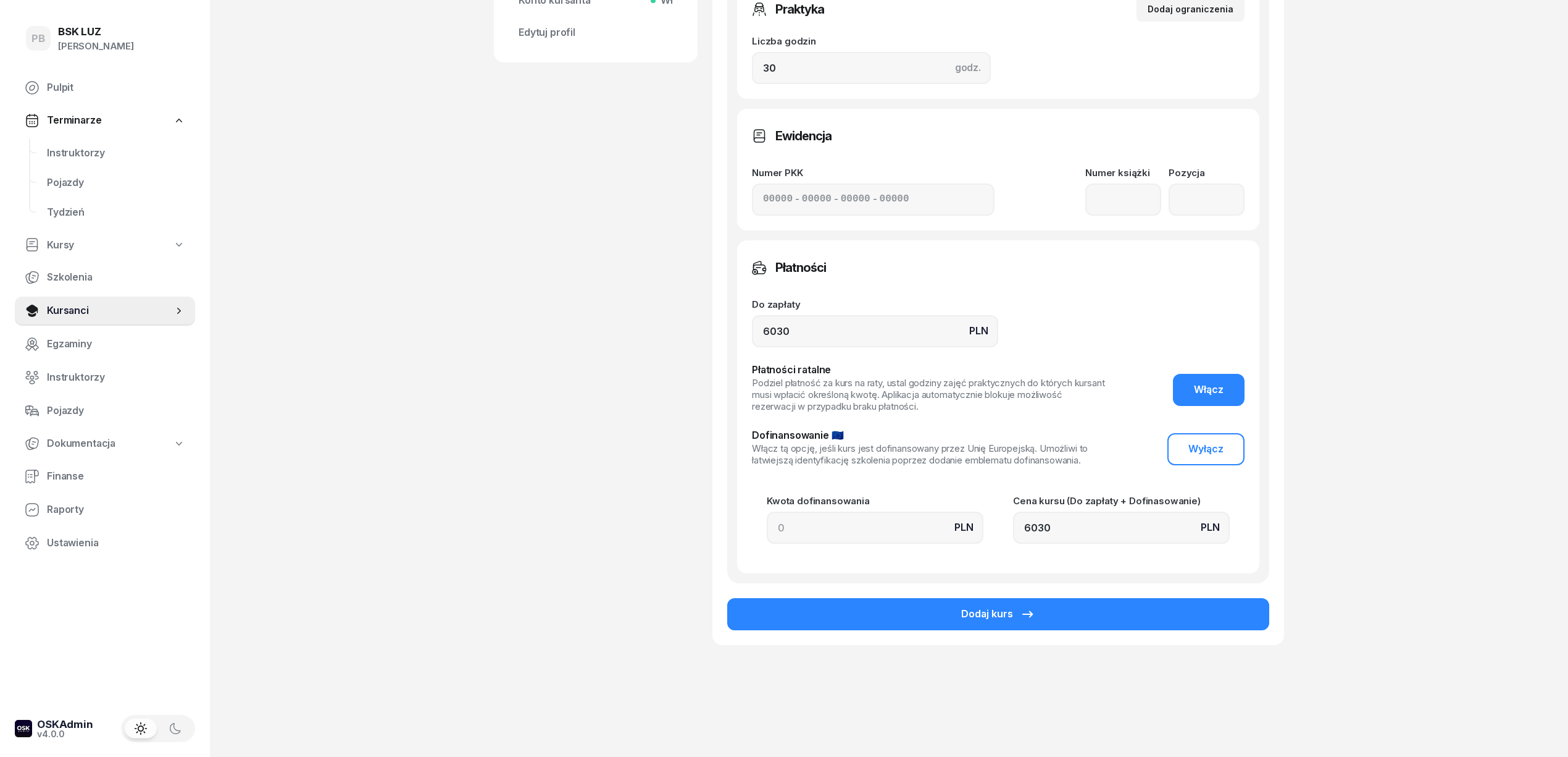
scroll to position [0, 0]
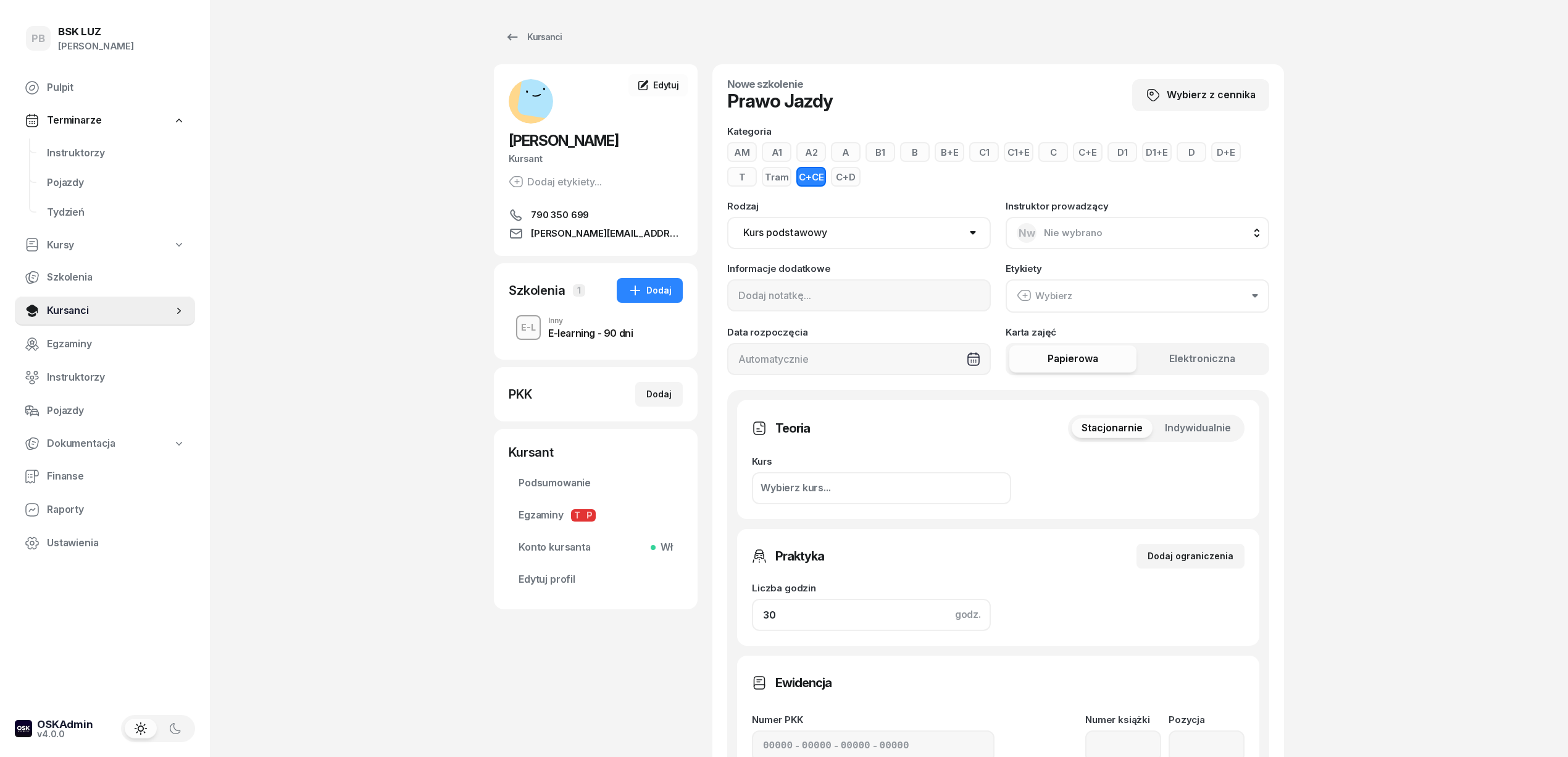
drag, startPoint x: 791, startPoint y: 608, endPoint x: 662, endPoint y: 615, distance: 129.2
click at [662, 615] on div "[PERSON_NAME] etykiety... 790 350 699 [PERSON_NAME][EMAIL_ADDRESS][DOMAIN_NAME]…" at bounding box center [889, 643] width 791 height 1157
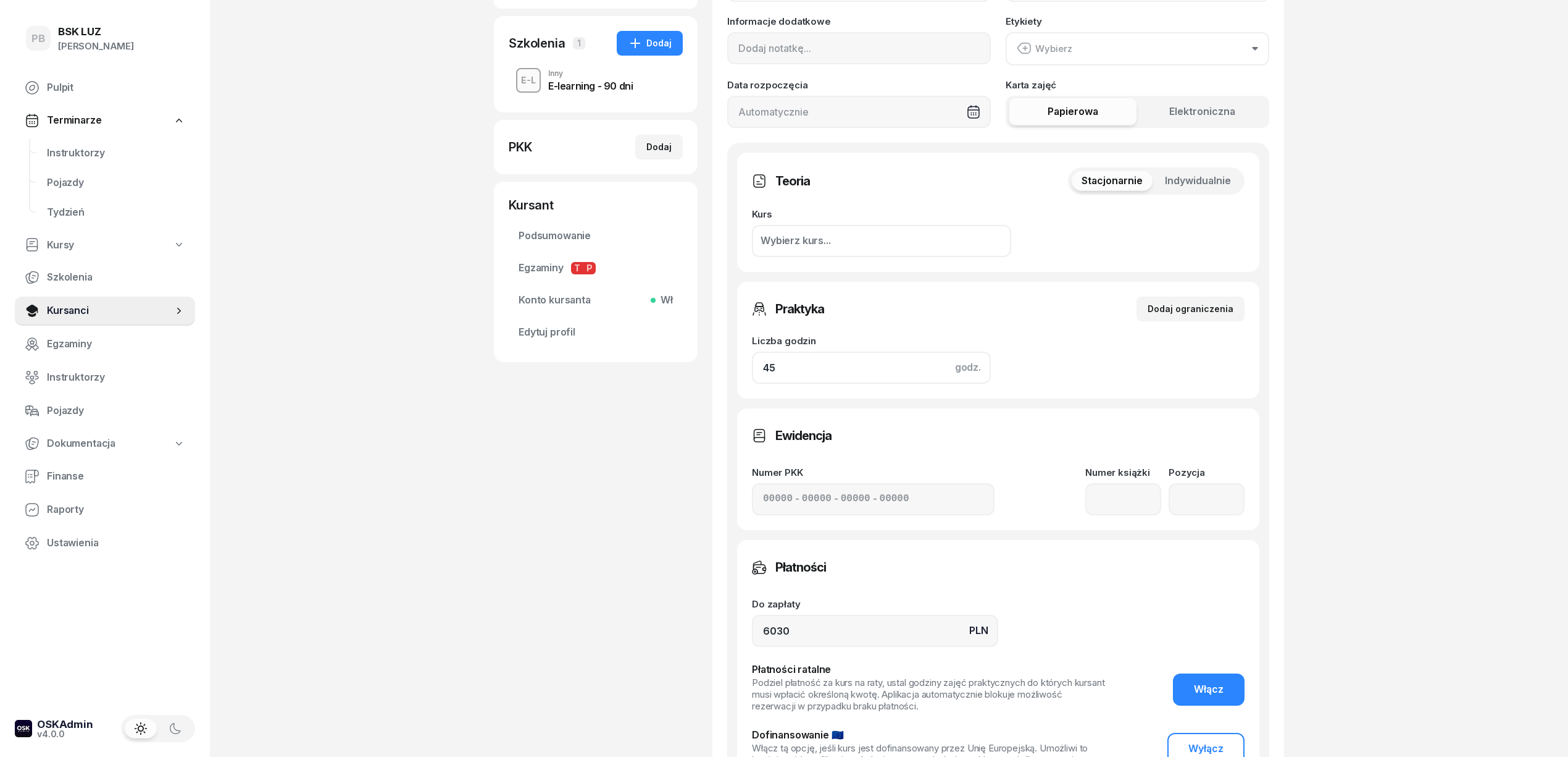
scroll to position [547, 0]
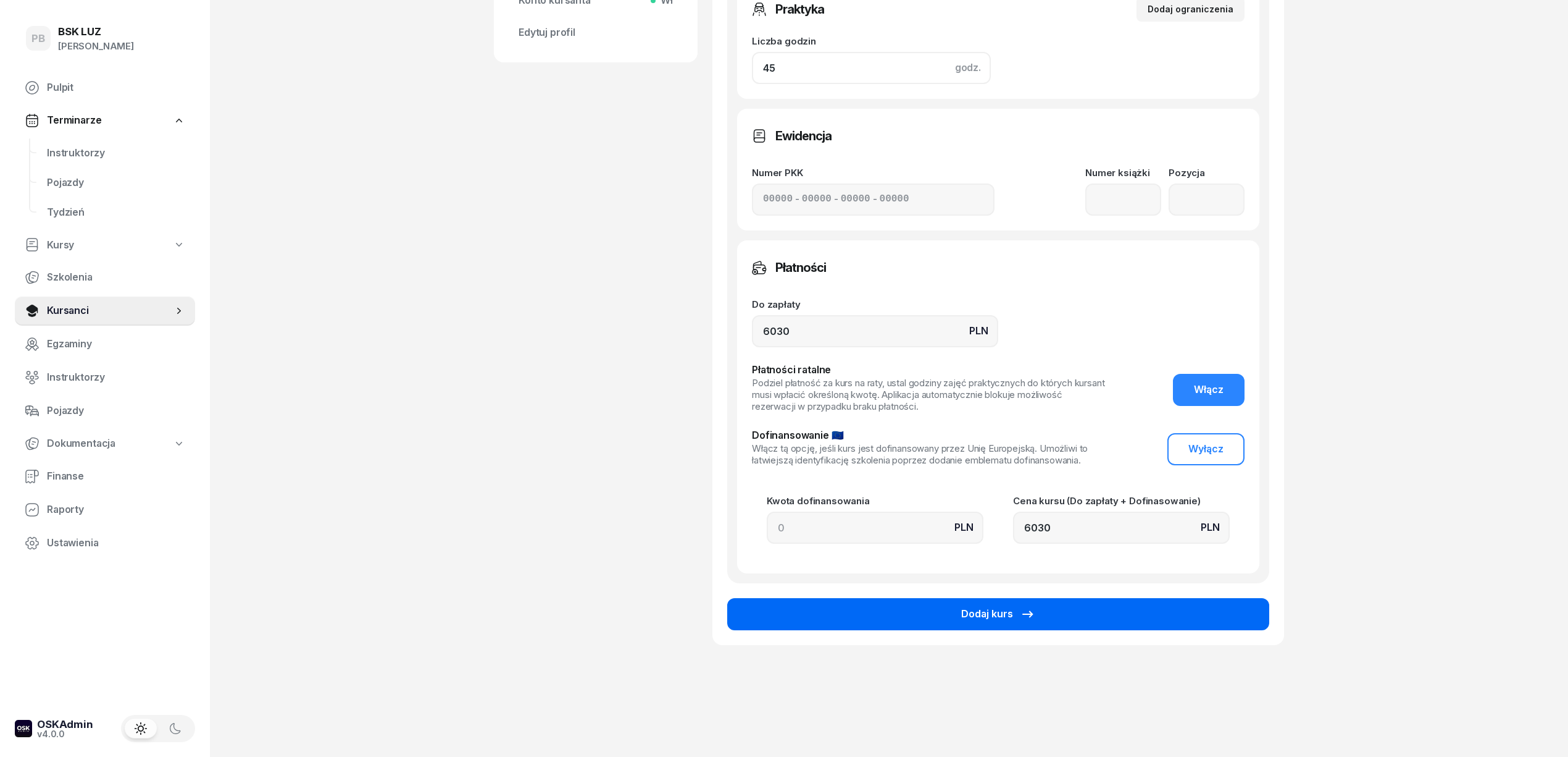
type input "45"
click at [937, 615] on button "Dodaj kurs" at bounding box center [998, 614] width 542 height 32
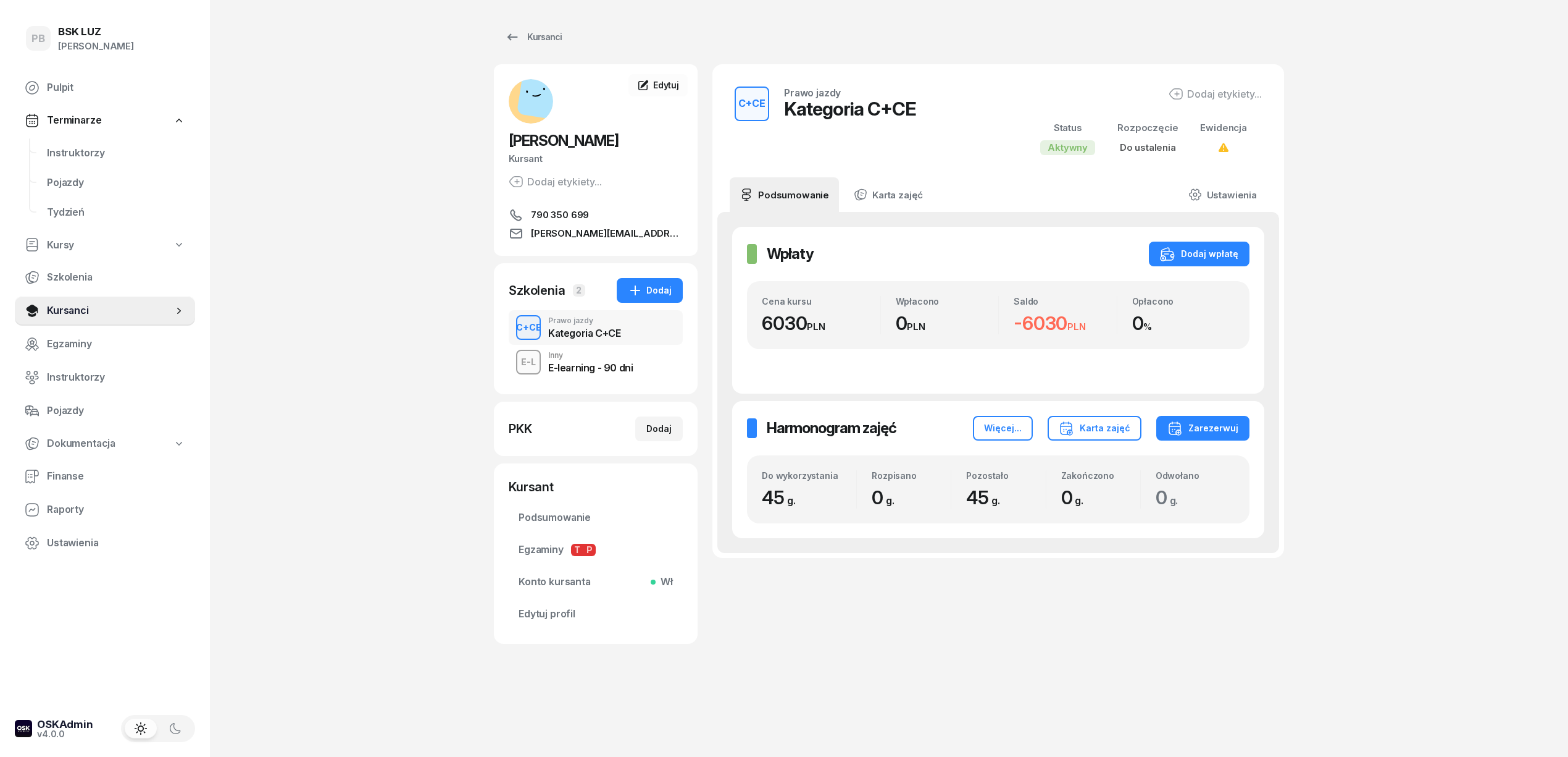
click at [1043, 543] on div "Wpłaty Wpłaty Dodaj wpłatę Cena kursu 6030 PLN Wpłacono 0 PLN Saldo -6030 PLN O…" at bounding box center [998, 382] width 562 height 341
drag, startPoint x: 1379, startPoint y: 299, endPoint x: 1357, endPoint y: 243, distance: 60.2
click at [1379, 298] on div "PB BSK [PERSON_NAME] Terminarze Instruktorzy Pojazdy Tydzień Kursy Szkolenia Ku…" at bounding box center [784, 378] width 1568 height 757
click at [1214, 91] on div "Dodaj etykiety..." at bounding box center [1215, 94] width 94 height 15
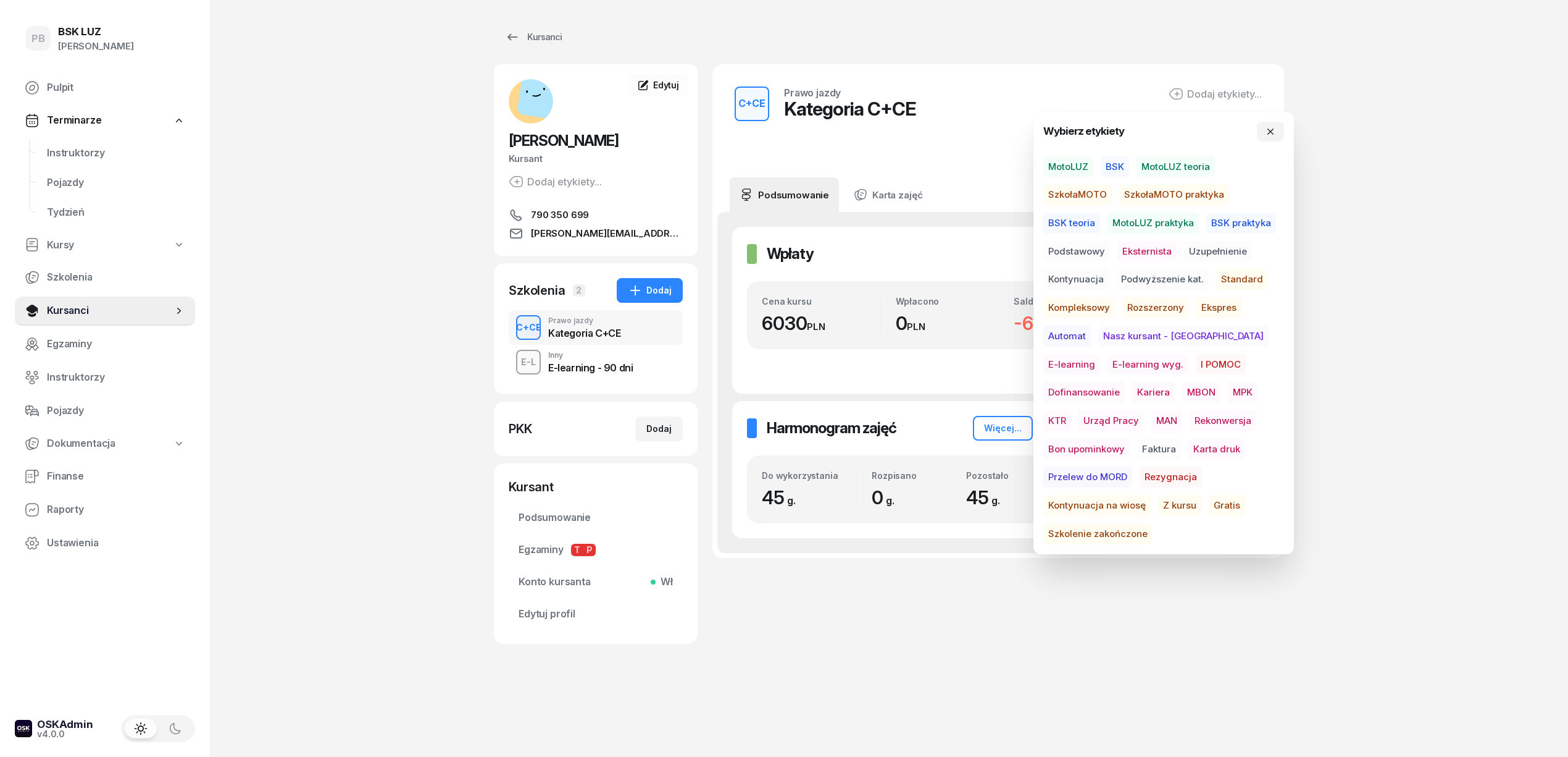
click at [1112, 166] on span "BSK" at bounding box center [1115, 167] width 29 height 21
click at [1084, 248] on span "Podstawowy" at bounding box center [1077, 253] width 67 height 21
click at [1125, 383] on span "Dofinansowanie" at bounding box center [1084, 394] width 82 height 21
click at [1183, 391] on span "MBON" at bounding box center [1202, 394] width 38 height 21
click at [1366, 383] on div "PB BSK [PERSON_NAME] Terminarze Instruktorzy Pojazdy Tydzień Kursy Szkolenia Ku…" at bounding box center [784, 378] width 1568 height 757
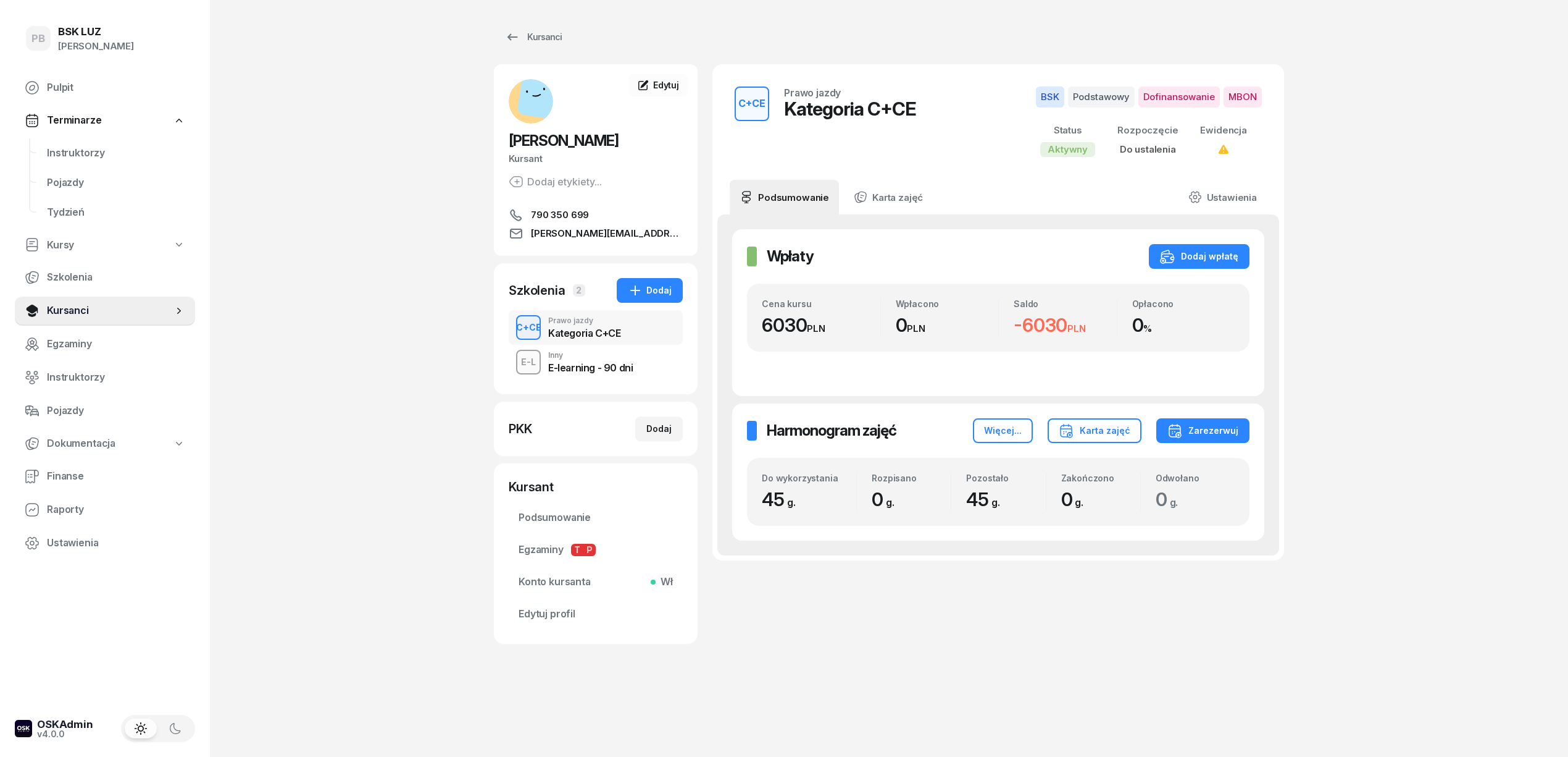
click at [459, 256] on div "PB BSK [PERSON_NAME] Terminarze Instruktorzy Pojazdy Tydzień Kursy Szkolenia Ku…" at bounding box center [784, 378] width 1568 height 757
click at [391, 212] on div "PB BSK [PERSON_NAME] Terminarze Instruktorzy Pojazdy Tydzień Kursy Szkolenia Ku…" at bounding box center [784, 378] width 1568 height 757
click at [349, 63] on div "PB BSK [PERSON_NAME] Terminarze Instruktorzy Pojazdy Tydzień Kursy Szkolenia Ku…" at bounding box center [784, 378] width 1568 height 757
click at [1421, 283] on div "PB BSK [PERSON_NAME] Terminarze Instruktorzy Pojazdy Tydzień Kursy Szkolenia Ku…" at bounding box center [784, 378] width 1568 height 757
click at [1438, 272] on div "PB BSK [PERSON_NAME] Terminarze Instruktorzy Pojazdy Tydzień Kursy Szkolenia Ku…" at bounding box center [784, 378] width 1568 height 757
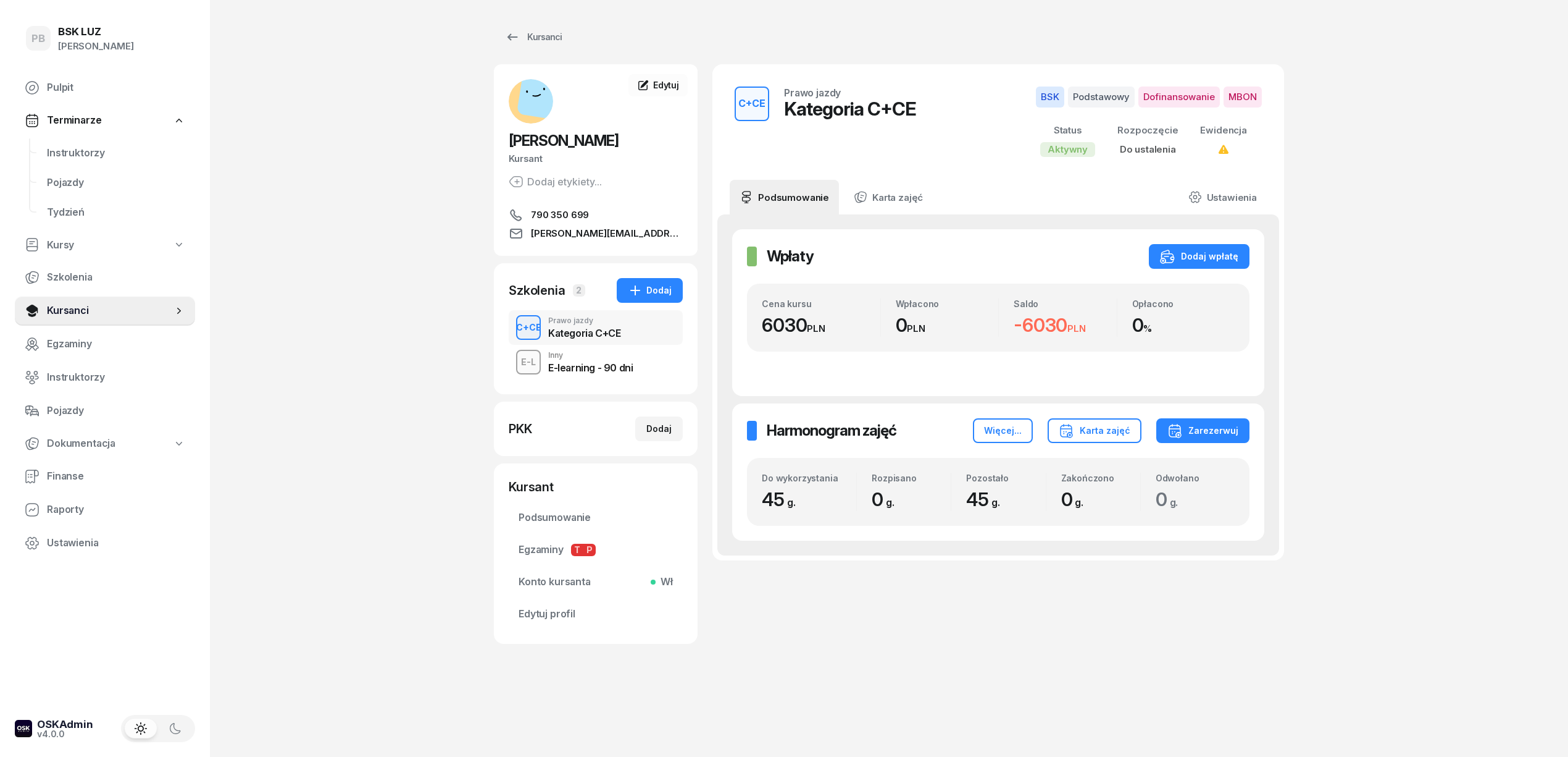
click at [1431, 325] on div "PB BSK [PERSON_NAME] Terminarze Instruktorzy Pojazdy Tydzień Kursy Szkolenia Ku…" at bounding box center [784, 378] width 1568 height 757
click at [859, 720] on div "Kursanci [PERSON_NAME] Kursant Dodaj etykiety... 790 350 699 [PERSON_NAME][EMAI…" at bounding box center [889, 378] width 791 height 757
click at [71, 152] on span "Instruktorzy" at bounding box center [116, 153] width 139 height 16
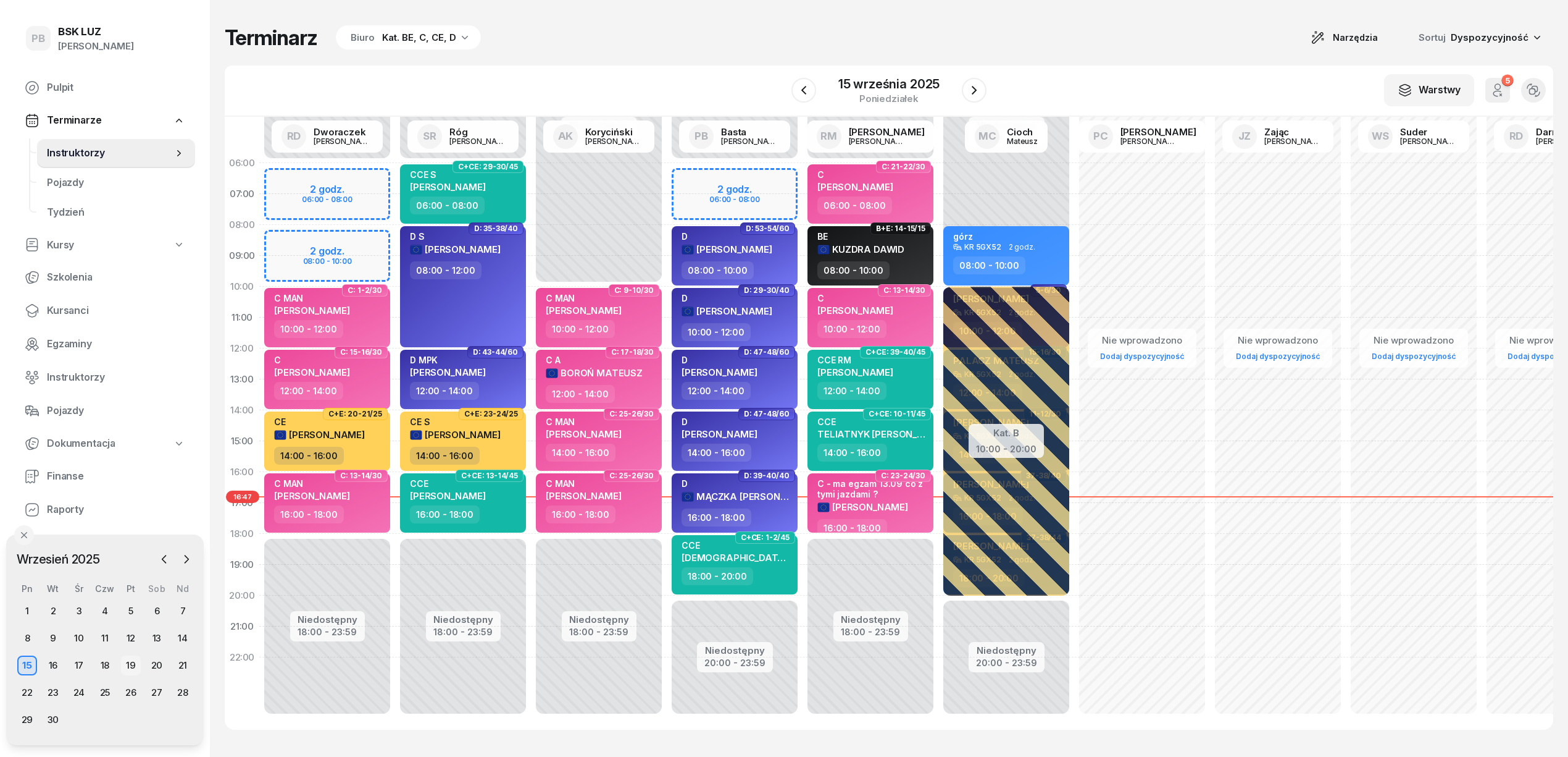
click at [127, 666] on div "19" at bounding box center [130, 665] width 20 height 20
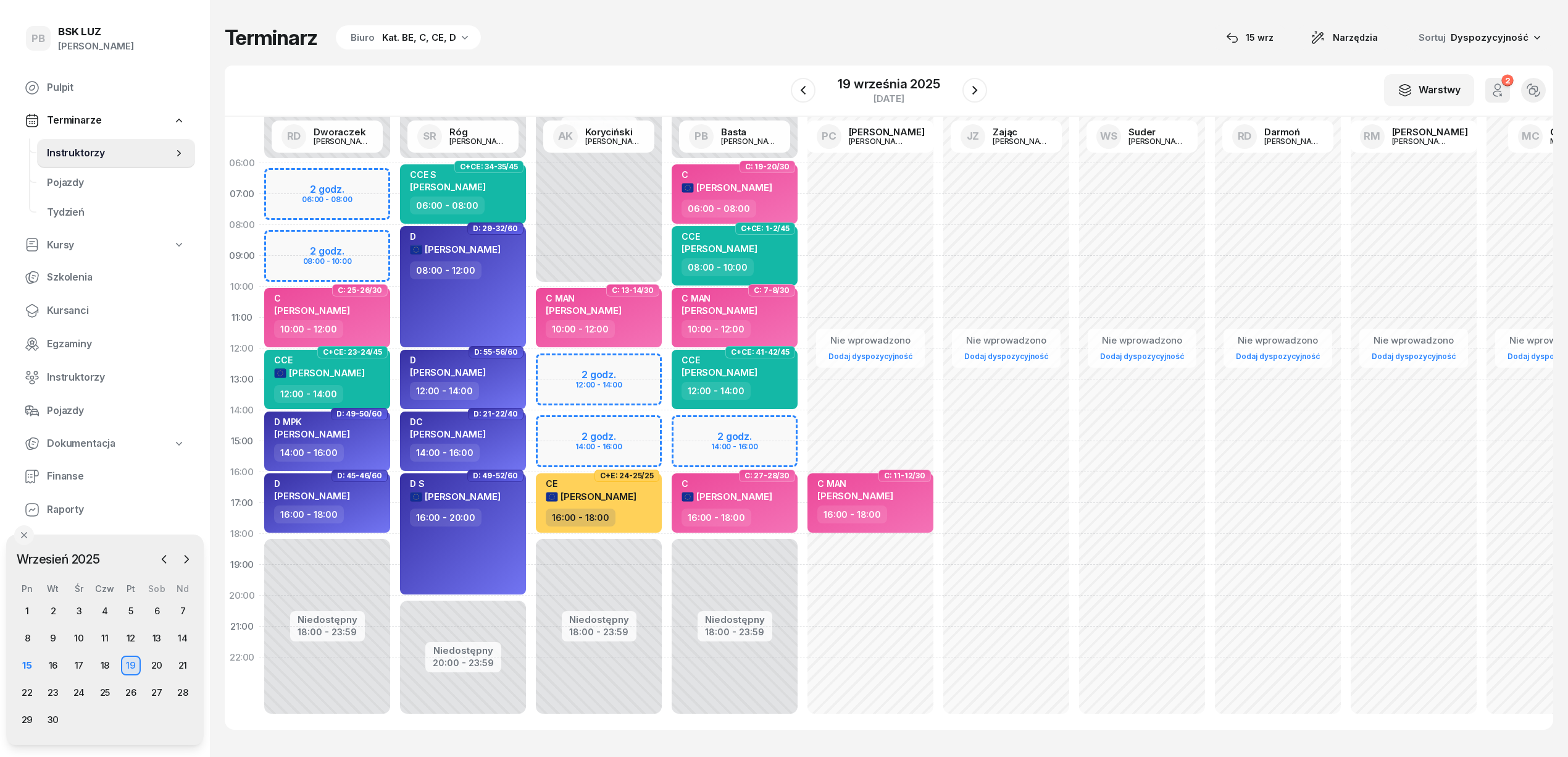
click at [962, 83] on div at bounding box center [975, 91] width 25 height 25
click at [963, 90] on button "button" at bounding box center [975, 91] width 25 height 25
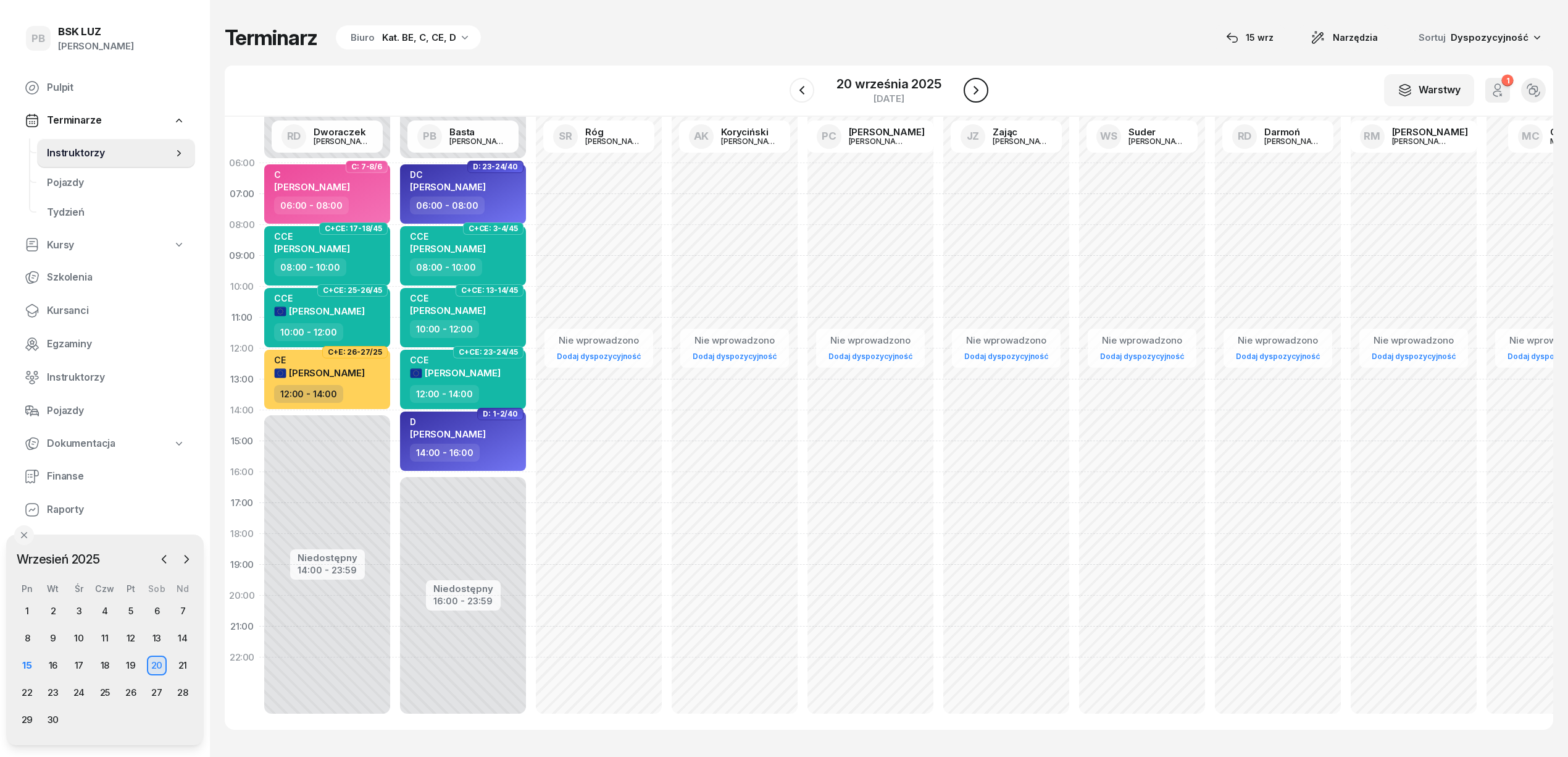
click at [964, 90] on button "button" at bounding box center [976, 91] width 25 height 25
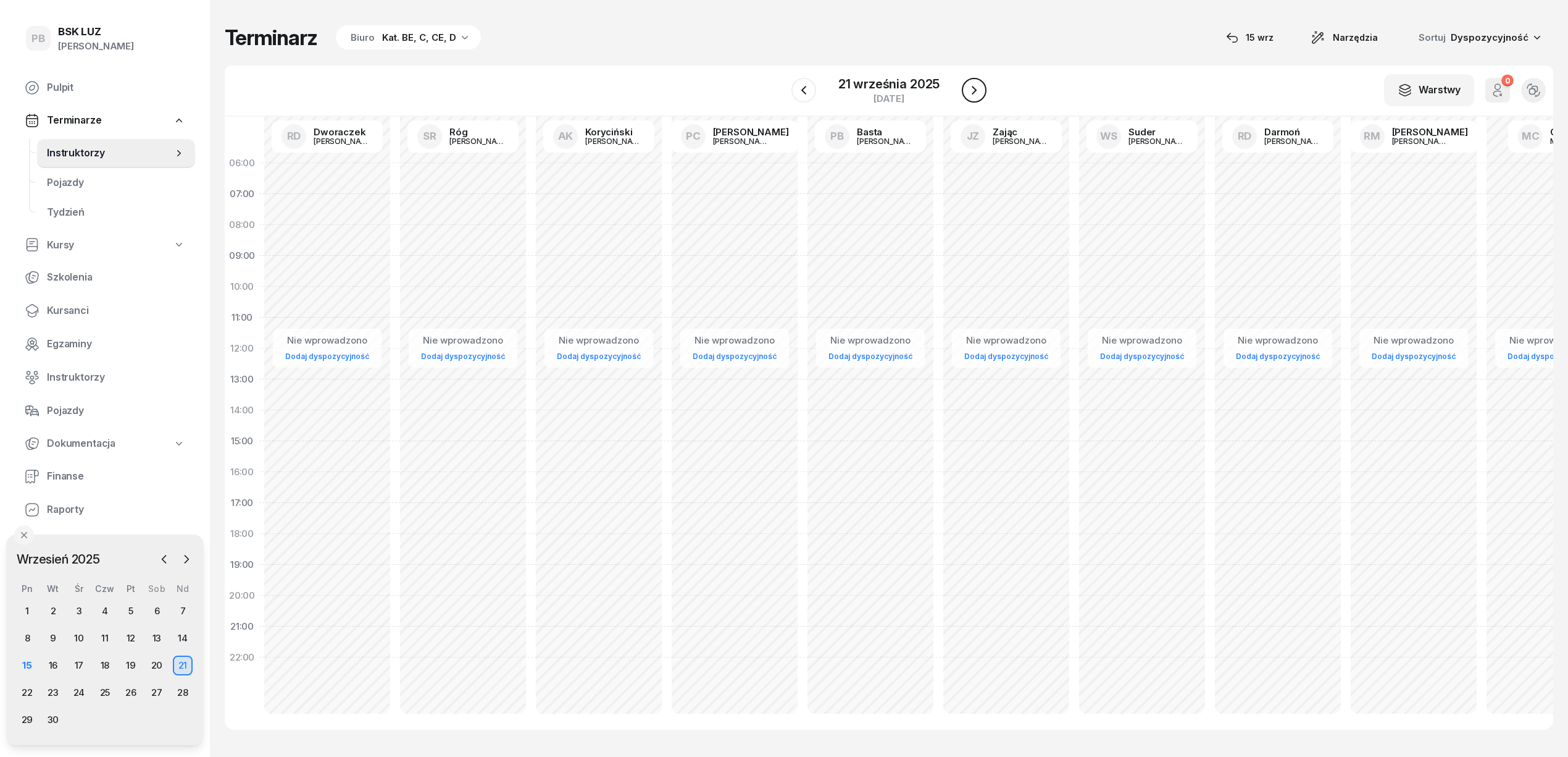
click at [963, 90] on button "button" at bounding box center [975, 91] width 25 height 25
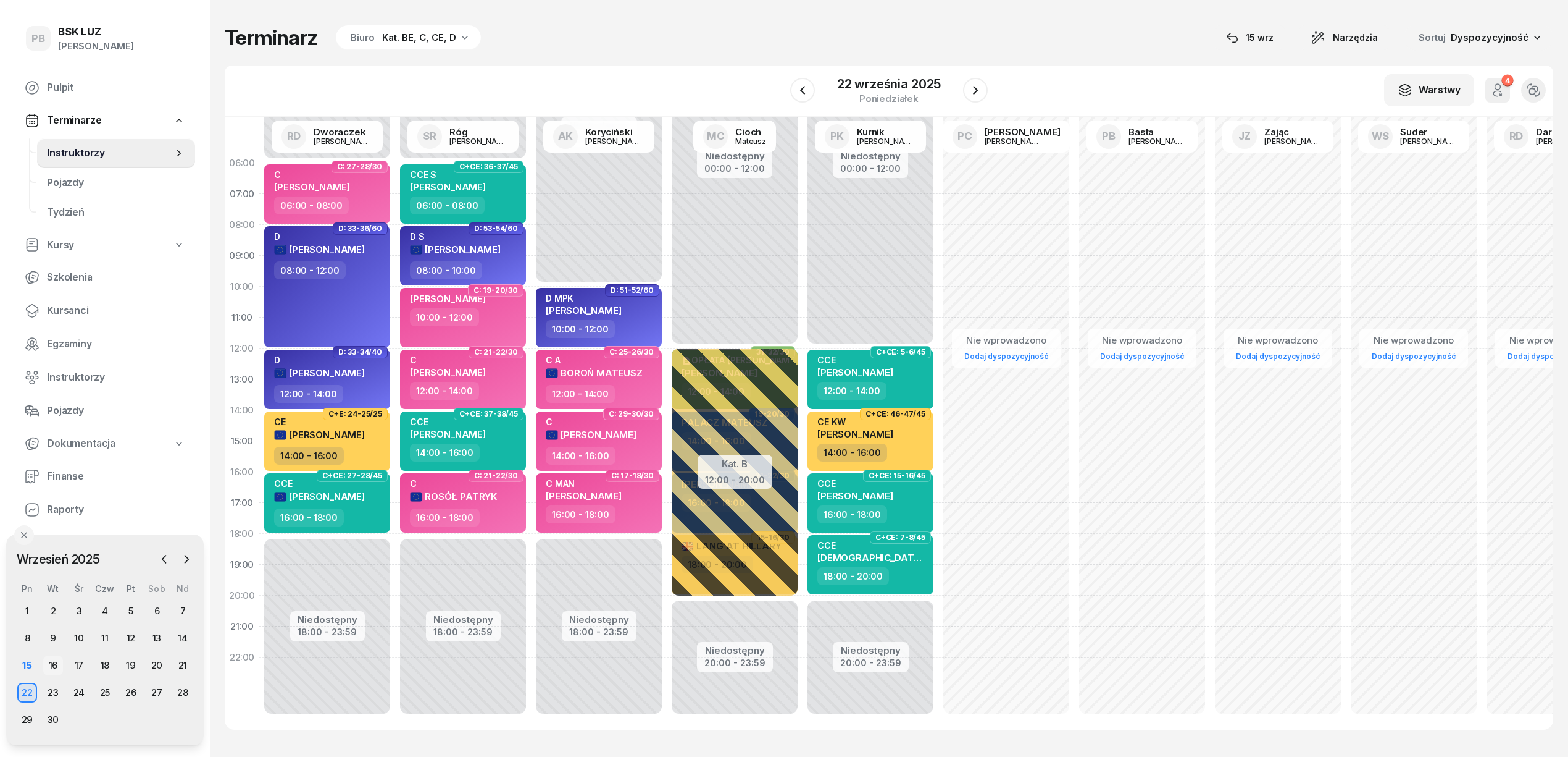
click at [48, 661] on div "16" at bounding box center [53, 665] width 20 height 20
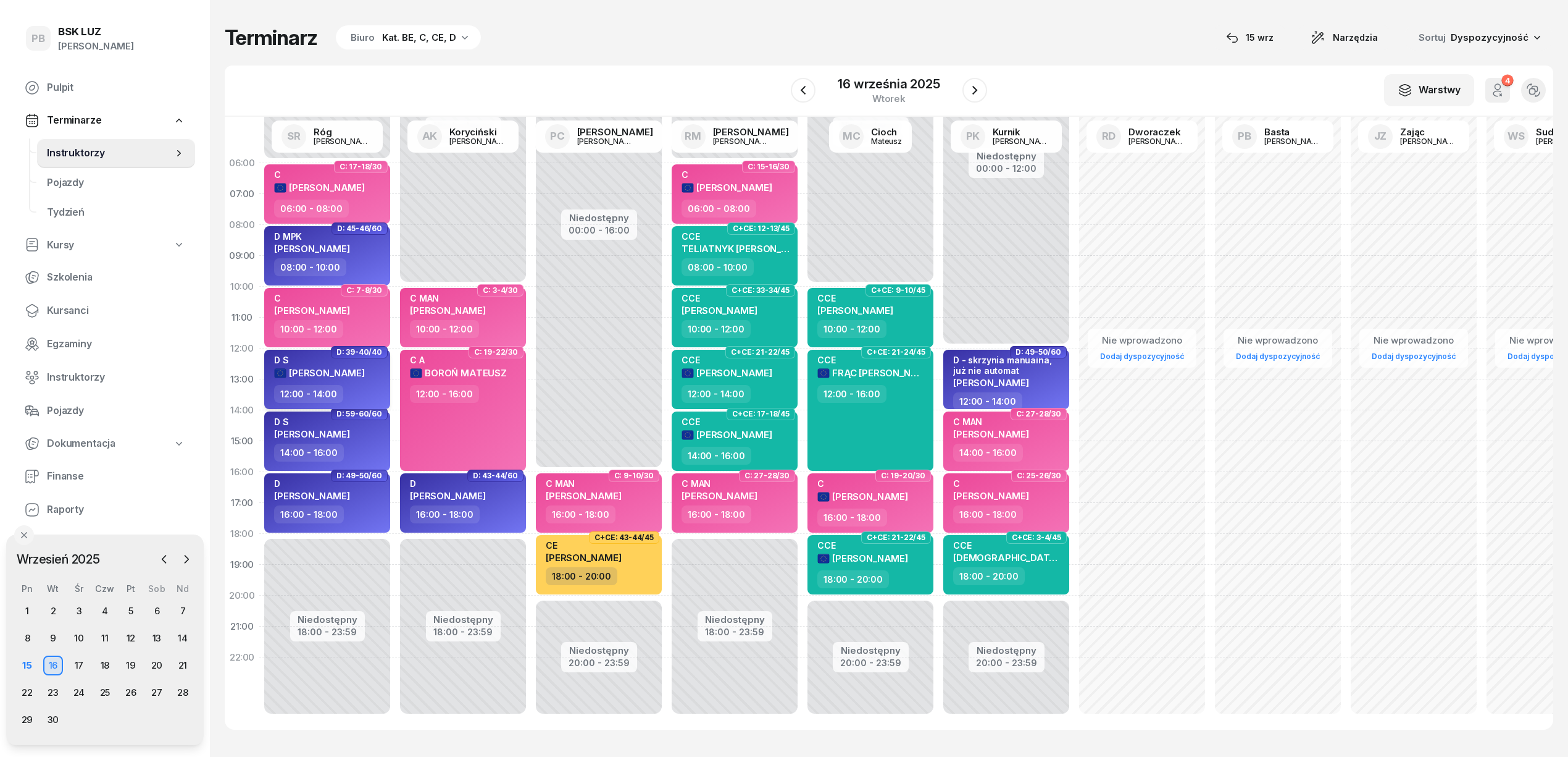
click at [369, 381] on div "D S [PERSON_NAME]" at bounding box center [328, 369] width 108 height 30
select select "12"
select select "14"
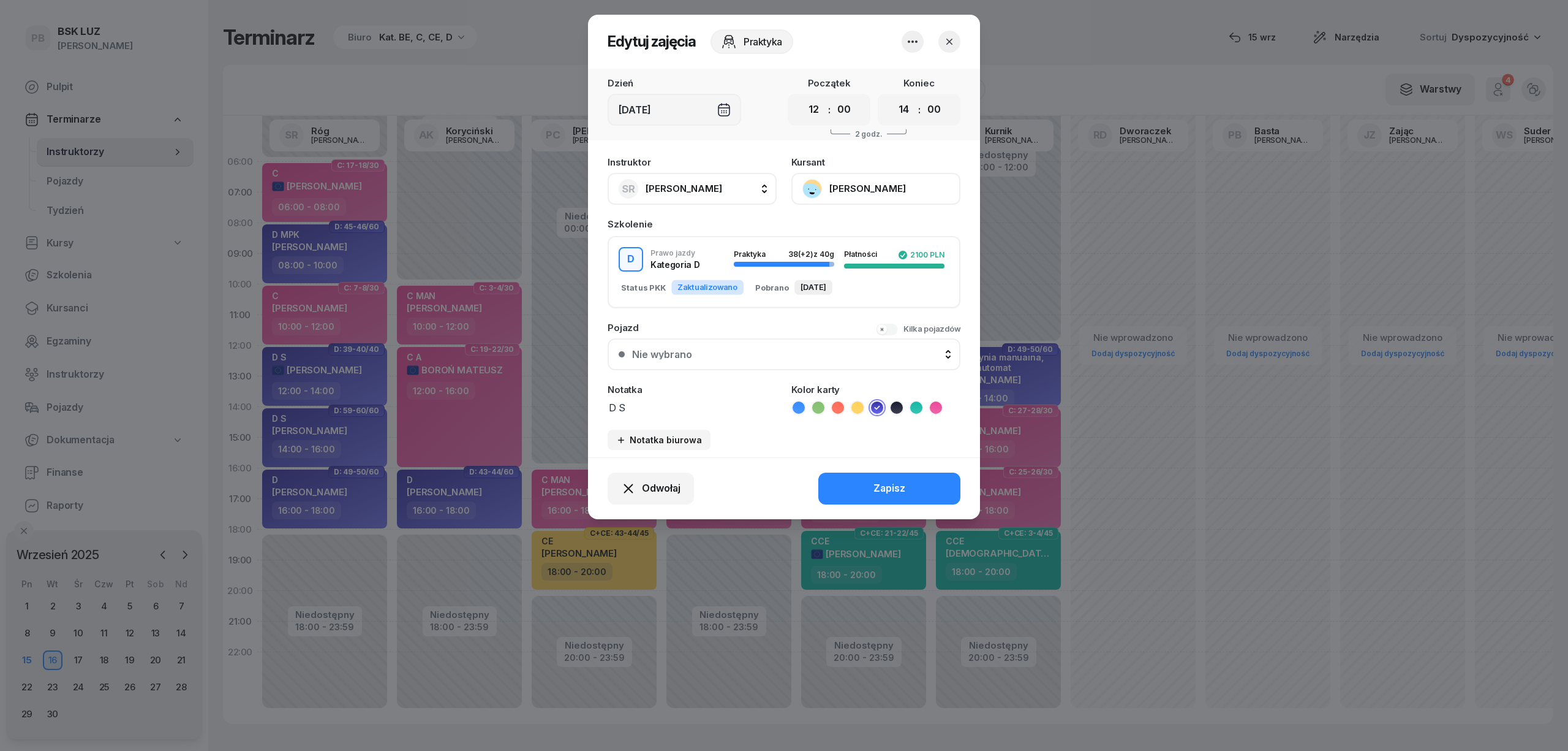
click at [875, 182] on button "[PERSON_NAME]" at bounding box center [876, 189] width 169 height 32
click at [866, 219] on link "Otwórz profil" at bounding box center [874, 230] width 162 height 31
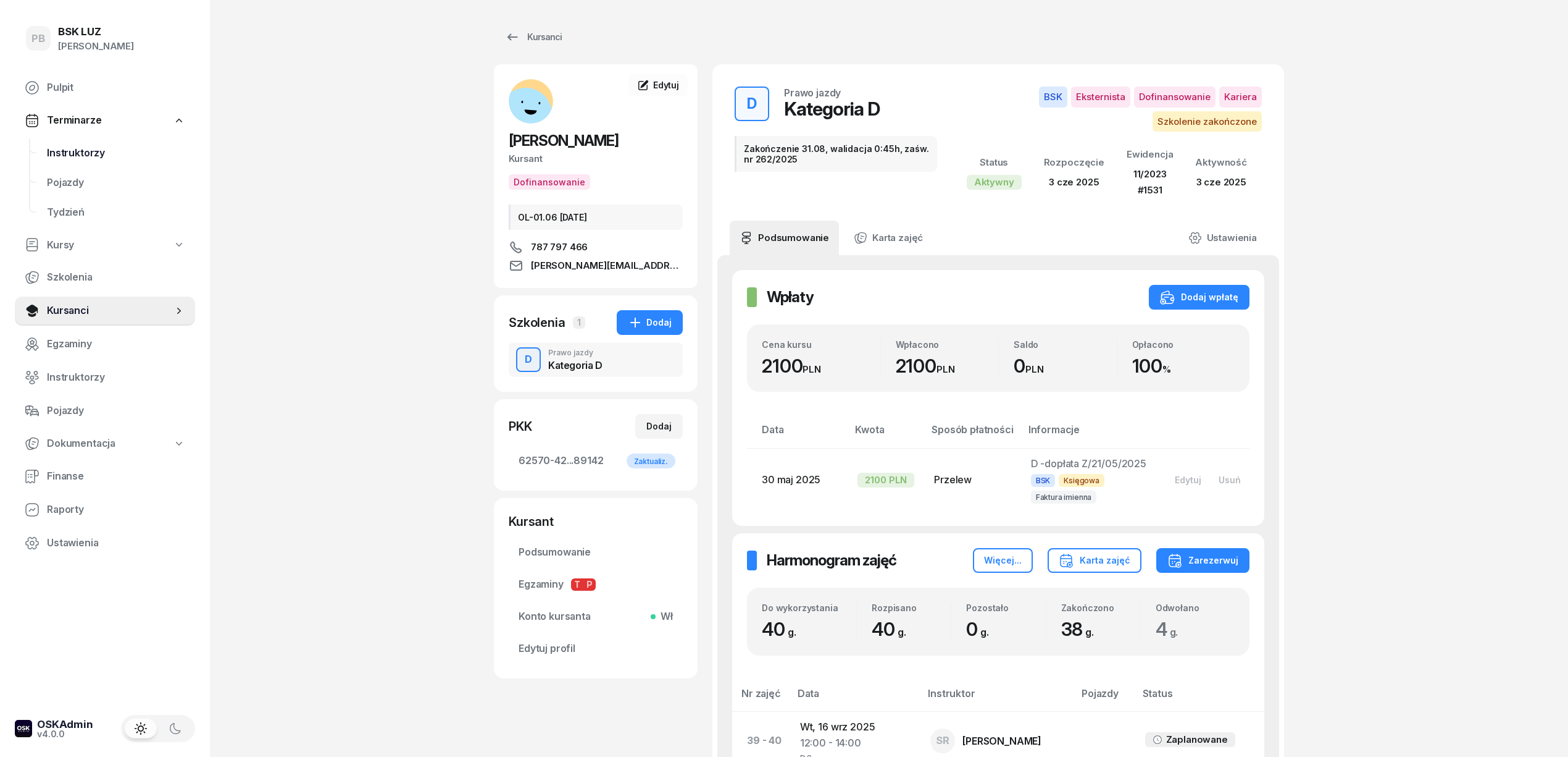
click at [80, 158] on span "Instruktorzy" at bounding box center [116, 153] width 139 height 16
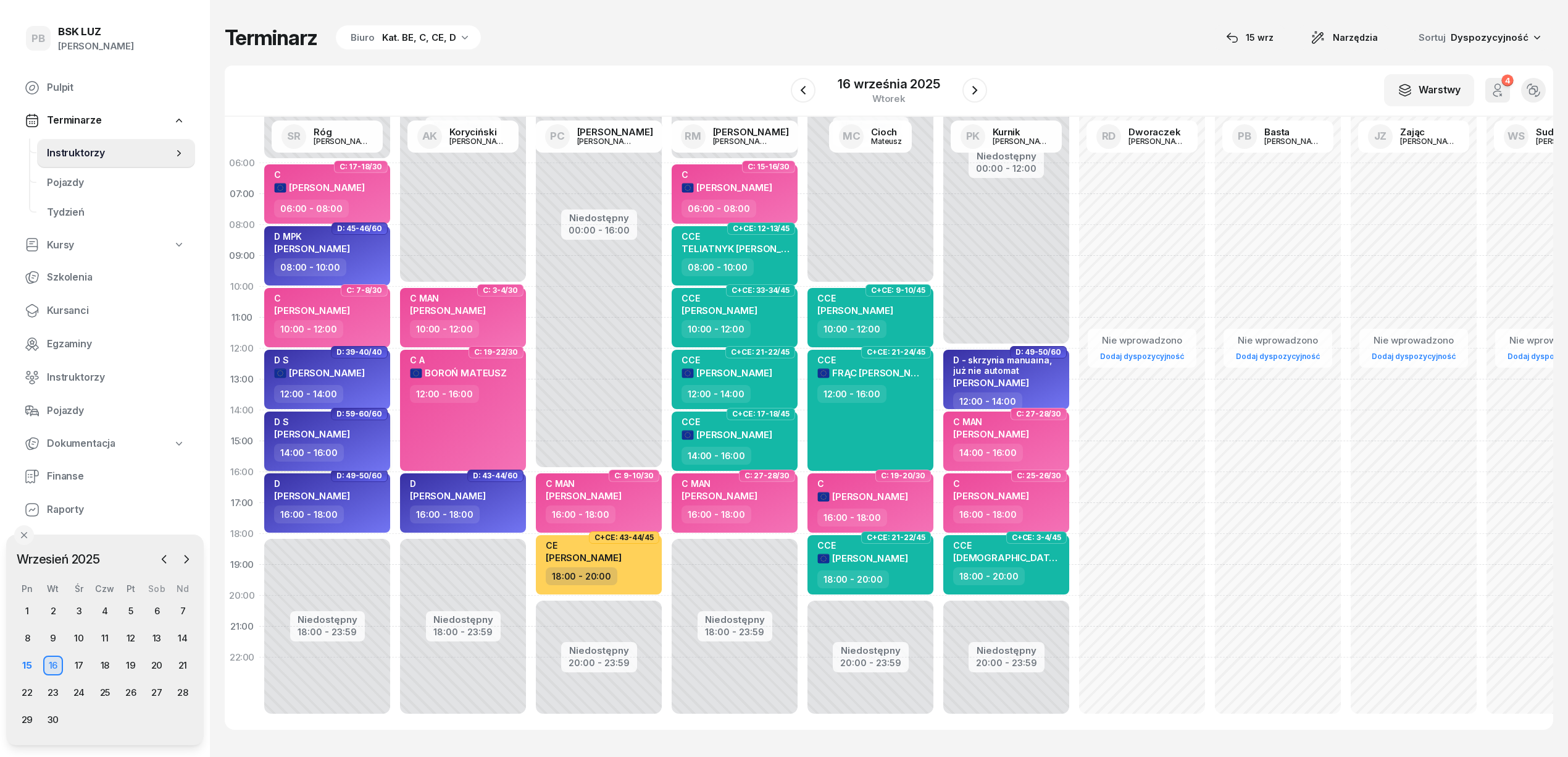
click at [374, 436] on div "D S [PERSON_NAME]" at bounding box center [328, 430] width 108 height 27
select select "14"
select select "16"
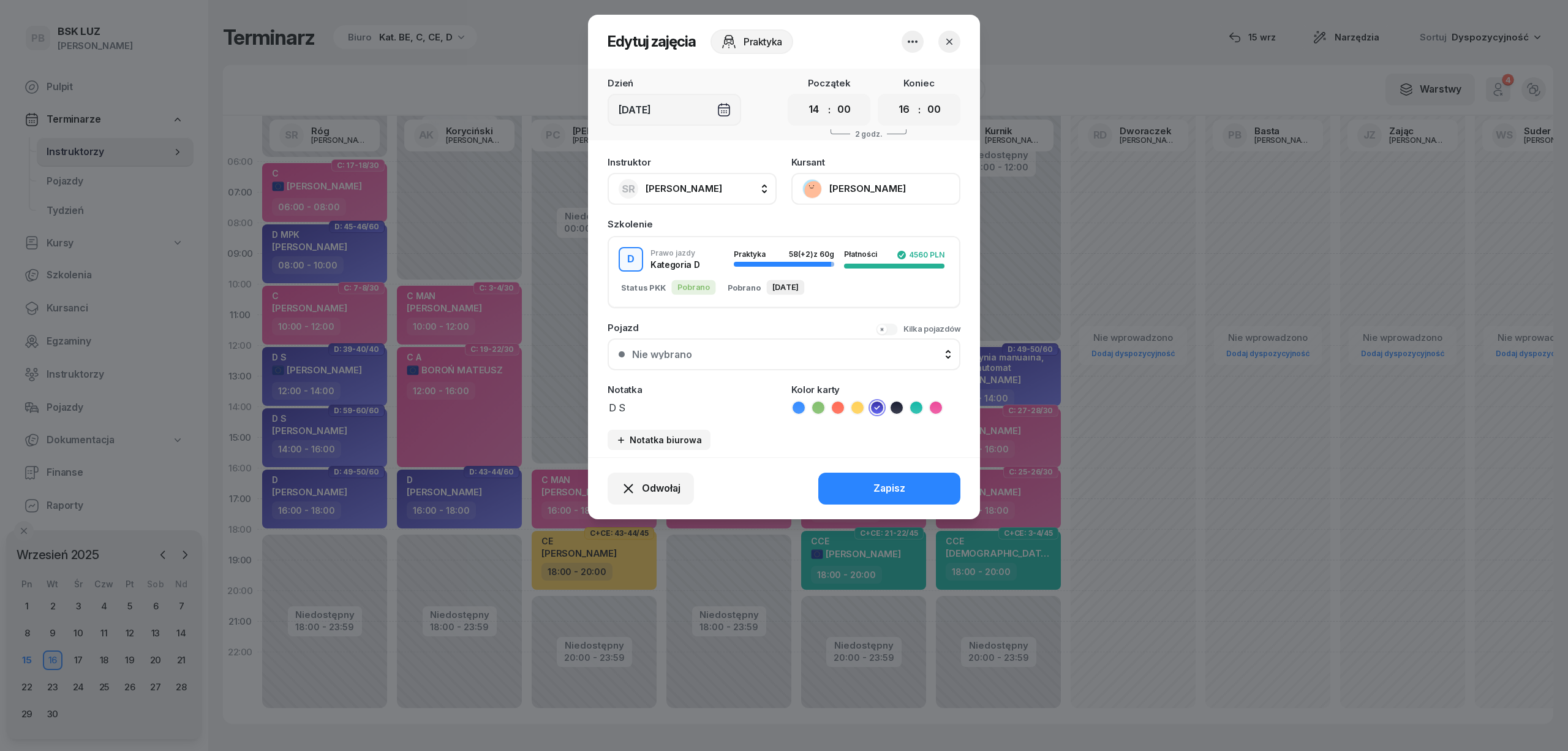
click at [836, 184] on button "[PERSON_NAME]" at bounding box center [876, 189] width 169 height 32
click at [833, 236] on div "Otwórz profil" at bounding box center [830, 230] width 59 height 16
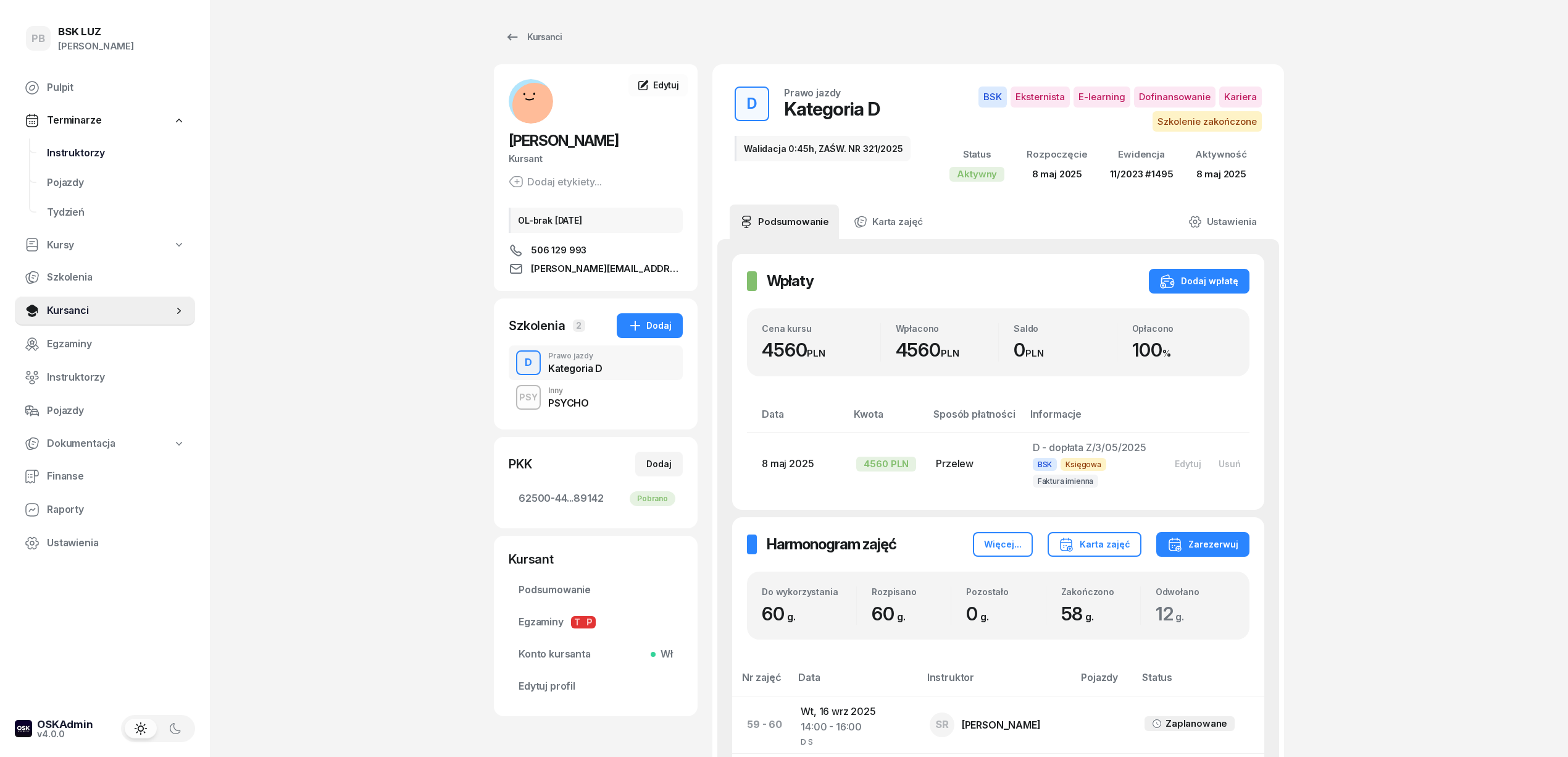
click at [77, 147] on span "Instruktorzy" at bounding box center [116, 153] width 139 height 16
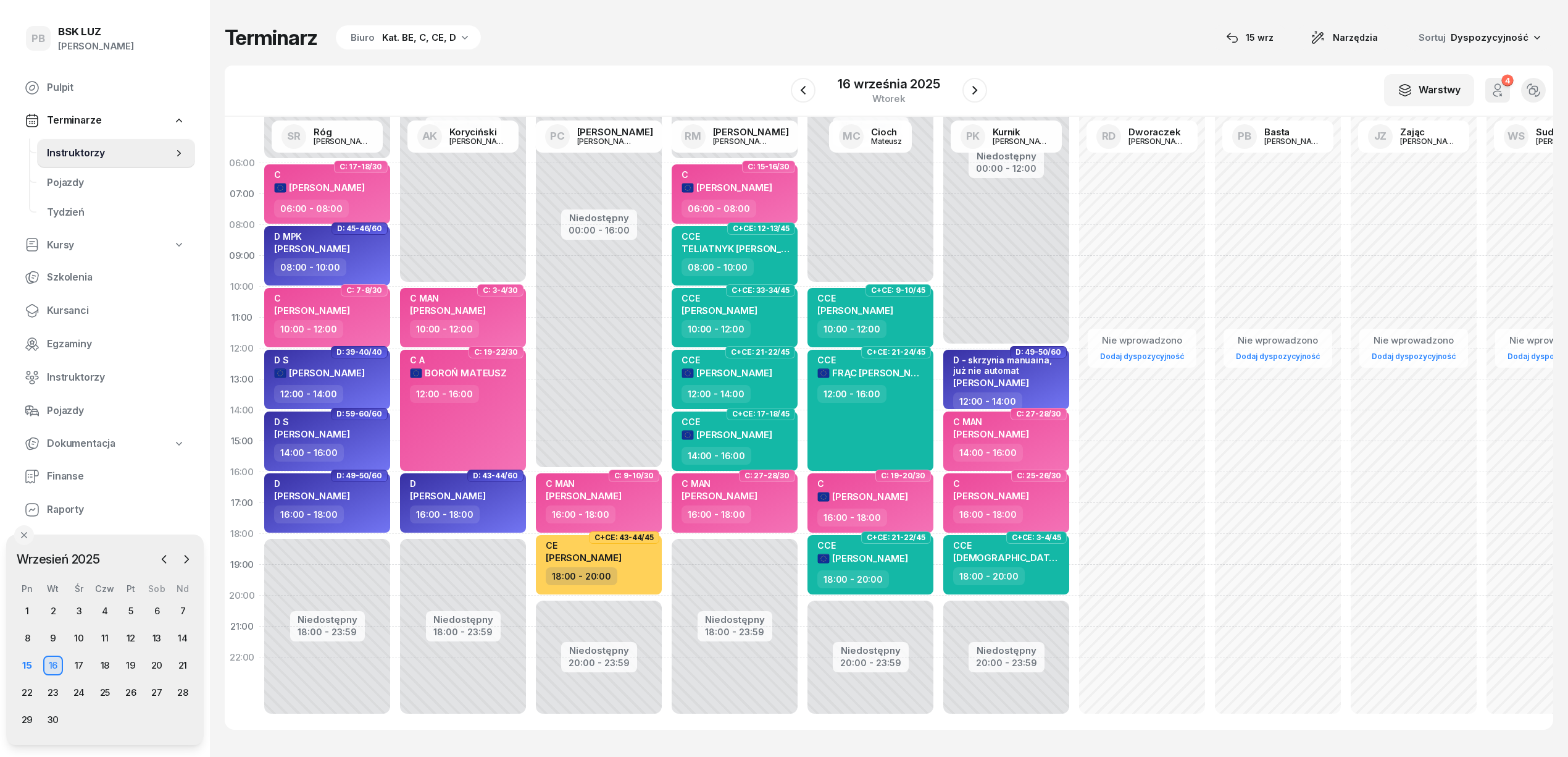
click at [596, 51] on div "Terminarz Biuro Kat. BE, C, CE, D [DATE] Narzędzia Sortuj Dyspozycyjność W Wybi…" at bounding box center [889, 377] width 1329 height 754
click at [73, 309] on span "Kursanci" at bounding box center [116, 311] width 139 height 16
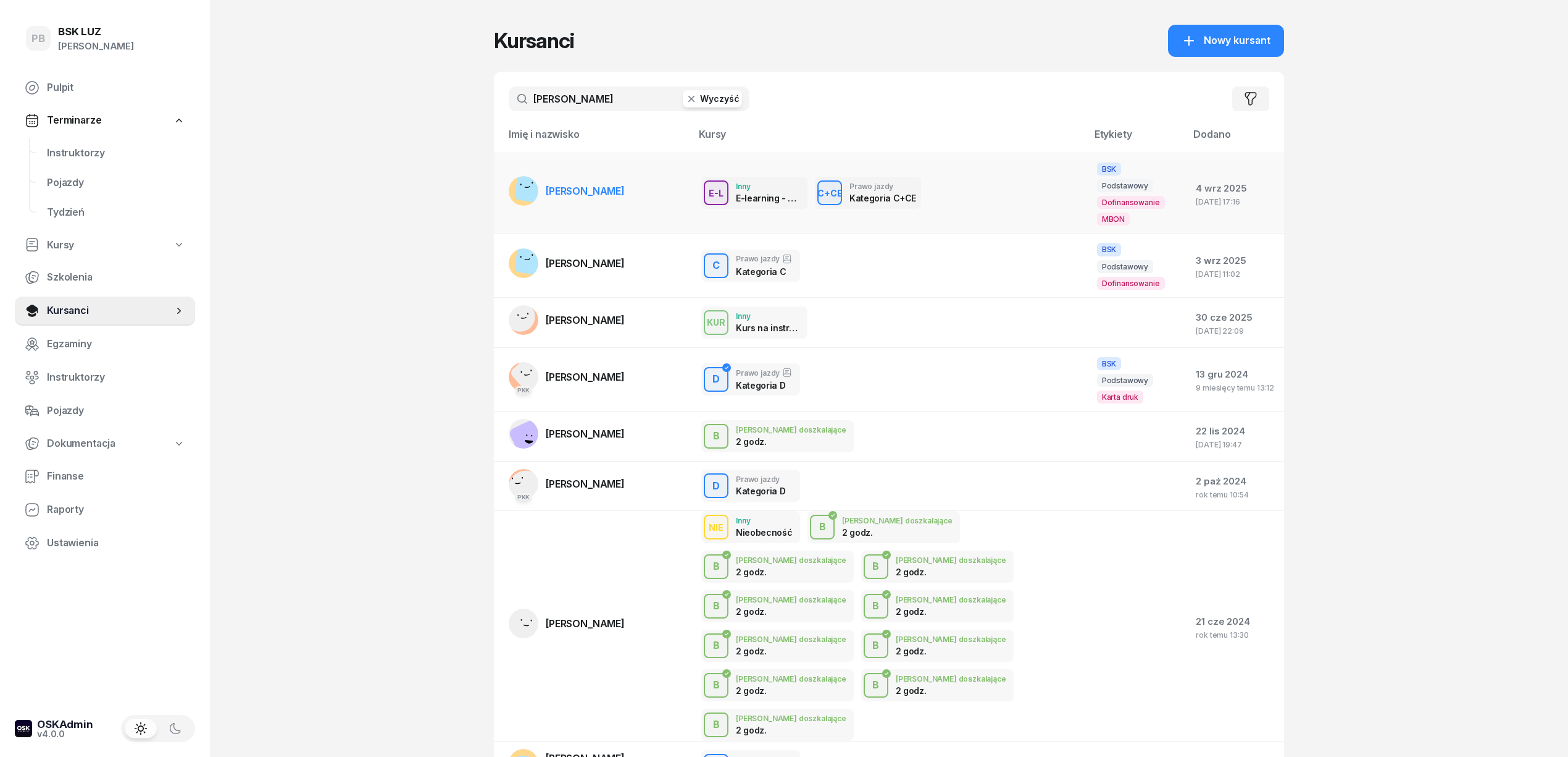
click at [586, 185] on span "[PERSON_NAME]" at bounding box center [585, 191] width 79 height 13
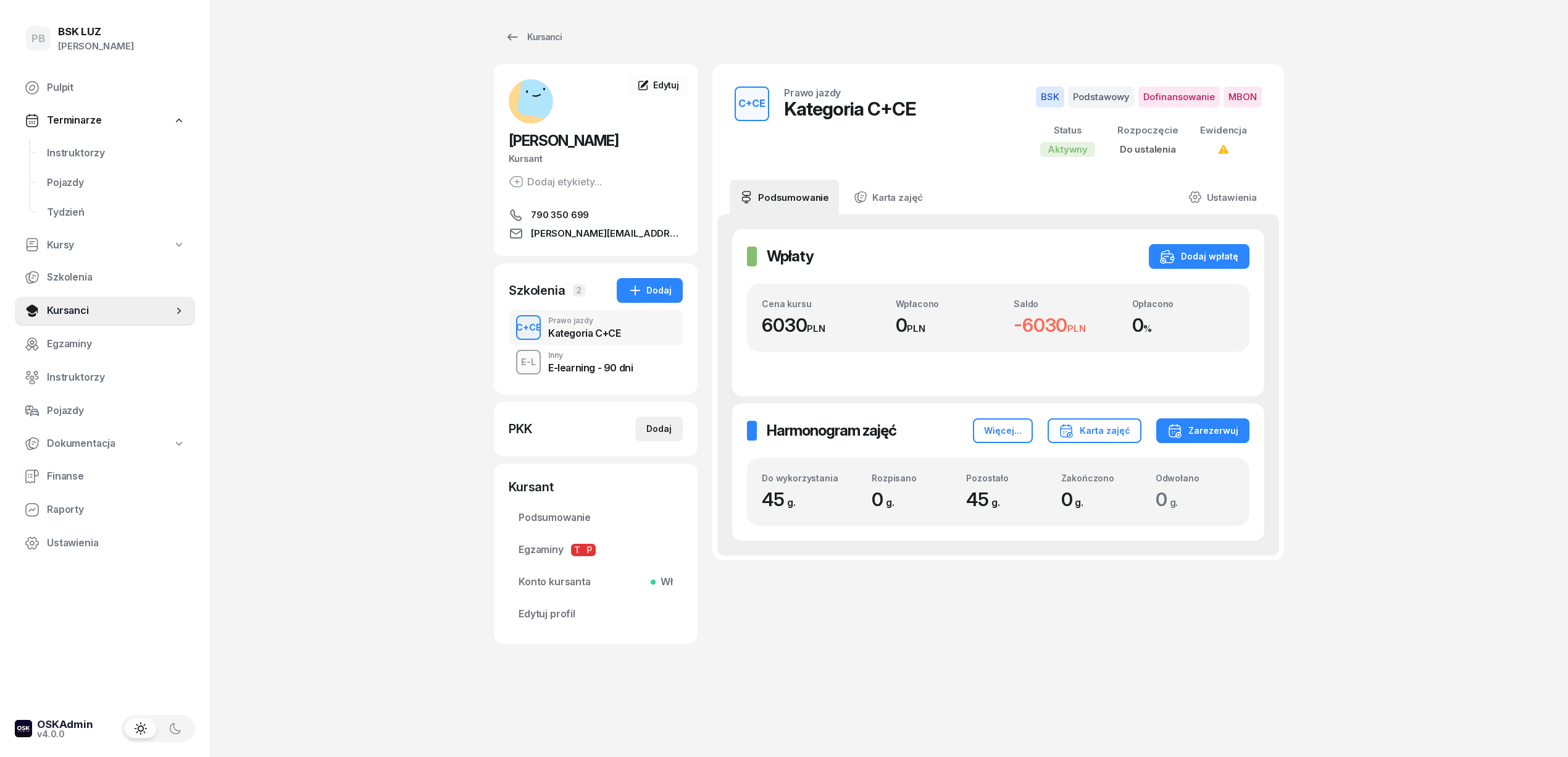
click at [654, 423] on div "Dodaj" at bounding box center [659, 428] width 25 height 15
select select
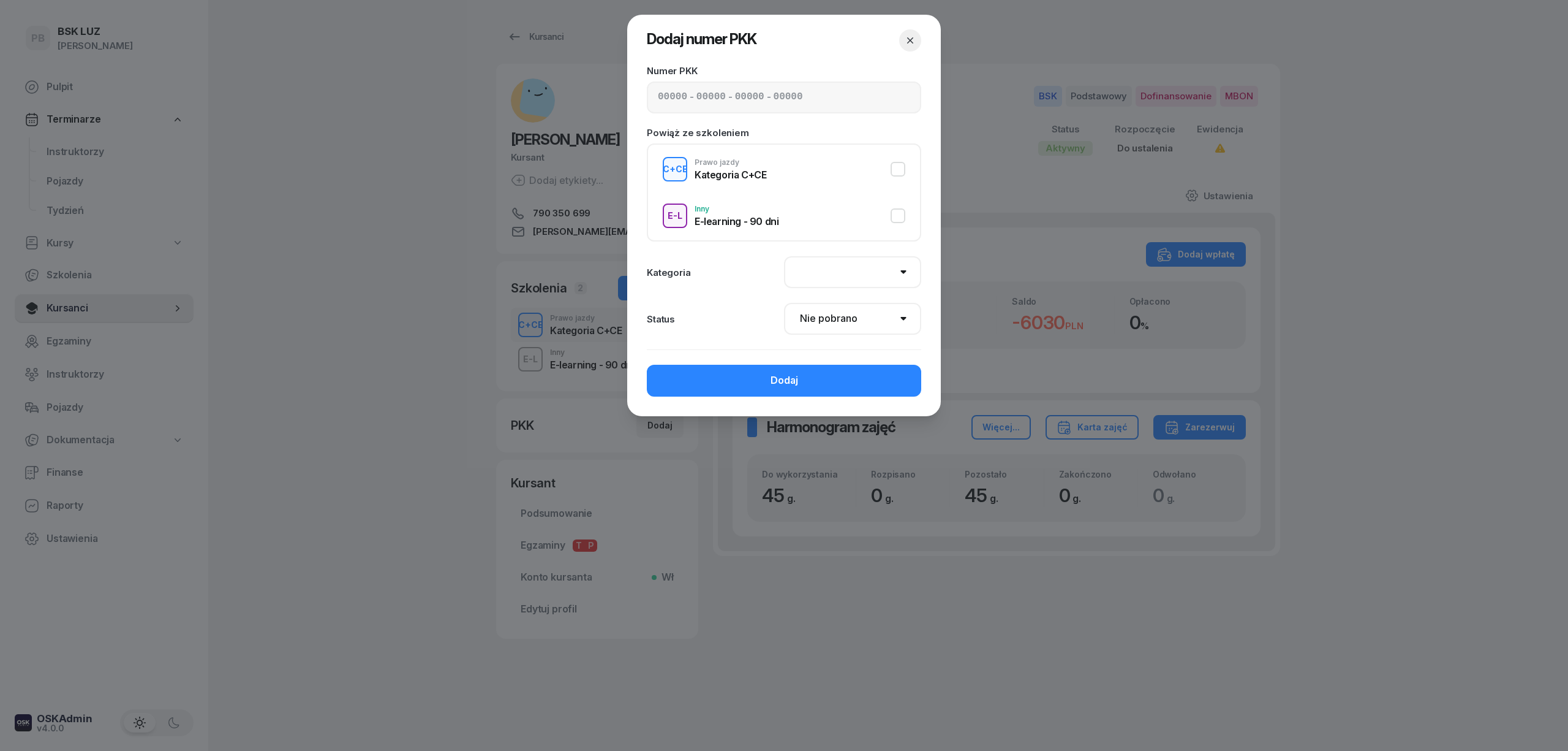
click at [751, 82] on div "- - -" at bounding box center [784, 97] width 274 height 32
click at [677, 91] on input at bounding box center [673, 97] width 29 height 16
paste input "82530"
type input "82530"
type input "96120"
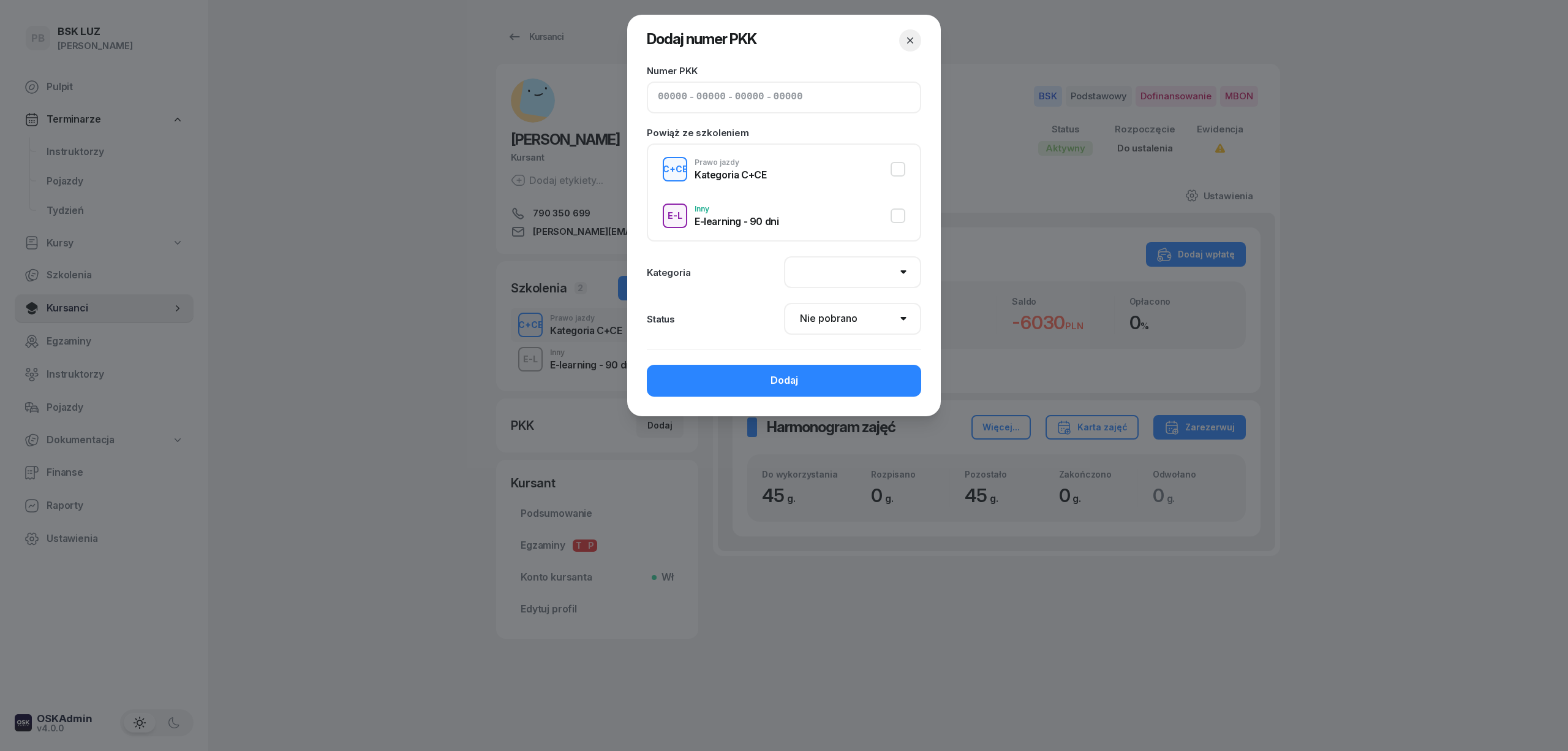
type input "72513"
type input "79132"
click at [856, 279] on select "AM A1 A2 A B1 B B+E C1 C1+E C C+E D1 D1+E D D+E T Tram C+CE C+D" at bounding box center [853, 272] width 137 height 32
select select "C"
click at [784, 256] on select "AM A1 A2 A B1 B B+E C1 C1+E C C+E D1 D1+E D D+E T Tram C+CE C+D" at bounding box center [853, 272] width 137 height 32
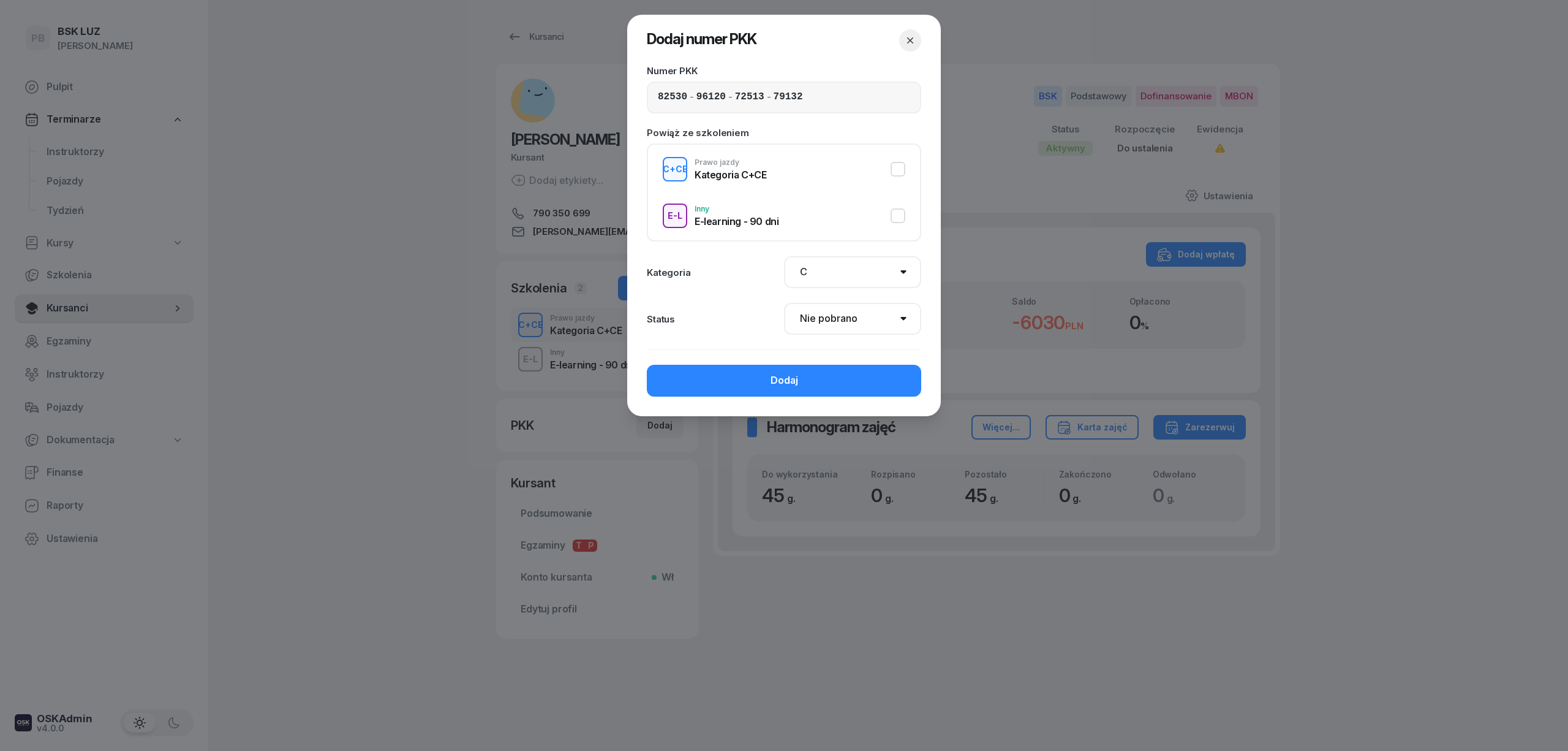
click at [883, 330] on select "Nie pobrano Pobrano Zwrócono Zaktualizowano" at bounding box center [853, 319] width 137 height 32
select select "Get"
click at [784, 303] on select "Nie pobrano Pobrano Zwrócono Zaktualizowano" at bounding box center [853, 319] width 137 height 32
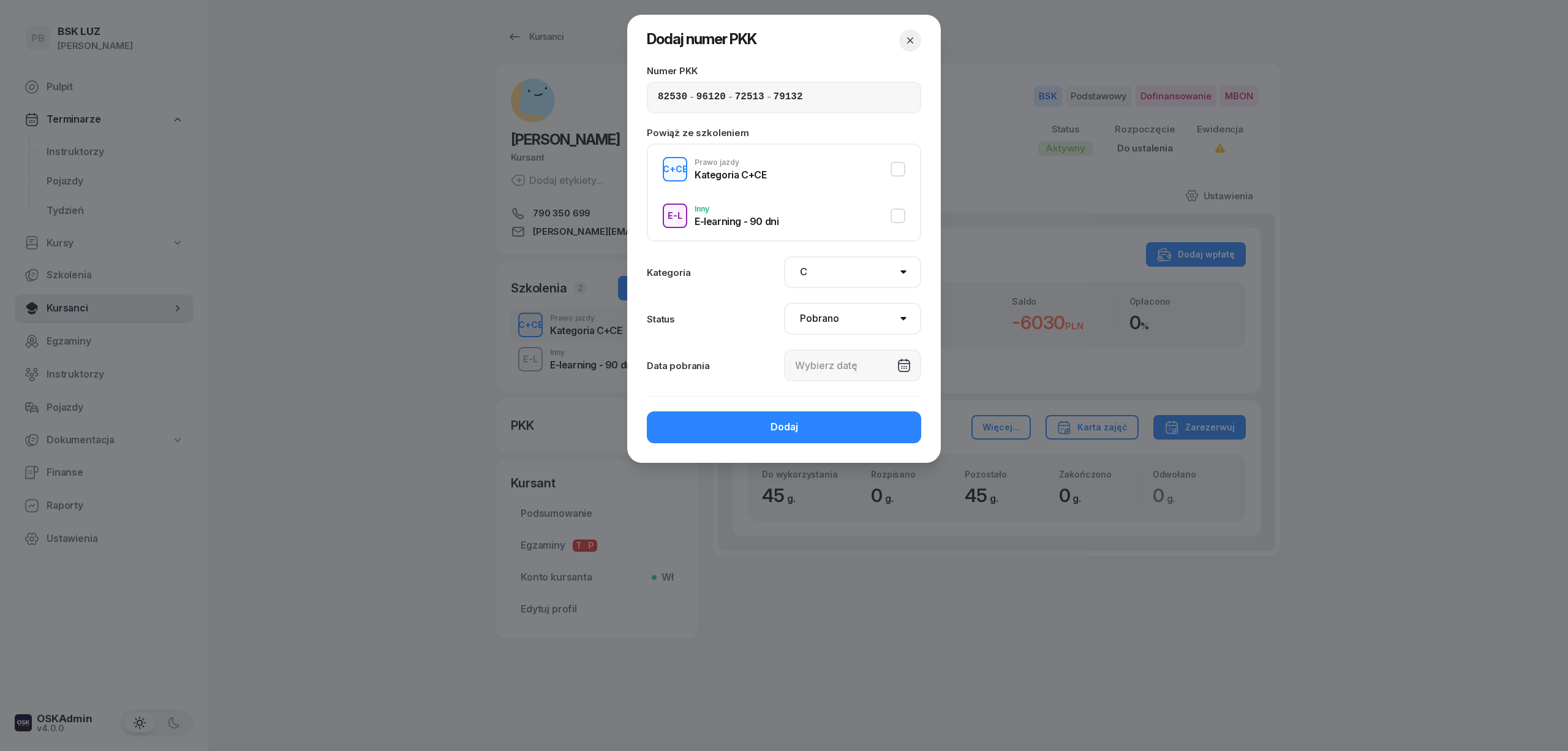
click at [892, 369] on div at bounding box center [853, 366] width 137 height 32
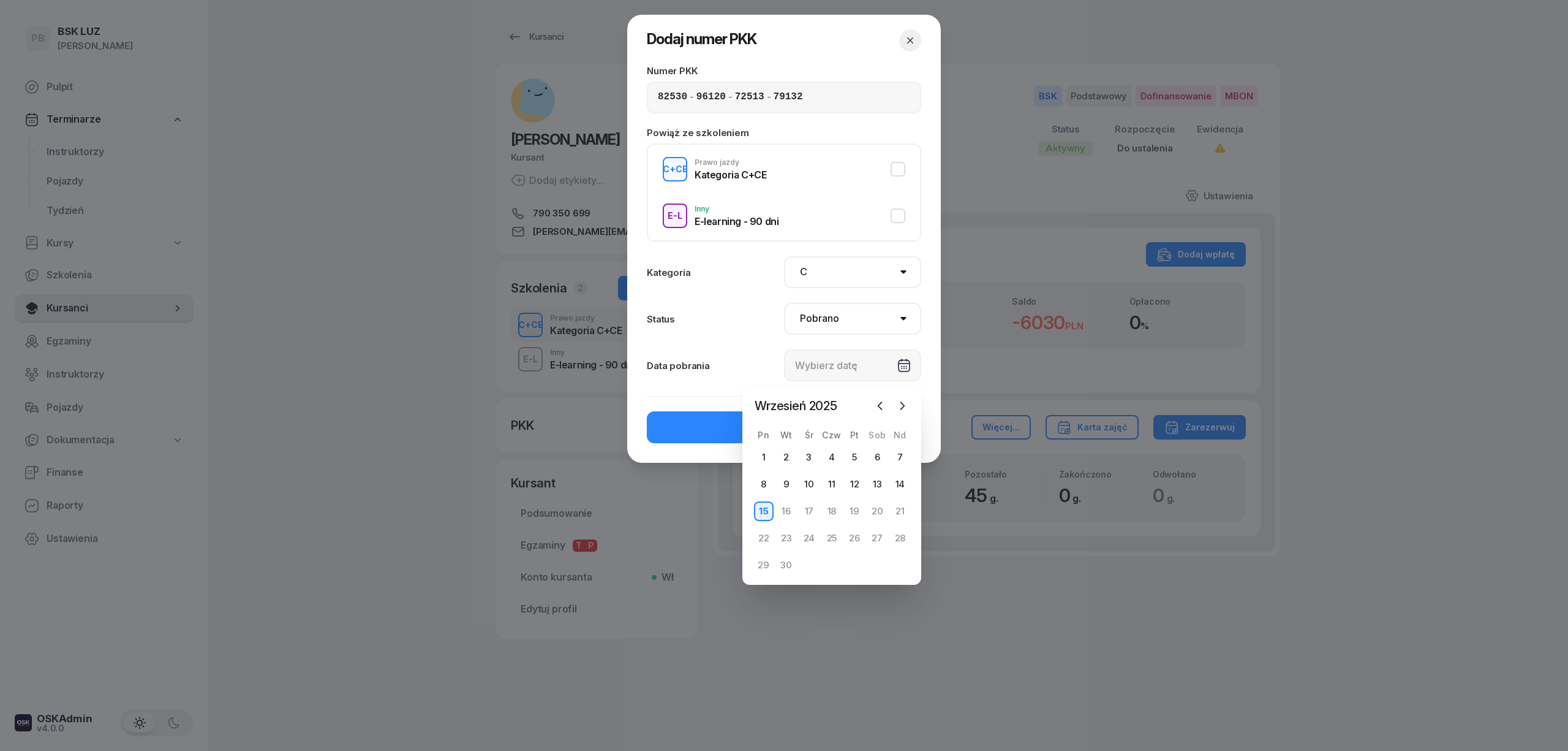
click at [765, 516] on div "15" at bounding box center [764, 510] width 20 height 20
type input "[DATE]"
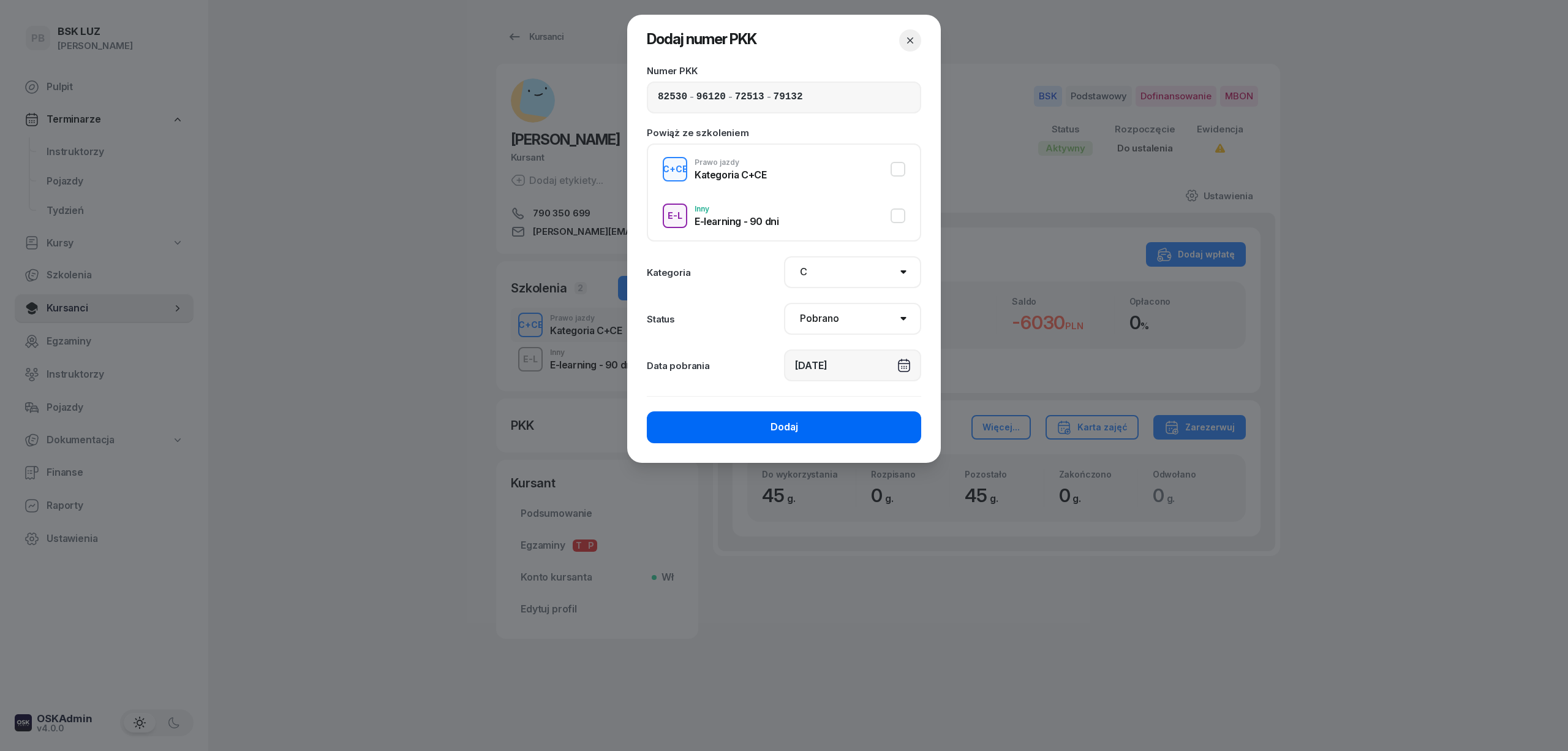
click at [731, 426] on button "Dodaj" at bounding box center [784, 427] width 274 height 32
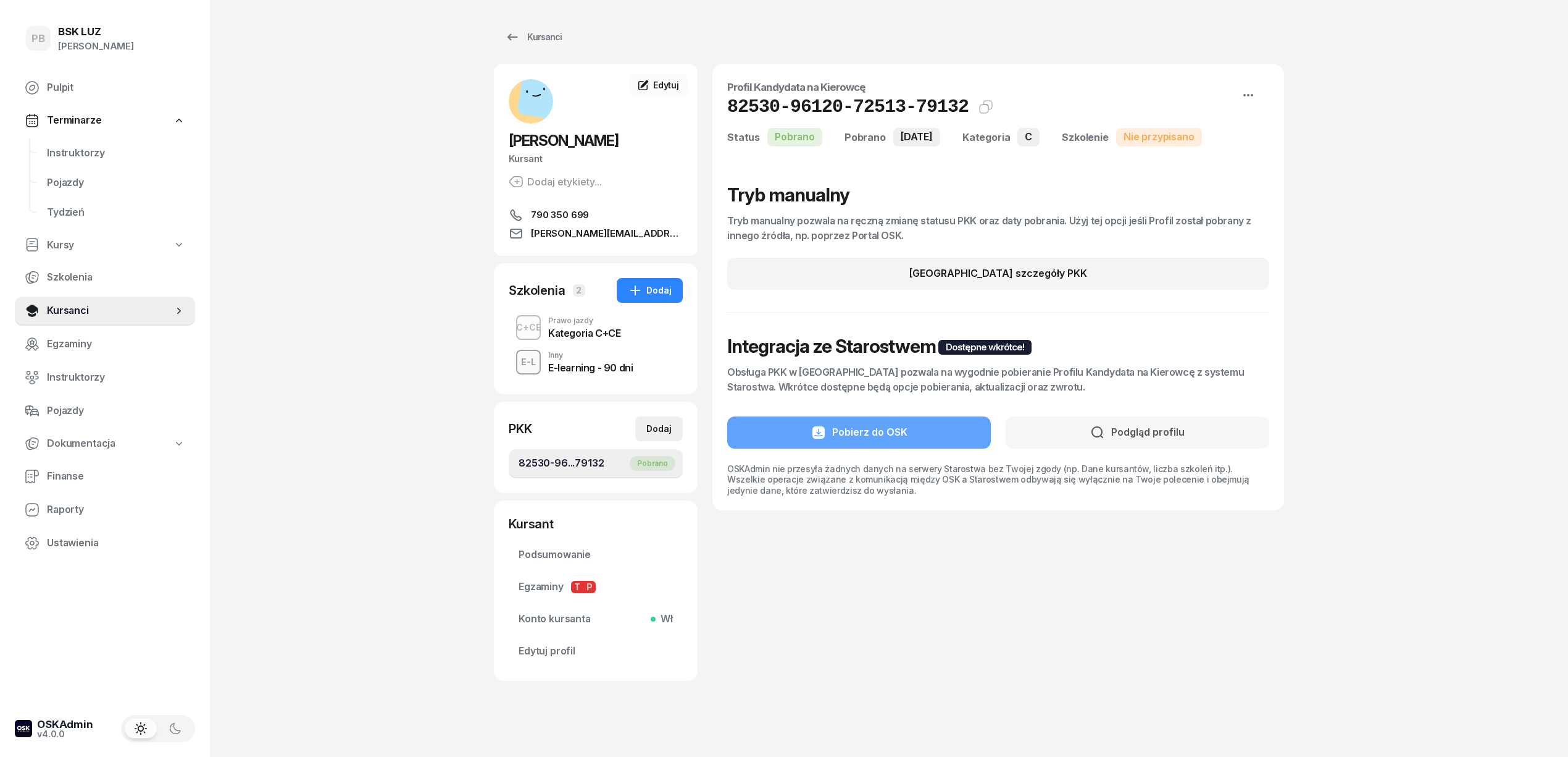
click at [665, 433] on div "Dodaj" at bounding box center [659, 428] width 25 height 15
select select
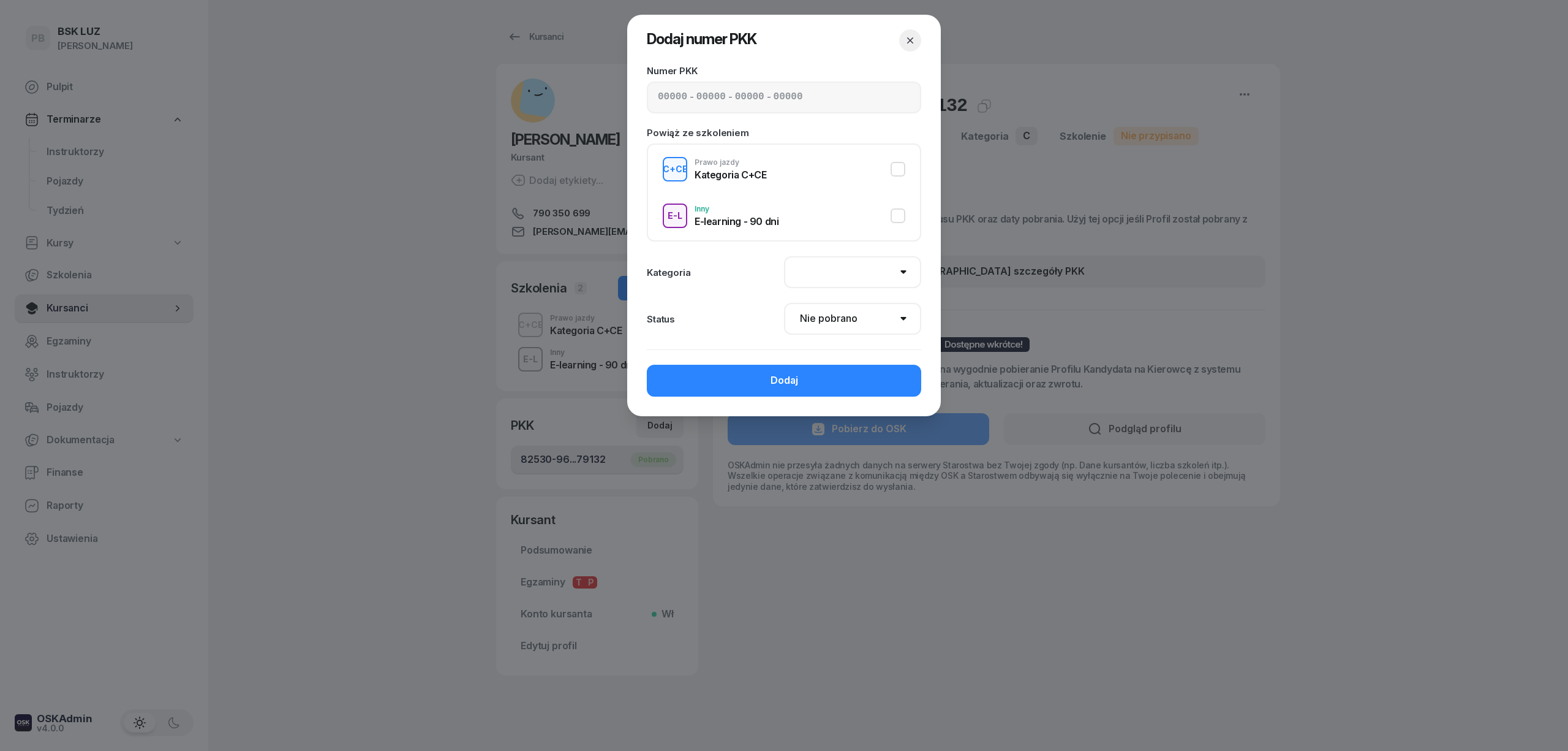
click at [658, 93] on input at bounding box center [673, 97] width 29 height 16
paste input "22590"
type input "22590"
type input "98128"
type input "94693"
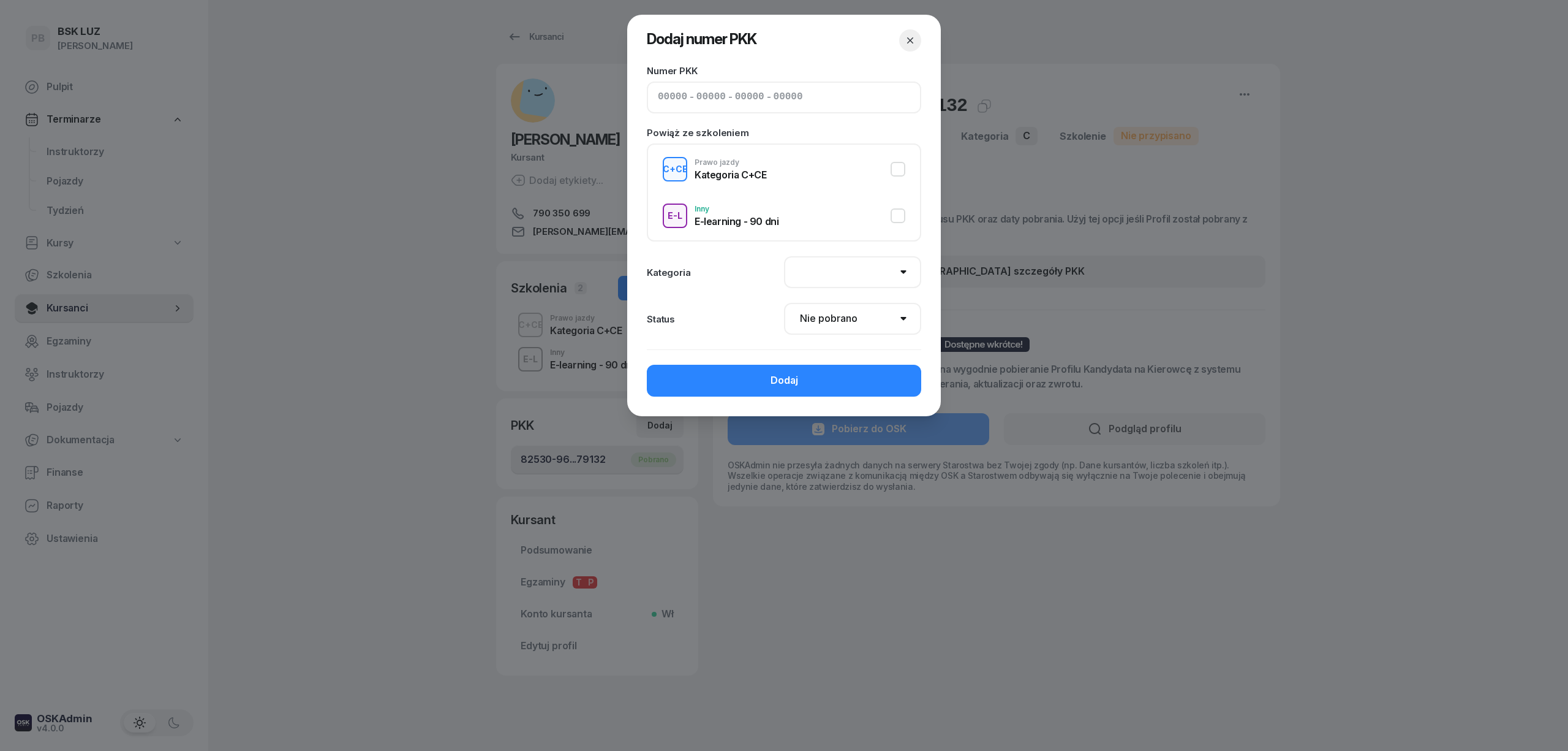
type input "79134"
click at [878, 272] on select "AM A1 A2 A B1 B B+E C1 C1+E C C+E D1 D1+E D D+E T Tram C+CE C+D" at bounding box center [853, 272] width 137 height 32
select select "C"
click at [784, 256] on select "AM A1 A2 A B1 B B+E C1 C1+E C C+E D1 D1+E D D+E T Tram C+CE C+D" at bounding box center [853, 272] width 137 height 32
click at [844, 271] on select "AM A1 A2 A B1 B B+E C1 C1+E C C+E D1 D1+E D D+E T Tram C+CE C+D" at bounding box center [853, 272] width 137 height 32
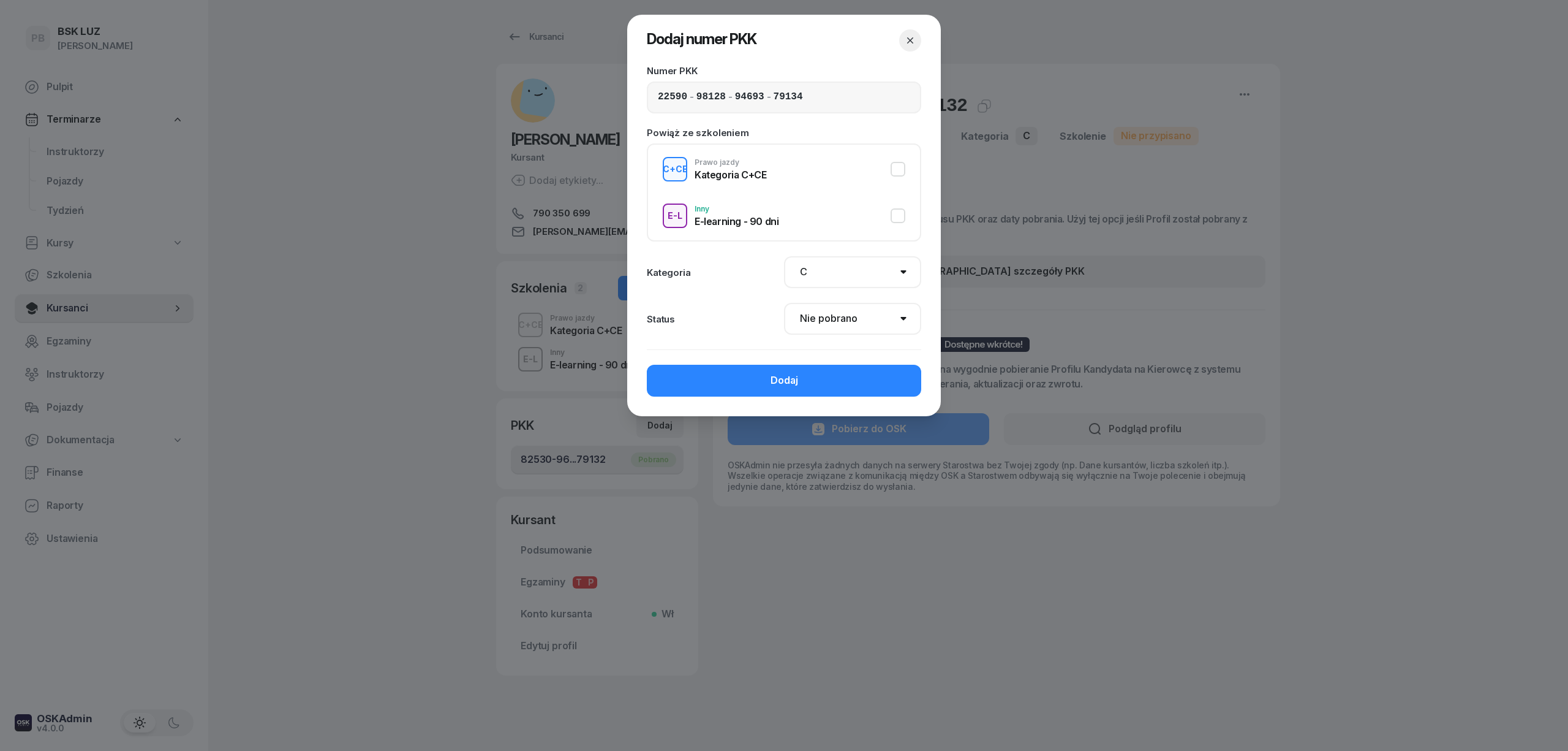
drag, startPoint x: 844, startPoint y: 271, endPoint x: 829, endPoint y: 488, distance: 217.5
click at [829, 488] on div at bounding box center [784, 375] width 1568 height 751
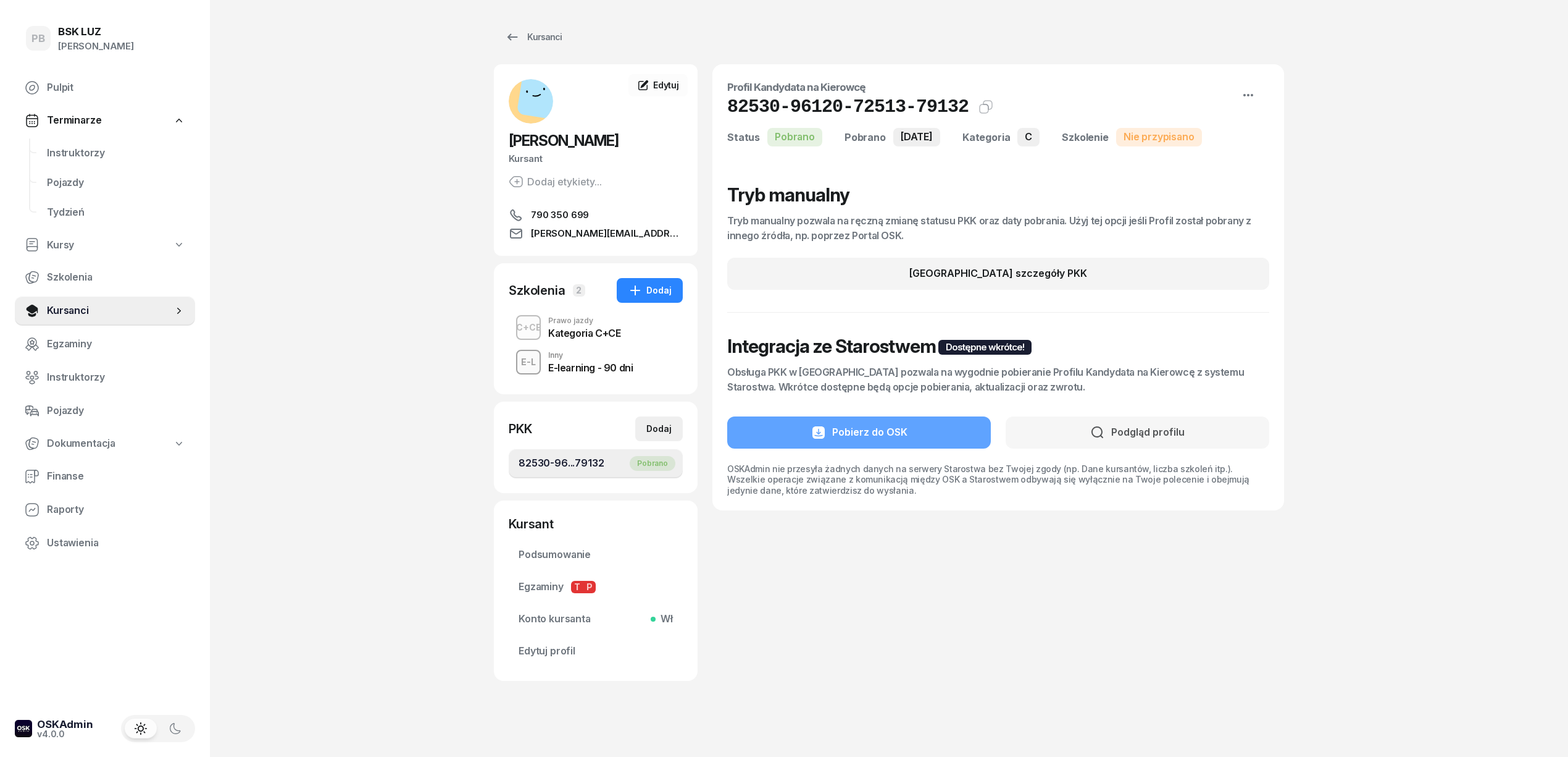
click at [654, 426] on div "Dodaj" at bounding box center [659, 428] width 25 height 15
select select
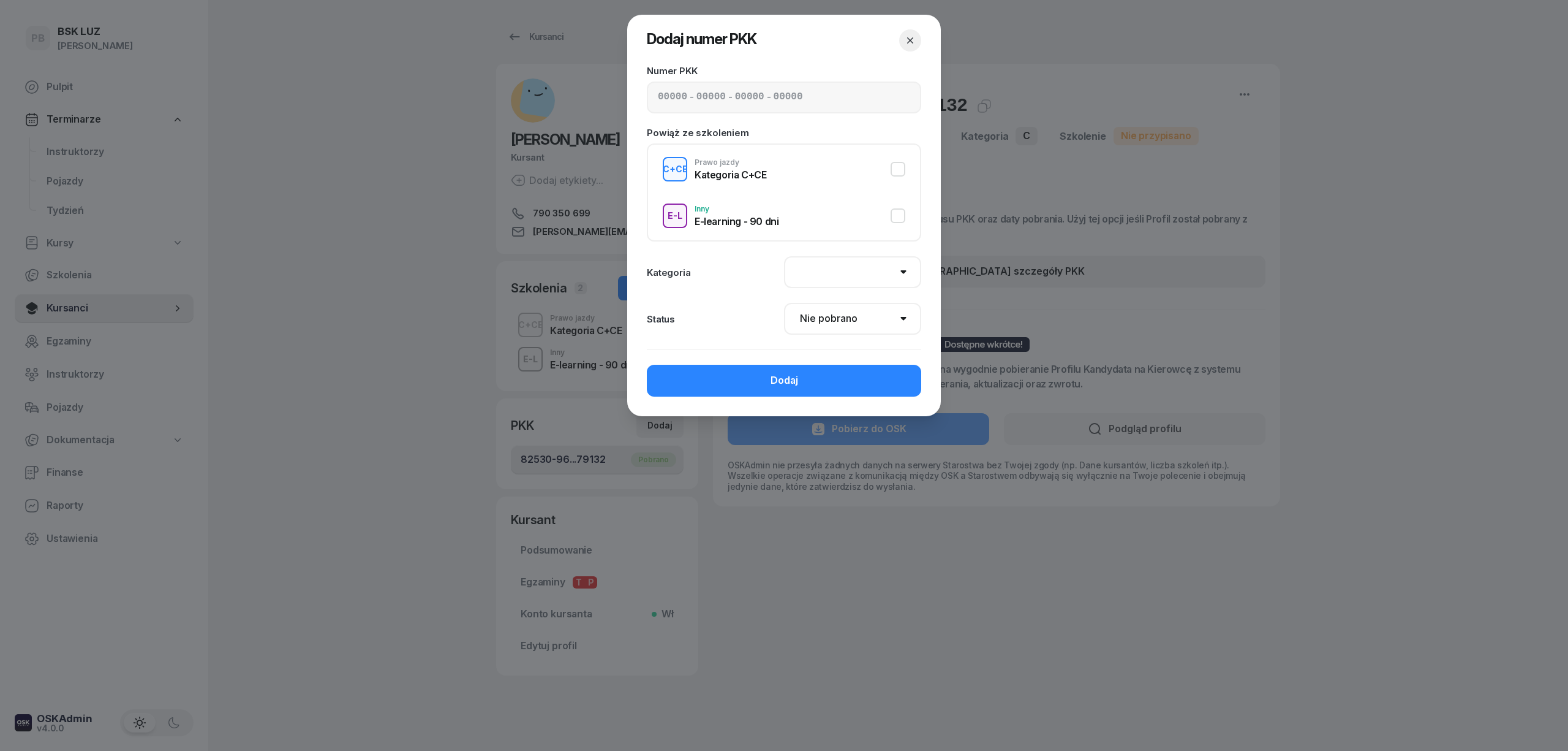
click at [789, 105] on div "- - -" at bounding box center [784, 97] width 274 height 32
click at [789, 82] on div "- - -" at bounding box center [784, 97] width 274 height 32
click at [716, 99] on input at bounding box center [711, 97] width 29 height 16
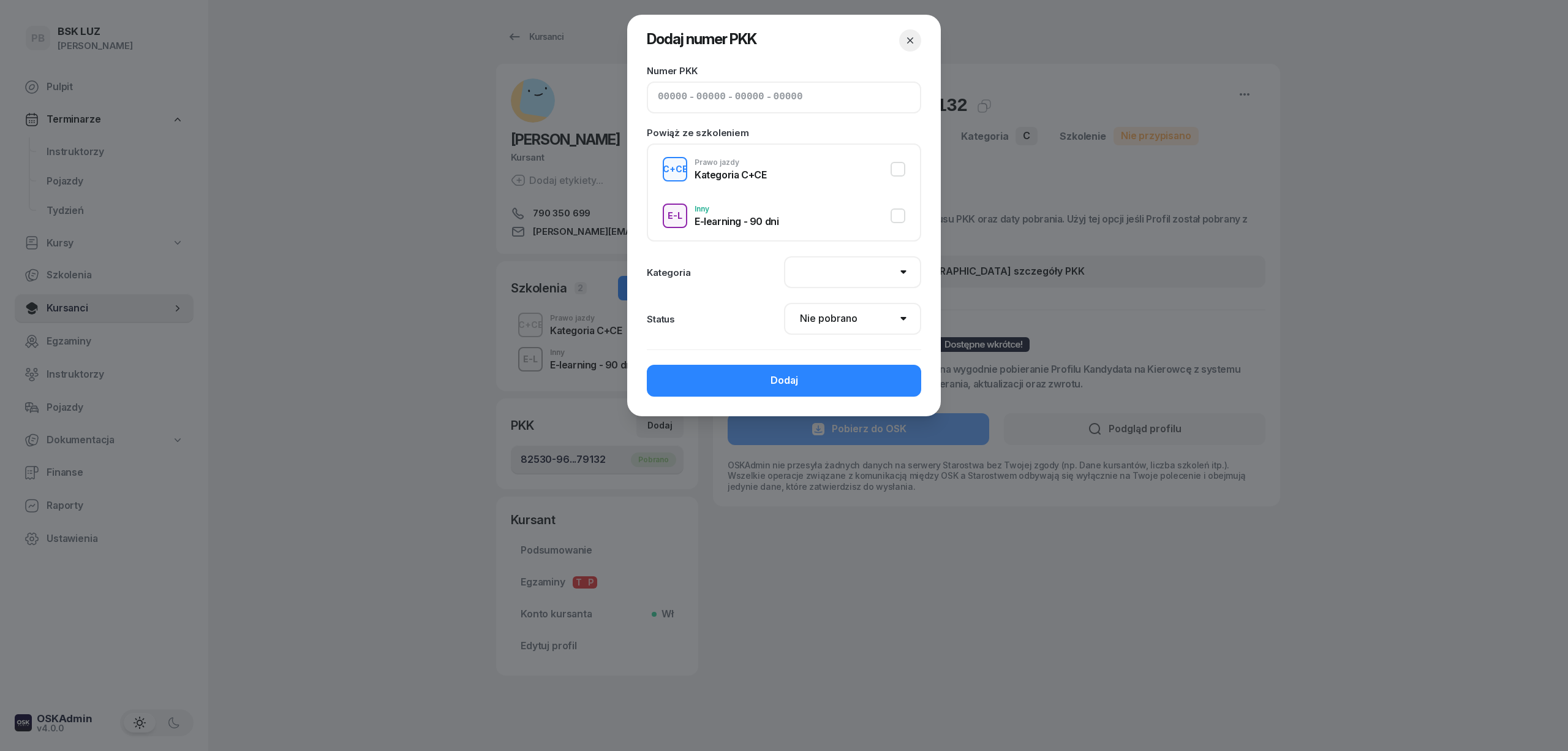
click at [716, 99] on input at bounding box center [711, 97] width 29 height 16
click at [659, 93] on input at bounding box center [673, 97] width 29 height 16
paste input "22590"
type input "22590"
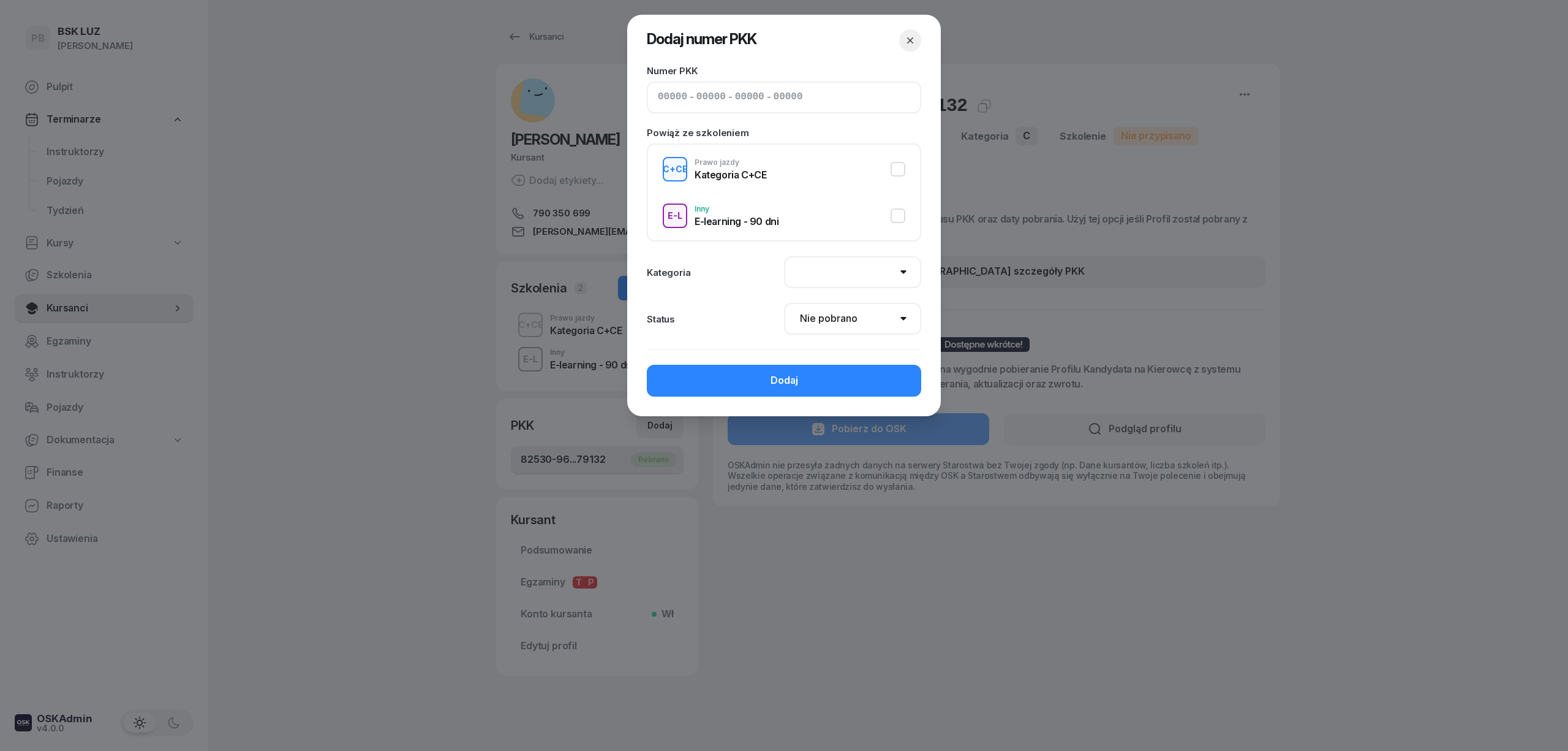
type input "98128"
type input "94693"
type input "79134"
click at [876, 278] on select "AM A1 A2 A B1 B B+E C1 C1+E C C+E D1 D1+E D D+E T Tram C+CE C+D" at bounding box center [853, 272] width 137 height 32
select select "C+E"
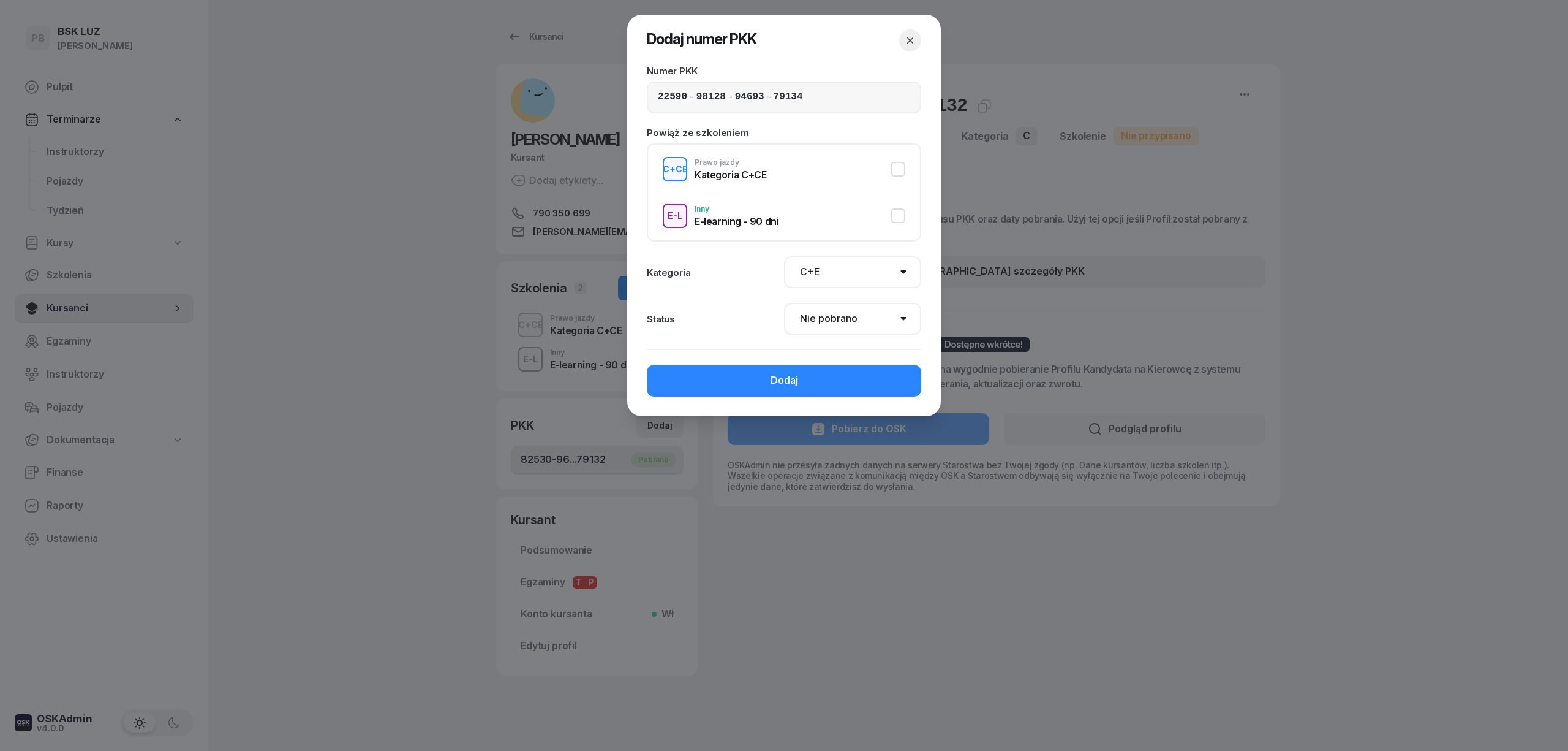
click at [784, 256] on select "AM A1 A2 A B1 B B+E C1 C1+E C C+E D1 D1+E D D+E T Tram C+CE C+D" at bounding box center [853, 272] width 137 height 32
click at [848, 315] on select "Nie pobrano Pobrano Zwrócono Zaktualizowano" at bounding box center [853, 319] width 137 height 32
select select "Get"
click at [784, 303] on select "Nie pobrano Pobrano Zwrócono Zaktualizowano" at bounding box center [853, 319] width 137 height 32
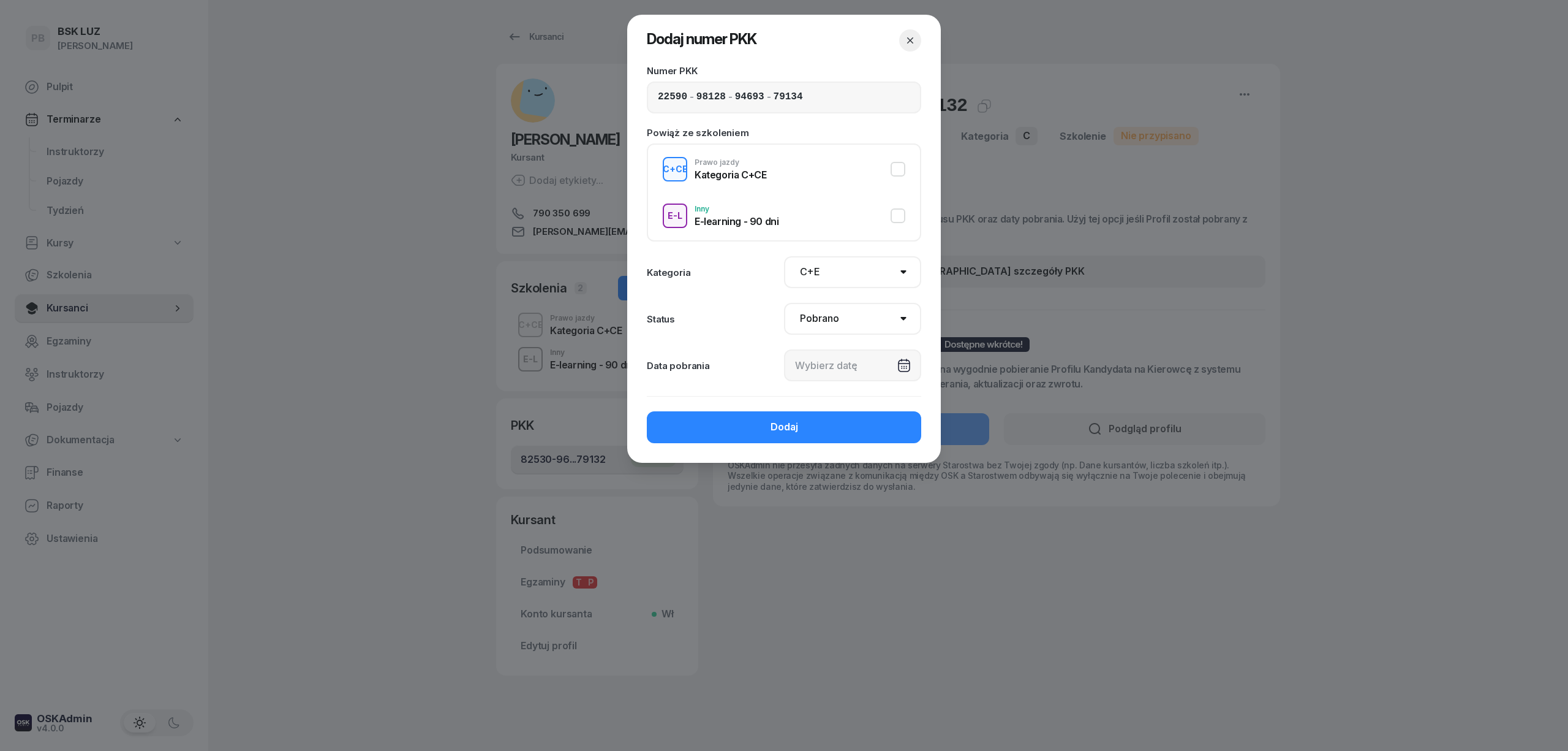
click at [856, 370] on div at bounding box center [853, 366] width 137 height 32
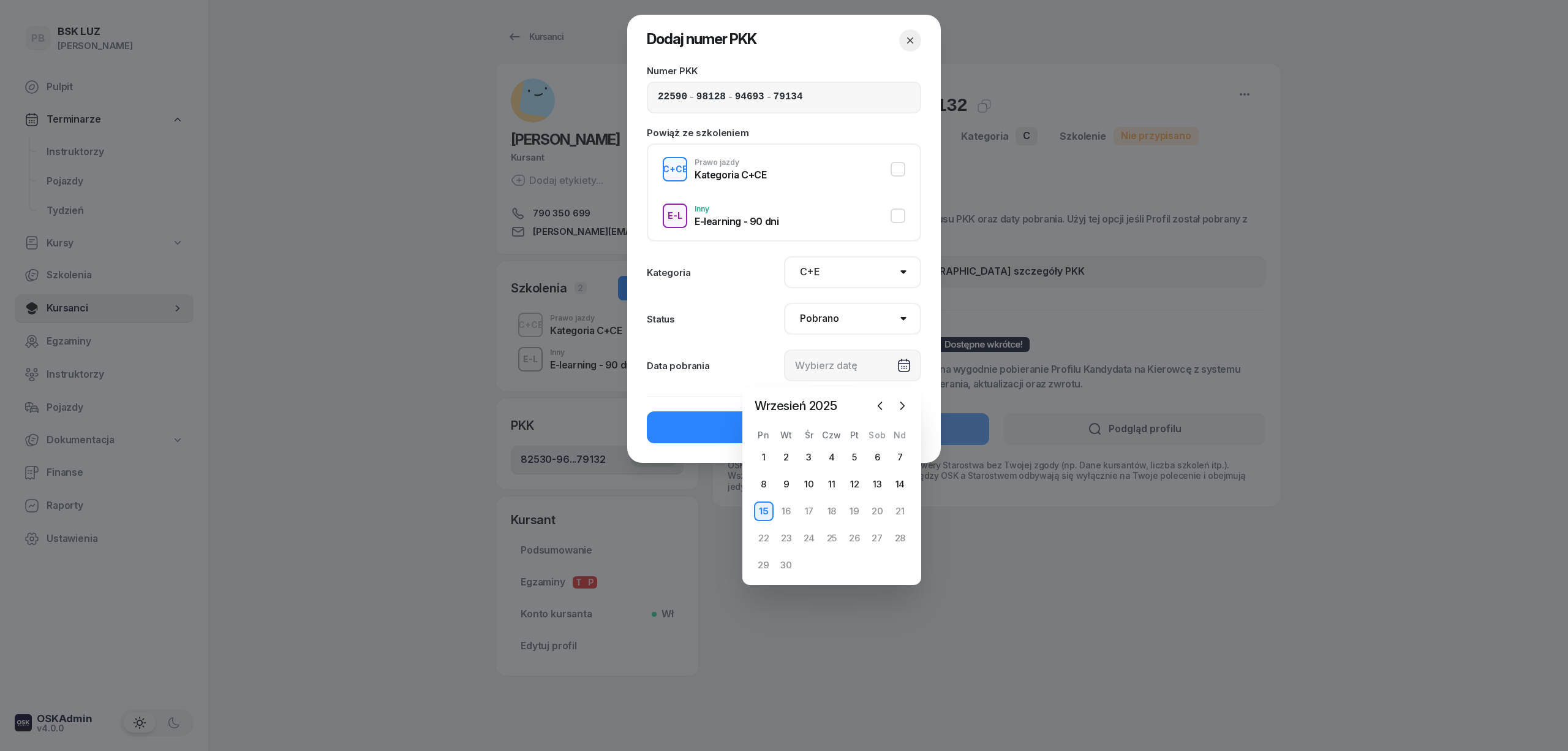
click at [768, 505] on div "15" at bounding box center [764, 510] width 20 height 20
type input "[DATE]"
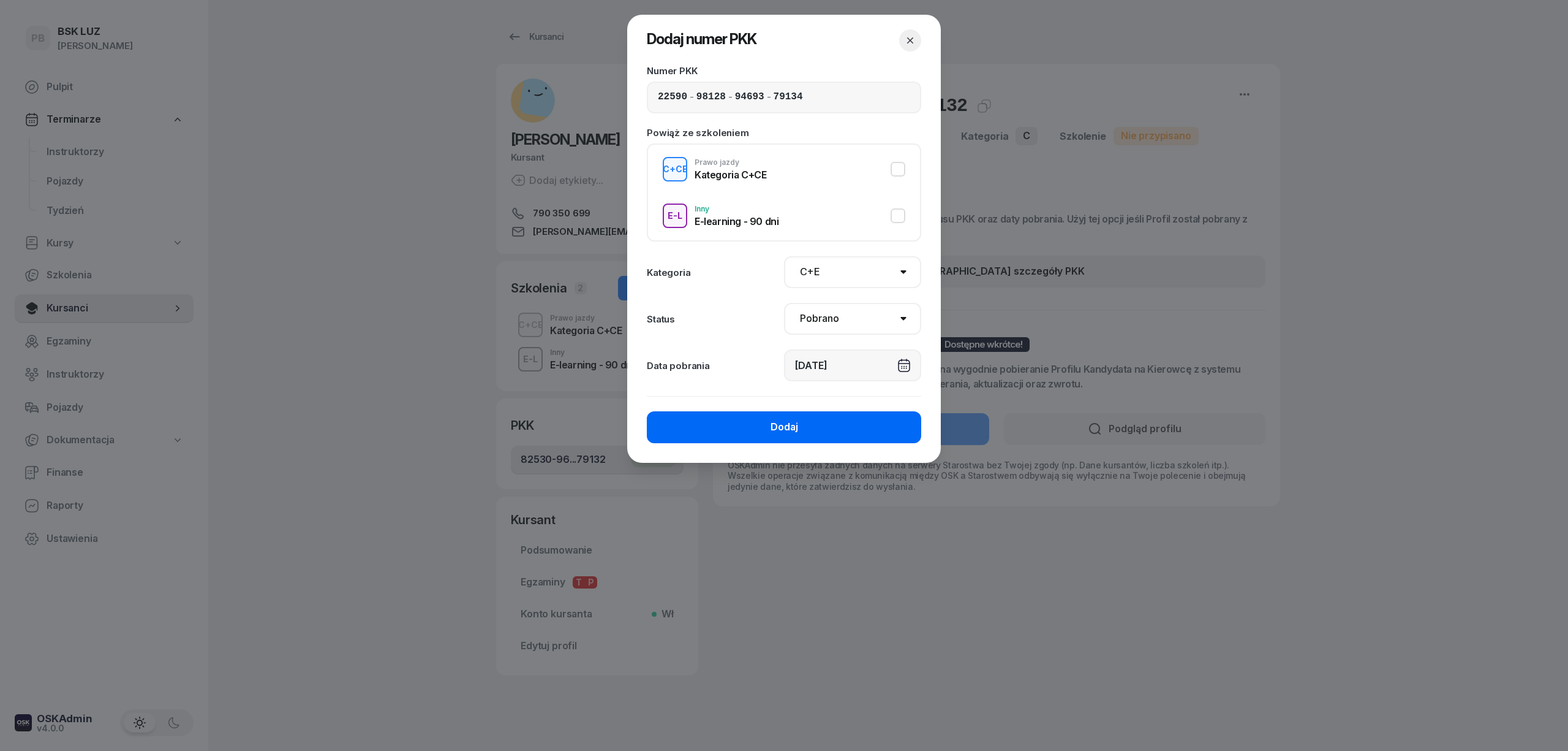
click at [825, 426] on button "Dodaj" at bounding box center [784, 427] width 274 height 32
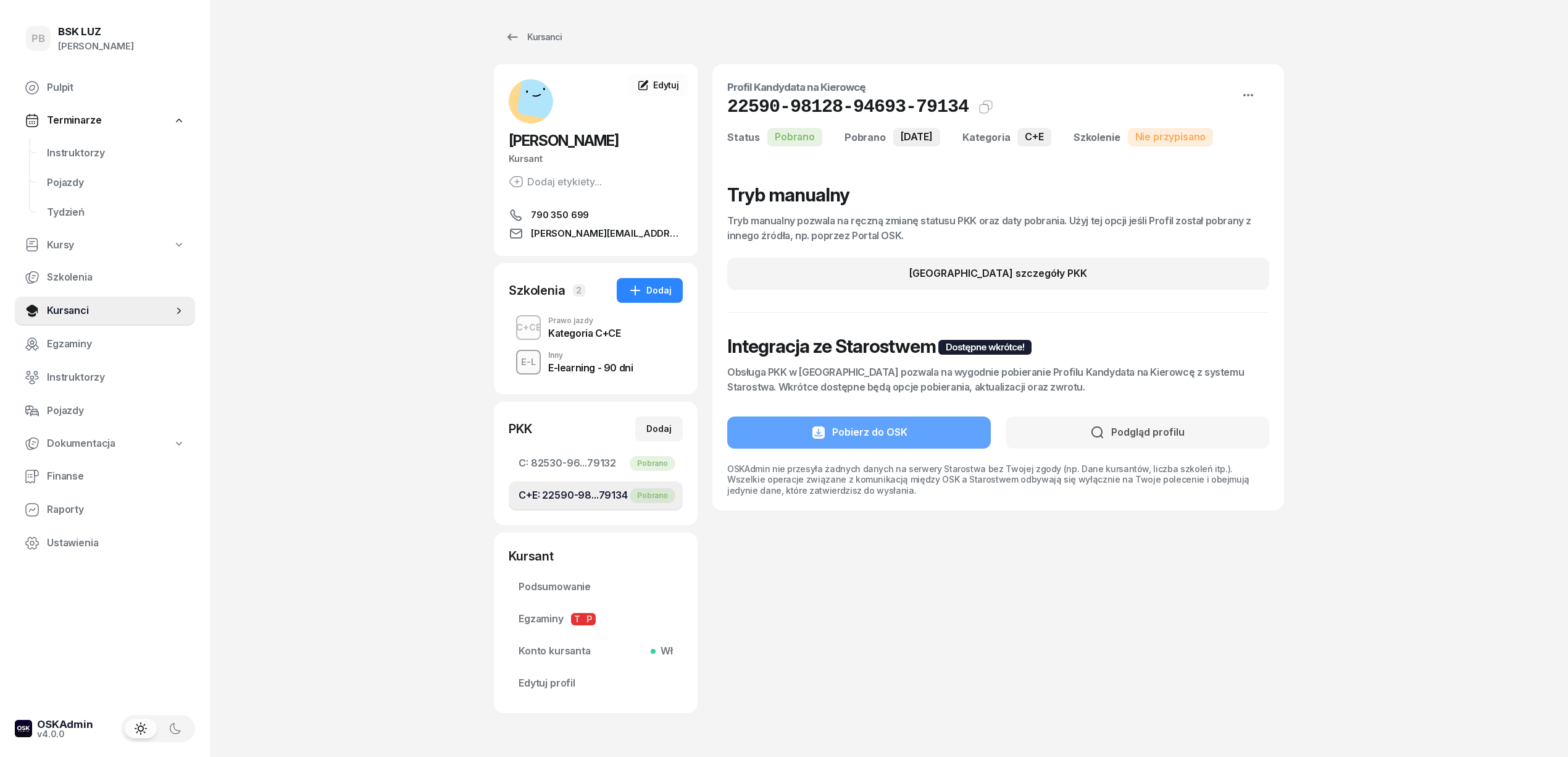
click at [809, 649] on div "Profil Kandydata na Kierowcę 22590-98128-94693-79134 Kat.C+E Status Pobrano Pob…" at bounding box center [998, 388] width 572 height 649
click at [827, 582] on div "Profil Kandydata na Kierowcę 22590-98128-94693-79134 Kat.C+E Status Pobrano Pob…" at bounding box center [998, 388] width 572 height 649
drag, startPoint x: 364, startPoint y: 364, endPoint x: 490, endPoint y: 13, distance: 372.9
click at [364, 356] on div "PB BSK [PERSON_NAME] Terminarze Instruktorzy Pojazdy Tydzień Kursy Szkolenia Ku…" at bounding box center [784, 398] width 1568 height 797
click at [536, 48] on link "Kursanci" at bounding box center [533, 38] width 79 height 25
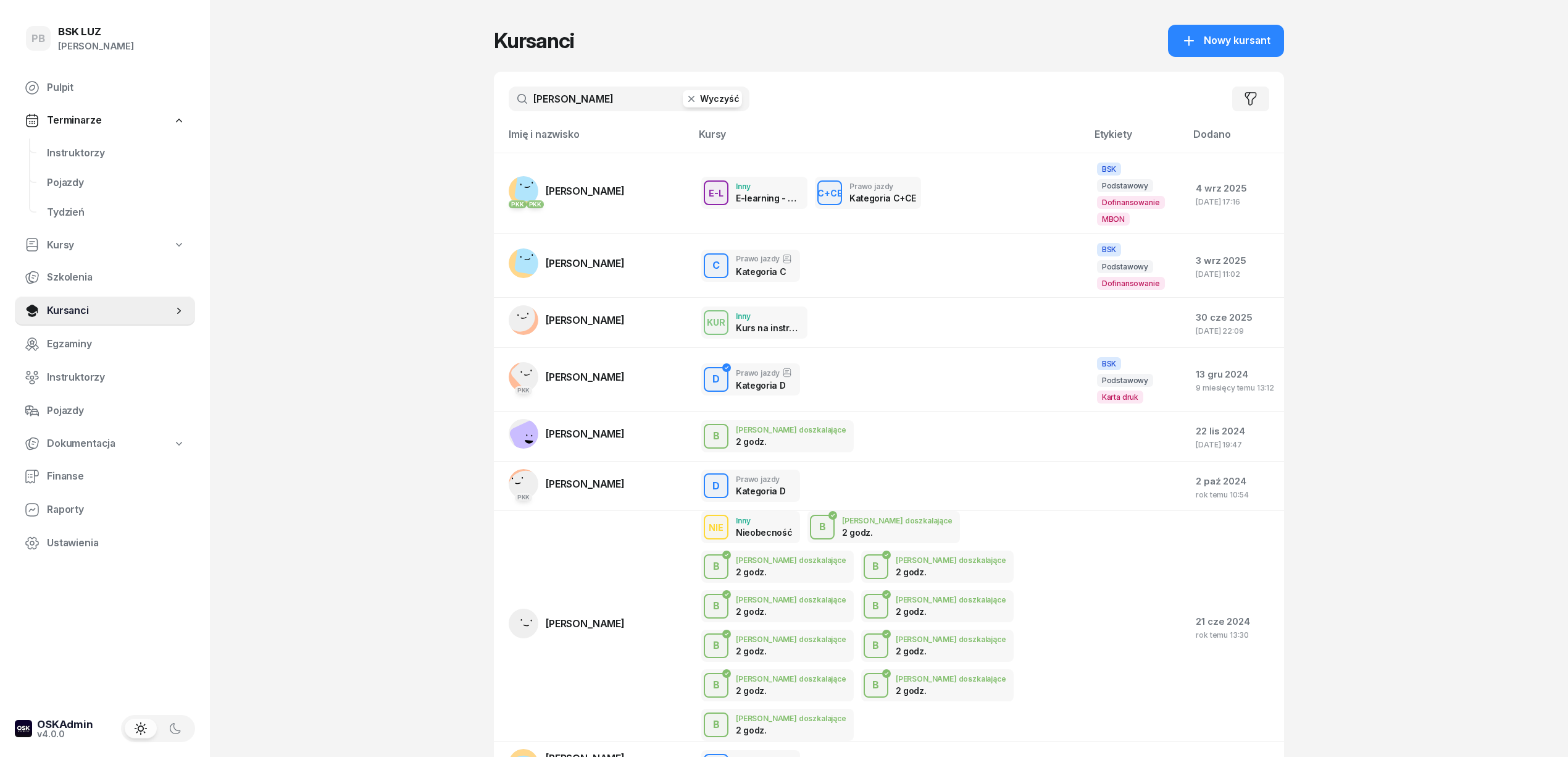
click at [561, 101] on input "[PERSON_NAME]" at bounding box center [629, 99] width 241 height 25
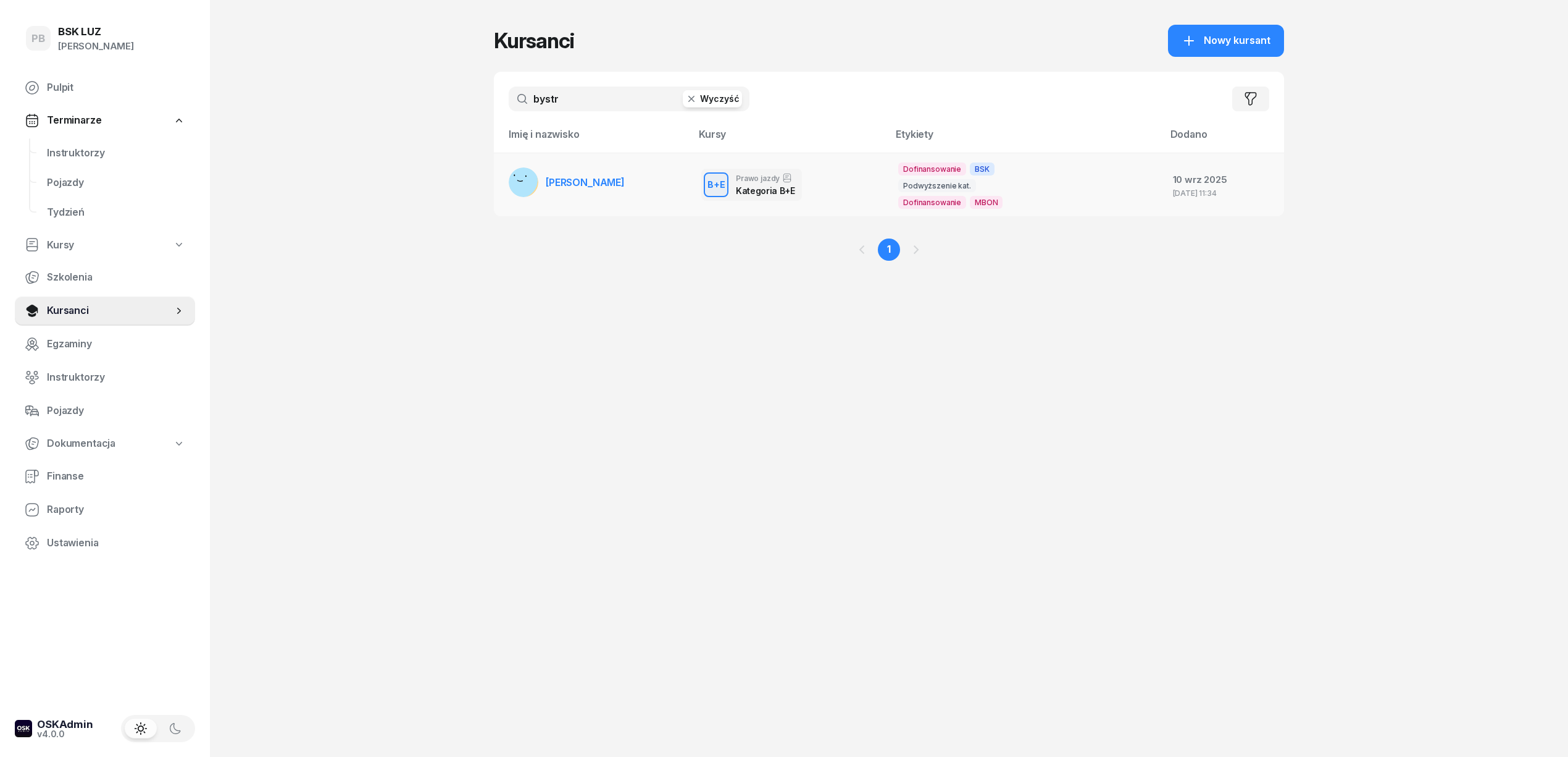
type input "bystr"
click at [608, 171] on link "[PERSON_NAME]" at bounding box center [567, 182] width 116 height 29
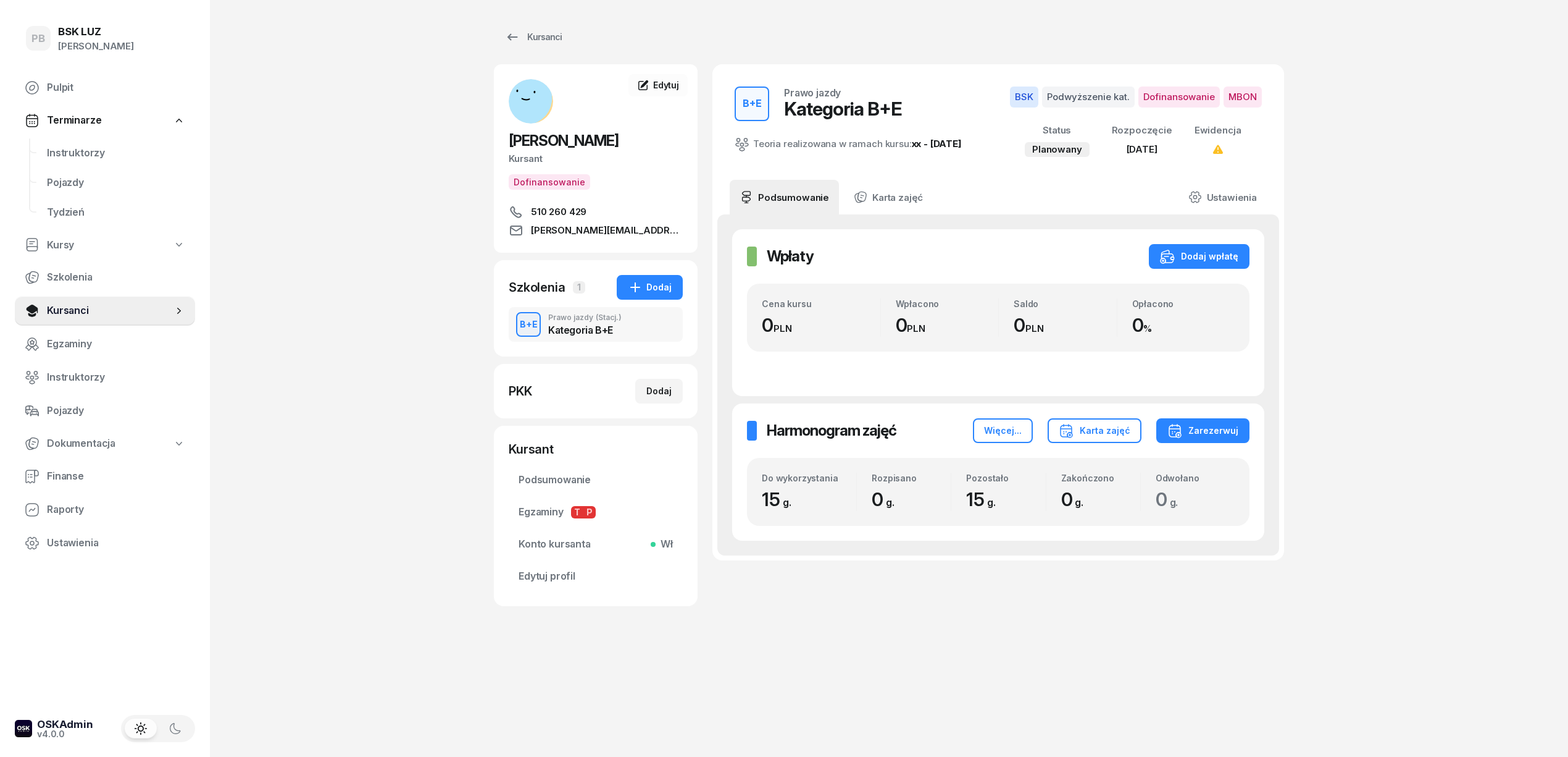
click at [349, 428] on div "PB BSK [PERSON_NAME] Terminarze Instruktorzy Pojazdy Tydzień Kursy Szkolenia Ku…" at bounding box center [784, 378] width 1568 height 757
click at [668, 393] on div "Dodaj" at bounding box center [659, 391] width 25 height 15
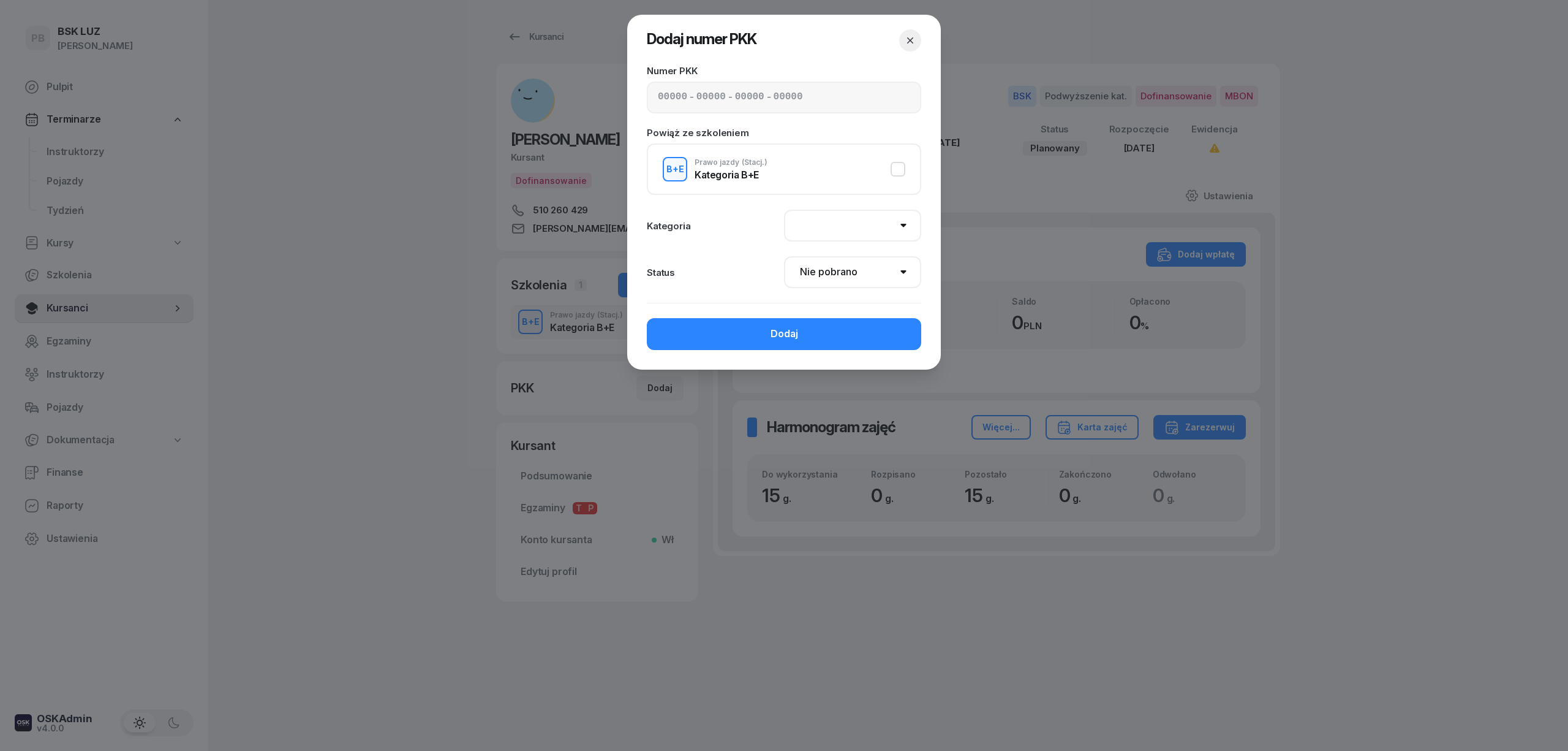
click at [656, 91] on div "- - -" at bounding box center [784, 97] width 274 height 32
click at [659, 96] on input at bounding box center [673, 97] width 29 height 16
drag, startPoint x: 860, startPoint y: 218, endPoint x: 864, endPoint y: 229, distance: 11.7
click at [860, 218] on select "AM A1 A2 A B1 B B+E C1 C1+E C C+E D1 D1+E D D+E T Tram C+CE C+D" at bounding box center [853, 226] width 137 height 32
select select "B+E"
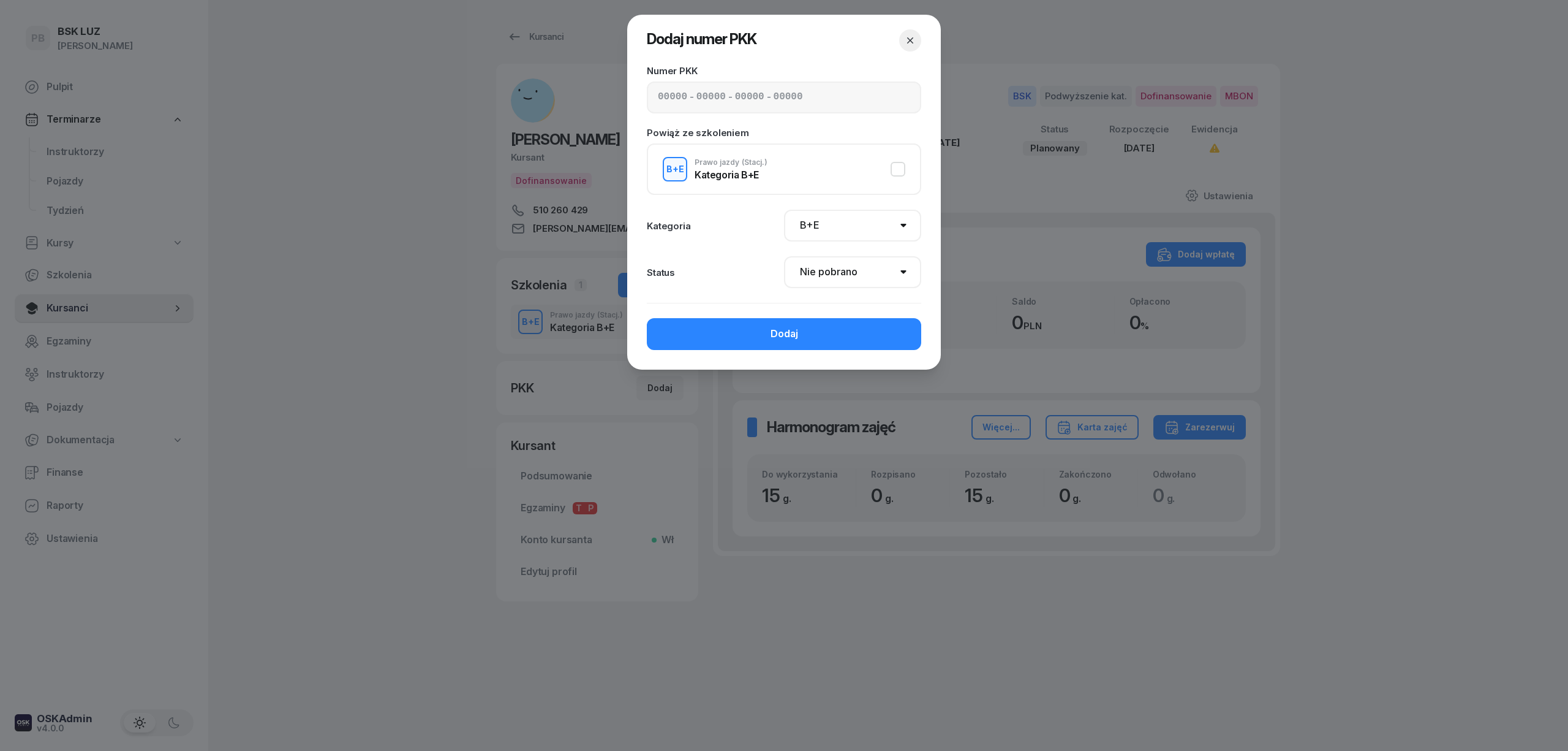
click at [784, 210] on select "AM A1 A2 A B1 B B+E C1 C1+E C C+E D1 D1+E D D+E T Tram C+CE C+D" at bounding box center [853, 226] width 137 height 32
click at [839, 270] on select "Nie pobrano Pobrano Zwrócono Zaktualizowano" at bounding box center [853, 272] width 137 height 32
select select "Get"
click at [784, 256] on select "Nie pobrano Pobrano Zwrócono Zaktualizowano" at bounding box center [853, 272] width 137 height 32
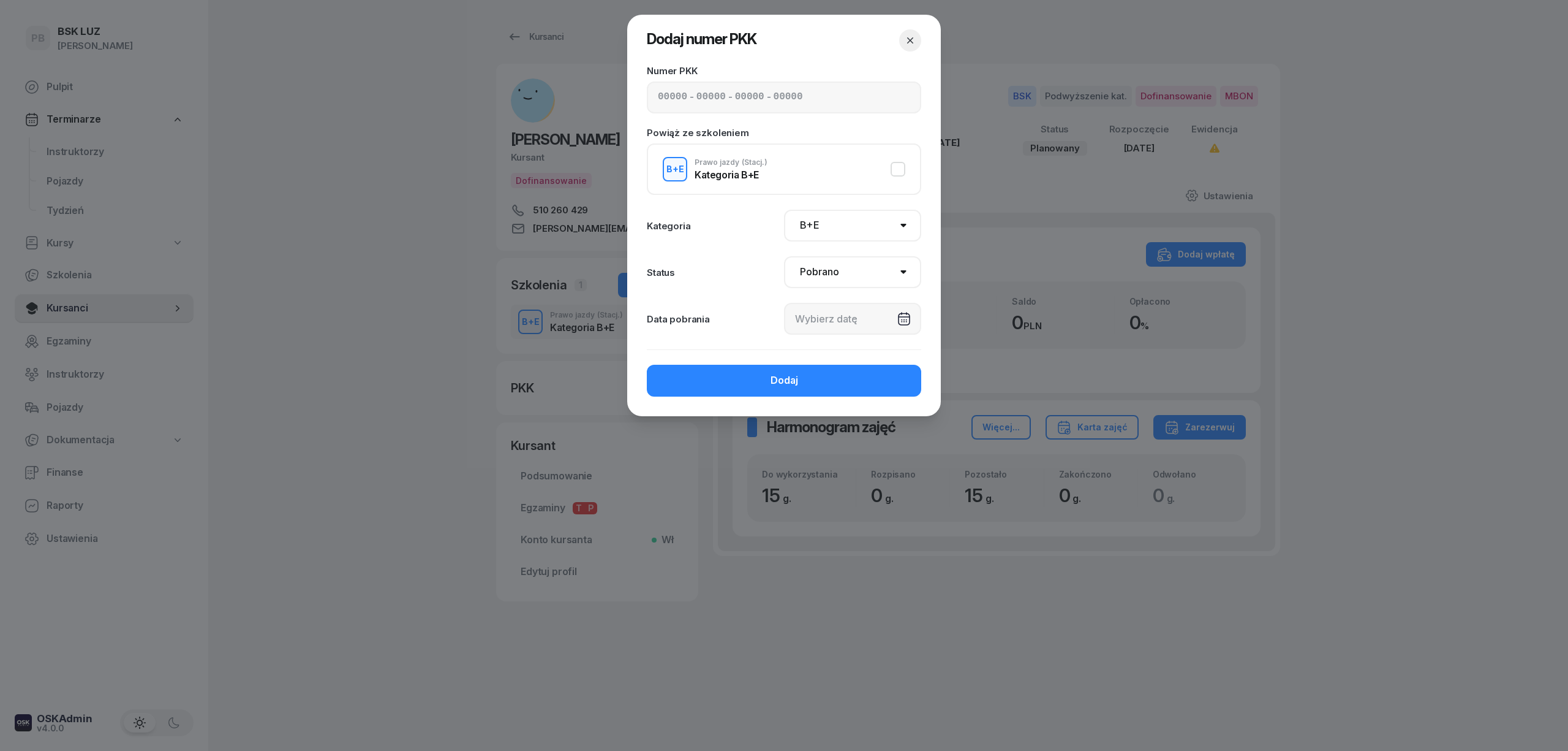
click at [858, 320] on div at bounding box center [853, 319] width 137 height 32
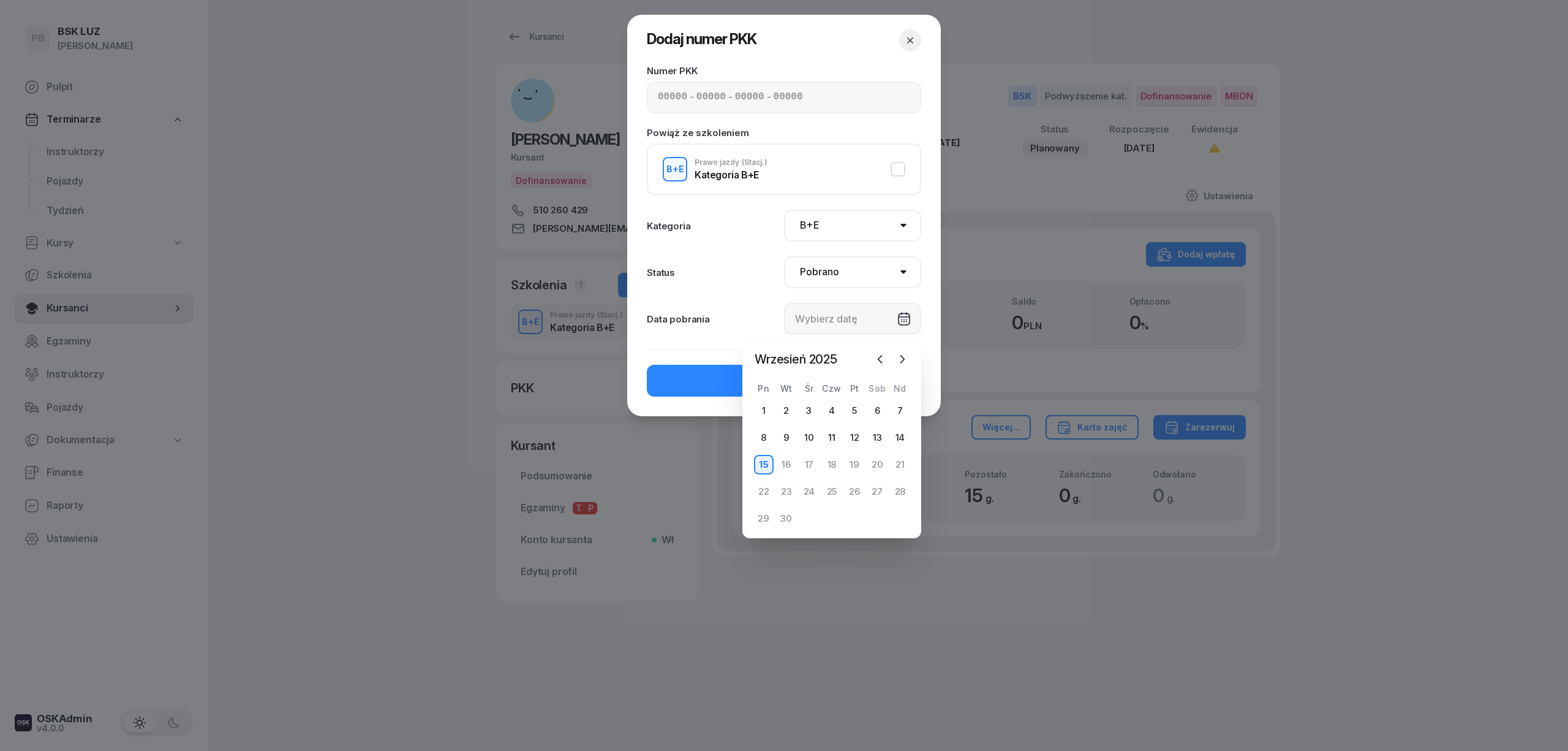
click at [761, 458] on div "15" at bounding box center [764, 464] width 20 height 20
type input "[DATE]"
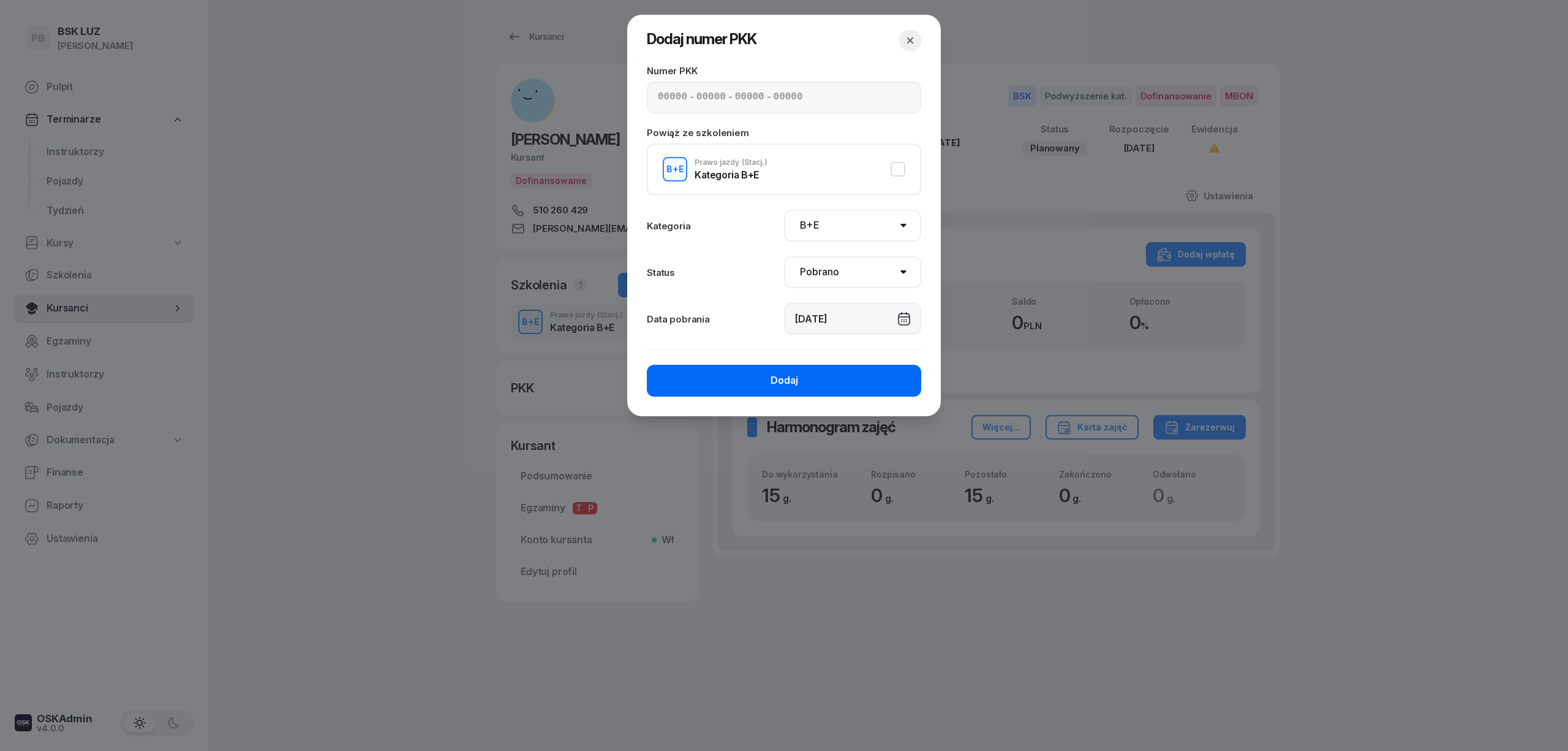
click at [720, 378] on button "Dodaj" at bounding box center [784, 381] width 274 height 32
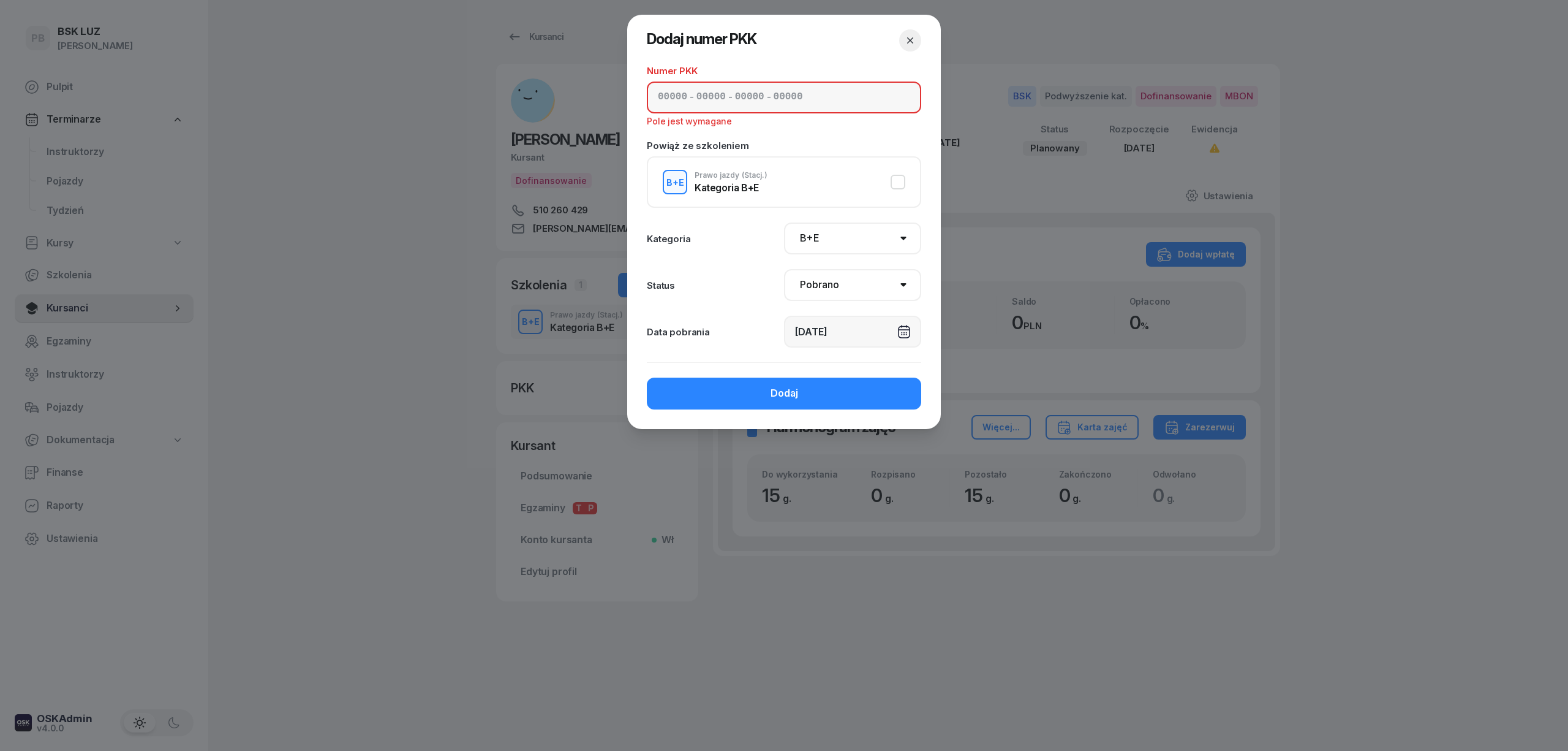
click at [660, 101] on input at bounding box center [673, 97] width 29 height 16
click at [660, 99] on input at bounding box center [673, 97] width 29 height 16
paste input "92530"
type input "92530"
type input "90138"
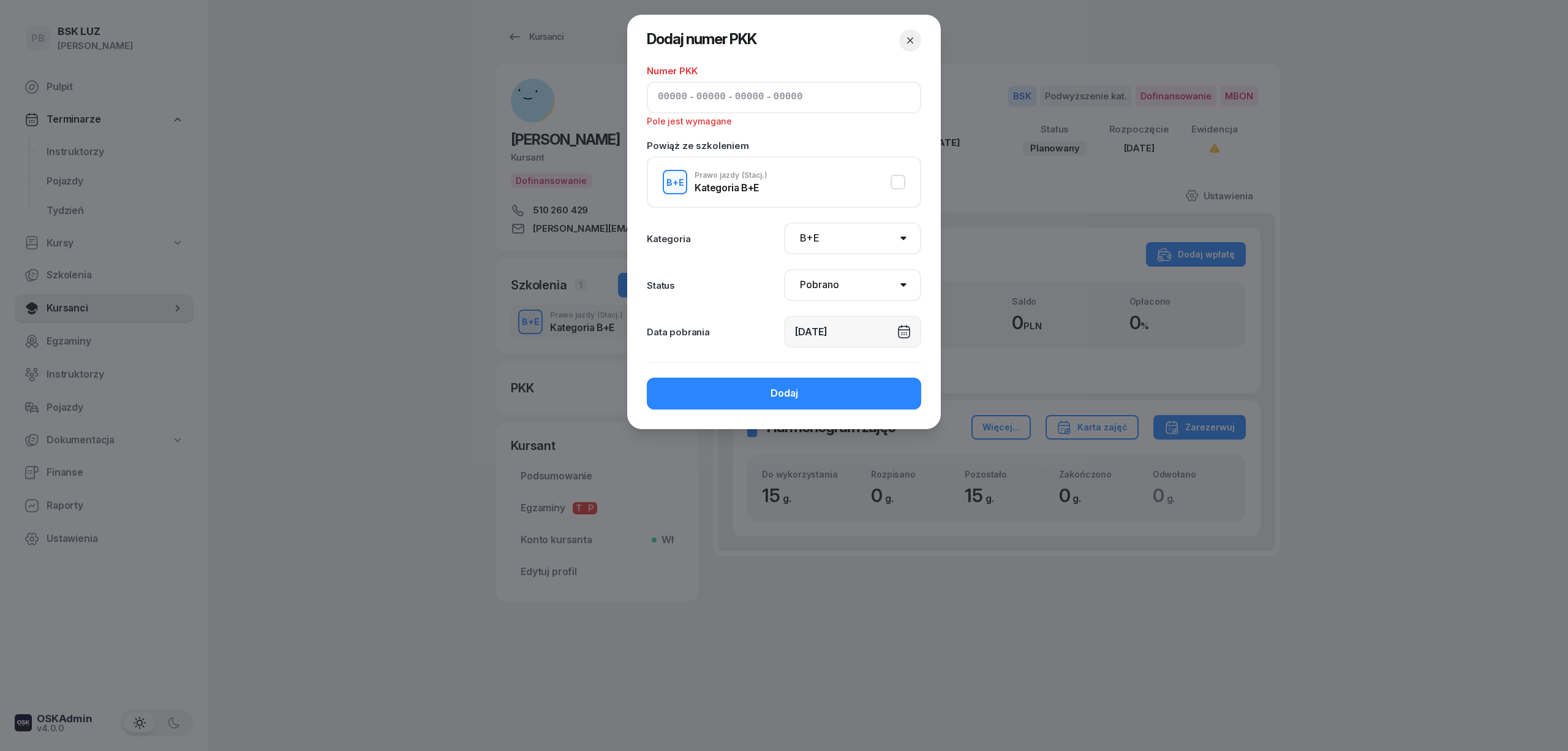
type input "87553"
type input "89123"
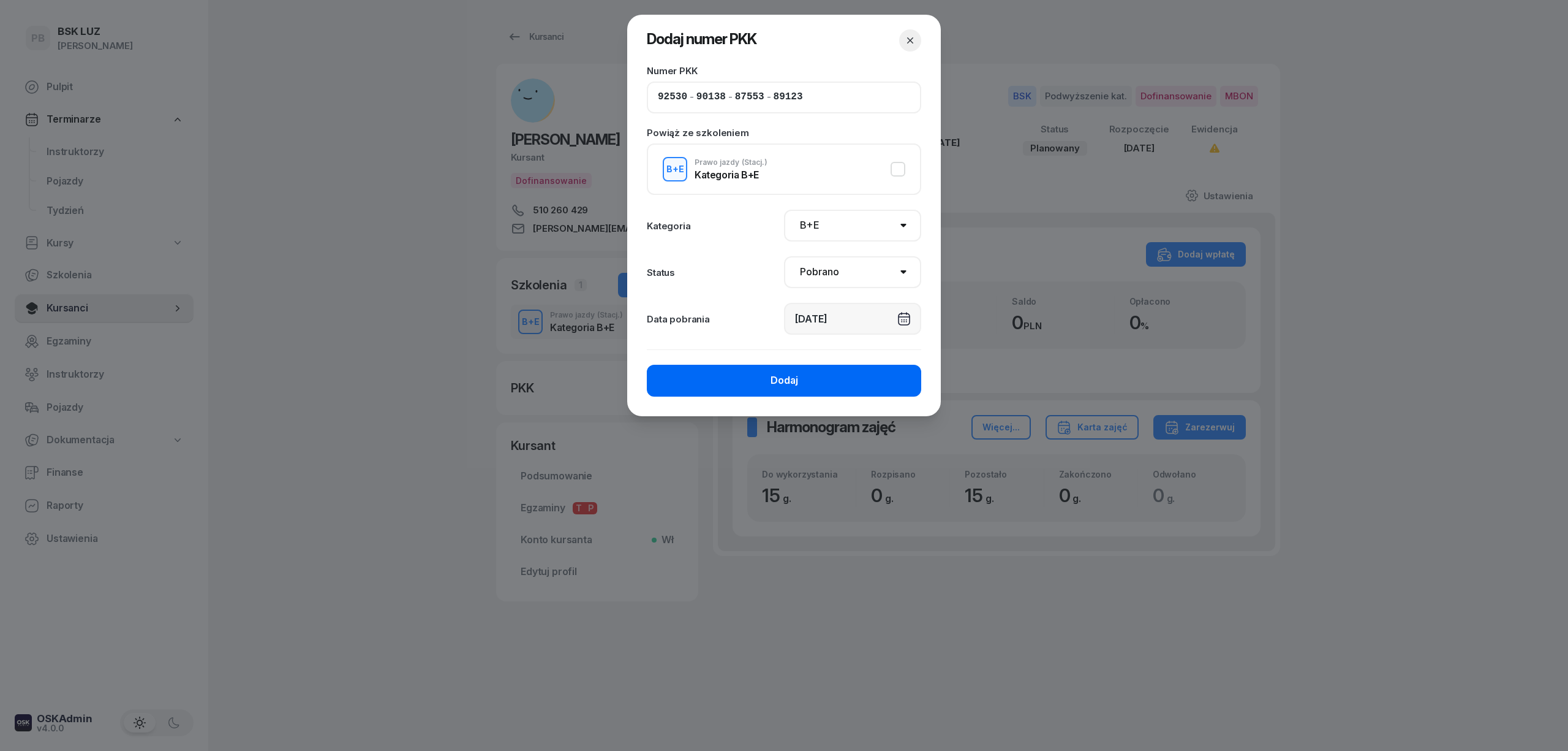
click at [770, 388] on button "Dodaj" at bounding box center [784, 381] width 274 height 32
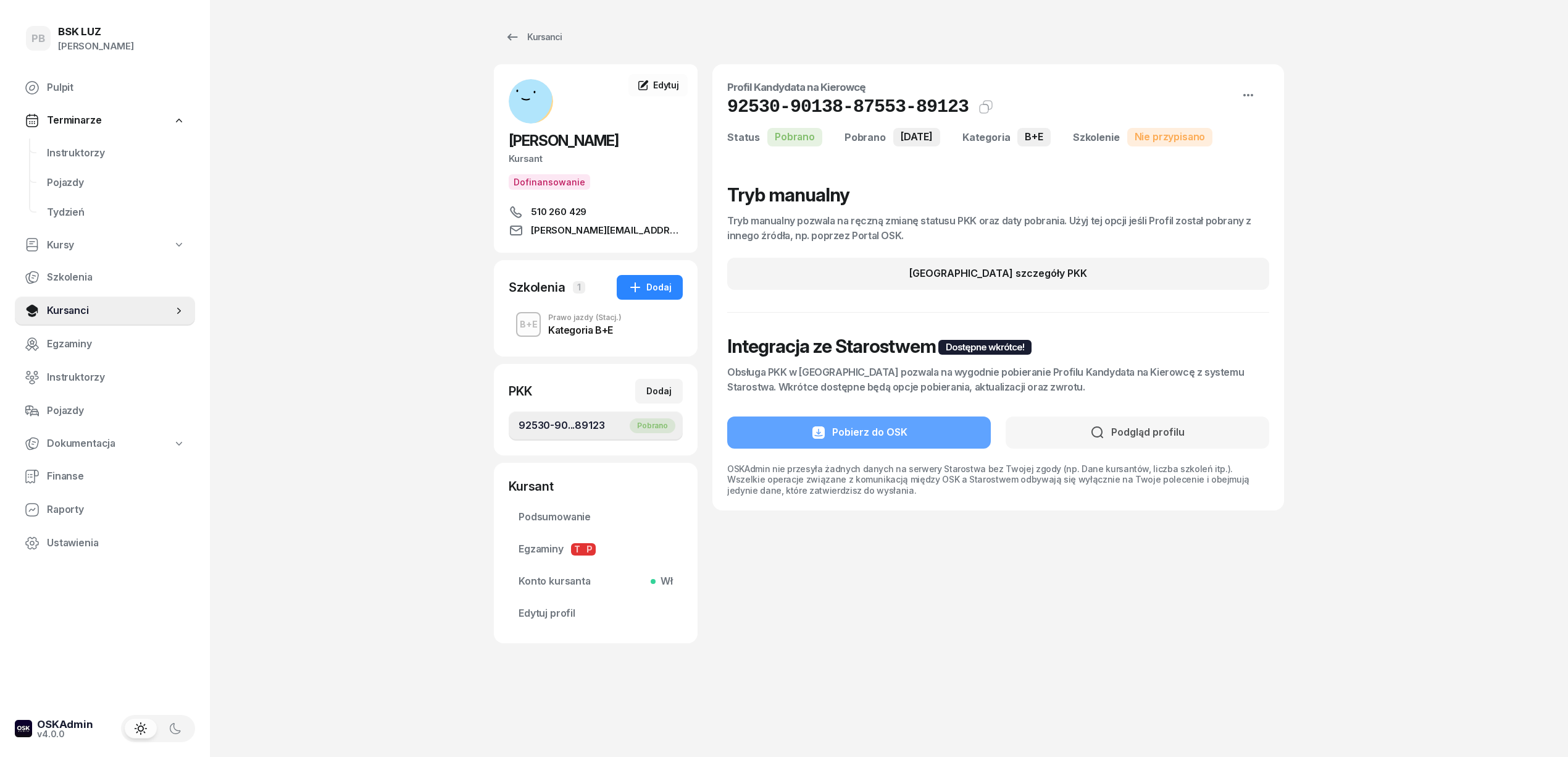
click at [359, 377] on div "PB BSK [PERSON_NAME] Terminarze Instruktorzy Pojazdy Tydzień Kursy Szkolenia Ku…" at bounding box center [784, 378] width 1568 height 757
click at [485, 164] on div "PB BSK [PERSON_NAME] Terminarze Instruktorzy Pojazdy Tydzień Kursy Szkolenia Ku…" at bounding box center [784, 378] width 1568 height 757
click at [460, 208] on div "PB BSK [PERSON_NAME] Terminarze Instruktorzy Pojazdy Tydzień Kursy Szkolenia Ku…" at bounding box center [784, 378] width 1568 height 757
click at [82, 152] on span "Instruktorzy" at bounding box center [116, 153] width 139 height 16
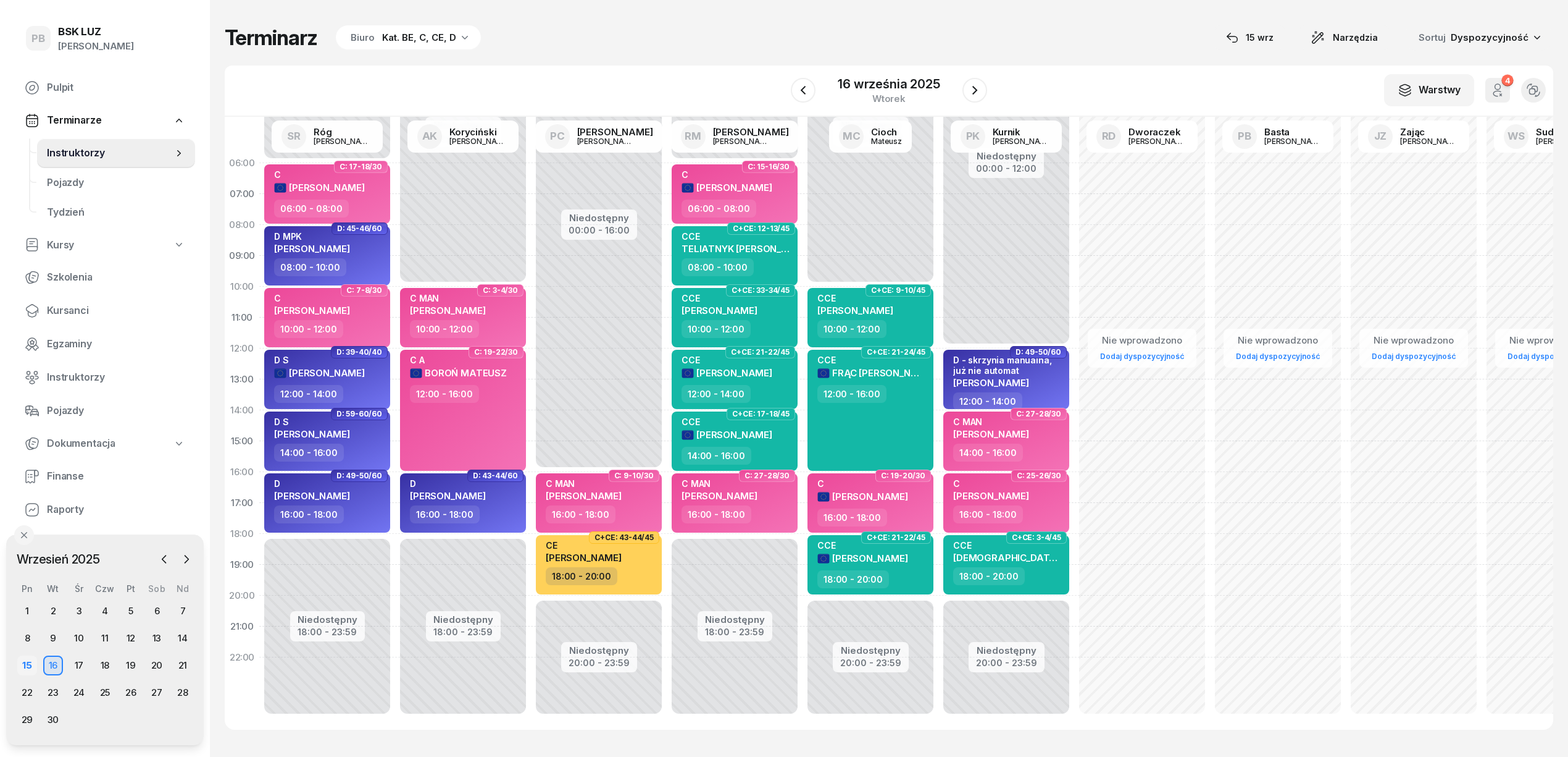
click at [24, 663] on div "15" at bounding box center [27, 665] width 20 height 20
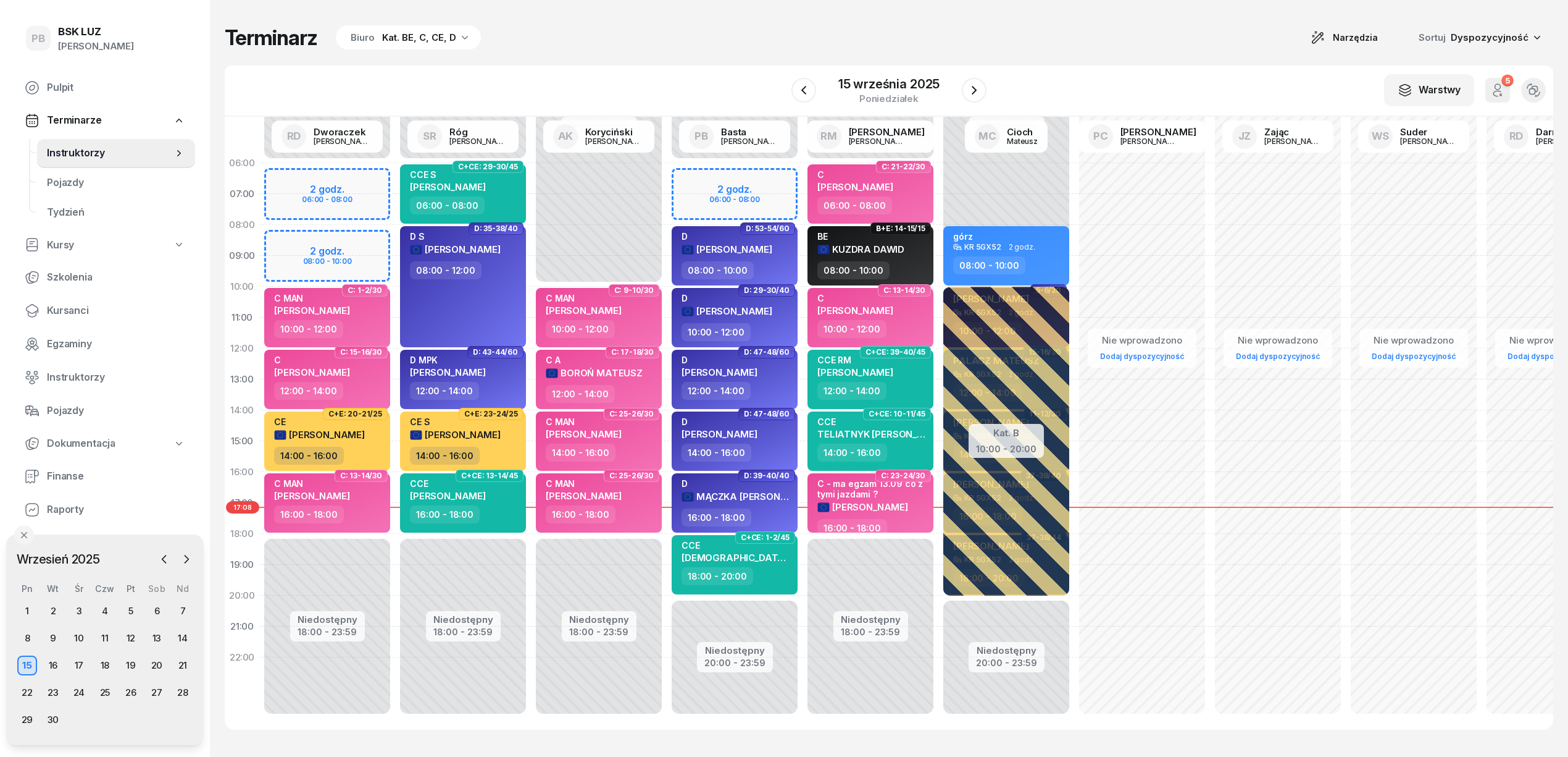
click at [573, 78] on div "W Wybierz AK [PERSON_NAME] BP [PERSON_NAME] DP [PERSON_NAME] GS [PERSON_NAME] I…" at bounding box center [889, 91] width 1329 height 52
click at [55, 669] on div "16" at bounding box center [53, 665] width 20 height 20
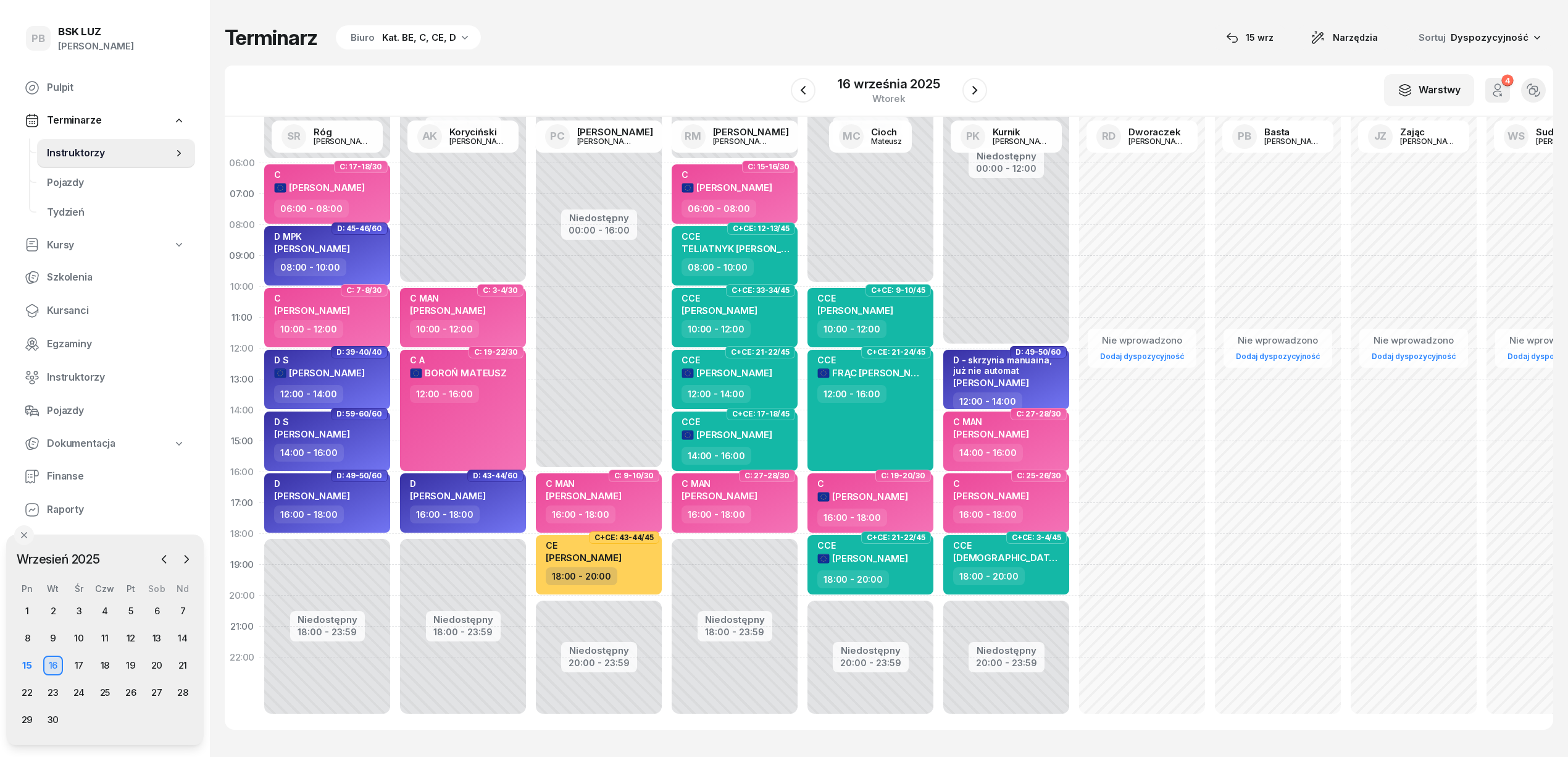
click at [656, 55] on div "Terminarz Biuro Kat. BE, C, CE, D [DATE] Narzędzia Sortuj Dyspozycyjność W Wybi…" at bounding box center [889, 377] width 1329 height 754
click at [65, 312] on span "Kursanci" at bounding box center [116, 311] width 139 height 16
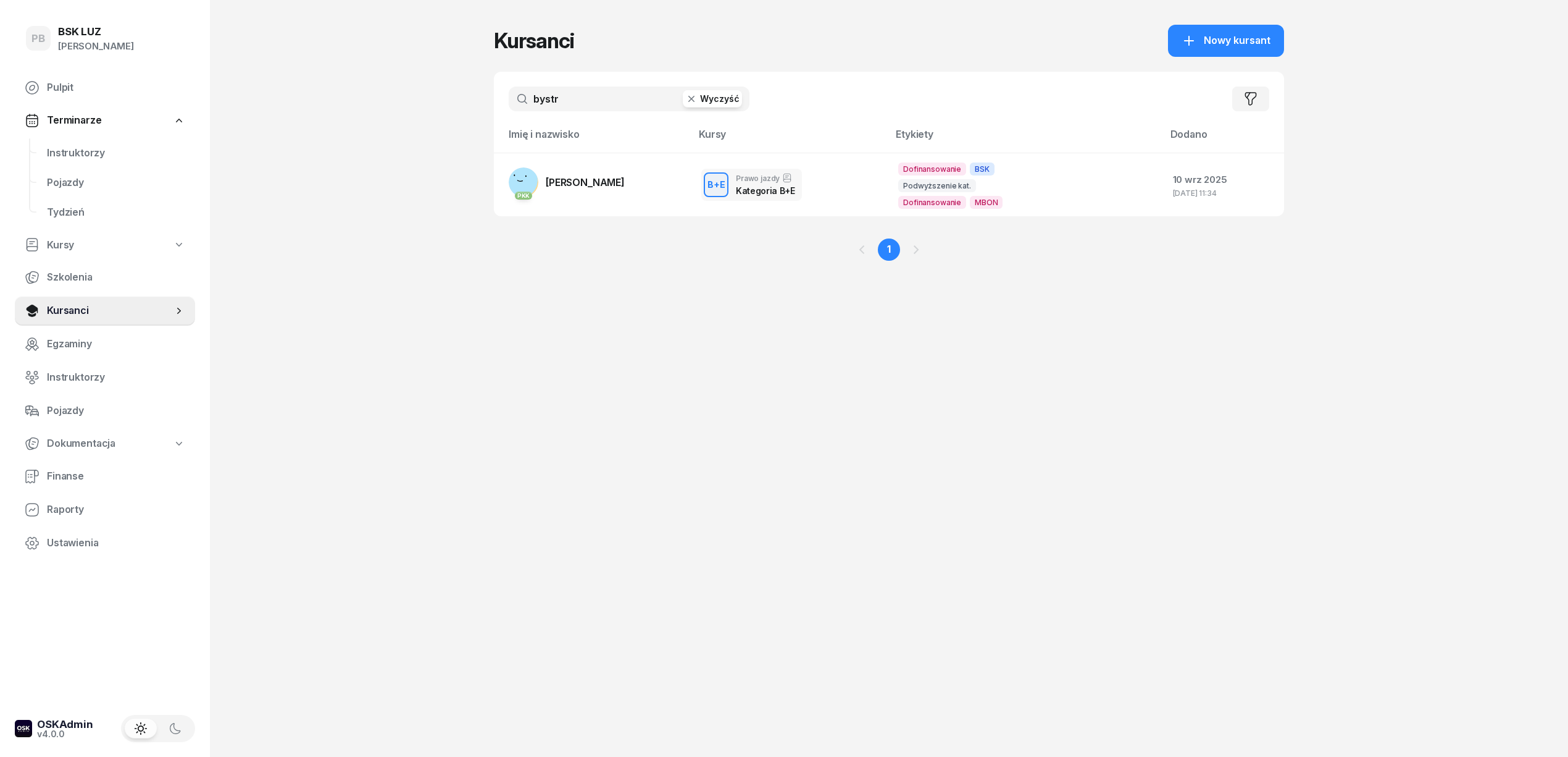
click at [581, 112] on div "bystr Wyczyść Filtruj" at bounding box center [889, 99] width 791 height 55
click at [592, 97] on input "bystr" at bounding box center [629, 99] width 241 height 25
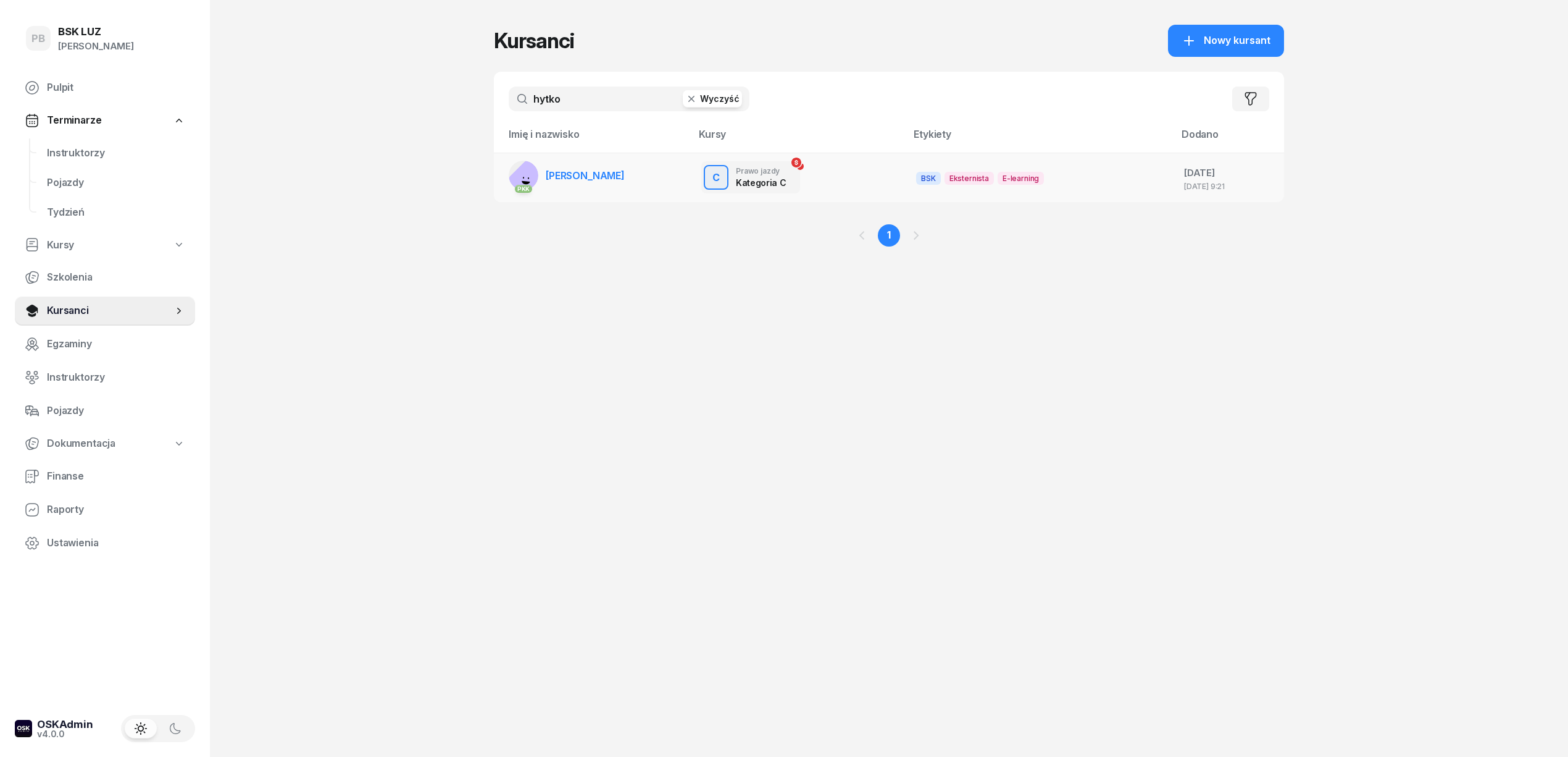
type input "hytko"
click at [581, 164] on link "PKK [PERSON_NAME]" at bounding box center [567, 175] width 116 height 29
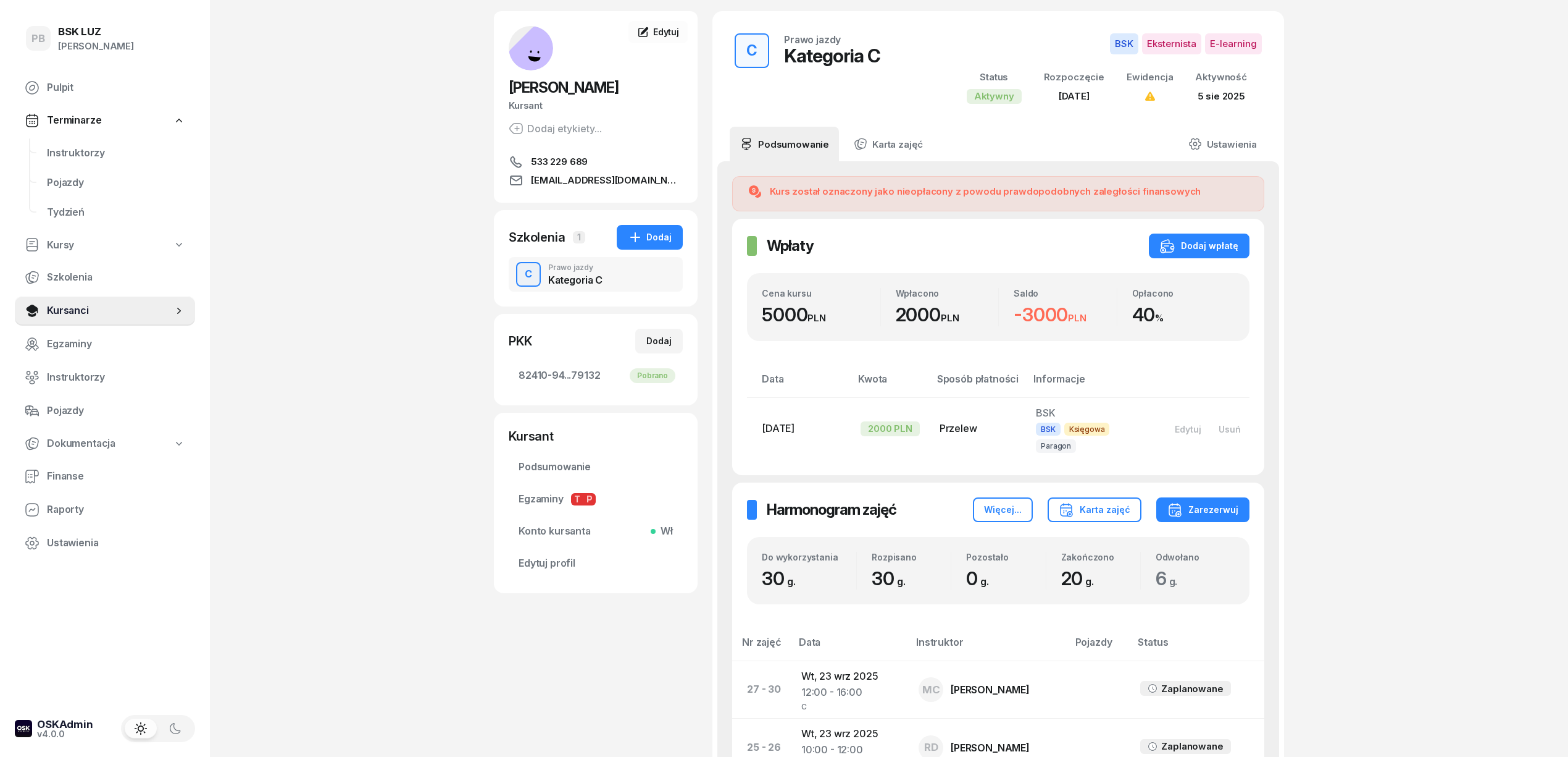
scroll to position [82, 0]
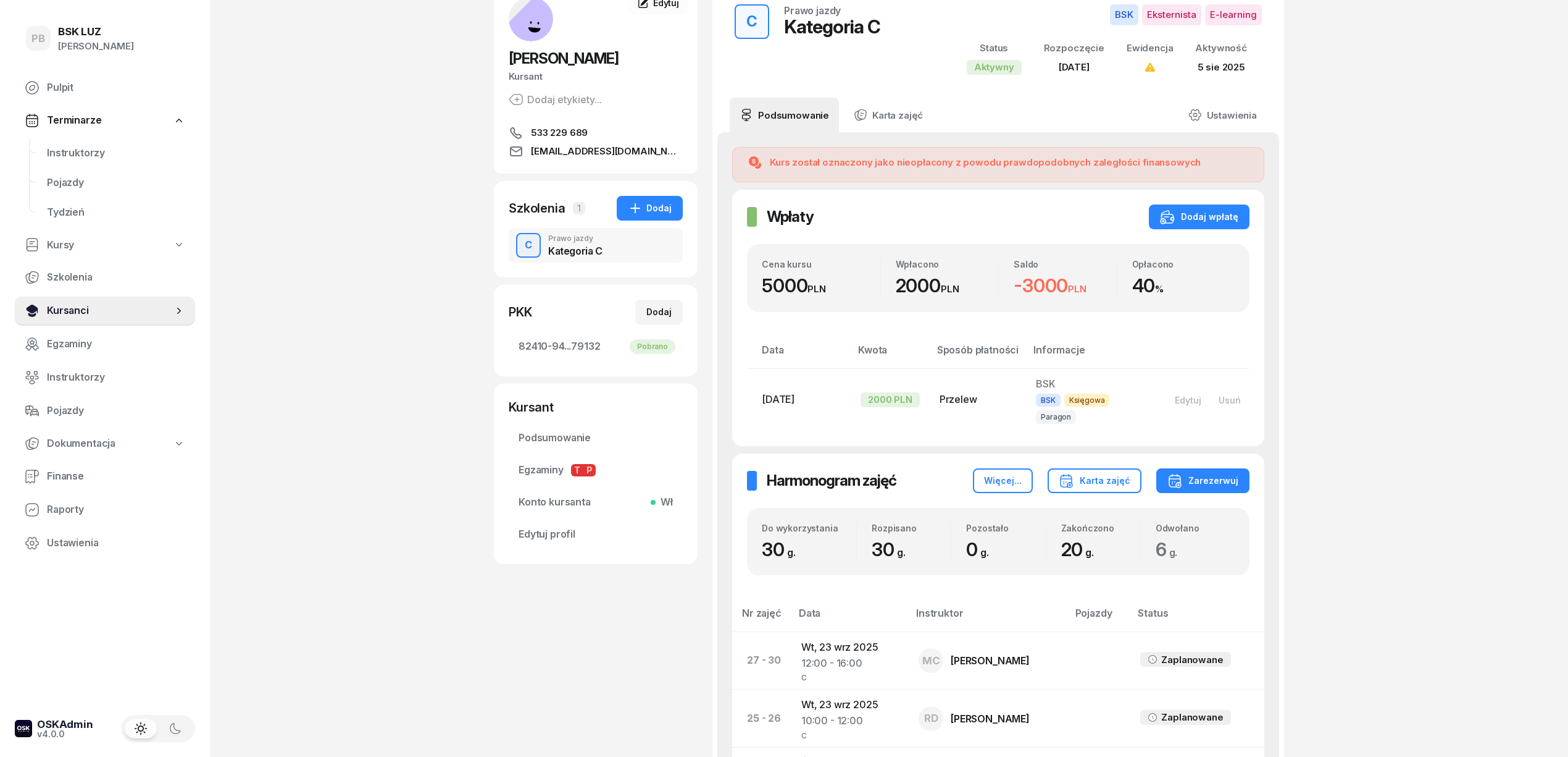
click at [108, 312] on span "Kursanci" at bounding box center [110, 311] width 126 height 16
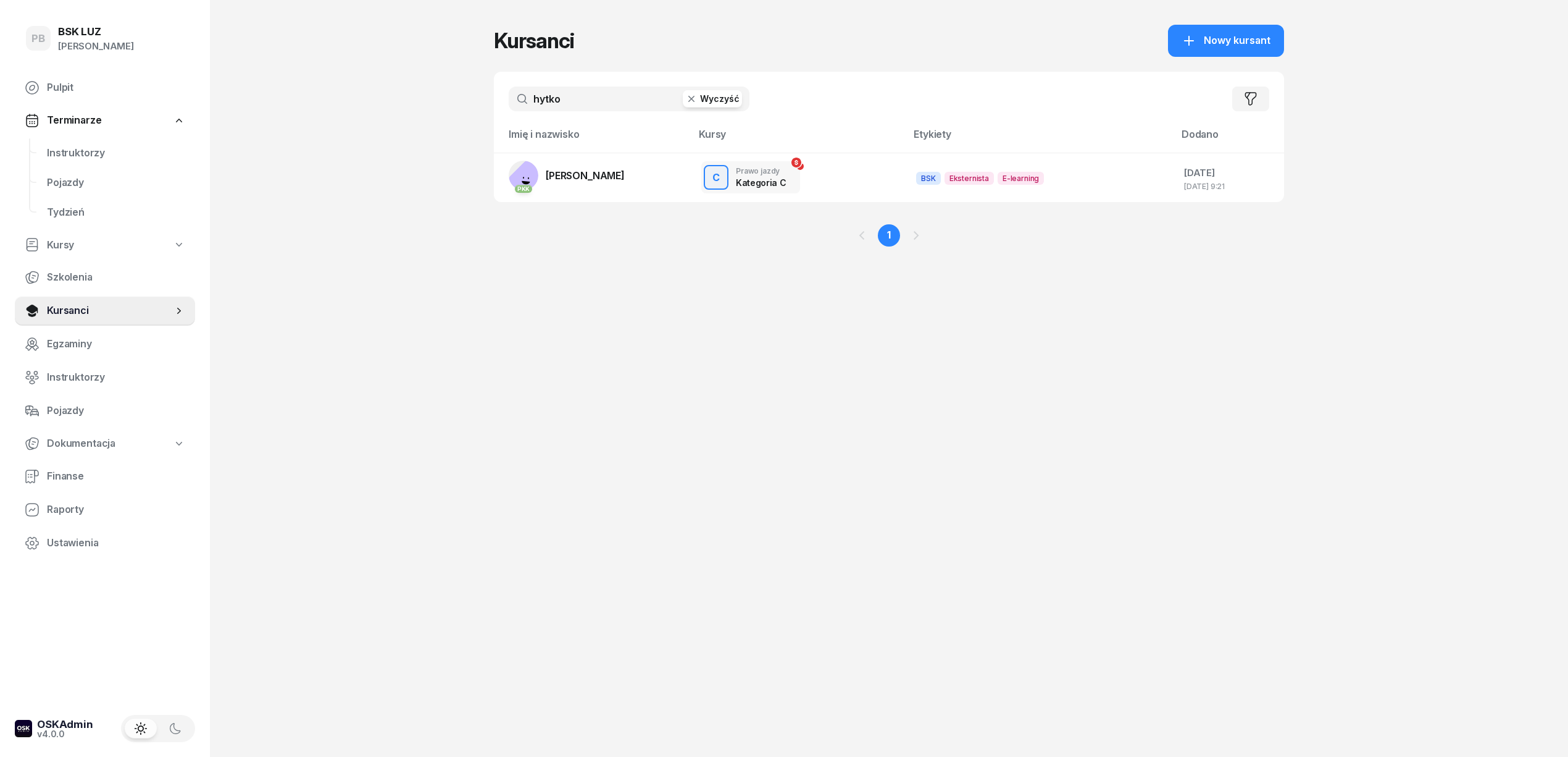
drag, startPoint x: 557, startPoint y: 88, endPoint x: 458, endPoint y: 83, distance: 99.1
click at [463, 78] on div "PB BSK [PERSON_NAME] Terminarze Instruktorzy Pojazdy Tydzień Kursy Szkolenia Ku…" at bounding box center [784, 378] width 1568 height 757
click at [40, 141] on link "Instruktorzy" at bounding box center [116, 153] width 158 height 29
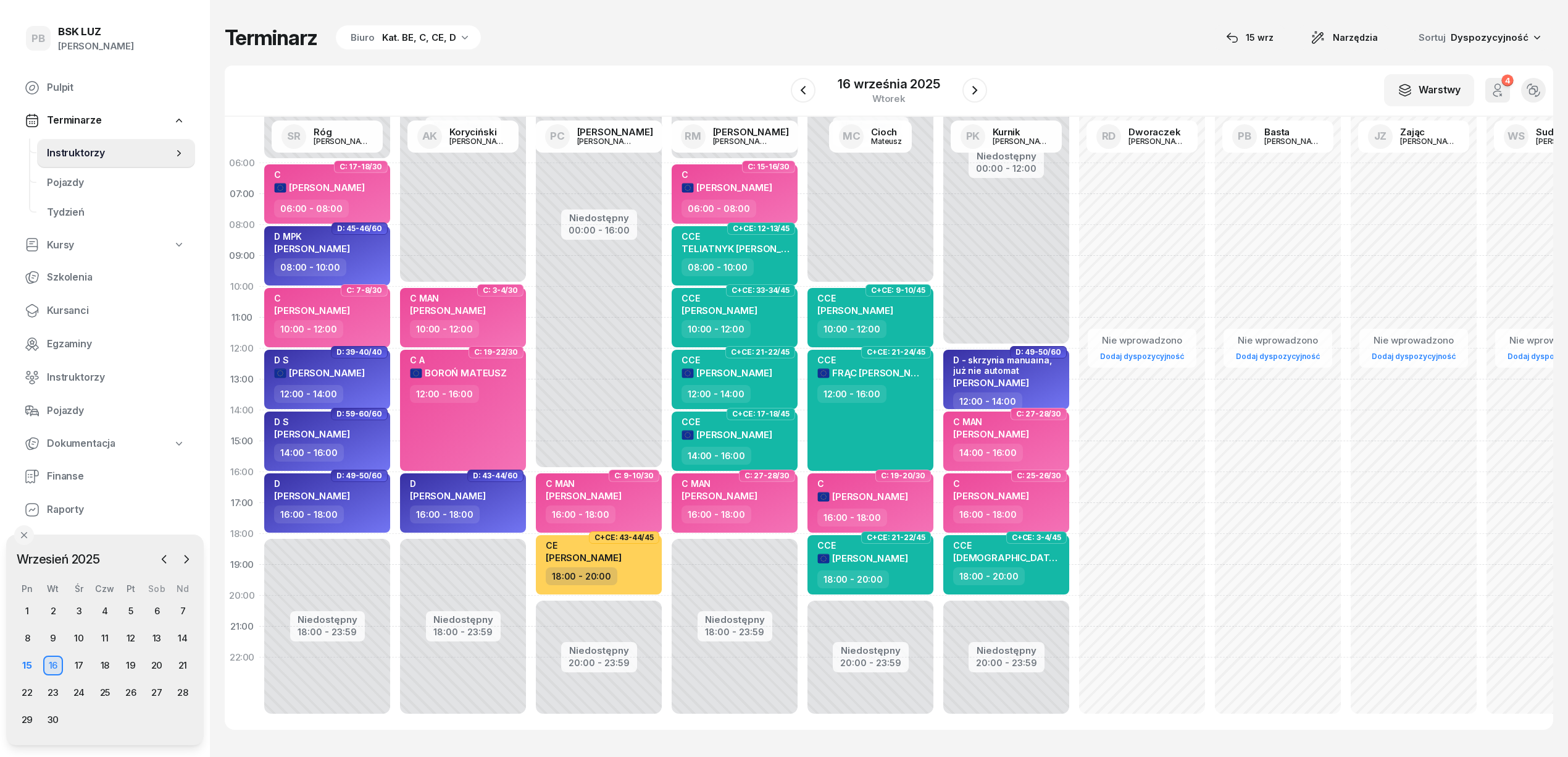
click at [561, 60] on div "Terminarz Biuro Kat. BE, C, CE, D [DATE] Narzędzia Sortuj Dyspozycyjność W Wybi…" at bounding box center [889, 377] width 1329 height 754
click at [29, 658] on div "15" at bounding box center [27, 665] width 20 height 20
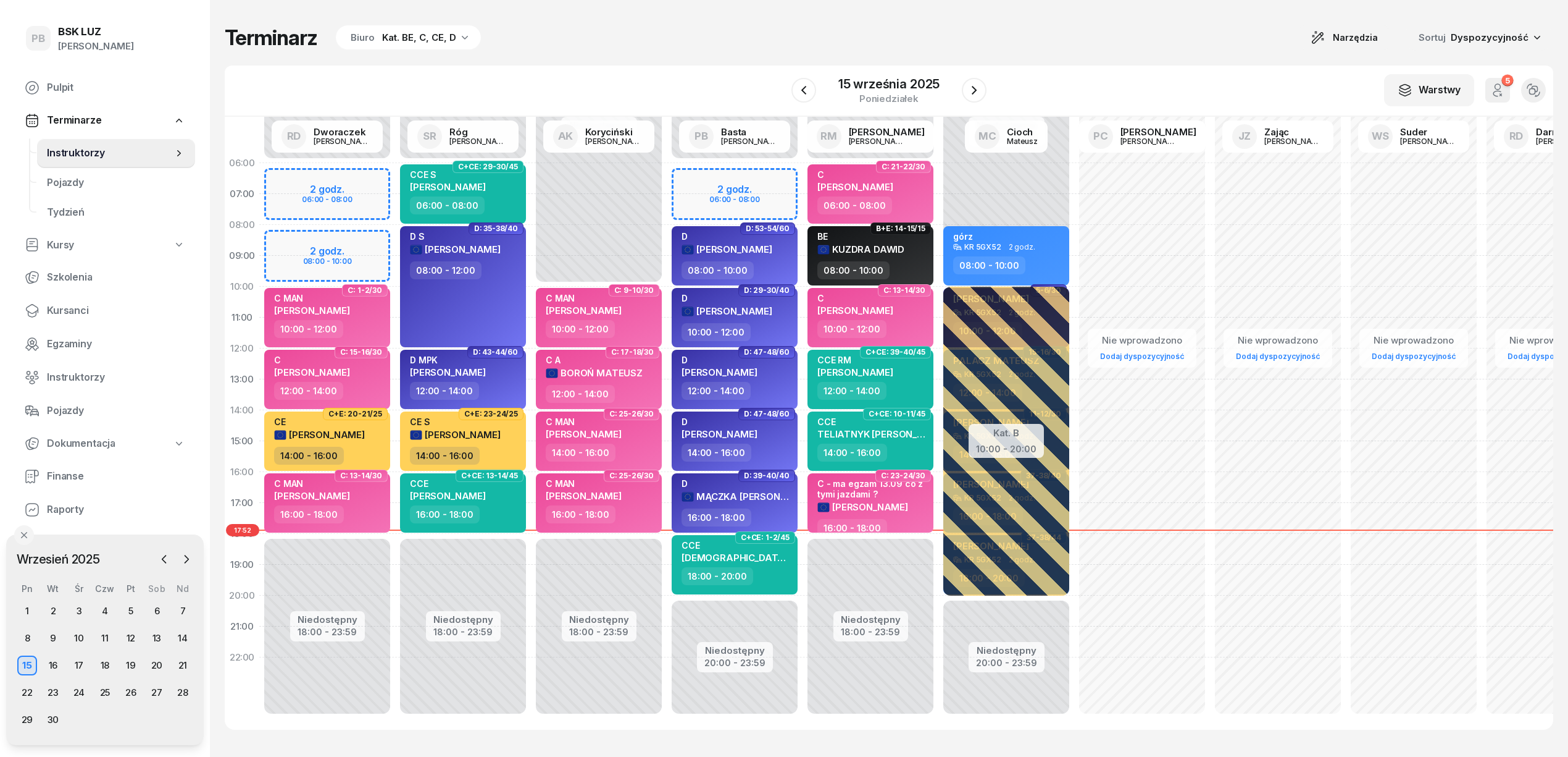
click at [599, 31] on div "Terminarz Biuro Kat. BE, C, CE, D Narzędzia Sortuj Dyspozycyjność" at bounding box center [889, 38] width 1329 height 26
click at [433, 40] on div "Kat. BE, C, CE, D" at bounding box center [419, 38] width 74 height 15
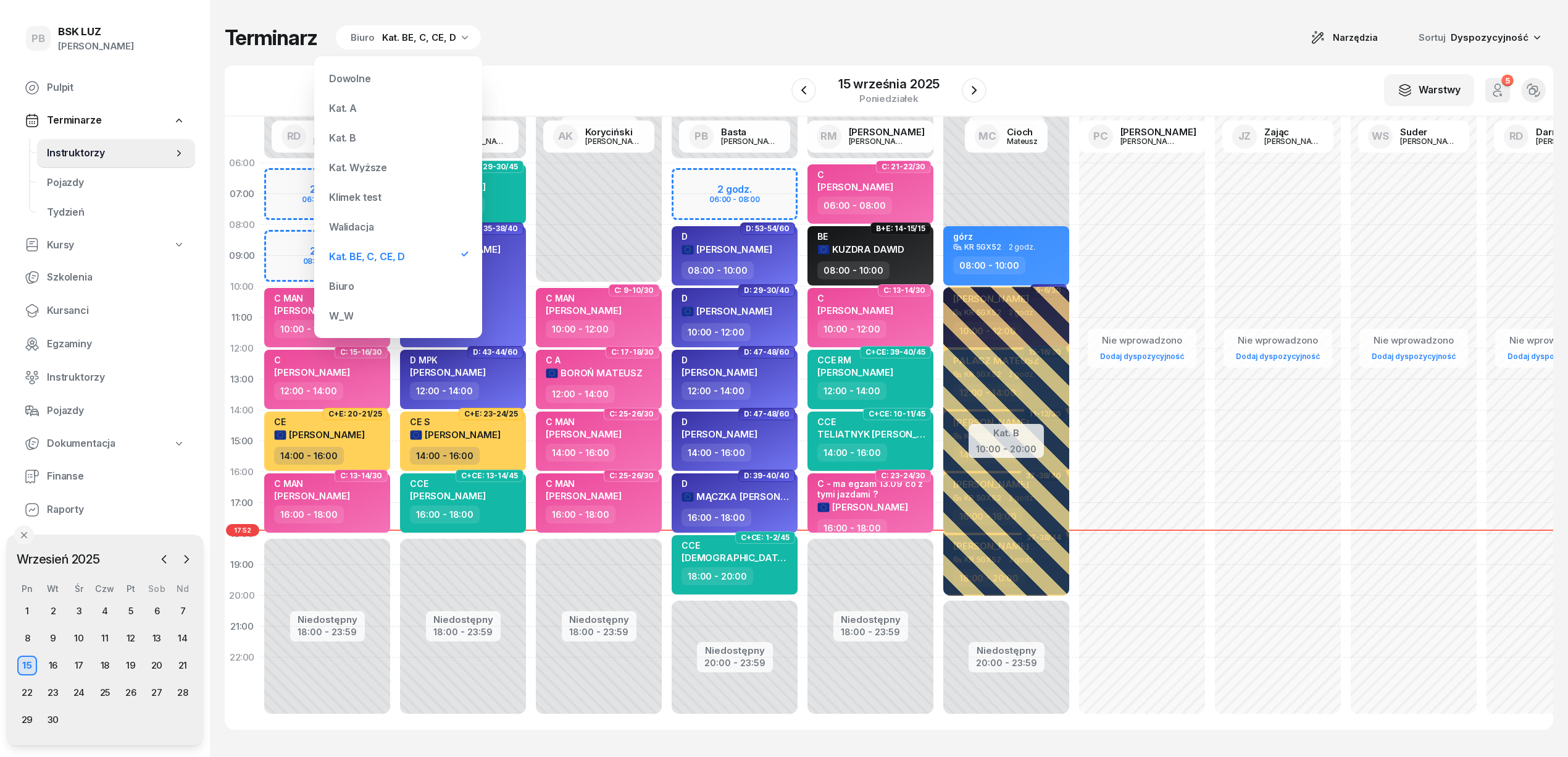
click at [608, 49] on div "Terminarz Biuro Kat. BE, C, CE, D Narzędzia Sortuj Dyspozycyjność" at bounding box center [889, 38] width 1329 height 26
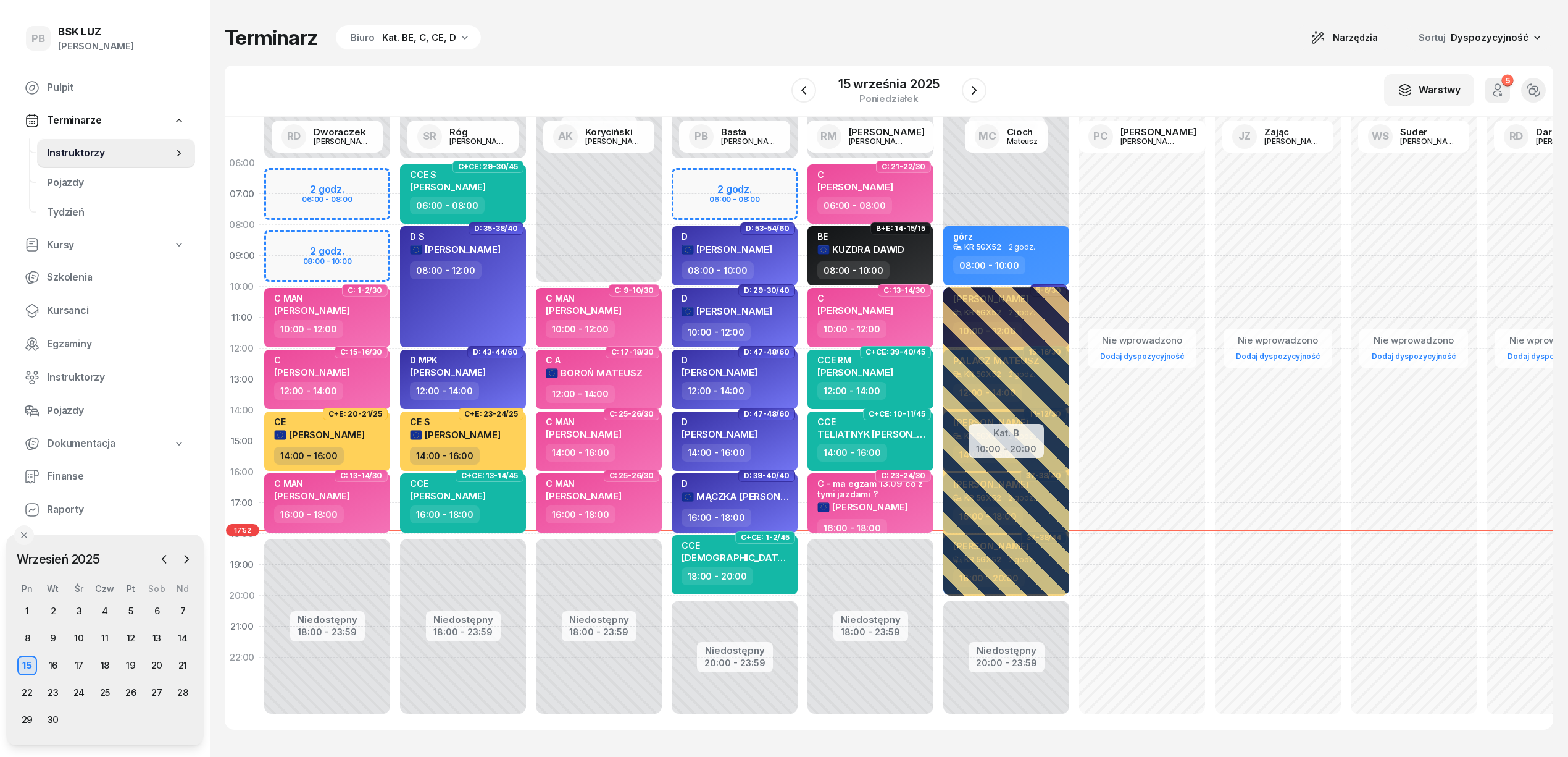
click at [922, 48] on div "Terminarz Biuro Kat. BE, C, CE, D Narzędzia Sortuj Dyspozycyjność" at bounding box center [889, 38] width 1329 height 26
click at [477, 66] on div "W Wybierz AK [PERSON_NAME] BP [PERSON_NAME] DP [PERSON_NAME] GS [PERSON_NAME] I…" at bounding box center [889, 91] width 1329 height 52
click at [510, 52] on div "Terminarz Biuro Kat. BE, C, CE, D Narzędzia Sortuj Dyspozycyjność W Wybierz AK …" at bounding box center [889, 377] width 1329 height 754
click at [51, 658] on div "16" at bounding box center [53, 665] width 20 height 20
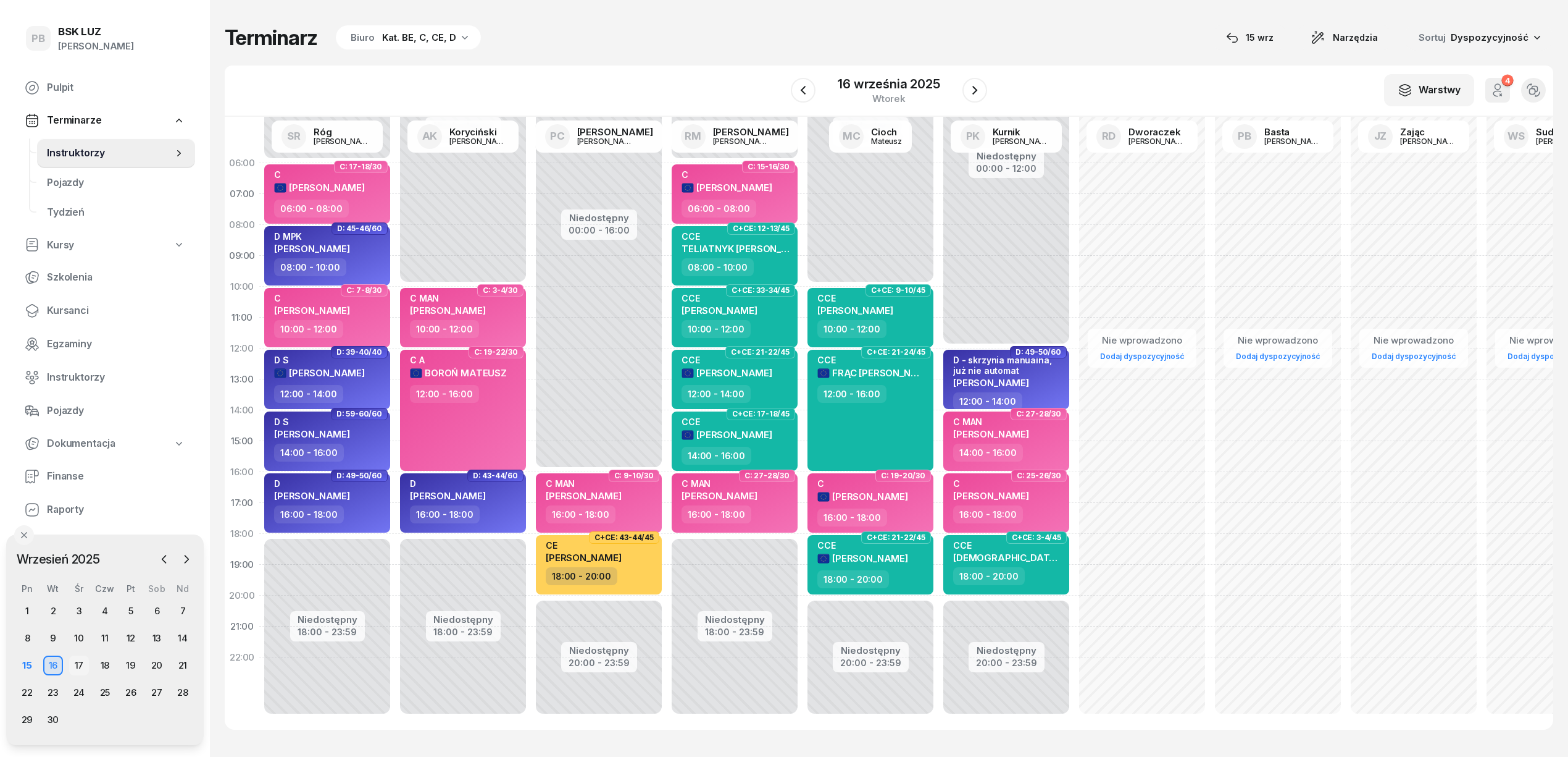
click at [87, 663] on div "17" at bounding box center [79, 665] width 20 height 20
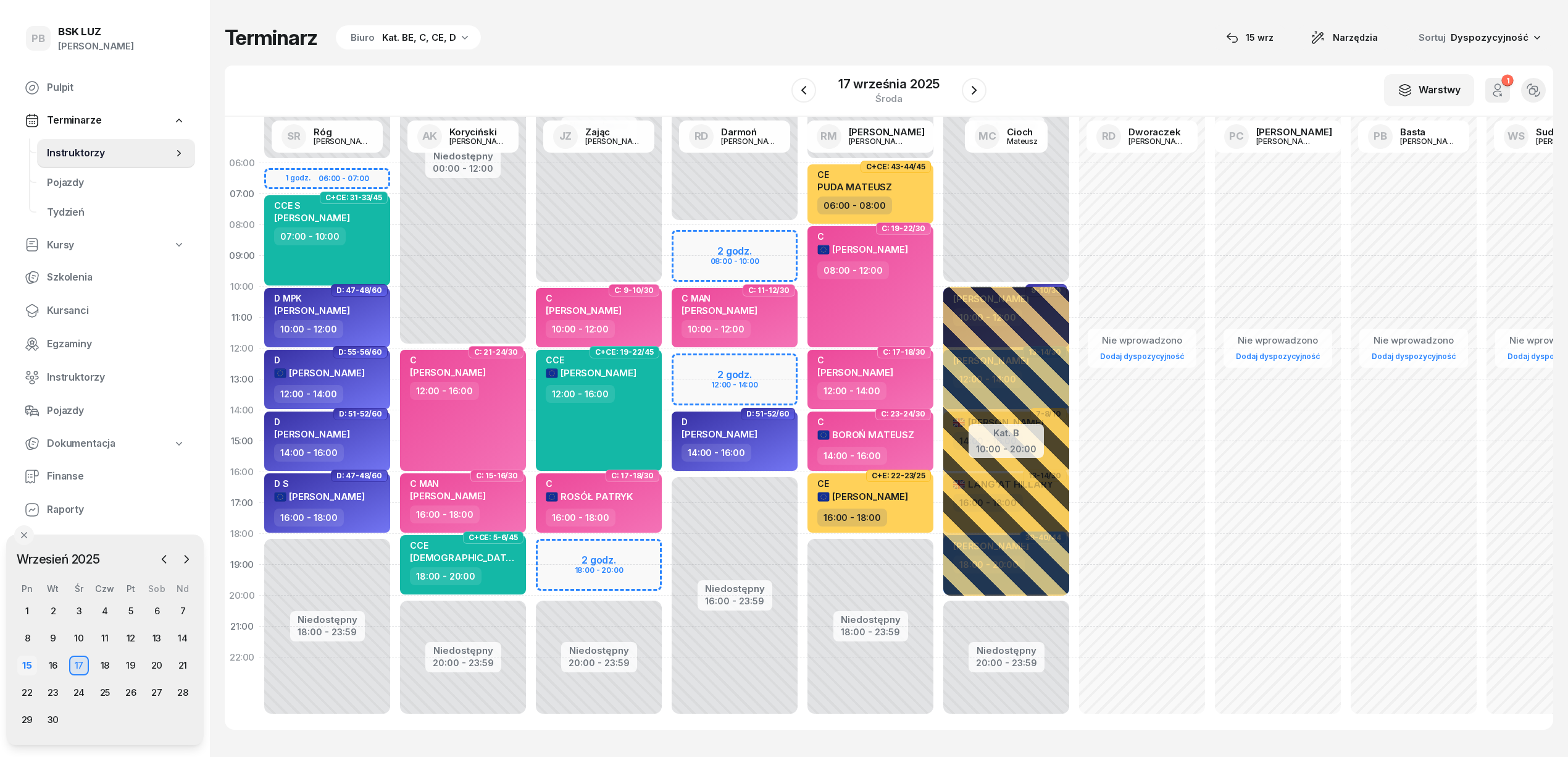
click at [18, 662] on div "15" at bounding box center [27, 665] width 20 height 20
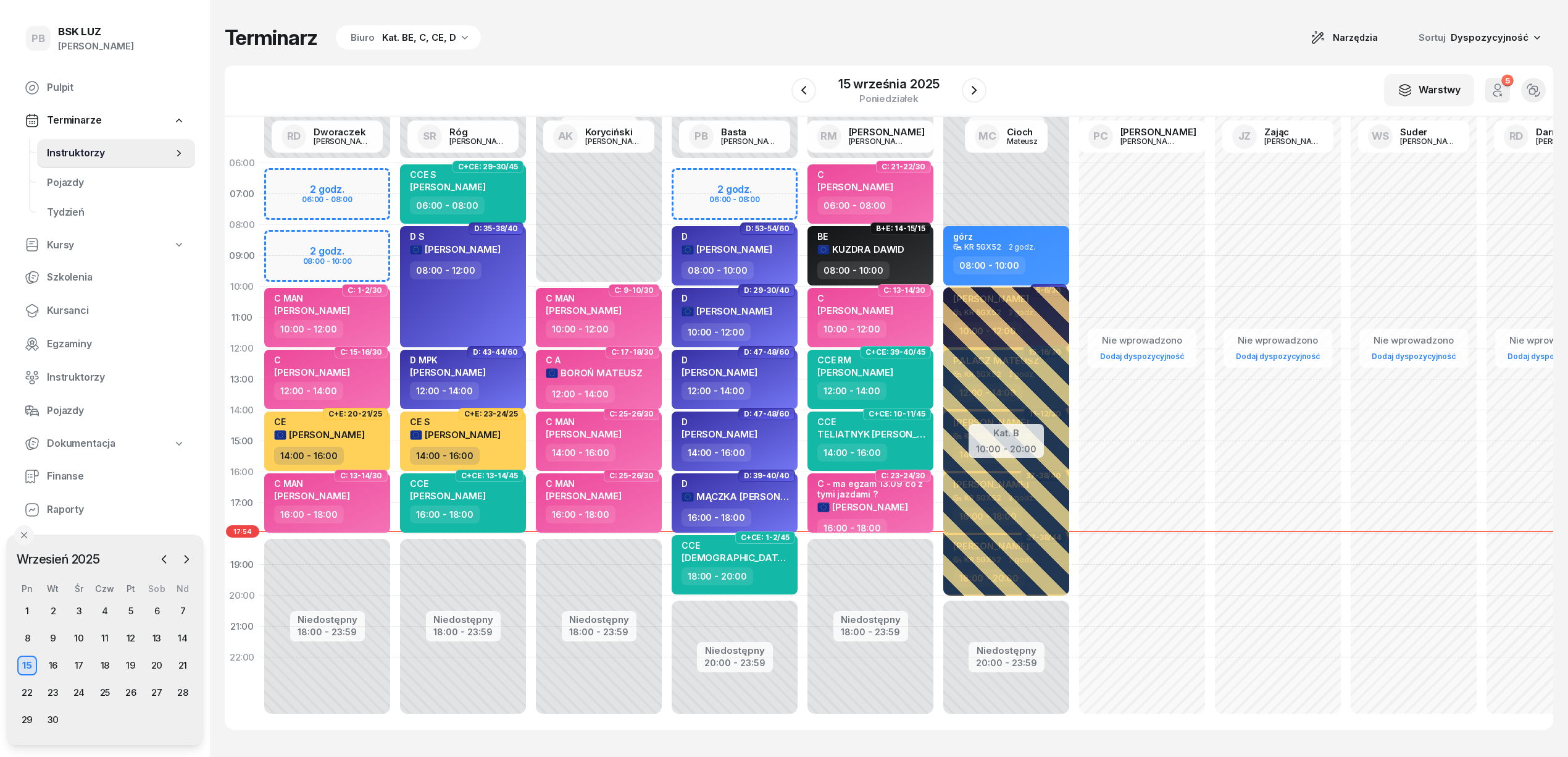
click at [418, 40] on div "Kat. BE, C, CE, D" at bounding box center [419, 38] width 74 height 15
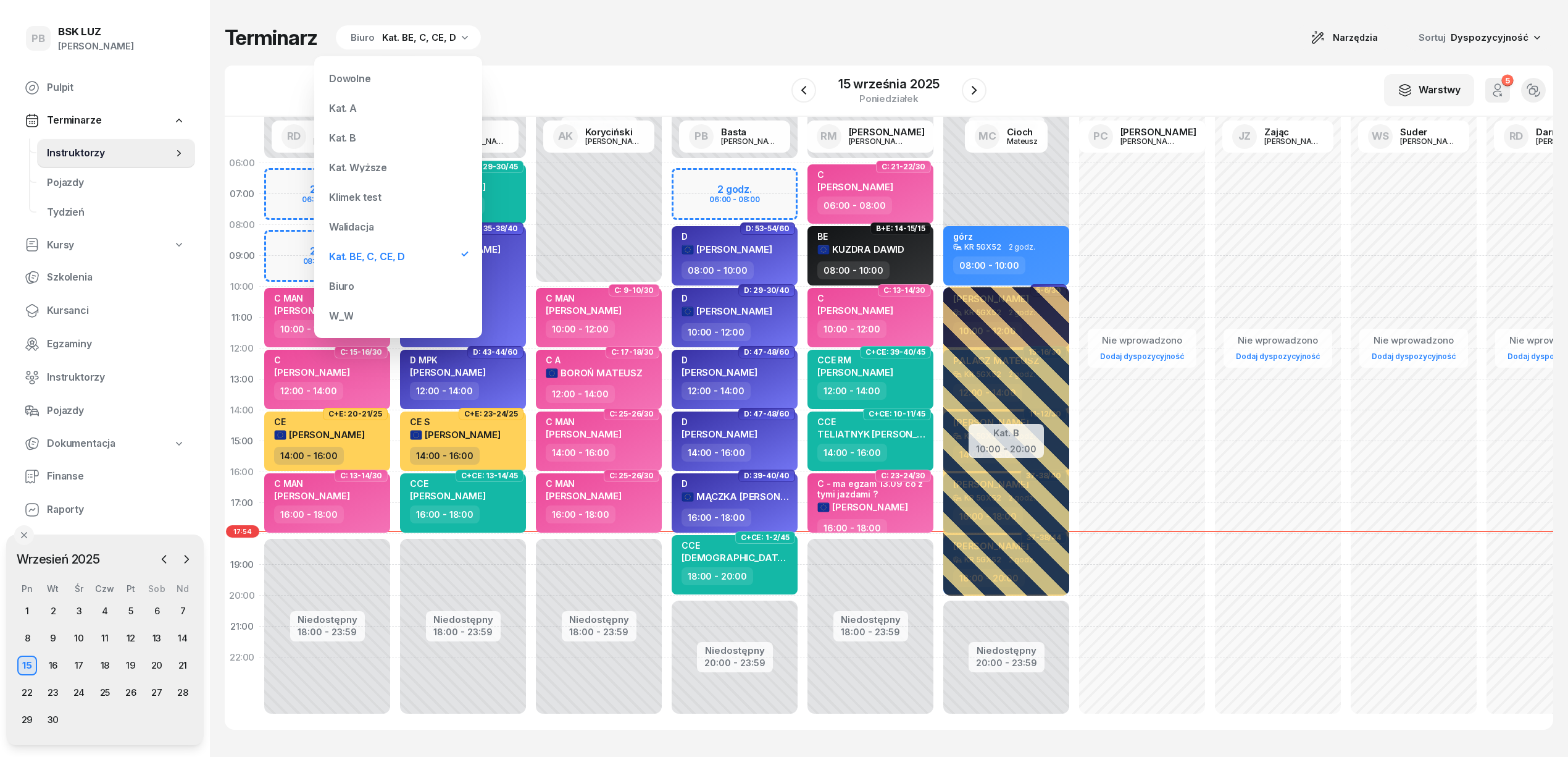
click at [354, 136] on div "Kat. B" at bounding box center [343, 137] width 27 height 10
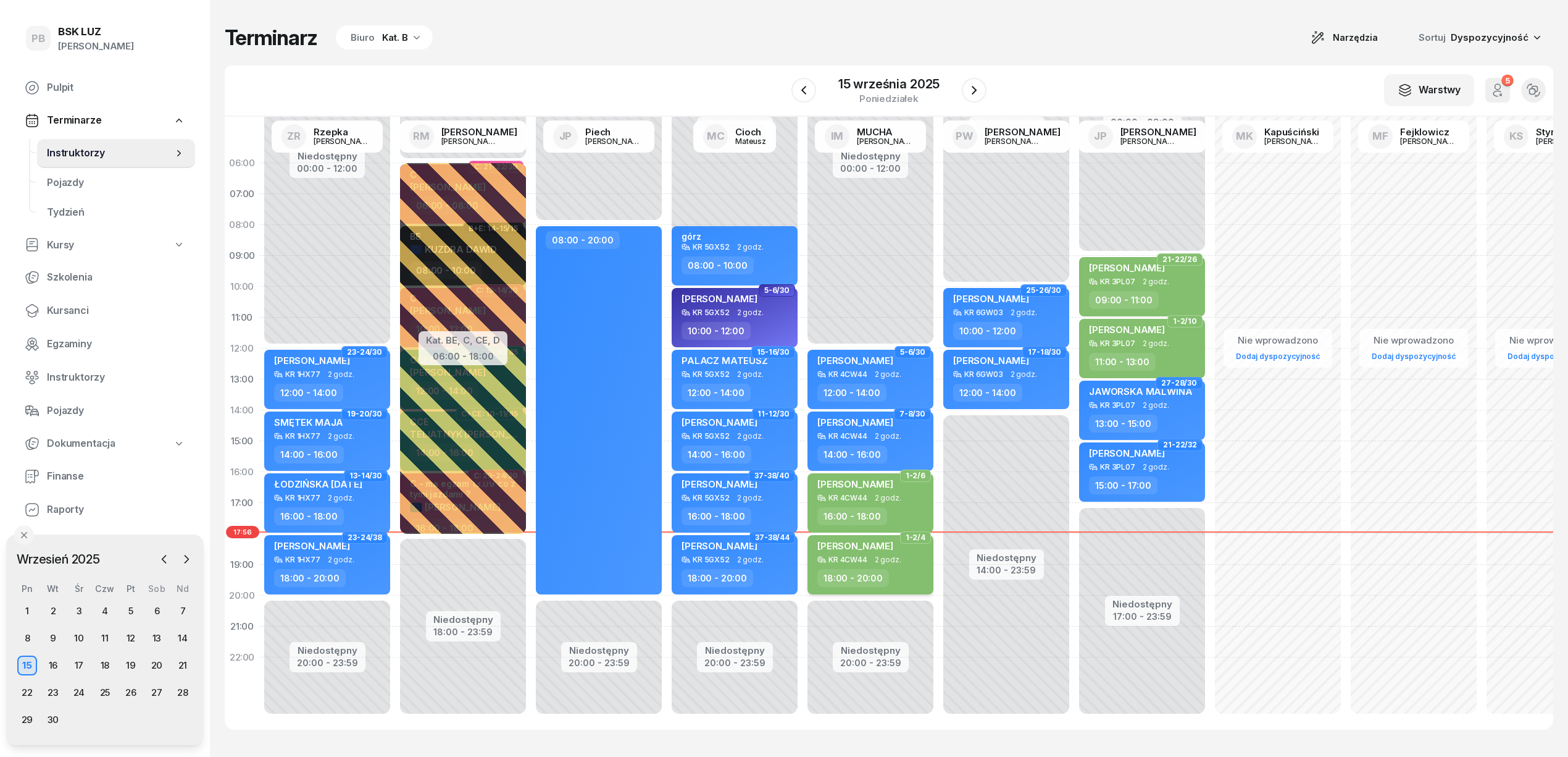
click at [897, 564] on div "[PERSON_NAME] KR 4CW44 2 godz. 18:00 - 20:00" at bounding box center [870, 565] width 126 height 59
select select "18"
select select "20"
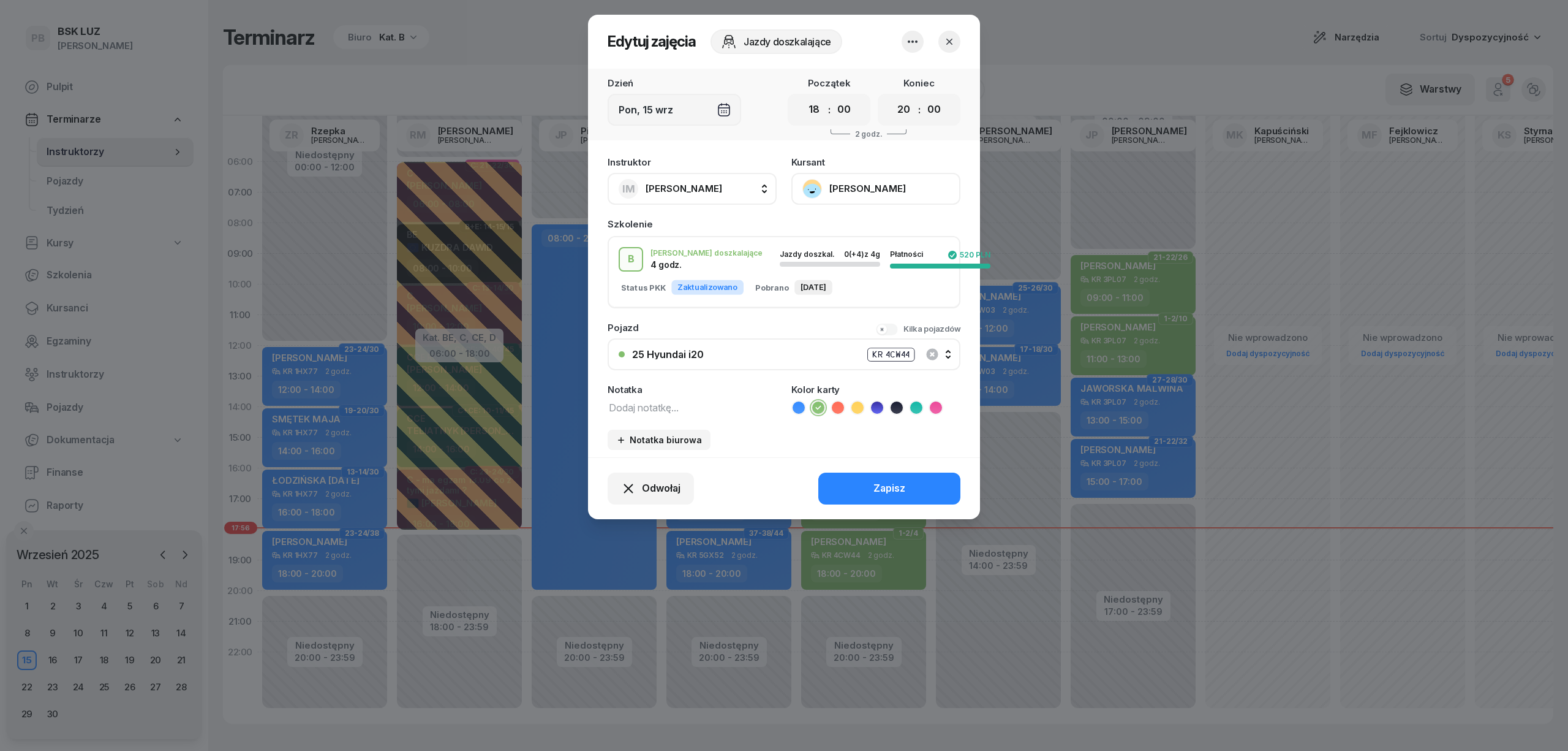
click at [939, 32] on div at bounding box center [931, 42] width 58 height 22
click at [948, 42] on icon "button" at bounding box center [949, 42] width 12 height 12
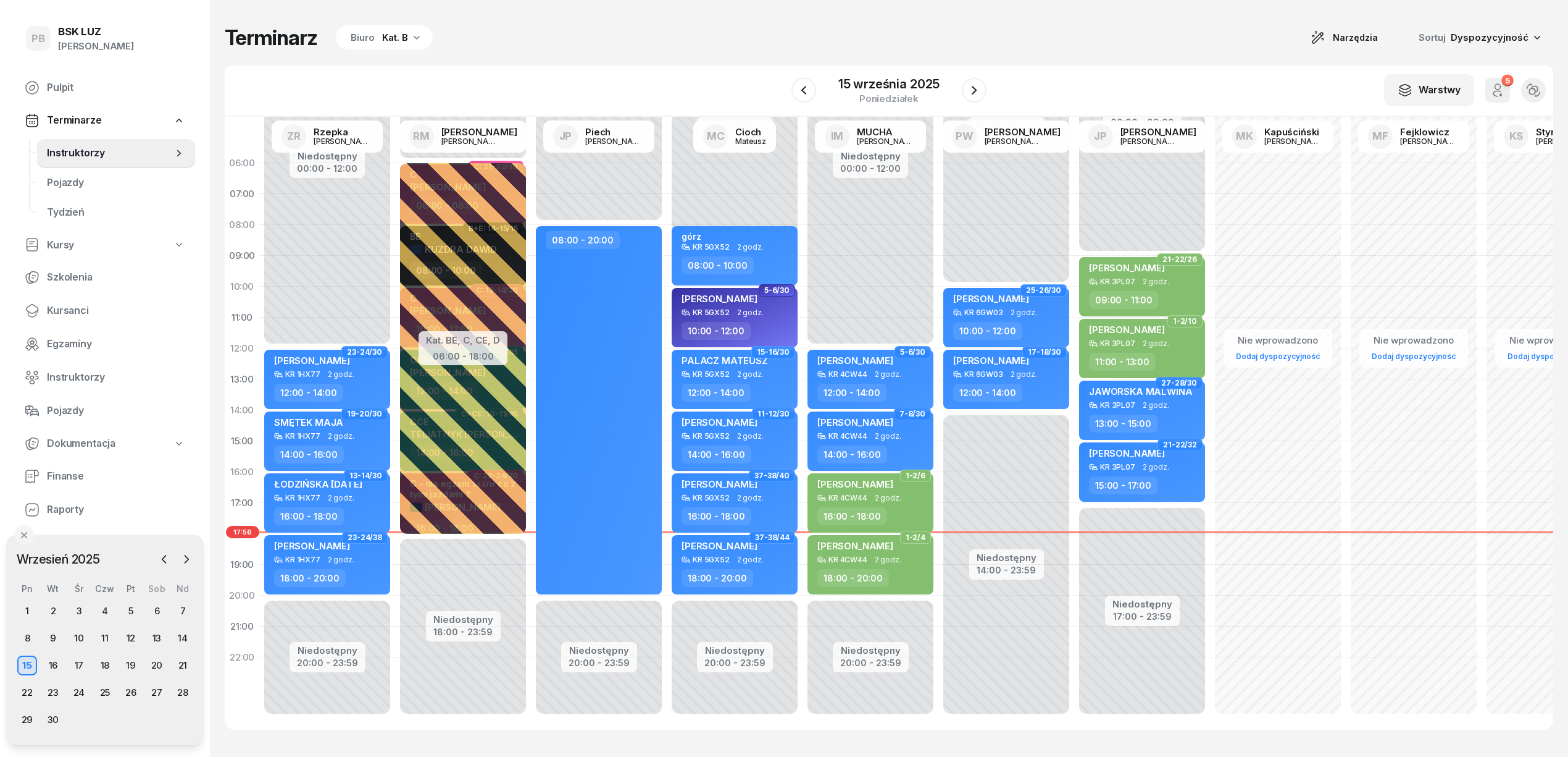
click at [1028, 55] on div "Terminarz Biuro Kat. B Narzędzia Sortuj Dyspozycyjność W Wybierz AK [PERSON_NAM…" at bounding box center [889, 377] width 1329 height 754
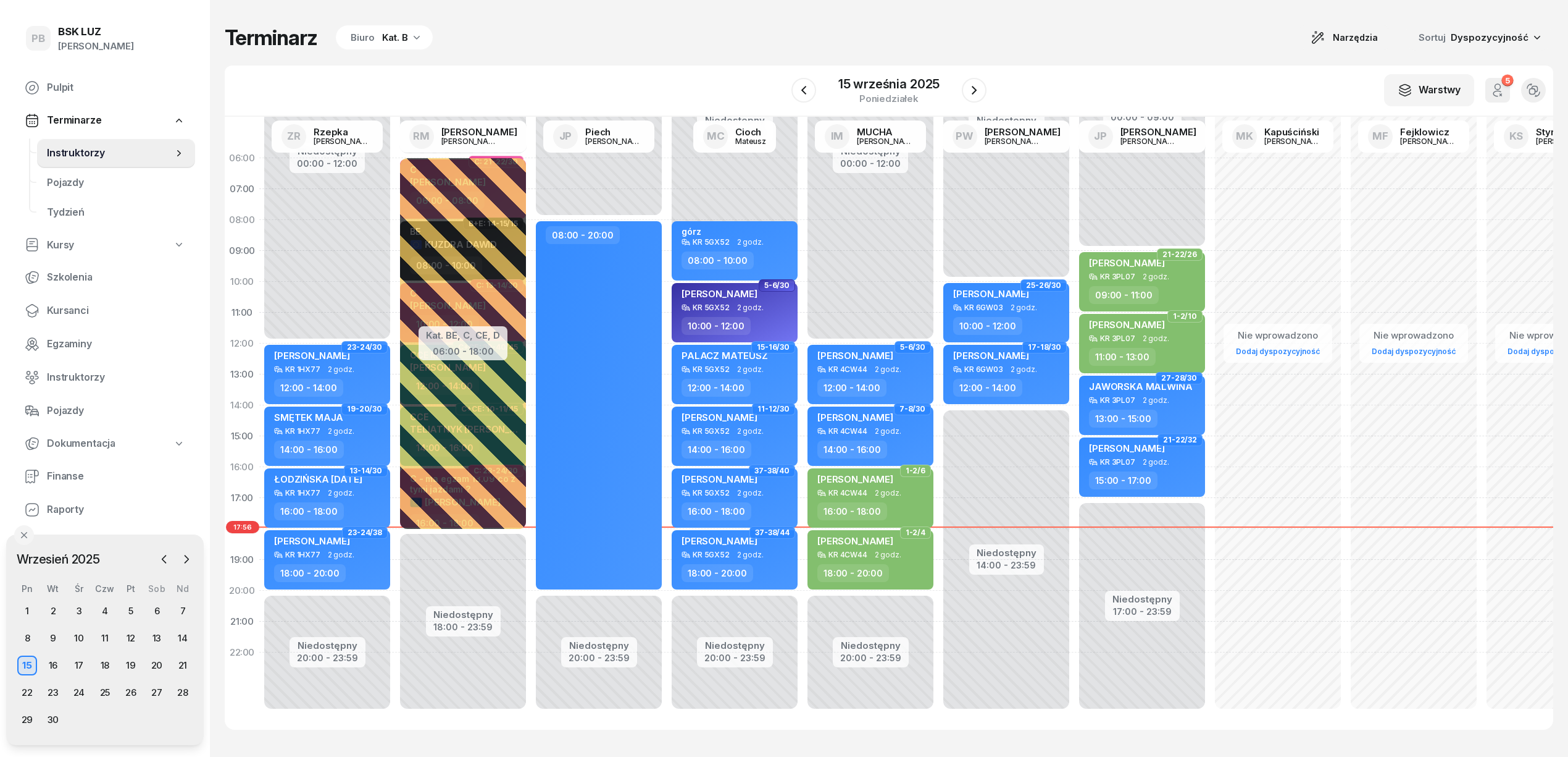
scroll to position [17, 0]
click at [1144, 66] on div "W Wybierz AK [PERSON_NAME] BP [PERSON_NAME] DP [PERSON_NAME] GS [PERSON_NAME] I…" at bounding box center [889, 91] width 1329 height 52
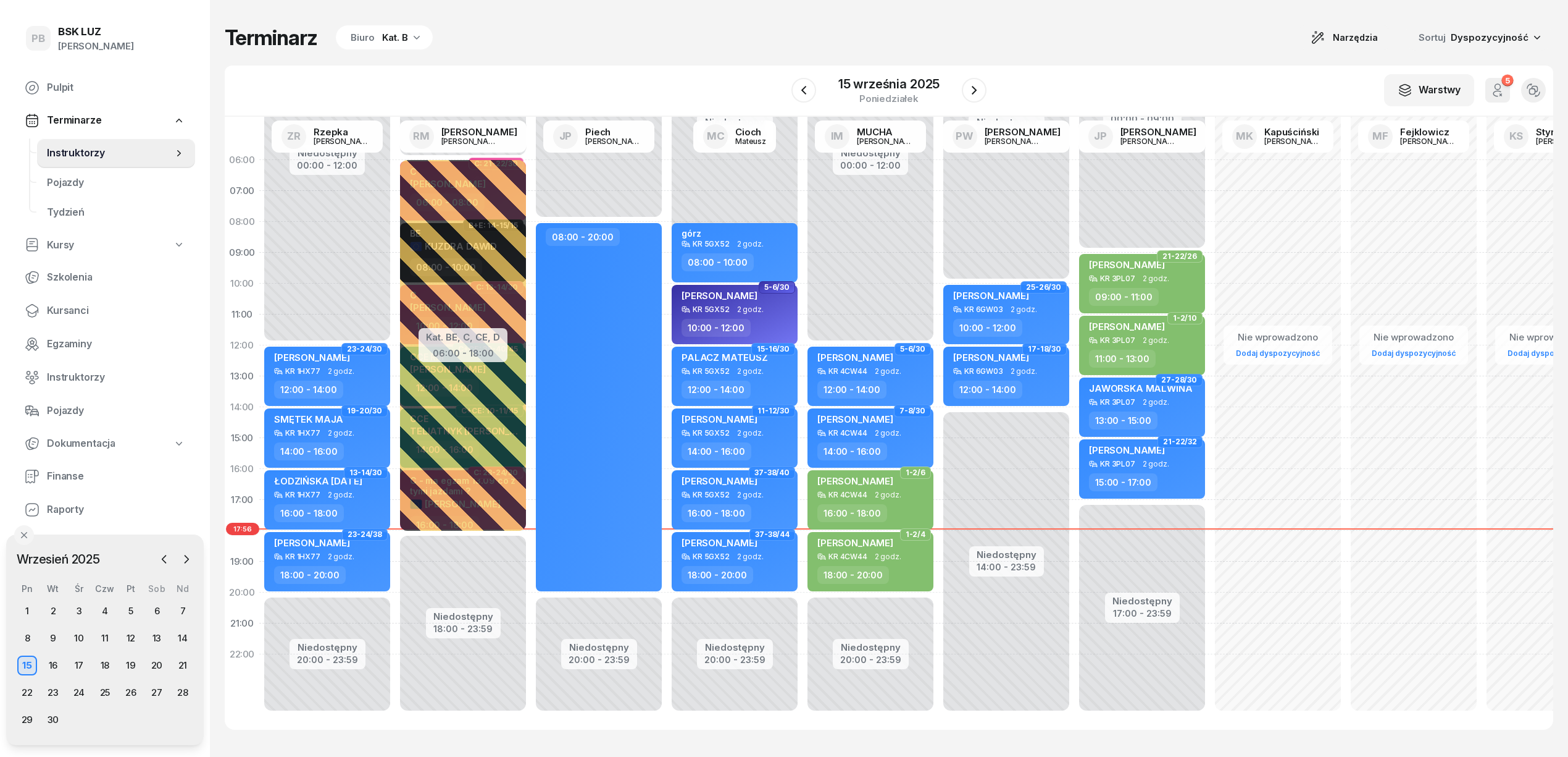
scroll to position [0, 0]
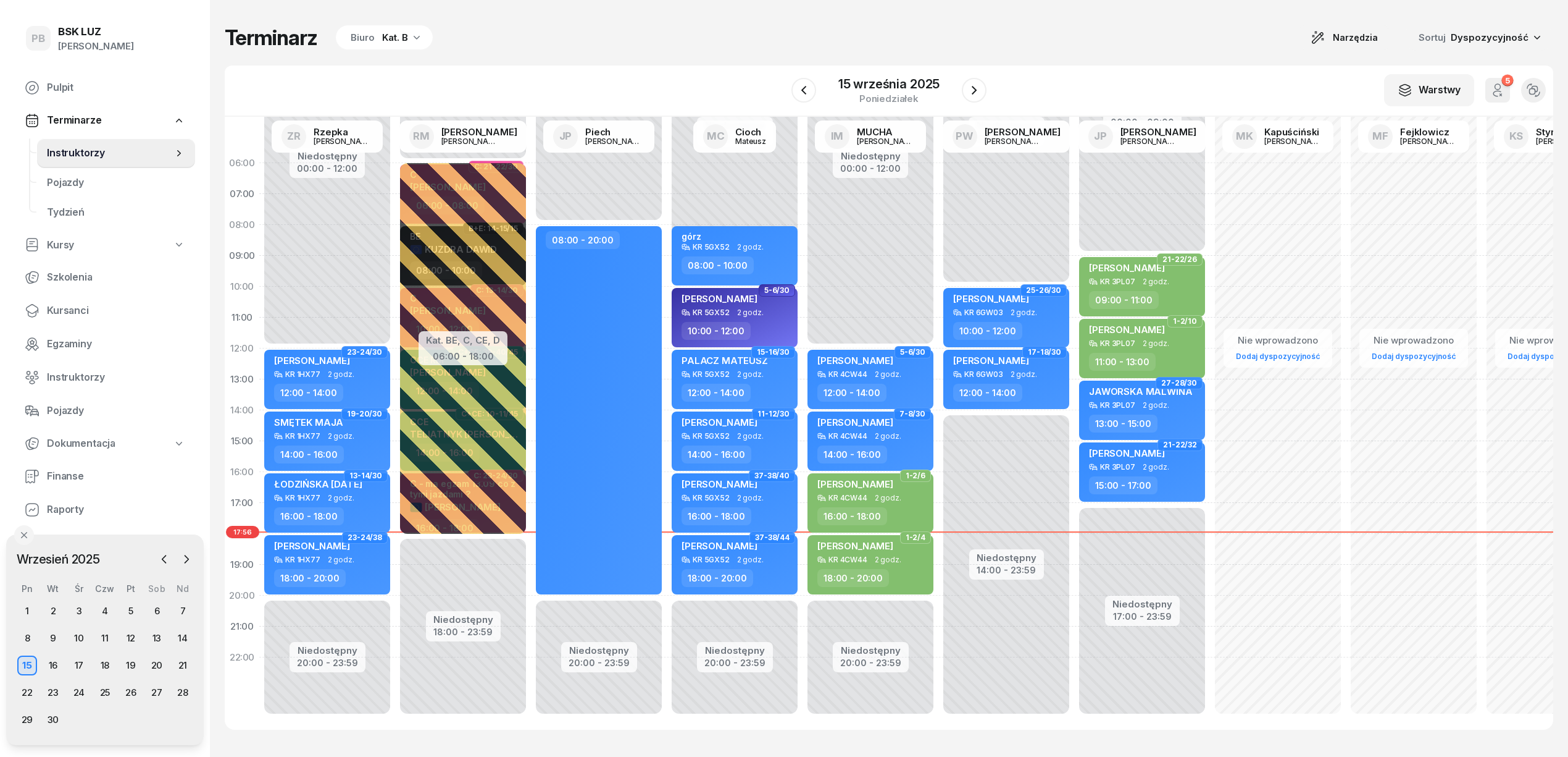
click at [1125, 51] on div "Terminarz Biuro Kat. B Narzędzia Sortuj Dyspozycyjność W Wybierz AK [PERSON_NAM…" at bounding box center [889, 377] width 1329 height 754
click at [71, 478] on span "Finanse" at bounding box center [116, 476] width 139 height 16
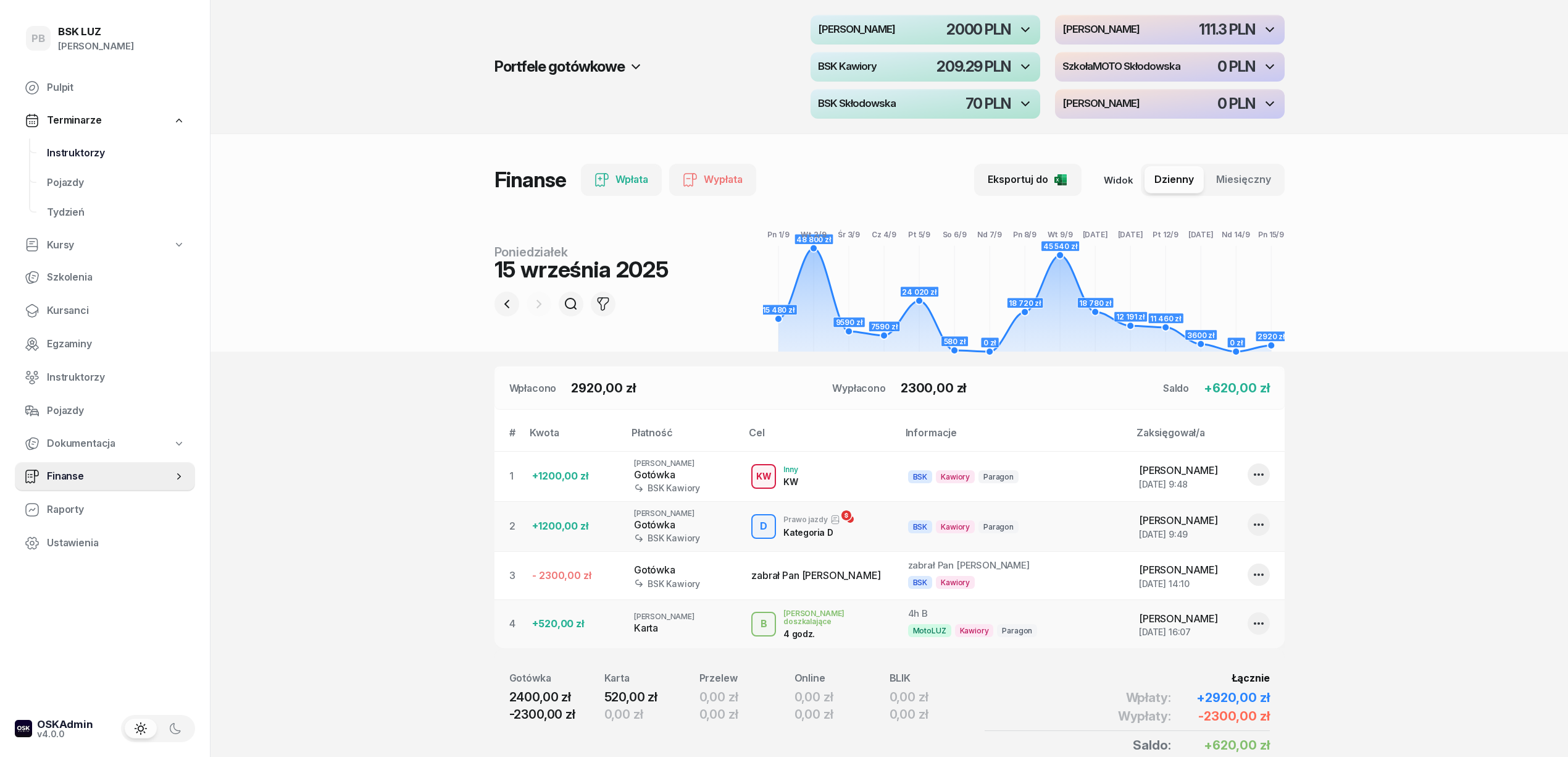
click at [79, 154] on span "Instruktorzy" at bounding box center [116, 153] width 139 height 16
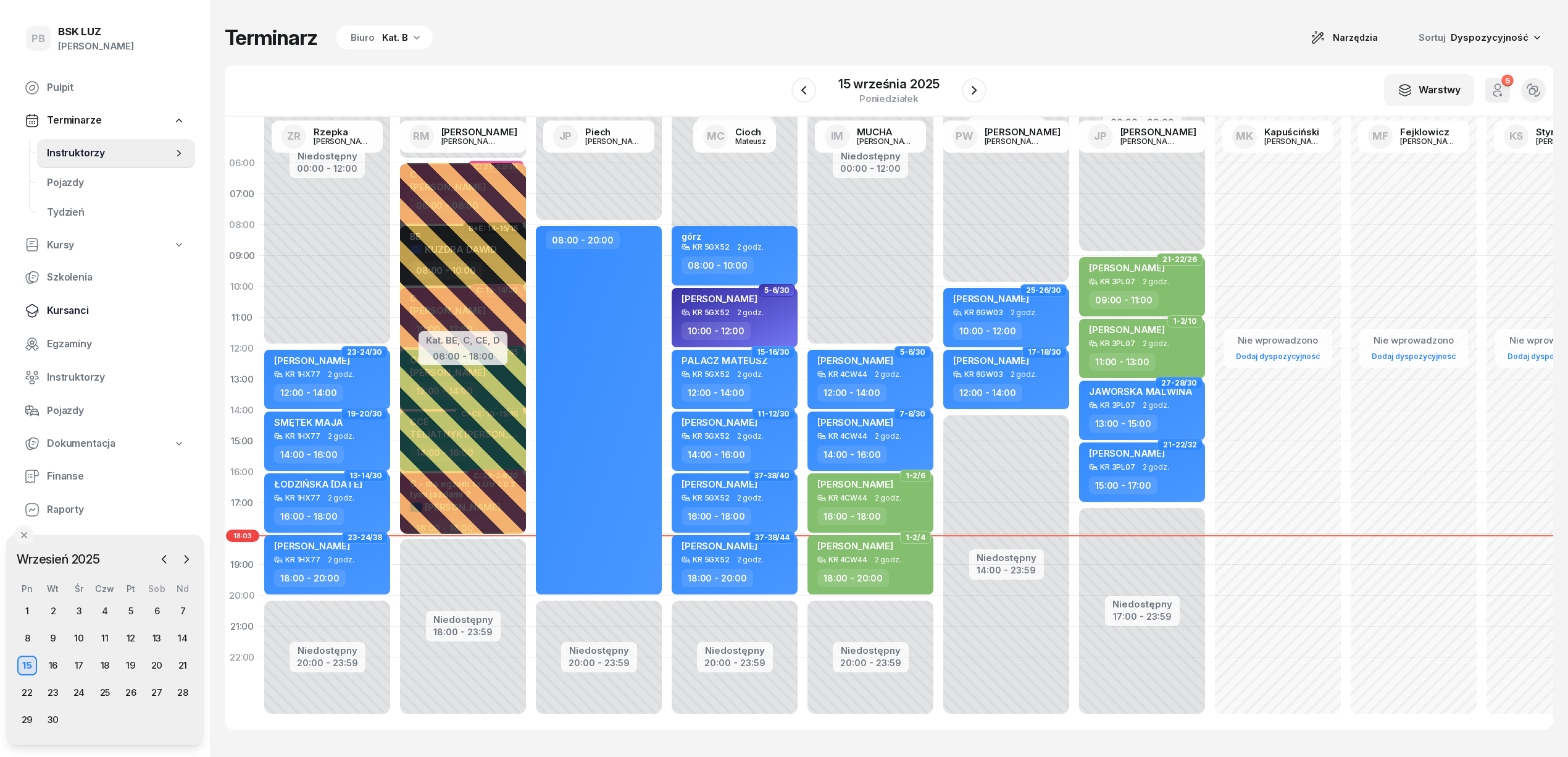
click at [71, 313] on span "Kursanci" at bounding box center [116, 311] width 139 height 16
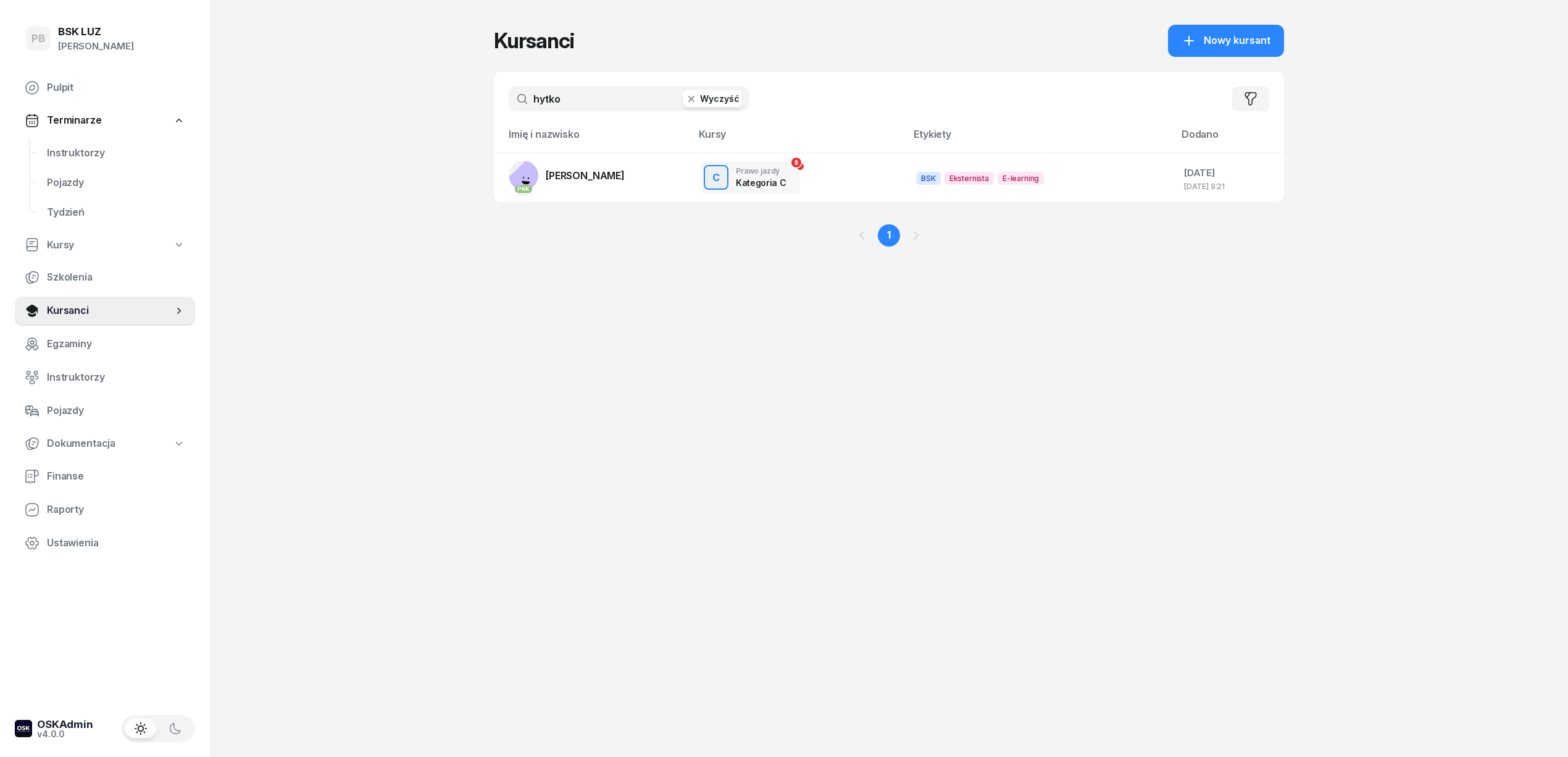
click at [566, 100] on input "hytko" at bounding box center [629, 99] width 241 height 25
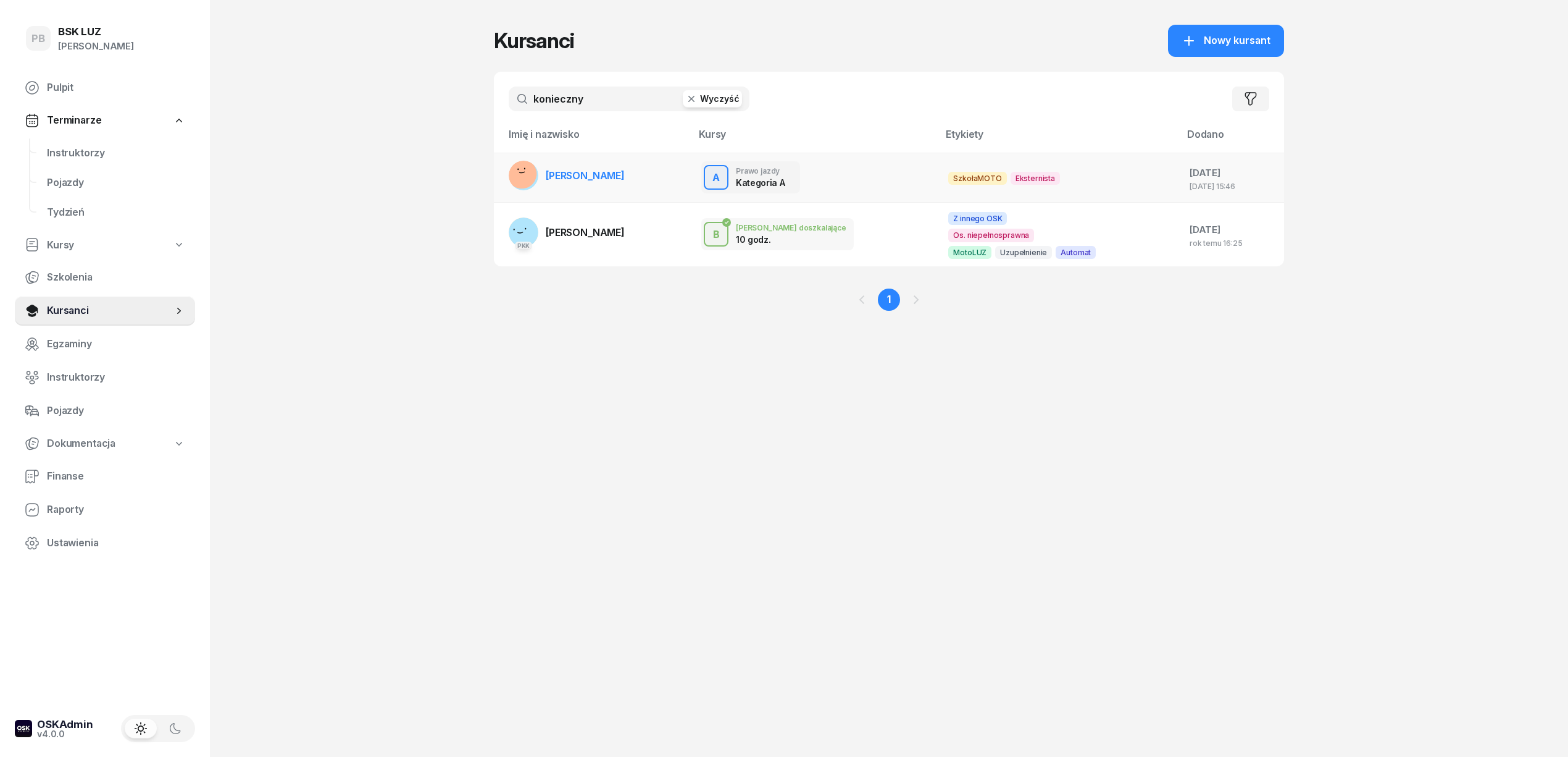
type input "konieczny"
click at [625, 176] on span "[PERSON_NAME]" at bounding box center [585, 175] width 79 height 13
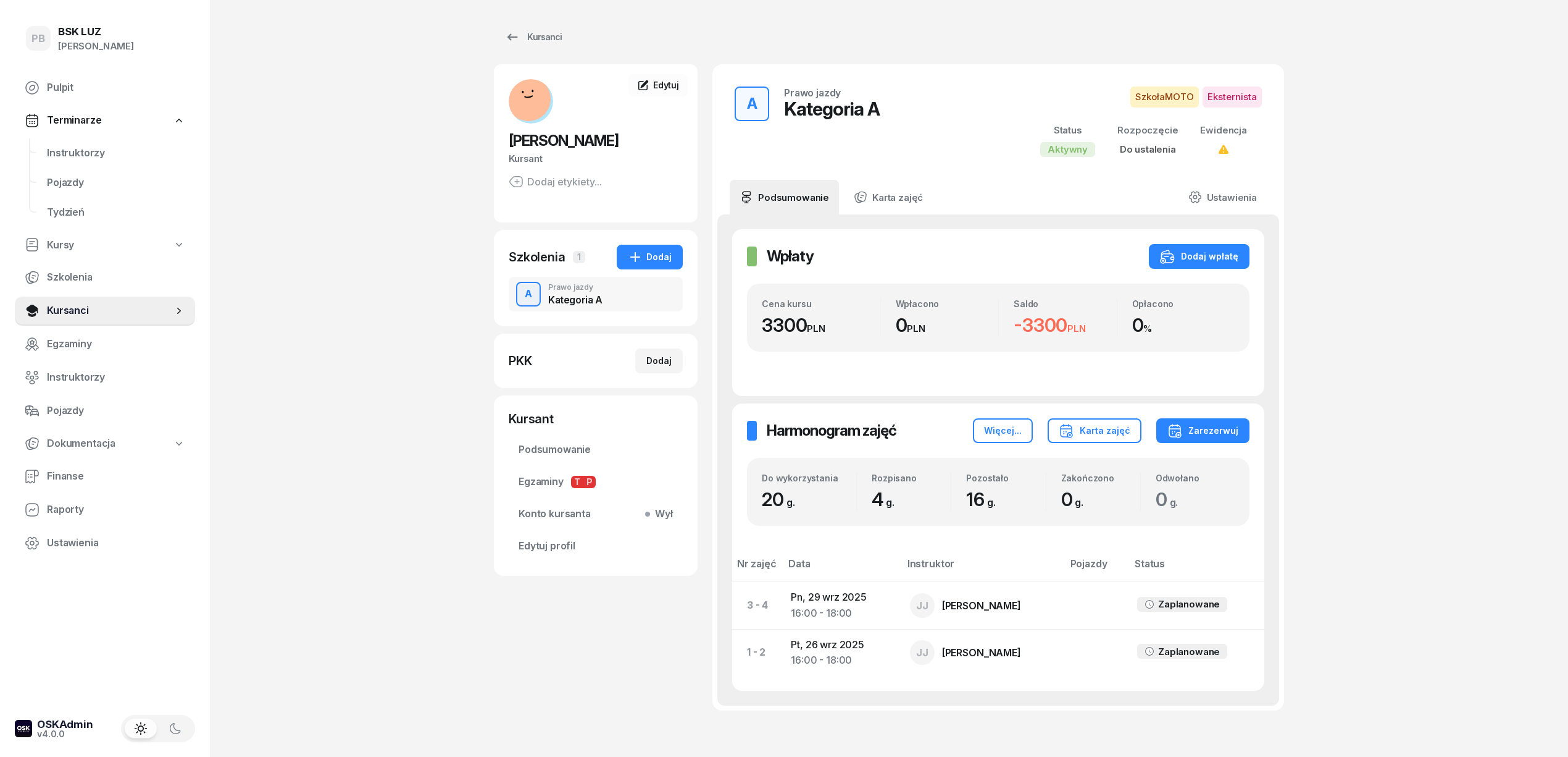
click at [1452, 318] on div "PB BSK [PERSON_NAME] Terminarze Instruktorzy Pojazdy Tydzień Kursy Szkolenia Ku…" at bounding box center [784, 416] width 1568 height 831
click at [1189, 249] on div "Dodaj wpłatę" at bounding box center [1200, 257] width 78 height 15
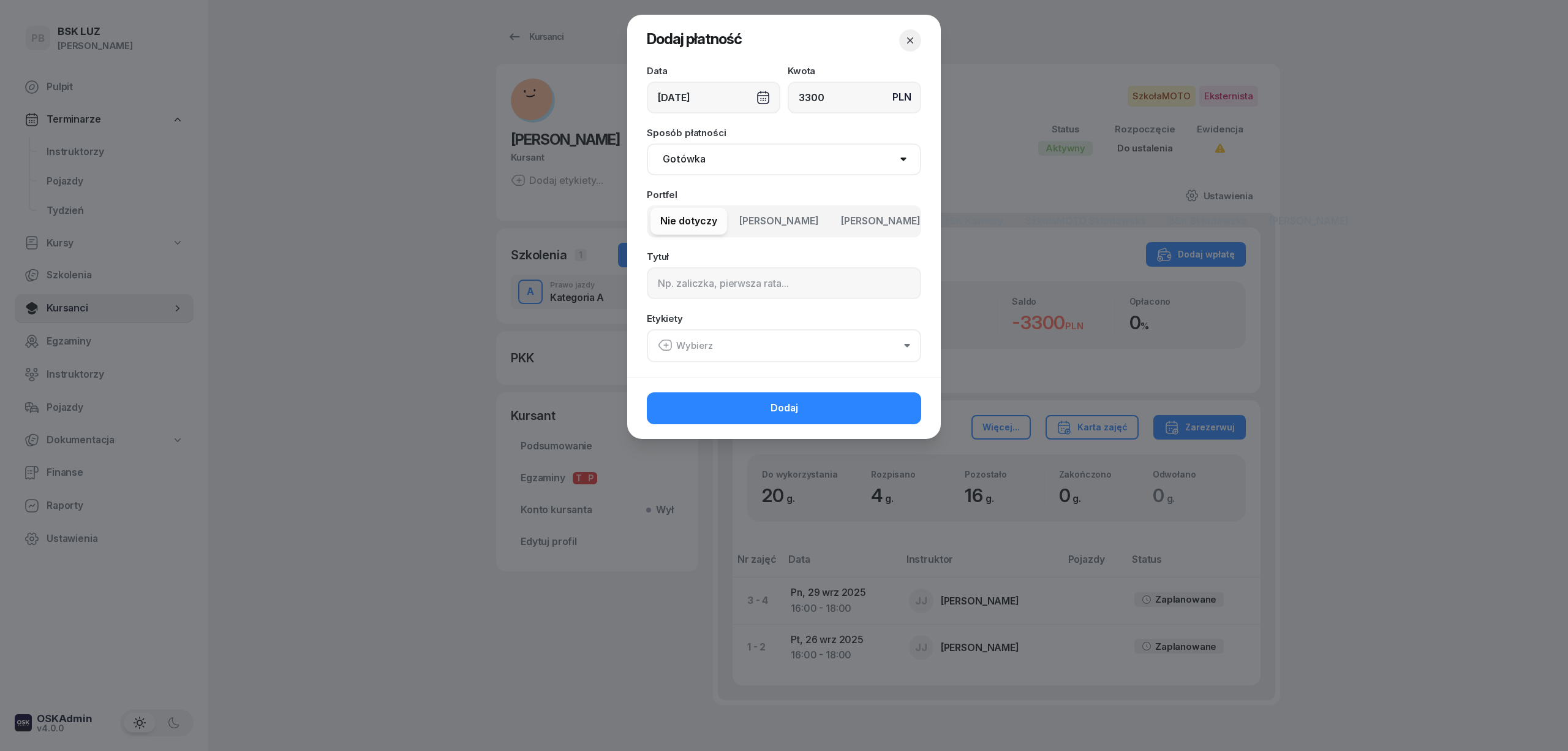
type input "3300"
click at [773, 148] on select "Gotówka Karta Przelew Płatności online BLIK" at bounding box center [784, 159] width 274 height 32
click at [647, 143] on select "Gotówka Karta Przelew Płatności online BLIK" at bounding box center [784, 159] width 274 height 32
click at [909, 225] on span "[PERSON_NAME]" at bounding box center [881, 222] width 80 height 16
drag, startPoint x: 909, startPoint y: 225, endPoint x: 800, endPoint y: 216, distance: 109.4
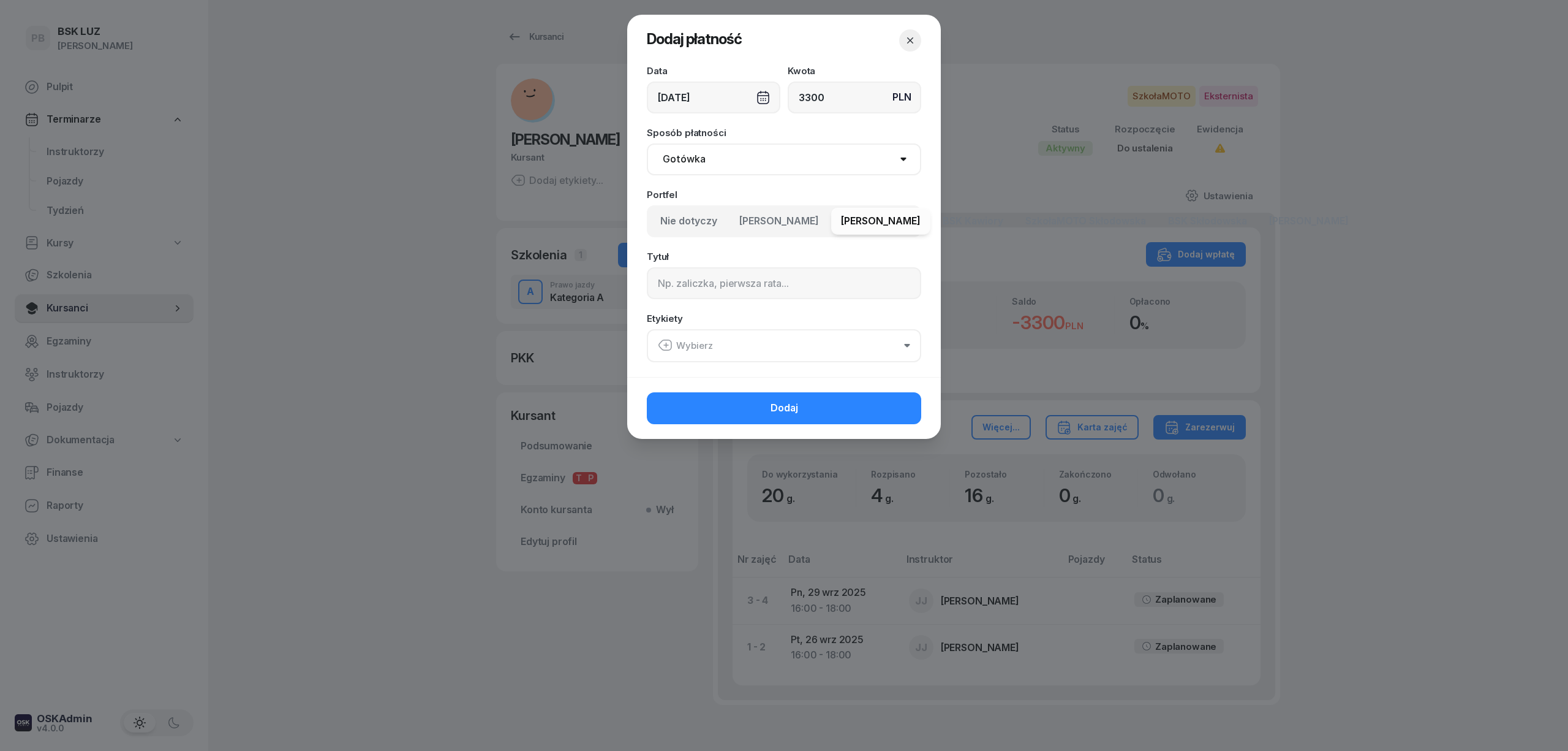
click at [800, 216] on div "Nie dotyczy MotoLUZ Skłodowska MotoLUZ Kawiory BSK Kawiory SzkołaMOTO Skłodowsk…" at bounding box center [784, 222] width 274 height 32
click at [686, 221] on span "Nie dotyczy" at bounding box center [689, 222] width 57 height 16
click at [770, 157] on select "Gotówka Karta Przelew Płatności online BLIK" at bounding box center [784, 159] width 274 height 32
click at [908, 39] on icon "button" at bounding box center [910, 40] width 12 height 12
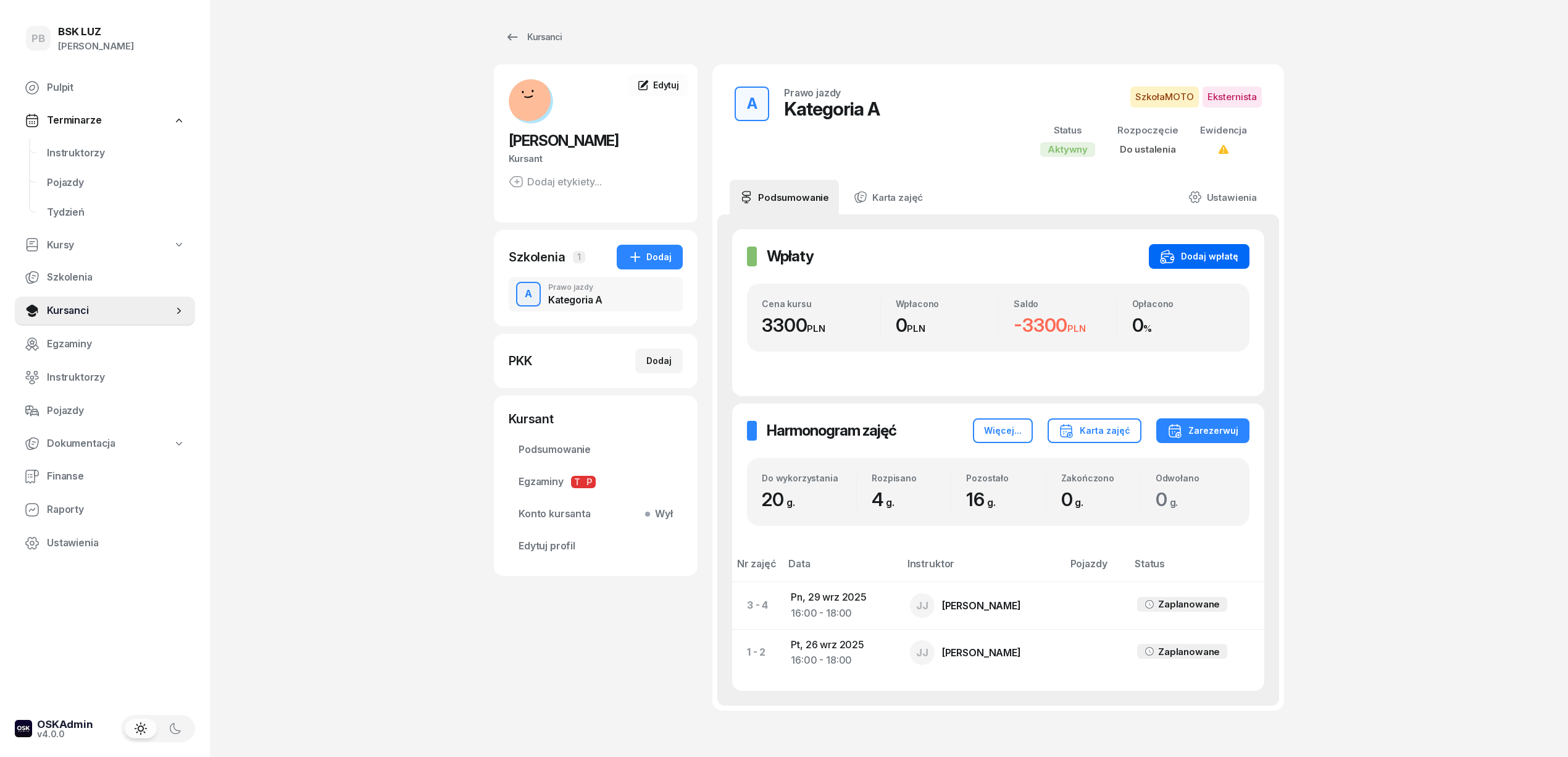
click at [1182, 257] on div "Dodaj wpłatę" at bounding box center [1200, 257] width 78 height 15
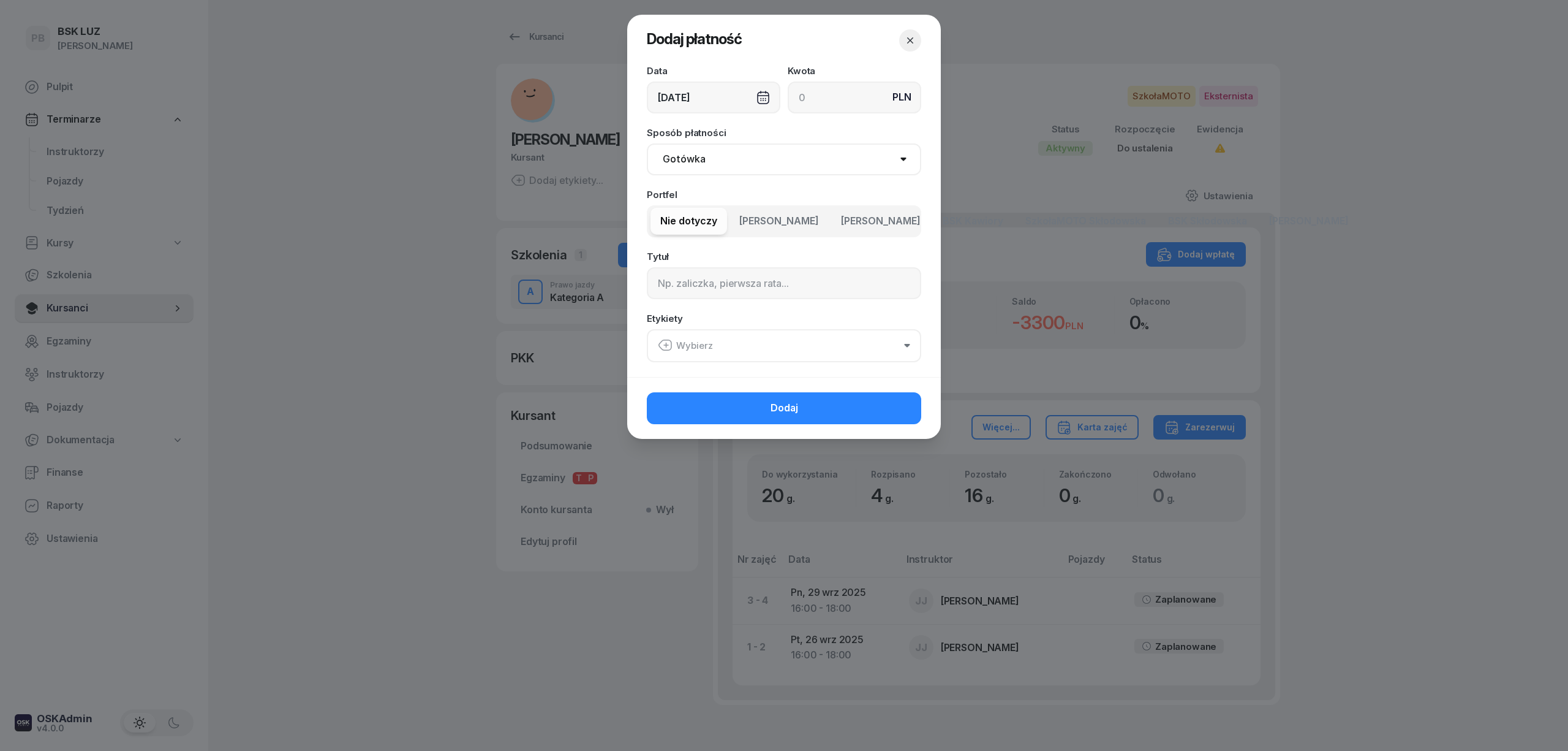
click at [866, 219] on span "[PERSON_NAME]" at bounding box center [881, 222] width 80 height 16
click at [824, 287] on input at bounding box center [784, 283] width 274 height 32
click at [760, 339] on button "Wybierz" at bounding box center [784, 345] width 274 height 33
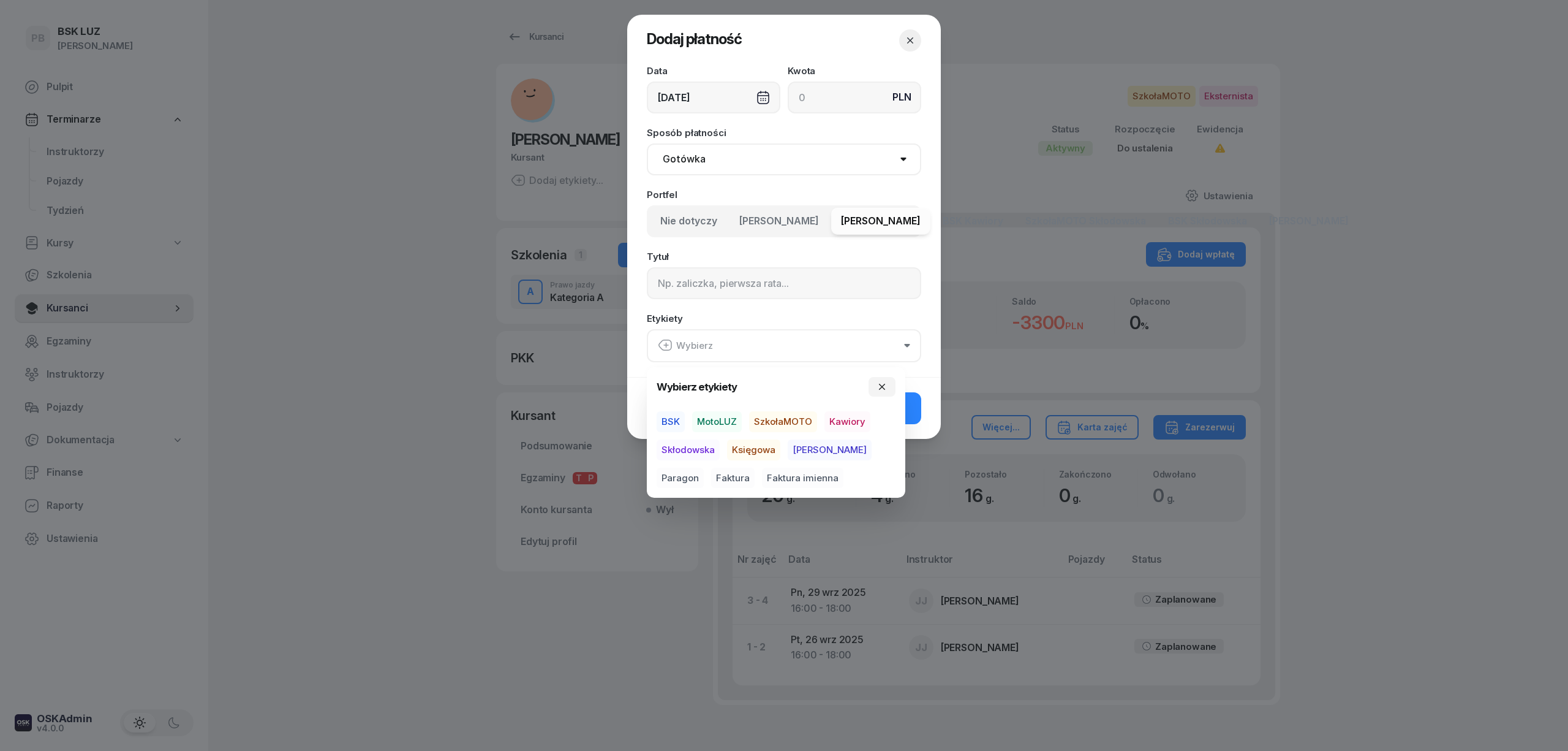
click at [789, 426] on span "SzkołaMOTO" at bounding box center [783, 421] width 68 height 20
click at [855, 486] on div "BSK MotoLUZ SzkołaMOTO Kawiory Skłodowska Księgowa [PERSON_NAME] Faktura Faktur…" at bounding box center [776, 449] width 239 height 77
click at [704, 467] on span "Paragon" at bounding box center [680, 478] width 48 height 20
click at [852, 420] on span "Kawiory" at bounding box center [847, 421] width 46 height 20
click at [917, 413] on button "Dodaj" at bounding box center [784, 407] width 274 height 32
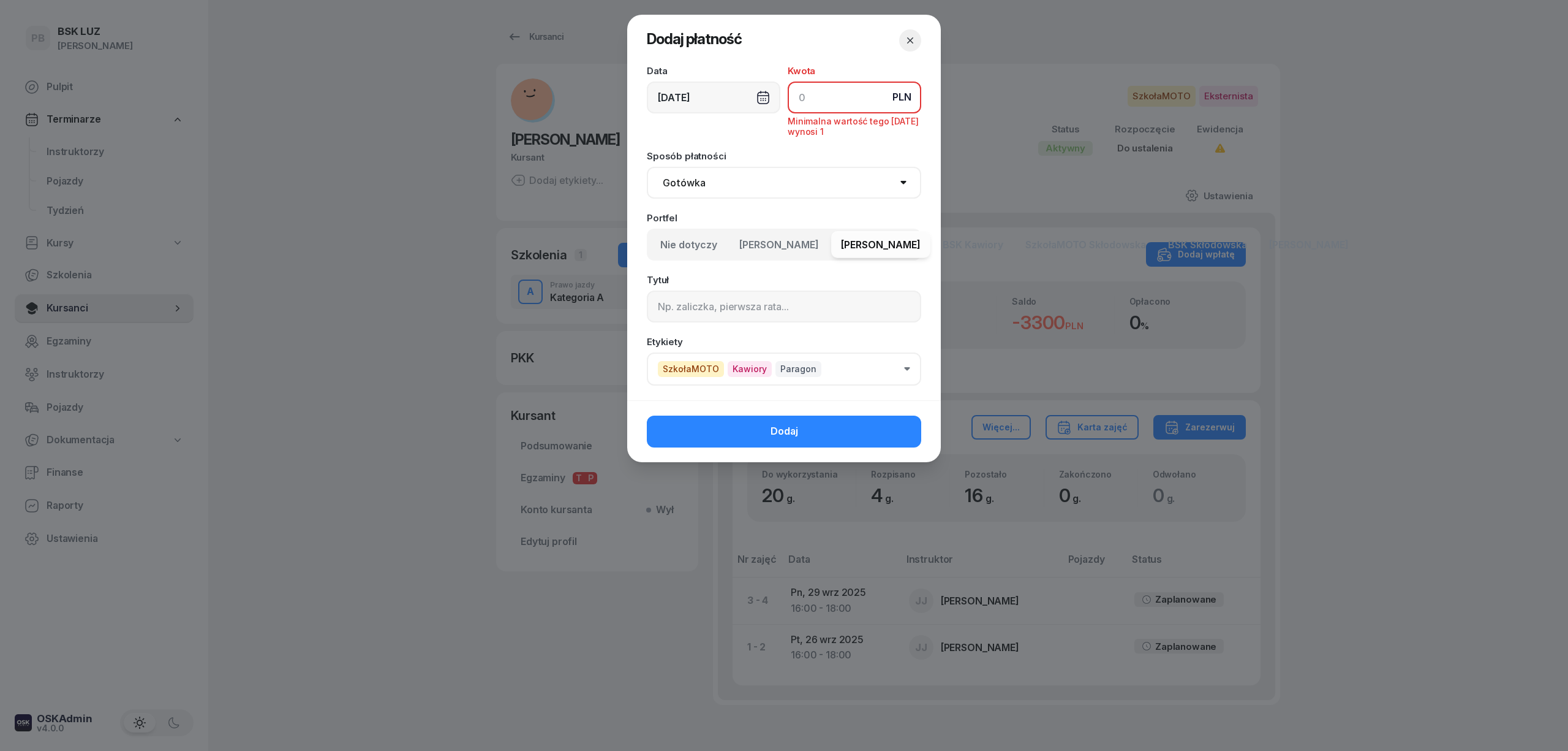
click at [852, 107] on input at bounding box center [855, 97] width 134 height 32
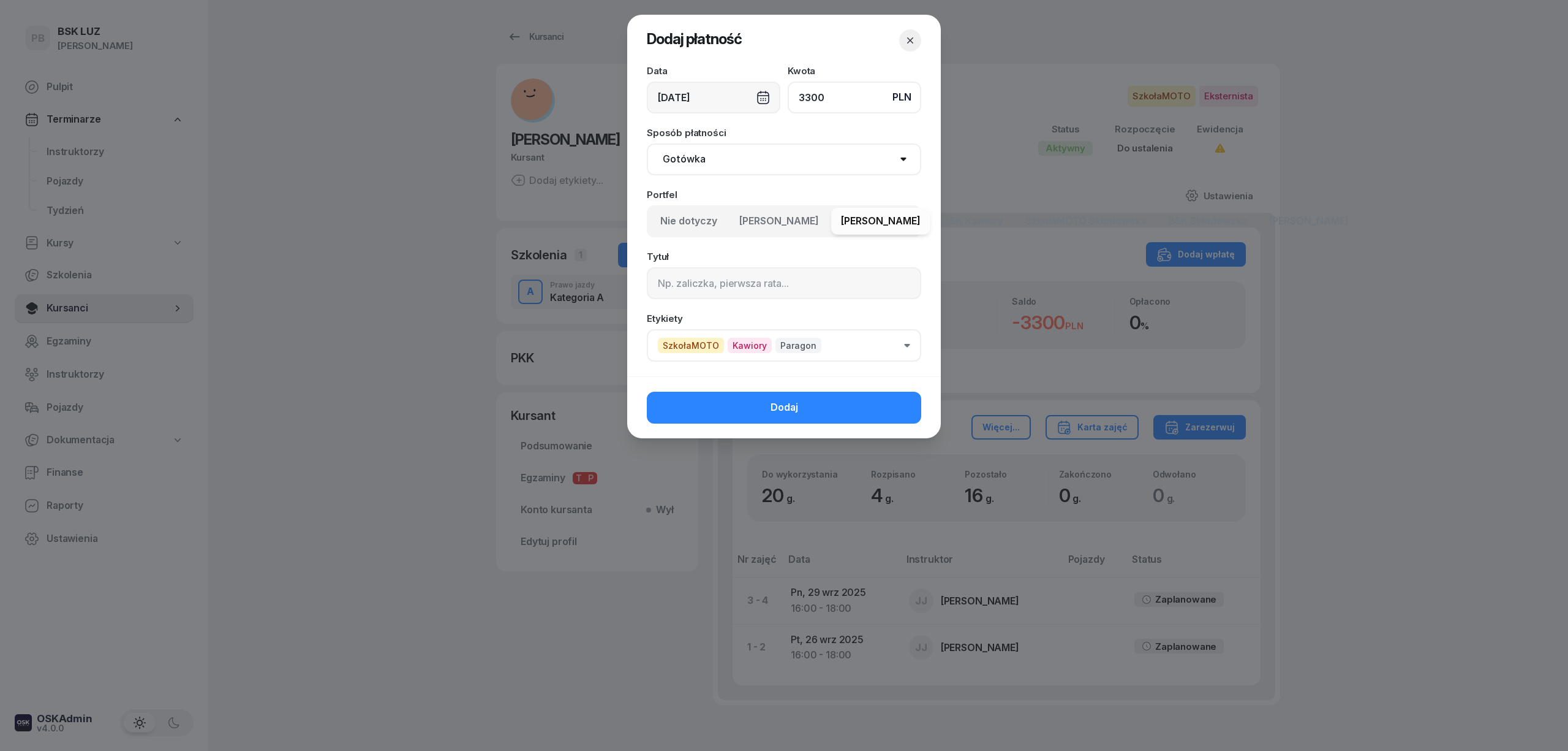
type input "3300"
click at [837, 252] on div "Tytuł" at bounding box center [784, 275] width 274 height 48
click at [879, 225] on span "[PERSON_NAME]" at bounding box center [881, 222] width 80 height 16
click at [823, 412] on button "Dodaj" at bounding box center [784, 407] width 274 height 32
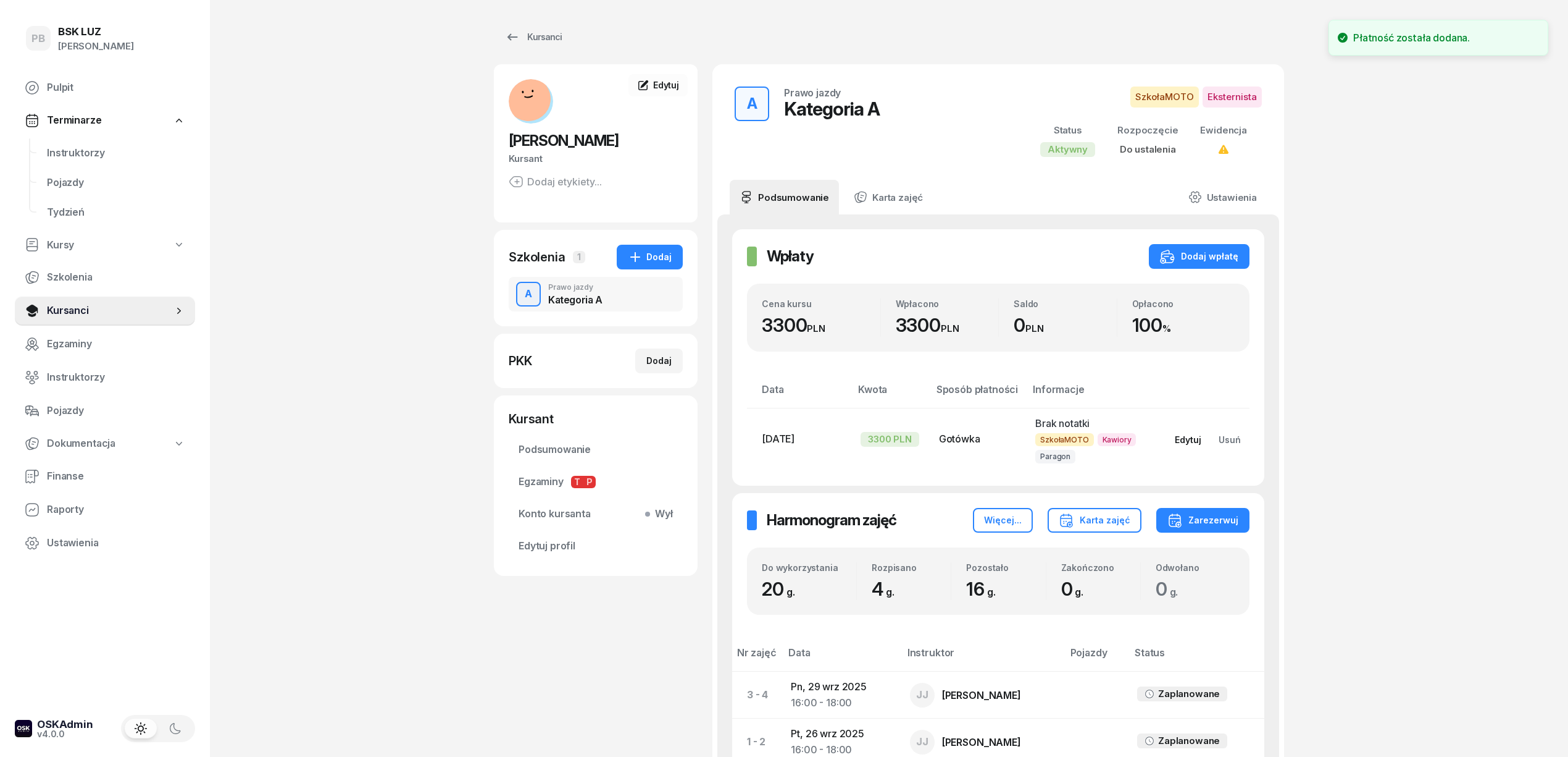
click at [1188, 441] on div "Edytuj" at bounding box center [1189, 439] width 27 height 10
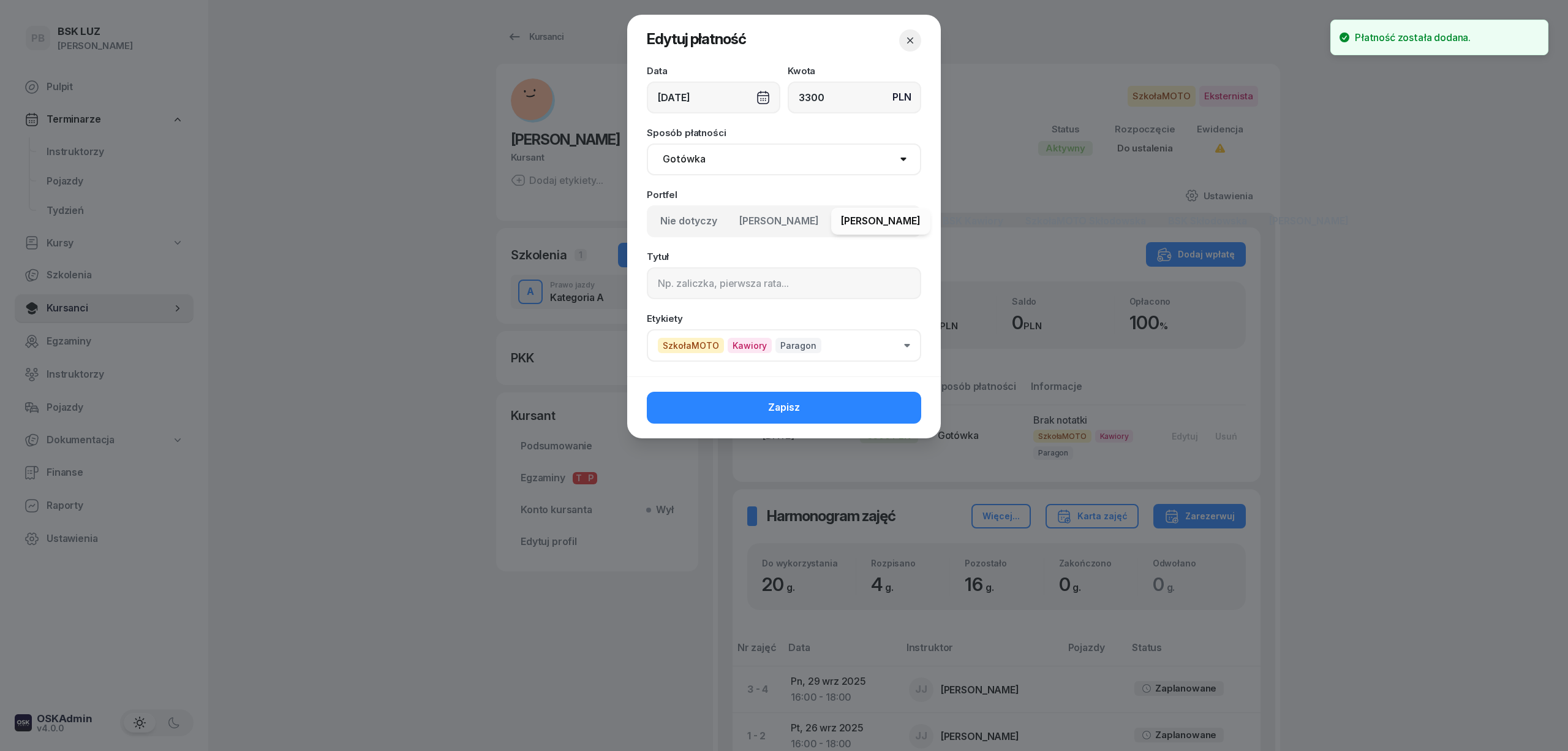
drag, startPoint x: 812, startPoint y: 222, endPoint x: 704, endPoint y: 222, distance: 108.0
click at [704, 222] on div "Nie dotyczy MotoLUZ Skłodowska MotoLUZ Kawiory BSK Kawiory SzkołaMOTO Skłodowsk…" at bounding box center [784, 222] width 274 height 32
click at [704, 222] on span "Nie dotyczy" at bounding box center [689, 222] width 57 height 16
click at [795, 222] on span "[PERSON_NAME]" at bounding box center [779, 222] width 80 height 16
click at [895, 218] on span "[PERSON_NAME]" at bounding box center [881, 222] width 80 height 16
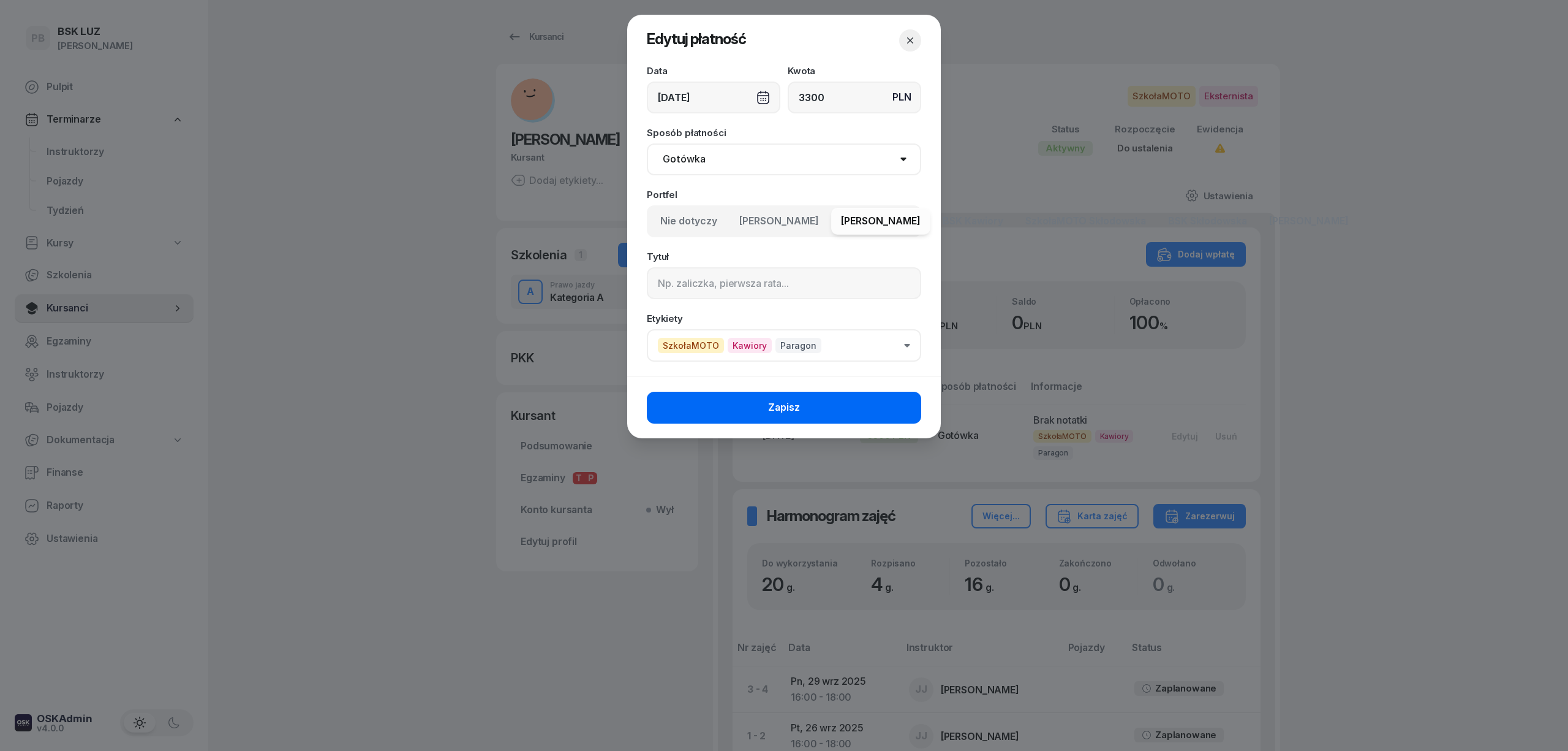
click at [775, 395] on button "Zapisz" at bounding box center [784, 407] width 274 height 32
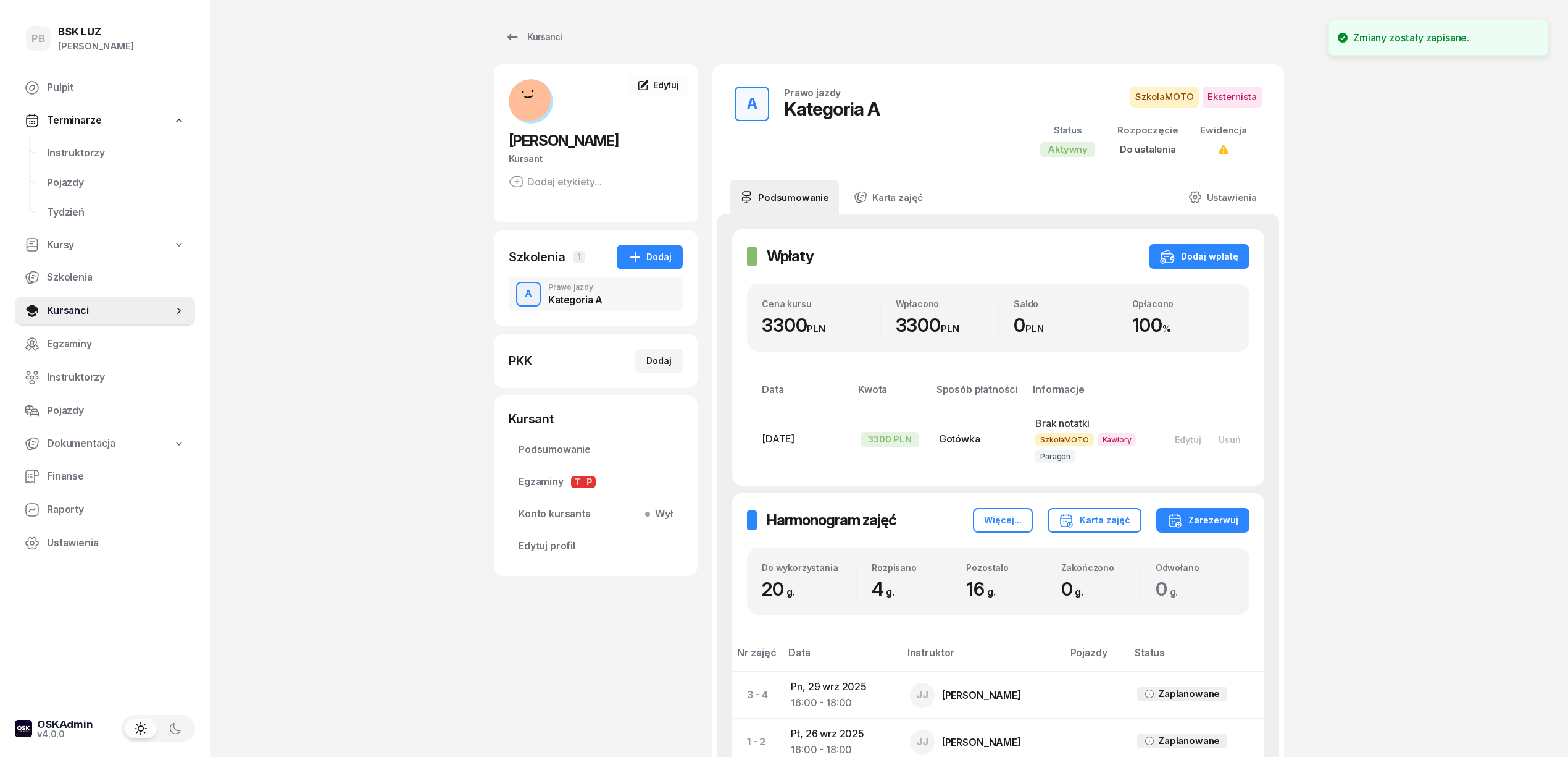
click at [401, 520] on div "PB BSK [PERSON_NAME] Terminarze Instruktorzy Pojazdy Tydzień Kursy Szkolenia Ku…" at bounding box center [784, 460] width 1568 height 921
click at [66, 146] on span "Instruktorzy" at bounding box center [116, 153] width 139 height 16
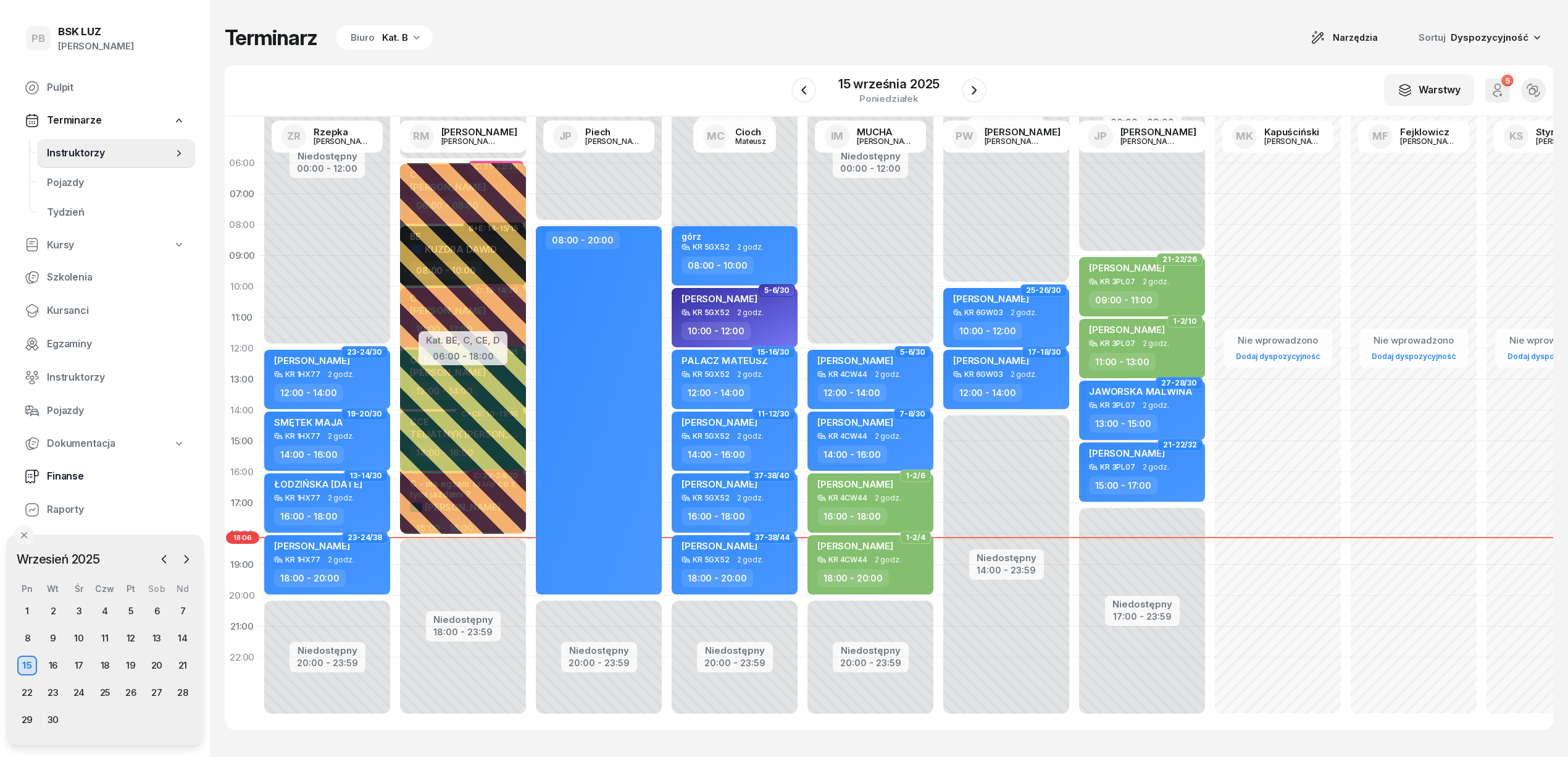
click at [55, 478] on span "Finanse" at bounding box center [116, 476] width 139 height 16
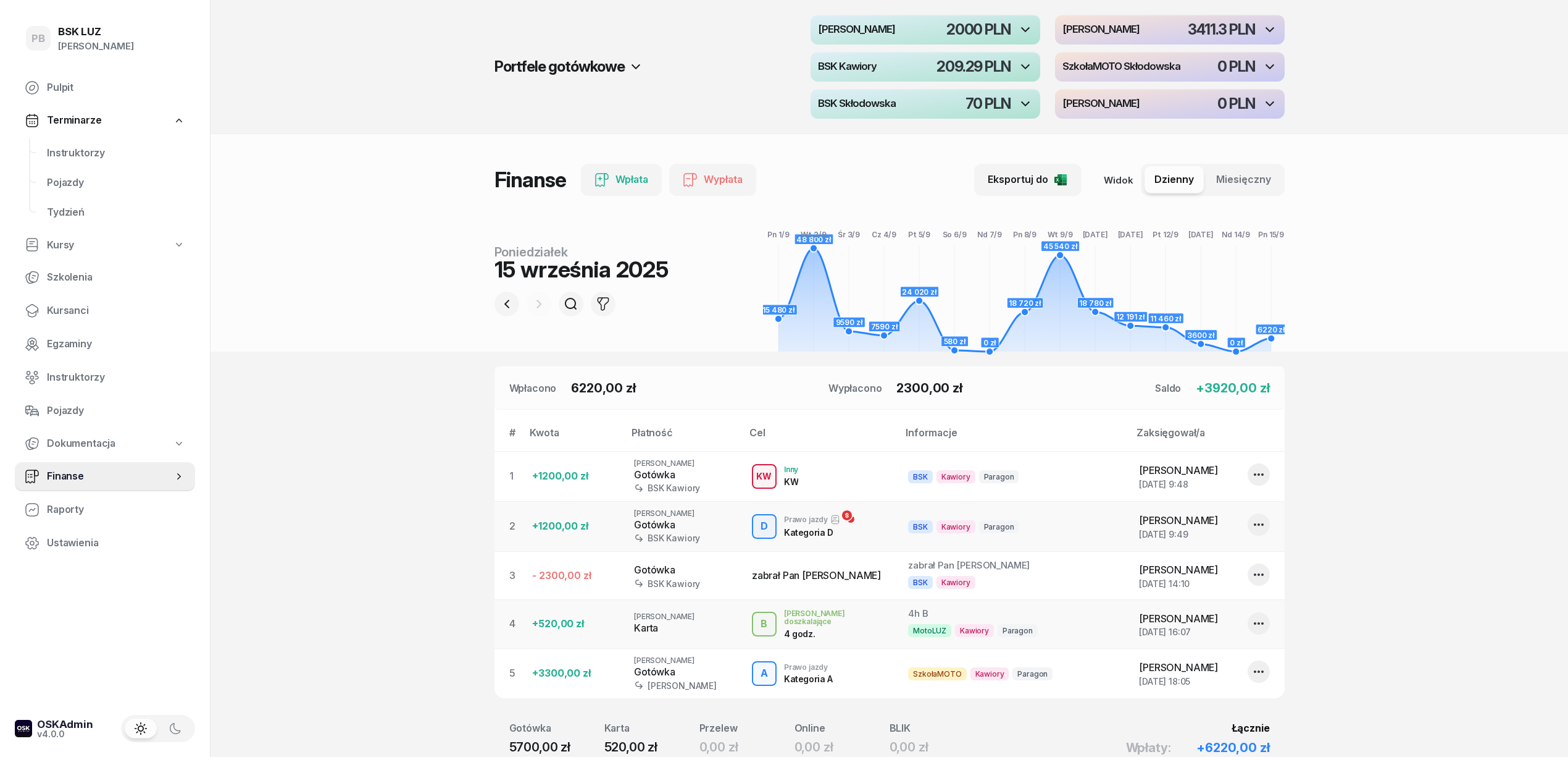
click at [1261, 672] on icon "button" at bounding box center [1259, 671] width 15 height 15
click at [1198, 715] on div "Edytuj" at bounding box center [1193, 712] width 28 height 16
select select "18"
select select "04"
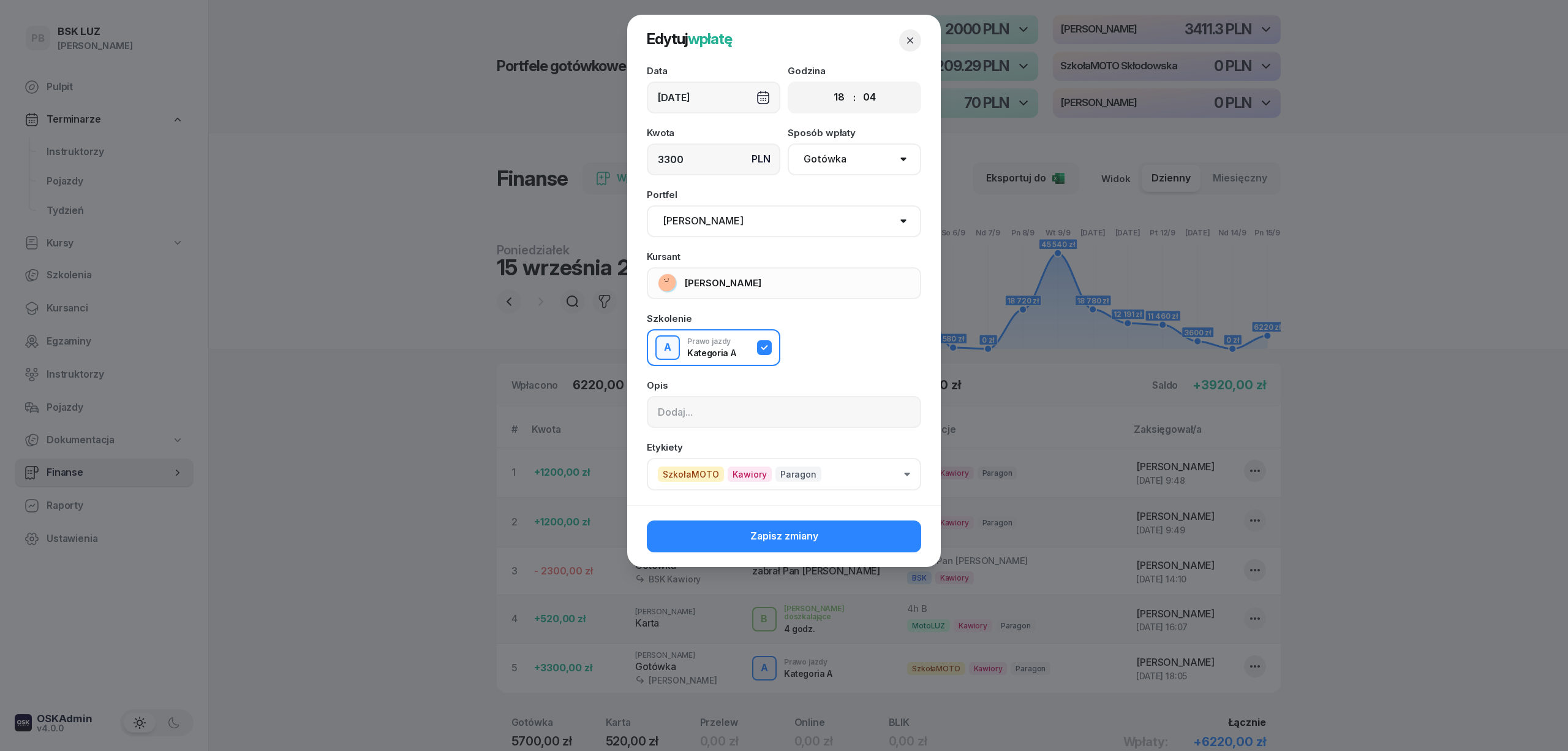
click at [817, 216] on select "Pomiń MotoLUZ Skłodowska MotoLUZ Kawiory BSK Kawiory SzkołaMOTO Skłodowska BSK …" at bounding box center [784, 222] width 274 height 32
select select "688379a0b6916190c94010e5"
click at [647, 205] on select "Pomiń MotoLUZ Skłodowska MotoLUZ Kawiory BSK Kawiory SzkołaMOTO Skłodowska BSK …" at bounding box center [784, 222] width 274 height 32
click at [824, 522] on button "Zapisz zmiany" at bounding box center [784, 536] width 274 height 32
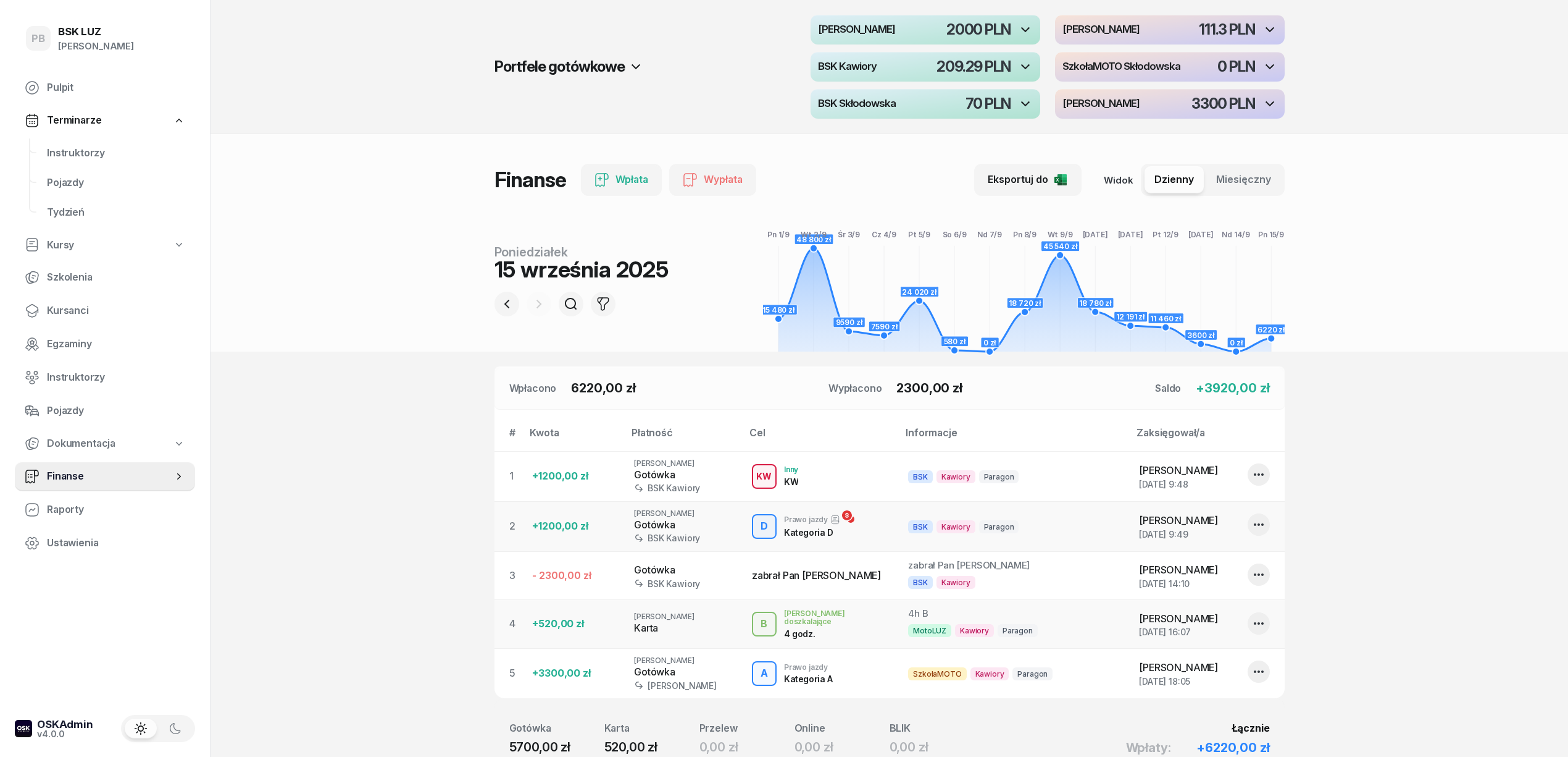
click at [1567, 417] on section "Portfele gotówkowe MotoLUZ Skłodowska 2000 PLN MotoLUZ Kawiory 111.3 PLN BSK Ka…" at bounding box center [889, 436] width 1358 height 871
